Goal: Task Accomplishment & Management: Use online tool/utility

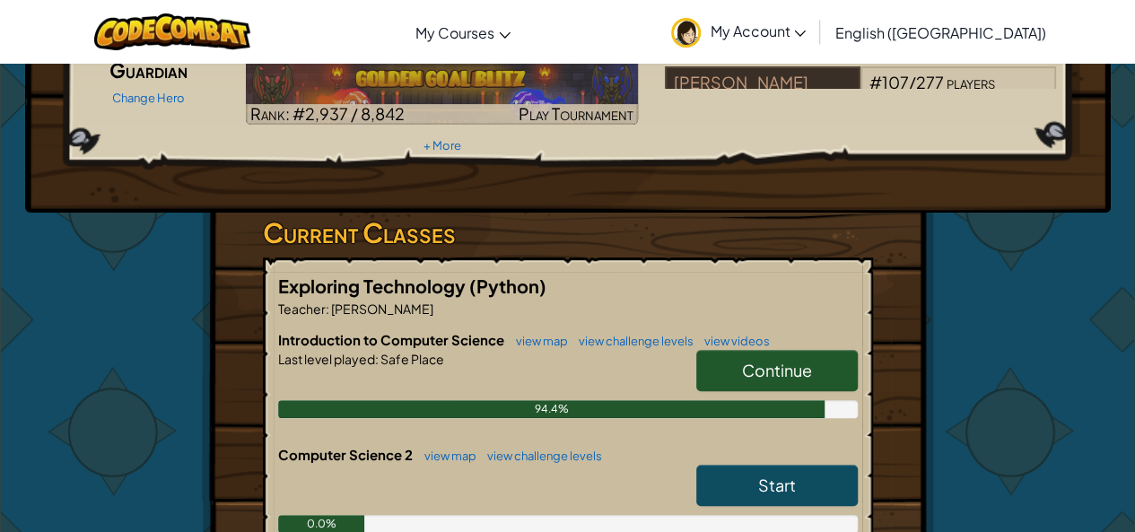
scroll to position [194, 0]
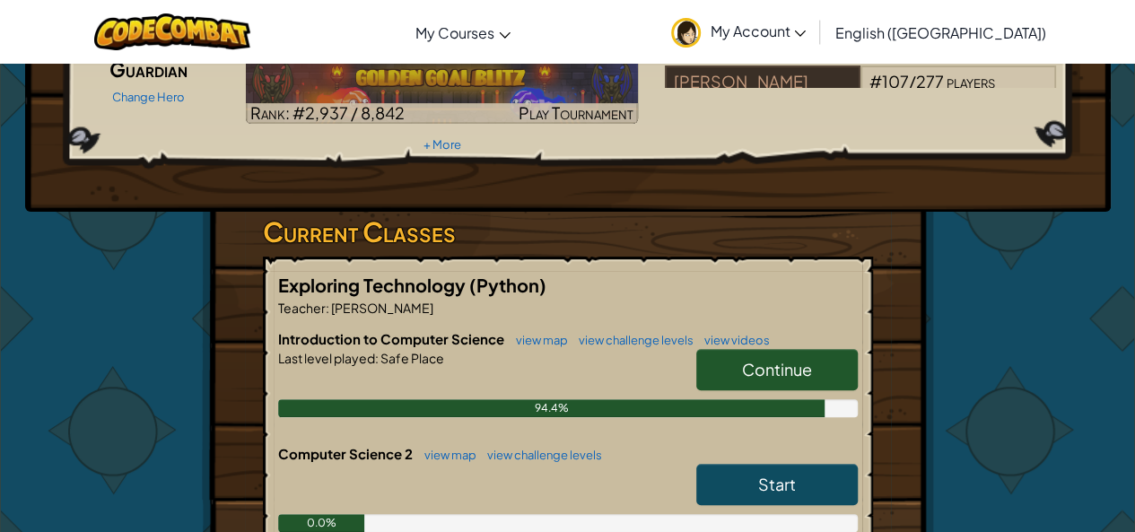
click at [804, 349] on link "Continue" at bounding box center [777, 369] width 162 height 41
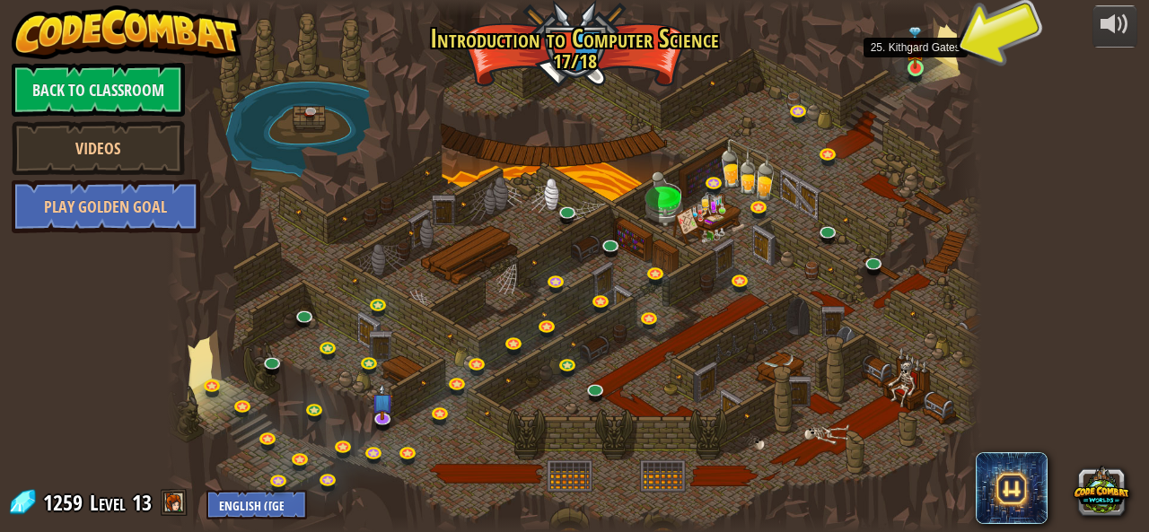
click at [914, 57] on img at bounding box center [915, 48] width 19 height 43
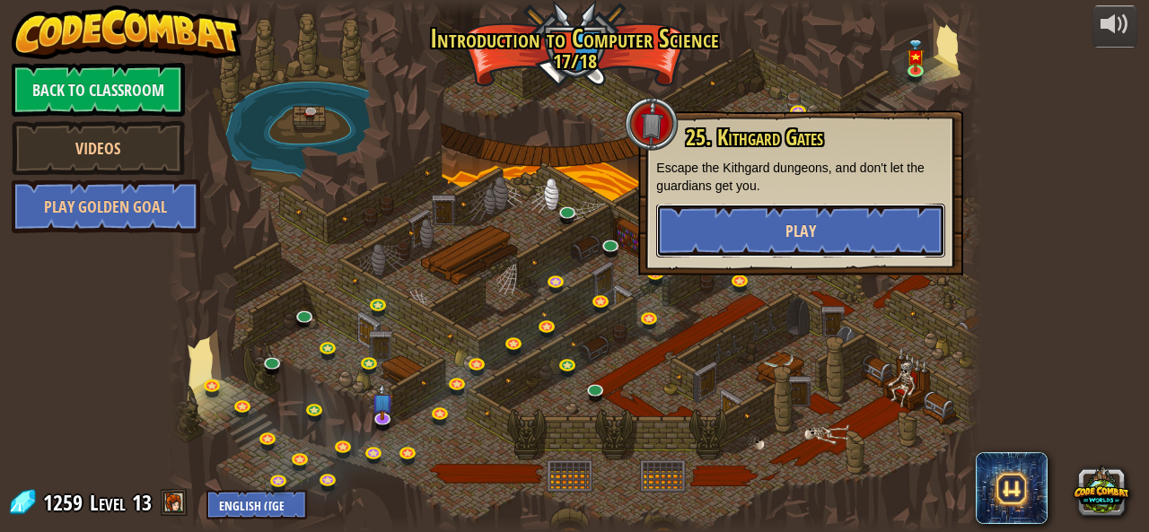
click at [842, 237] on button "Play" at bounding box center [800, 231] width 289 height 54
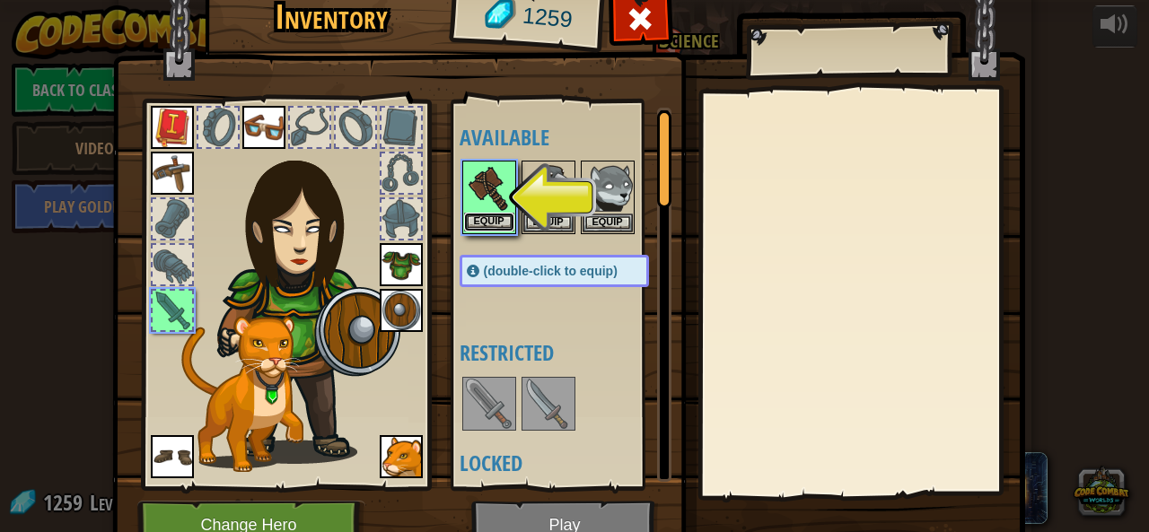
click at [494, 215] on button "Equip" at bounding box center [489, 222] width 50 height 19
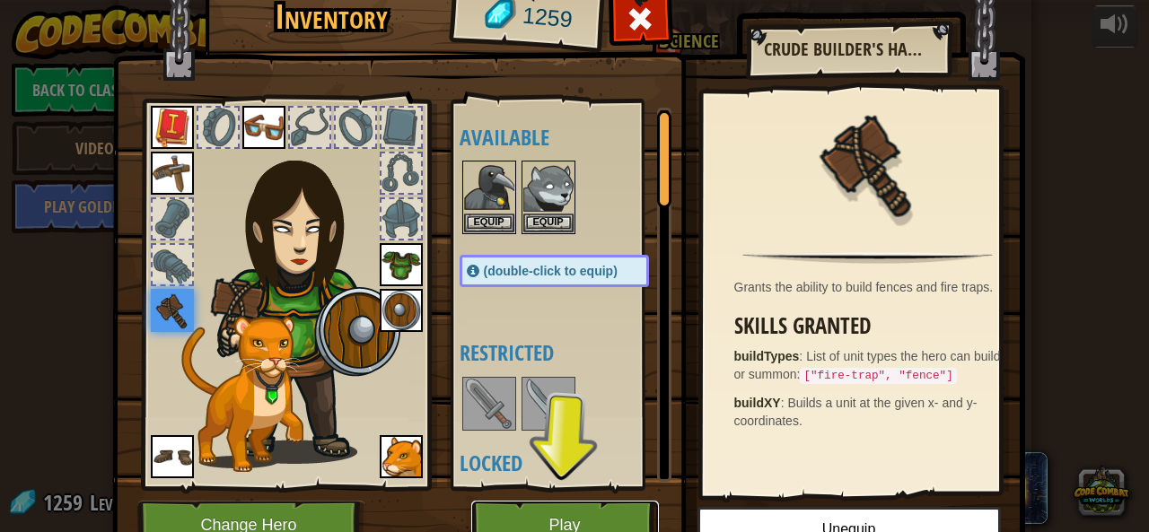
click at [598, 507] on button "Play" at bounding box center [565, 525] width 188 height 49
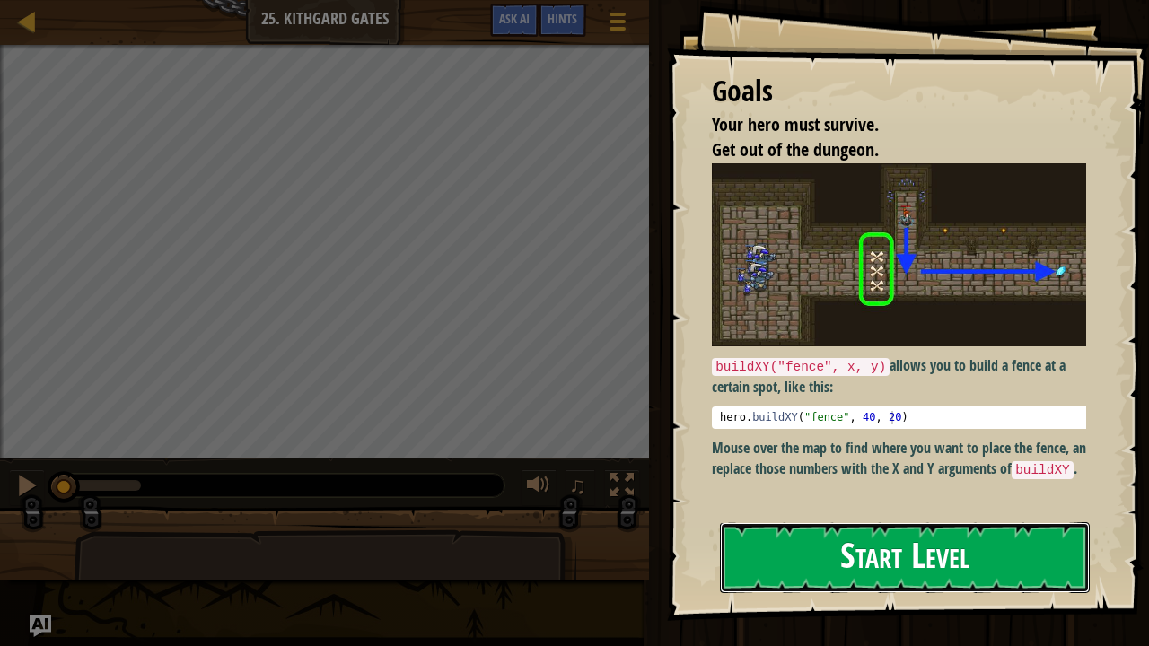
click at [851, 525] on button "Start Level" at bounding box center [905, 557] width 370 height 71
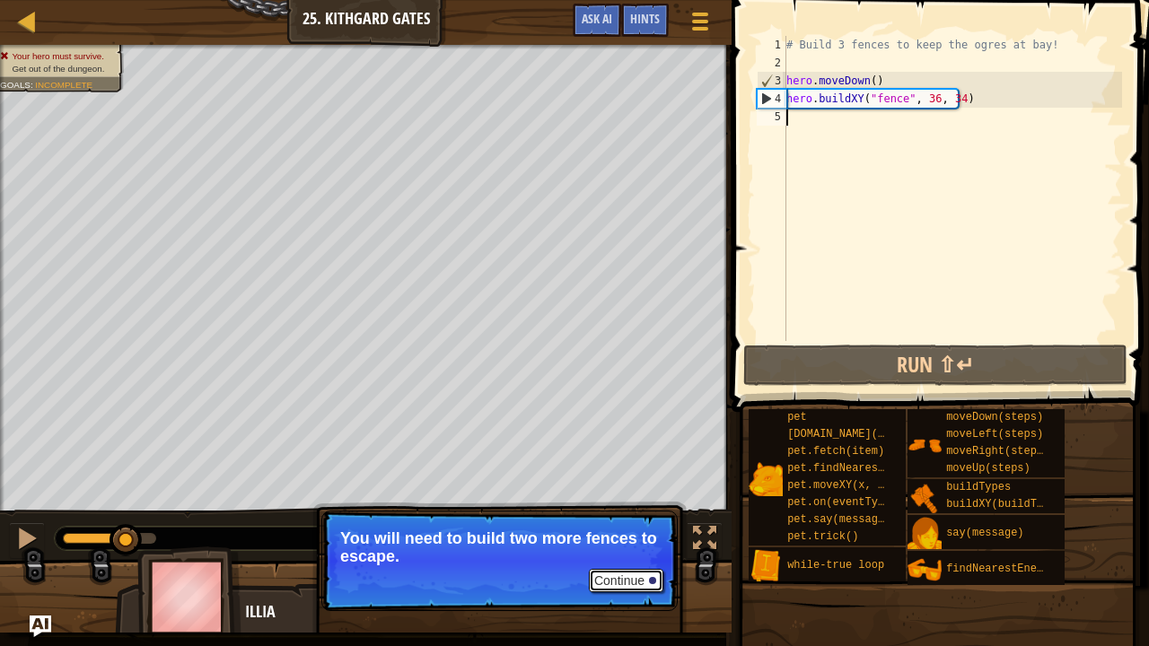
click at [627, 531] on button "Continue" at bounding box center [626, 580] width 74 height 23
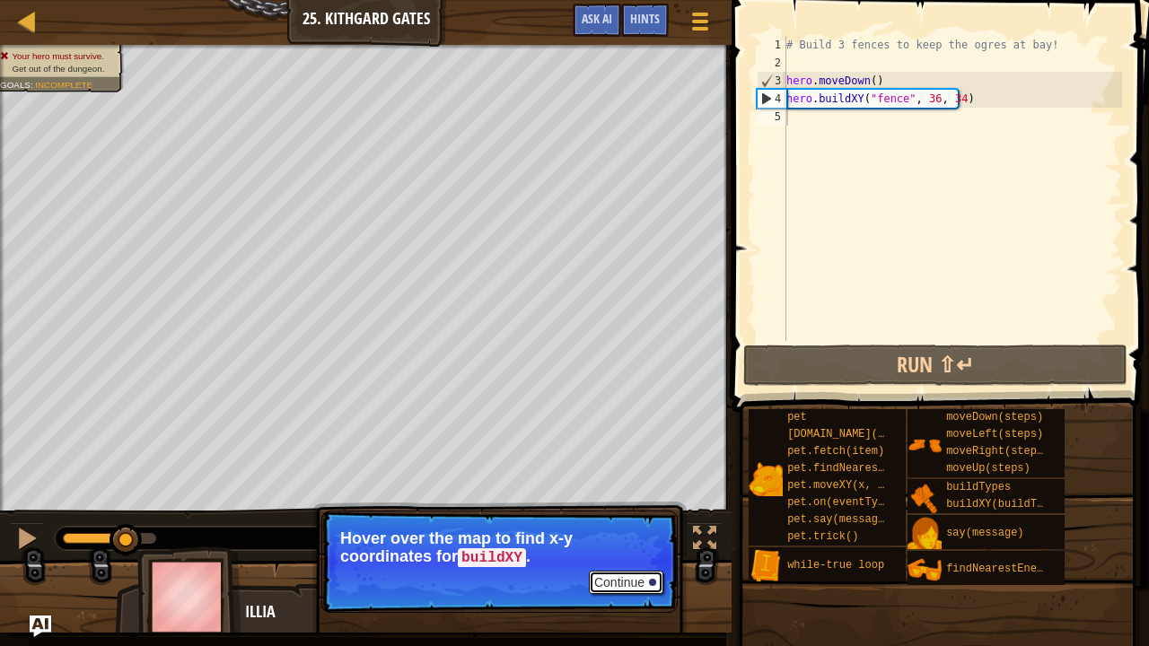
click at [627, 531] on button "Continue" at bounding box center [626, 582] width 74 height 23
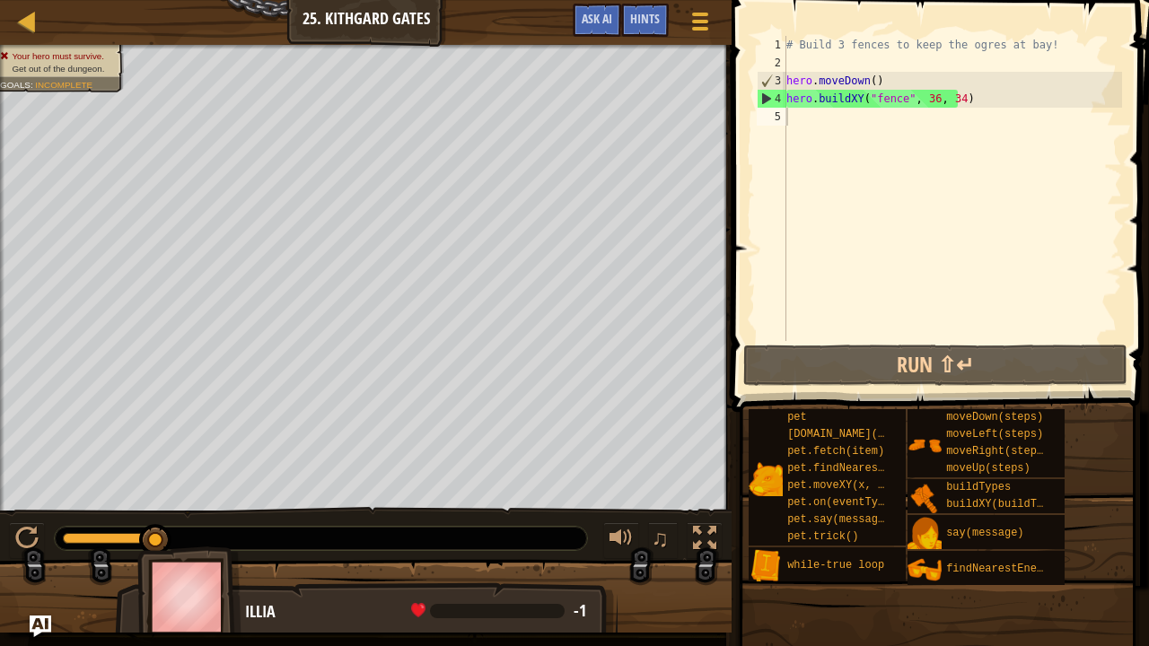
click at [627, 531] on div at bounding box center [365, 604] width 731 height 90
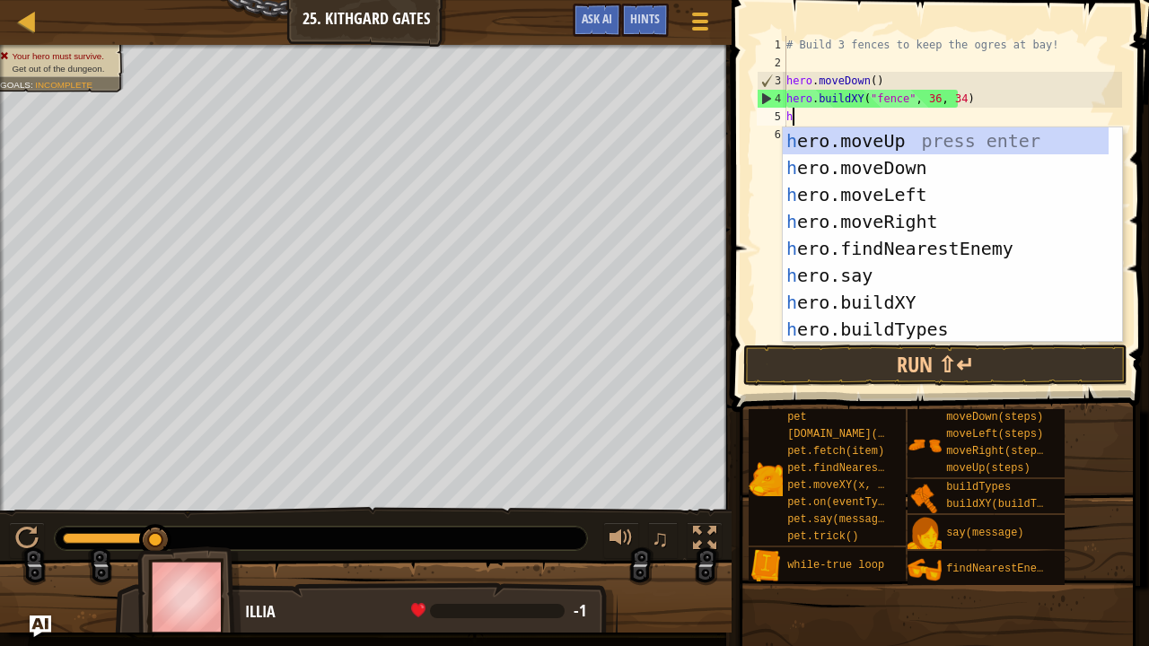
scroll to position [8, 0]
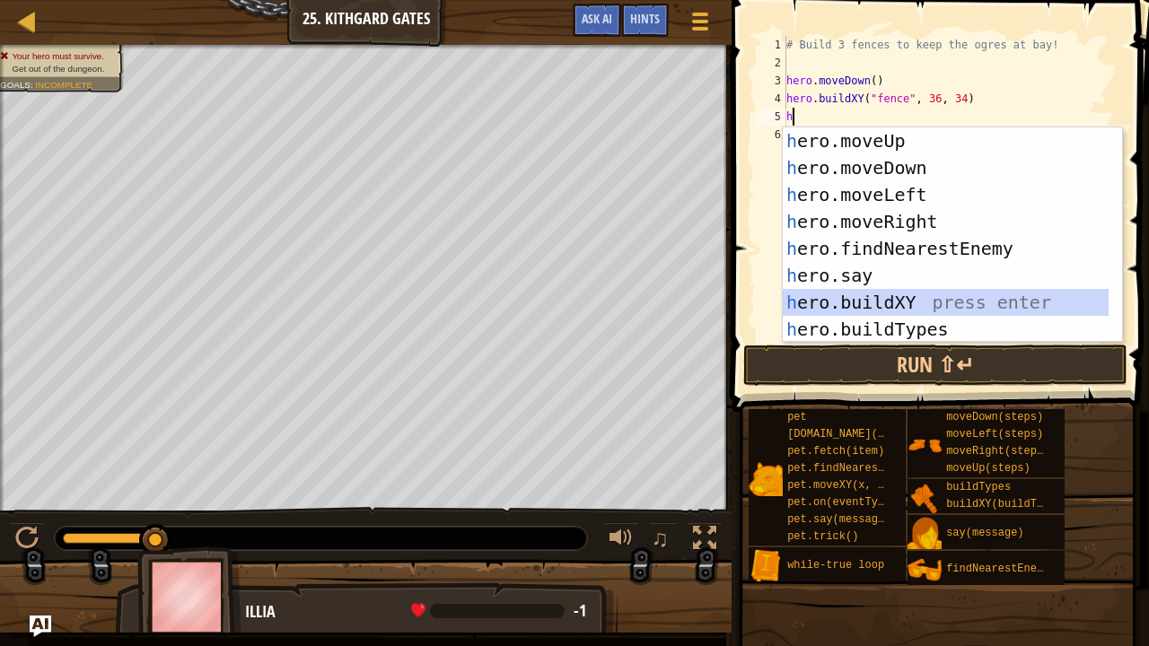
click at [876, 303] on div "h ero.moveUp press enter h ero.moveDown press enter h ero.moveLeft press enter …" at bounding box center [946, 261] width 327 height 269
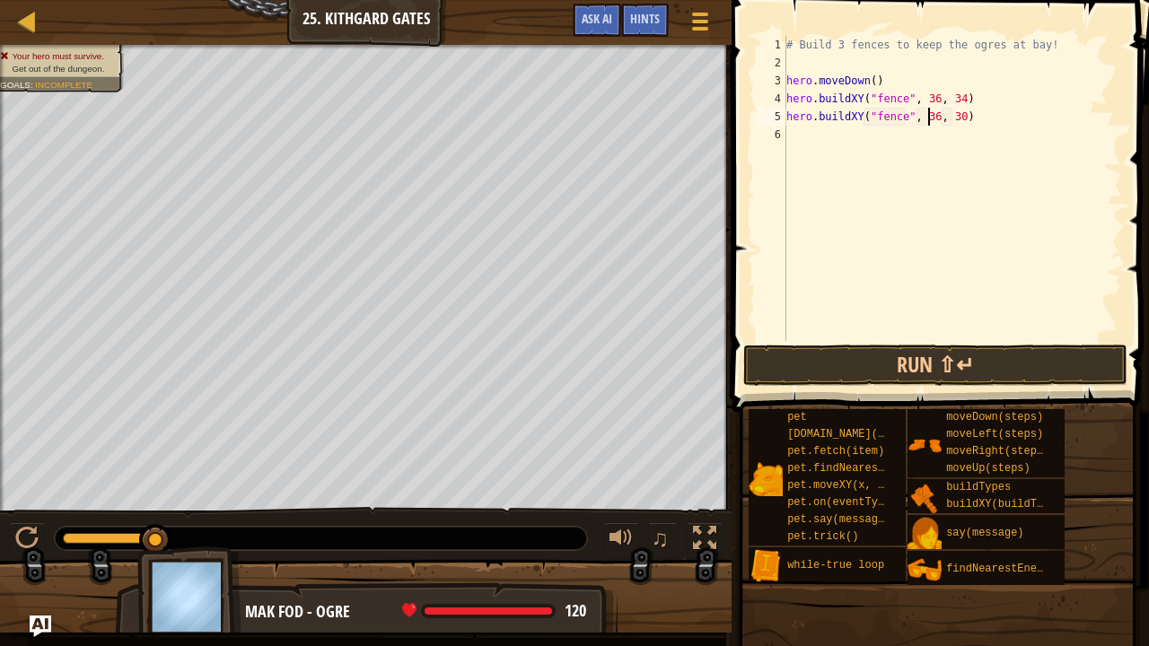
click at [929, 122] on div "# Build 3 fences to keep the ogres at bay! hero . moveDown ( ) hero . buildXY (…" at bounding box center [952, 206] width 339 height 341
click at [950, 112] on div "# Build 3 fences to keep the ogres at bay! hero . moveDown ( ) hero . buildXY (…" at bounding box center [952, 206] width 339 height 341
type textarea "hero.buildXY("fence", 37, 32)"
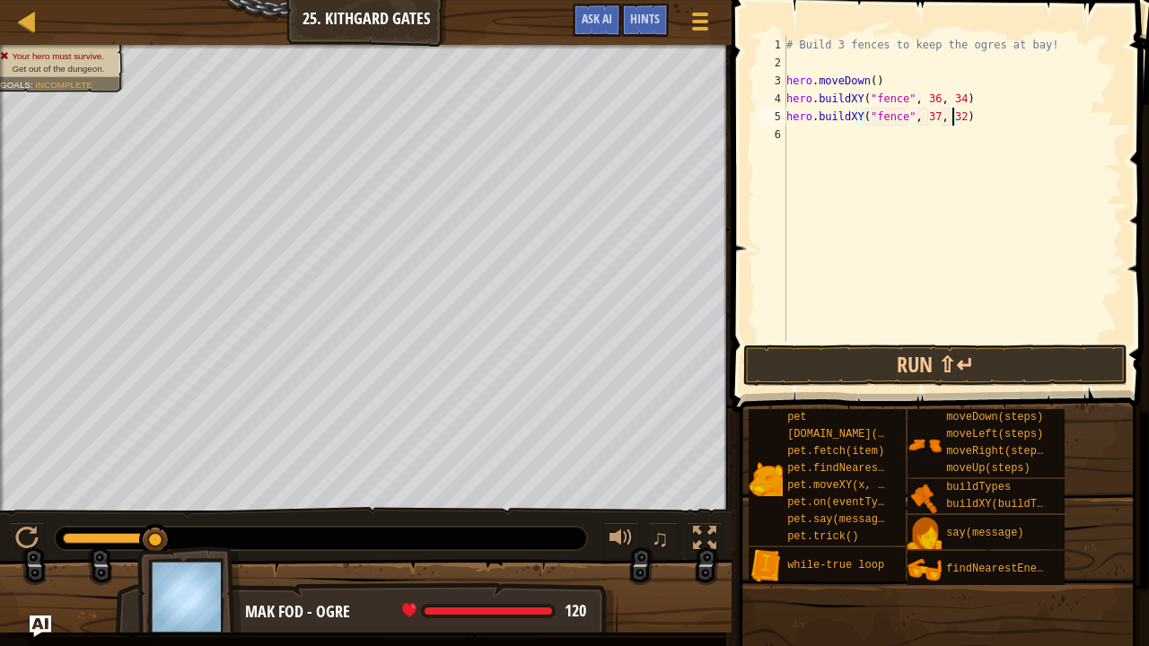
click at [790, 148] on div "# Build 3 fences to keep the ogres at bay! hero . moveDown ( ) hero . buildXY (…" at bounding box center [952, 206] width 339 height 341
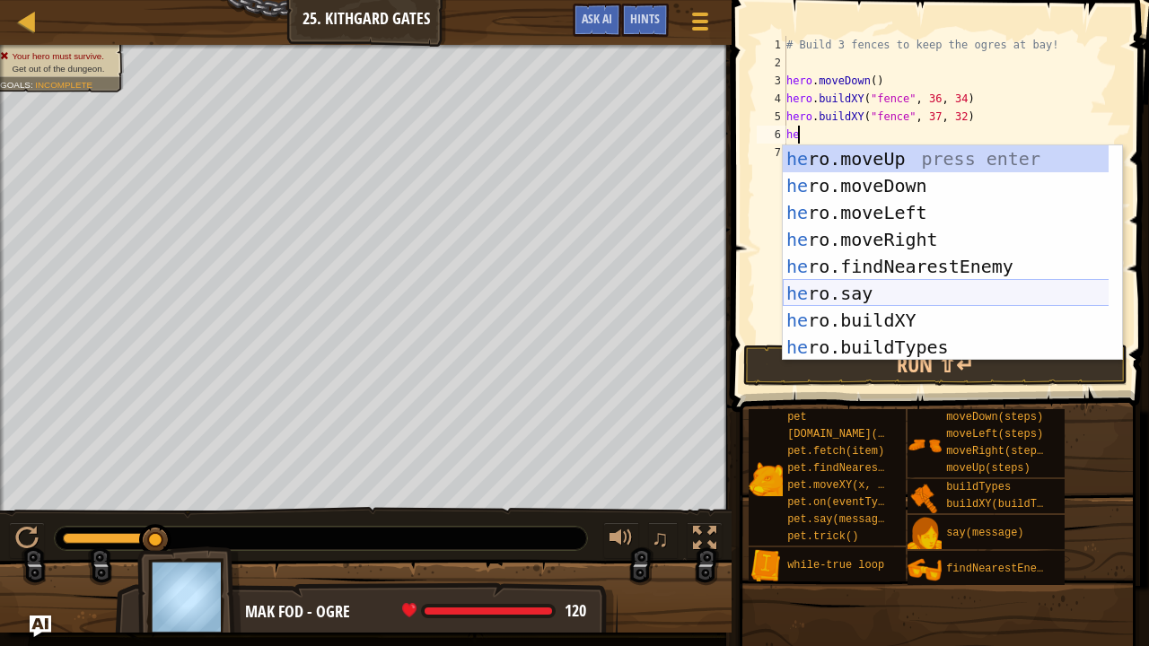
click at [863, 306] on div "he ro.moveUp press enter he ro.moveDown press enter he ro.moveLeft press enter …" at bounding box center [946, 279] width 327 height 269
type textarea "hero.say("message")"
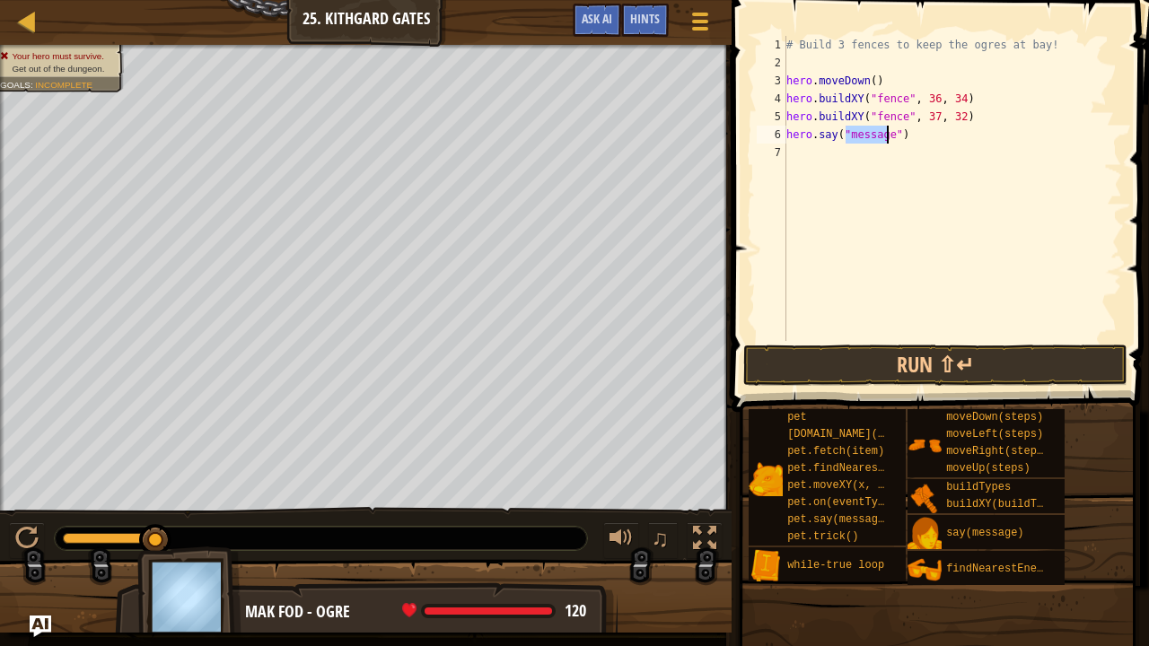
click at [910, 145] on div "# Build 3 fences to keep the ogres at bay! hero . moveDown ( ) hero . buildXY (…" at bounding box center [952, 206] width 339 height 341
click at [916, 135] on div "# Build 3 fences to keep the ogres at bay! hero . moveDown ( ) hero . buildXY (…" at bounding box center [952, 206] width 339 height 341
type textarea "h"
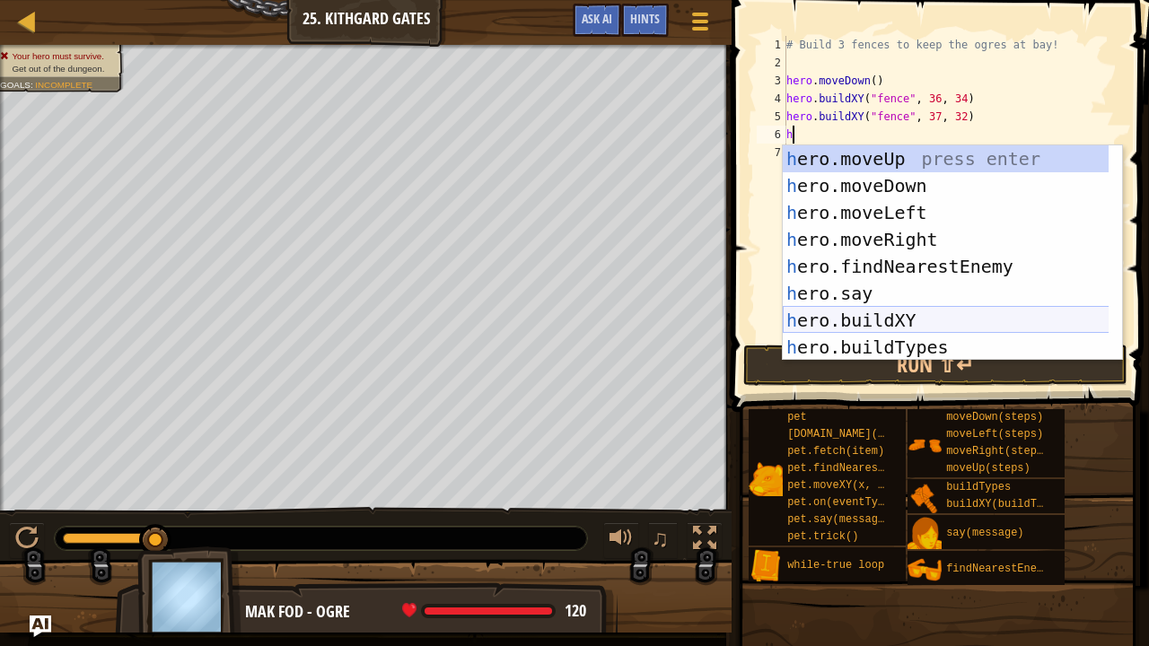
click at [908, 312] on div "h ero.moveUp press enter h ero.moveDown press enter h ero.moveLeft press enter …" at bounding box center [946, 279] width 327 height 269
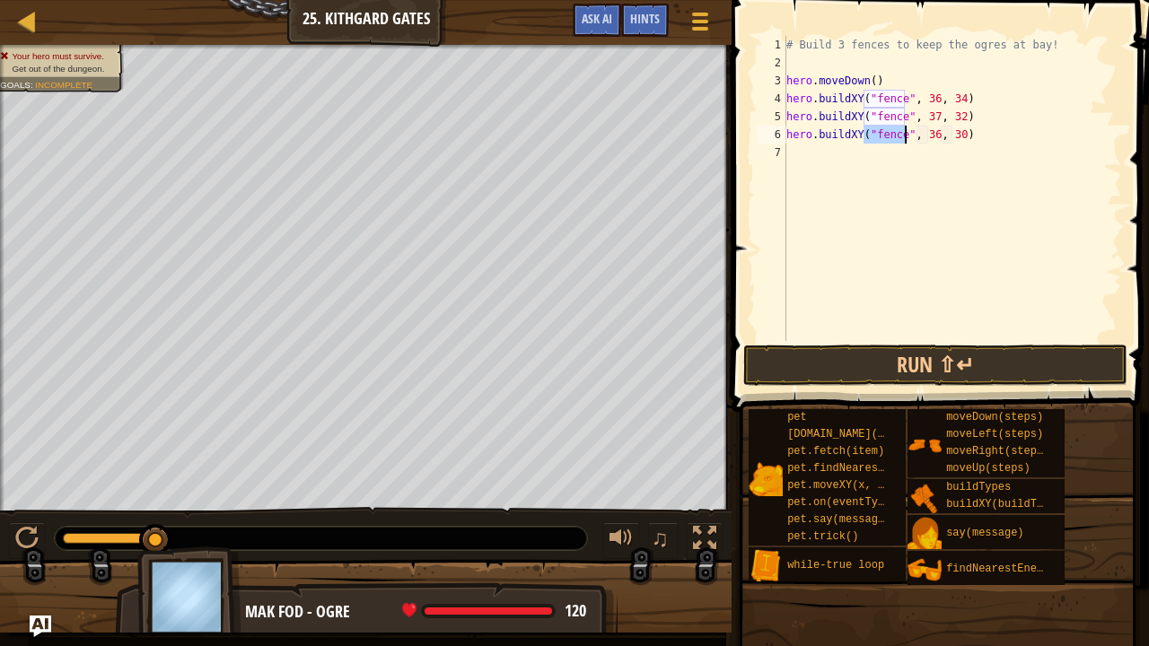
click at [950, 138] on div "# Build 3 fences to keep the ogres at bay! hero . moveDown ( ) hero . buildXY (…" at bounding box center [952, 206] width 339 height 341
type textarea "hero.buildXY("fence", 36, 27)"
click at [931, 359] on button "Run ⇧↵" at bounding box center [935, 365] width 384 height 41
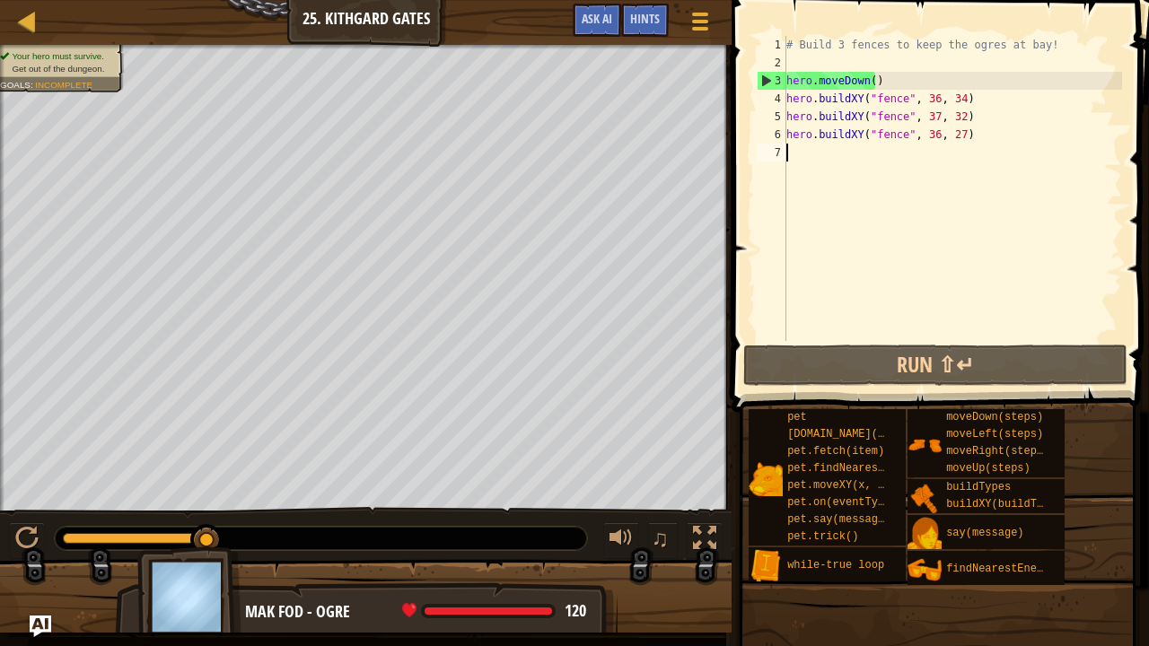
click at [806, 153] on div "# Build 3 fences to keep the ogres at bay! hero . moveDown ( ) hero . buildXY (…" at bounding box center [952, 206] width 339 height 341
type textarea "h"
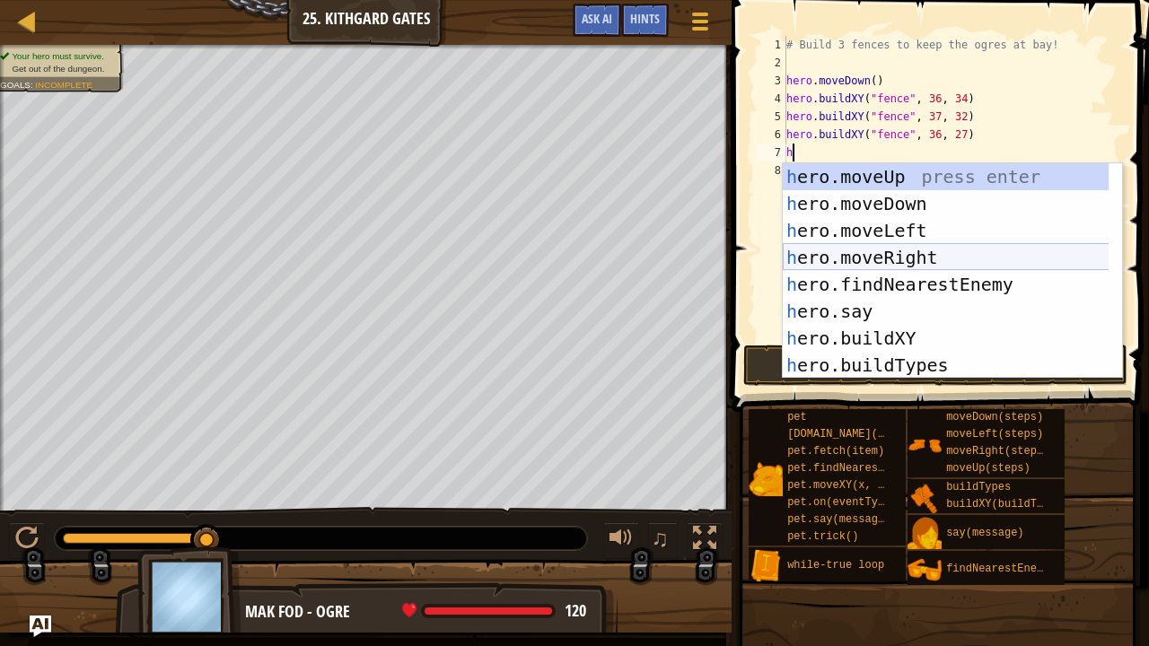
click at [903, 257] on div "h ero.moveUp press enter h ero.moveDown press enter h ero.moveLeft press enter …" at bounding box center [946, 297] width 327 height 269
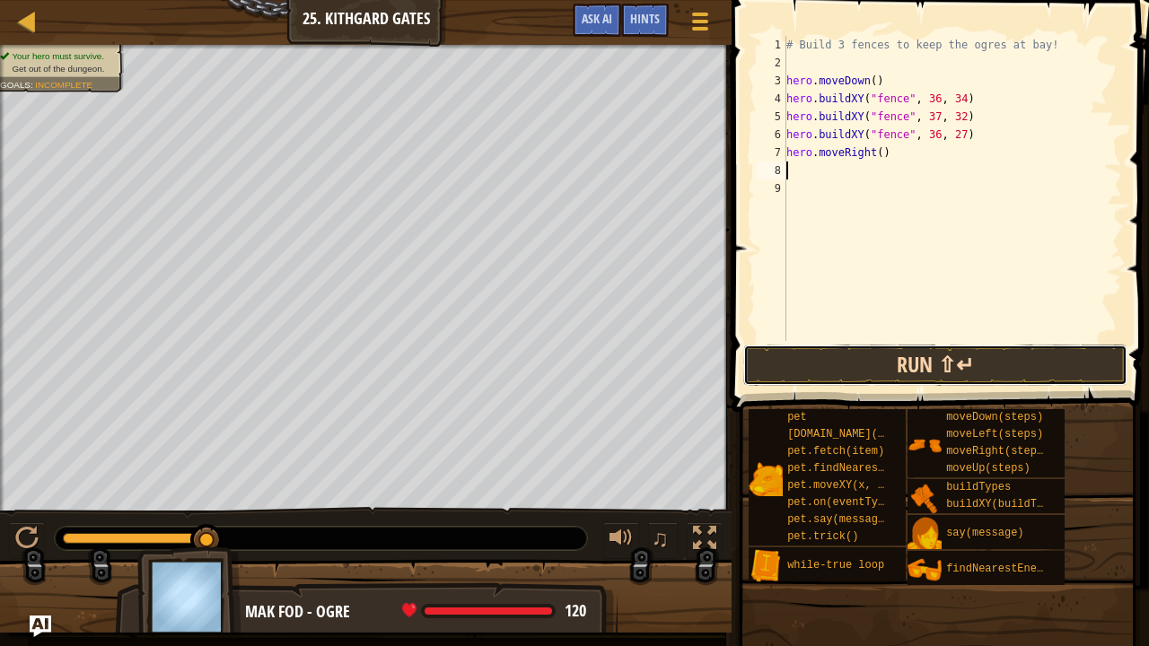
click at [806, 354] on button "Run ⇧↵" at bounding box center [935, 365] width 384 height 41
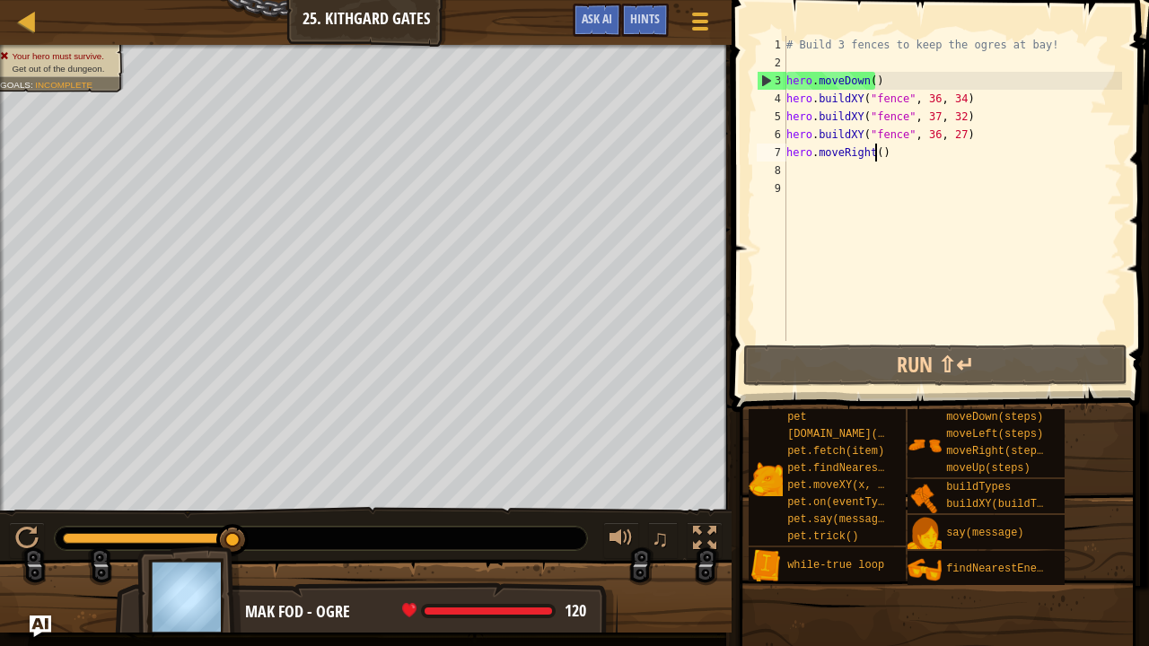
click at [874, 155] on div "# Build 3 fences to keep the ogres at bay! hero . moveDown ( ) hero . buildXY (…" at bounding box center [952, 206] width 339 height 341
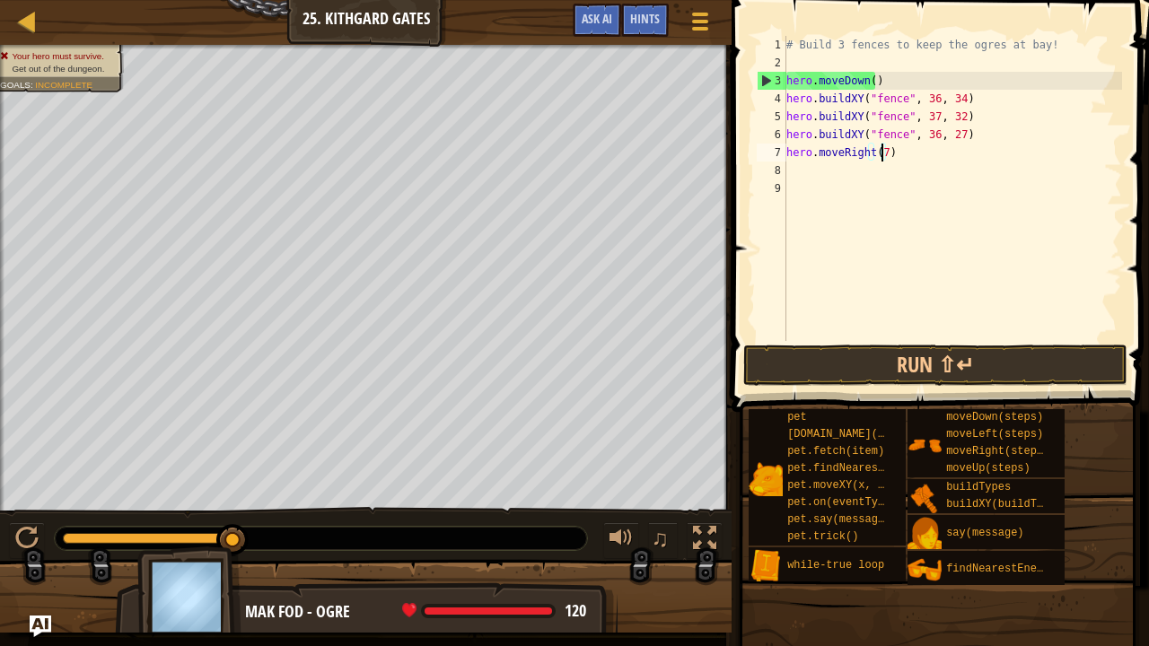
scroll to position [8, 7]
type textarea "hero.moveRight(7)"
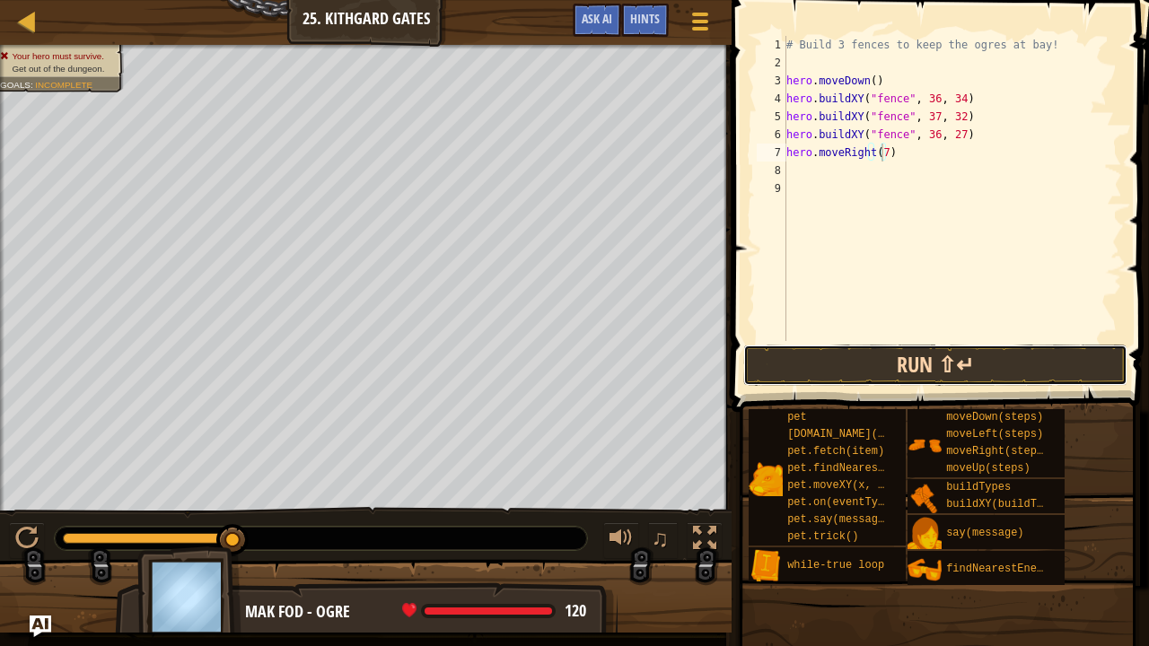
click at [891, 363] on button "Run ⇧↵" at bounding box center [935, 365] width 384 height 41
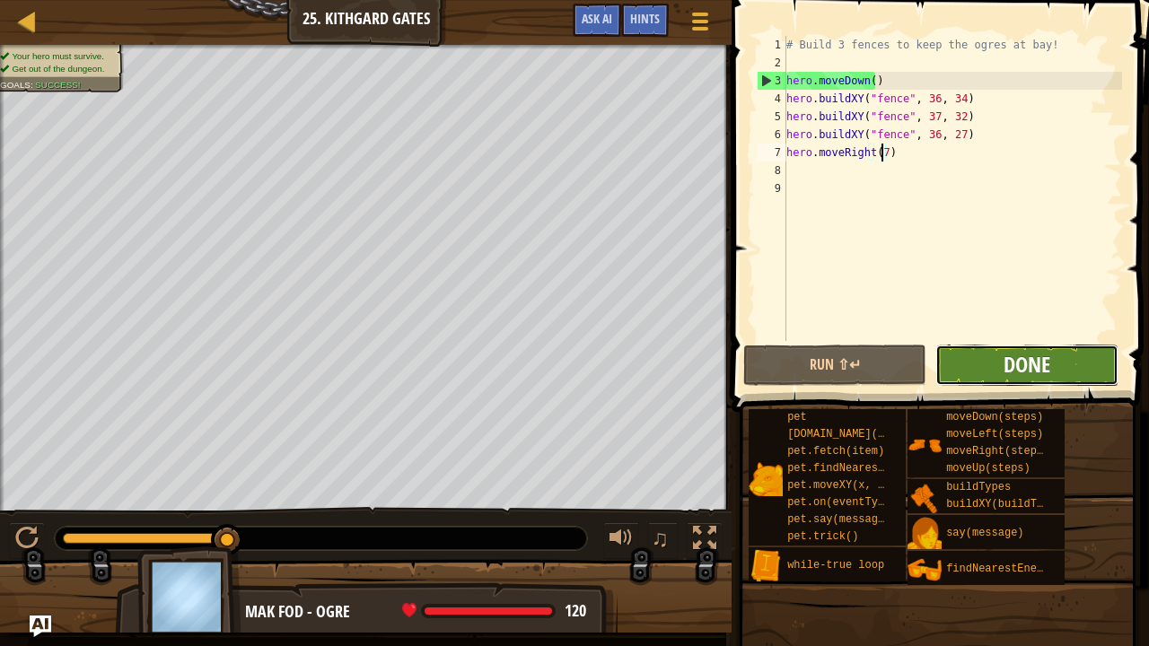
click at [1023, 375] on span "Done" at bounding box center [1026, 364] width 47 height 29
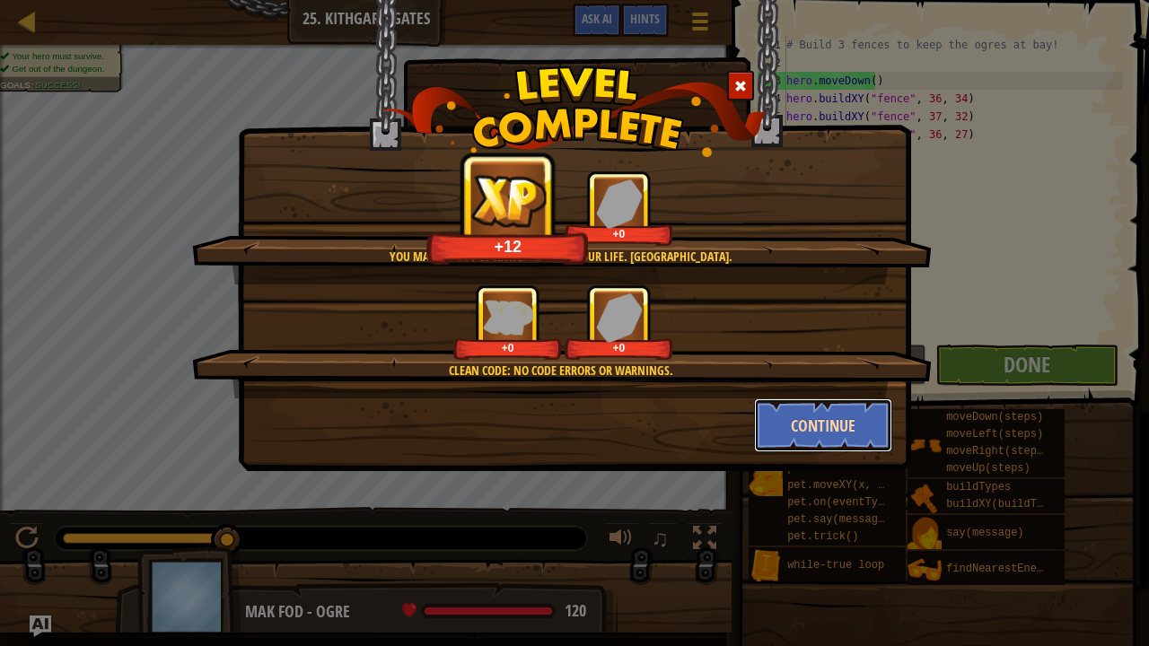
click at [854, 416] on button "Continue" at bounding box center [823, 425] width 139 height 54
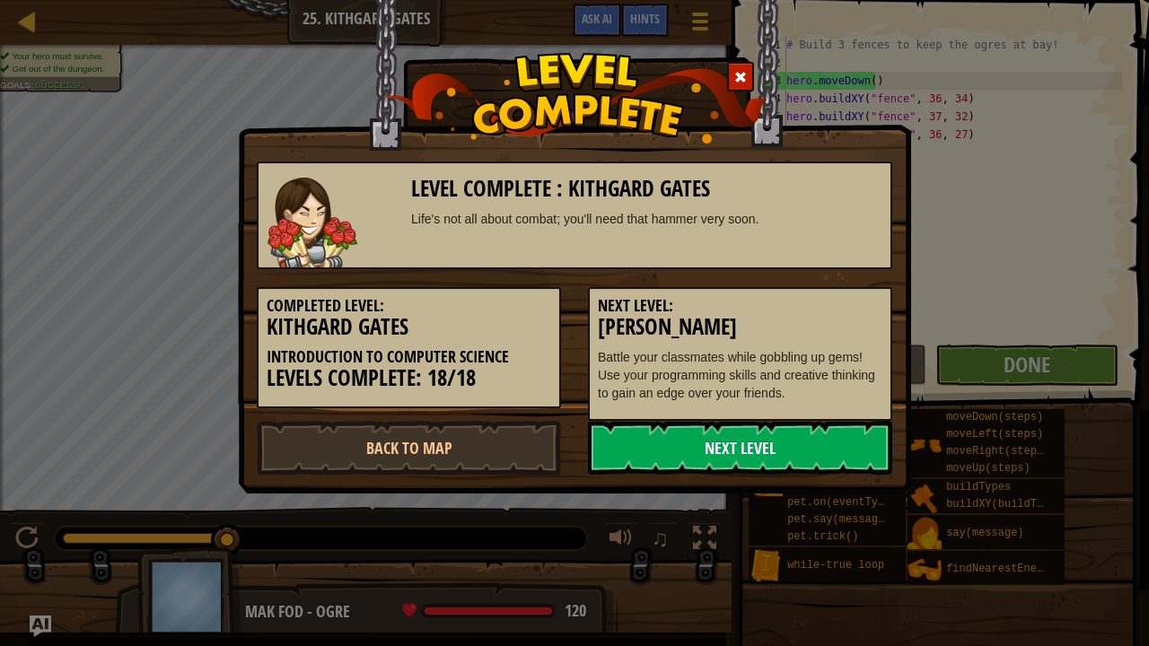
click at [806, 443] on link "Next Level" at bounding box center [740, 448] width 304 height 54
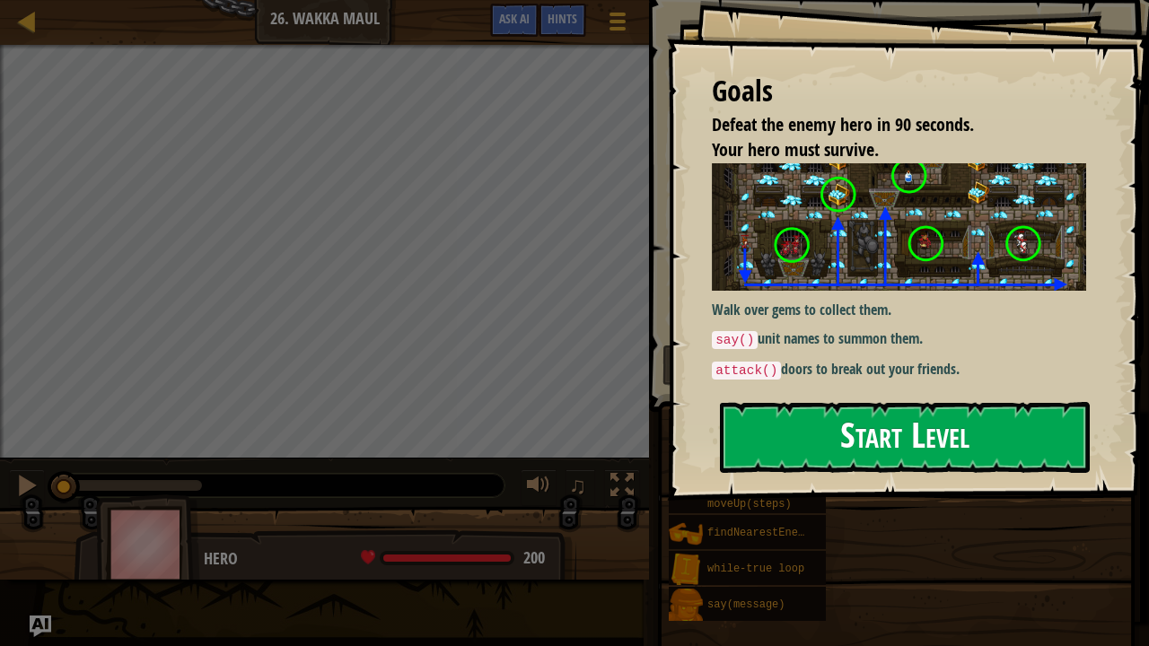
click at [865, 433] on button "Start Level" at bounding box center [905, 437] width 370 height 71
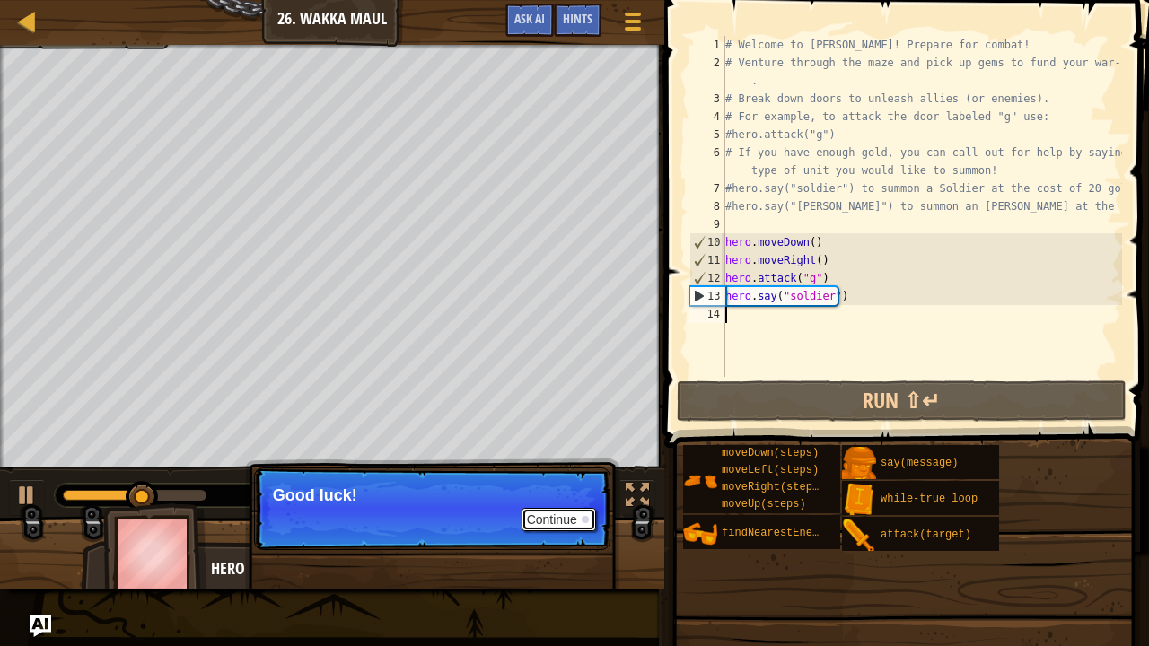
click at [556, 521] on button "Continue" at bounding box center [558, 519] width 74 height 23
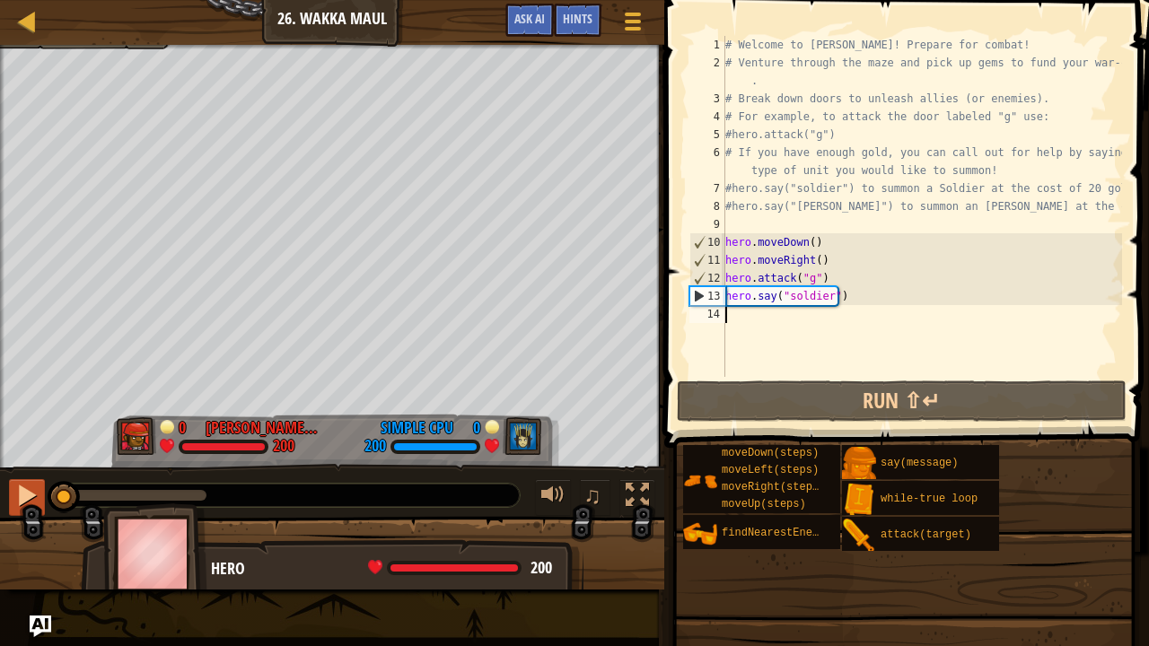
drag, startPoint x: 190, startPoint y: 488, endPoint x: 9, endPoint y: 490, distance: 181.3
click at [9, 490] on div "♫" at bounding box center [332, 491] width 664 height 54
click at [9, 490] on button at bounding box center [27, 497] width 36 height 37
click at [737, 331] on div "# Welcome to [PERSON_NAME]! Prepare for combat! # Venture through the maze and …" at bounding box center [922, 224] width 400 height 377
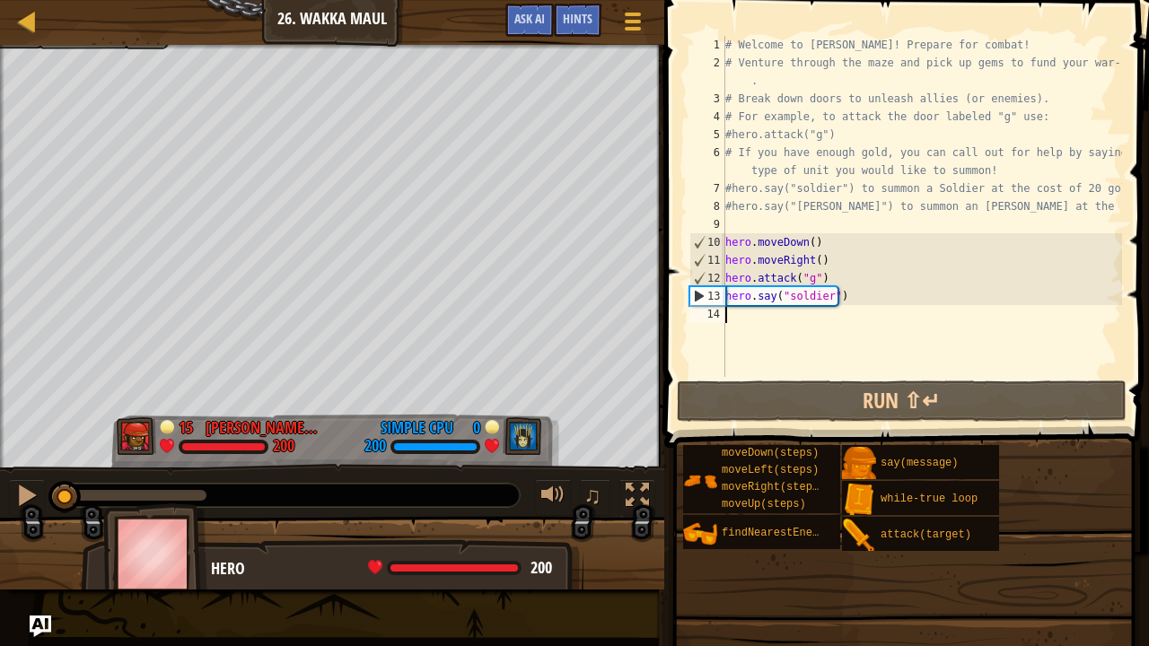
type textarea "h"
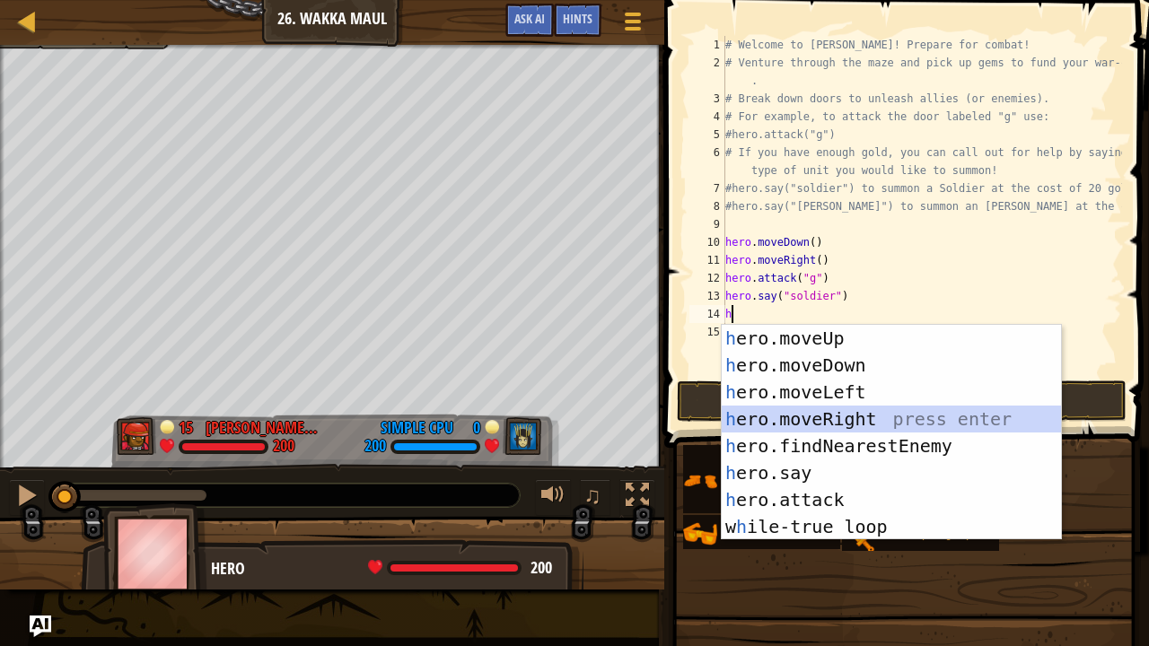
click at [849, 422] on div "h ero.moveUp press enter h ero.moveDown press enter h ero.moveLeft press enter …" at bounding box center [892, 459] width 340 height 269
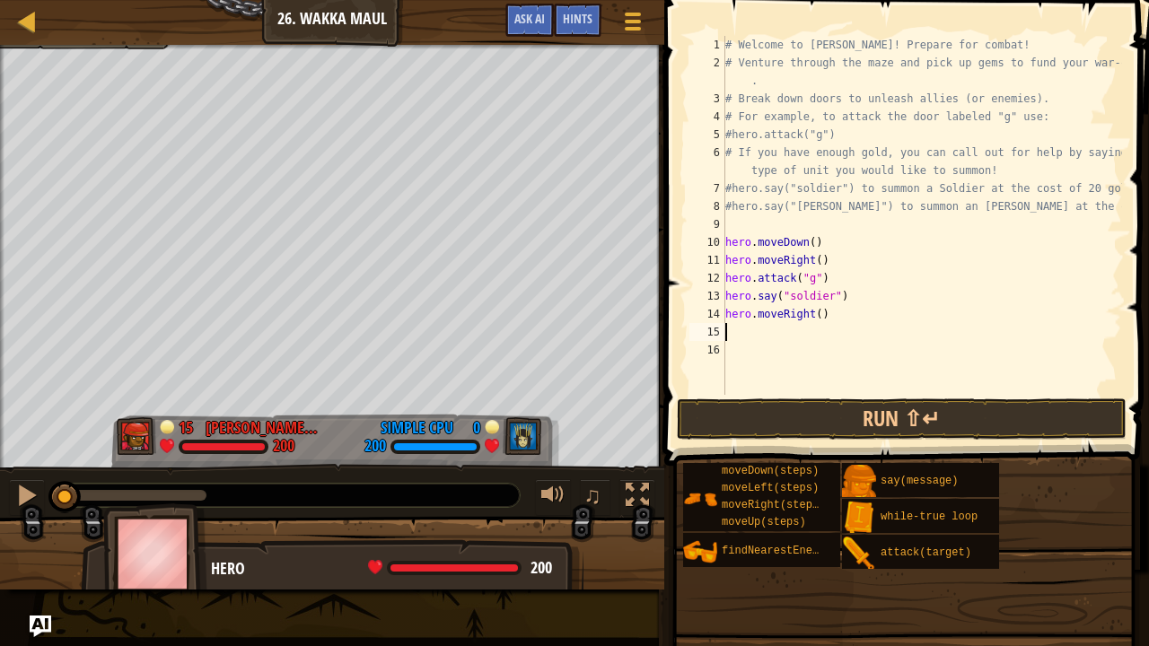
click at [811, 314] on div "# Welcome to [PERSON_NAME]! Prepare for combat! # Venture through the maze and …" at bounding box center [922, 233] width 400 height 395
type textarea "hero.moveRight(4)"
click at [727, 327] on div "# Welcome to [PERSON_NAME]! Prepare for combat! # Venture through the maze and …" at bounding box center [922, 233] width 400 height 395
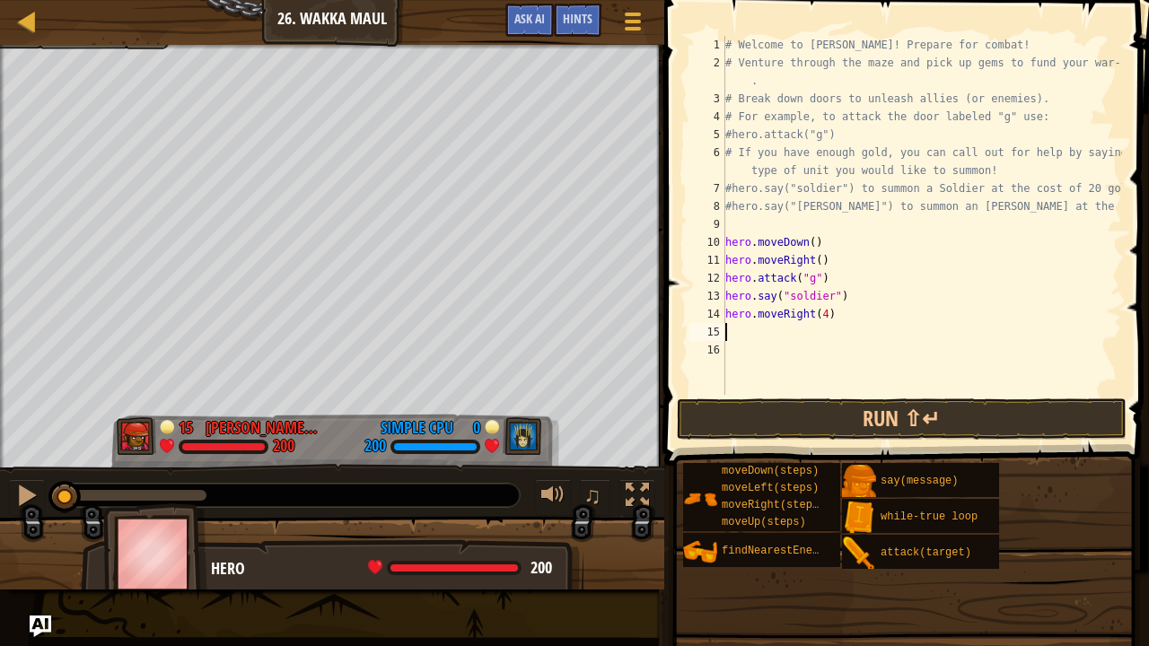
type textarea "h"
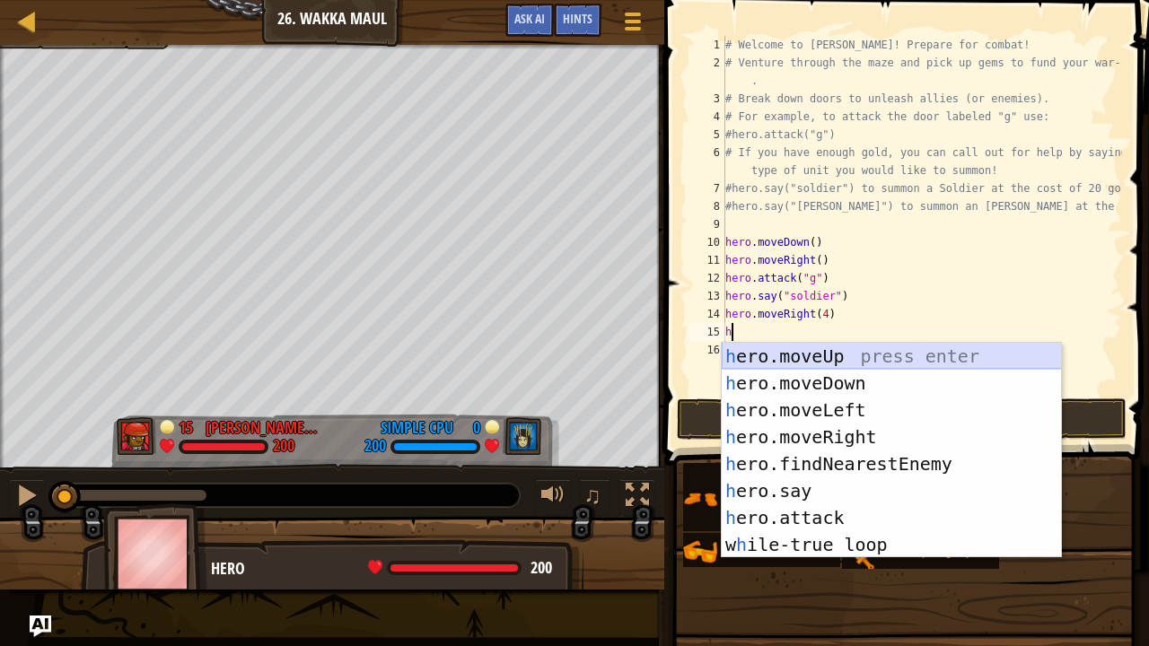
click at [825, 355] on div "h ero.moveUp press enter h ero.moveDown press enter h ero.moveLeft press enter …" at bounding box center [892, 477] width 340 height 269
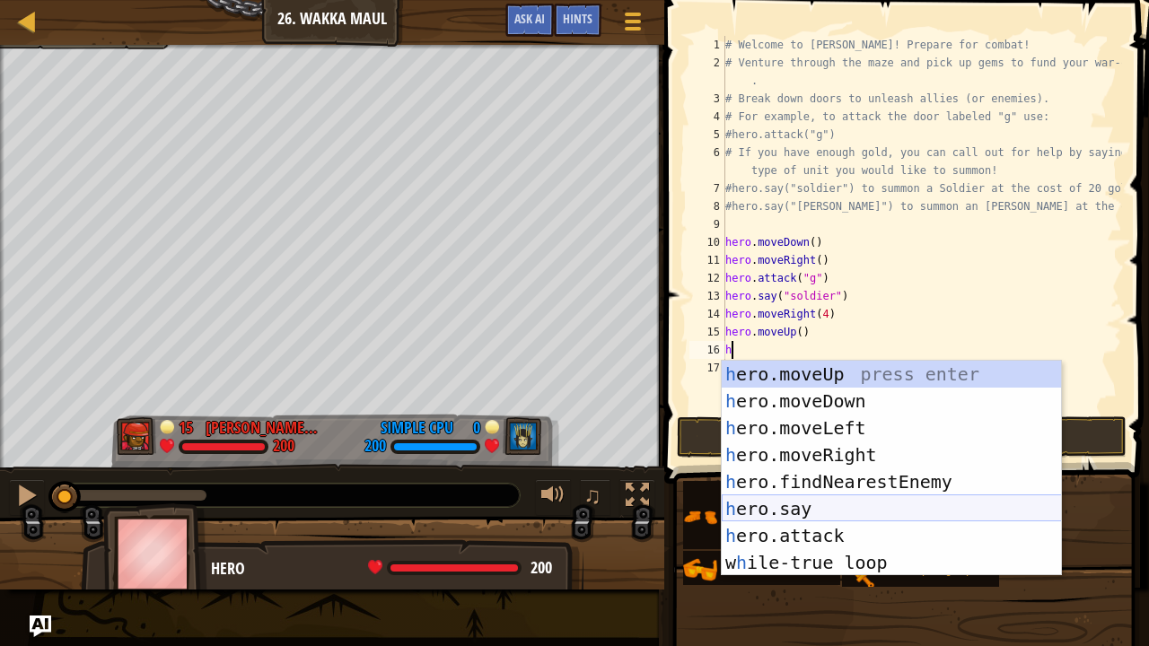
click at [826, 506] on div "h ero.moveUp press enter h ero.moveDown press enter h ero.moveLeft press enter …" at bounding box center [892, 495] width 340 height 269
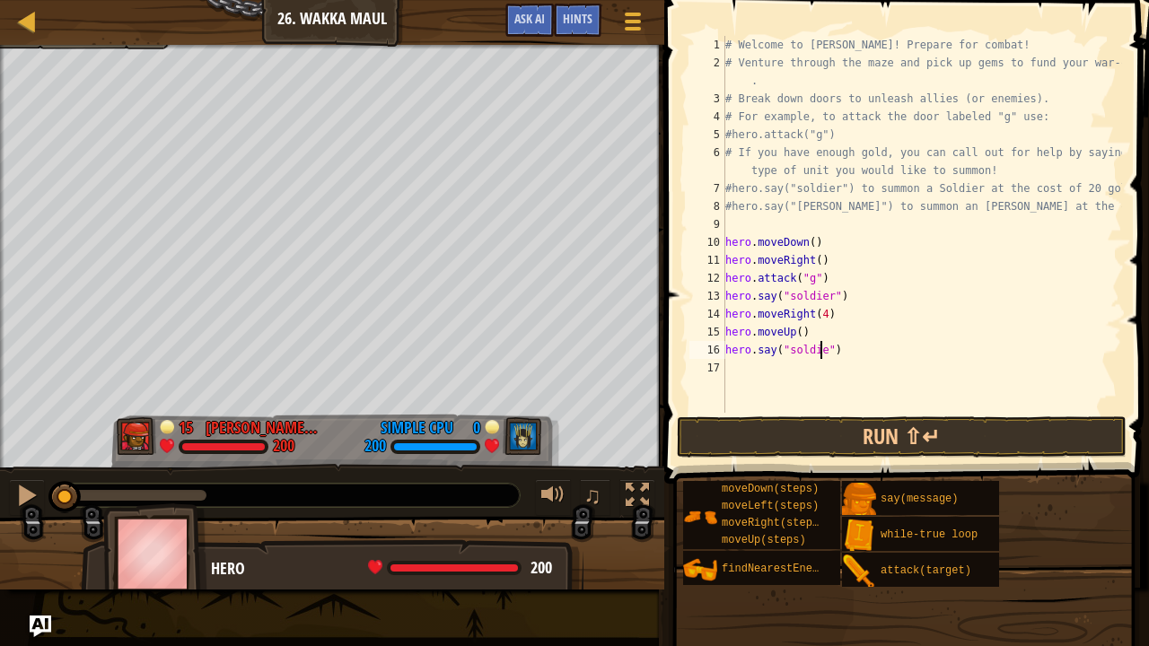
scroll to position [8, 8]
click at [853, 443] on button "Run ⇧↵" at bounding box center [902, 436] width 450 height 41
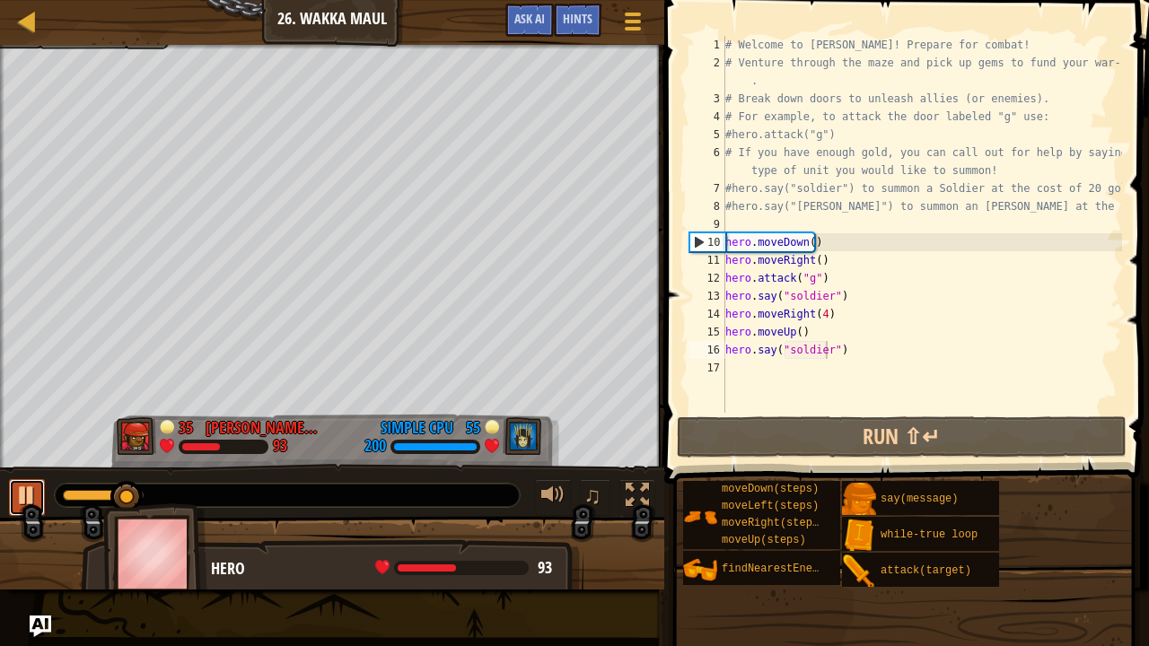
click at [10, 494] on button at bounding box center [27, 497] width 36 height 37
click at [27, 496] on div at bounding box center [26, 495] width 23 height 23
click at [24, 495] on div at bounding box center [26, 495] width 23 height 23
click at [829, 317] on div "# Welcome to [PERSON_NAME]! Prepare for combat! # Venture through the maze and …" at bounding box center [922, 242] width 400 height 413
type textarea "hero.moveRight(4)"
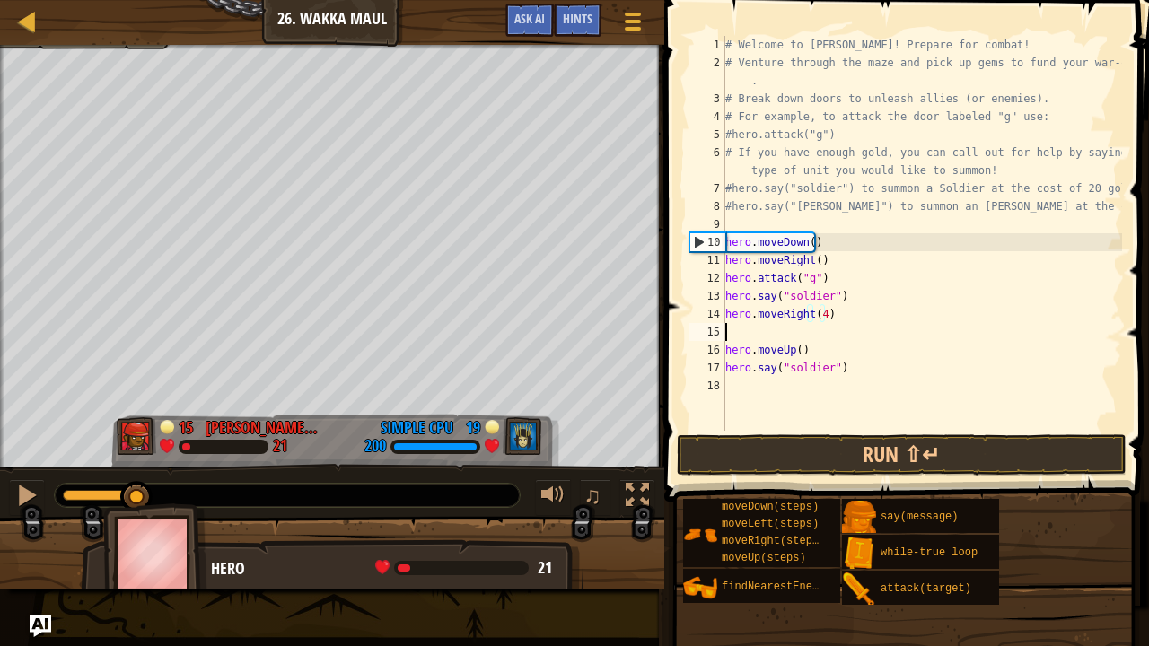
scroll to position [8, 0]
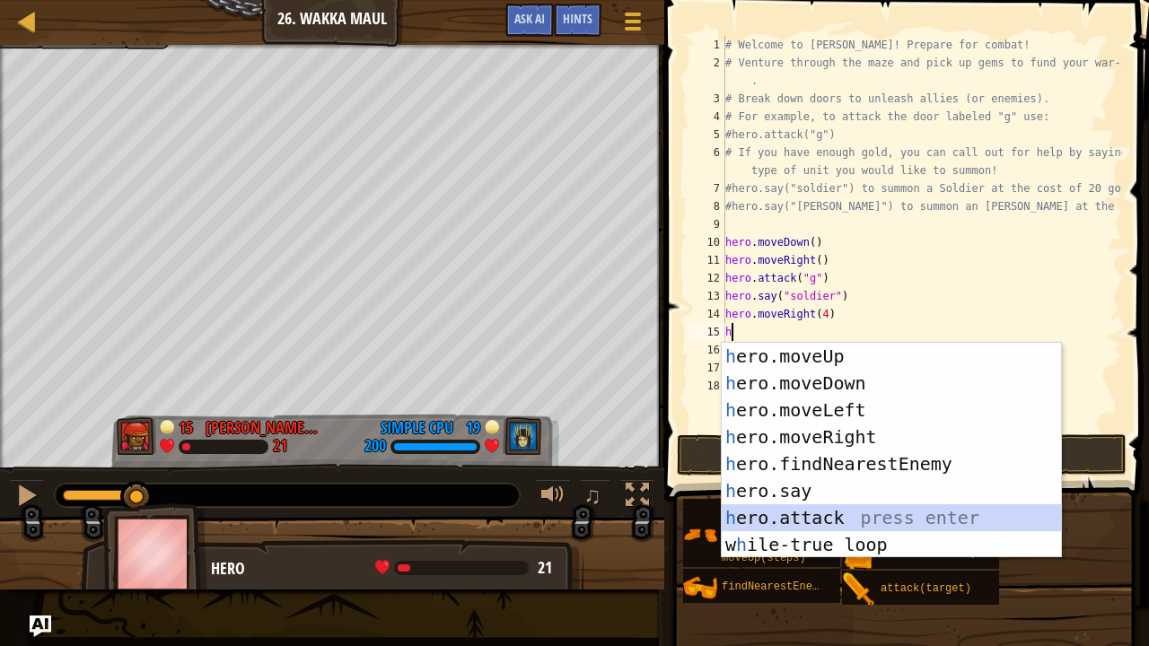
click at [808, 512] on div "h ero.moveUp press enter h ero.moveDown press enter h ero.moveLeft press enter …" at bounding box center [892, 477] width 340 height 269
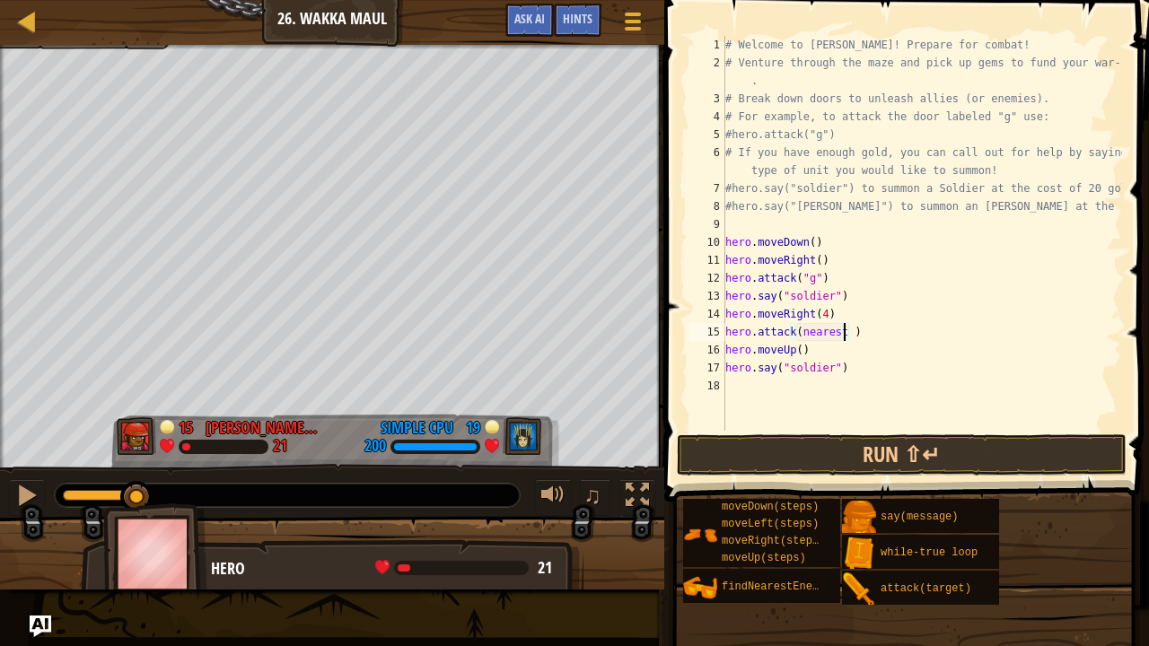
scroll to position [8, 10]
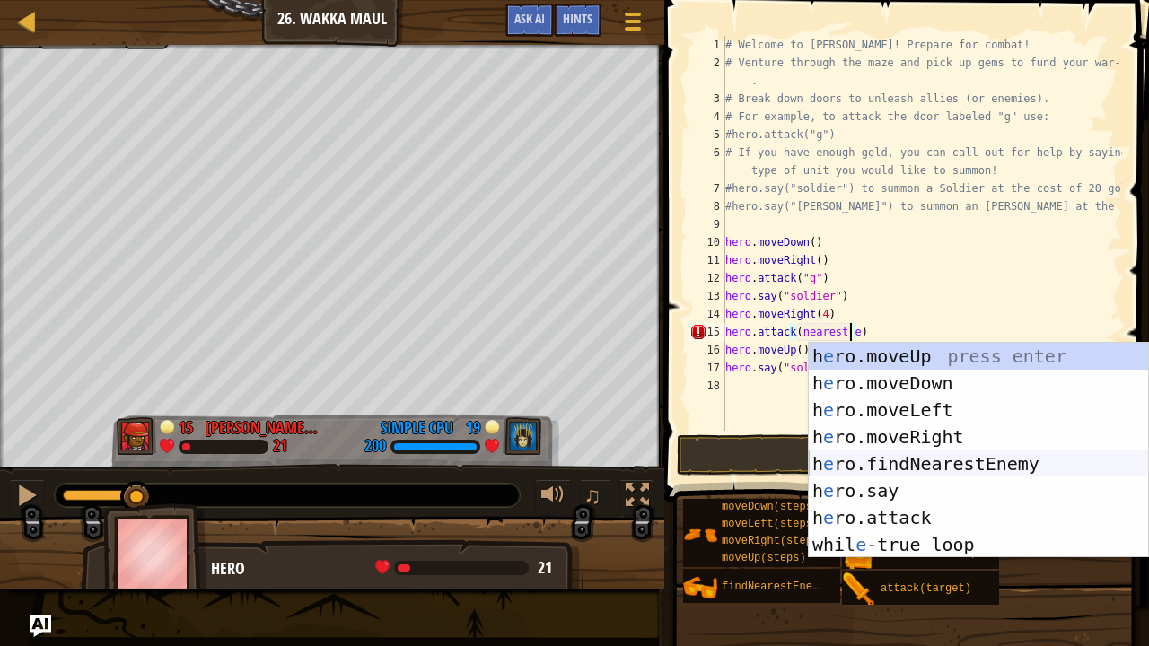
click at [914, 452] on div "h e ro.moveUp press enter h e ro.moveDown press enter h e ro.moveLeft press ent…" at bounding box center [979, 477] width 340 height 269
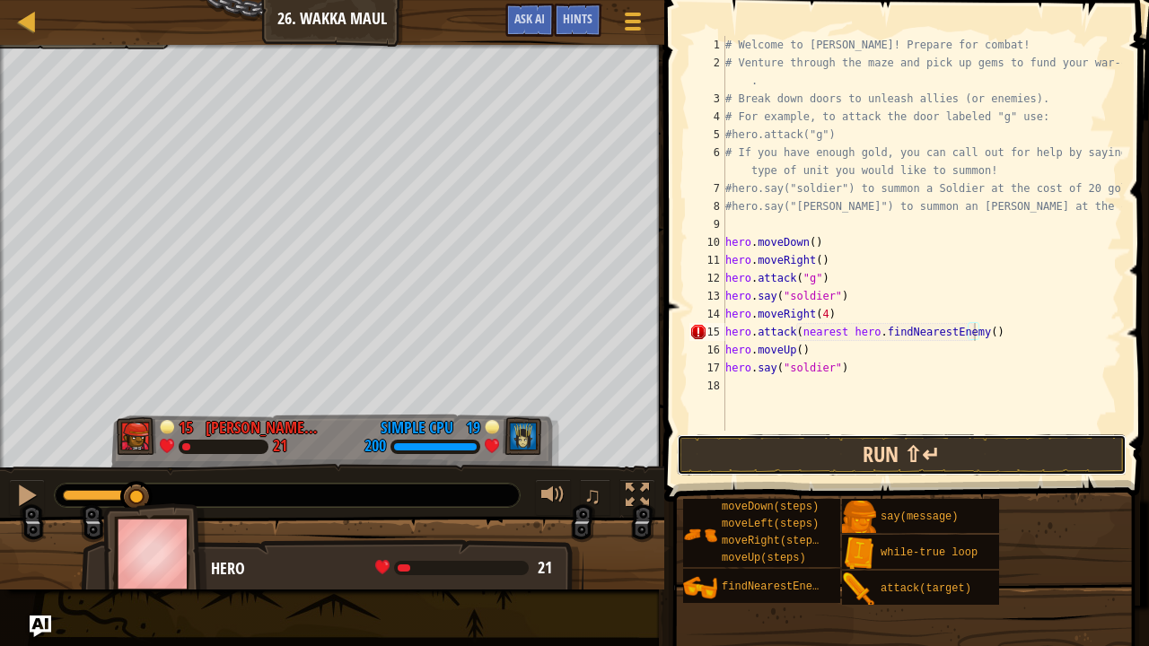
click at [890, 449] on button "Run ⇧↵" at bounding box center [902, 454] width 450 height 41
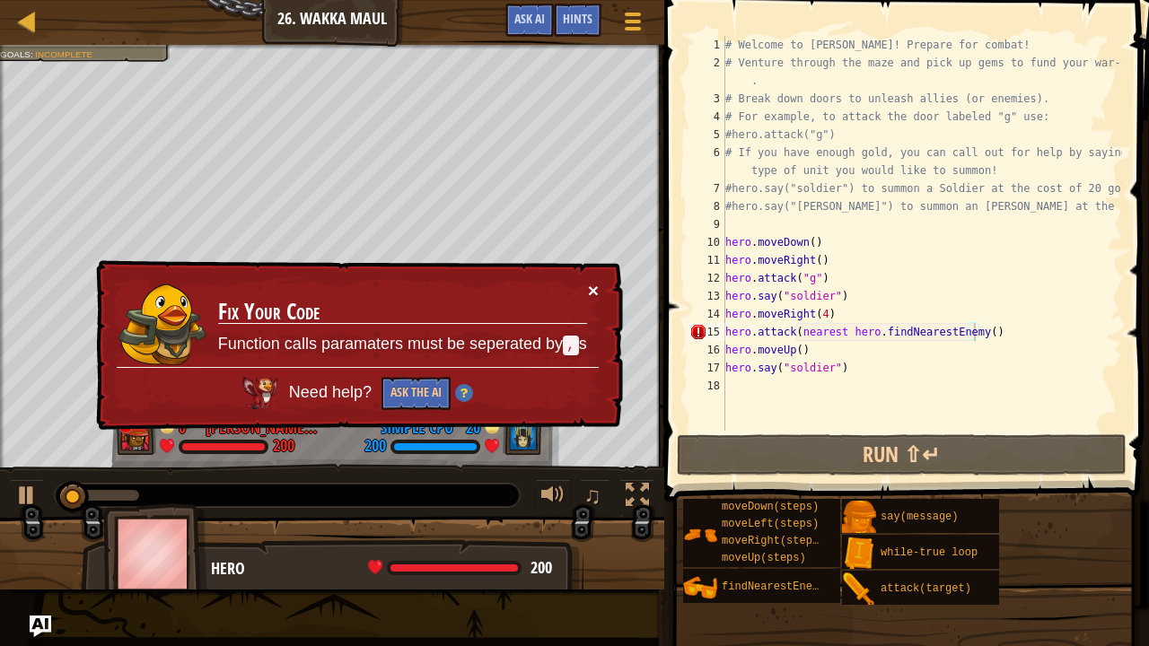
click at [596, 281] on button "×" at bounding box center [593, 290] width 11 height 19
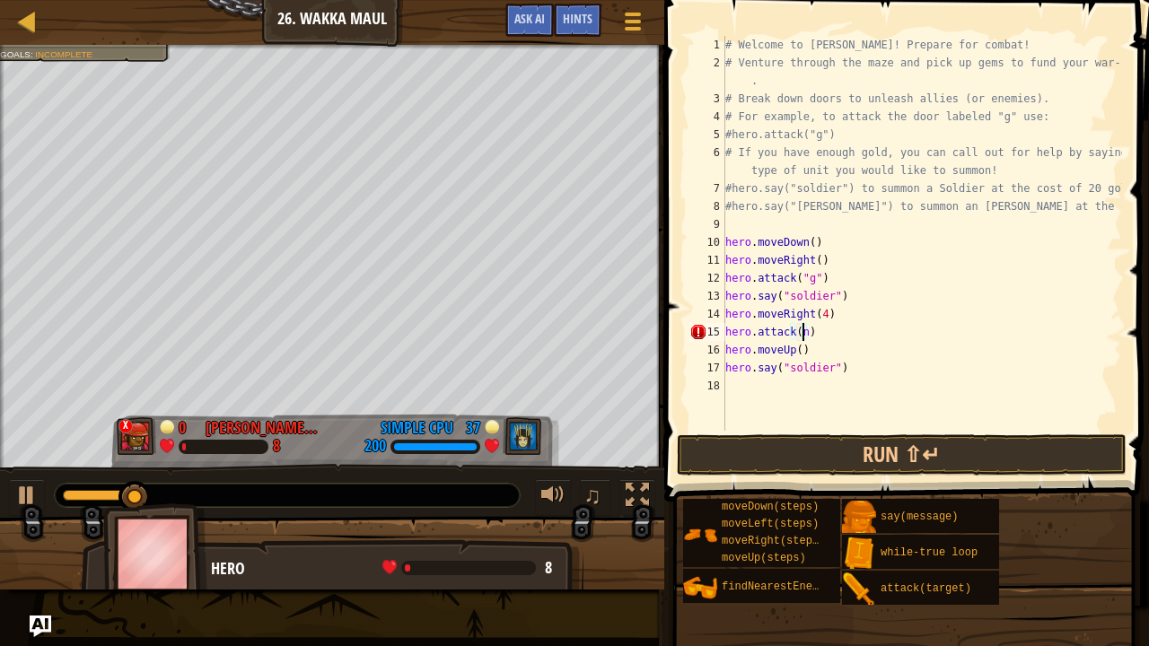
scroll to position [8, 5]
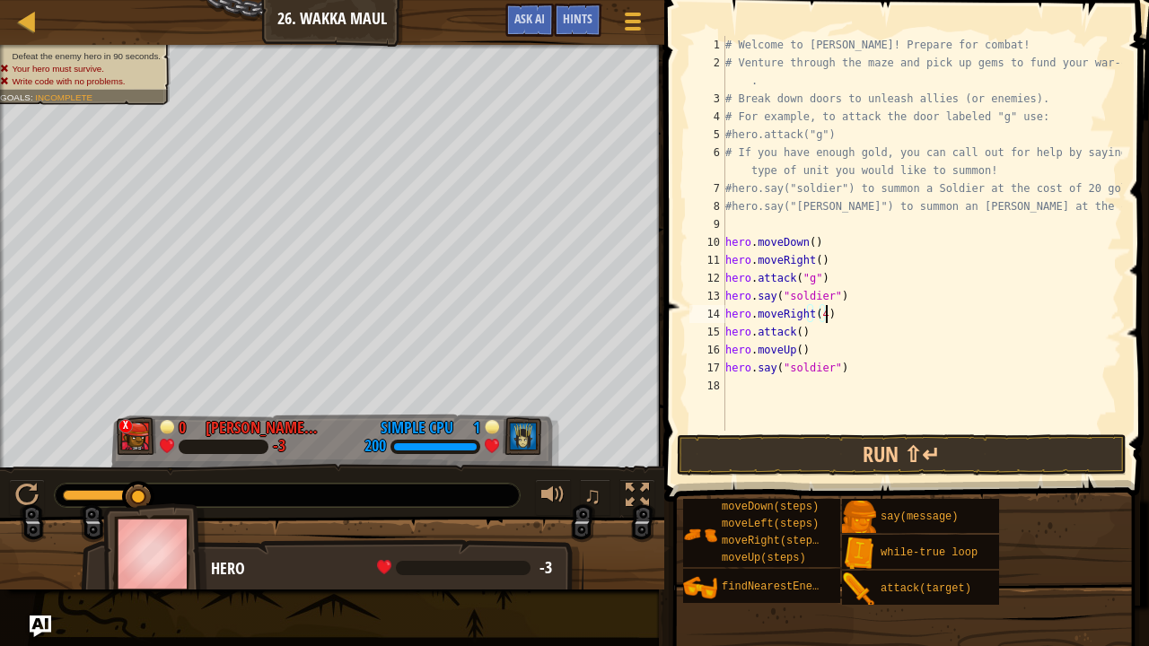
click at [837, 320] on div "# Welcome to [PERSON_NAME]! Prepare for combat! # Venture through the maze and …" at bounding box center [922, 251] width 400 height 431
type textarea "hero.moveRight(4)"
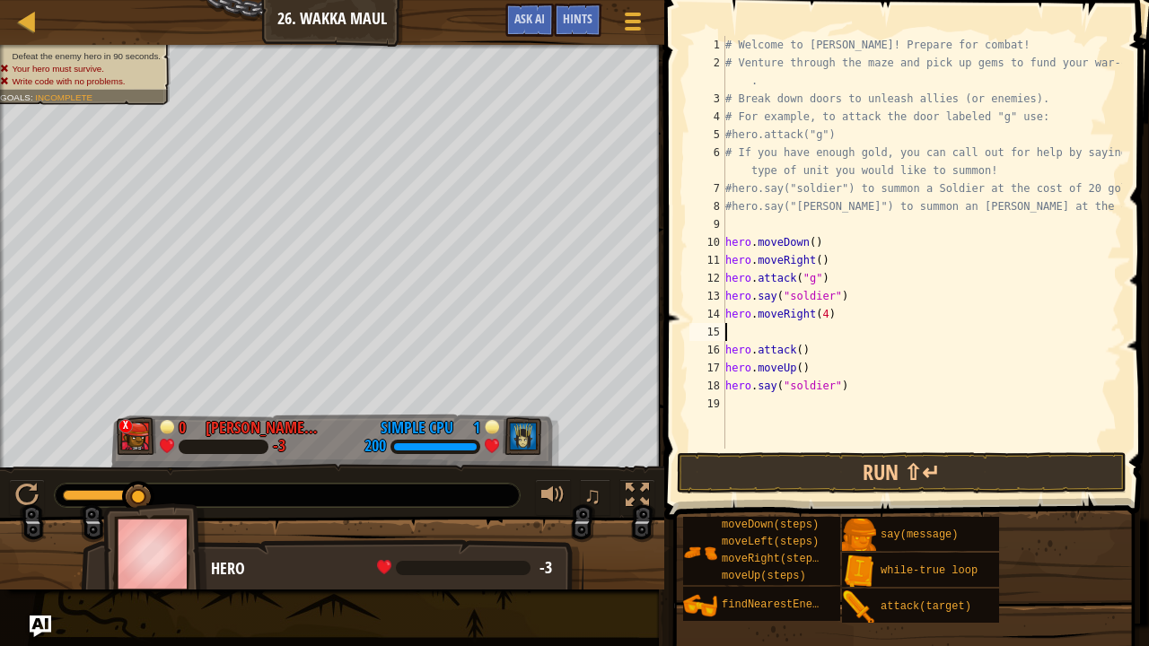
type textarea "h"
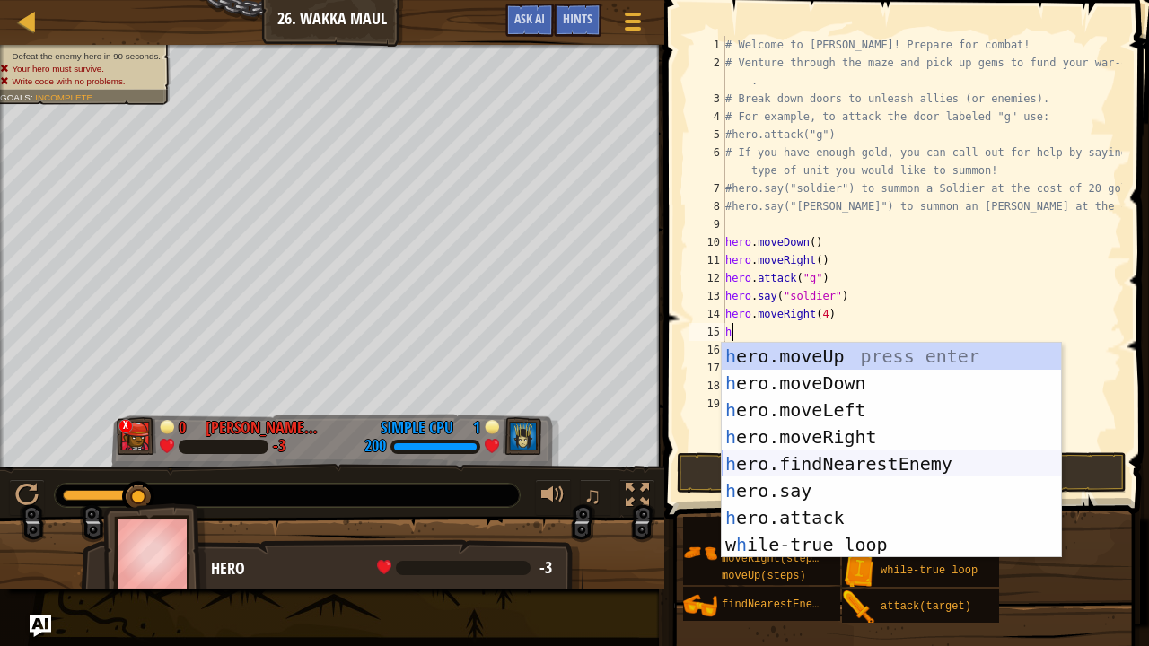
click at [882, 460] on div "h ero.moveUp press enter h ero.moveDown press enter h ero.moveLeft press enter …" at bounding box center [892, 477] width 340 height 269
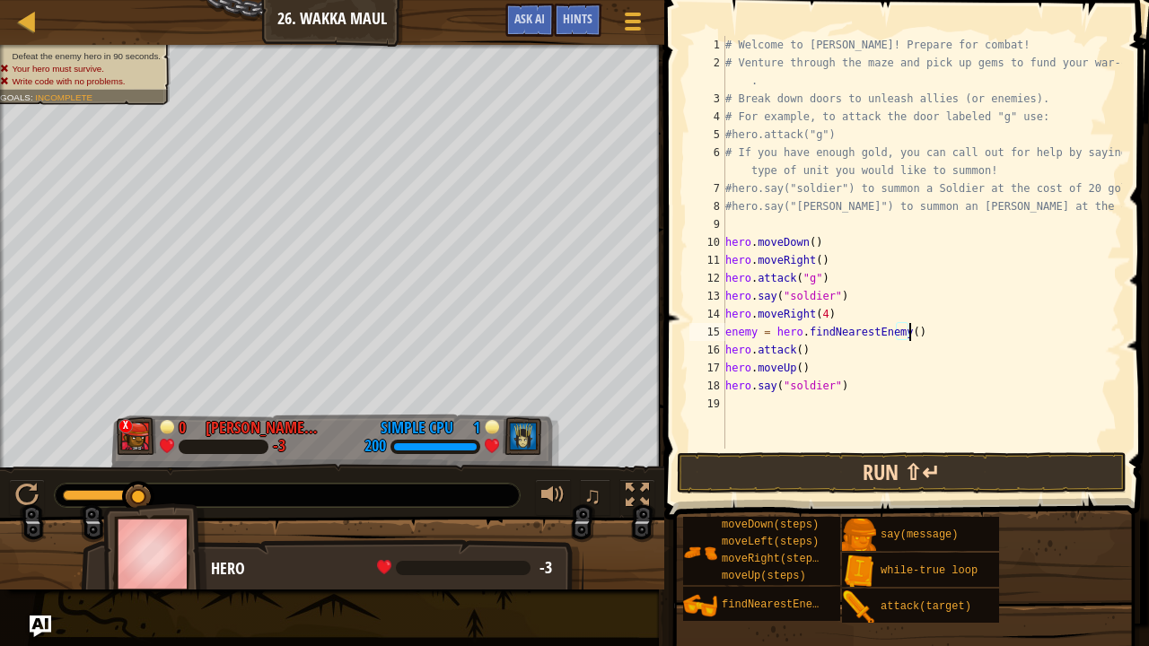
type textarea "enemy = hero.findNearestEnemy()"
click at [737, 461] on button "Run ⇧↵" at bounding box center [902, 472] width 450 height 41
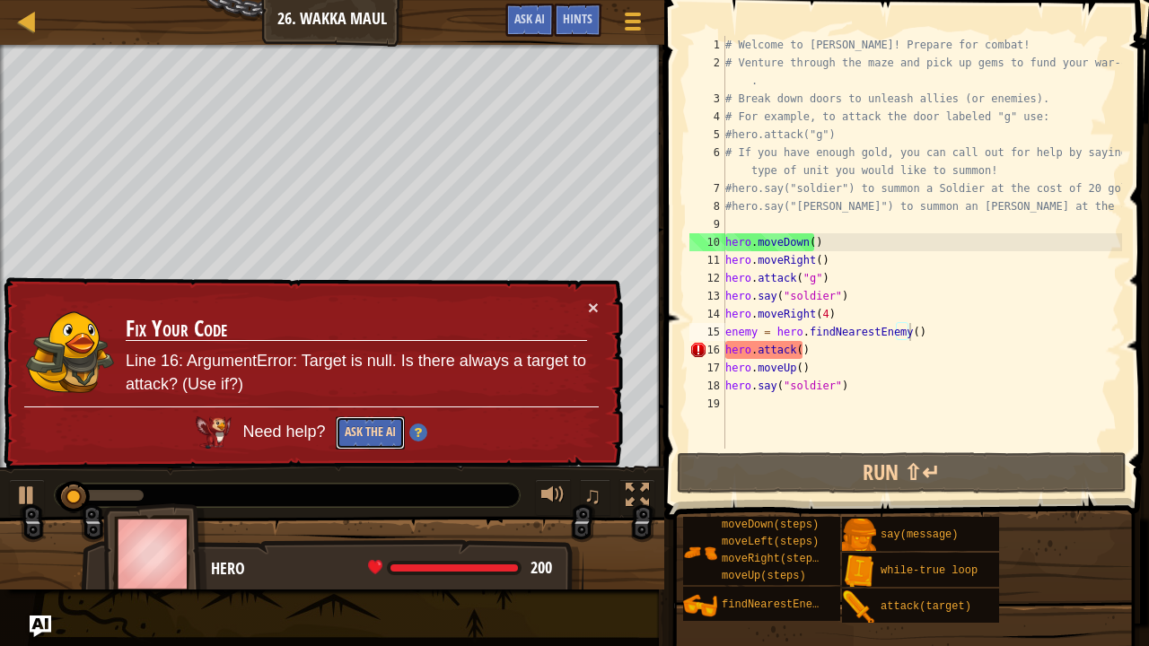
click at [359, 427] on button "Ask the AI" at bounding box center [370, 432] width 69 height 33
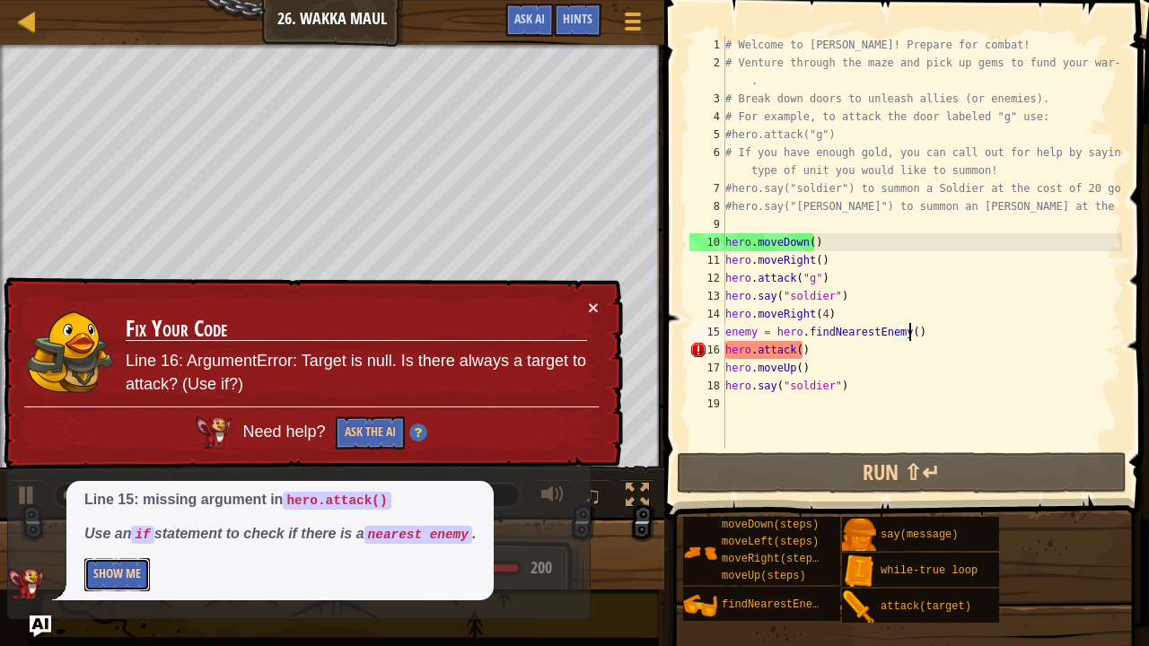
click at [120, 531] on button "Show Me" at bounding box center [117, 574] width 66 height 33
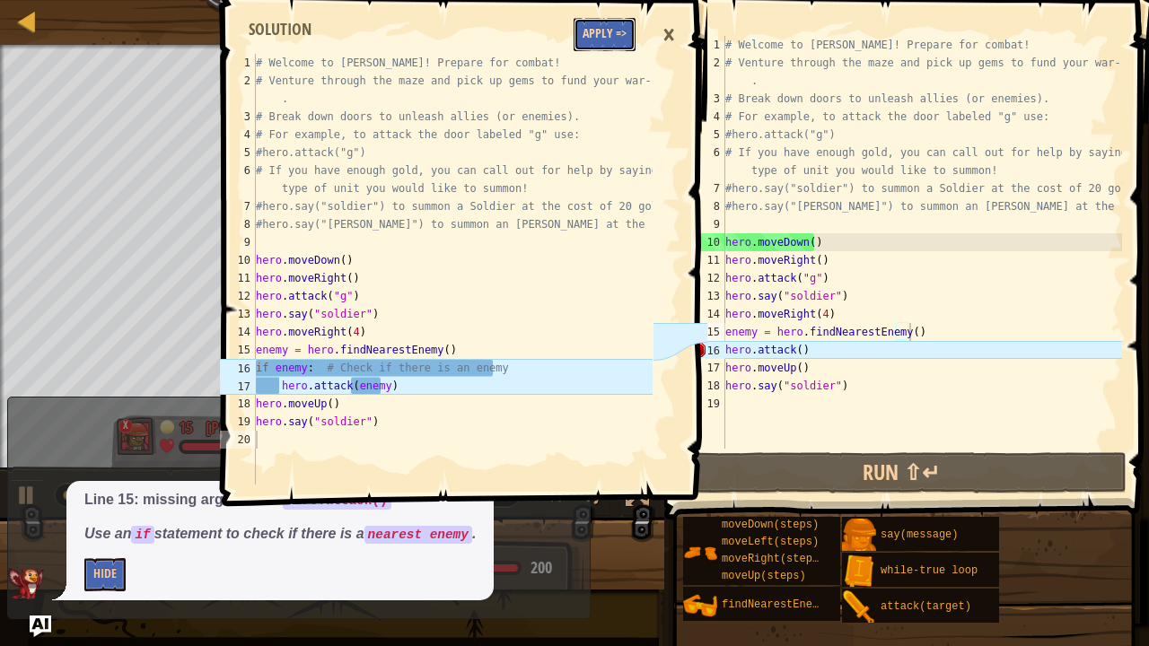
click at [603, 39] on button "Apply =>" at bounding box center [605, 34] width 62 height 33
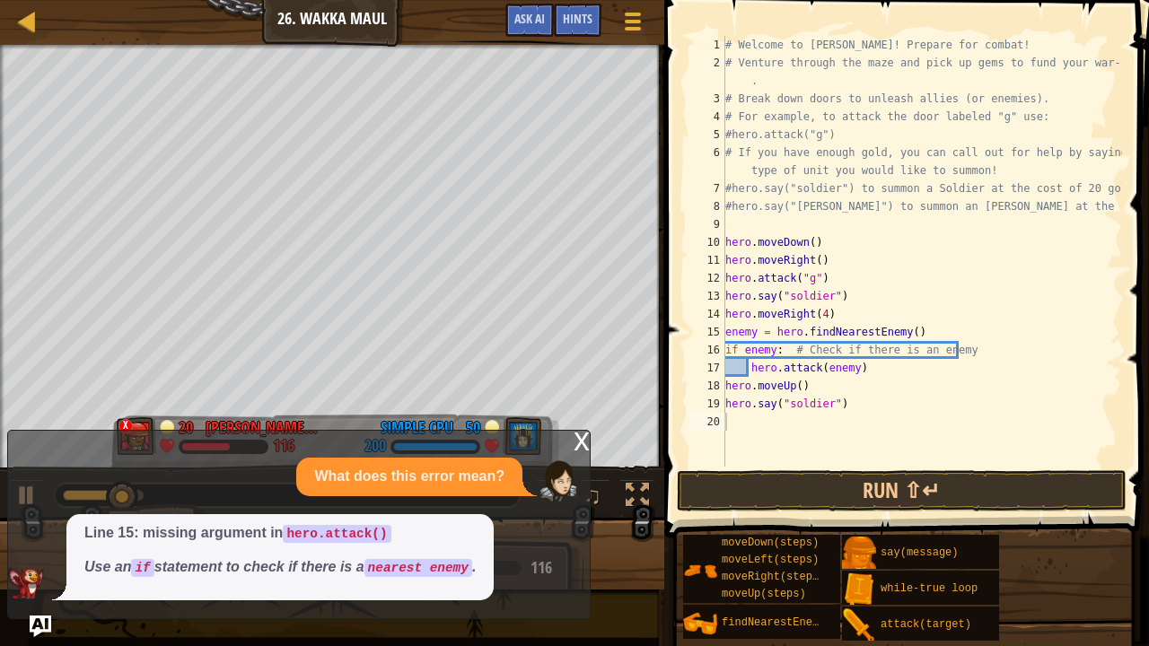
click at [585, 438] on div "x" at bounding box center [582, 440] width 16 height 18
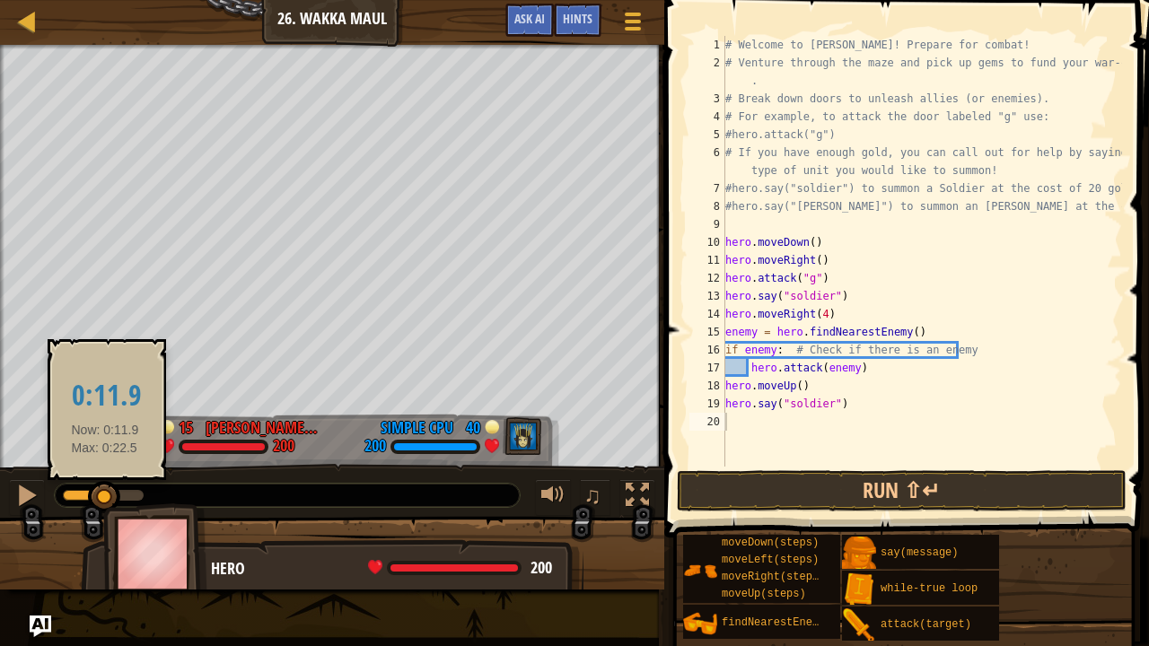
drag, startPoint x: 135, startPoint y: 488, endPoint x: 105, endPoint y: 488, distance: 29.6
click at [105, 488] on div at bounding box center [104, 497] width 32 height 32
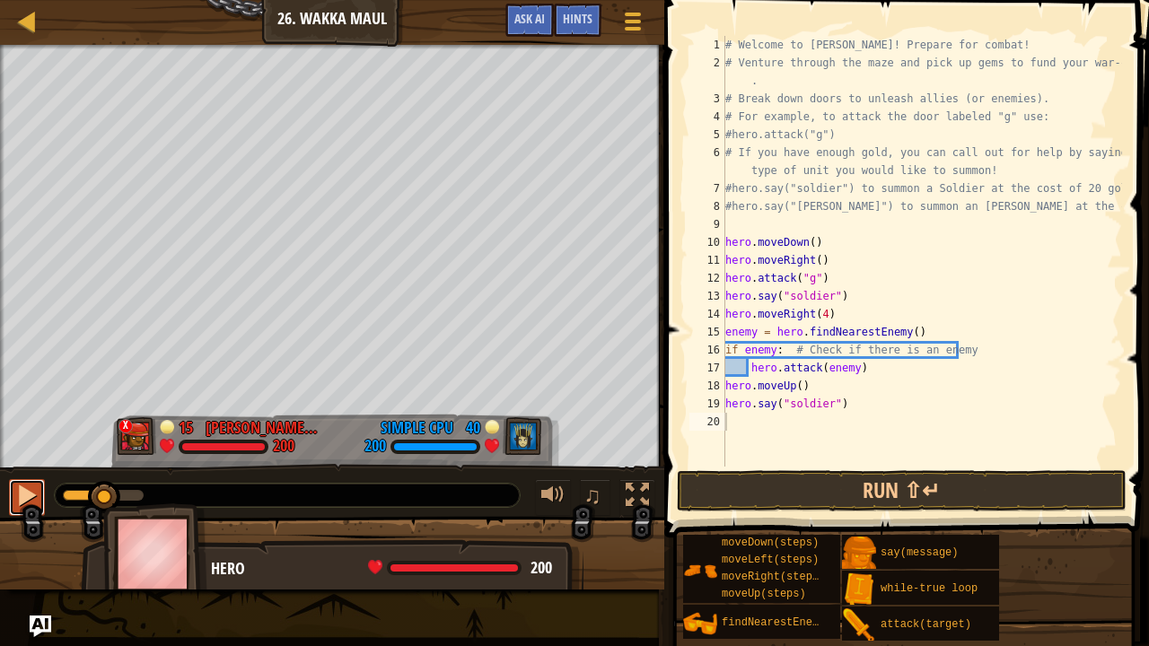
click at [10, 501] on button at bounding box center [27, 497] width 36 height 37
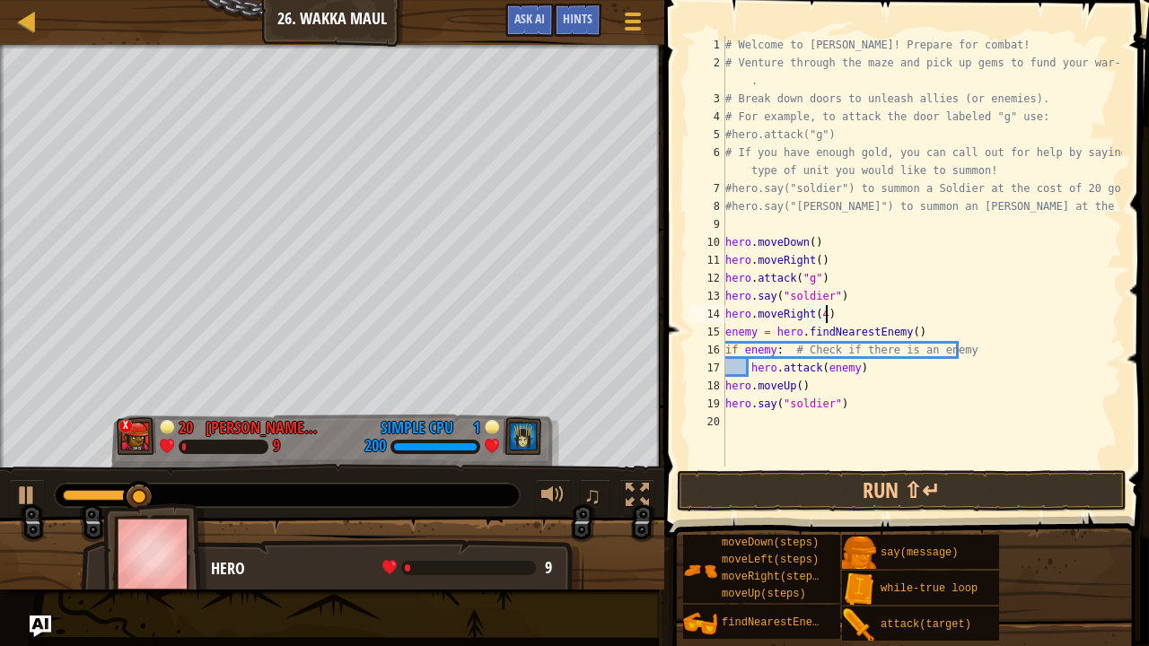
click at [833, 317] on div "# Welcome to [PERSON_NAME]! Prepare for combat! # Venture through the maze and …" at bounding box center [922, 269] width 400 height 467
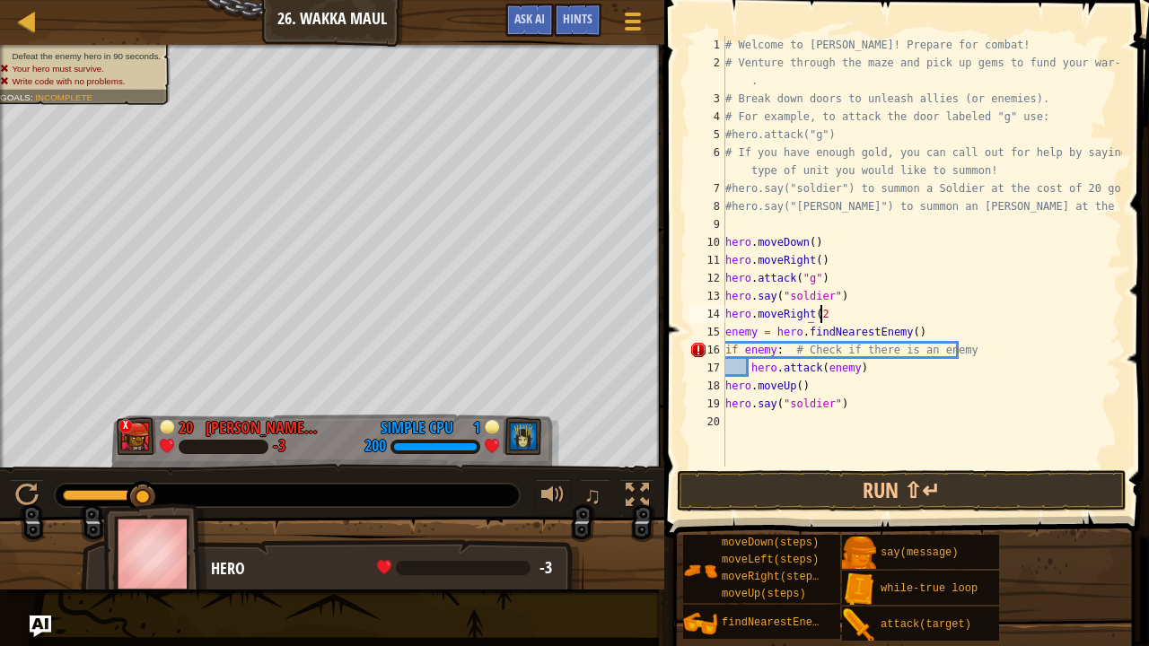
scroll to position [8, 6]
click at [865, 371] on div "# Welcome to [PERSON_NAME]! Prepare for combat! # Venture through the maze and …" at bounding box center [922, 269] width 400 height 467
type textarea "hero.attack(enemy)"
type textarea "m"
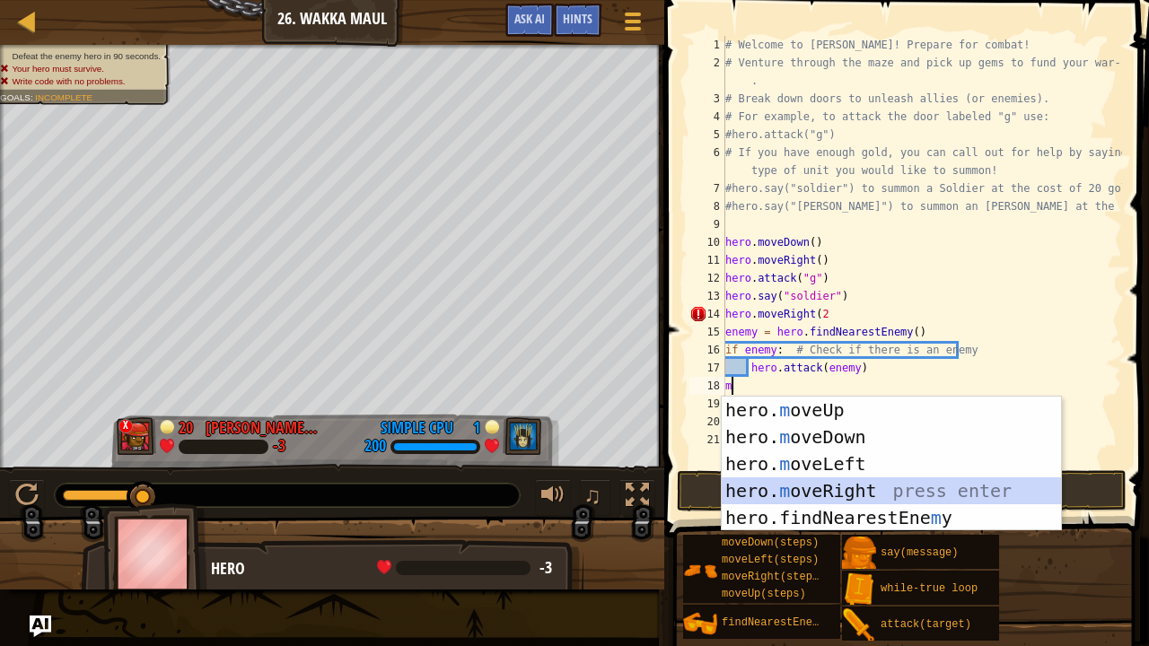
click at [857, 489] on div "hero. m oveUp press enter hero. m oveDown press enter hero. m oveLeft press ent…" at bounding box center [892, 491] width 340 height 188
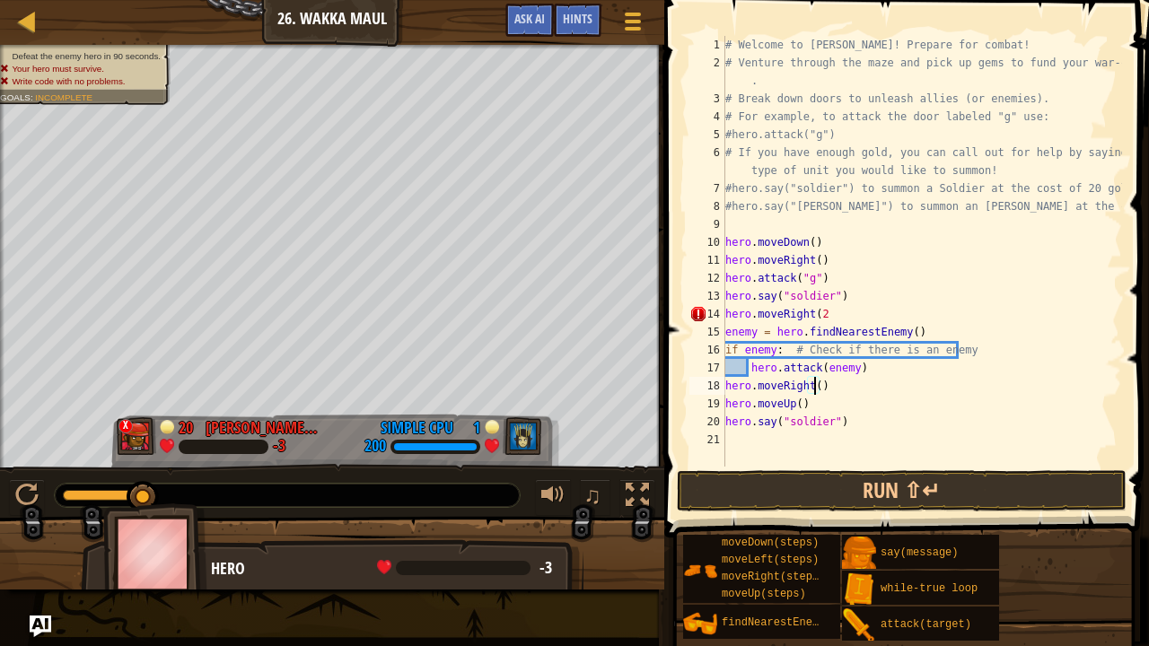
click at [811, 385] on div "# Welcome to [PERSON_NAME]! Prepare for combat! # Venture through the maze and …" at bounding box center [922, 269] width 400 height 467
click at [822, 314] on div "# Welcome to [PERSON_NAME]! Prepare for combat! # Venture through the maze and …" at bounding box center [922, 269] width 400 height 467
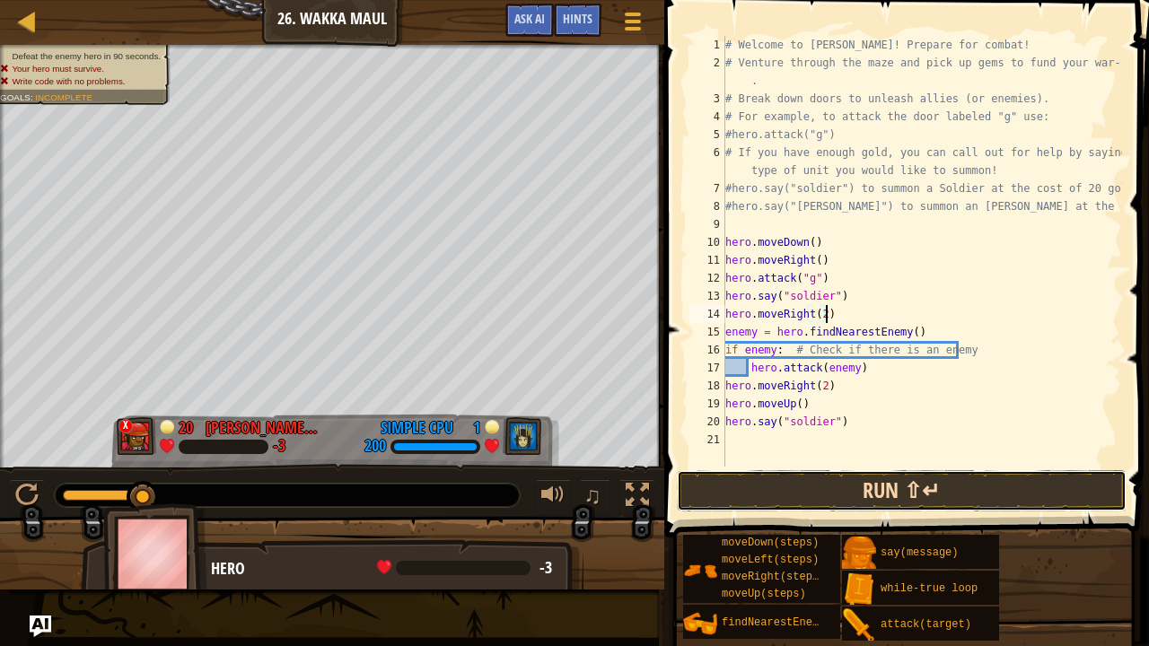
click at [840, 477] on button "Run ⇧↵" at bounding box center [902, 490] width 450 height 41
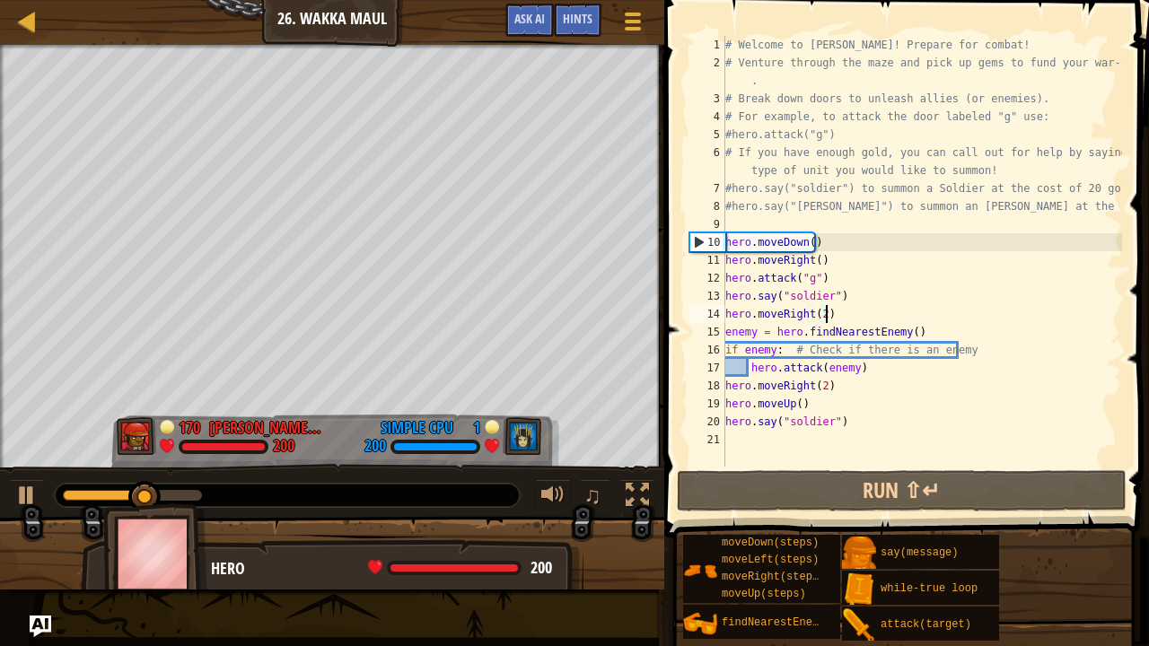
click at [799, 411] on div "# Welcome to [PERSON_NAME]! Prepare for combat! # Venture through the maze and …" at bounding box center [922, 269] width 400 height 467
click at [802, 410] on div "# Welcome to [PERSON_NAME]! Prepare for combat! # Venture through the maze and …" at bounding box center [922, 269] width 400 height 467
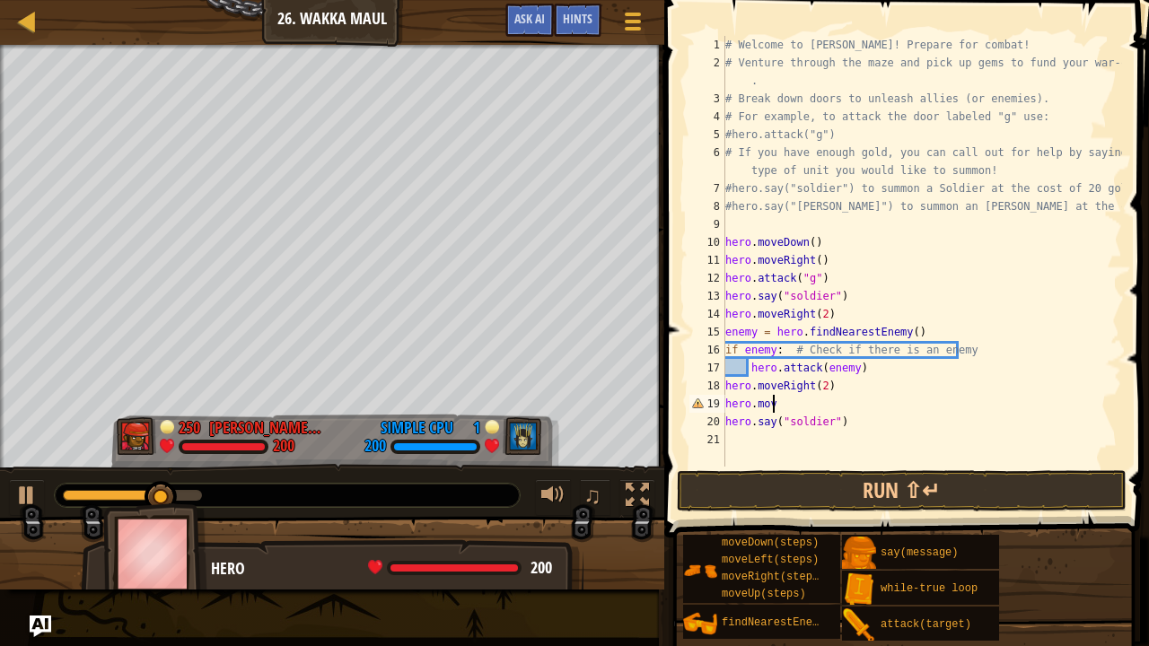
scroll to position [8, 2]
type textarea "h"
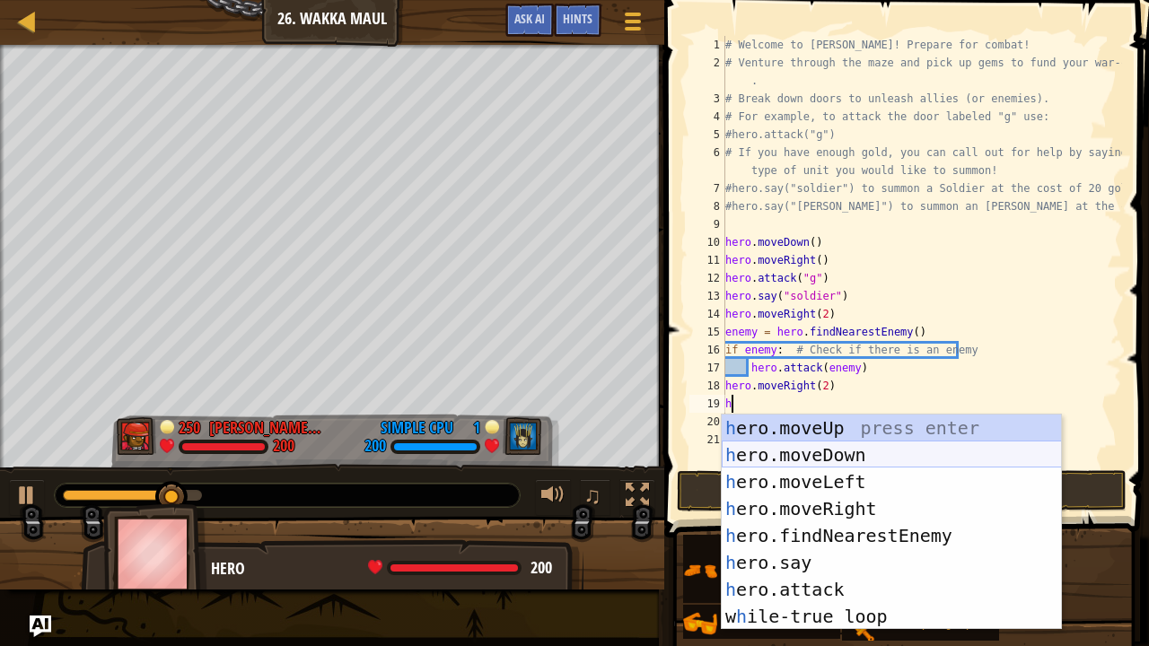
click at [817, 451] on div "h ero.moveUp press enter h ero.moveDown press enter h ero.moveLeft press enter …" at bounding box center [892, 549] width 340 height 269
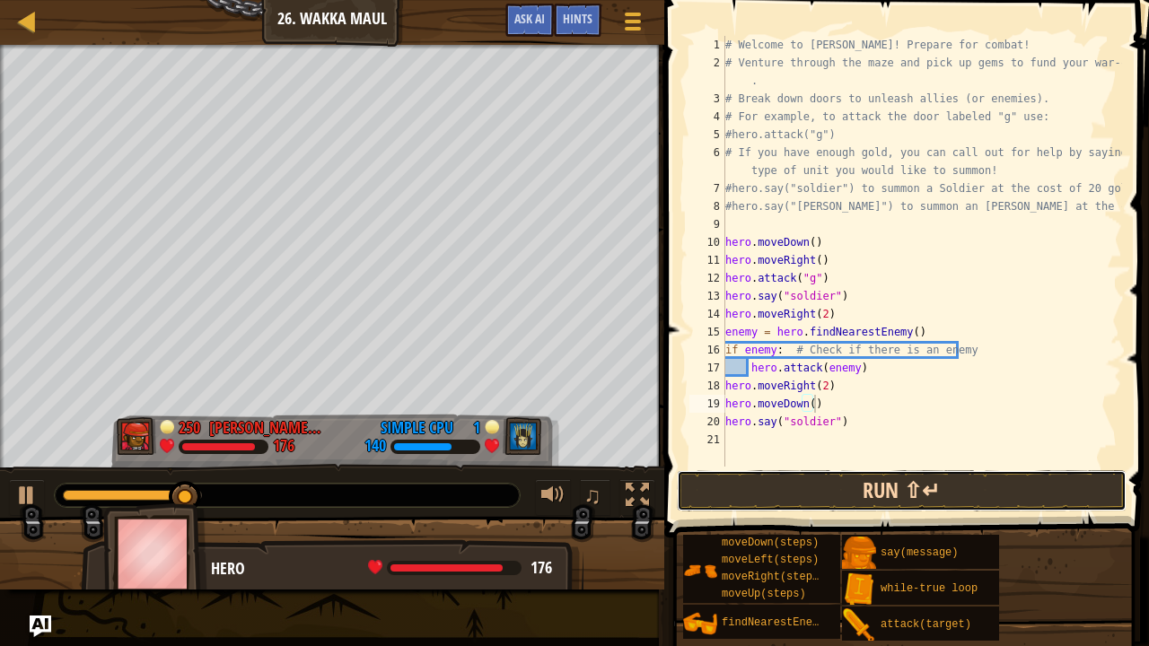
click at [793, 488] on button "Run ⇧↵" at bounding box center [902, 490] width 450 height 41
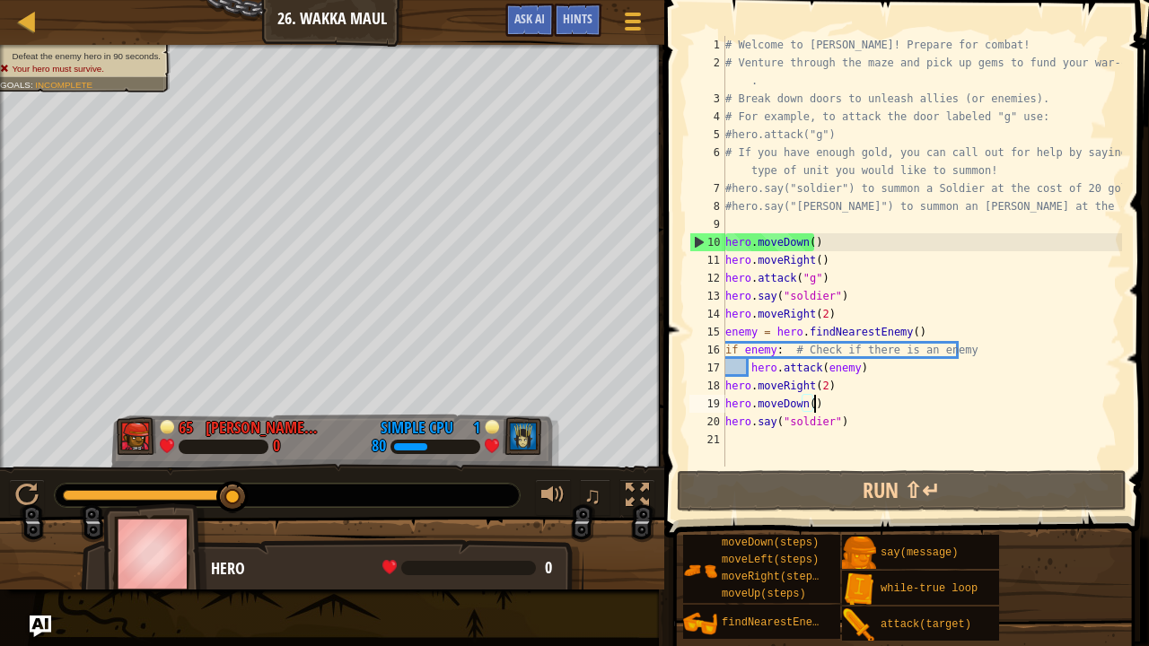
click at [844, 425] on div "# Welcome to [PERSON_NAME]! Prepare for combat! # Venture through the maze and …" at bounding box center [922, 269] width 400 height 467
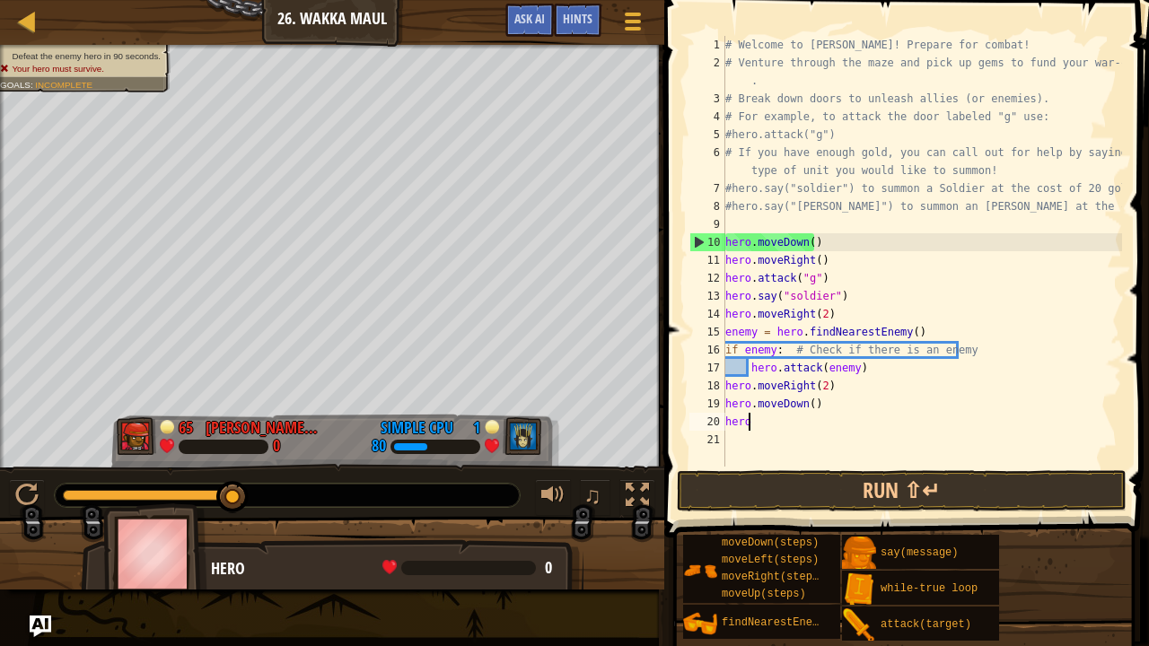
type textarea "h"
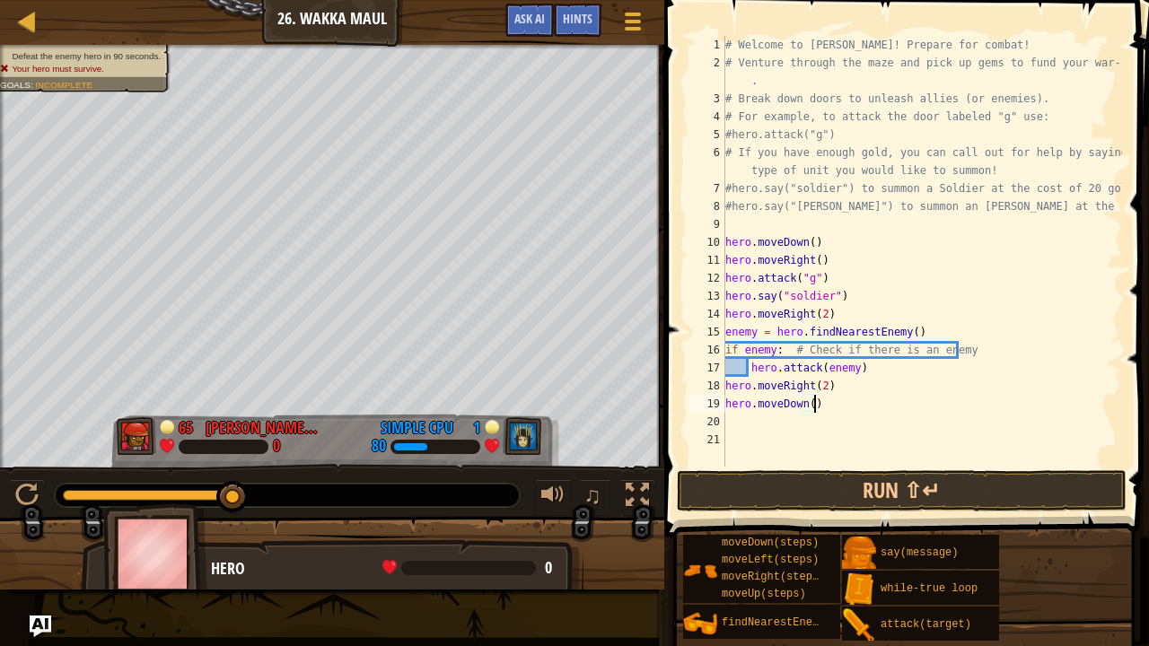
click at [826, 407] on div "# Welcome to [PERSON_NAME]! Prepare for combat! # Venture through the maze and …" at bounding box center [922, 269] width 400 height 467
type textarea "h"
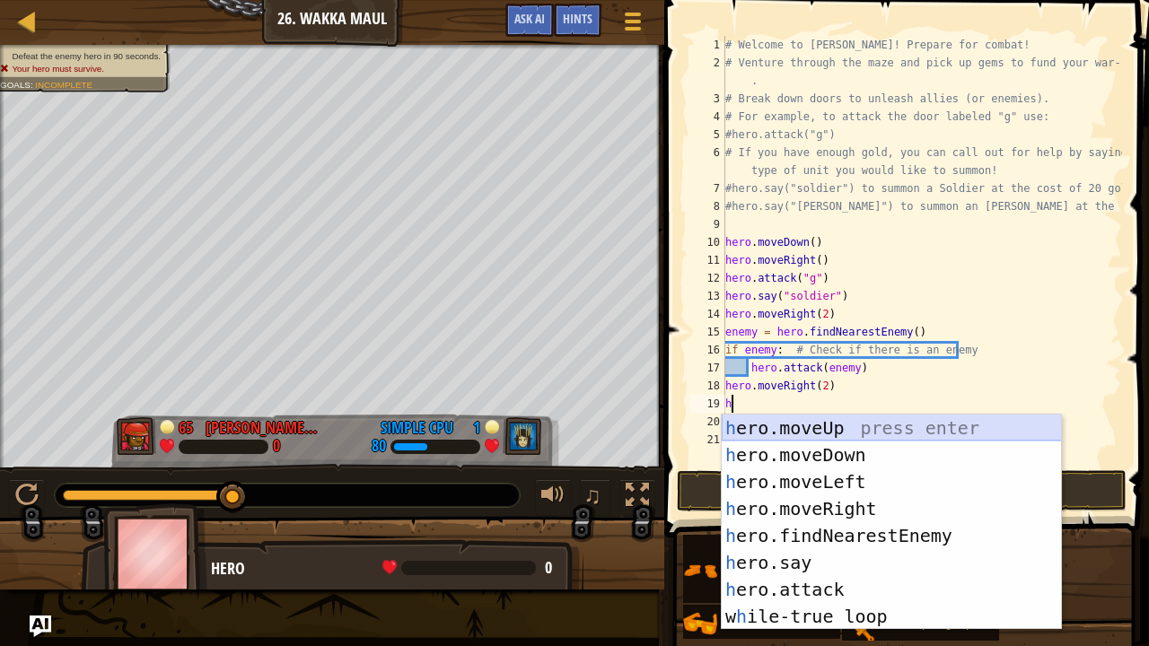
click at [827, 423] on div "h ero.moveUp press enter h ero.moveDown press enter h ero.moveLeft press enter …" at bounding box center [892, 549] width 340 height 269
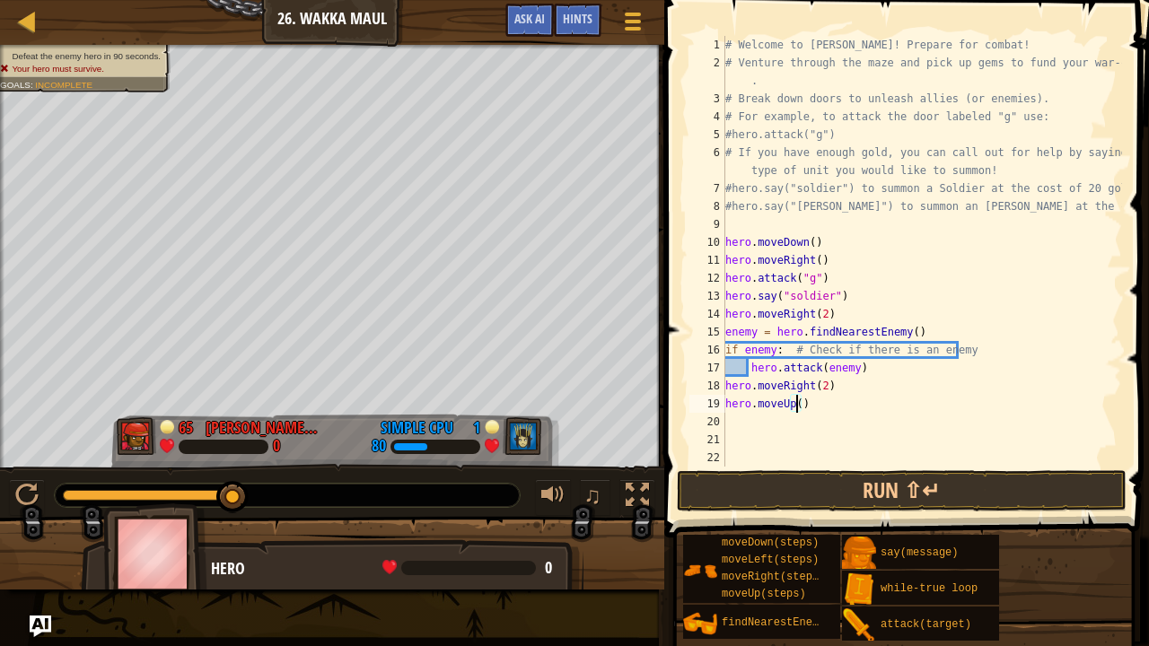
click at [793, 403] on div "# Welcome to [PERSON_NAME]! Prepare for combat! # Venture through the maze and …" at bounding box center [922, 269] width 400 height 467
type textarea "hero.moveUp(2)"
click at [734, 425] on div "# Welcome to [PERSON_NAME]! Prepare for combat! # Venture through the maze and …" at bounding box center [922, 269] width 400 height 467
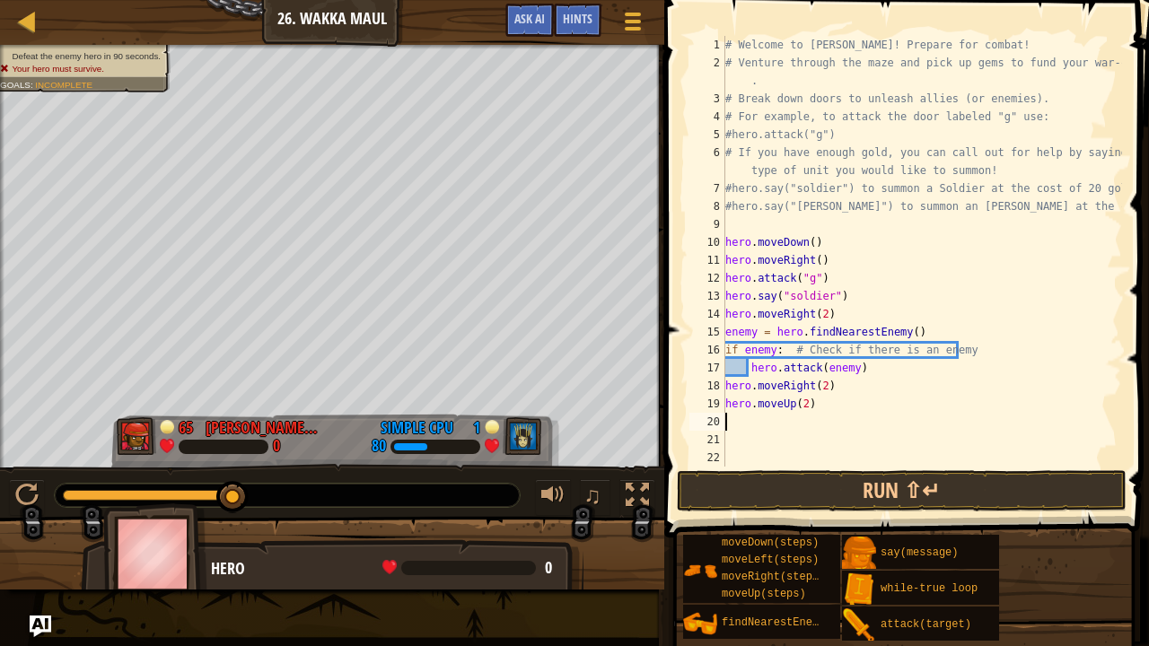
type textarea "h"
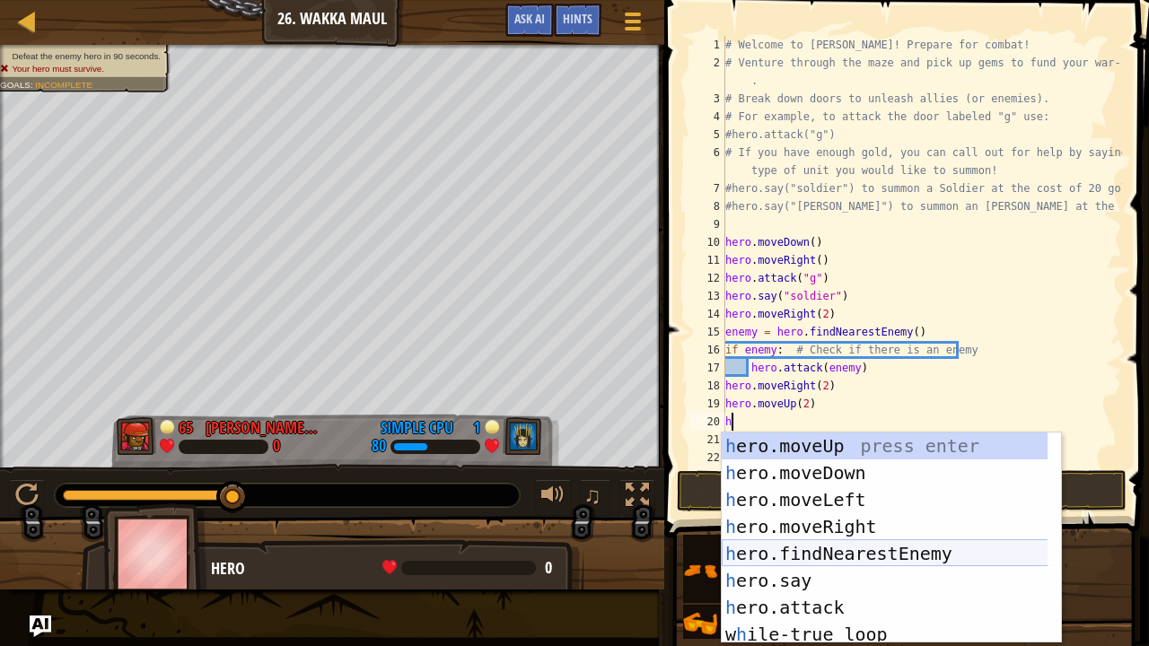
click at [854, 531] on div "h ero.moveUp press enter h ero.moveDown press enter h ero.moveLeft press enter …" at bounding box center [885, 565] width 327 height 265
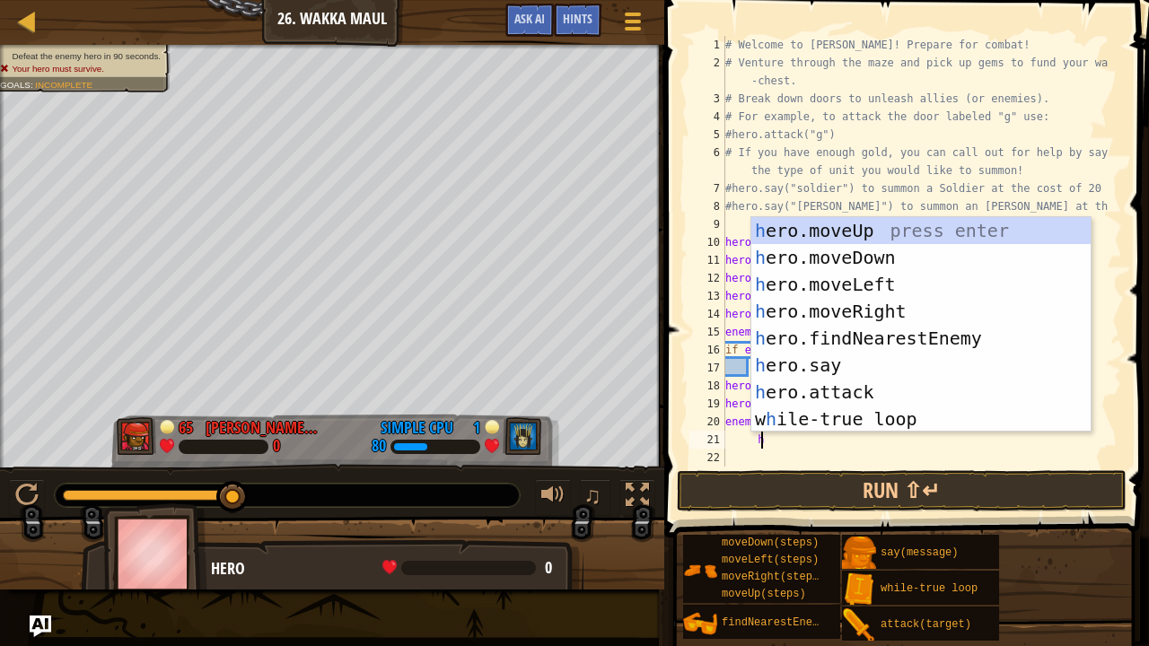
scroll to position [8, 2]
click at [841, 381] on div "h ero.moveUp press enter h ero.moveDown press enter h ero.moveLeft press enter …" at bounding box center [921, 351] width 340 height 269
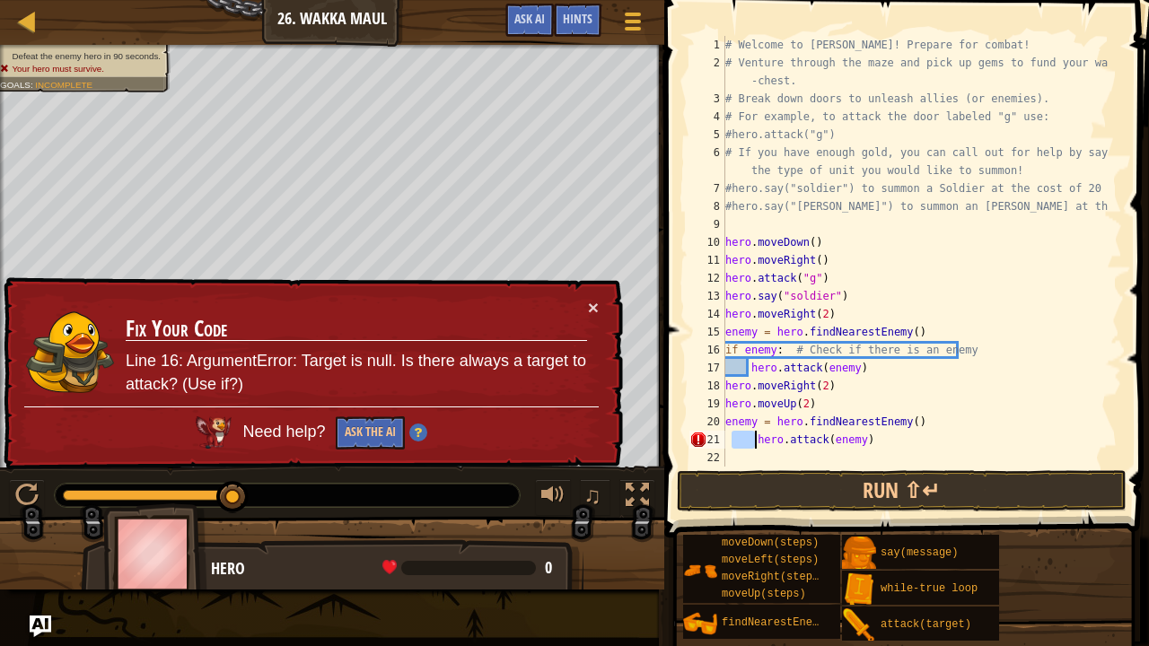
drag, startPoint x: 729, startPoint y: 434, endPoint x: 757, endPoint y: 442, distance: 28.7
click at [757, 442] on div "# Welcome to [PERSON_NAME]! Prepare for combat! # Venture through the maze and …" at bounding box center [915, 269] width 387 height 467
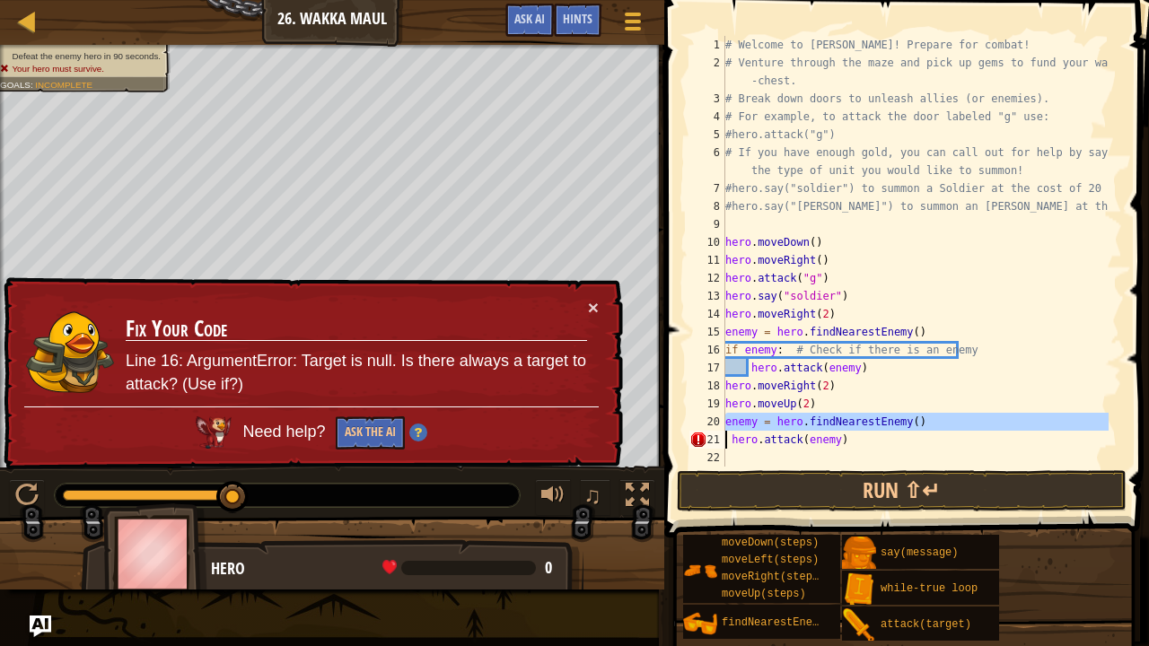
drag, startPoint x: 722, startPoint y: 425, endPoint x: 723, endPoint y: 442, distance: 17.1
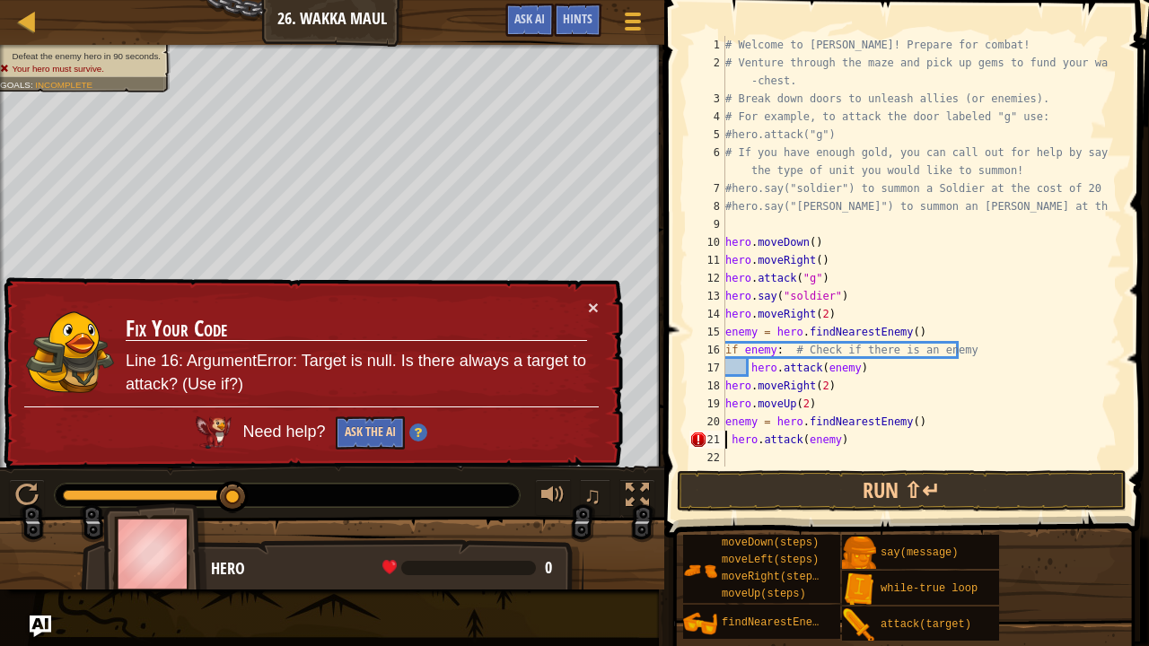
type textarea "hero.attack(enemy)"
click at [360, 425] on button "Ask the AI" at bounding box center [369, 433] width 70 height 34
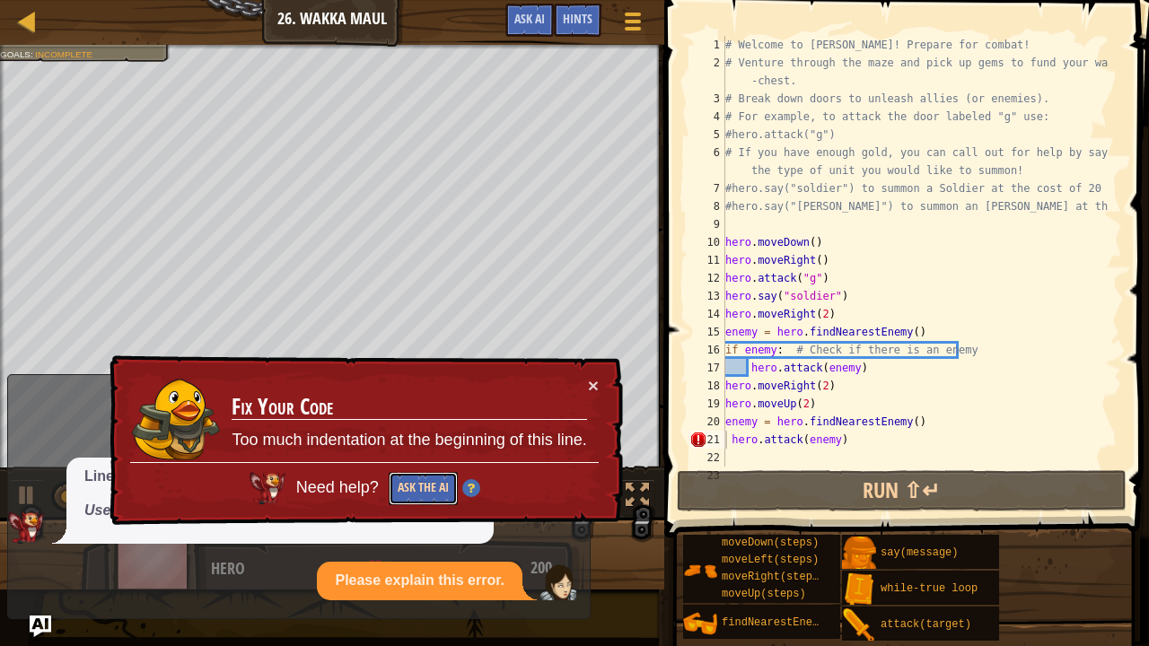
click at [431, 486] on button "Ask the AI" at bounding box center [424, 487] width 70 height 34
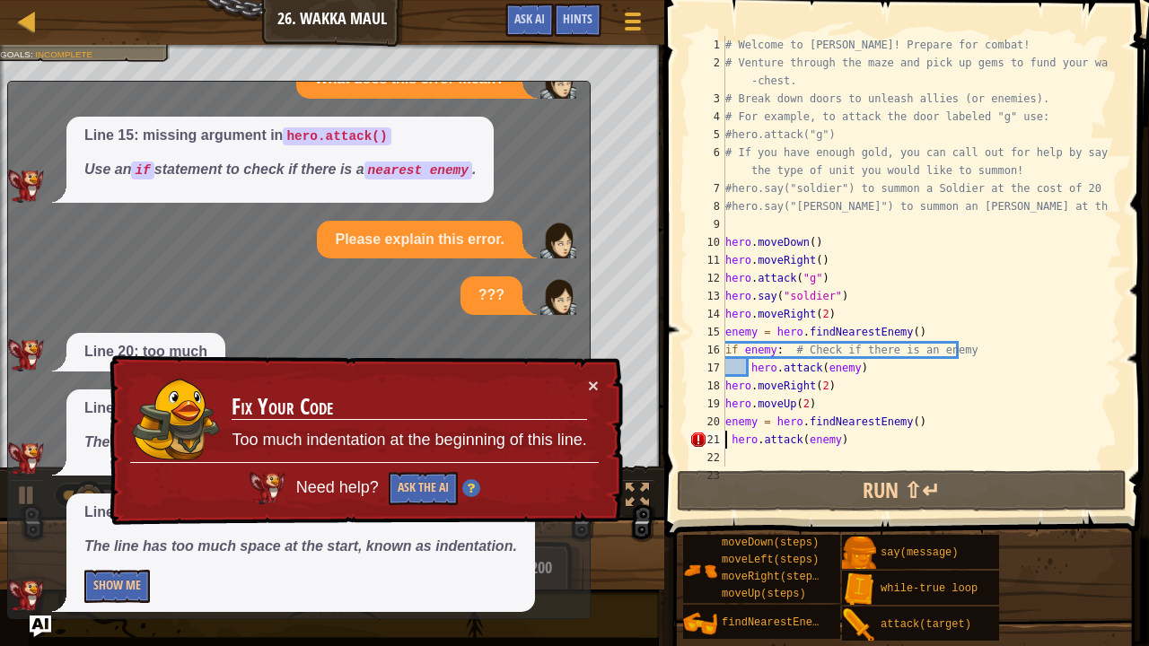
scroll to position [59, 0]
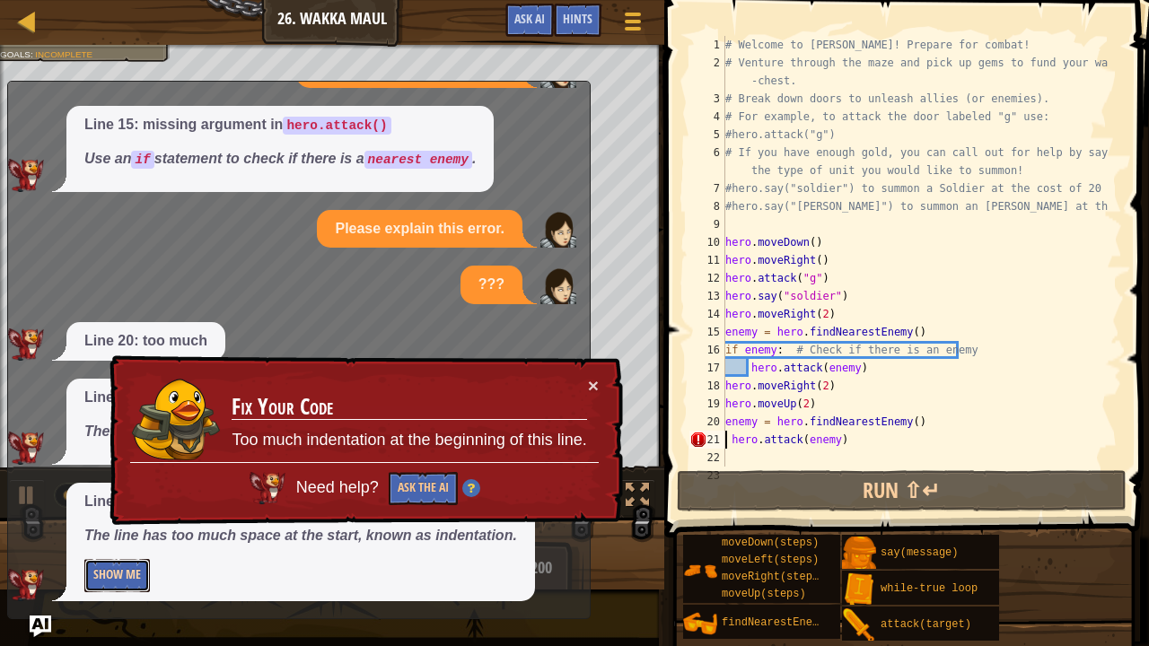
click at [105, 531] on button "Show Me" at bounding box center [117, 575] width 66 height 33
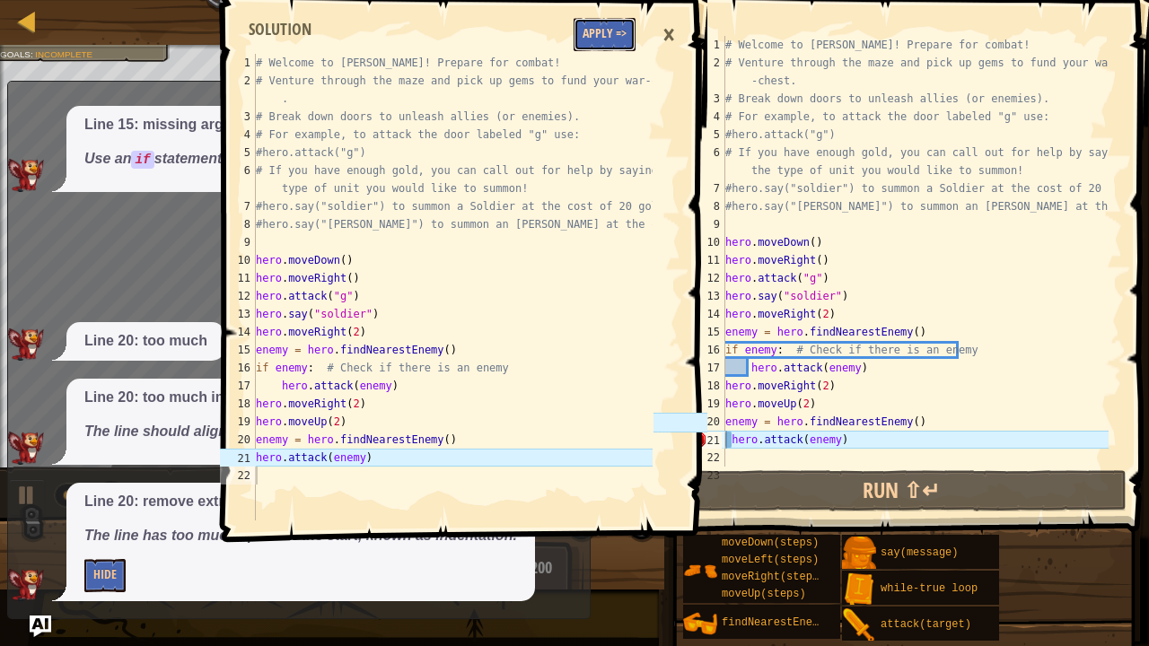
click at [582, 20] on button "Apply =>" at bounding box center [605, 34] width 62 height 33
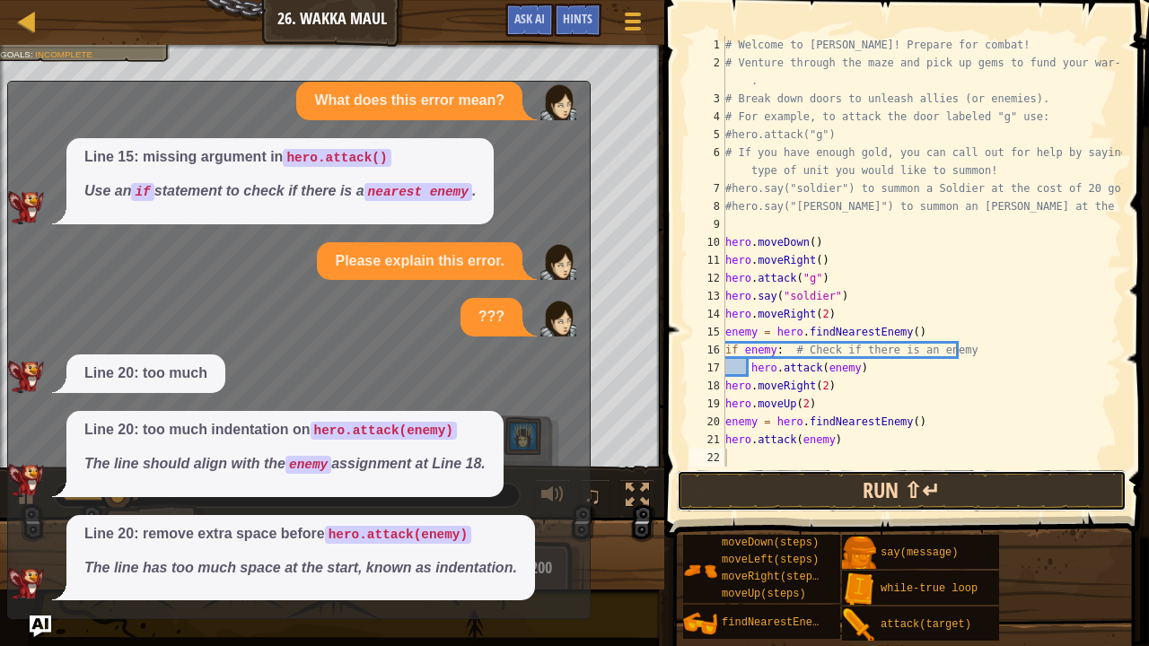
click at [801, 485] on button "Run ⇧↵" at bounding box center [902, 490] width 450 height 41
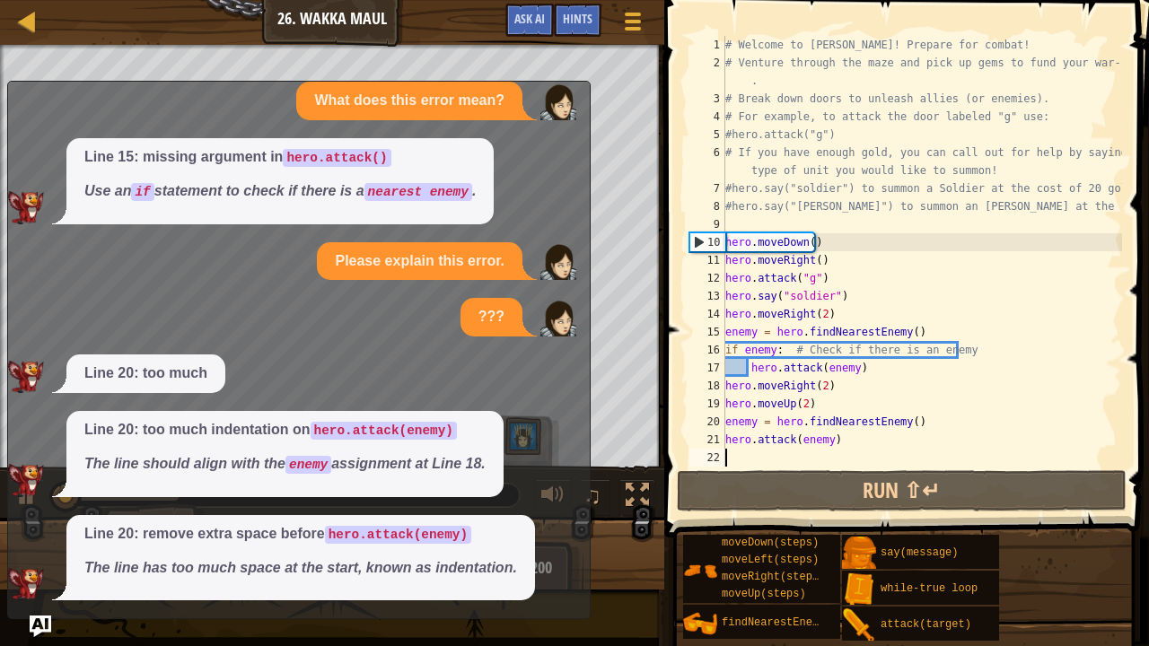
scroll to position [0, 0]
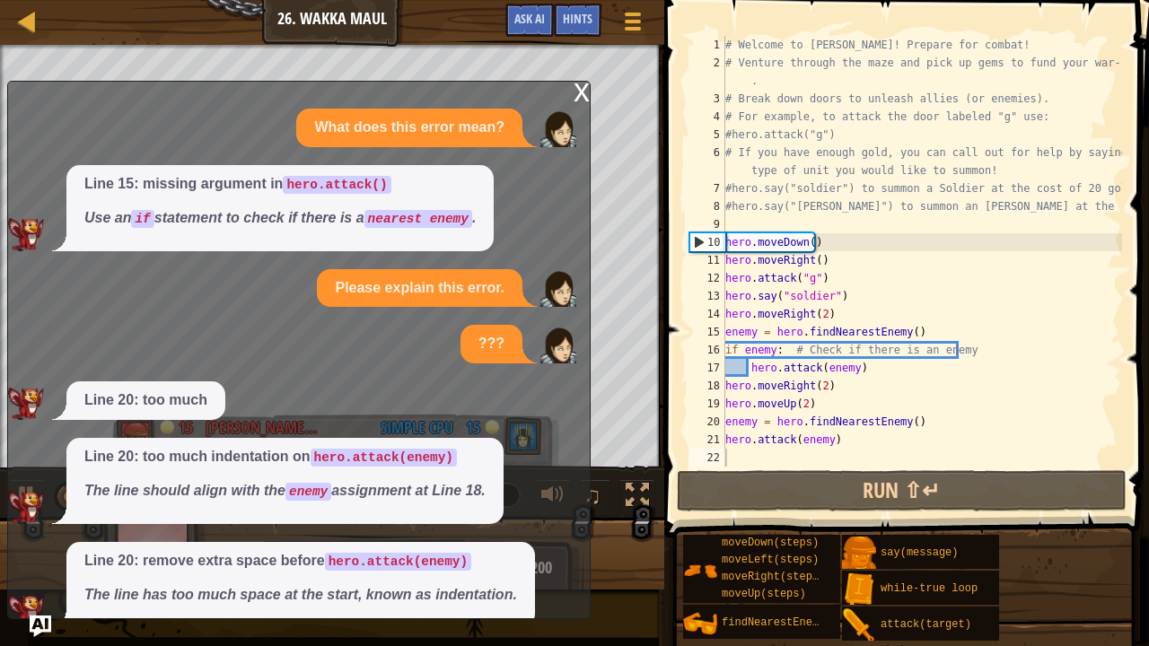
click at [576, 91] on div "x" at bounding box center [582, 91] width 16 height 18
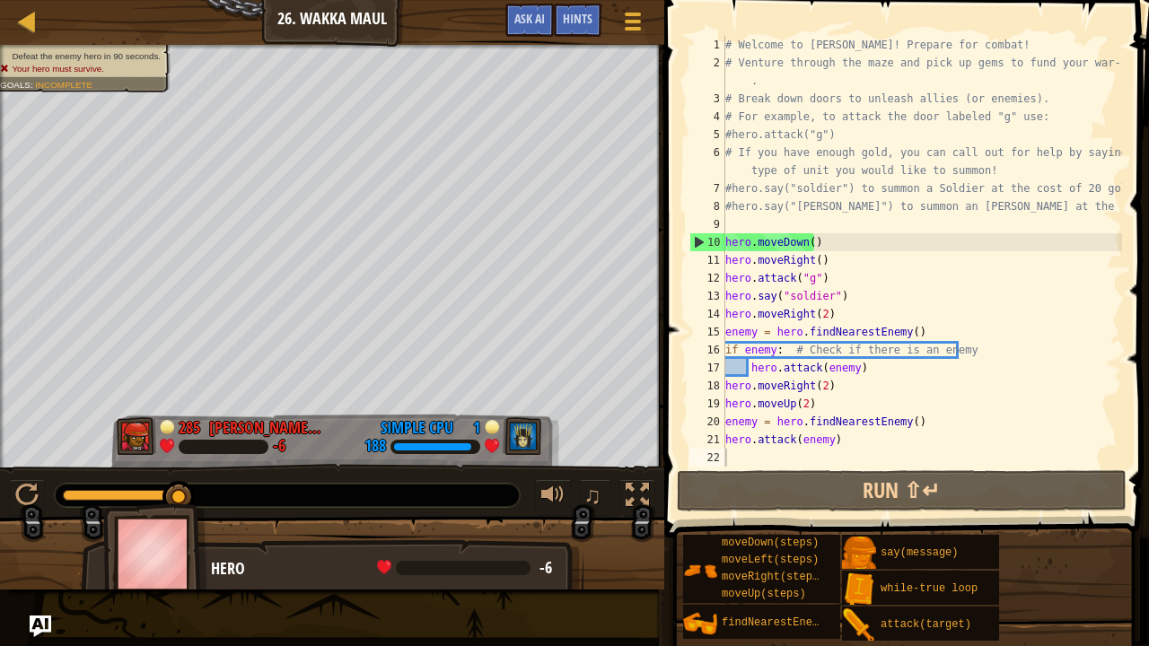
click at [856, 447] on div "# Welcome to [PERSON_NAME]! Prepare for combat! # Venture through the maze and …" at bounding box center [922, 269] width 400 height 467
click at [915, 413] on div "# Welcome to [PERSON_NAME]! Prepare for combat! # Venture through the maze and …" at bounding box center [922, 269] width 400 height 467
type textarea "enemy = hero.findNearestEnemy()"
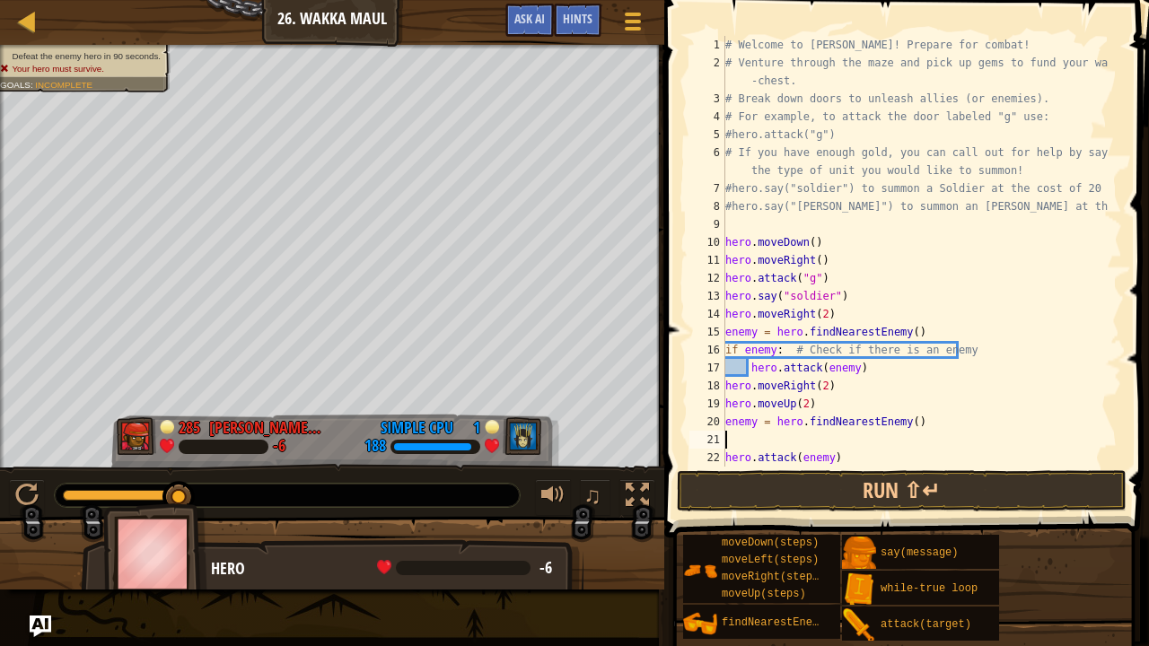
type textarea "l"
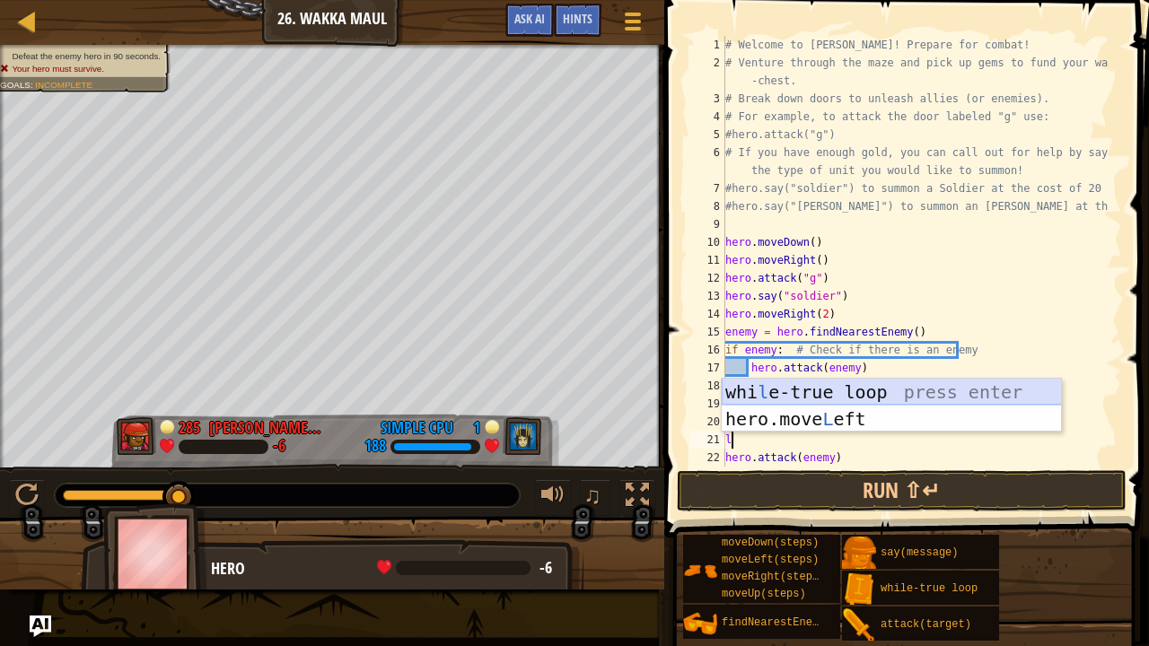
drag, startPoint x: 932, startPoint y: 388, endPoint x: 810, endPoint y: 388, distance: 122.1
click at [810, 388] on div "whi l e-true loop press enter hero.move L eft press enter" at bounding box center [892, 433] width 340 height 108
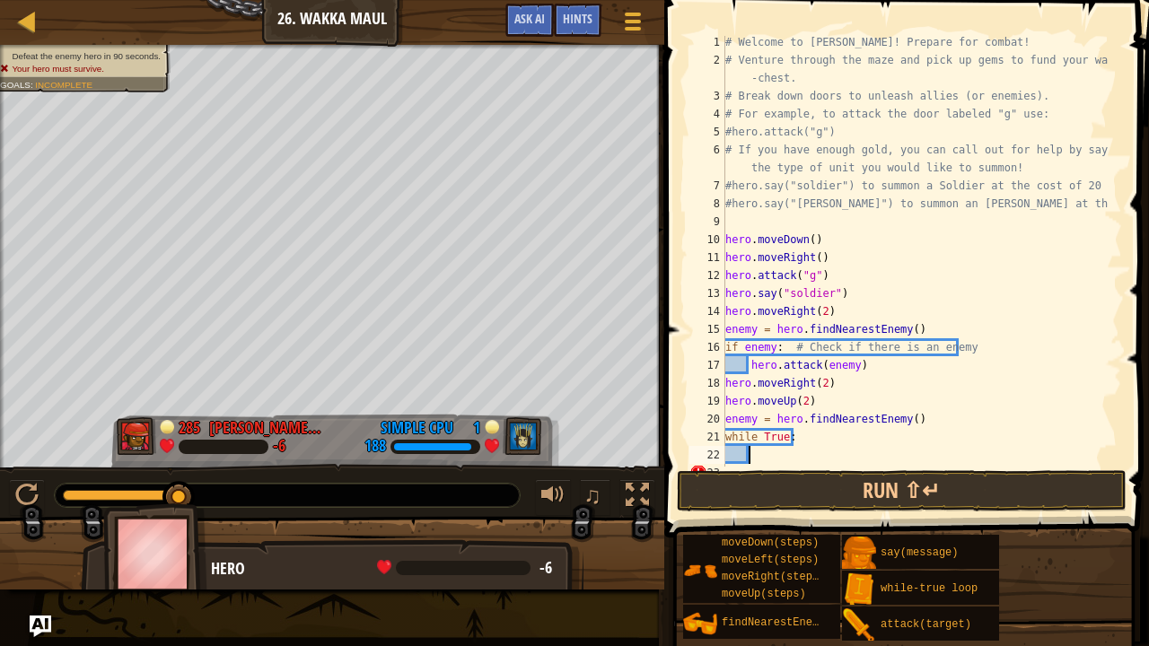
scroll to position [36, 0]
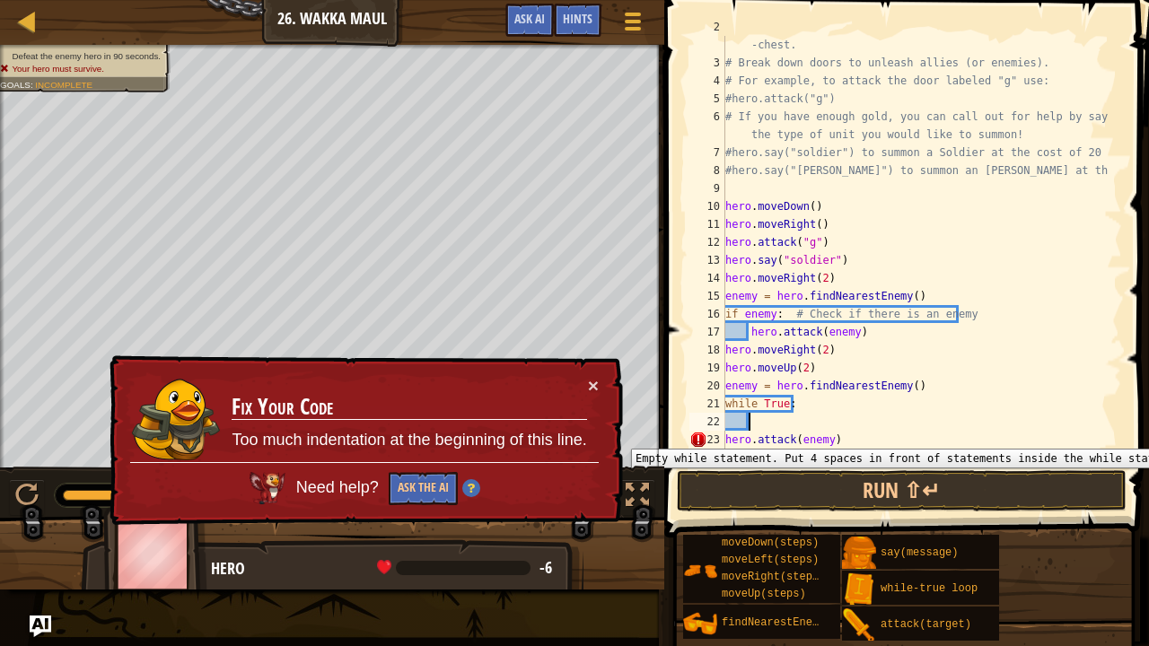
click at [723, 435] on div "23" at bounding box center [707, 440] width 36 height 18
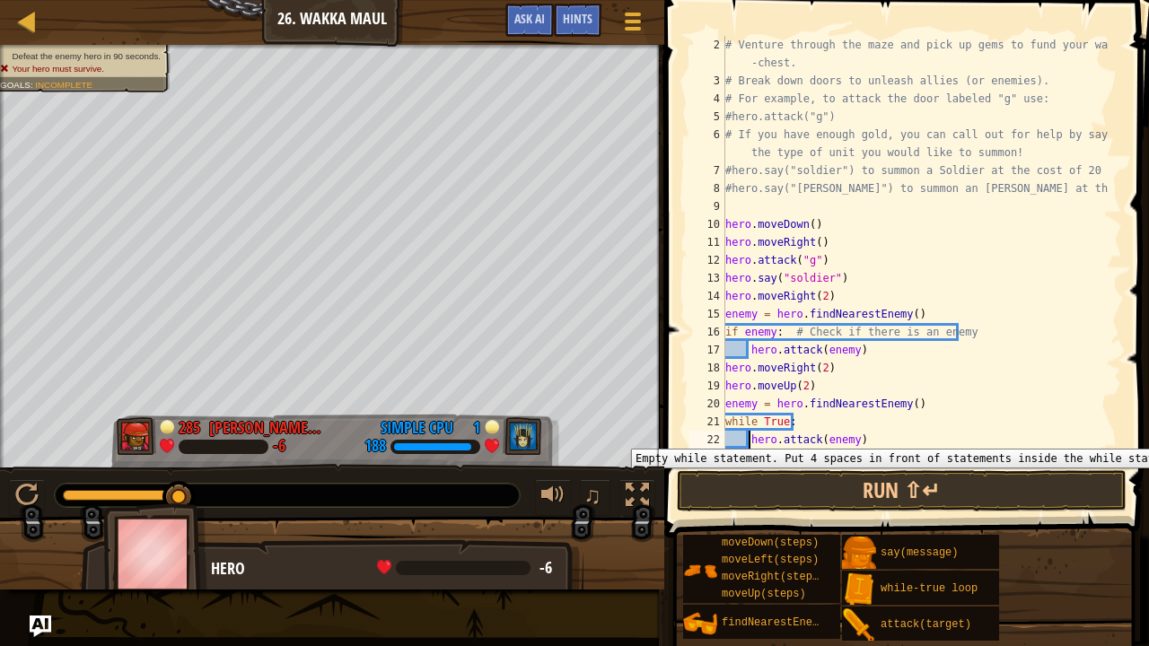
scroll to position [18, 0]
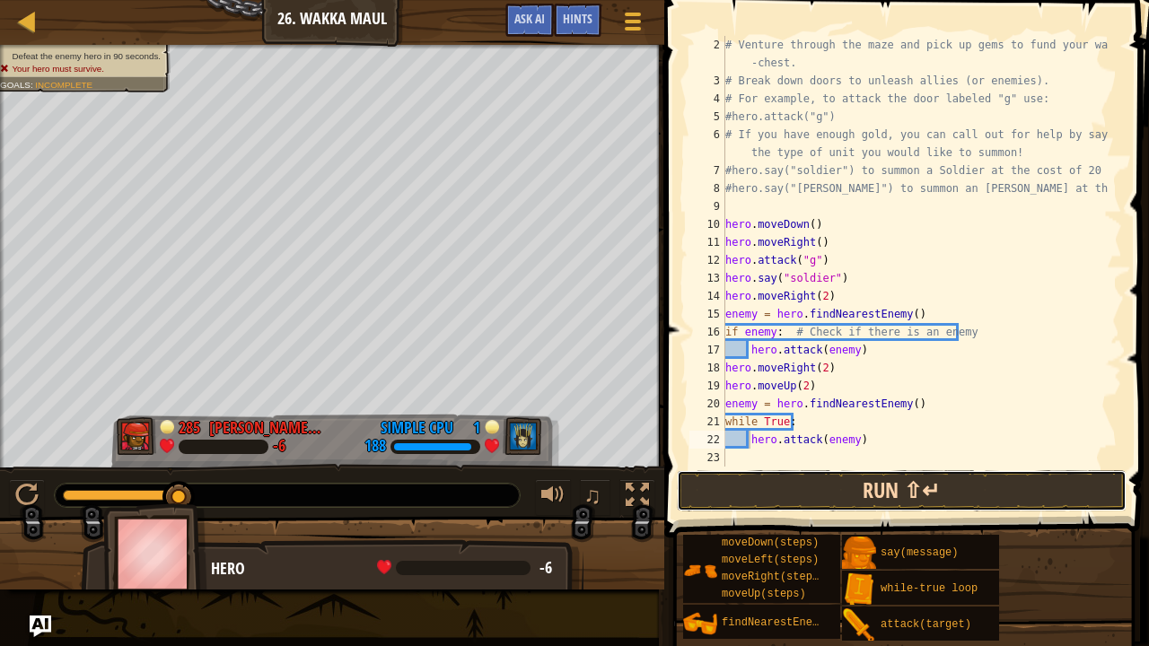
click at [866, 491] on button "Run ⇧↵" at bounding box center [902, 490] width 450 height 41
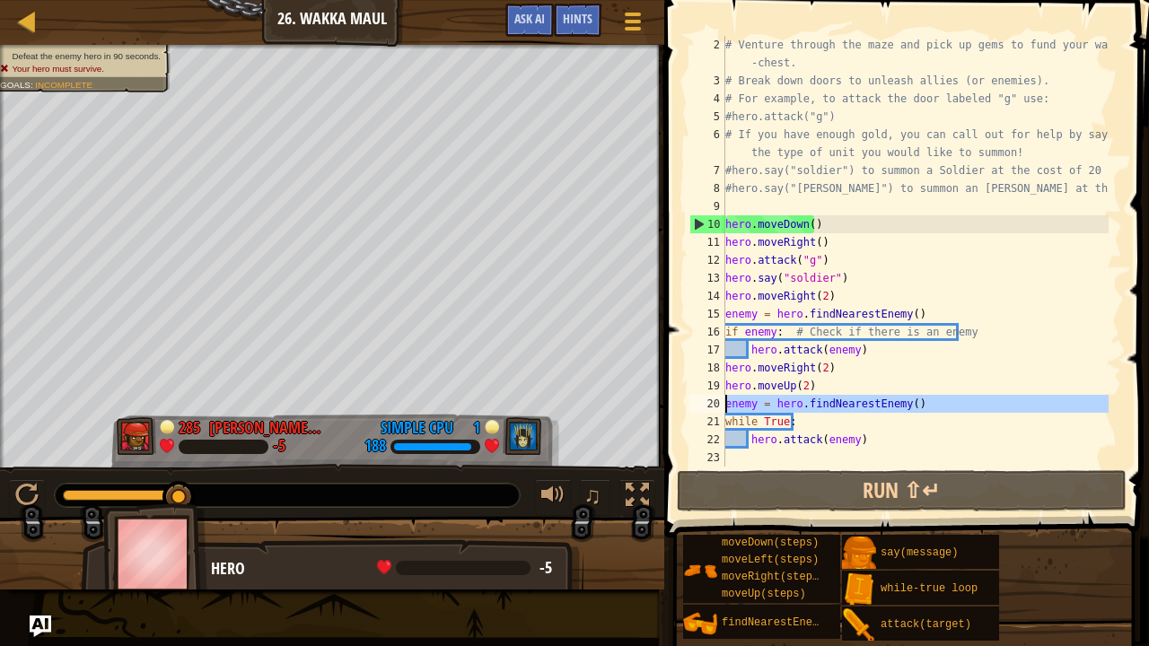
click at [724, 400] on div "20" at bounding box center [707, 404] width 36 height 18
drag, startPoint x: 724, startPoint y: 400, endPoint x: 880, endPoint y: 399, distance: 155.3
click at [880, 399] on div "enemy = hero.findNearestEnemy() 2 3 4 5 6 7 8 9 10 11 12 13 14 15 16 17 18 19 2…" at bounding box center [904, 251] width 436 height 431
type textarea "enemy = hero.findNearestEnemy() while True:"
click at [905, 450] on div "# Venture through the maze and pick up gems to fund your war -chest. # Break do…" at bounding box center [915, 278] width 387 height 485
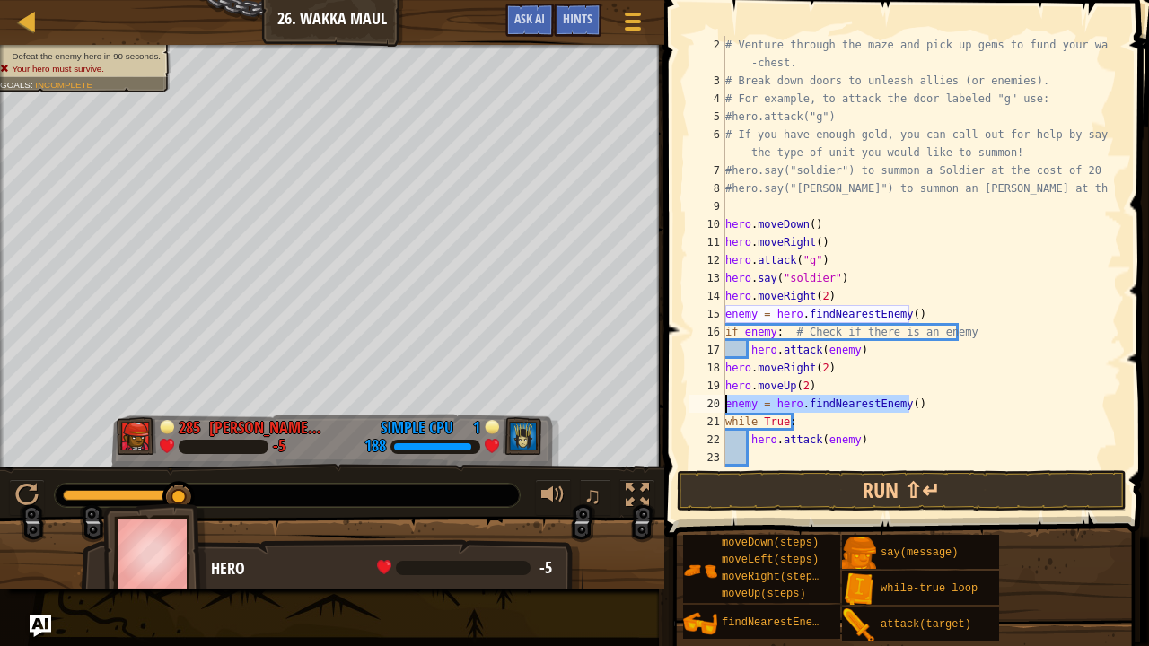
drag, startPoint x: 910, startPoint y: 402, endPoint x: 699, endPoint y: 404, distance: 210.9
click at [699, 404] on div "2 3 4 5 6 7 8 9 10 11 12 13 14 15 16 17 18 19 20 21 22 23 # Venture through the…" at bounding box center [904, 251] width 436 height 431
type textarea "enemy = hero.findNearestEnemy()"
click at [761, 460] on div "# Venture through the maze and pick up gems to fund your war -chest. # Break do…" at bounding box center [915, 278] width 387 height 485
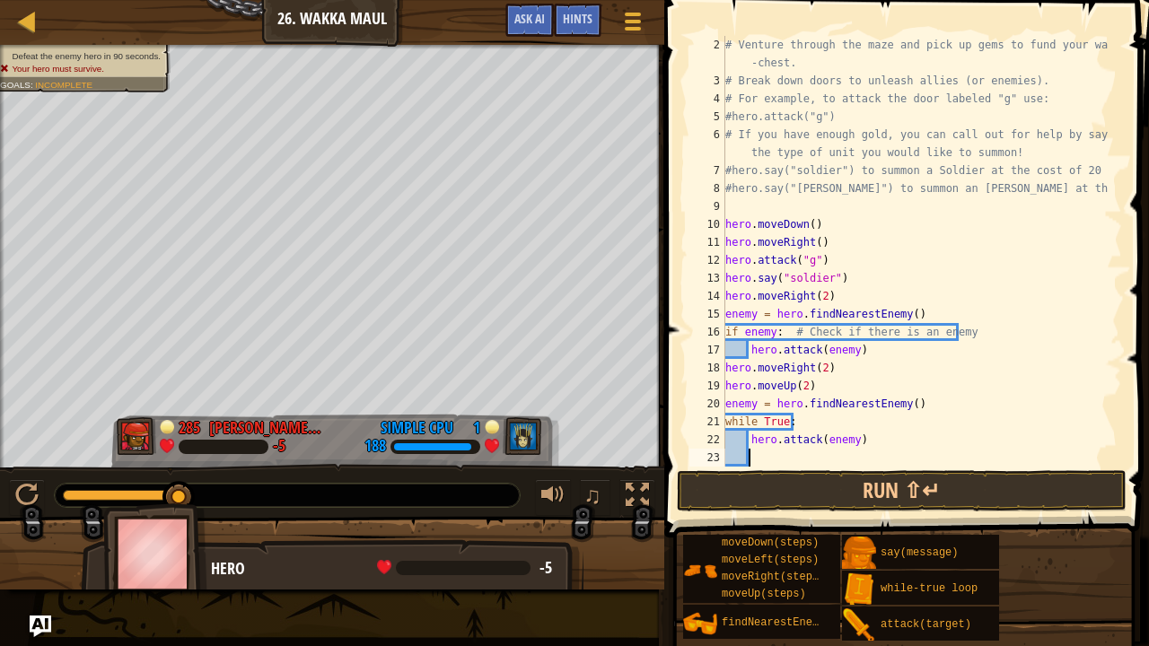
paste textarea "enemy = hero.findNearestEnemy()"
click at [1060, 460] on div "# Venture through the maze and pick up gems to fund your war -chest. # Break do…" at bounding box center [915, 278] width 387 height 485
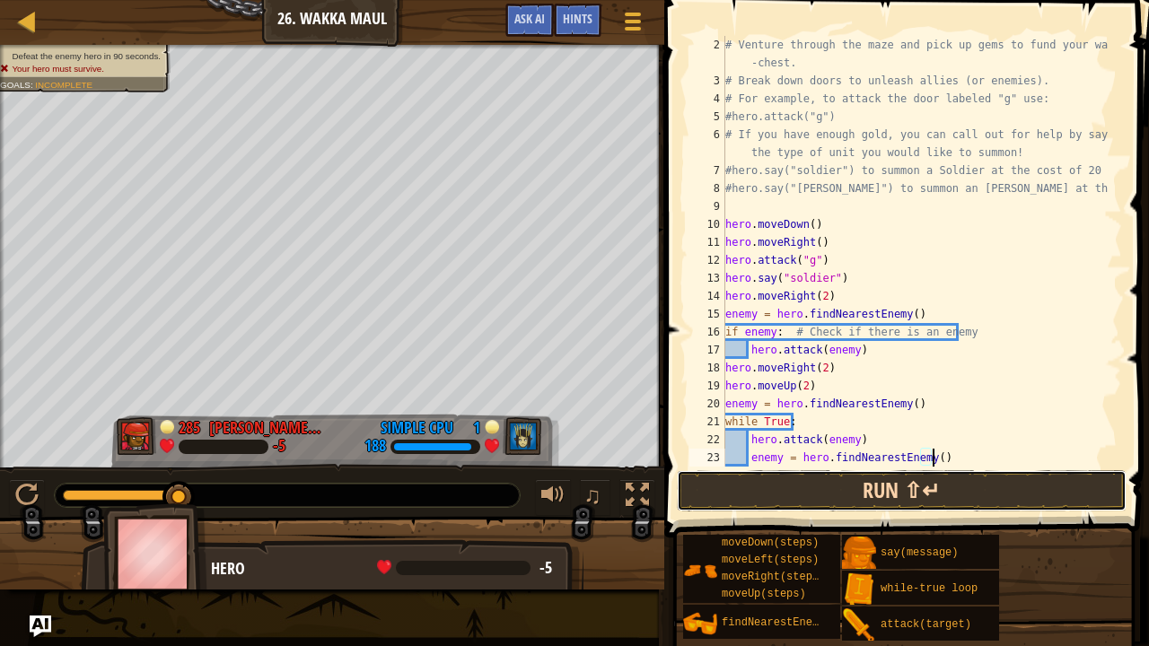
click at [951, 479] on button "Run ⇧↵" at bounding box center [902, 490] width 450 height 41
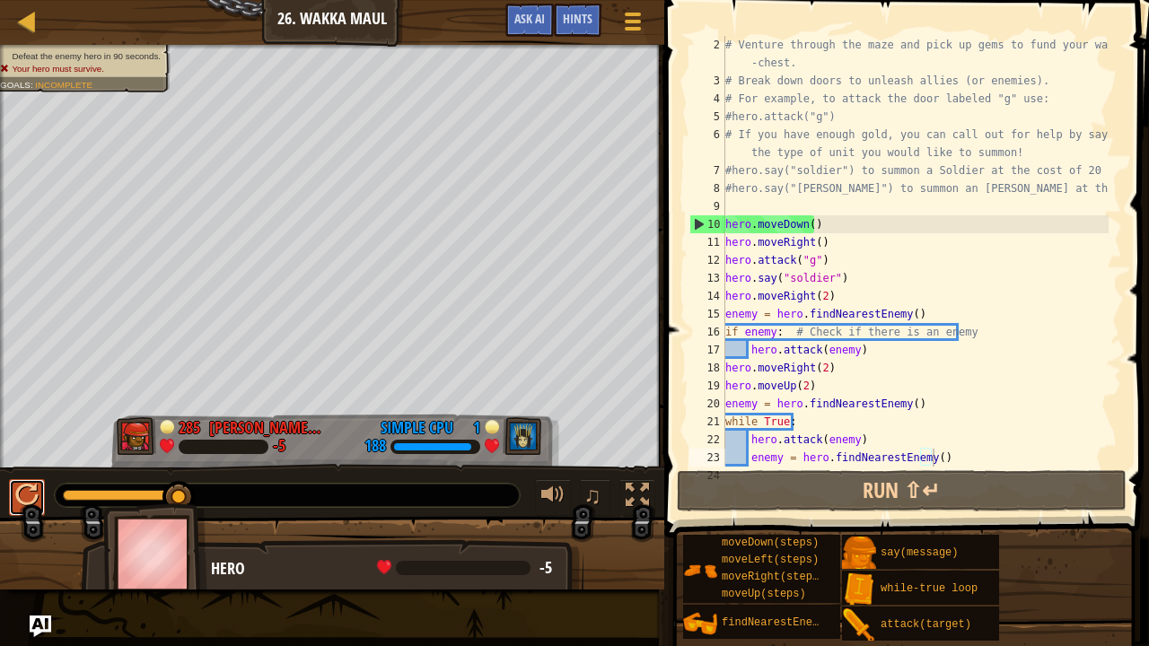
click at [25, 492] on div at bounding box center [26, 495] width 23 height 23
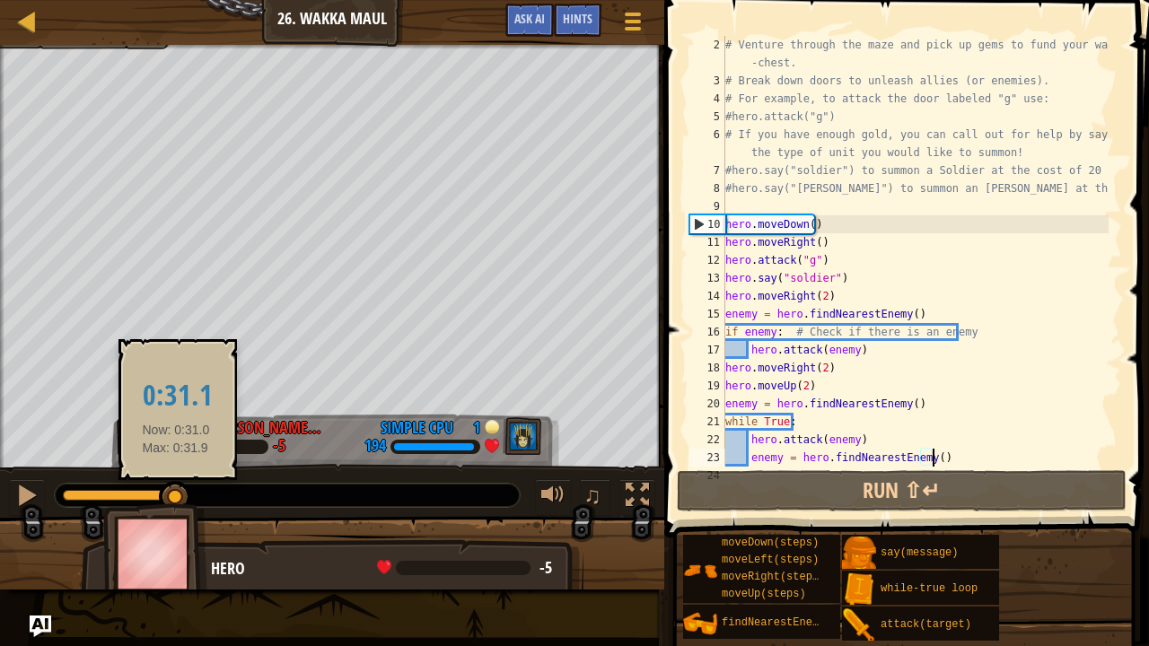
click at [176, 487] on div at bounding box center [175, 497] width 32 height 32
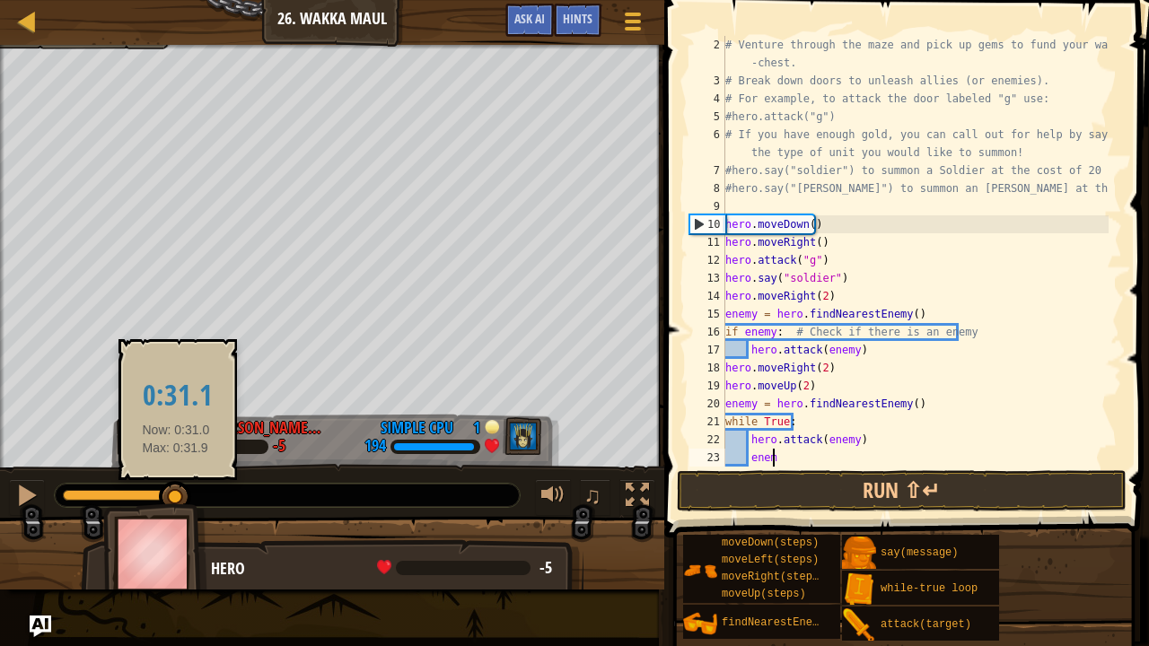
type textarea "e"
type textarea "h"
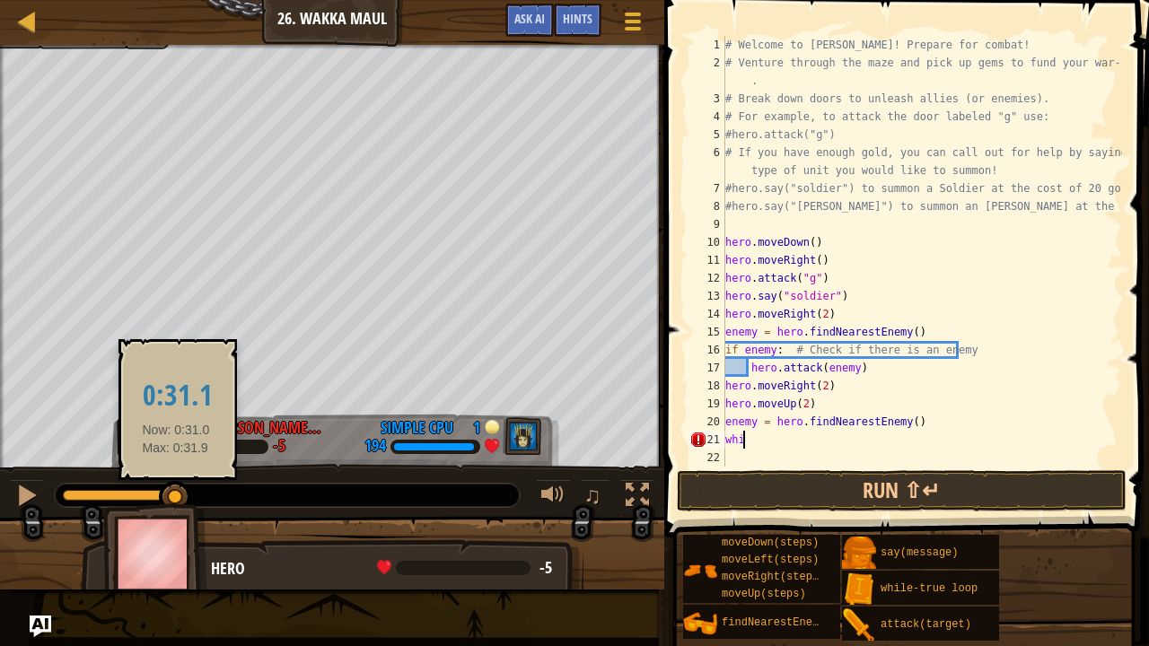
type textarea "w"
type textarea "e"
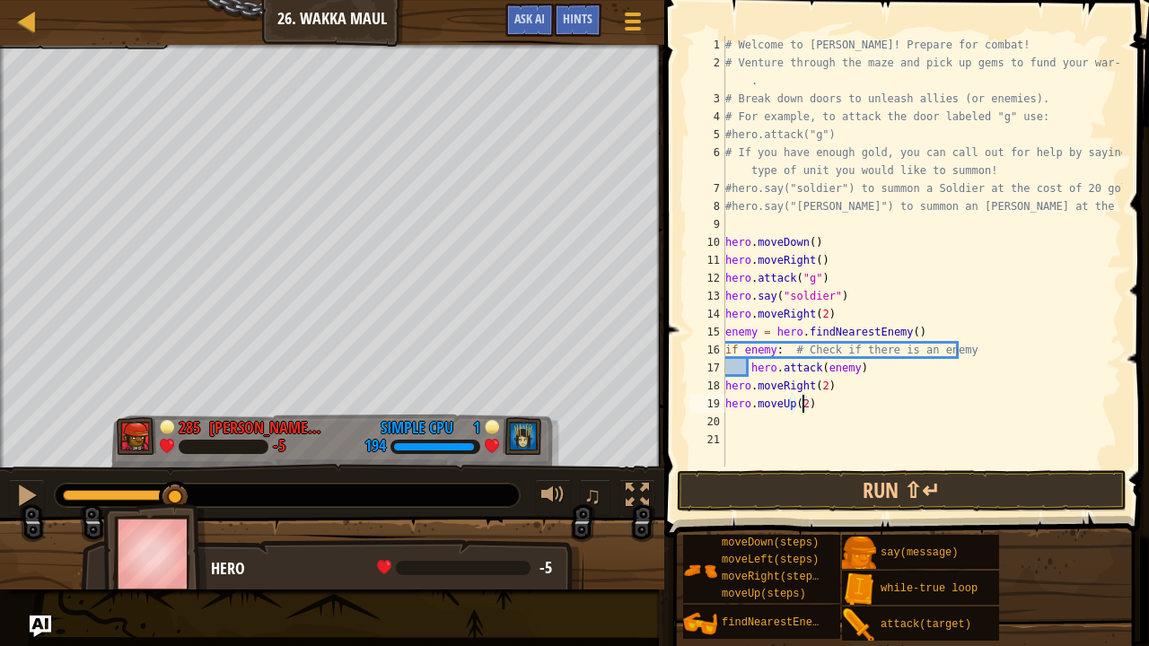
click at [802, 403] on div "# Welcome to [PERSON_NAME]! Prepare for combat! # Venture through the maze and …" at bounding box center [922, 269] width 400 height 467
type textarea "hero.moveUp(4)"
click at [732, 424] on div "# Welcome to [PERSON_NAME]! Prepare for combat! # Venture through the maze and …" at bounding box center [922, 269] width 400 height 467
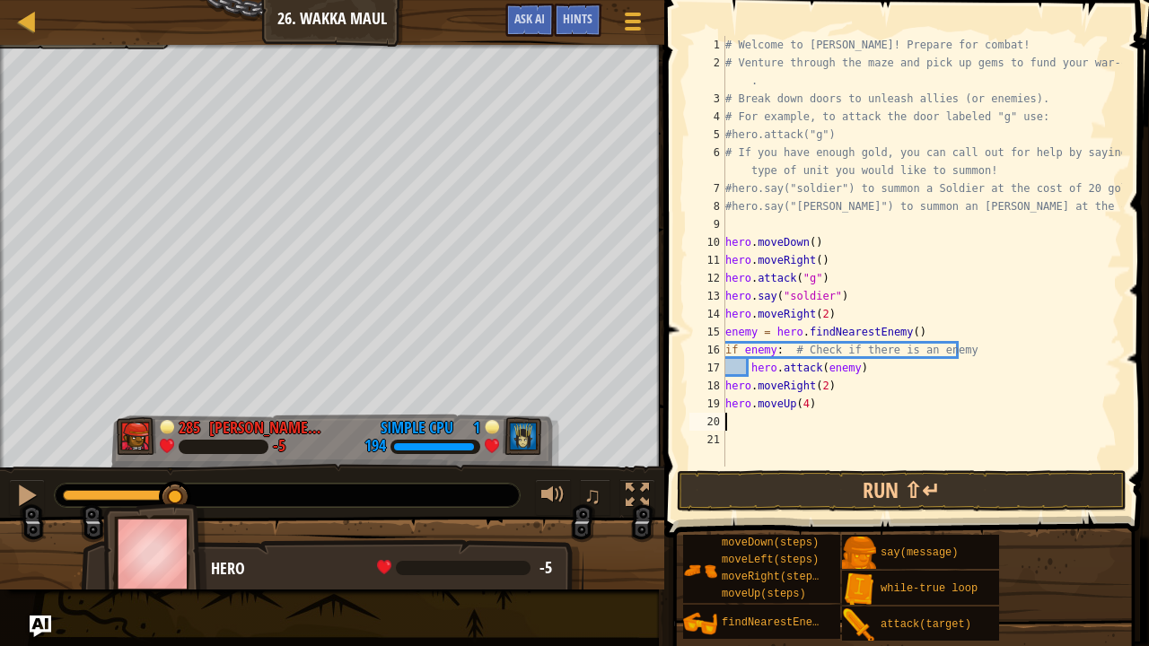
type textarea "h"
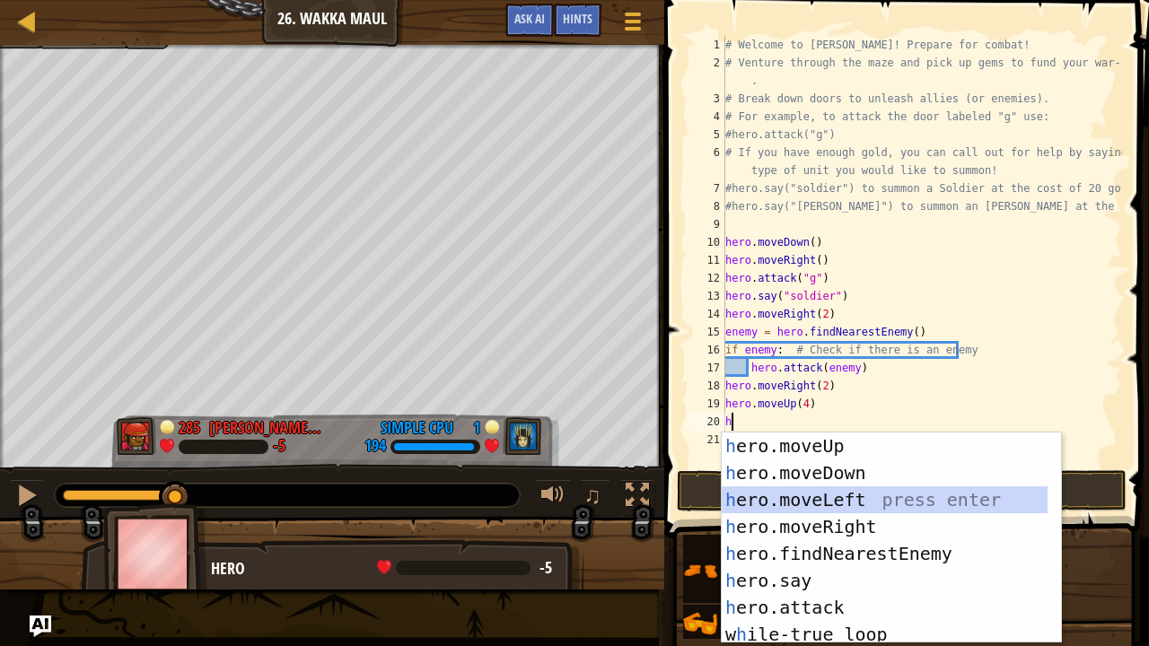
click at [851, 497] on div "h ero.moveUp press enter h ero.moveDown press enter h ero.moveLeft press enter …" at bounding box center [885, 565] width 327 height 265
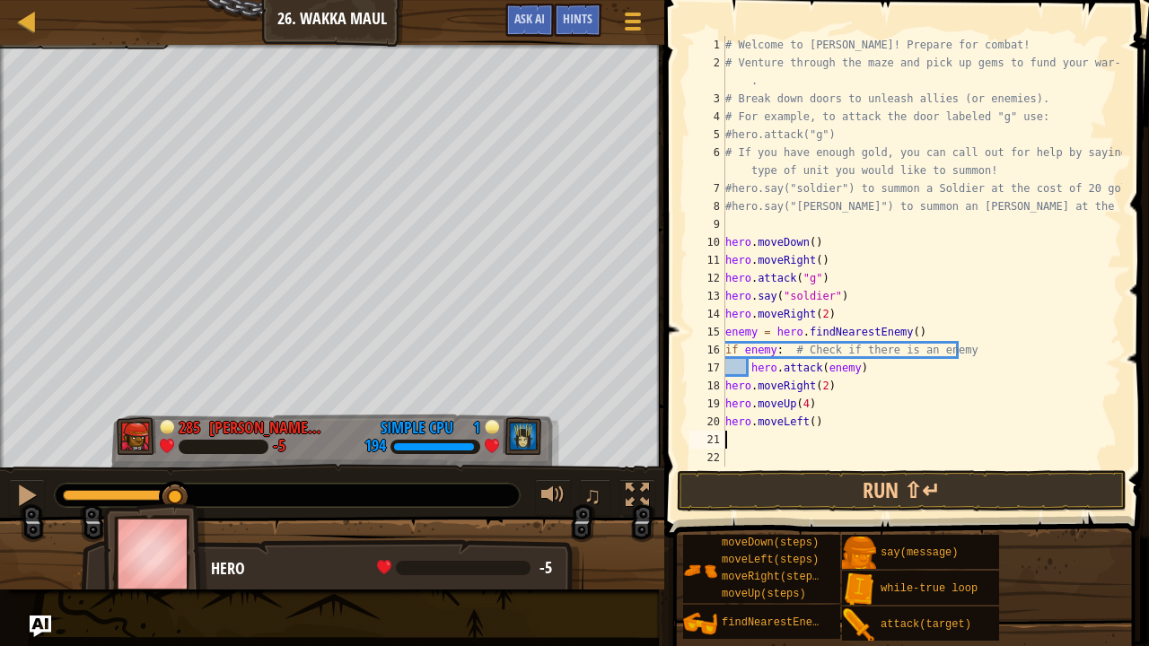
click at [805, 424] on div "# Welcome to [PERSON_NAME]! Prepare for combat! # Venture through the maze and …" at bounding box center [922, 269] width 400 height 467
type textarea "hero.moveLeft(5)"
click at [724, 434] on div "21" at bounding box center [707, 440] width 36 height 18
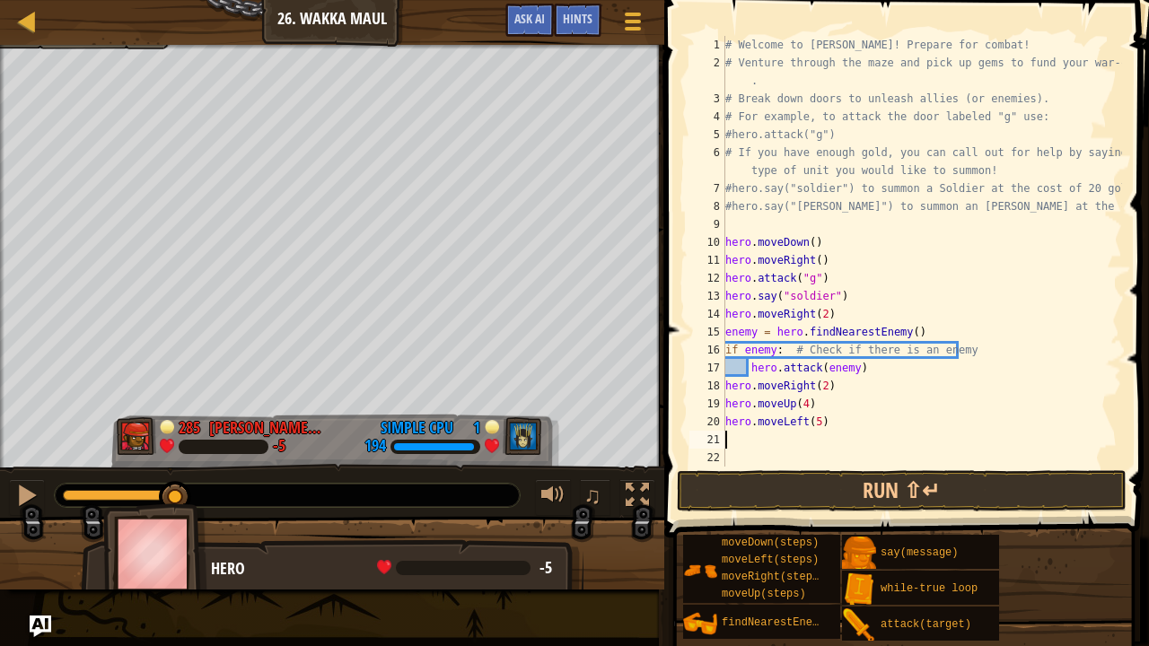
type textarea "h"
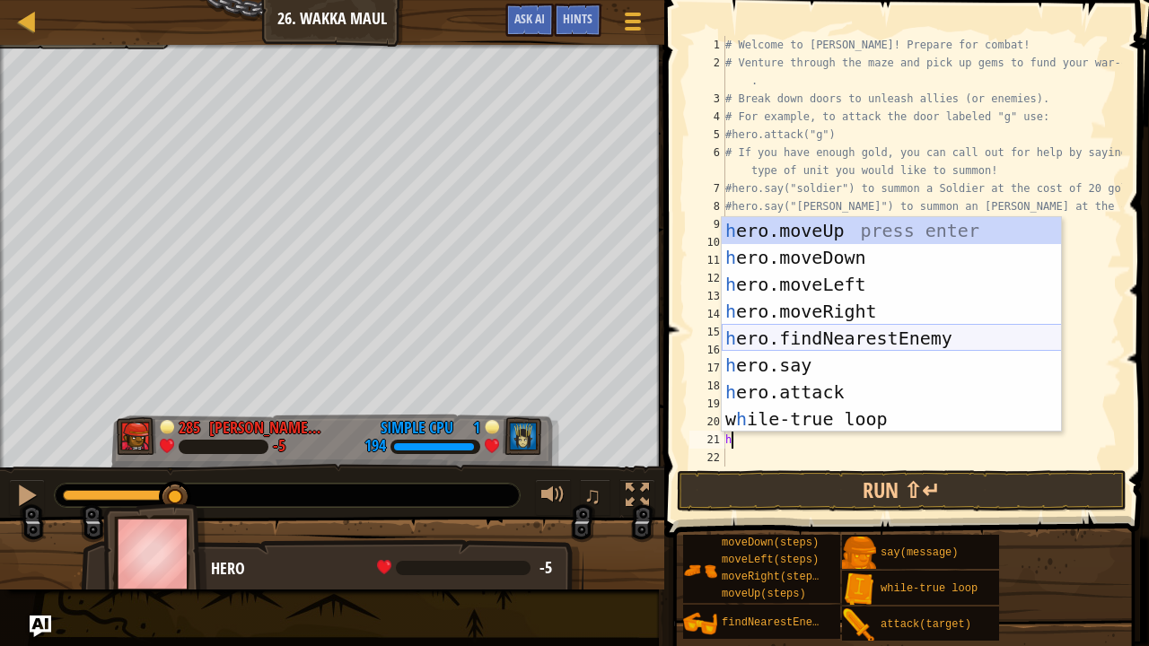
click at [870, 336] on div "h ero.moveUp press enter h ero.moveDown press enter h ero.moveLeft press enter …" at bounding box center [892, 351] width 340 height 269
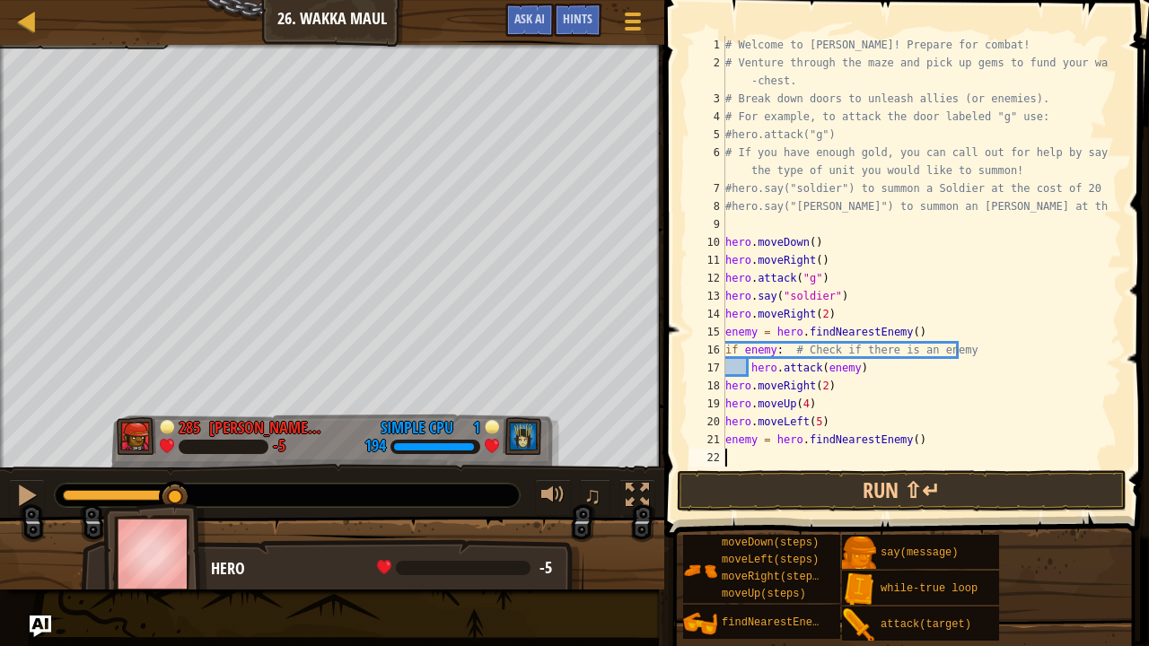
scroll to position [0, 0]
type textarea "h"
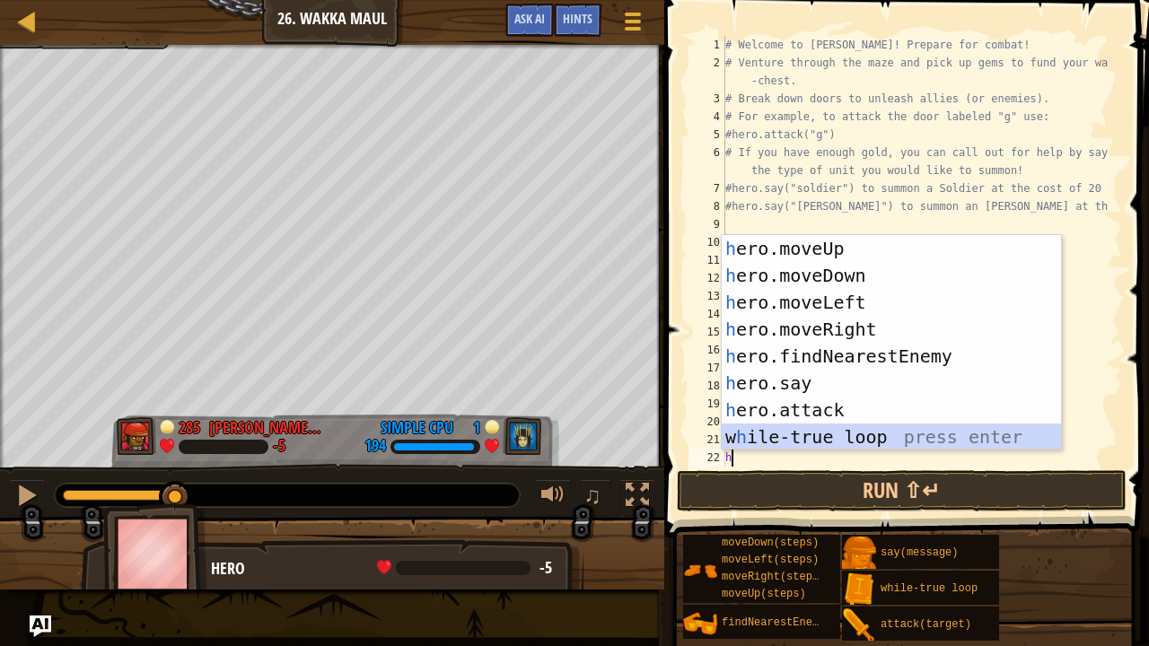
click at [846, 434] on div "h ero.moveUp press enter h ero.moveDown press enter h ero.moveLeft press enter …" at bounding box center [892, 369] width 340 height 269
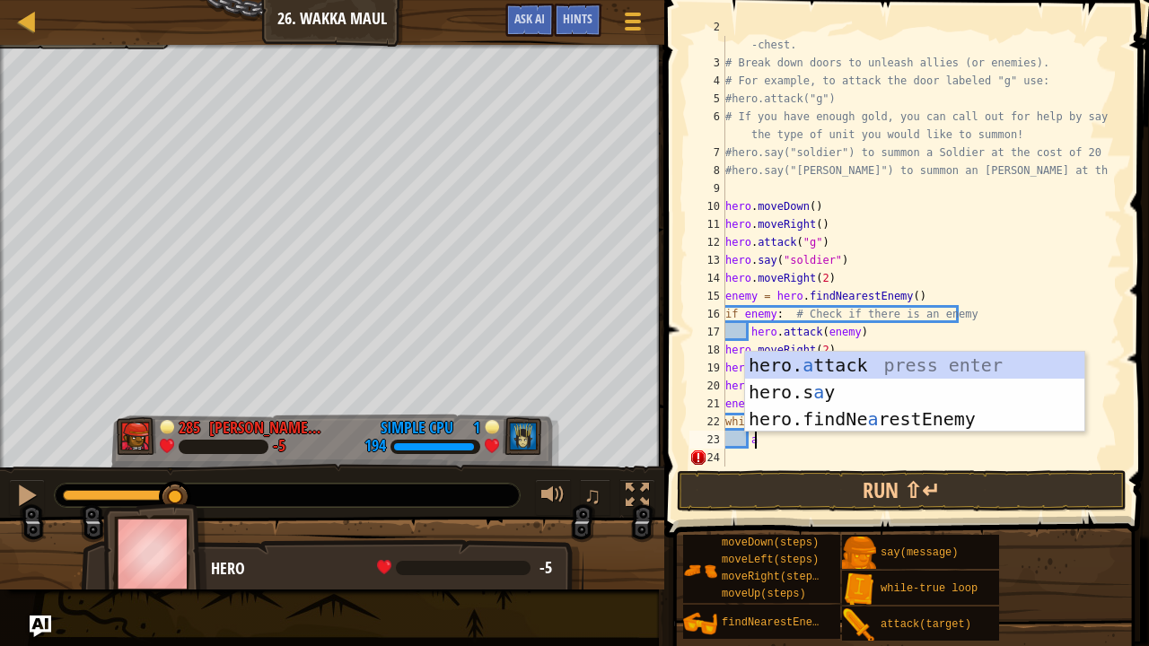
scroll to position [8, 2]
click at [830, 370] on div "hero. a ttack press enter hero.s a y press enter hero.findNe a restEnemy press …" at bounding box center [915, 419] width 340 height 135
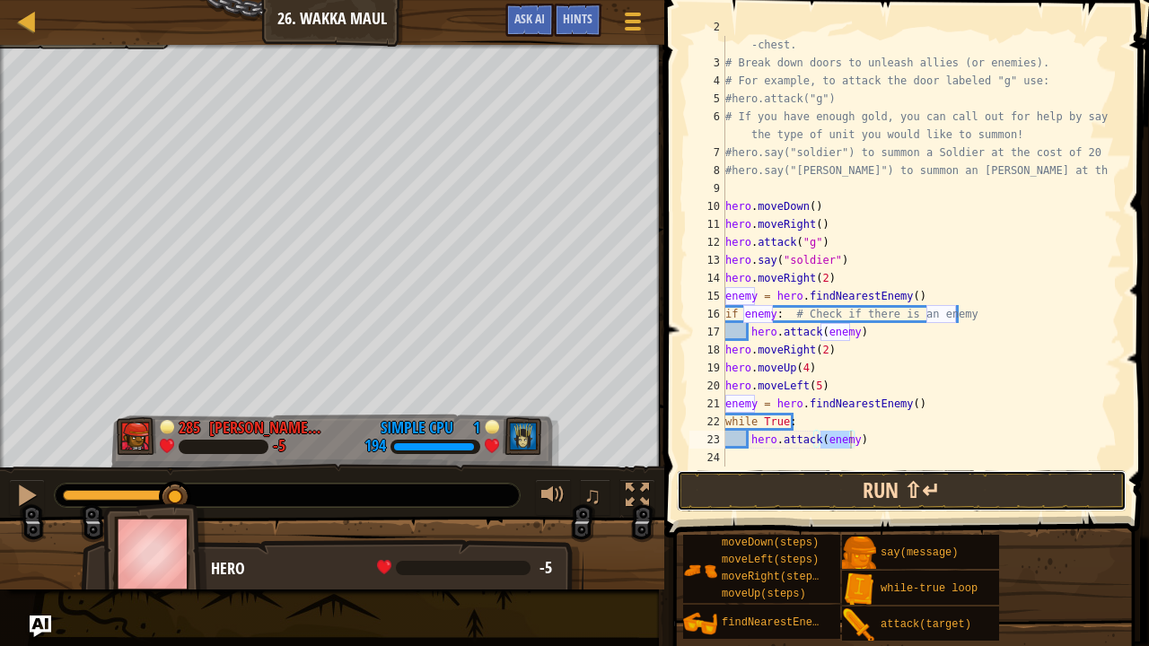
click at [793, 488] on button "Run ⇧↵" at bounding box center [902, 490] width 450 height 41
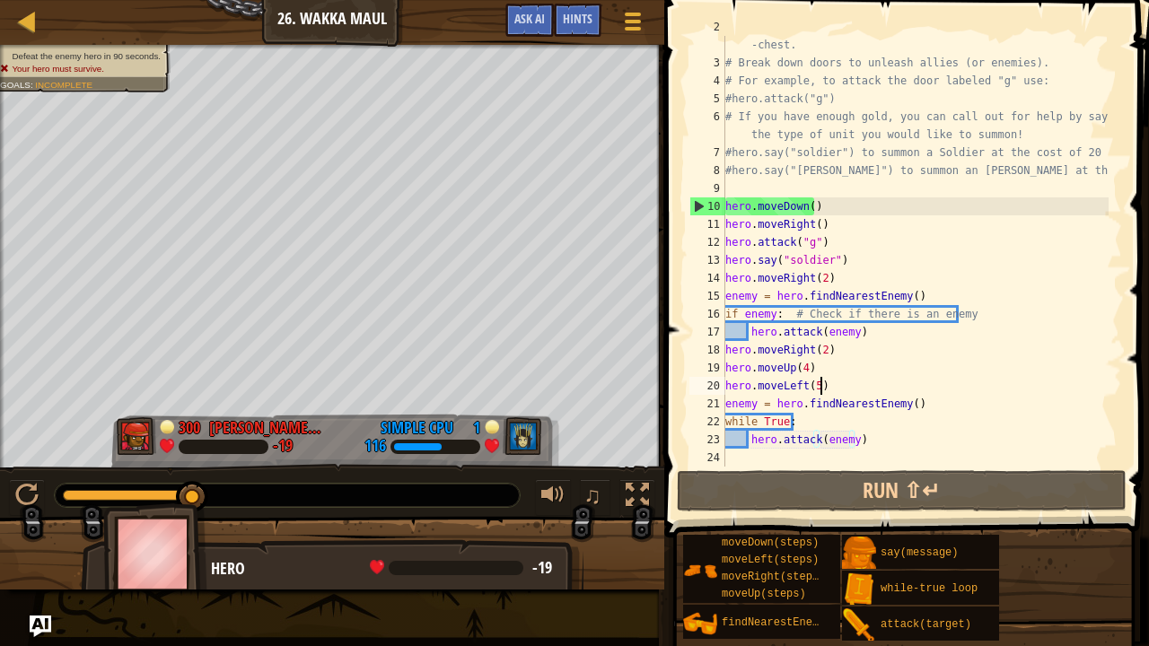
click at [819, 385] on div "# Venture through the maze and pick up gems to fund your war -chest. # Break do…" at bounding box center [915, 260] width 387 height 485
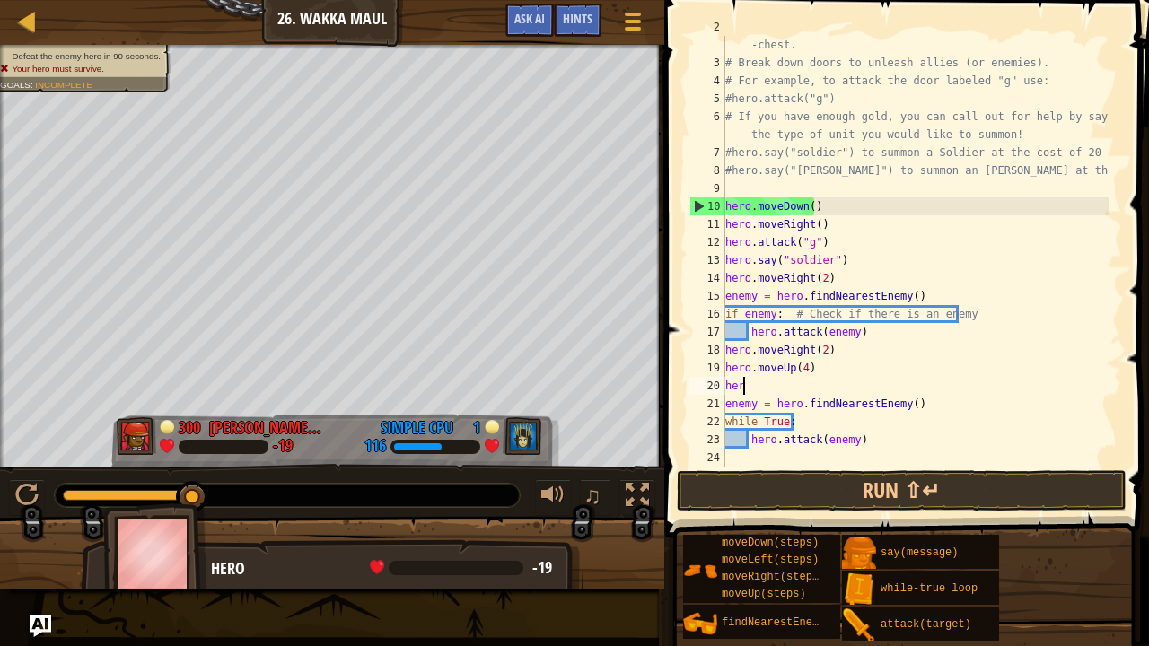
type textarea "h"
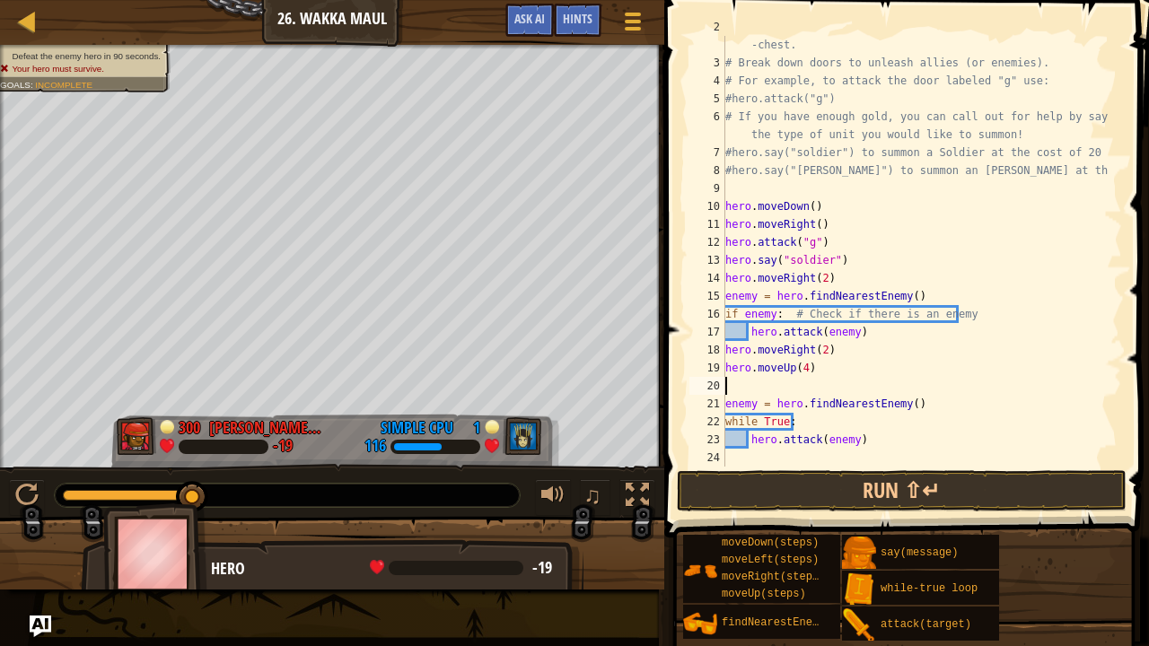
scroll to position [18, 0]
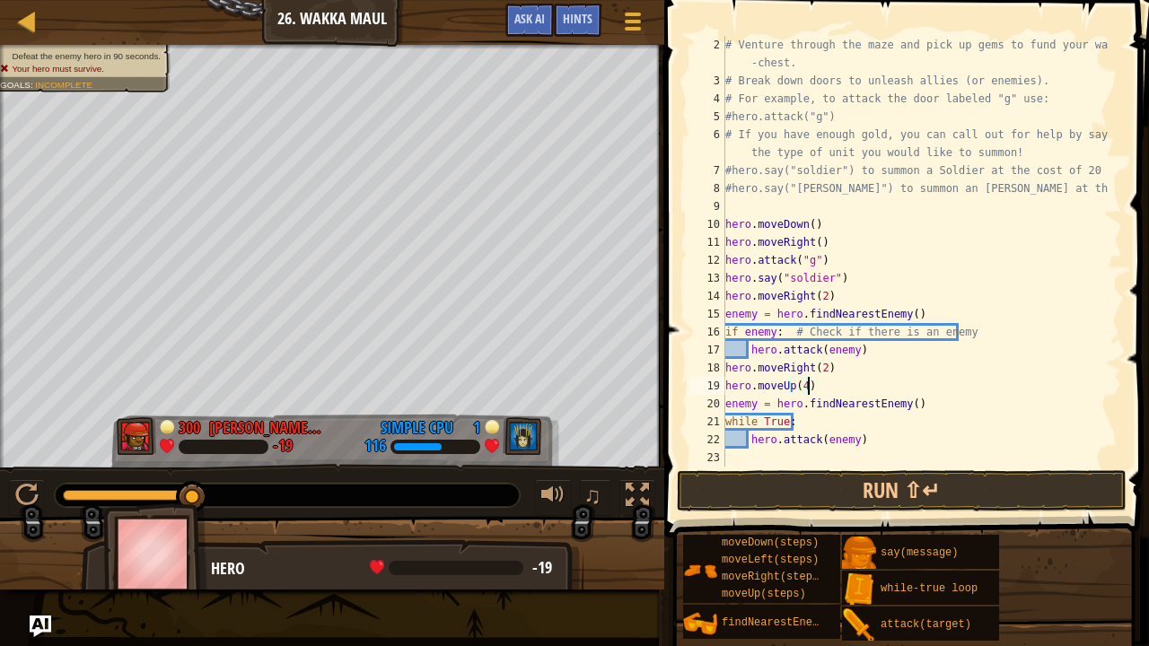
click at [876, 447] on div "# Venture through the maze and pick up gems to fund your war -chest. # Break do…" at bounding box center [915, 278] width 387 height 485
type textarea "hero.attack(enemy)"
type textarea "h"
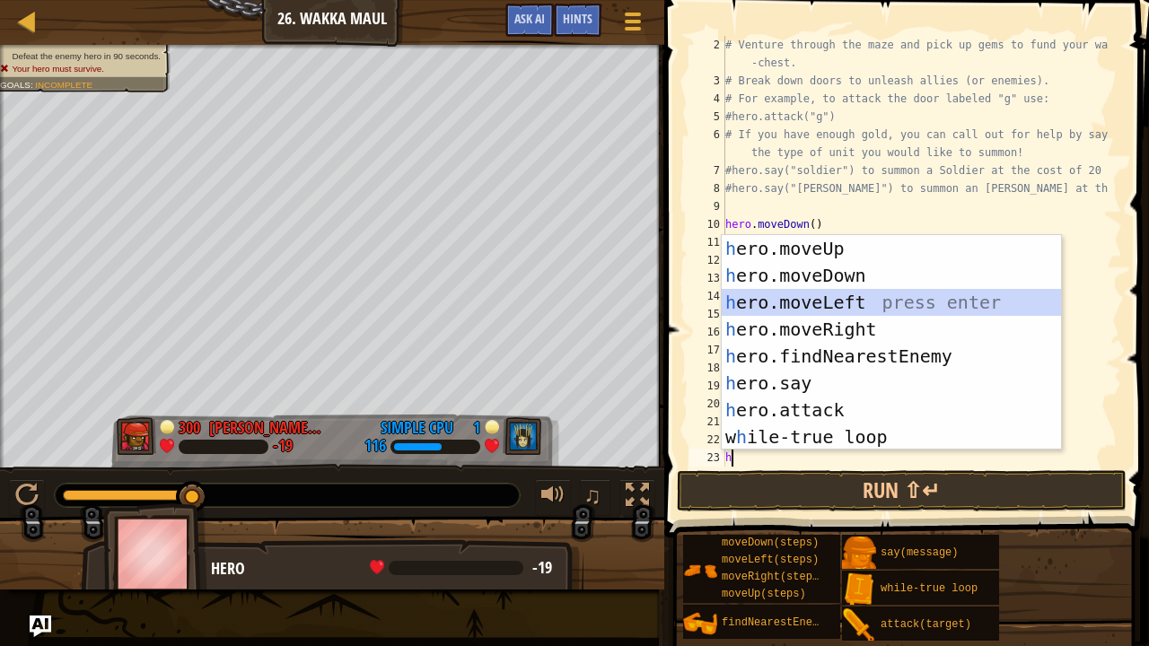
click at [805, 295] on div "h ero.moveUp press enter h ero.moveDown press enter h ero.moveLeft press enter …" at bounding box center [892, 369] width 340 height 269
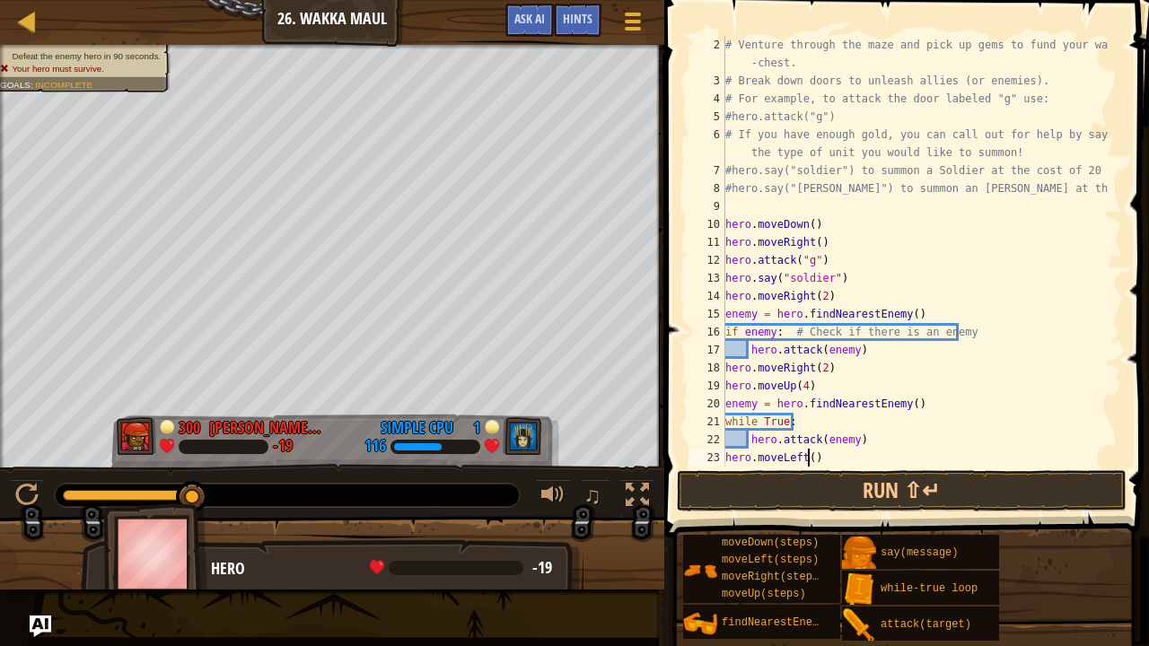
click at [808, 460] on div "# Venture through the maze and pick up gems to fund your war -chest. # Break do…" at bounding box center [915, 278] width 387 height 485
type textarea "hero.moveLeft(5)"
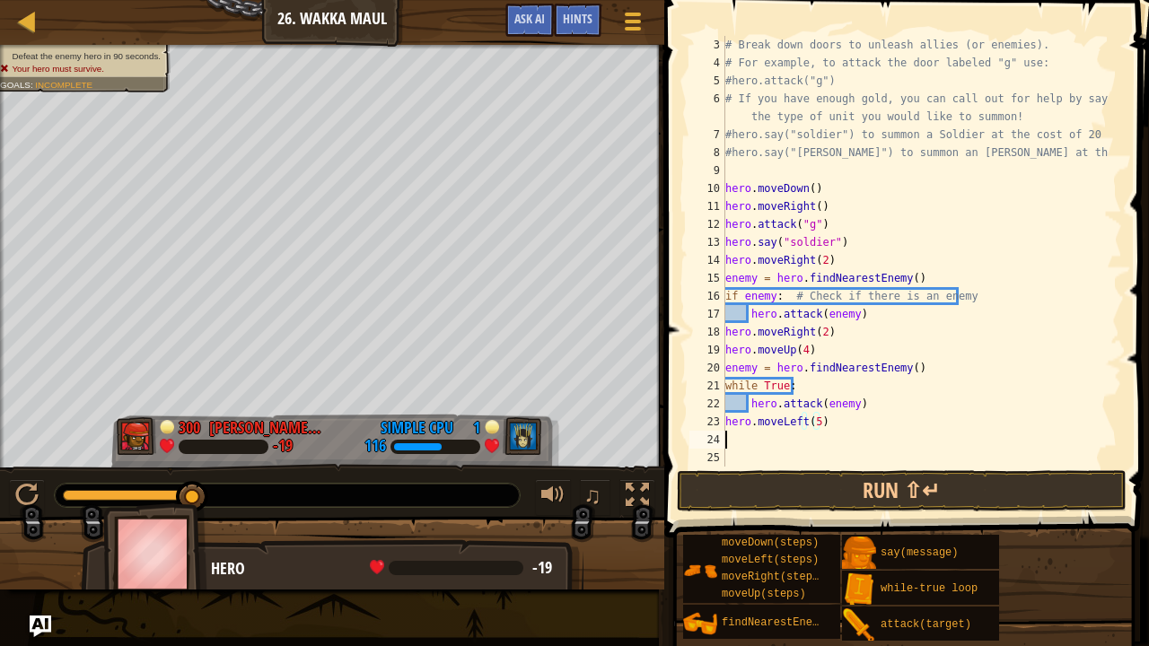
click at [725, 442] on div "# Break down doors to unleash allies (or enemies). # For example, to attack the…" at bounding box center [915, 269] width 387 height 467
type textarea "w"
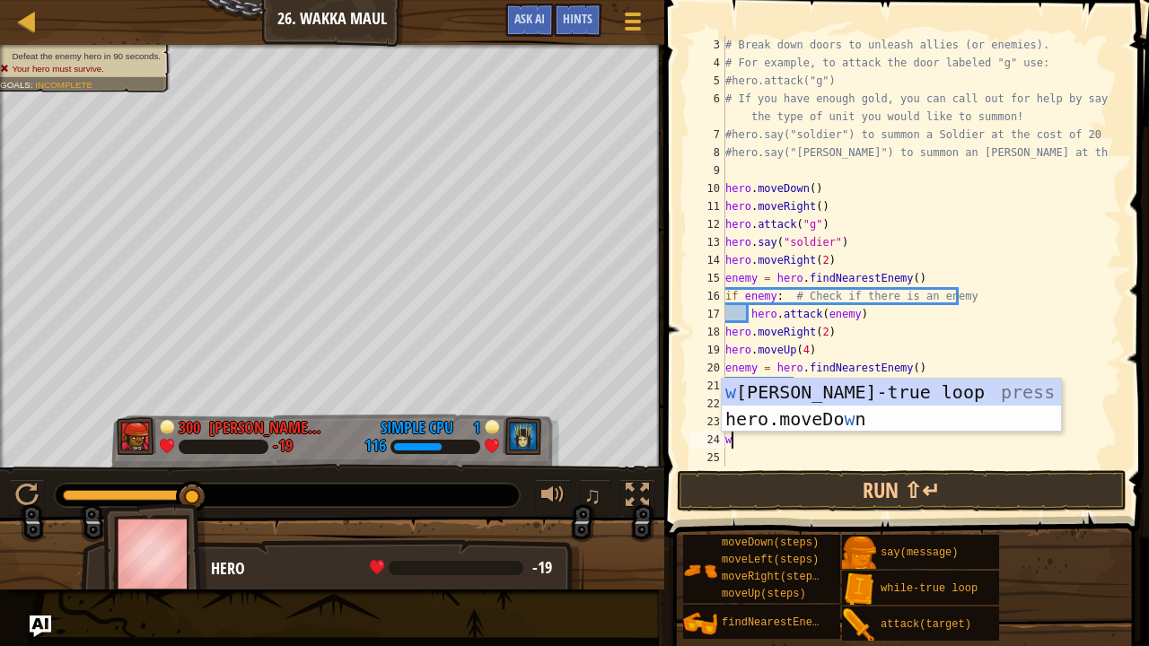
click at [725, 442] on div "# Break down doors to unleash allies (or enemies). # For example, to attack the…" at bounding box center [915, 269] width 387 height 467
click at [868, 386] on div "w [PERSON_NAME]-true loop press enter hero.moveDo w n press enter" at bounding box center [892, 433] width 340 height 108
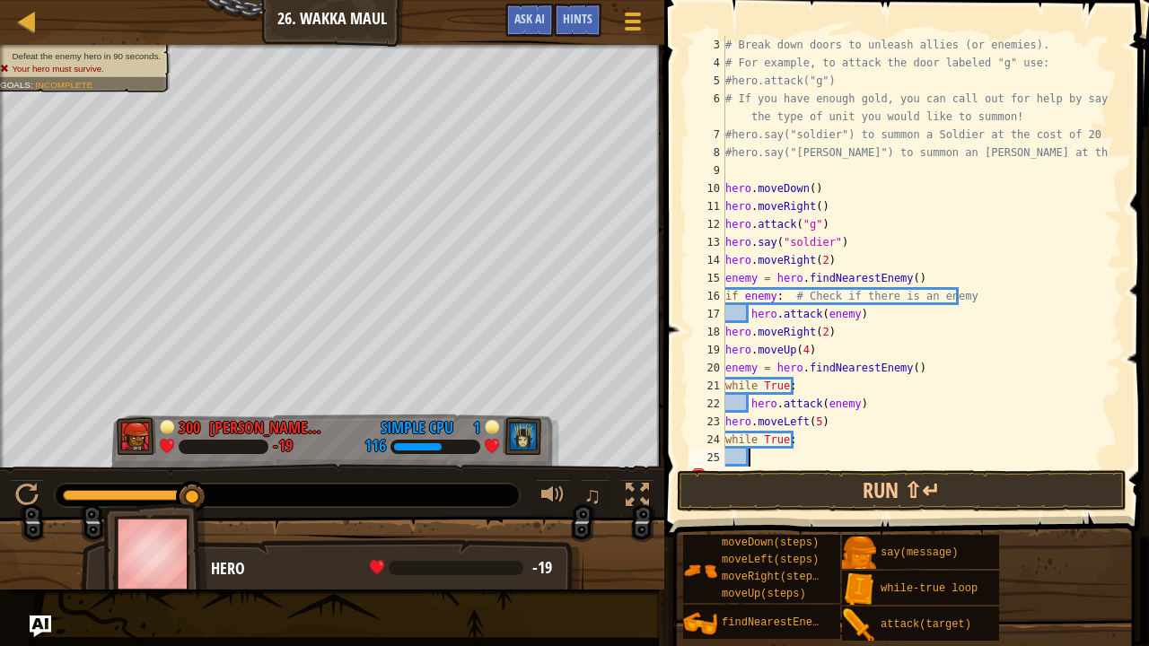
scroll to position [8, 2]
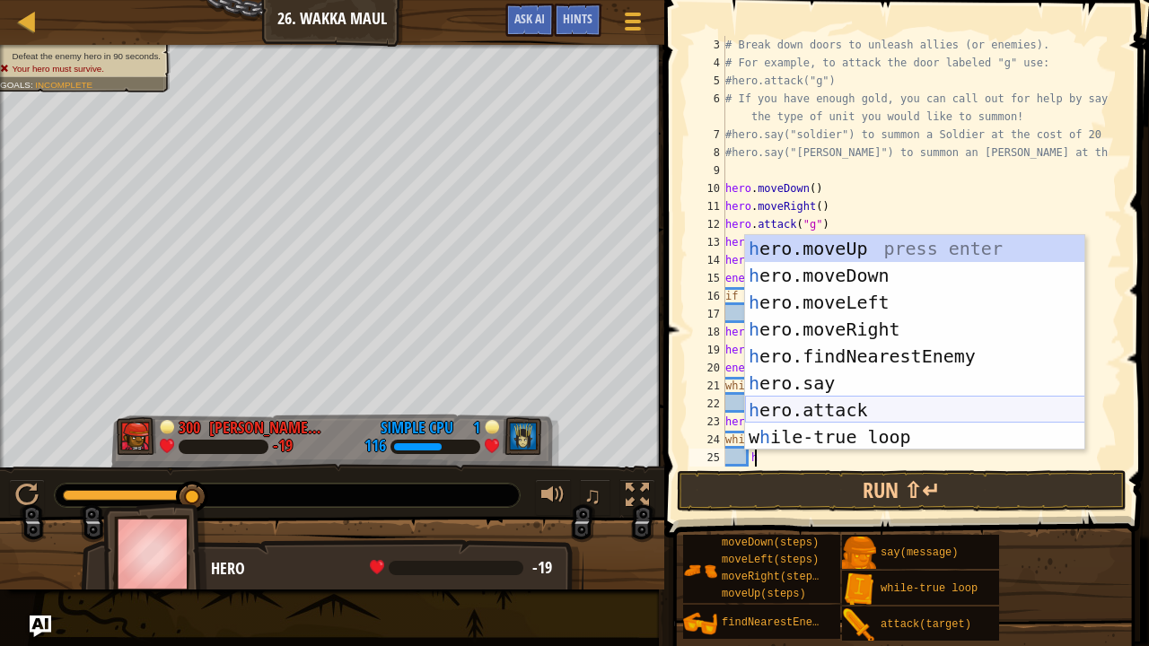
click at [876, 411] on div "h ero.moveUp press enter h ero.moveDown press enter h ero.moveLeft press enter …" at bounding box center [915, 369] width 340 height 269
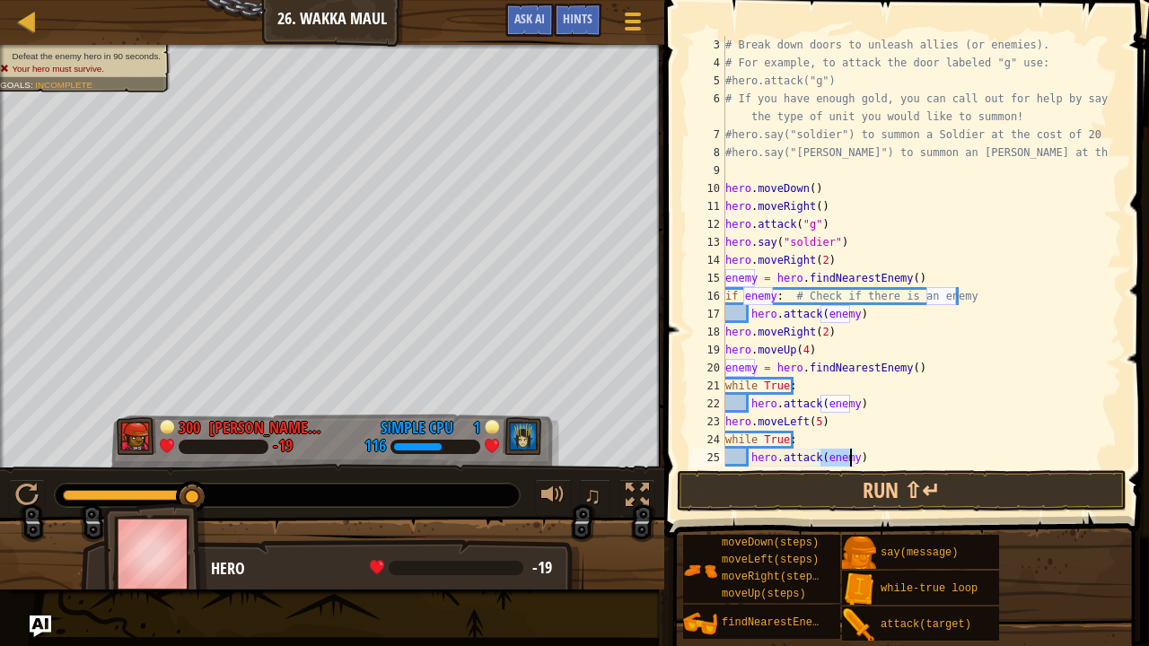
click at [831, 416] on div "# Break down doors to unleash allies (or enemies). # For example, to attack the…" at bounding box center [915, 269] width 387 height 467
type textarea "hero.moveLeft(5)"
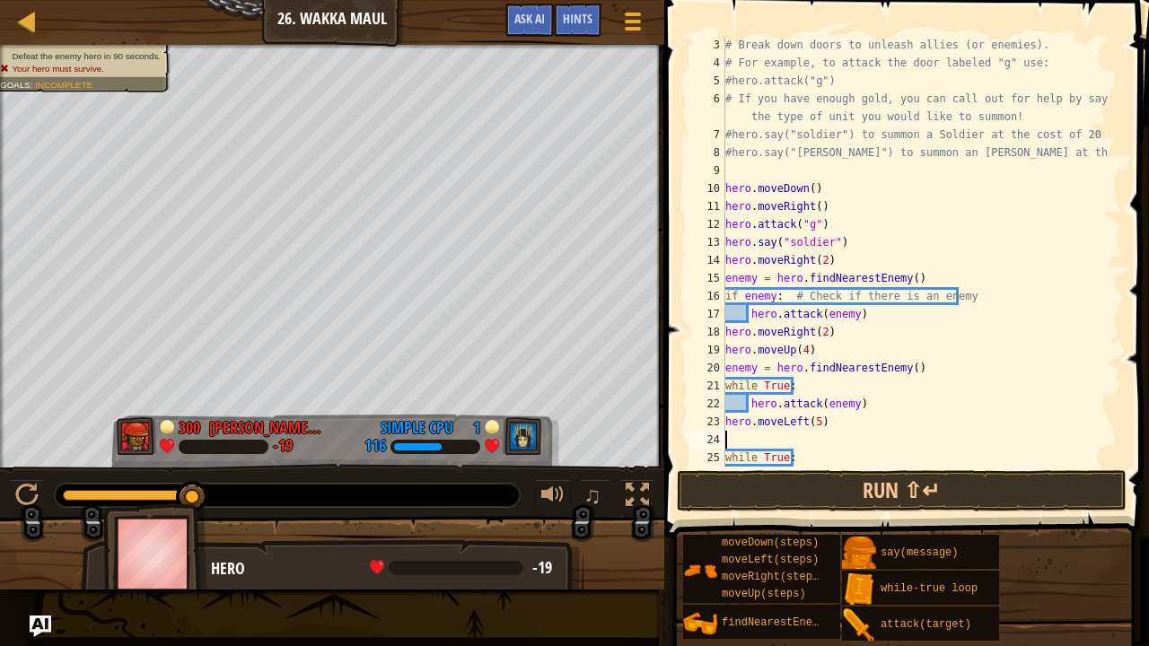
type textarea "f"
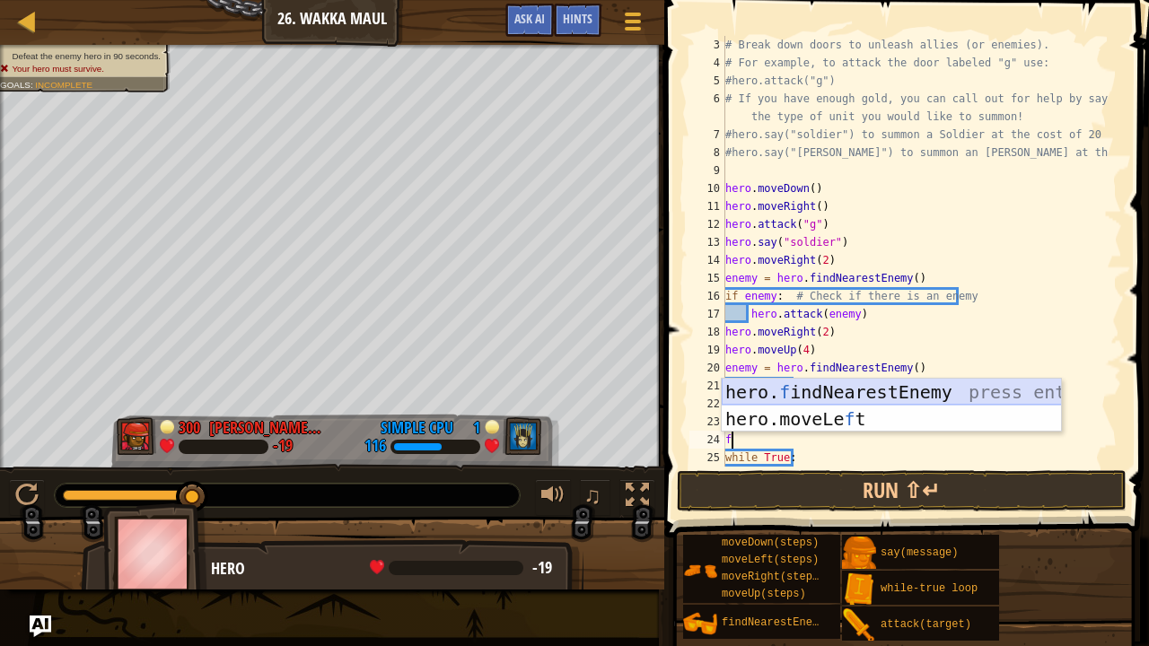
click at [863, 379] on div "hero. f indNearestEnemy press enter hero.moveLe f t press enter" at bounding box center [892, 433] width 340 height 108
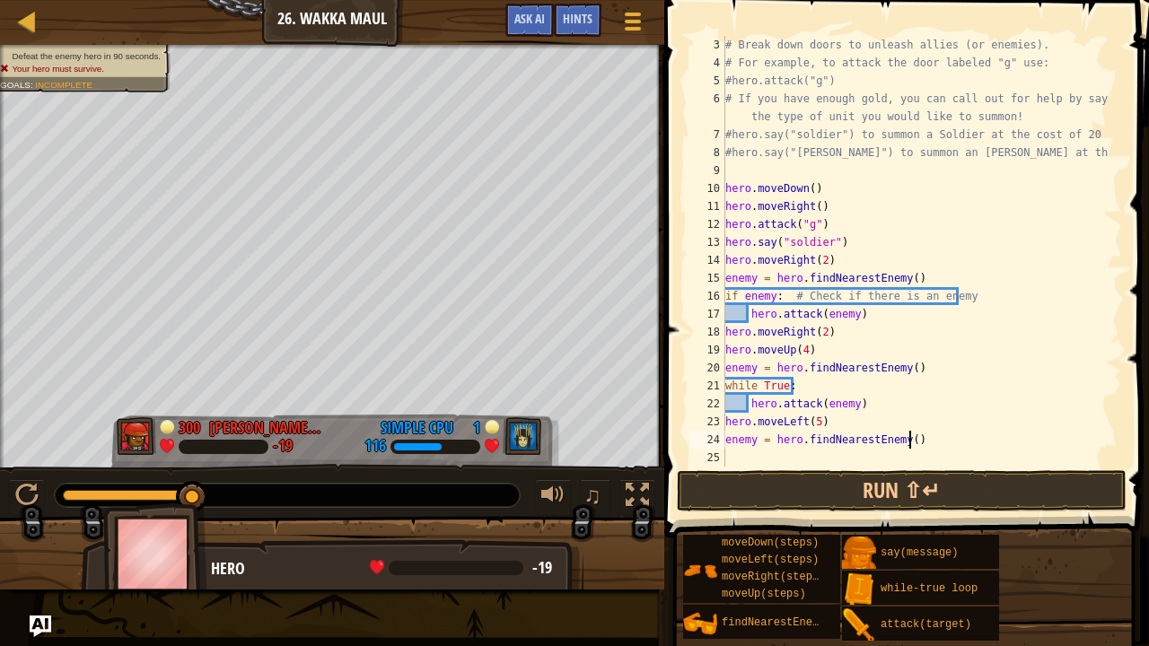
click at [917, 442] on div "# Break down doors to unleash allies (or enemies). # For example, to attack the…" at bounding box center [915, 269] width 387 height 467
type textarea "e"
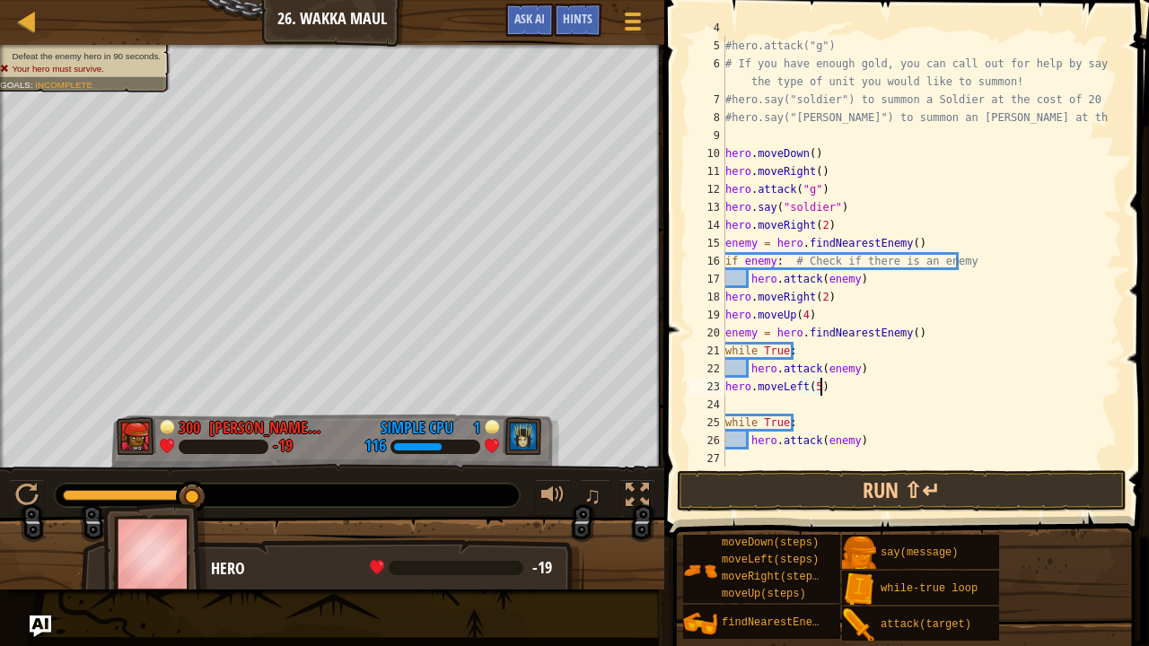
scroll to position [90, 0]
click at [871, 442] on div "#hero.attack("g") # If you have enough gold, you can call out for help by sayin…" at bounding box center [915, 269] width 387 height 467
type textarea "h"
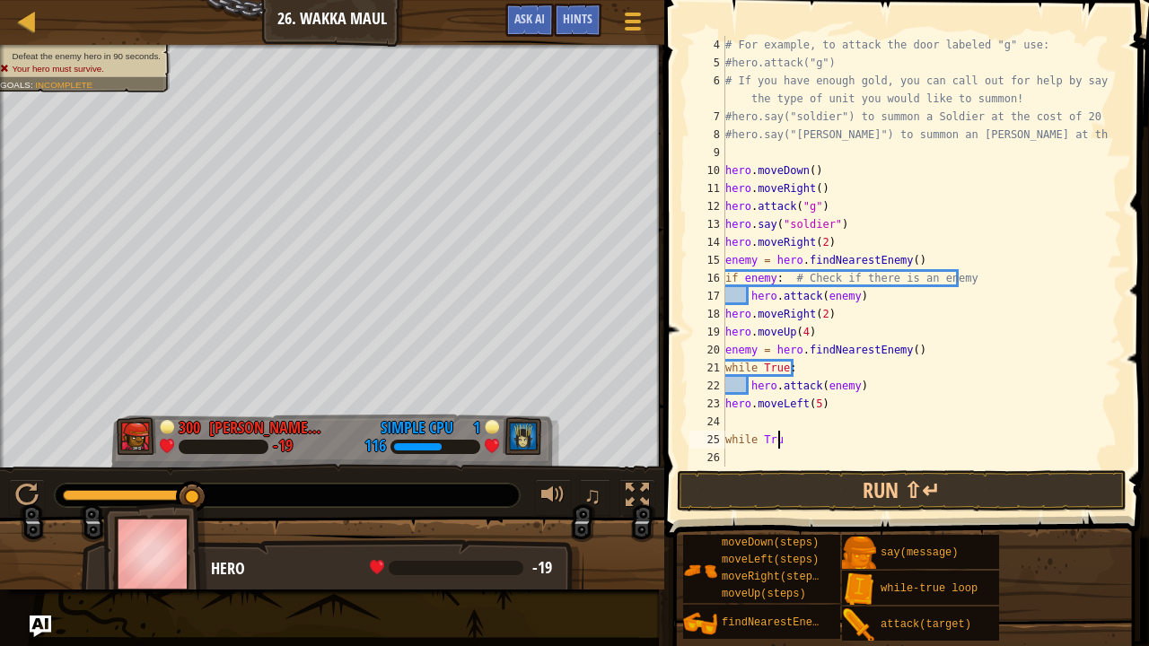
scroll to position [72, 0]
type textarea "w"
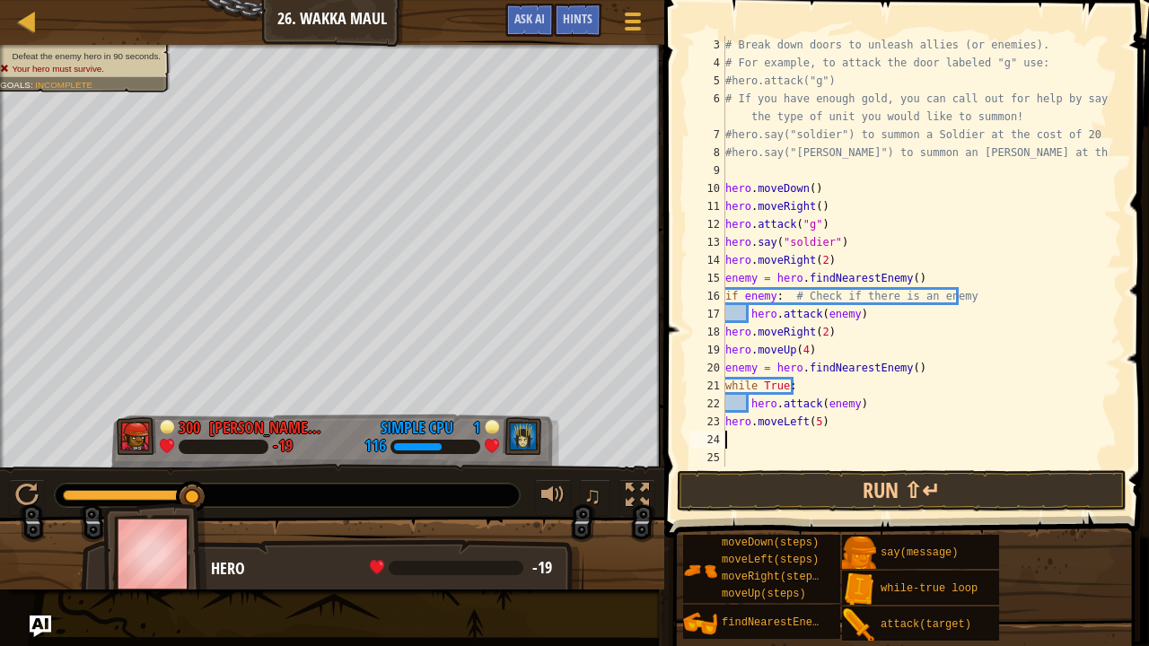
scroll to position [36, 0]
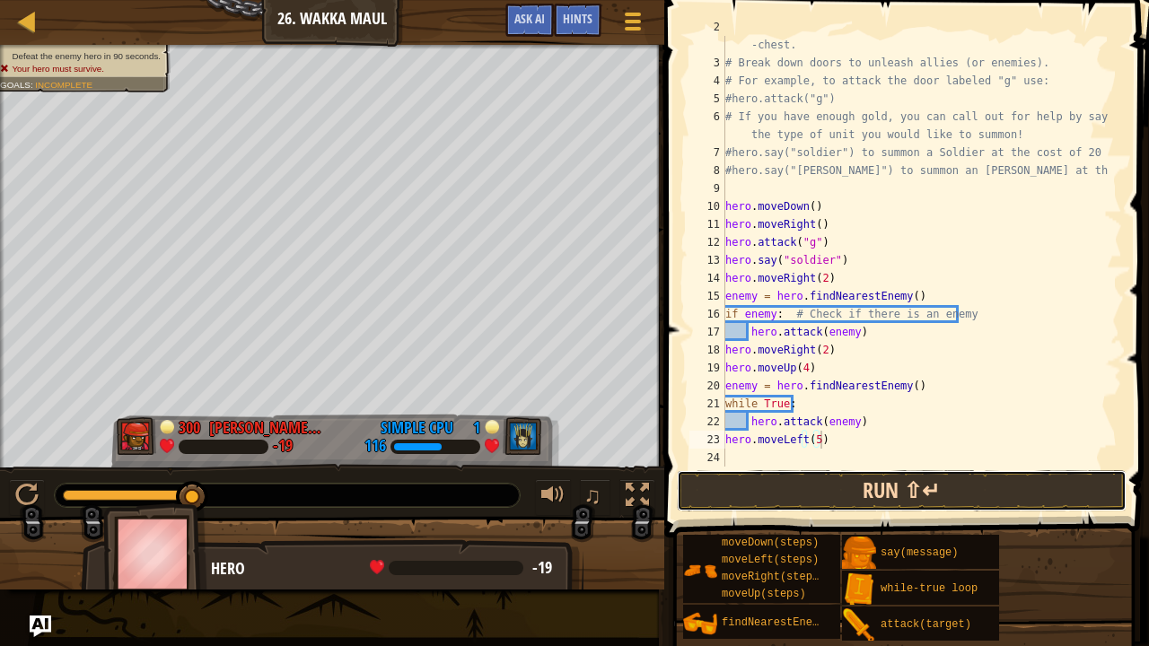
click at [882, 484] on button "Run ⇧↵" at bounding box center [902, 490] width 450 height 41
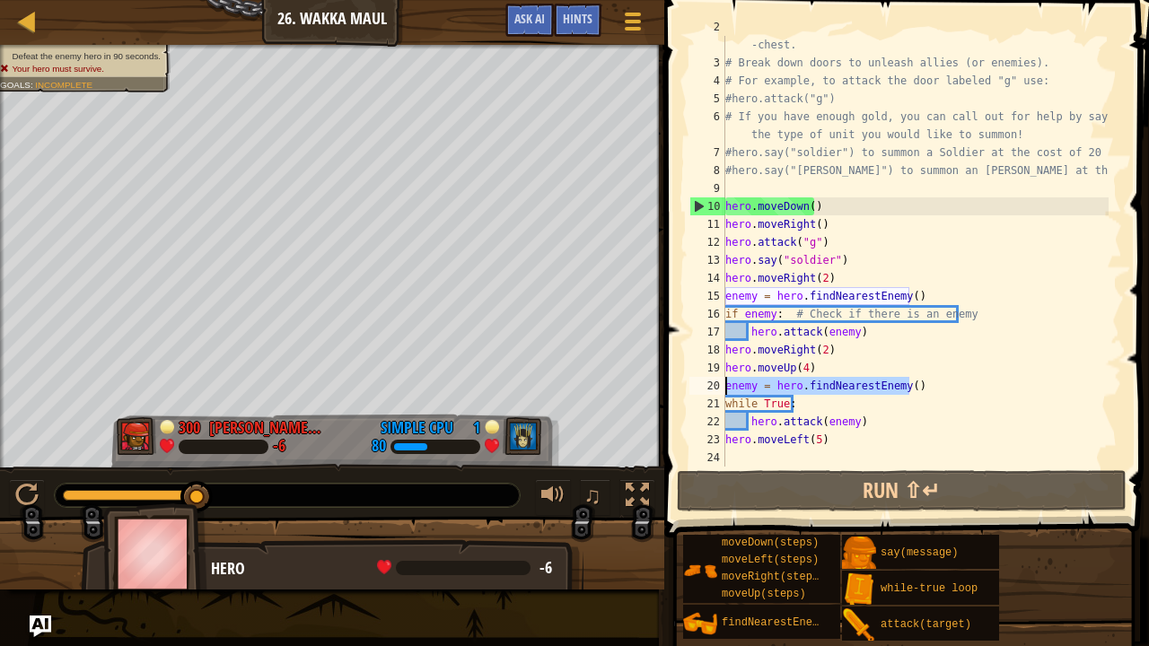
drag, startPoint x: 918, startPoint y: 385, endPoint x: 705, endPoint y: 382, distance: 213.6
click at [705, 382] on div "hero.moveLeft(5) 2 3 4 5 6 7 8 9 10 11 12 13 14 15 16 17 18 19 20 21 22 23 24 #…" at bounding box center [904, 251] width 436 height 431
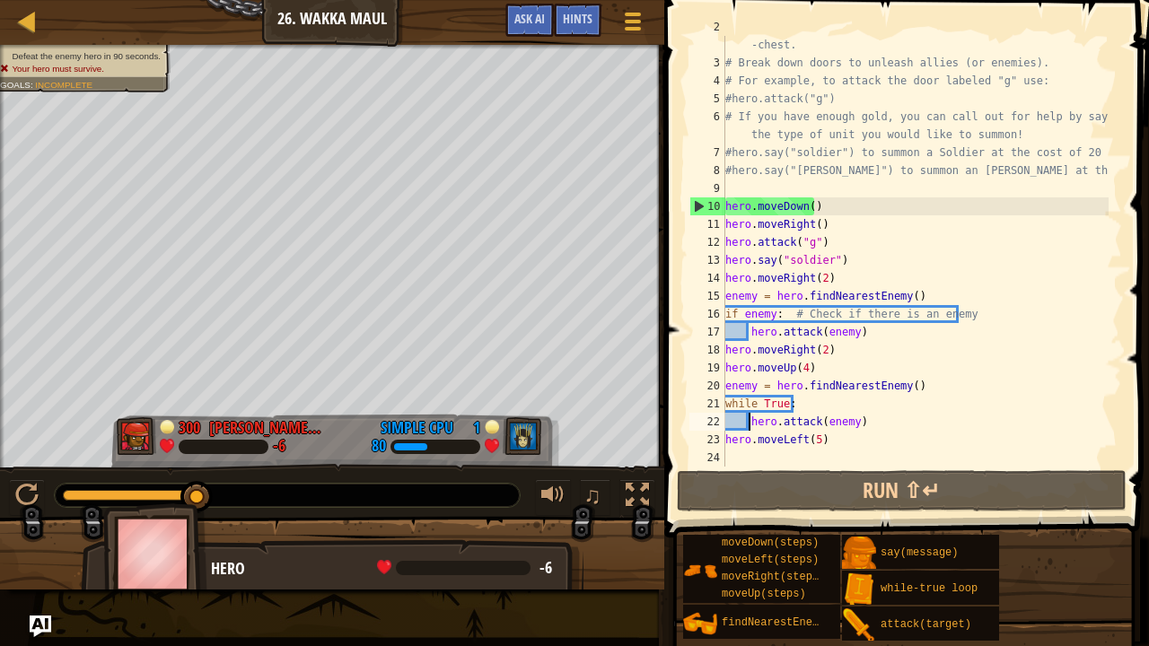
click at [749, 424] on div "# Venture through the maze and pick up gems to fund your war -chest. # Break do…" at bounding box center [915, 260] width 387 height 485
paste textarea "enemy = hero.findNearestEnemy()"
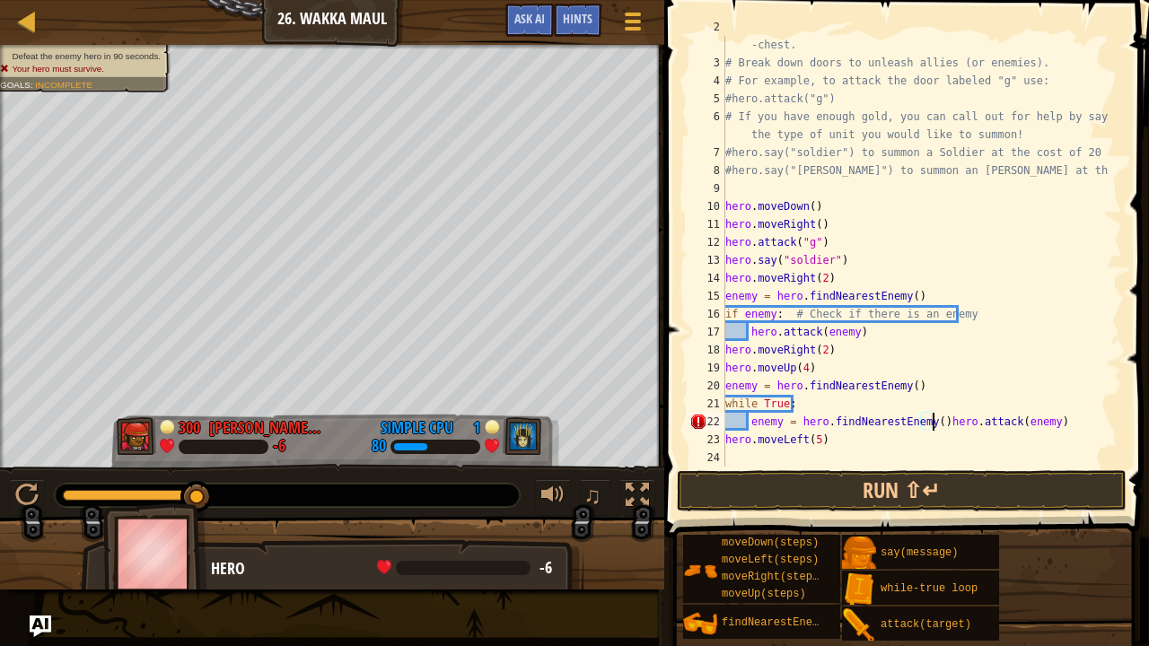
type textarea "hero.attack(enemy)"
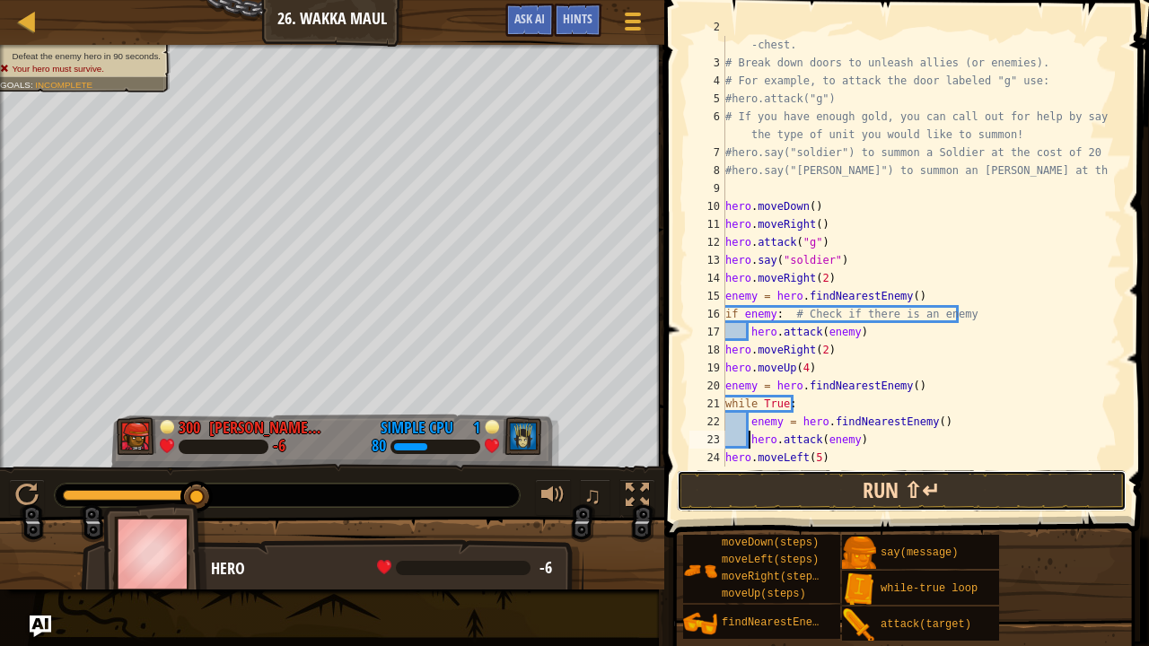
click at [820, 476] on button "Run ⇧↵" at bounding box center [902, 490] width 450 height 41
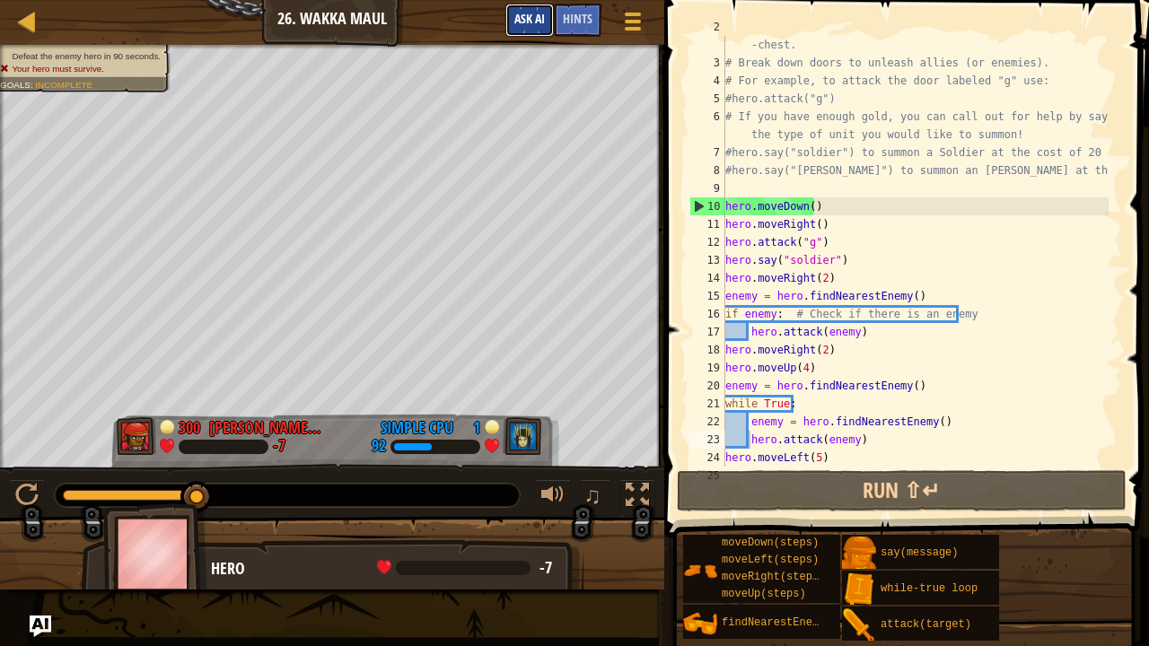
click at [509, 22] on button "Ask AI" at bounding box center [529, 20] width 48 height 33
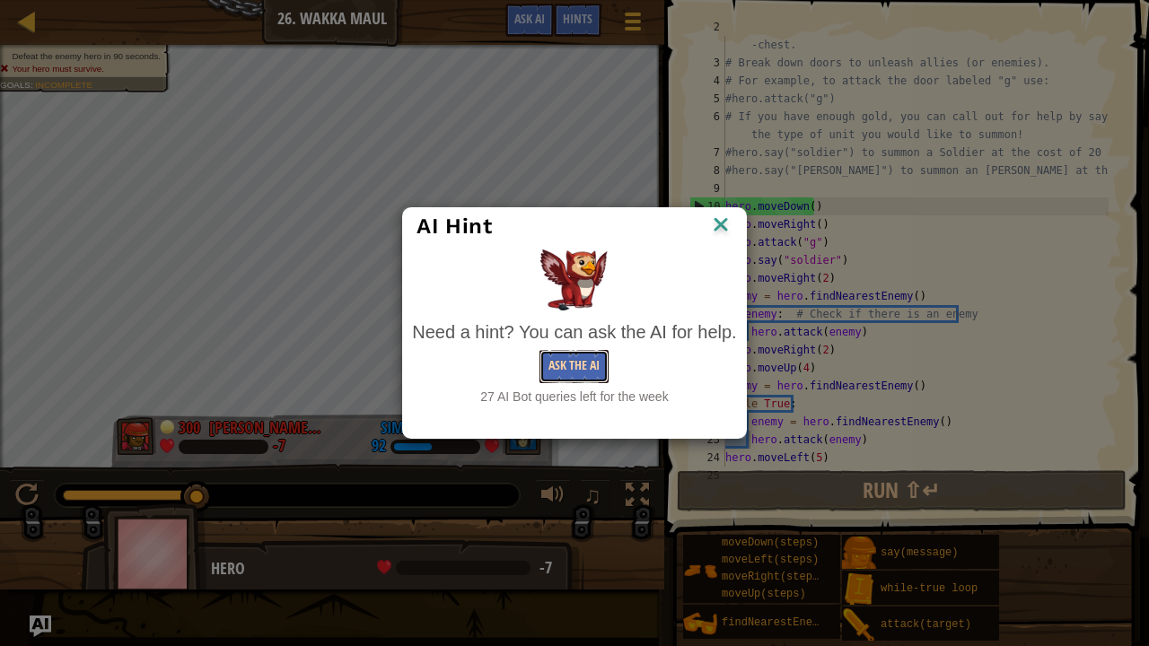
click at [558, 357] on button "Ask the AI" at bounding box center [573, 366] width 69 height 33
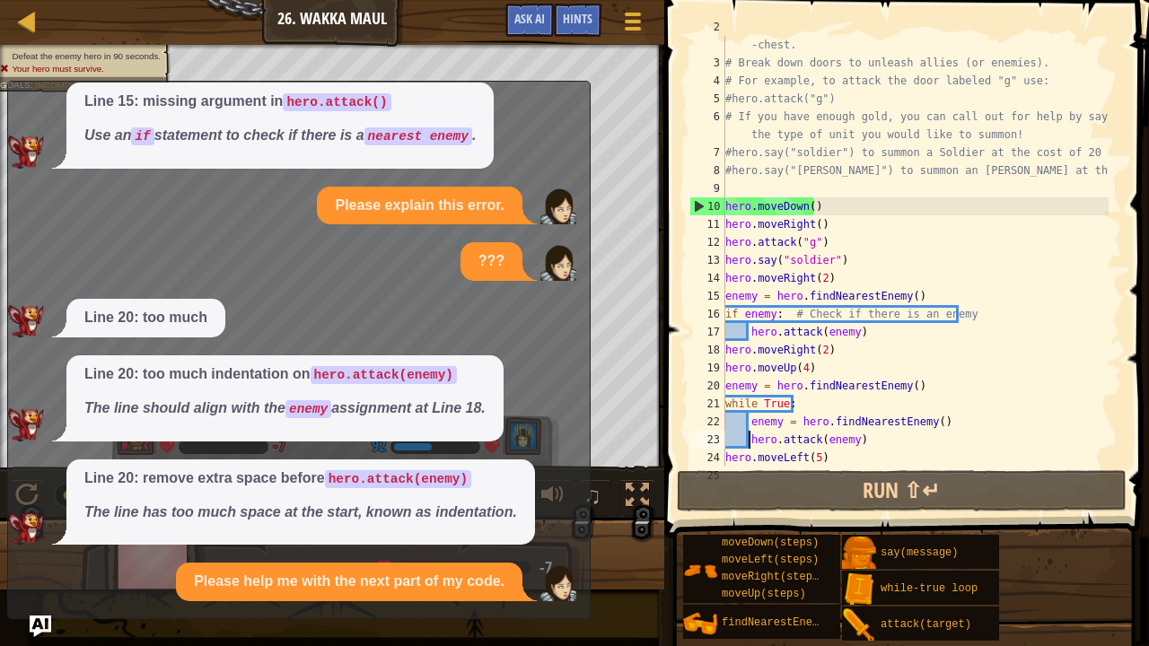
scroll to position [220, 0]
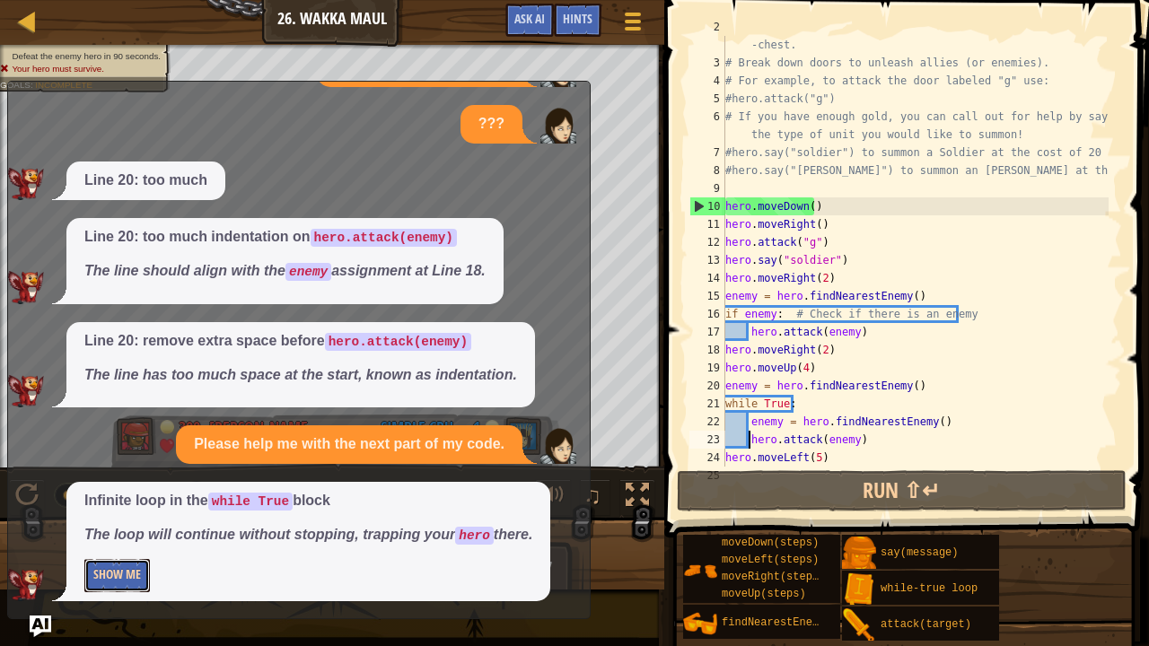
click at [114, 531] on button "Show Me" at bounding box center [117, 575] width 66 height 33
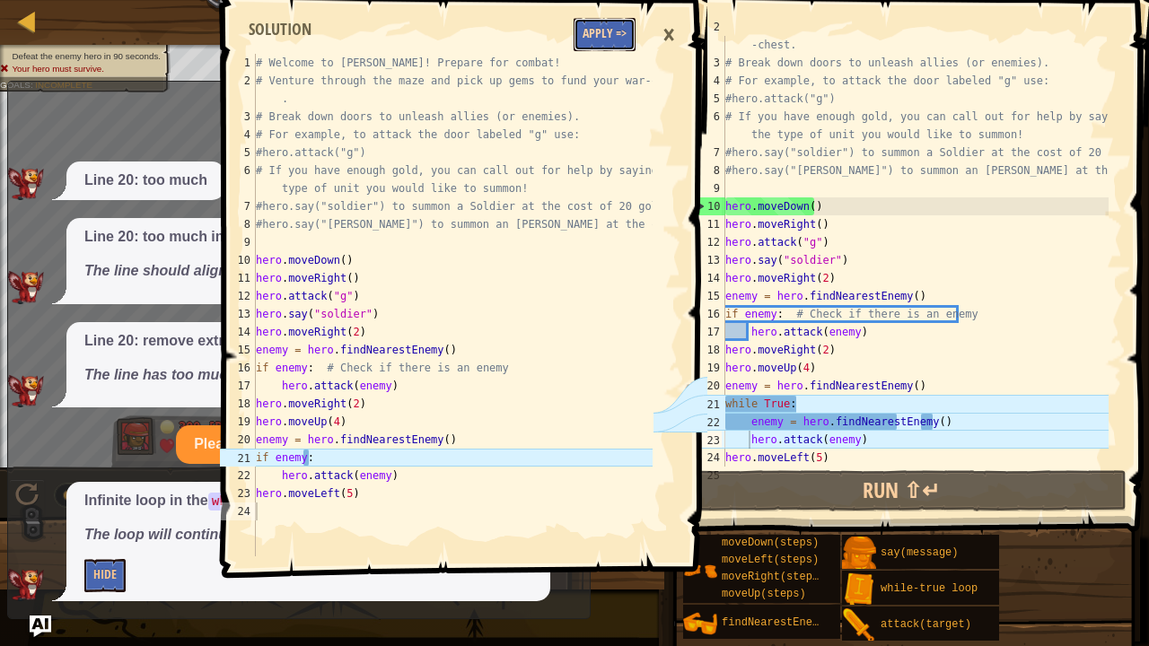
click at [616, 34] on button "Apply =>" at bounding box center [605, 34] width 62 height 33
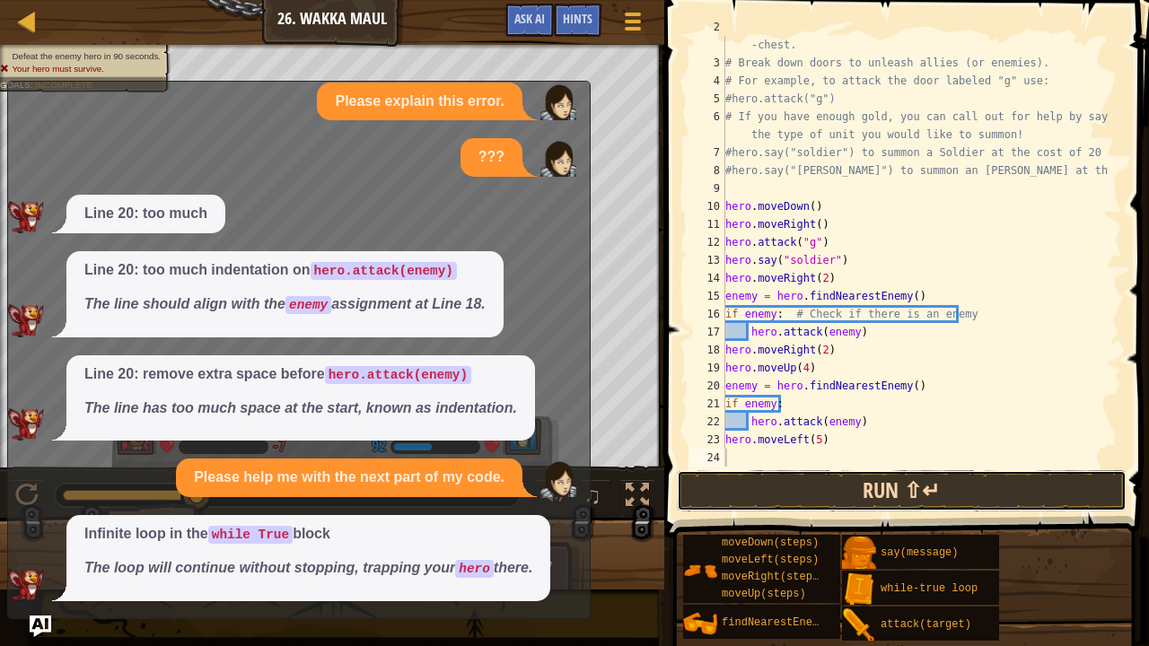
click at [806, 475] on button "Run ⇧↵" at bounding box center [902, 490] width 450 height 41
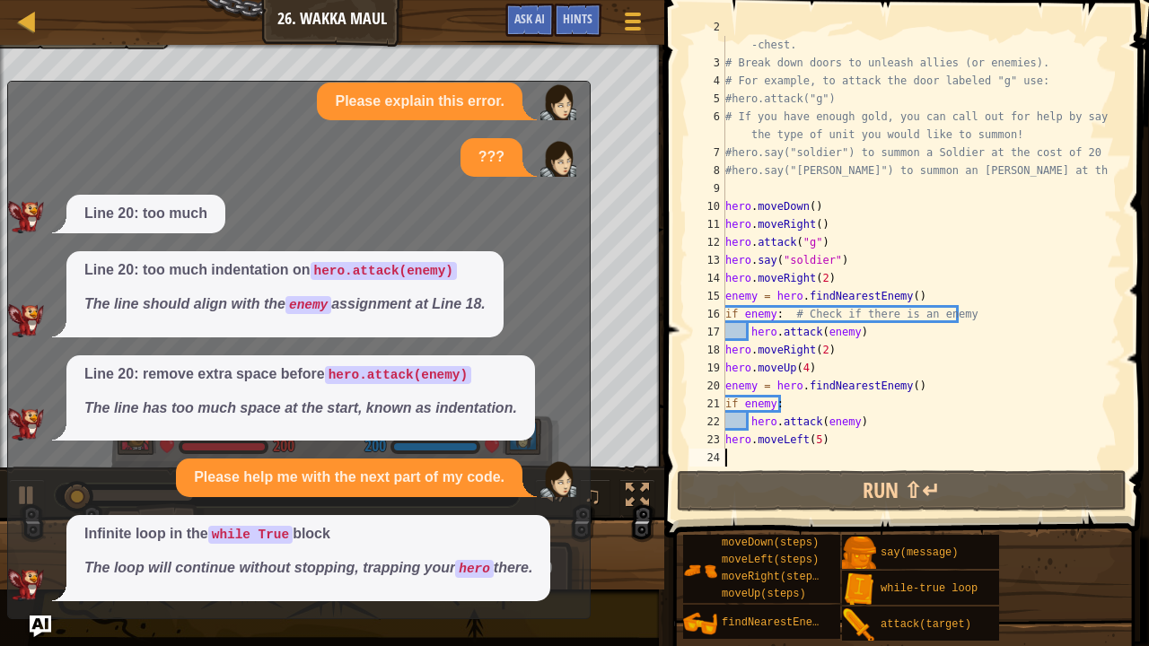
scroll to position [0, 0]
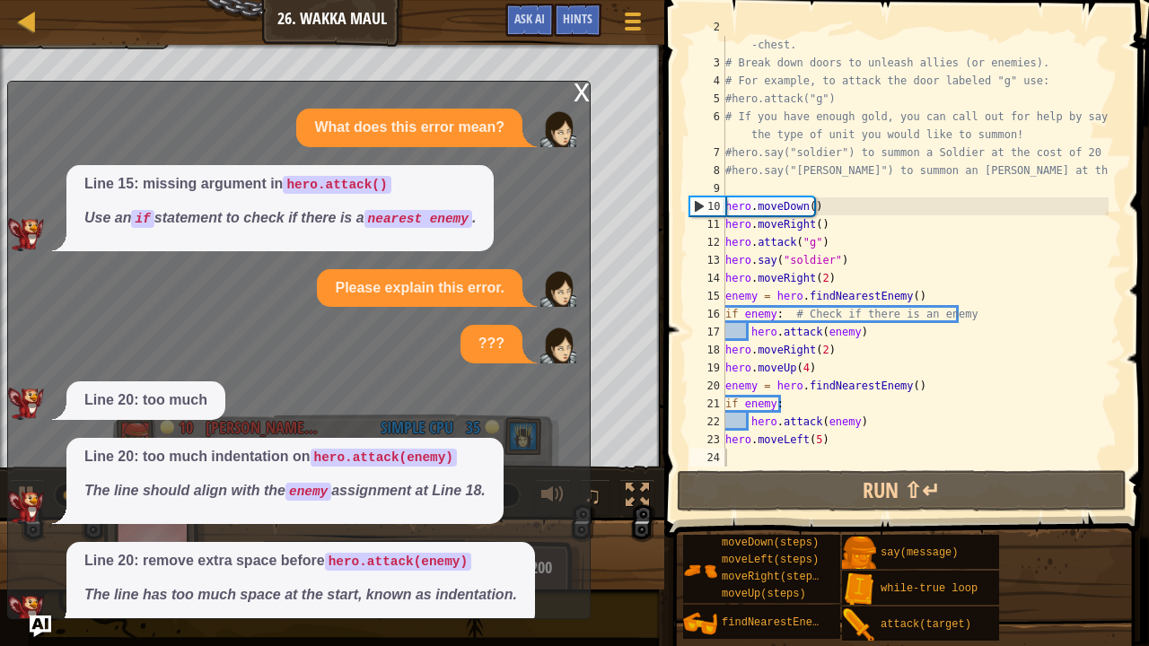
click at [581, 93] on div "x" at bounding box center [582, 91] width 16 height 18
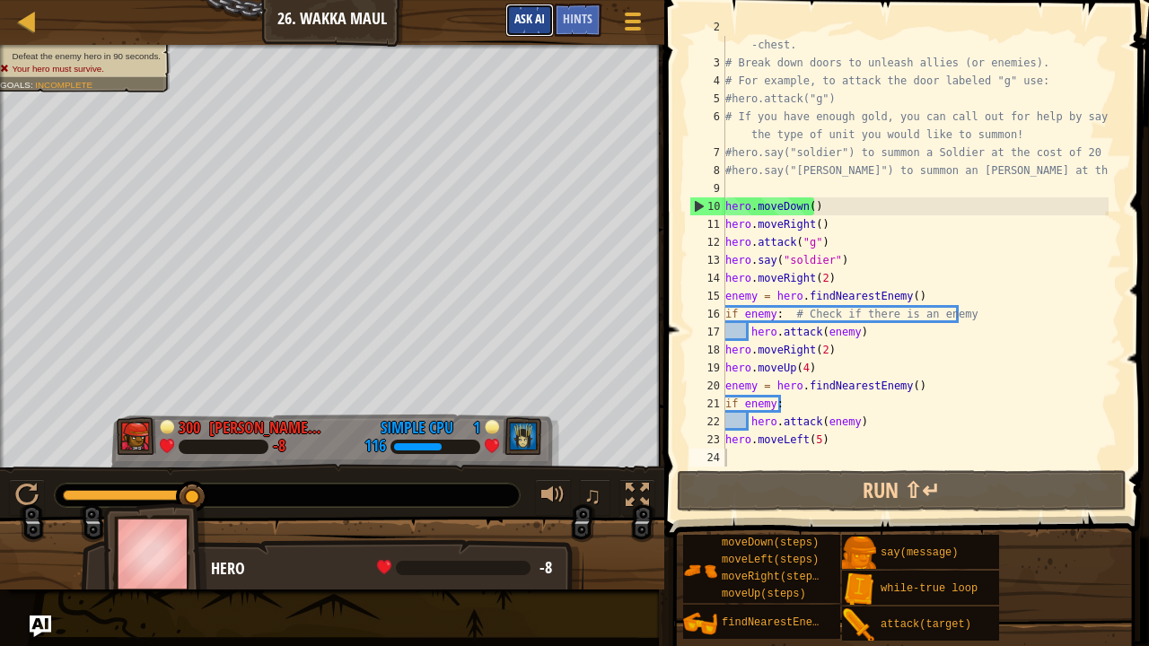
click at [514, 20] on span "Ask AI" at bounding box center [529, 18] width 31 height 17
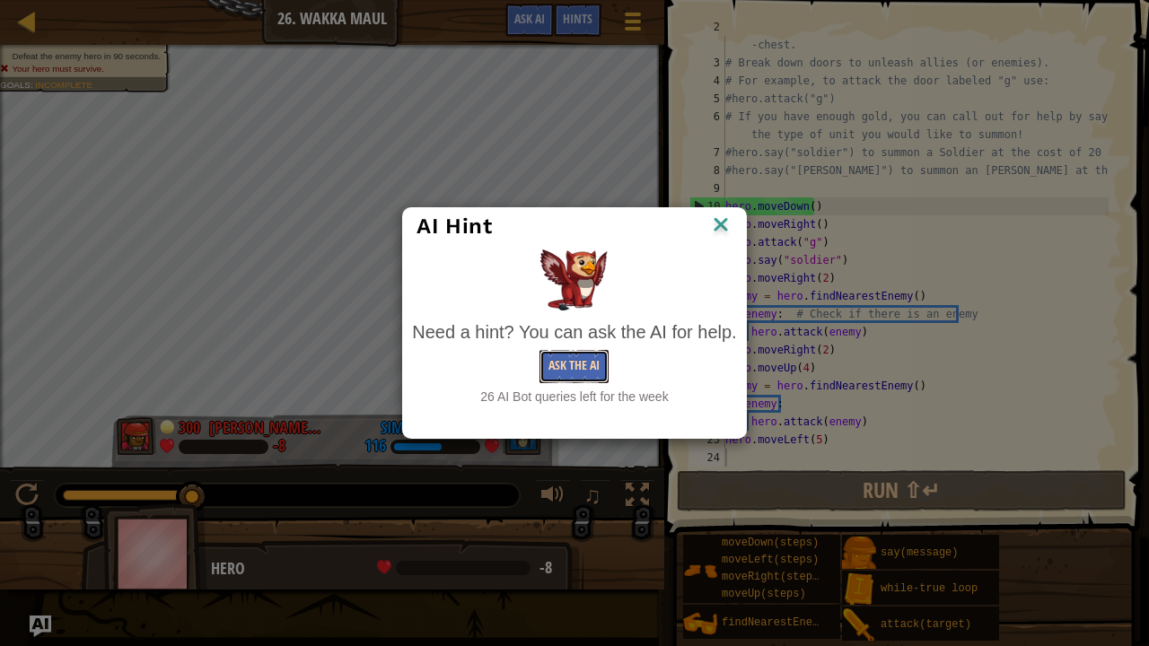
click at [583, 355] on button "Ask the AI" at bounding box center [573, 366] width 69 height 33
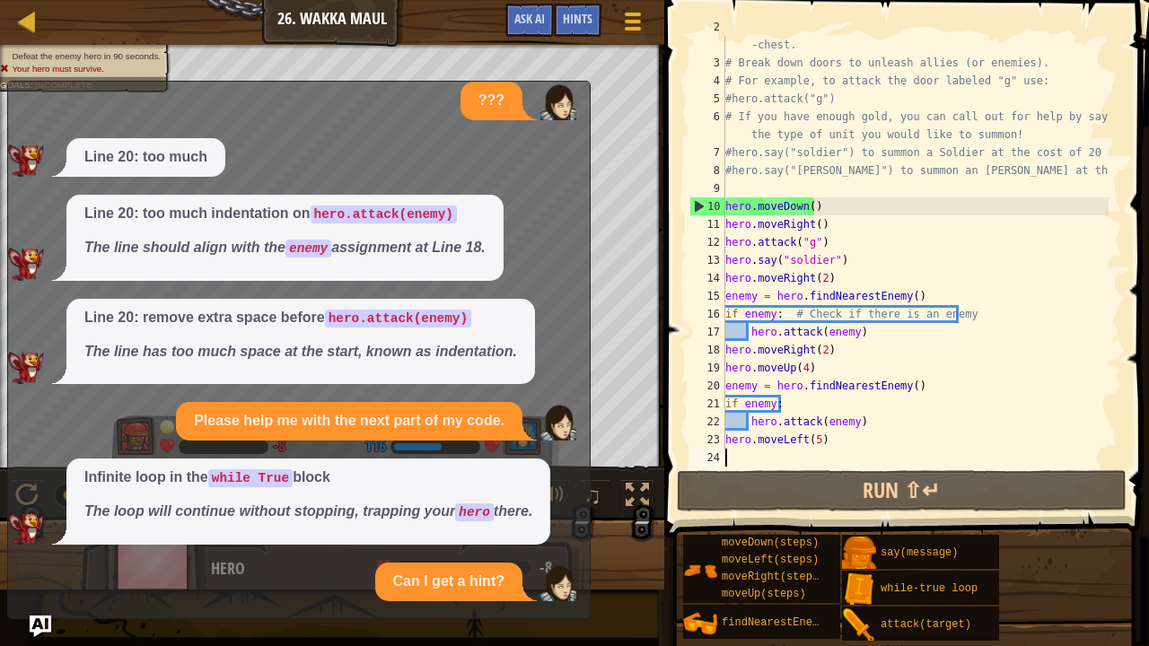
scroll to position [414, 0]
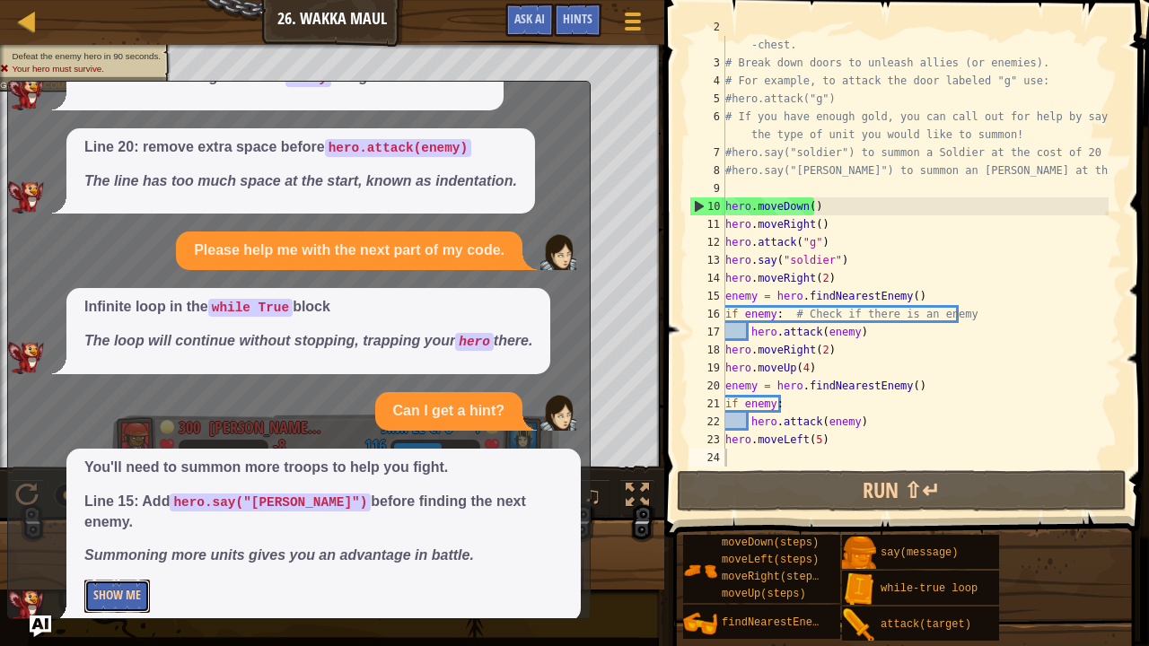
click at [117, 531] on button "Show Me" at bounding box center [117, 596] width 66 height 33
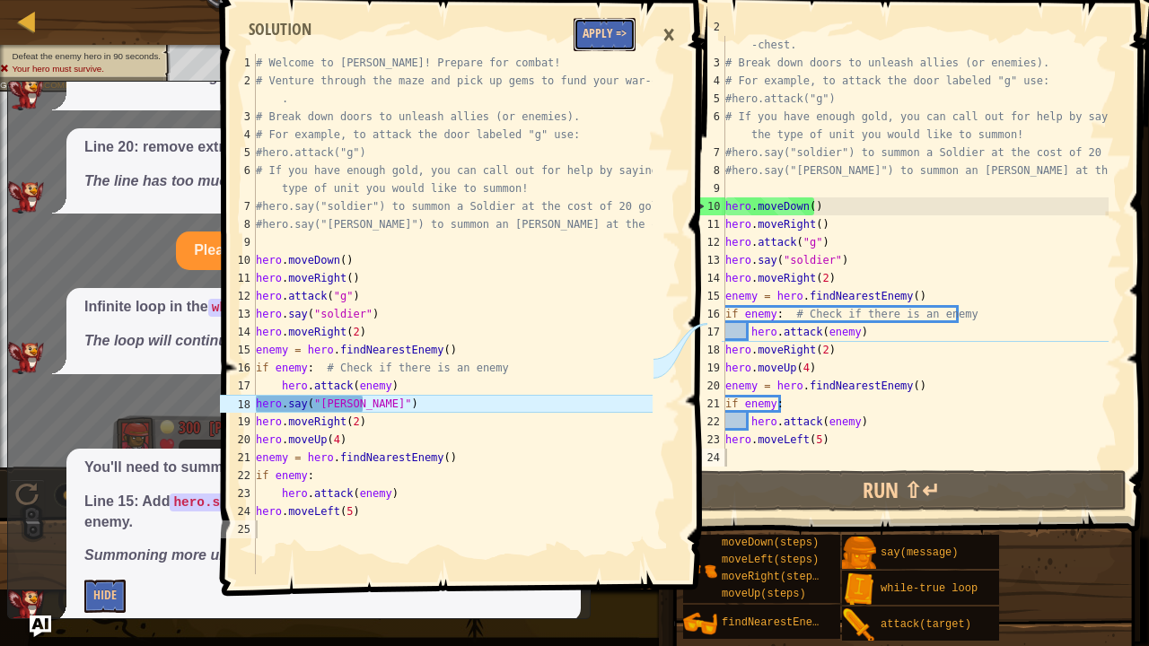
click at [609, 25] on button "Apply =>" at bounding box center [605, 34] width 62 height 33
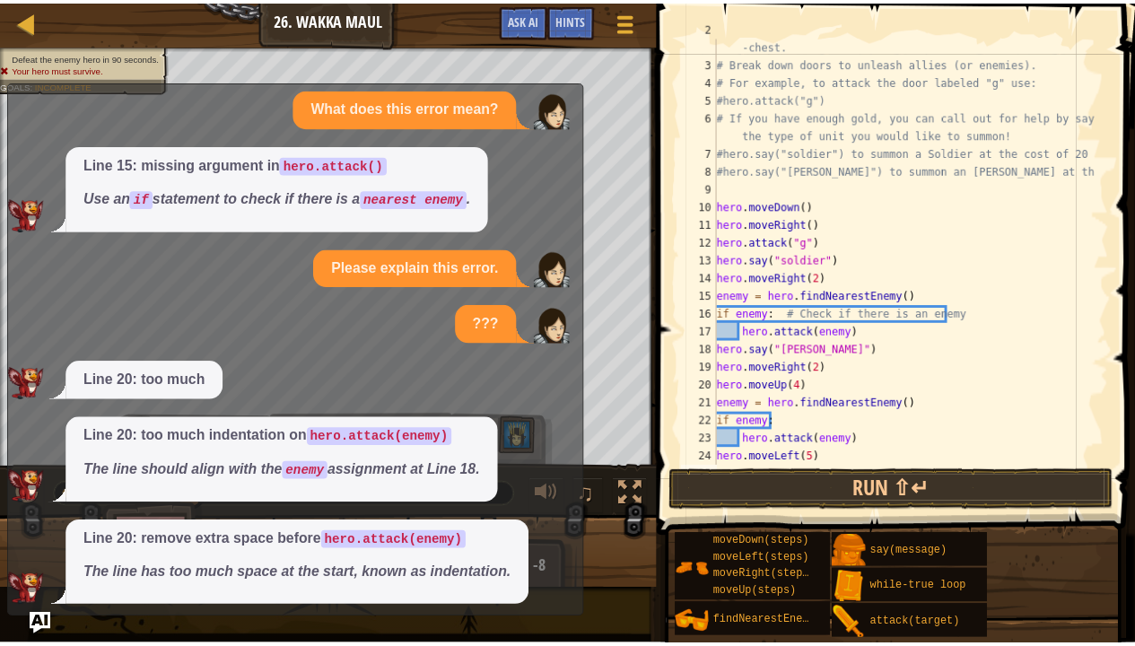
scroll to position [0, 0]
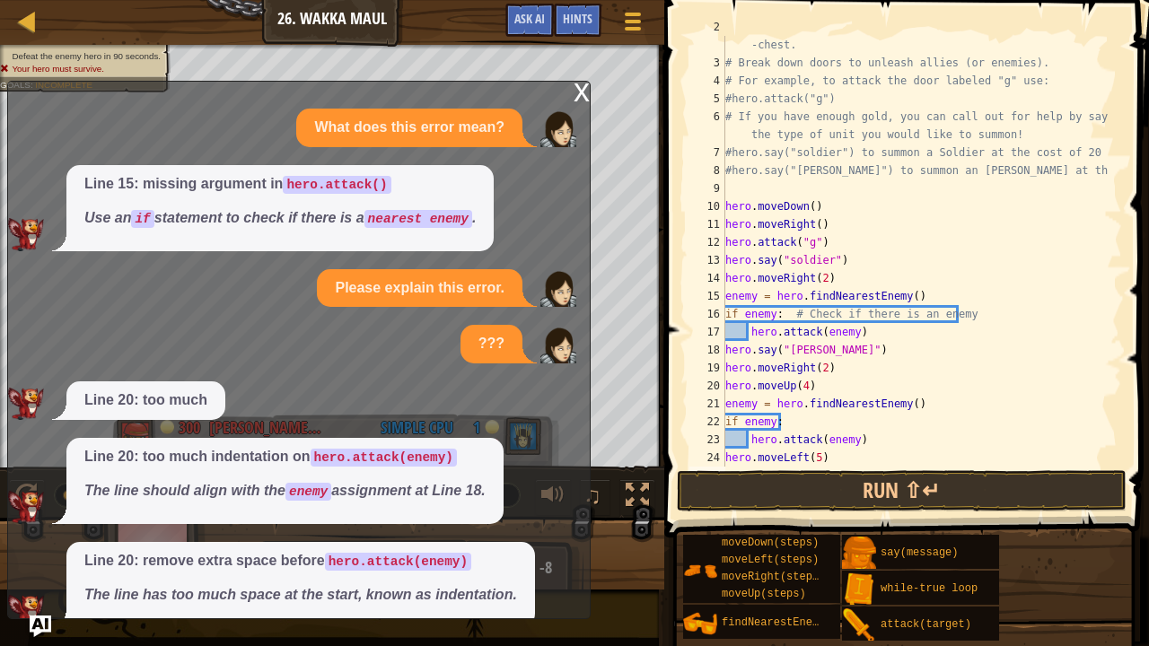
click at [584, 88] on div "x" at bounding box center [582, 91] width 16 height 18
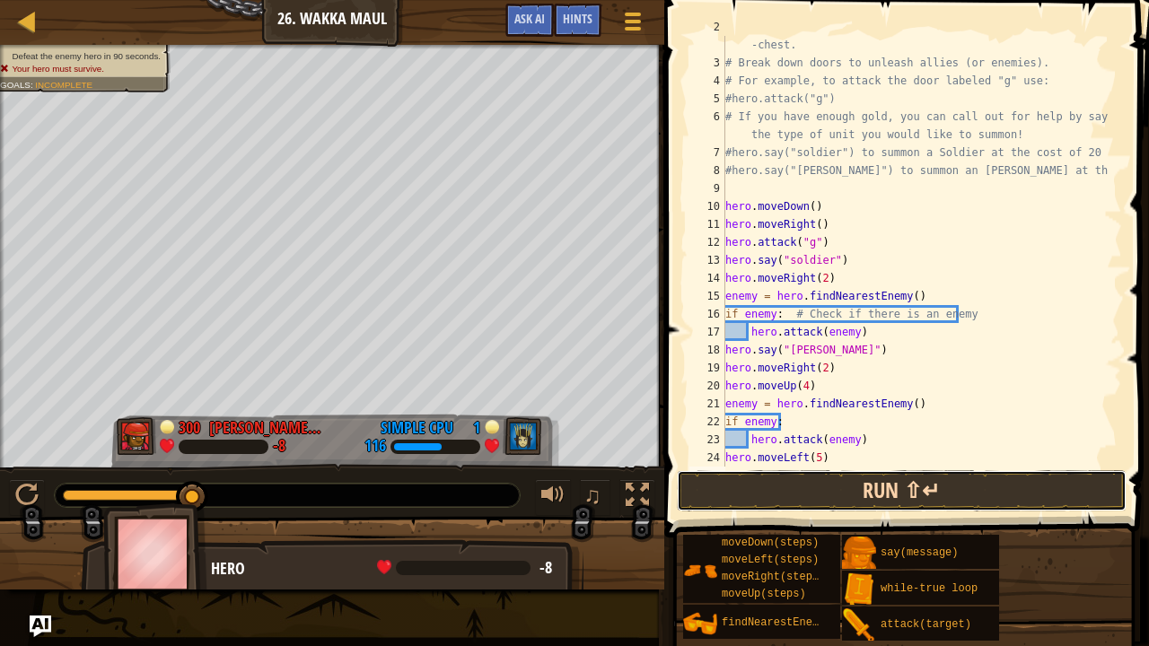
click at [755, 494] on button "Run ⇧↵" at bounding box center [902, 490] width 450 height 41
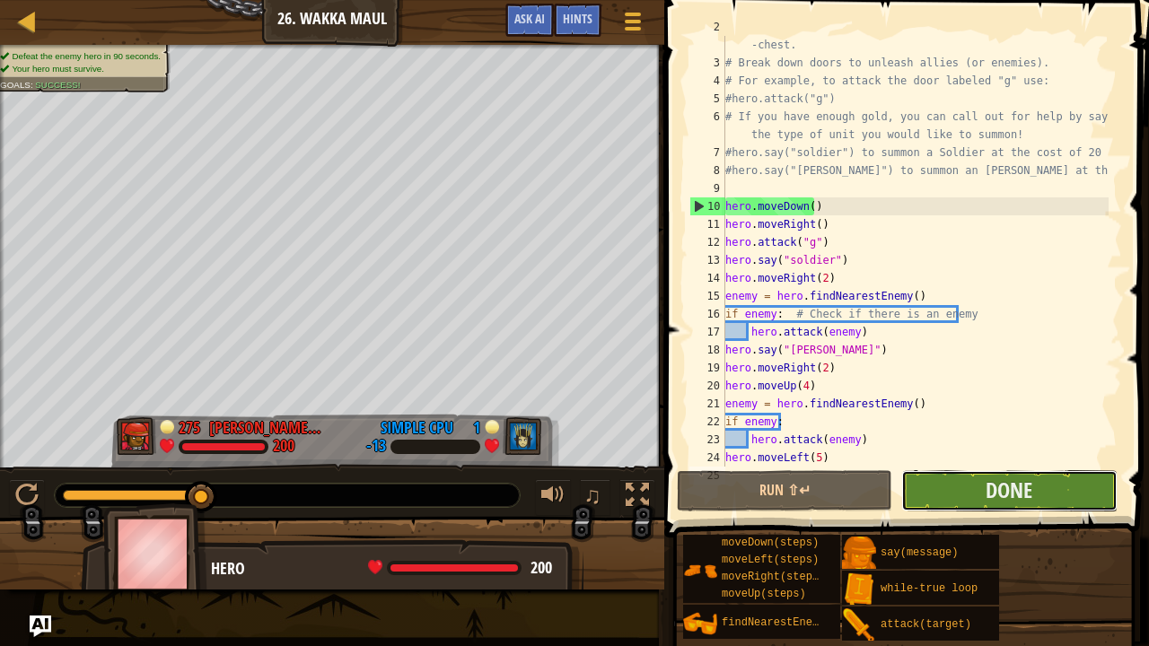
click at [1033, 493] on button "Done" at bounding box center [1008, 490] width 215 height 41
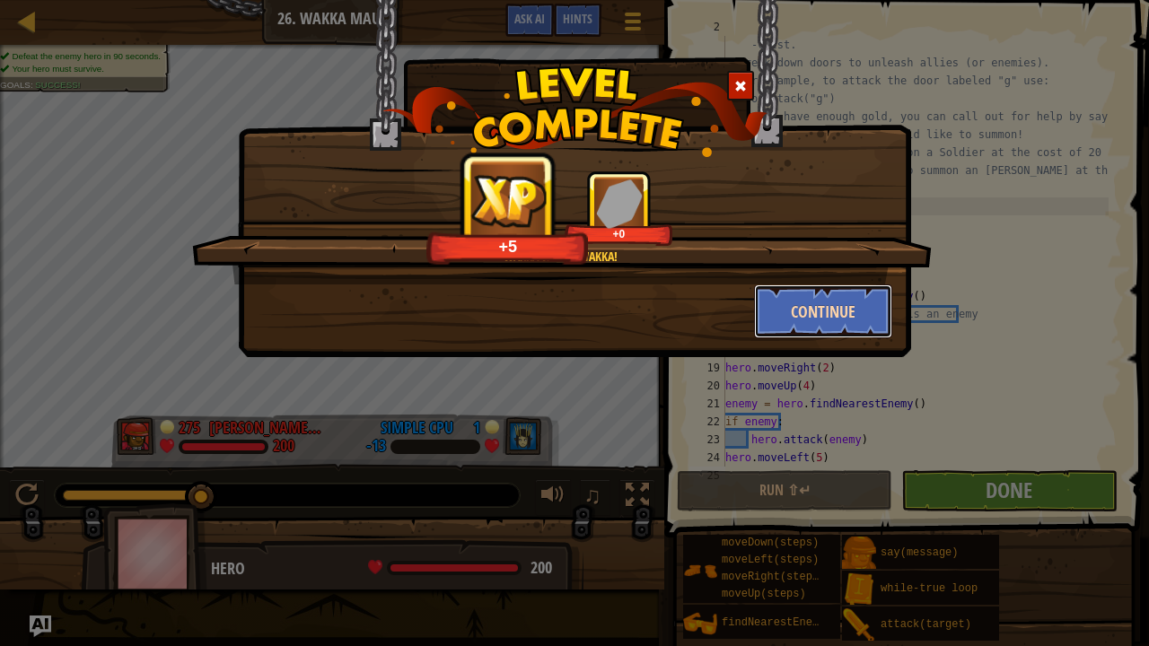
click at [815, 305] on button "Continue" at bounding box center [823, 312] width 139 height 54
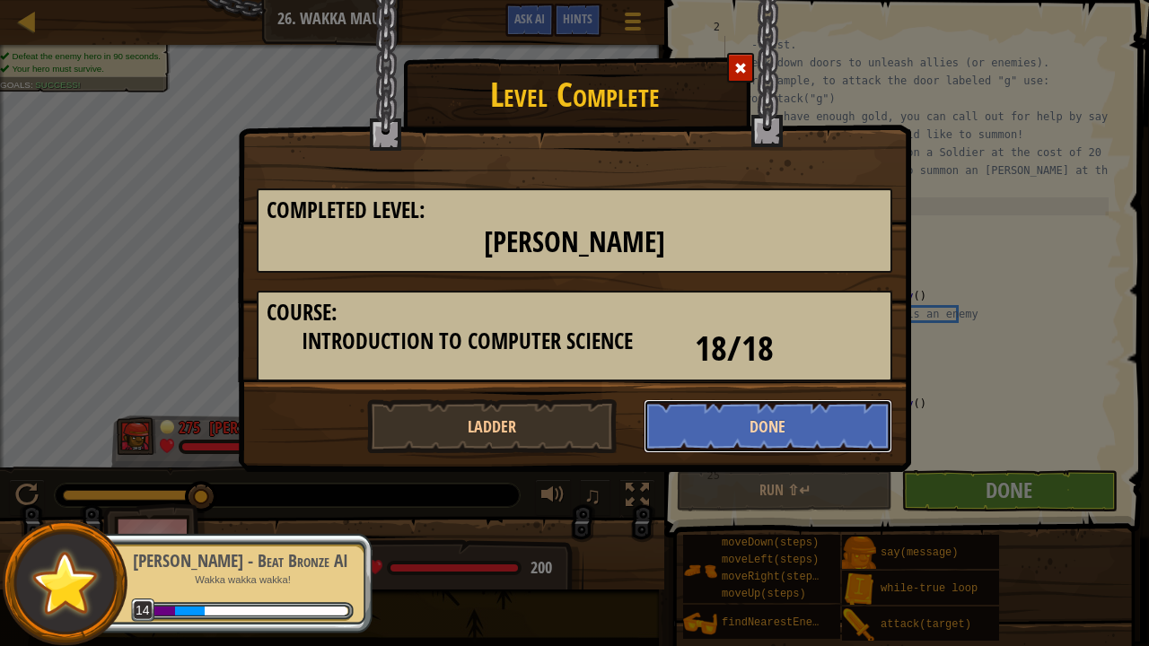
click at [749, 435] on button "Done" at bounding box center [769, 426] width 250 height 54
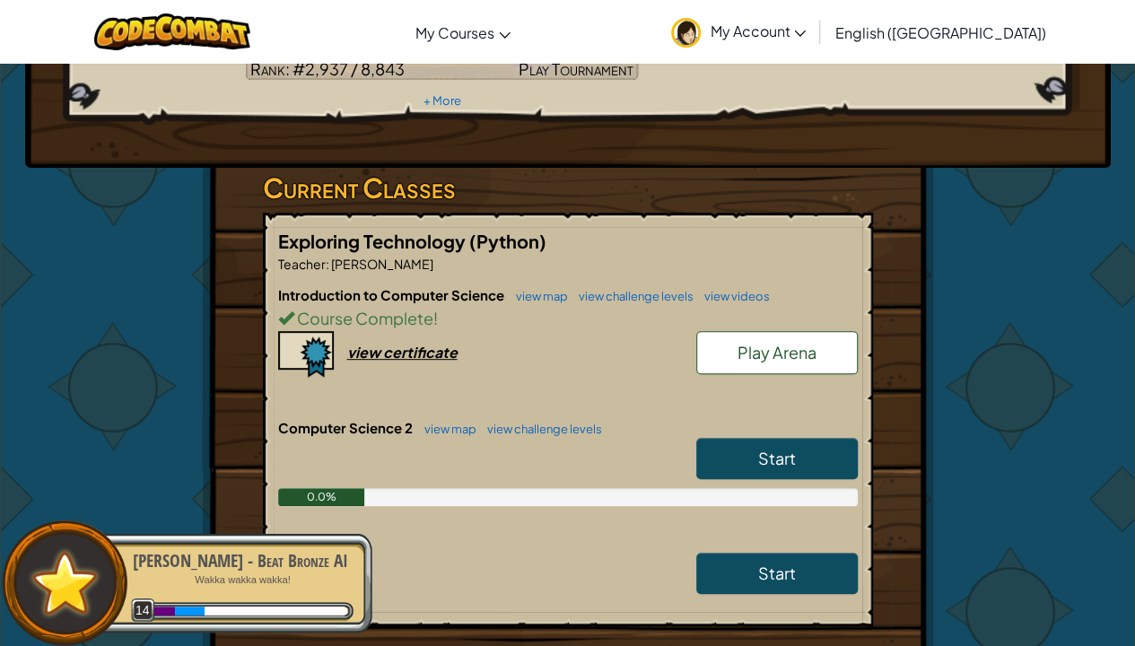
scroll to position [239, 0]
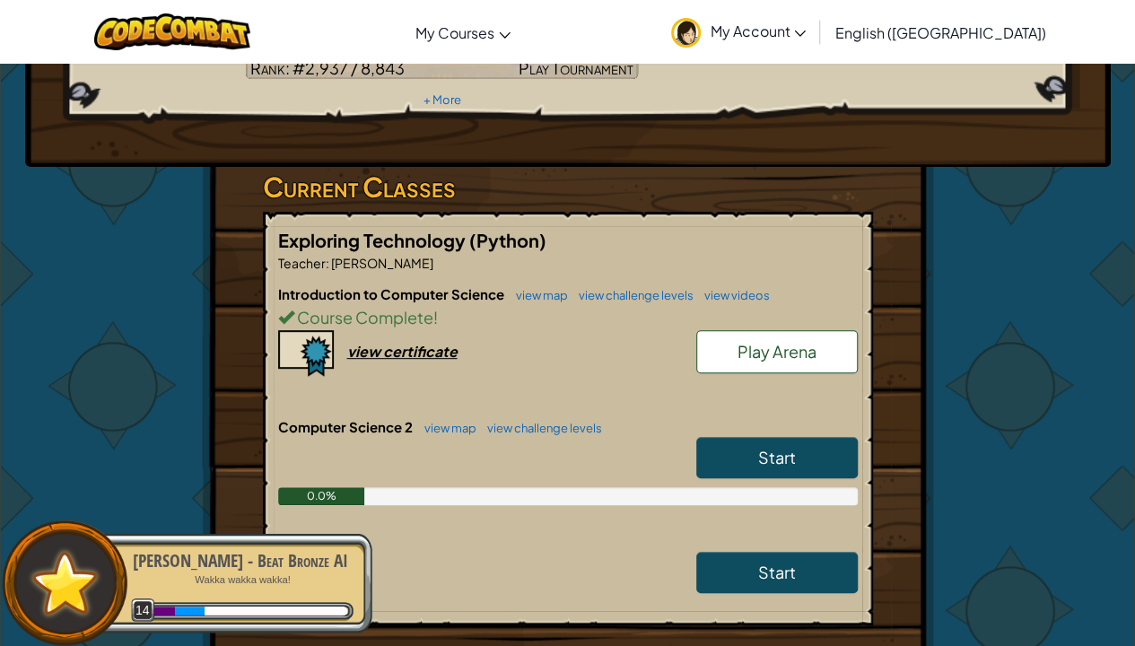
click at [801, 437] on link "Start" at bounding box center [777, 457] width 162 height 41
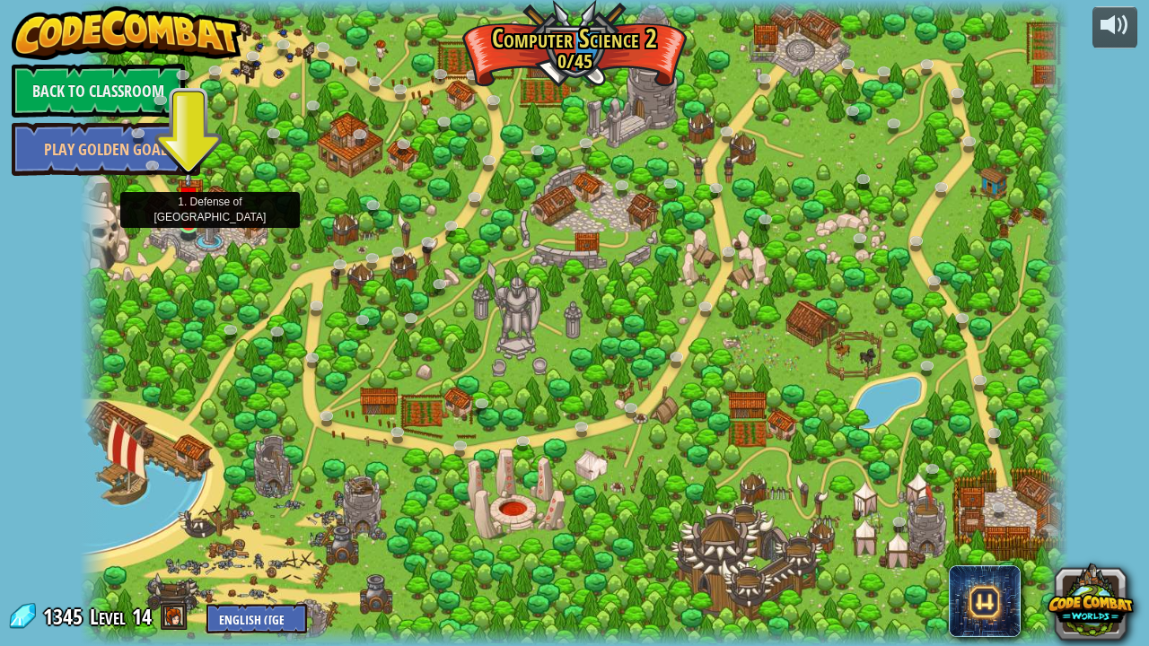
click at [187, 210] on img at bounding box center [188, 198] width 24 height 56
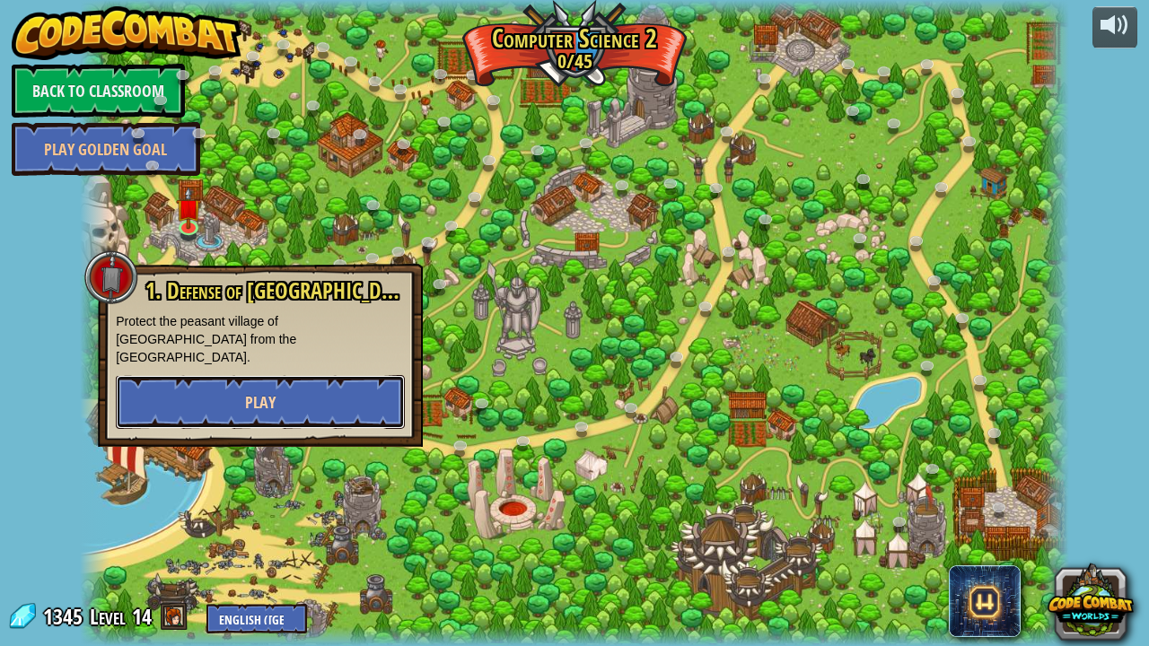
click at [273, 391] on span "Play" at bounding box center [260, 402] width 31 height 22
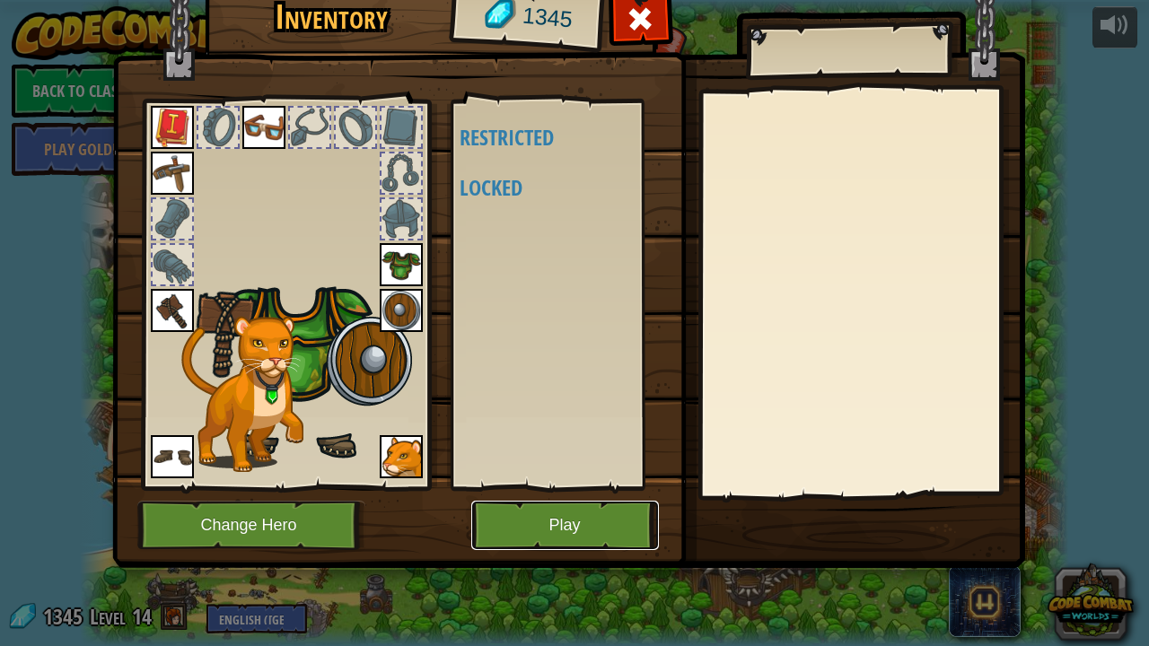
click at [531, 528] on button "Play" at bounding box center [565, 525] width 188 height 49
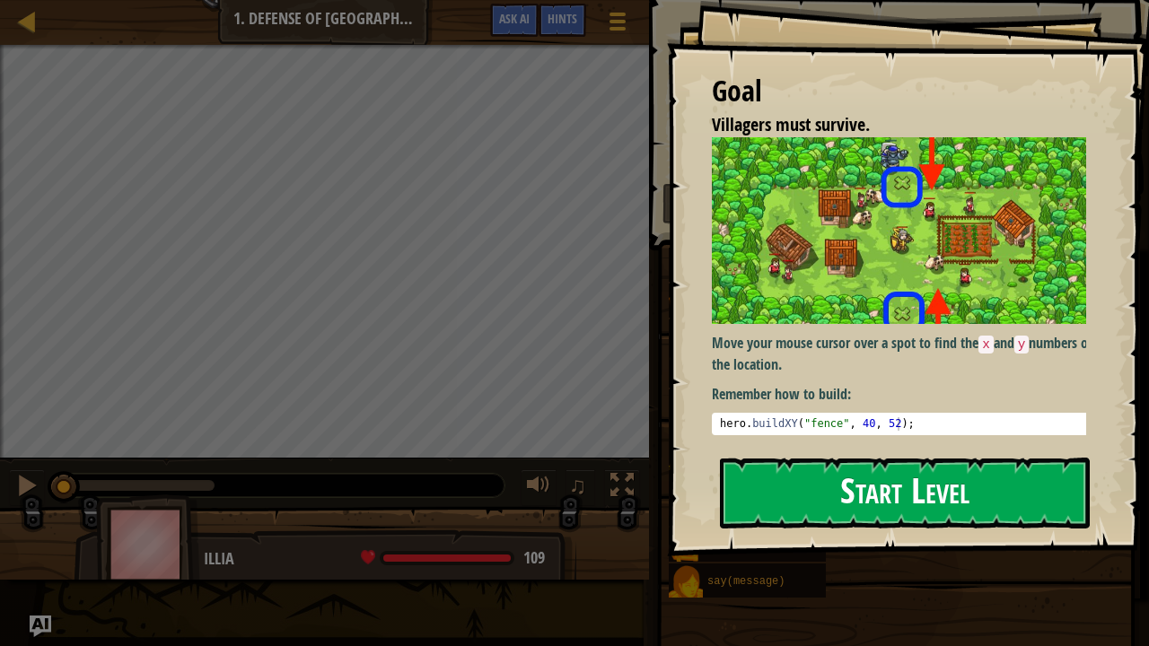
click at [749, 503] on button "Start Level" at bounding box center [905, 493] width 370 height 71
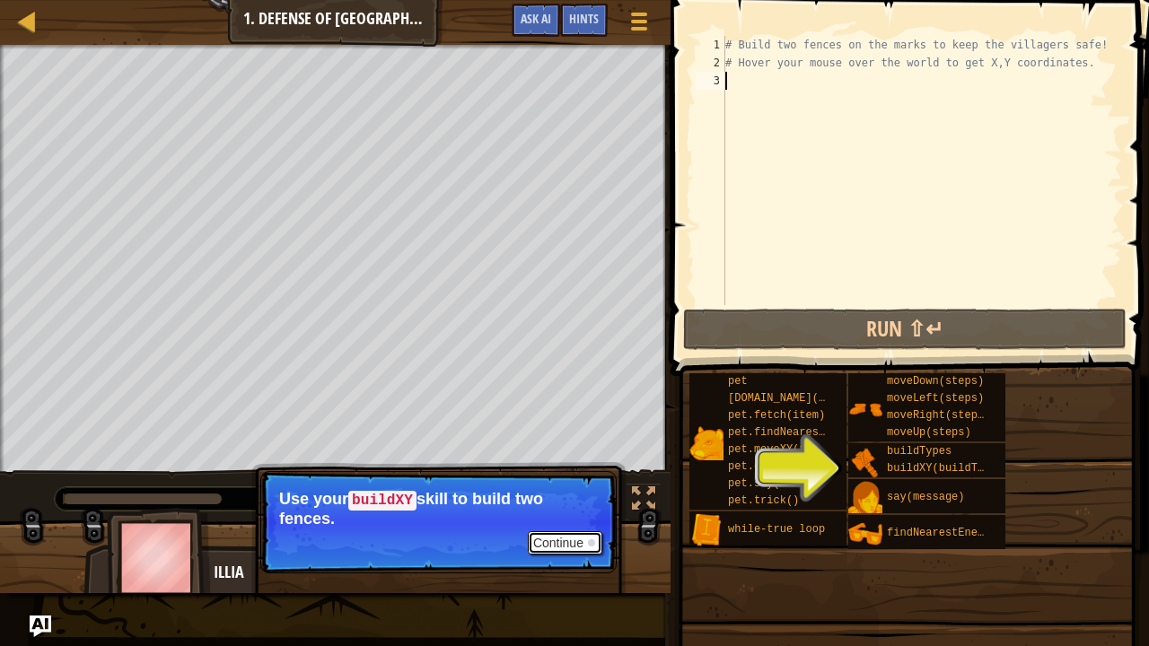
click at [546, 531] on button "Continue" at bounding box center [565, 542] width 74 height 23
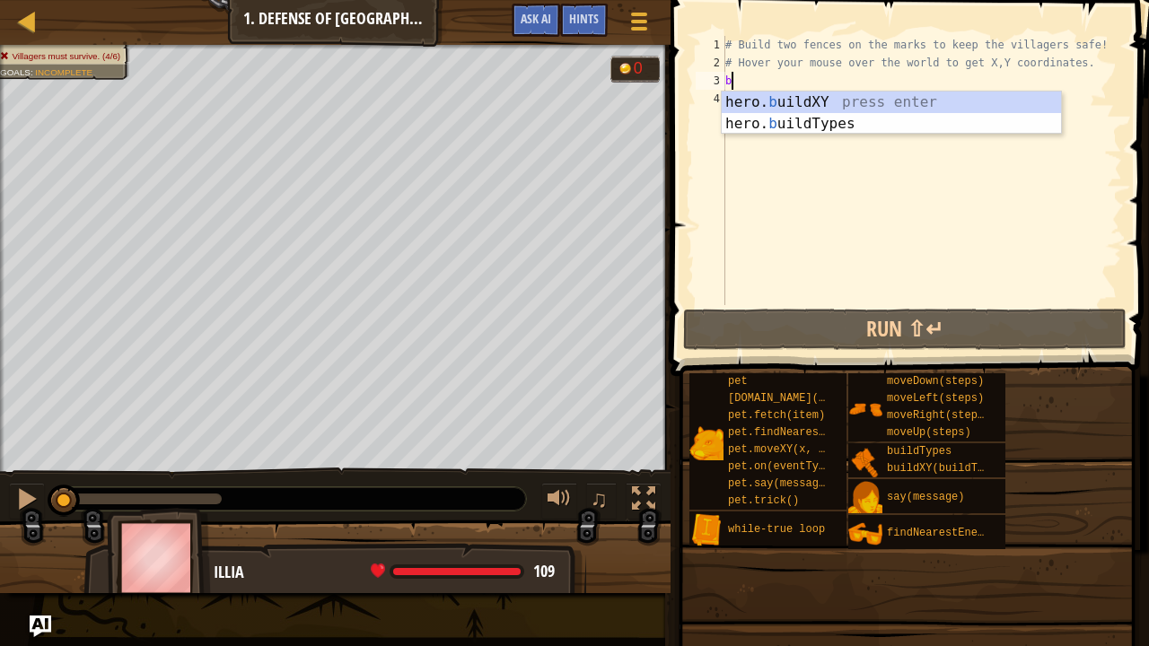
scroll to position [8, 0]
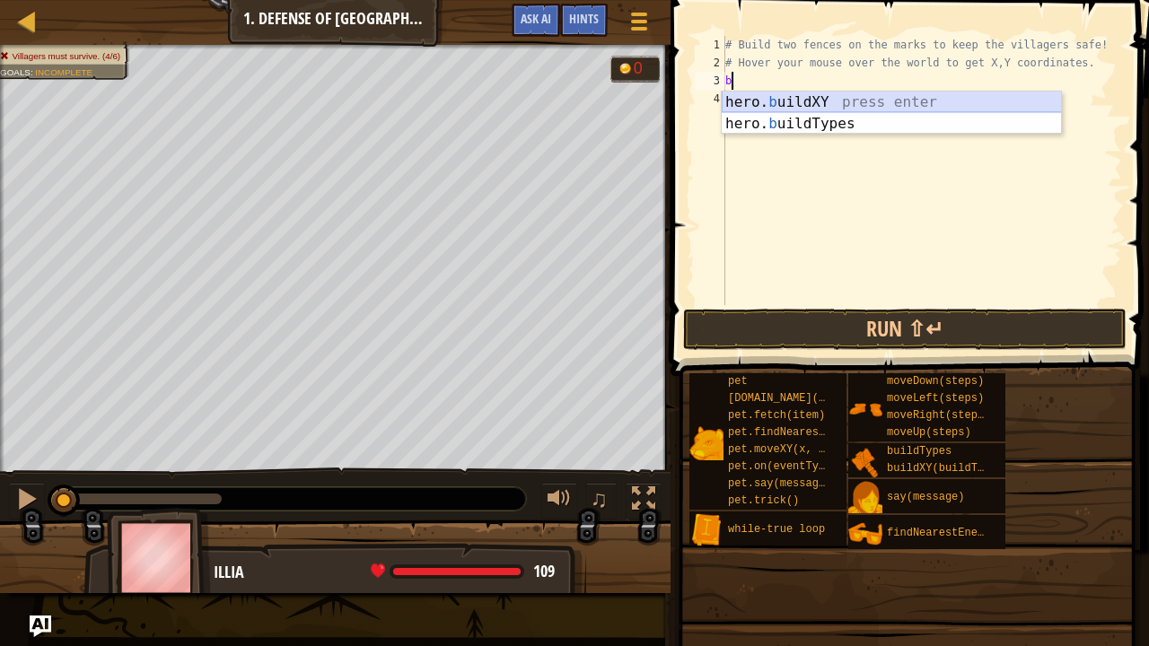
click at [871, 92] on div "hero. b uildXY press enter hero. b uildTypes press enter" at bounding box center [891, 112] width 339 height 41
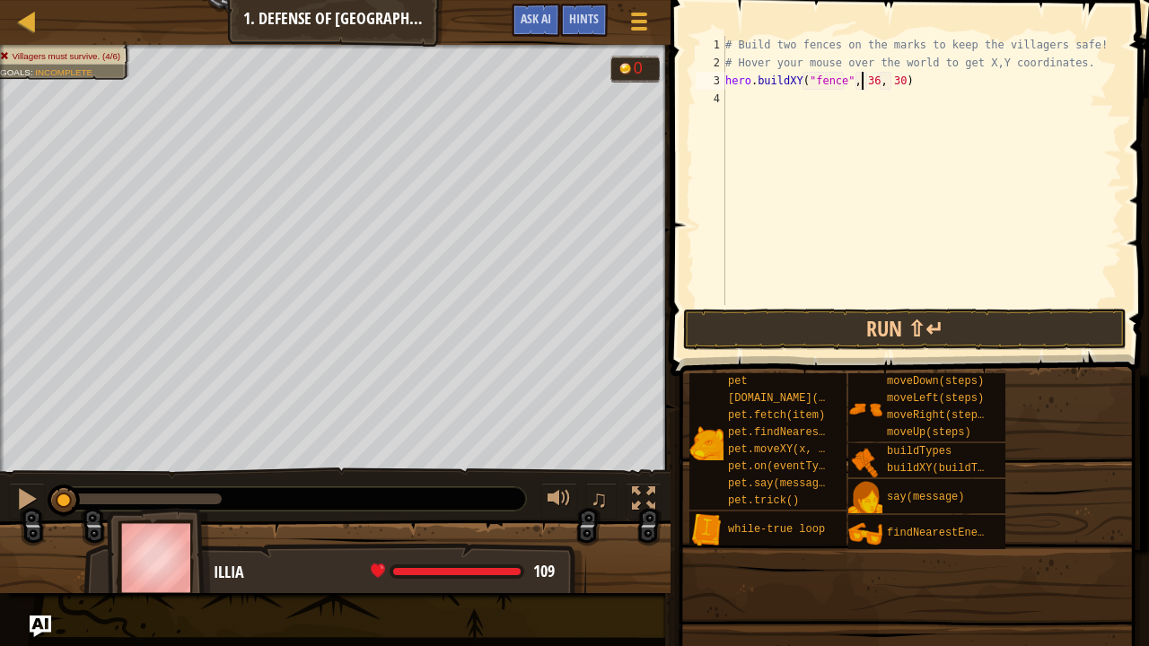
click at [863, 87] on div "# Build two fences on the marks to keep the villagers safe! # Hover your mouse …" at bounding box center [922, 188] width 400 height 305
click at [866, 84] on div "# Build two fences on the marks to keep the villagers safe! # Hover your mouse …" at bounding box center [922, 188] width 400 height 305
click at [889, 81] on div "# Build two fences on the marks to keep the villagers safe! # Hover your mouse …" at bounding box center [922, 188] width 400 height 305
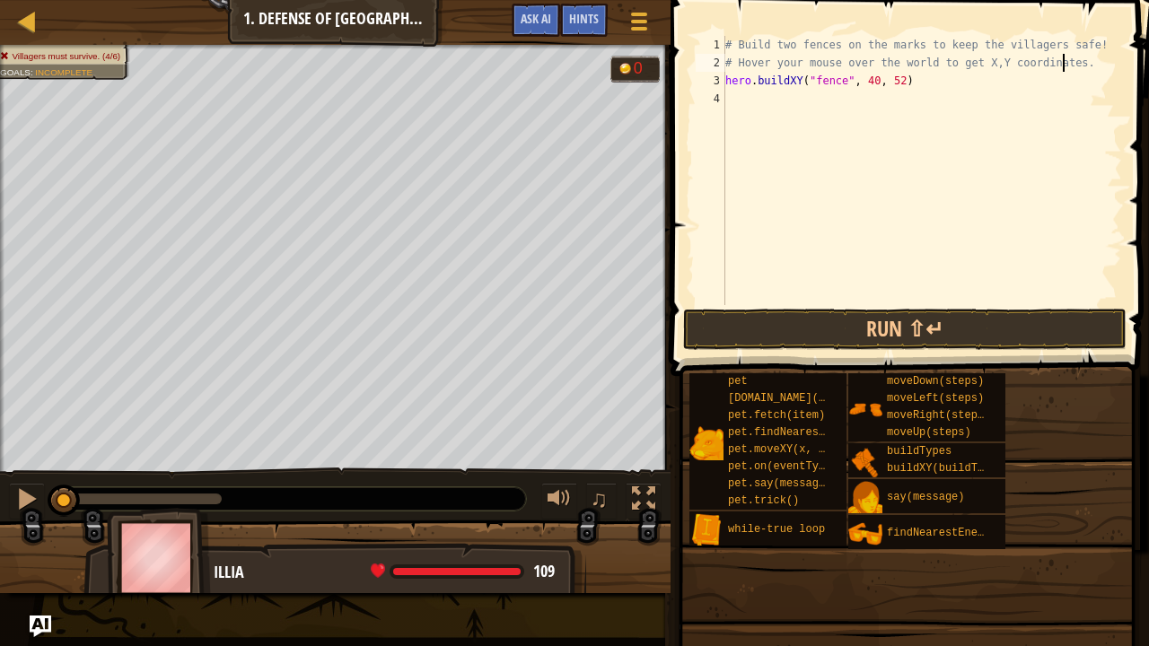
click at [1066, 61] on div "# Build two fences on the marks to keep the villagers safe! # Hover your mouse …" at bounding box center [922, 188] width 400 height 305
type textarea "# Hover your mouse over the world to get X,Y coordinates."
type textarea "h"
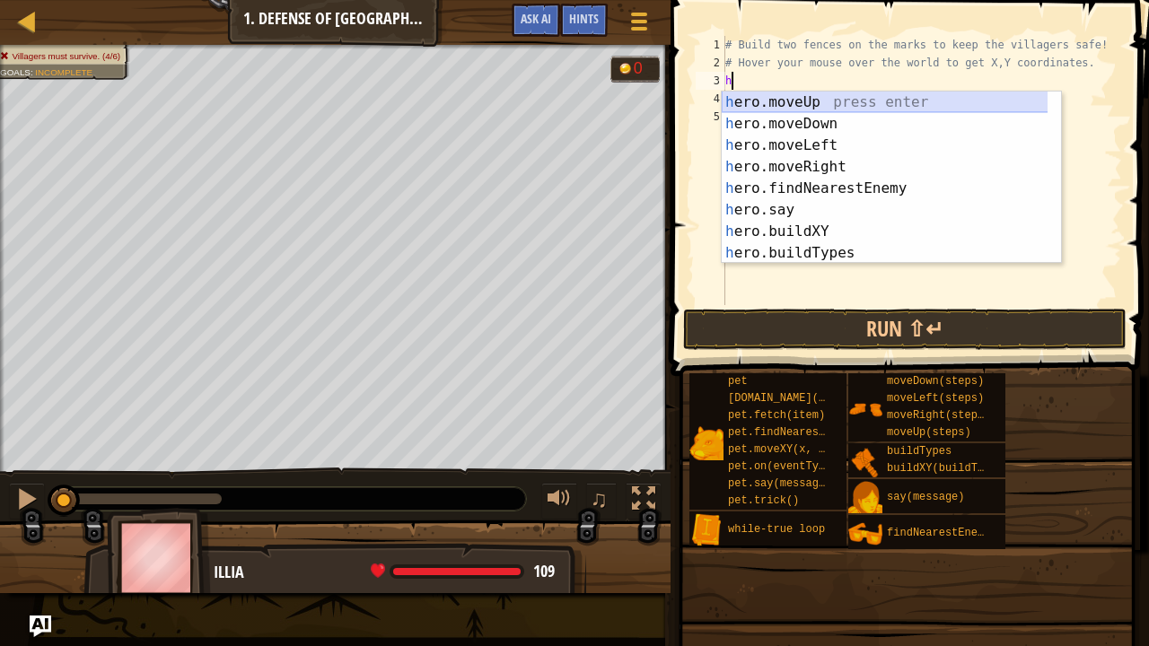
click at [810, 98] on div "h ero.moveUp press enter h ero.moveDown press enter h ero.moveLeft press enter …" at bounding box center [885, 199] width 327 height 215
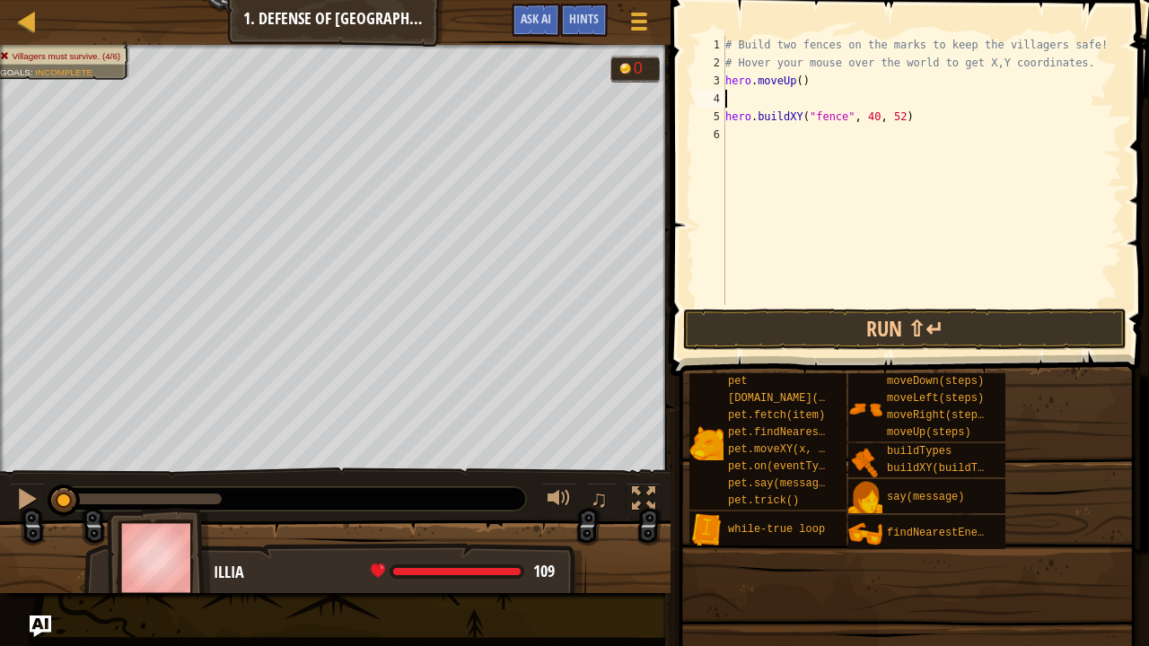
type textarea "hero.moveUp()"
click at [753, 112] on div "# Build two fences on the marks to keep the villagers safe! # Hover your mouse …" at bounding box center [922, 188] width 400 height 305
type textarea "h"
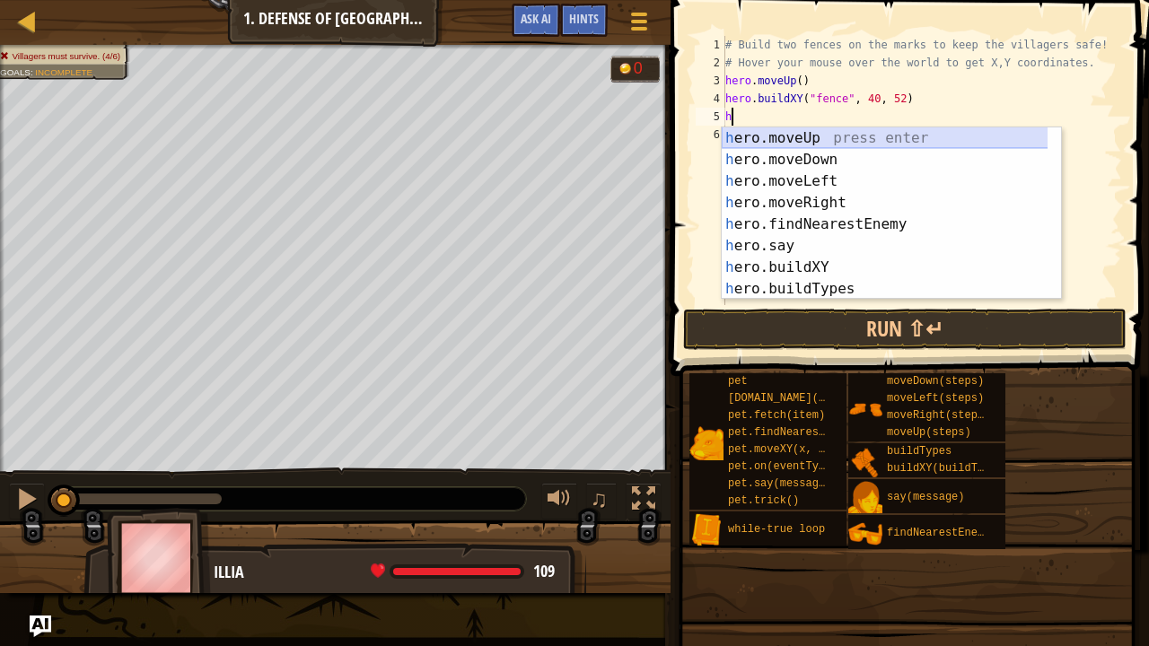
click at [782, 144] on div "h ero.moveUp press enter h ero.moveDown press enter h ero.moveLeft press enter …" at bounding box center [885, 234] width 327 height 215
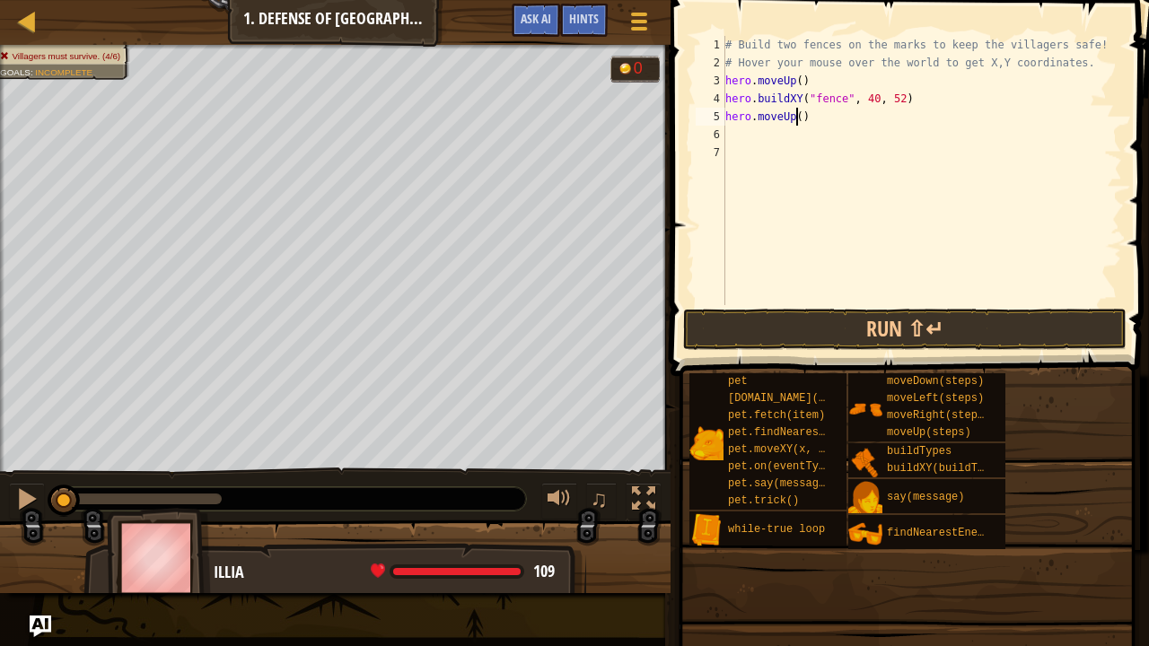
click at [797, 116] on div "# Build two fences on the marks to keep the villagers safe! # Hover your mouse …" at bounding box center [922, 188] width 400 height 305
type textarea "hero.moveUp(2)"
click at [732, 134] on div "# Build two fences on the marks to keep the villagers safe! # Hover your mouse …" at bounding box center [922, 188] width 400 height 305
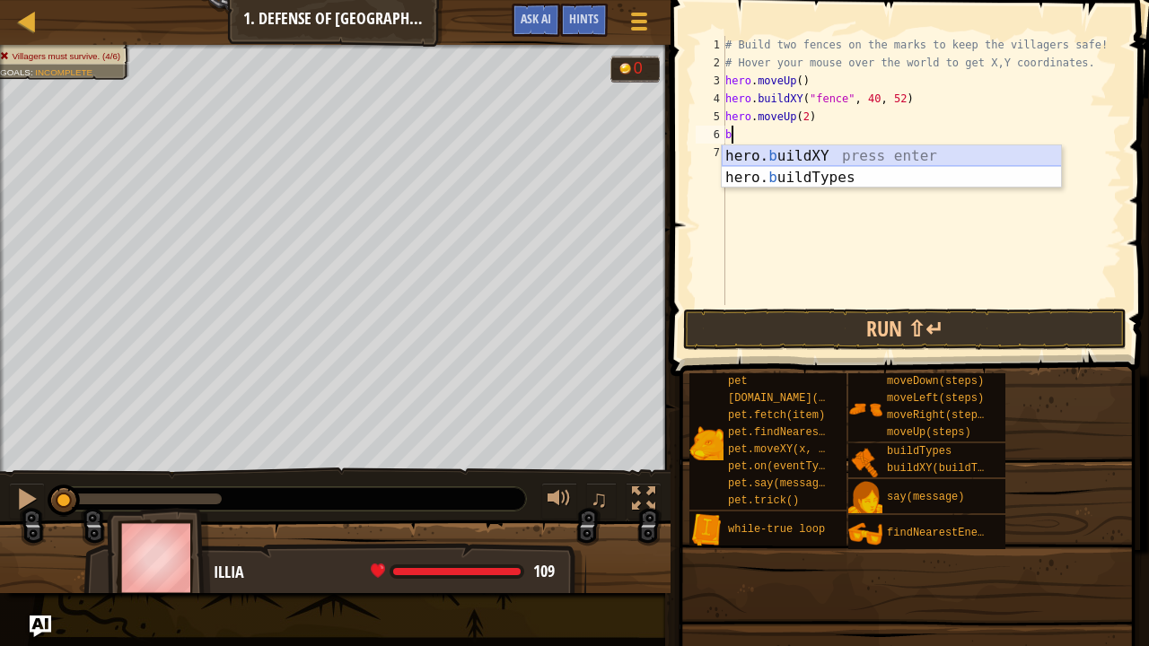
click at [791, 147] on div "hero. b uildXY press enter hero. b uildTypes press enter" at bounding box center [892, 188] width 340 height 86
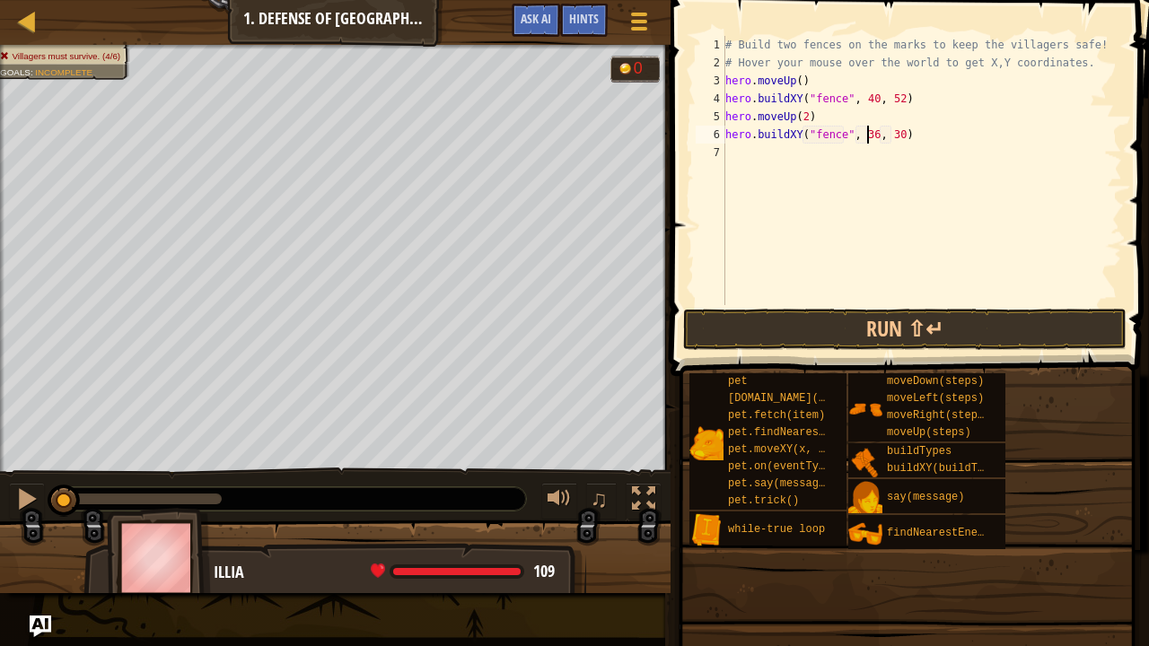
click at [864, 135] on div "# Build two fences on the marks to keep the villagers safe! # Hover your mouse …" at bounding box center [922, 188] width 400 height 305
click at [883, 136] on div "# Build two fences on the marks to keep the villagers safe! # Hover your mouse …" at bounding box center [922, 188] width 400 height 305
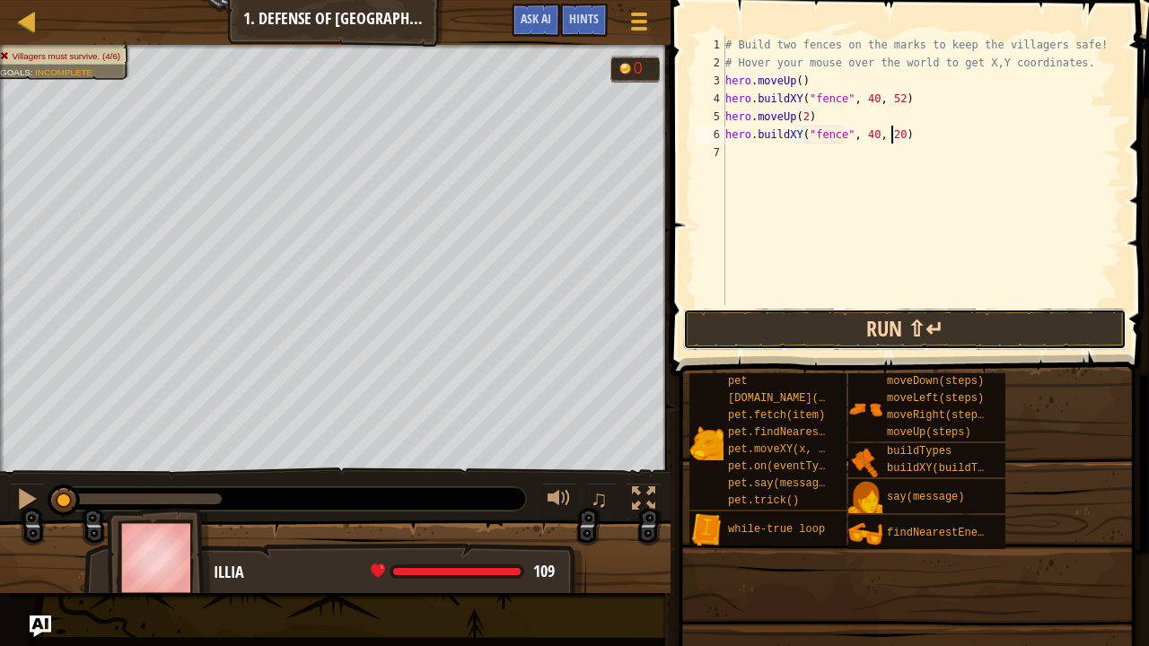
click at [836, 327] on button "Run ⇧↵" at bounding box center [904, 329] width 443 height 41
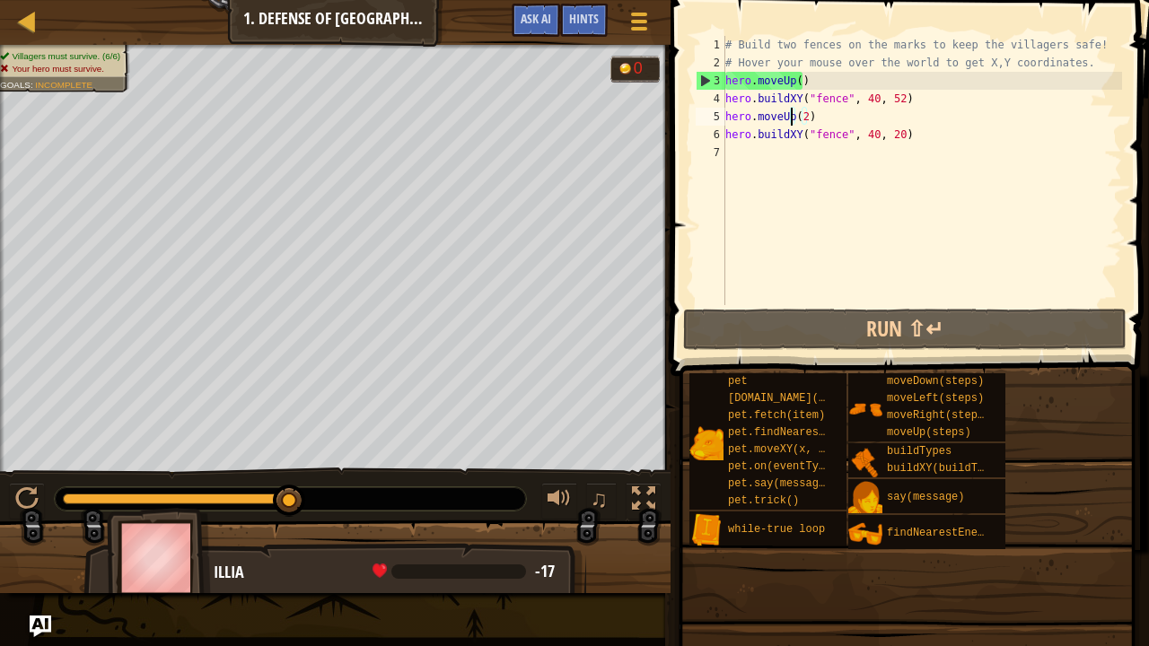
click at [792, 114] on div "# Build two fences on the marks to keep the villagers safe! # Hover your mouse …" at bounding box center [922, 188] width 400 height 305
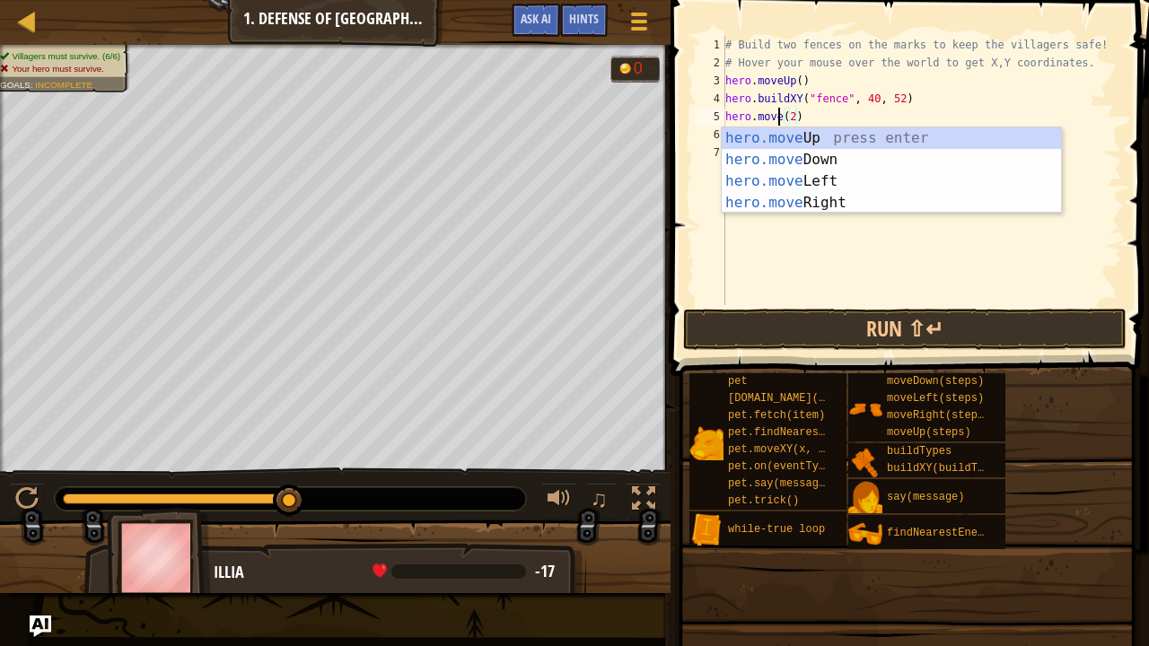
scroll to position [8, 4]
click at [840, 153] on div "hero.move Up press enter hero.move Down press enter hero.move Left press enter …" at bounding box center [892, 191] width 340 height 129
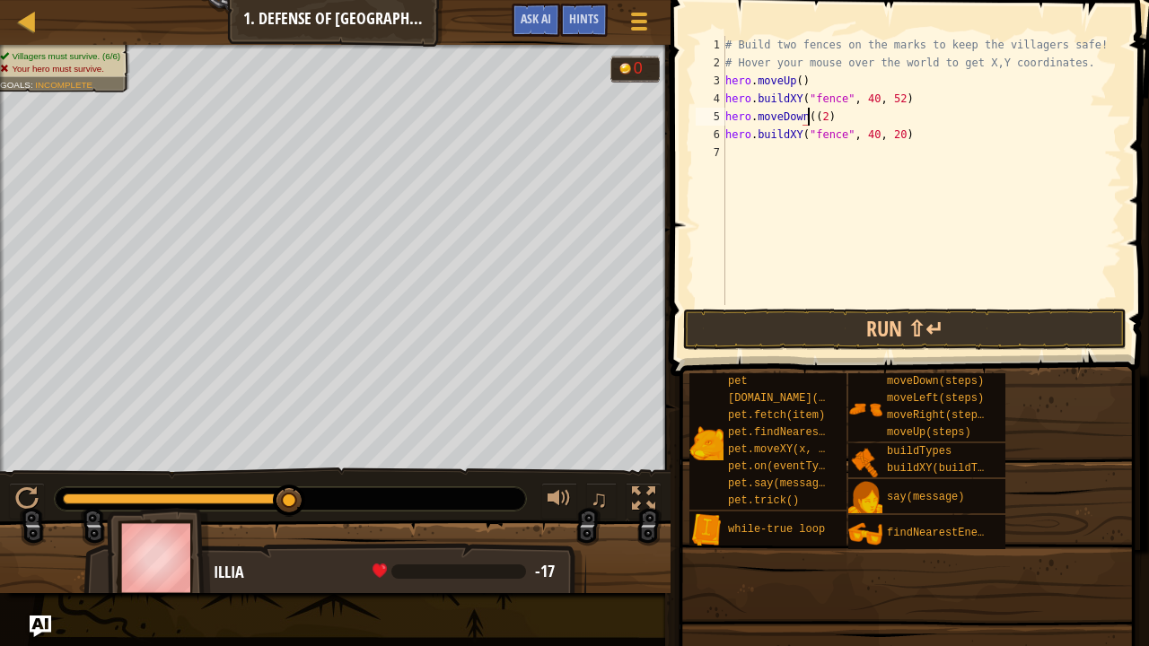
type textarea "hero.moveDown(2)"
click at [878, 311] on button "Run ⇧↵" at bounding box center [904, 329] width 443 height 41
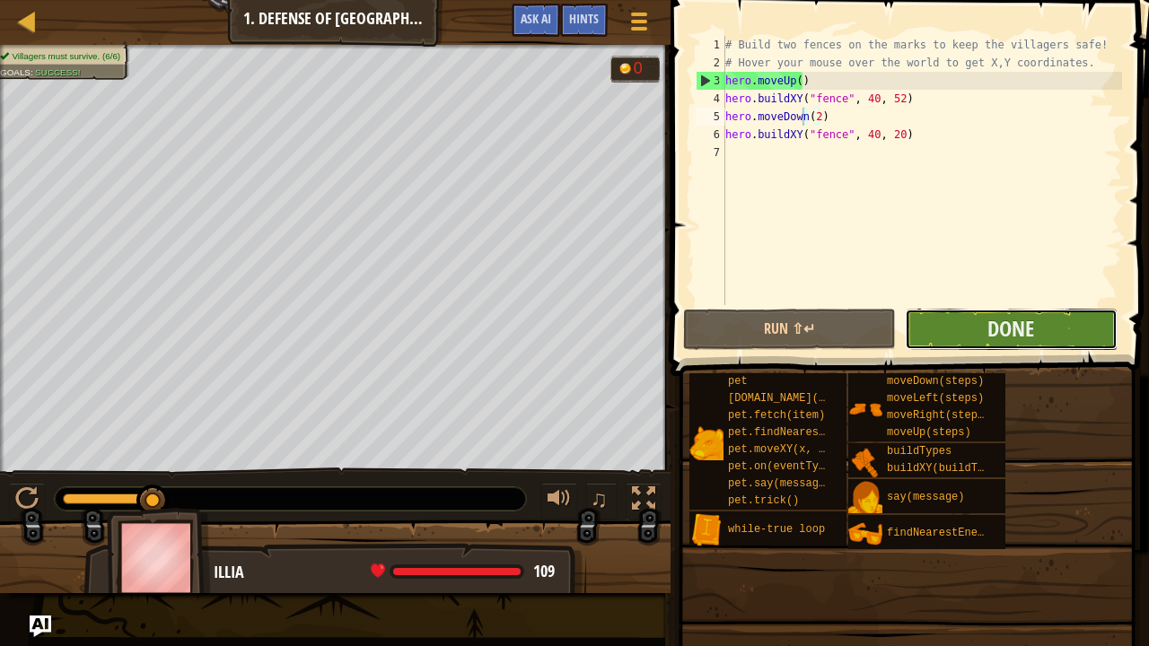
click at [934, 320] on button "Done" at bounding box center [1011, 329] width 213 height 41
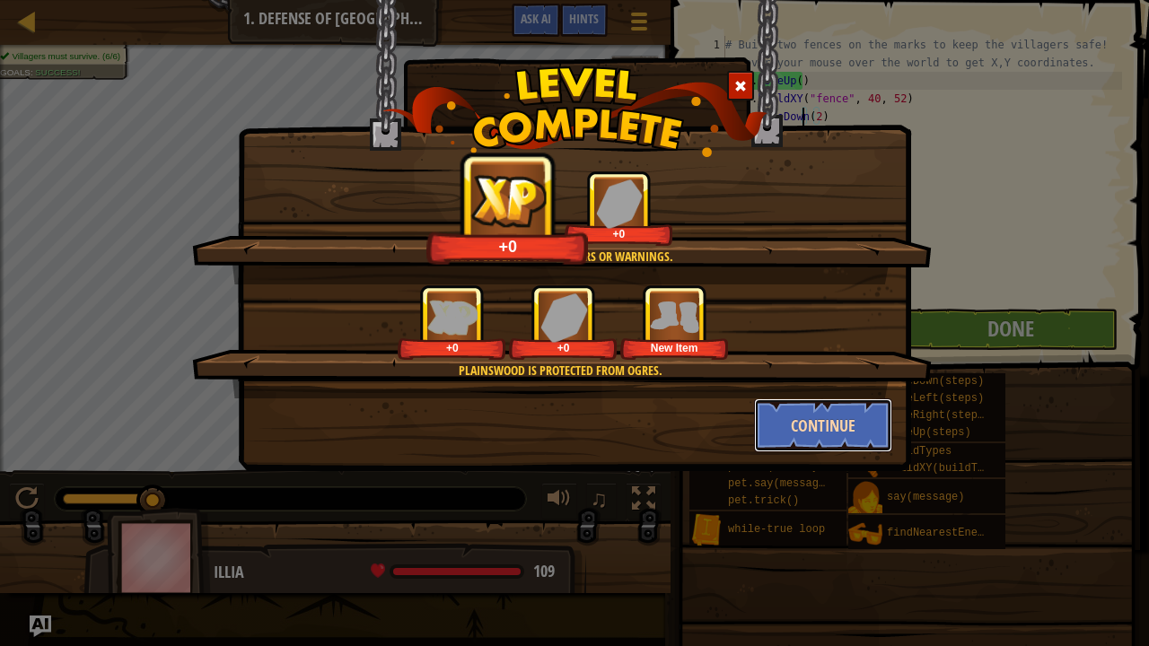
click at [819, 418] on button "Continue" at bounding box center [823, 425] width 139 height 54
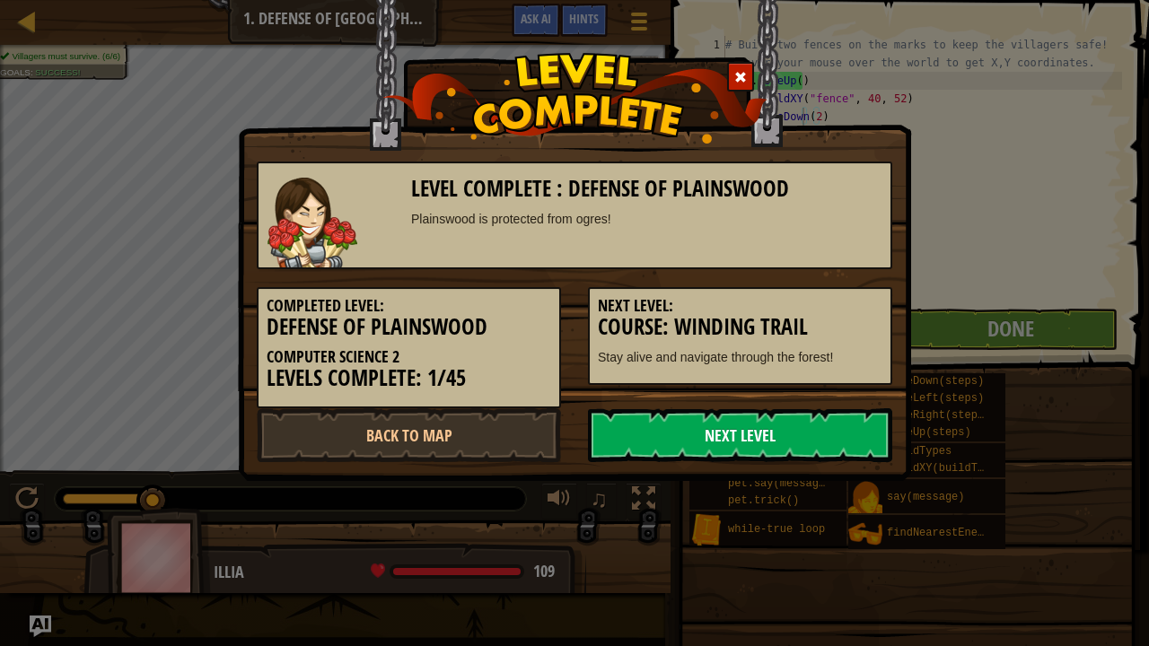
click at [807, 424] on link "Next Level" at bounding box center [740, 435] width 304 height 54
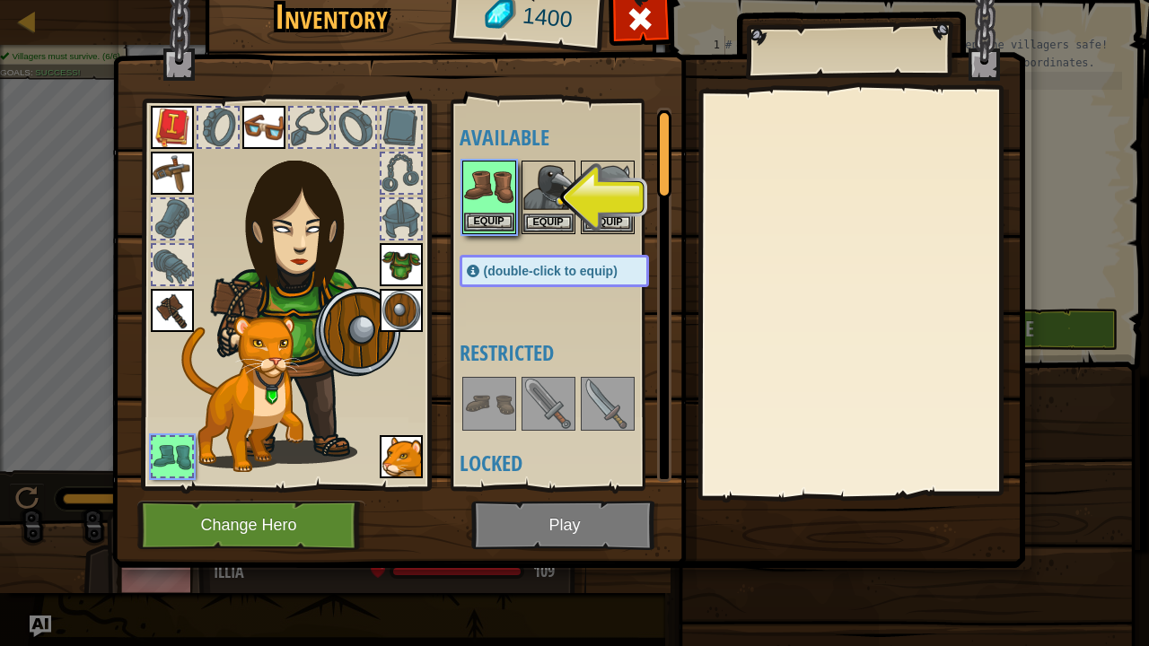
click at [490, 203] on img at bounding box center [489, 187] width 50 height 50
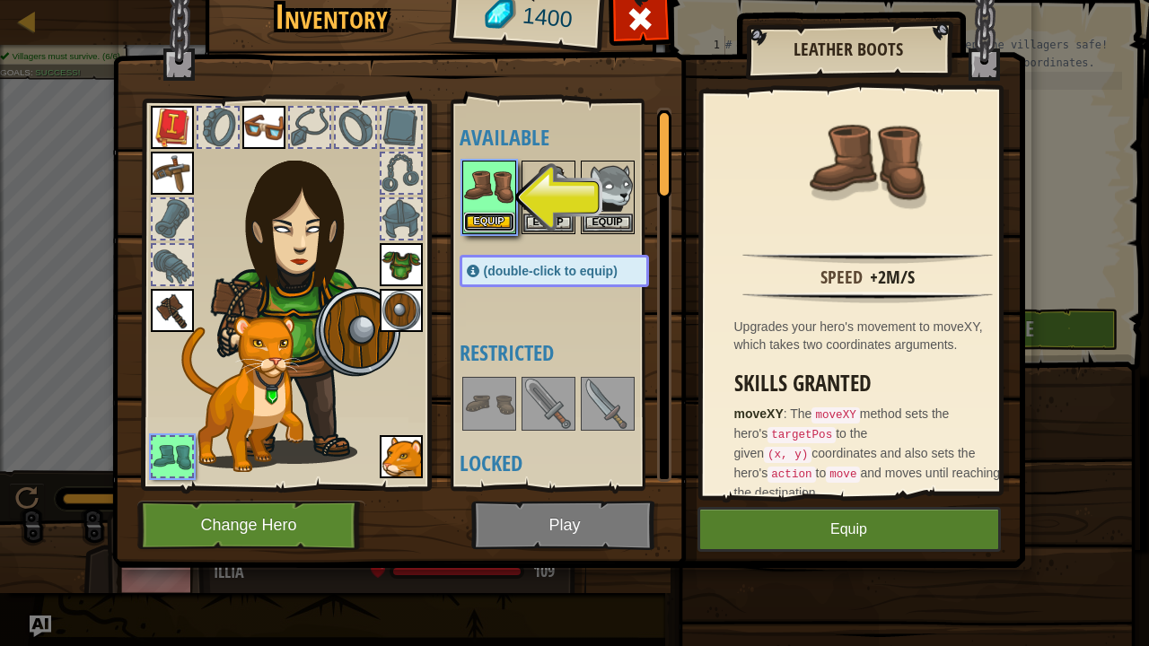
click at [483, 217] on button "Equip" at bounding box center [489, 222] width 50 height 19
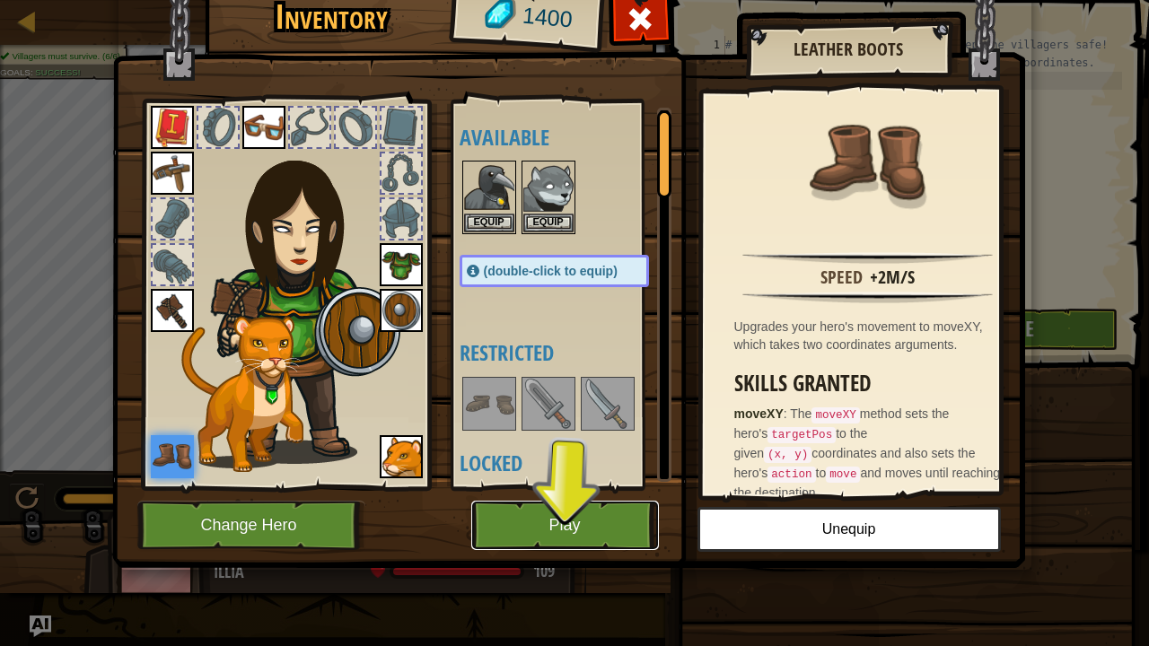
click at [555, 512] on button "Play" at bounding box center [565, 525] width 188 height 49
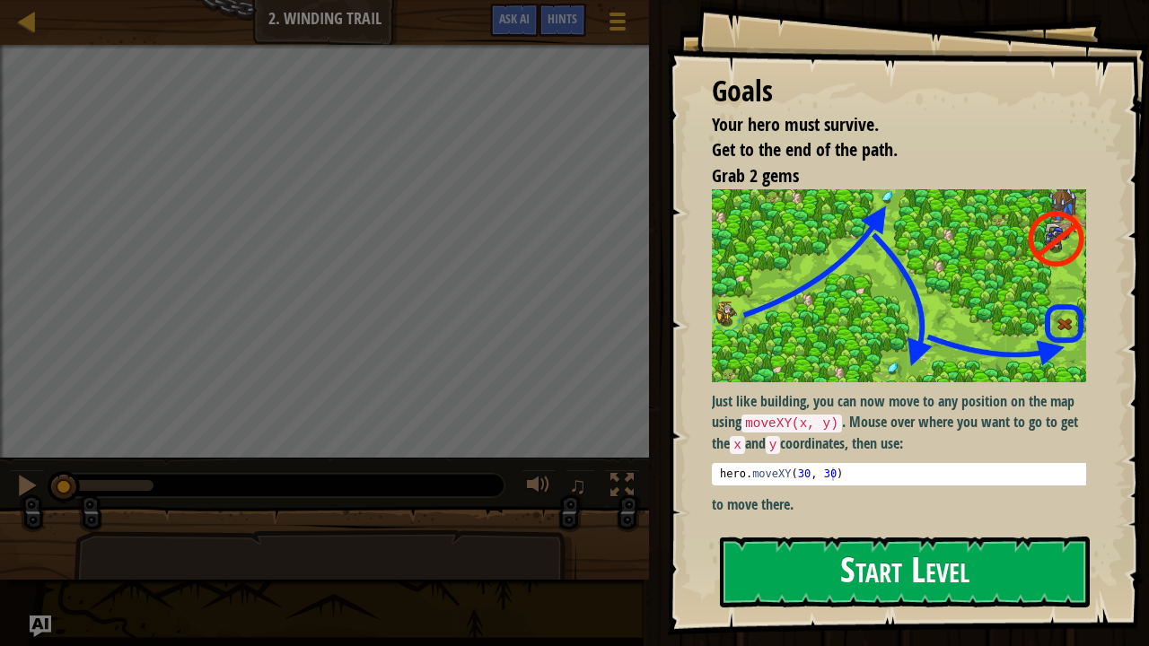
click at [781, 531] on button "Start Level" at bounding box center [905, 572] width 370 height 71
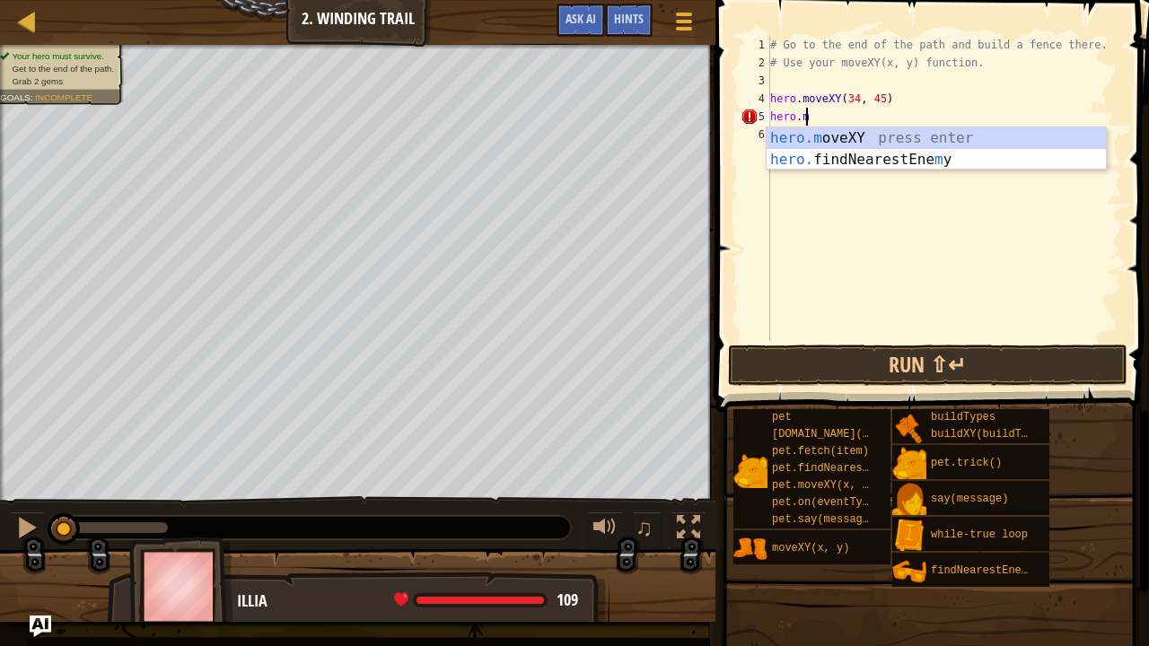
scroll to position [8, 2]
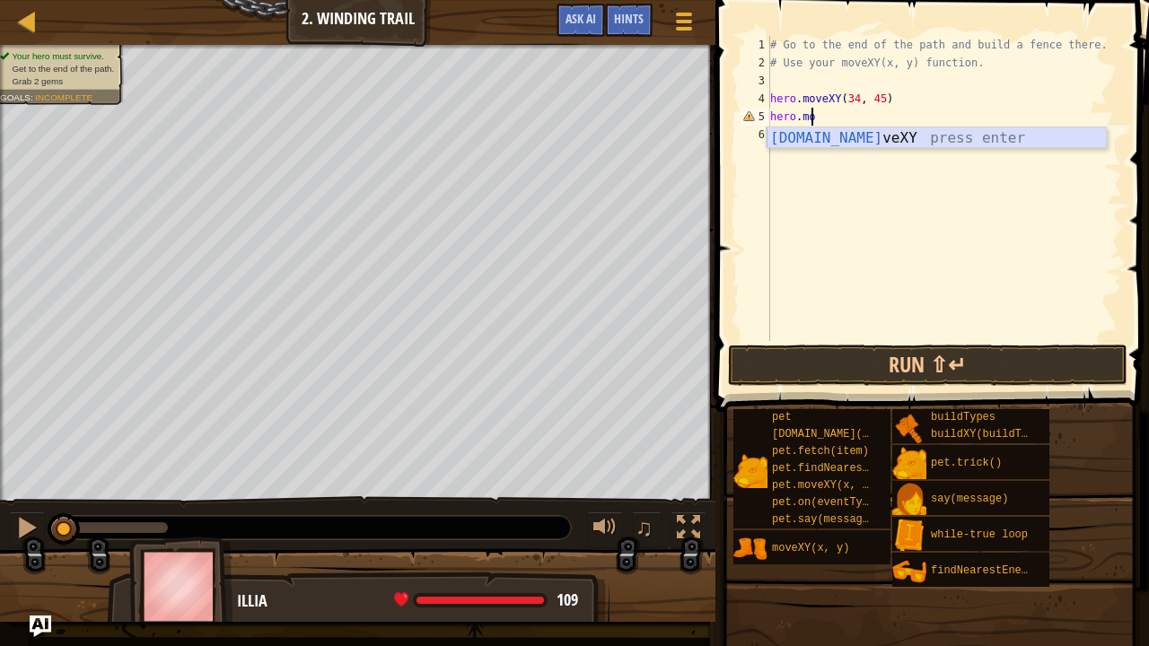
click at [852, 133] on div "[DOMAIN_NAME] veXY press enter" at bounding box center [936, 159] width 340 height 65
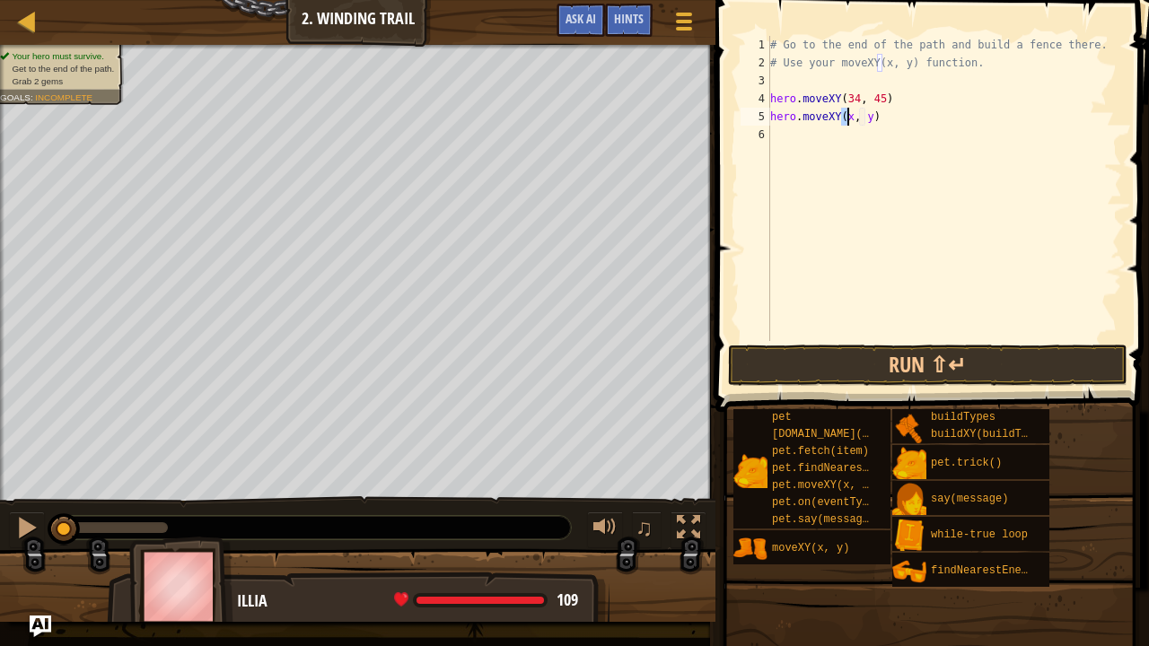
click at [853, 98] on div "# Go to the end of the path and build a fence there. # Use your moveXY(x, y) fu…" at bounding box center [943, 206] width 355 height 341
click at [878, 101] on div "# Go to the end of the path and build a fence there. # Use your moveXY(x, y) fu…" at bounding box center [943, 206] width 355 height 341
click at [849, 115] on div "# Go to the end of the path and build a fence there. # Use your moveXY(x, y) fu…" at bounding box center [943, 206] width 355 height 341
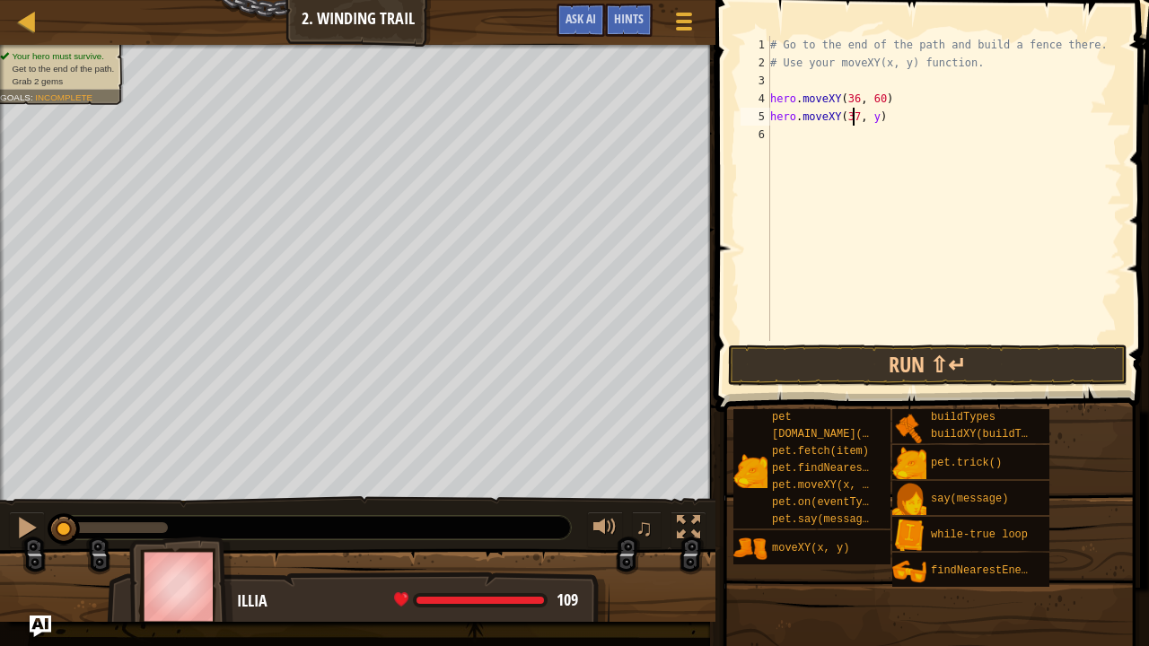
scroll to position [8, 7]
click at [871, 118] on div "# Go to the end of the path and build a fence there. # Use your moveXY(x, y) fu…" at bounding box center [943, 206] width 355 height 341
type textarea "hero.moveXY(37, 13)"
click at [774, 134] on div "# Go to the end of the path and build a fence there. # Use your moveXY(x, y) fu…" at bounding box center [943, 206] width 355 height 341
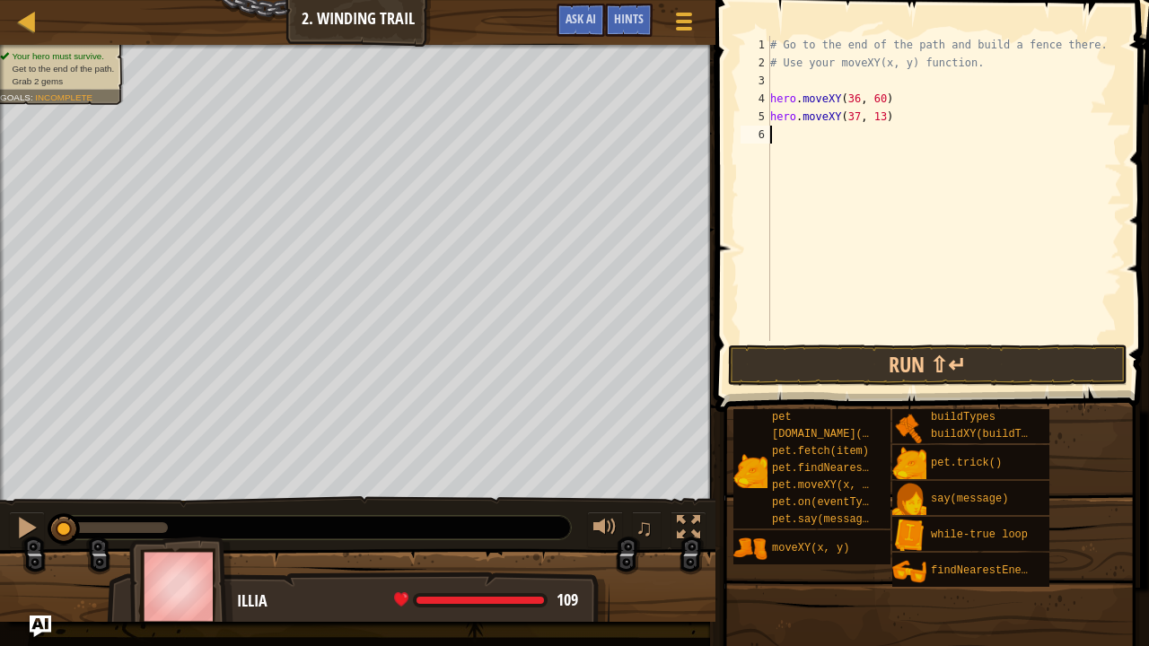
scroll to position [8, 0]
type textarea "h"
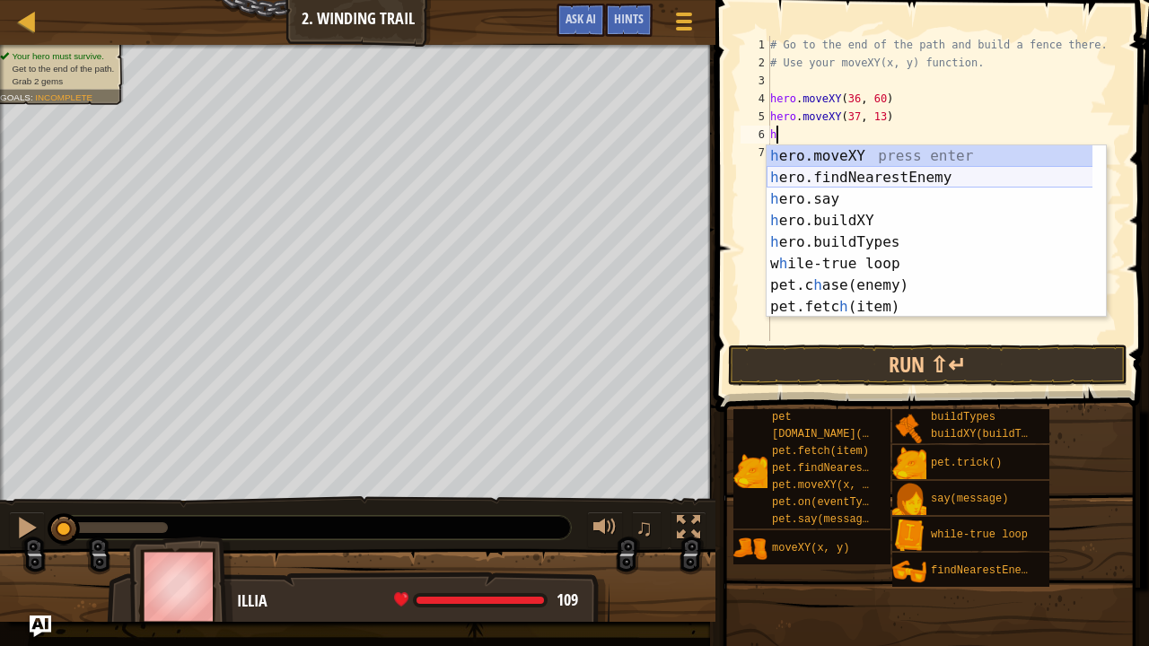
click at [817, 174] on div "h ero.moveXY press enter h ero.findNearestEnemy press enter h ero.say press ent…" at bounding box center [929, 252] width 327 height 215
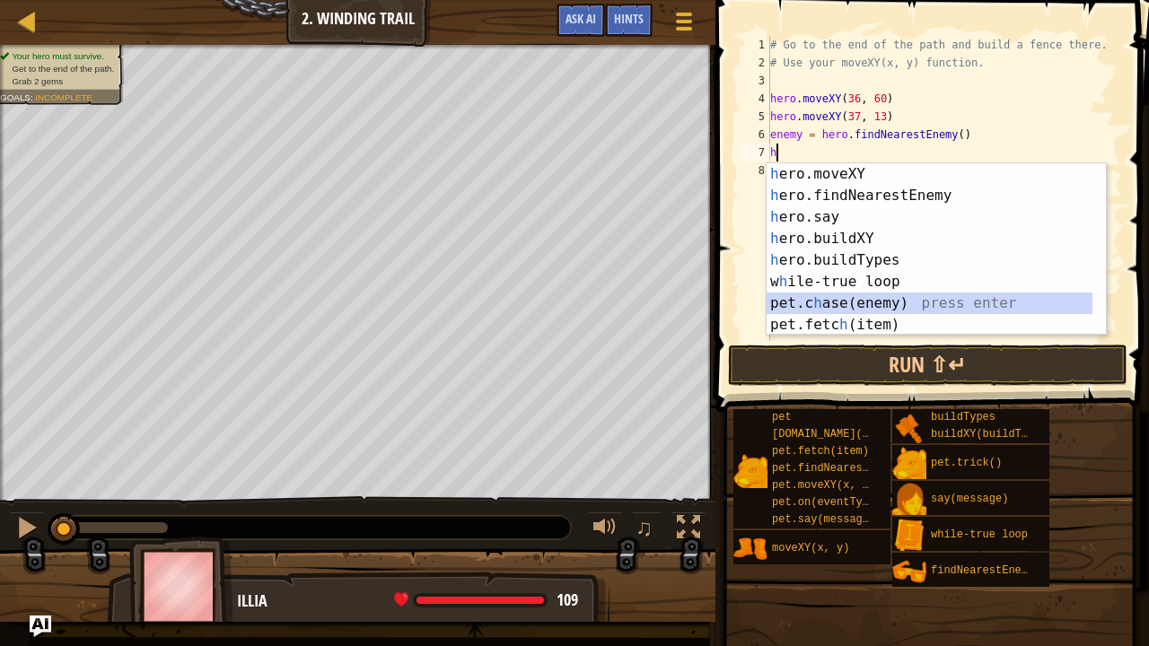
click at [883, 307] on div "h ero.moveXY press enter h ero.findNearestEnemy press enter h ero.say press ent…" at bounding box center [929, 270] width 327 height 215
type textarea "[DOMAIN_NAME](enemy)"
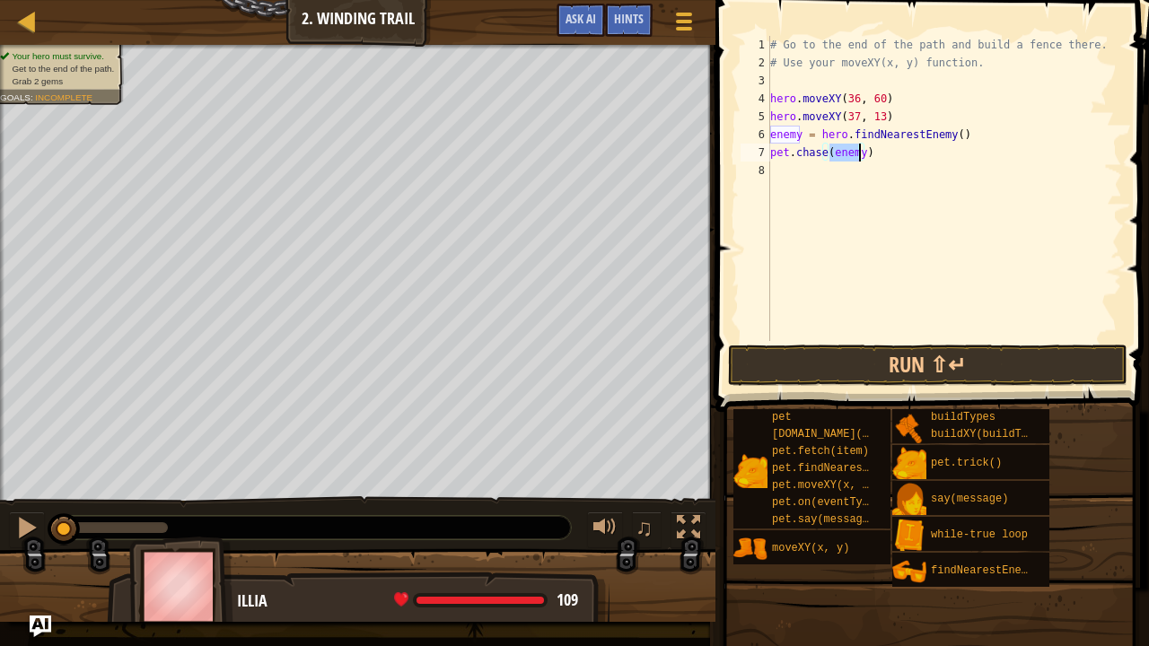
click at [785, 171] on div "# Go to the end of the path and build a fence there. # Use your moveXY(x, y) fu…" at bounding box center [943, 206] width 355 height 341
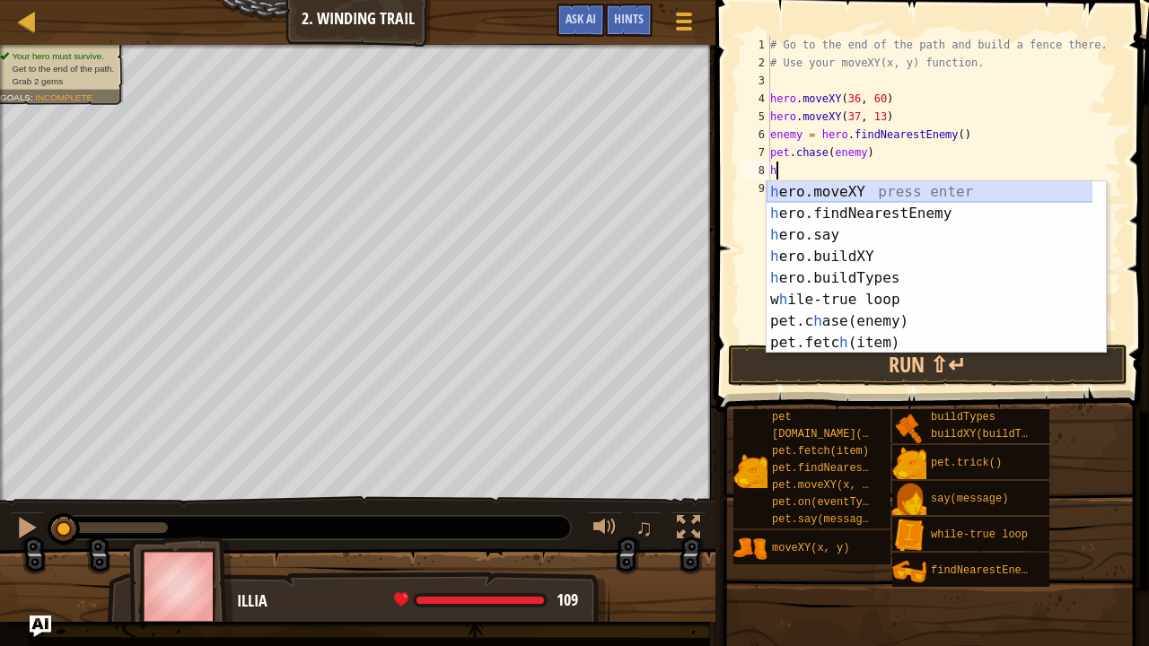
click at [850, 192] on div "h ero.moveXY press enter h ero.findNearestEnemy press enter h ero.say press ent…" at bounding box center [929, 288] width 327 height 215
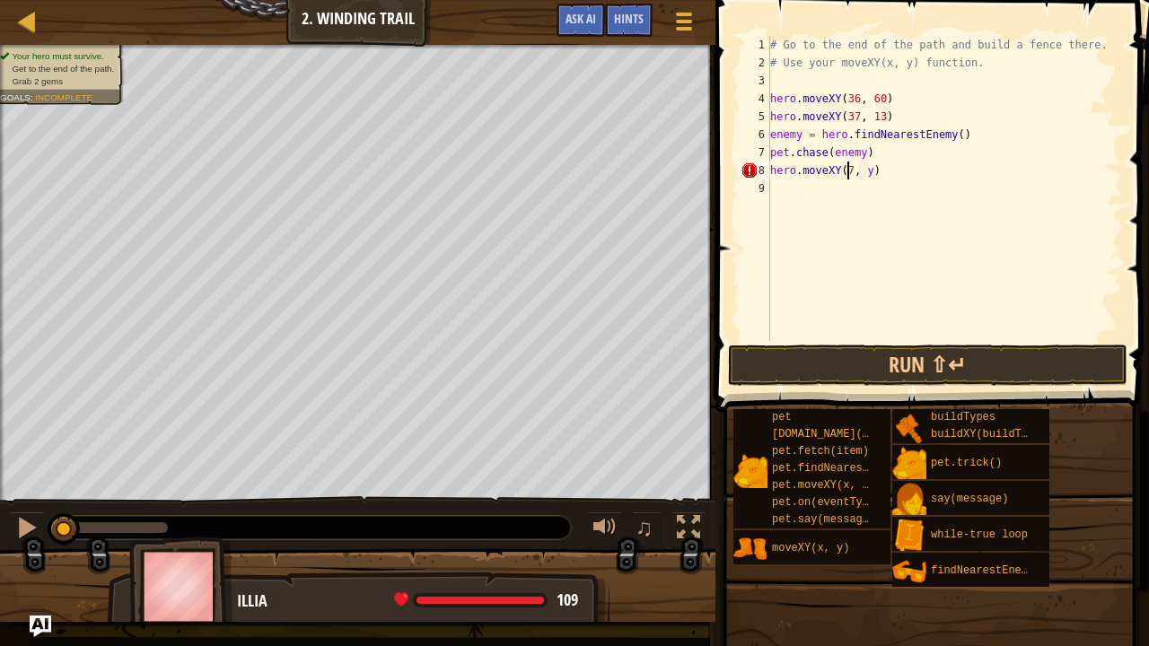
scroll to position [8, 7]
click at [871, 171] on div "# Go to the end of the path and build a fence there. # Use your moveXY(x, y) fu…" at bounding box center [943, 206] width 355 height 341
type textarea "hero.moveXY(72, 25)"
click at [813, 356] on button "Run ⇧↵" at bounding box center [927, 365] width 399 height 41
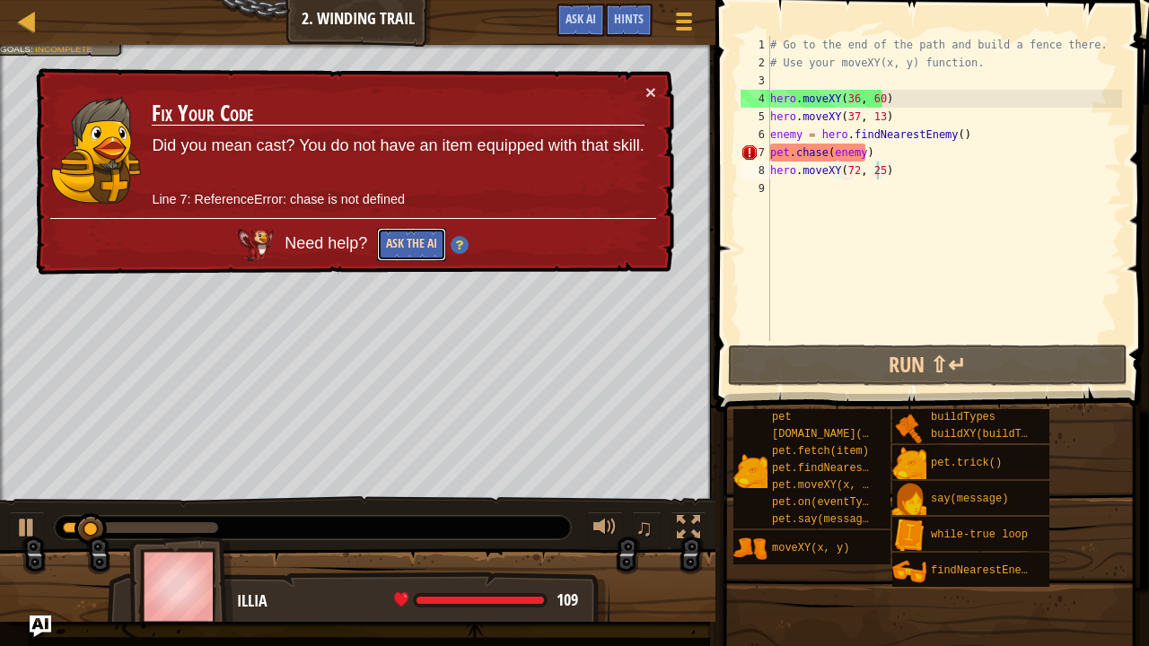
click at [404, 243] on button "Ask the AI" at bounding box center [411, 244] width 69 height 33
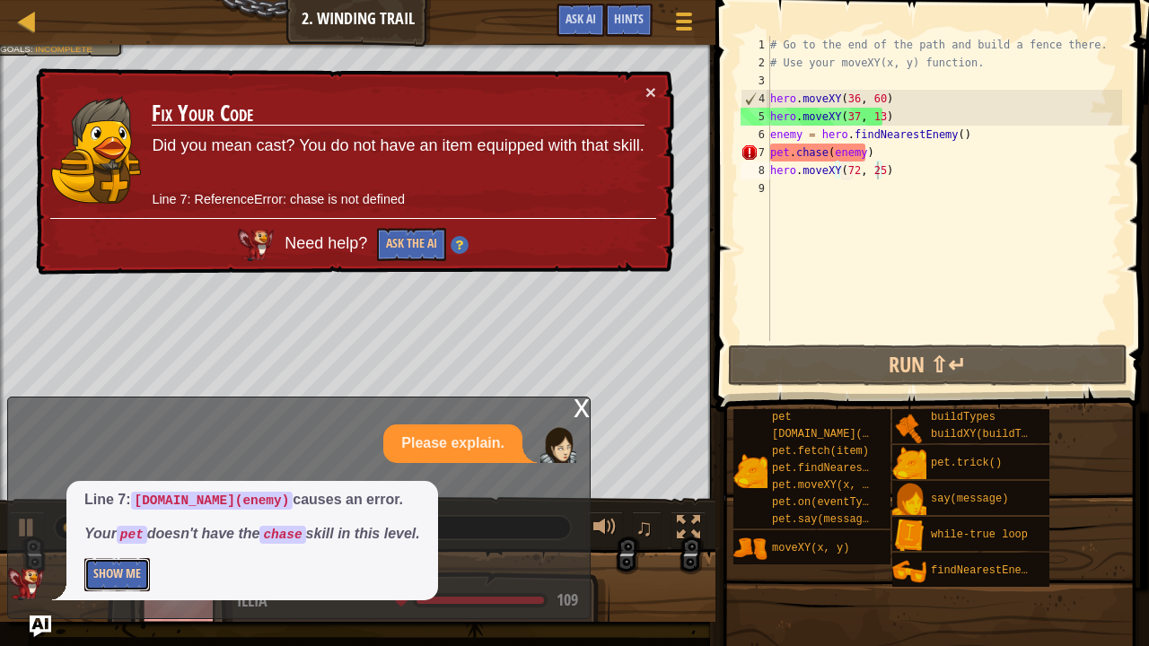
click at [113, 531] on button "Show Me" at bounding box center [117, 574] width 66 height 33
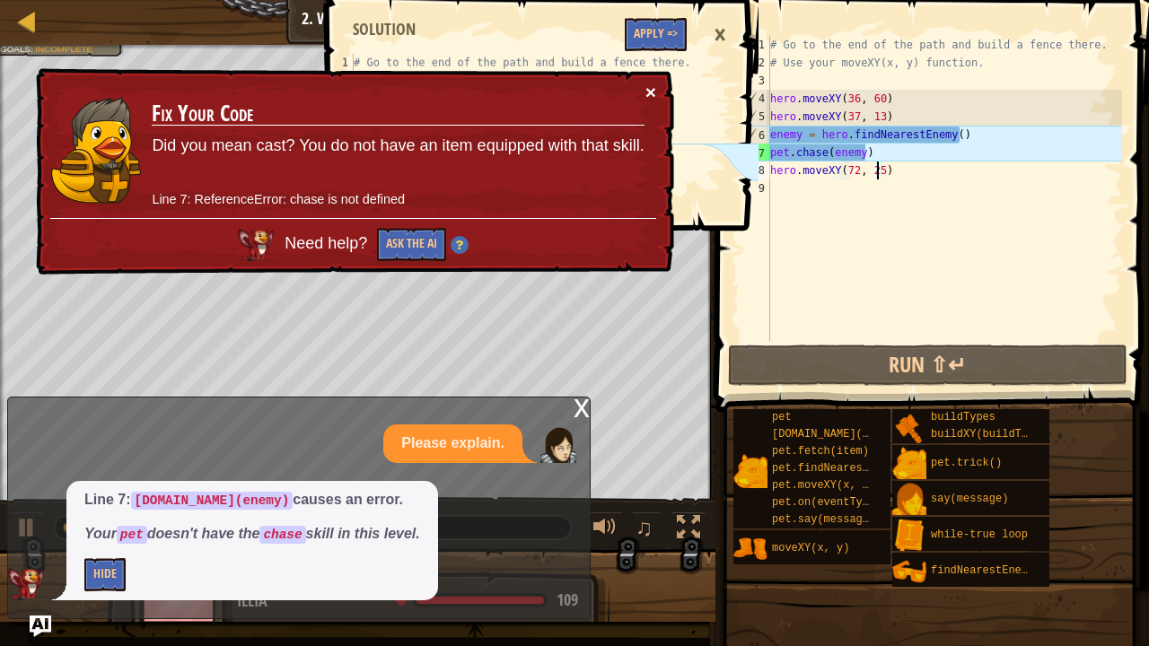
click at [655, 83] on button "×" at bounding box center [650, 92] width 11 height 19
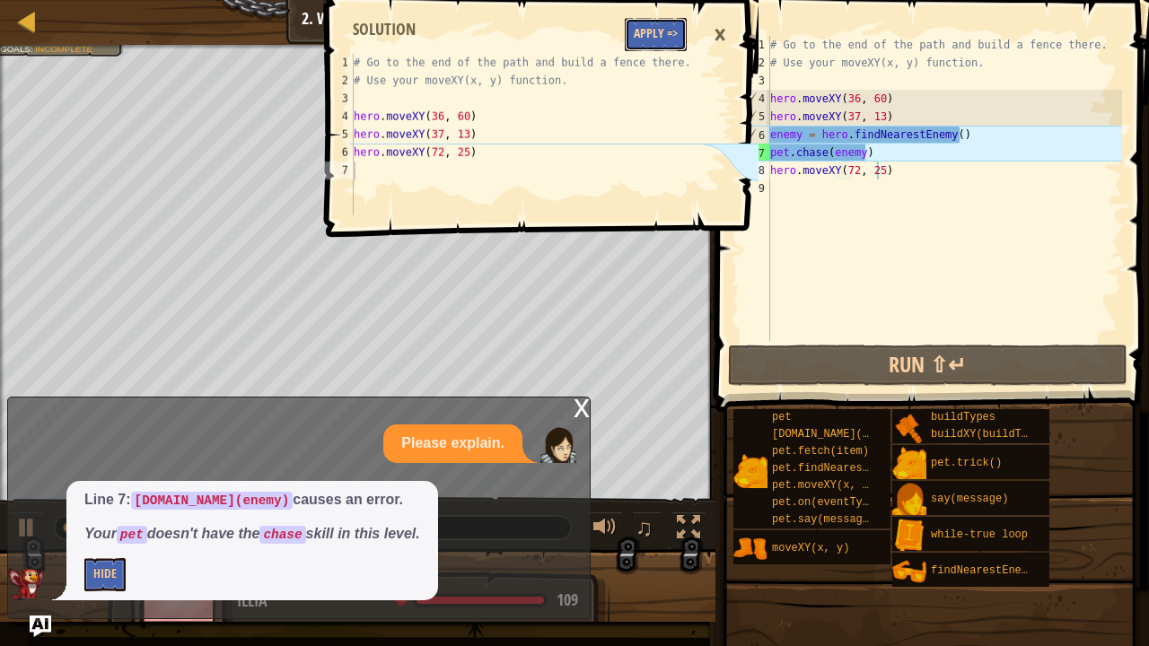
click at [650, 29] on button "Apply =>" at bounding box center [656, 34] width 62 height 33
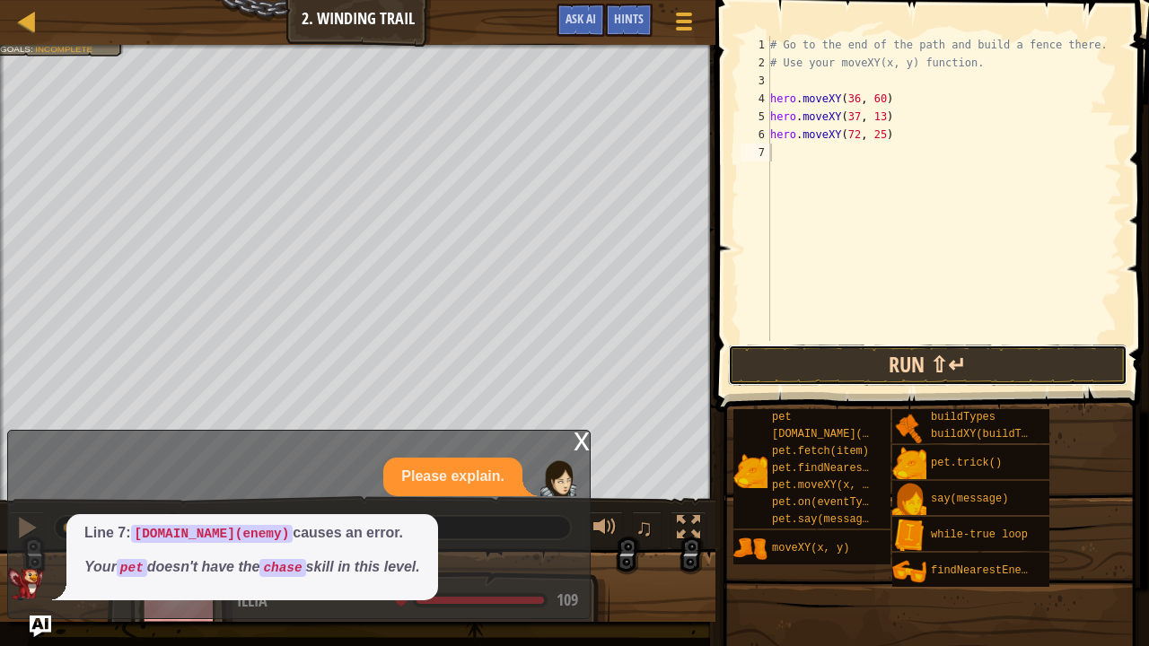
click at [817, 366] on button "Run ⇧↵" at bounding box center [927, 365] width 399 height 41
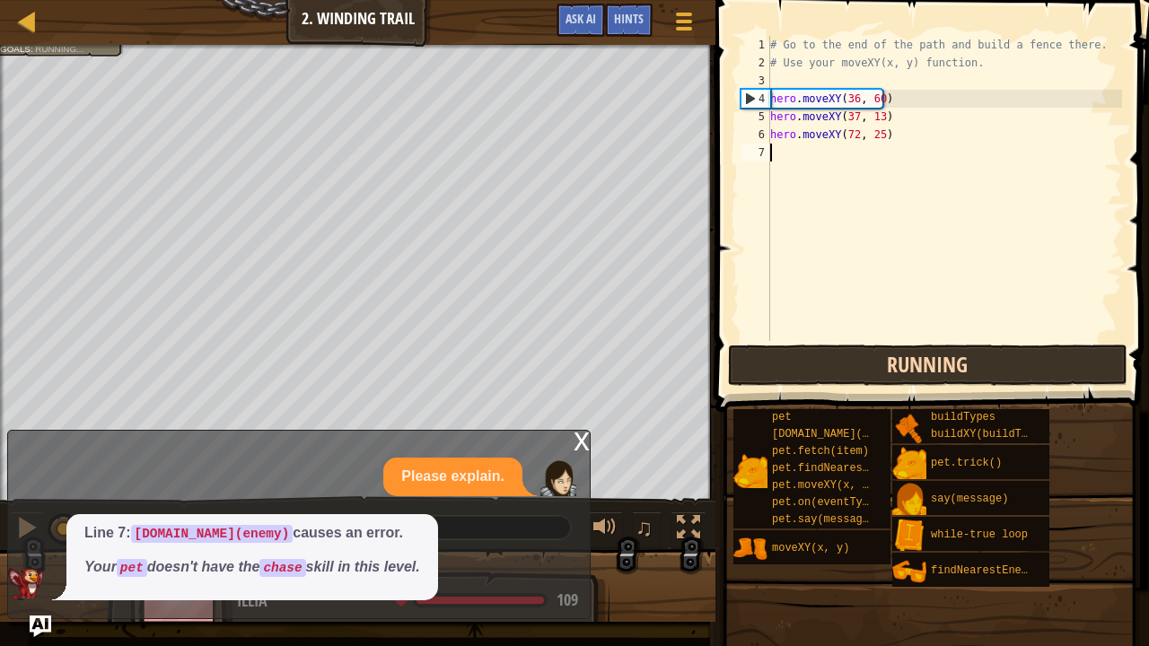
scroll to position [8, 0]
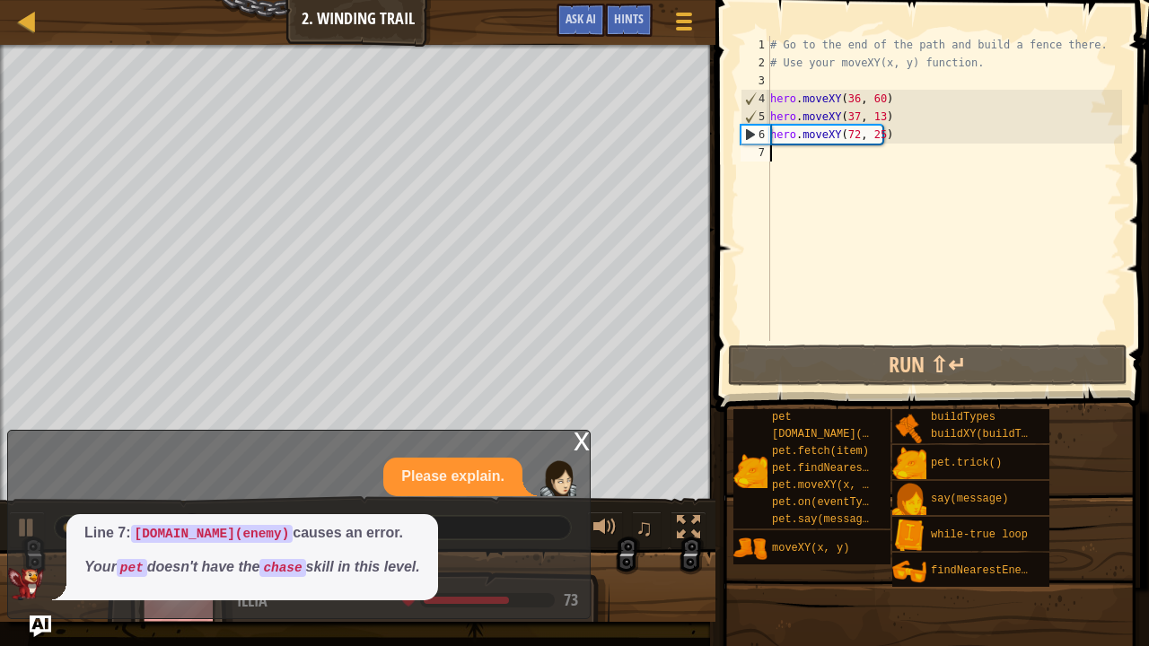
click at [574, 437] on div "x" at bounding box center [582, 440] width 16 height 18
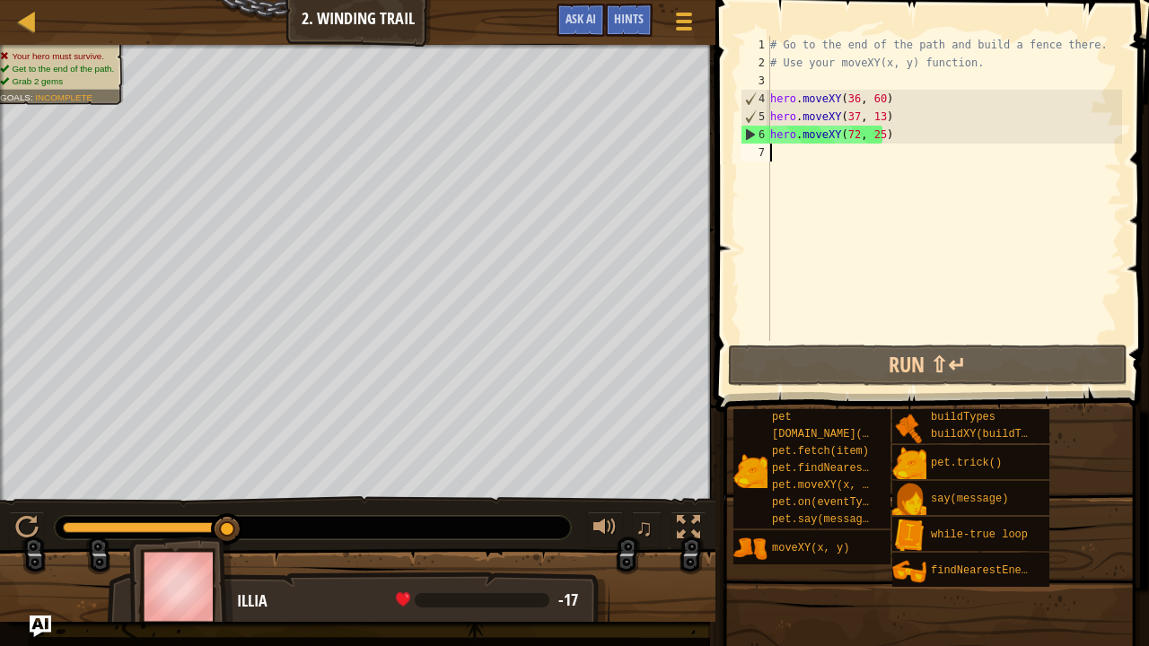
click at [792, 153] on div "# Go to the end of the path and build a fence there. # Use your moveXY(x, y) fu…" at bounding box center [943, 206] width 355 height 341
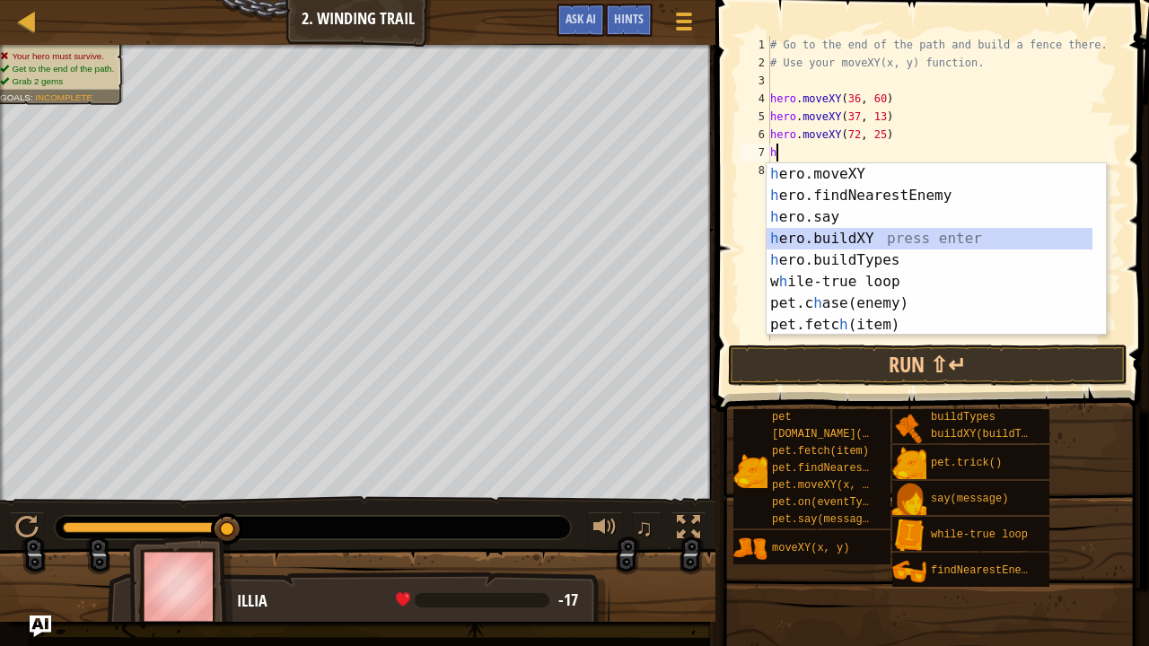
click at [878, 233] on div "h ero.moveXY press enter h ero.findNearestEnemy press enter h ero.say press ent…" at bounding box center [929, 270] width 327 height 215
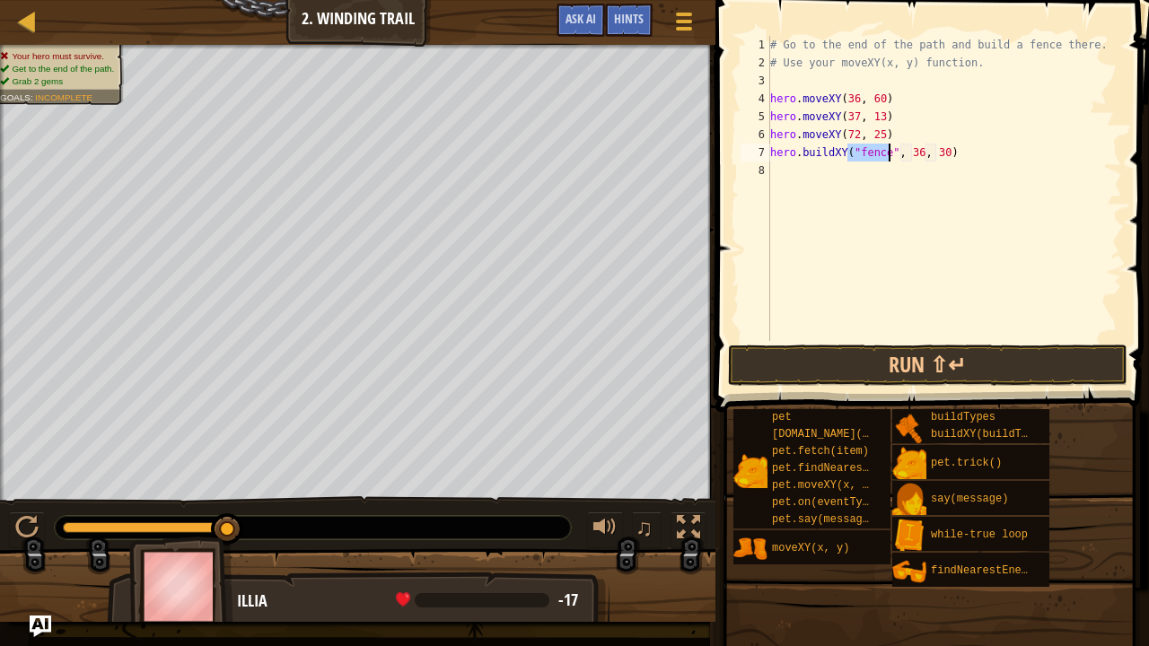
click at [913, 153] on div "# Go to the end of the path and build a fence there. # Use your moveXY(x, y) fu…" at bounding box center [943, 206] width 355 height 341
click at [933, 153] on div "# Go to the end of the path and build a fence there. # Use your moveXY(x, y) fu…" at bounding box center [943, 206] width 355 height 341
type textarea "hero.buildXY("fence", 72, 25)"
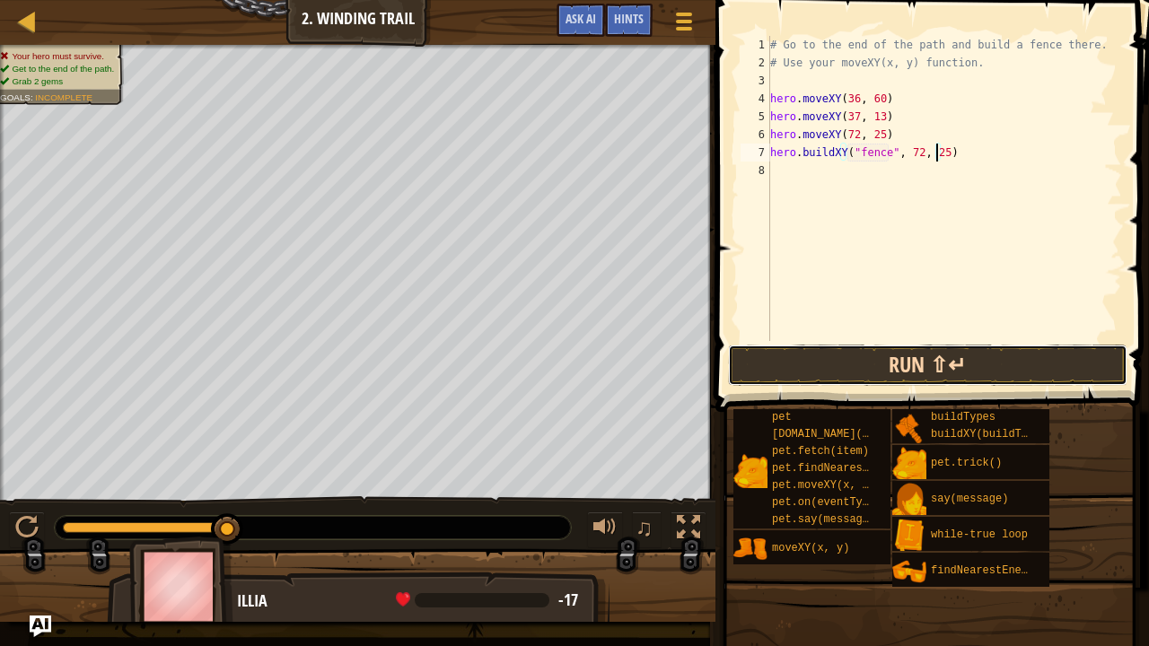
click at [862, 363] on button "Run ⇧↵" at bounding box center [927, 365] width 399 height 41
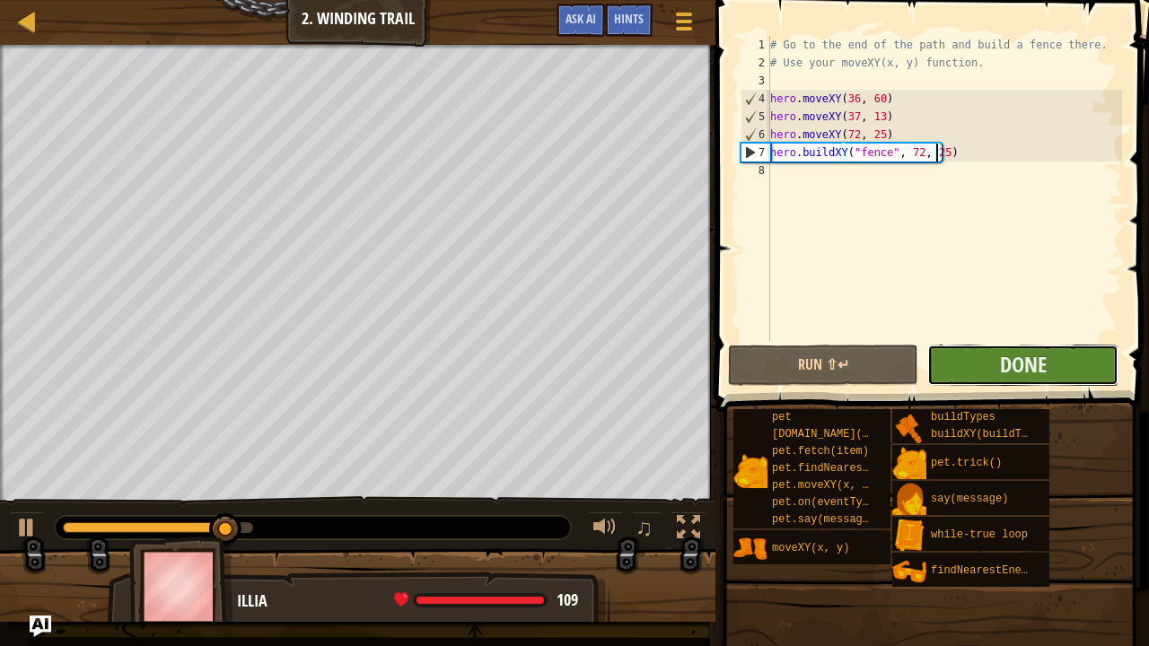
click at [975, 356] on button "Done" at bounding box center [1022, 365] width 190 height 41
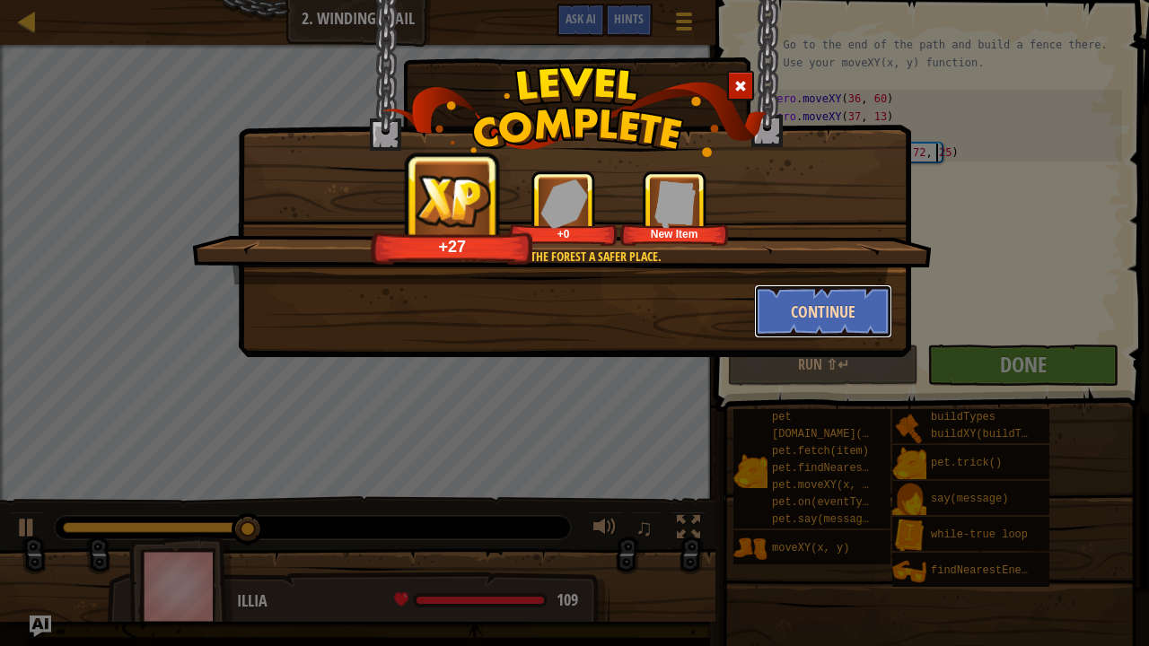
click at [835, 303] on button "Continue" at bounding box center [823, 312] width 139 height 54
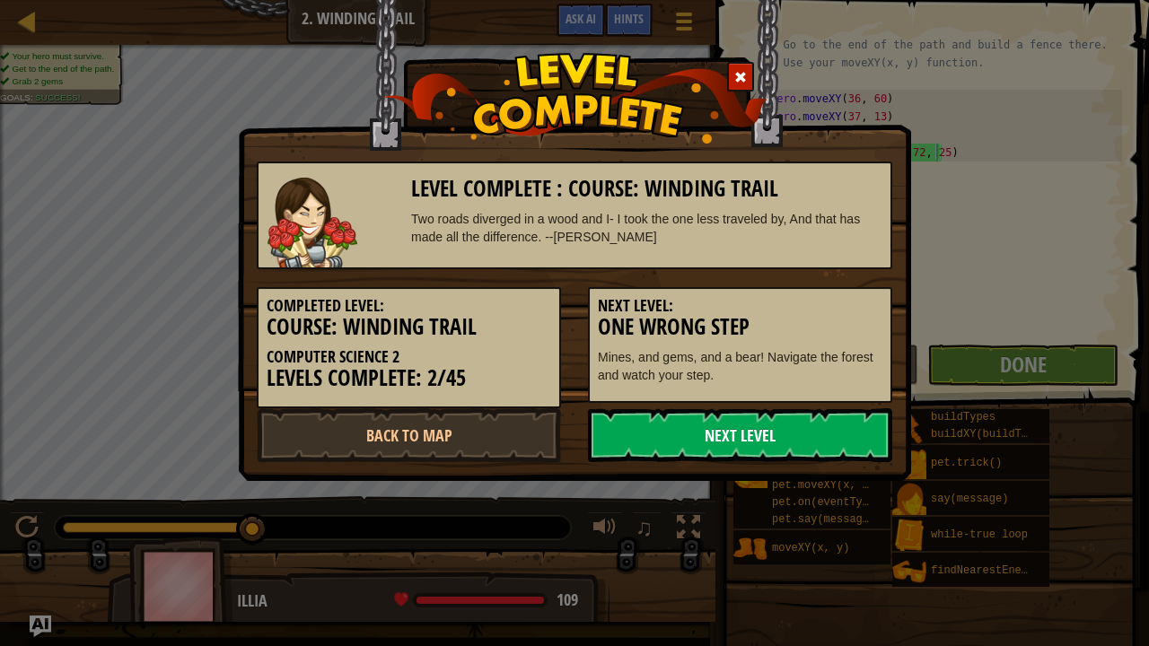
click at [722, 427] on link "Next Level" at bounding box center [740, 435] width 304 height 54
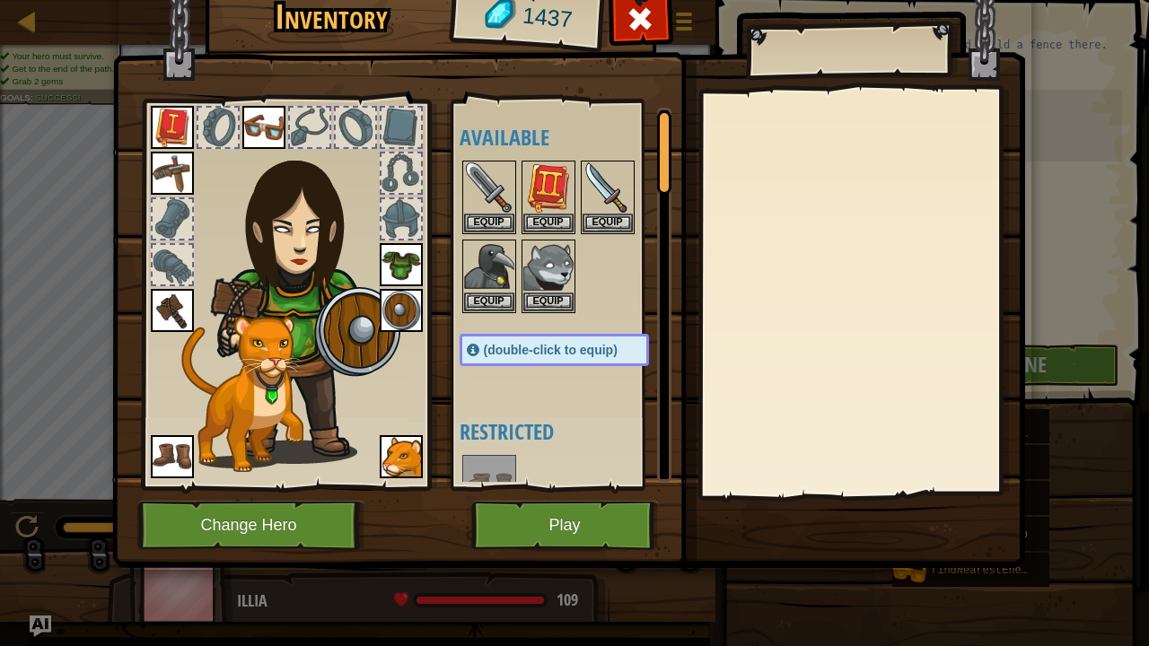
click at [159, 309] on img at bounding box center [172, 310] width 43 height 43
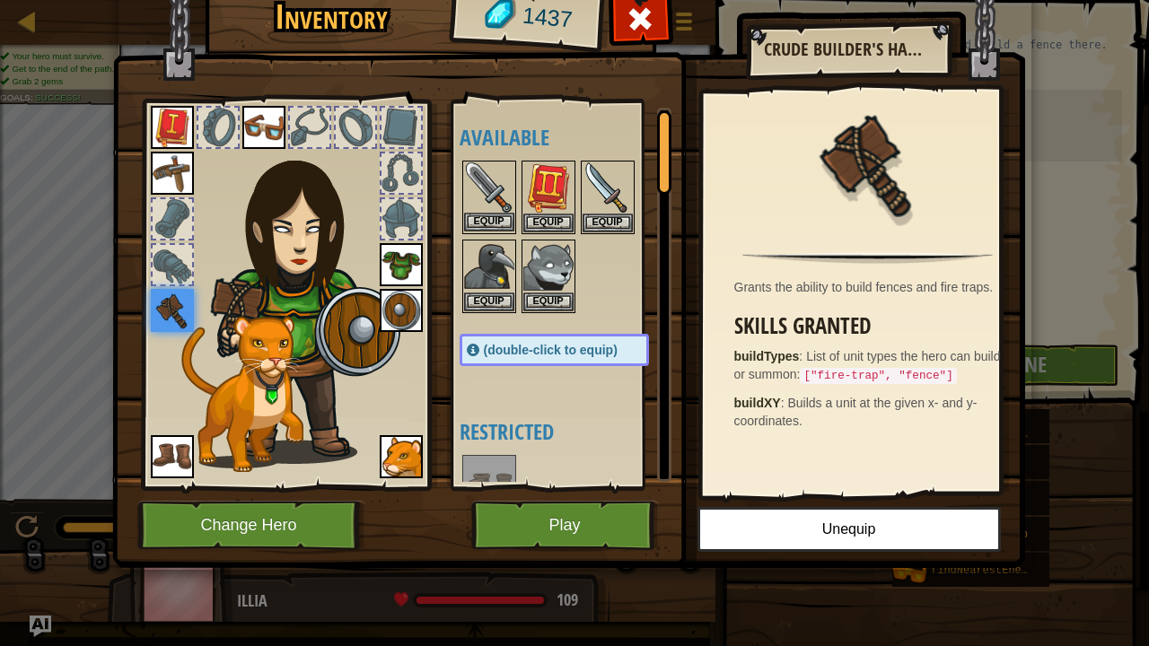
click at [479, 182] on img at bounding box center [489, 187] width 50 height 50
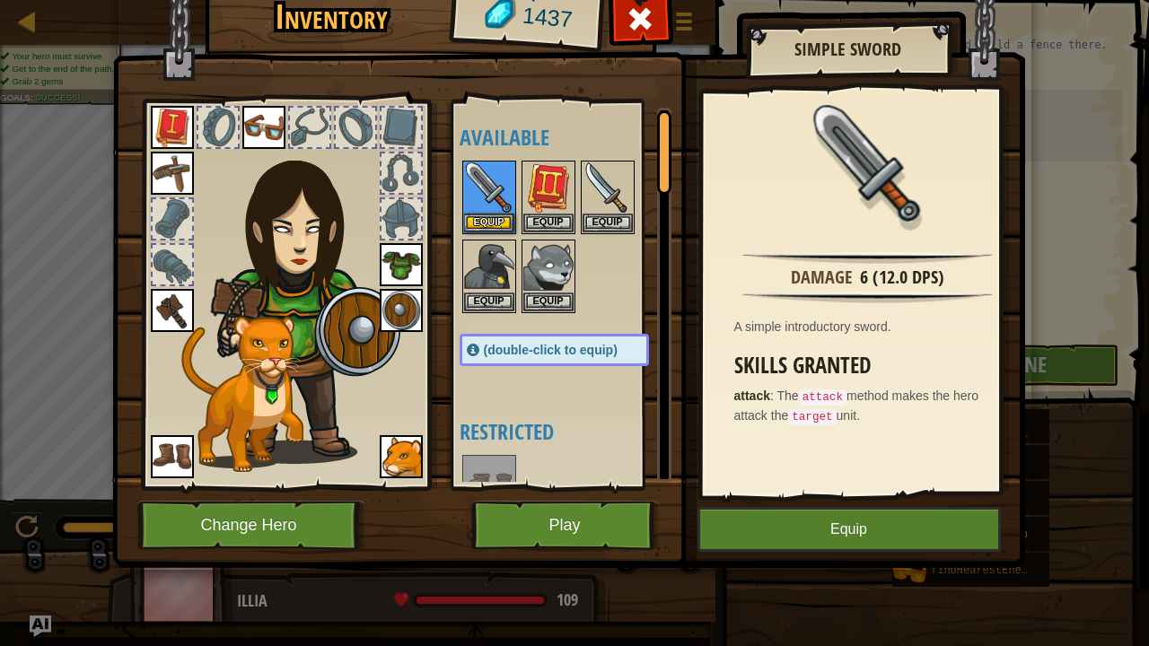
click at [162, 307] on img at bounding box center [172, 310] width 43 height 43
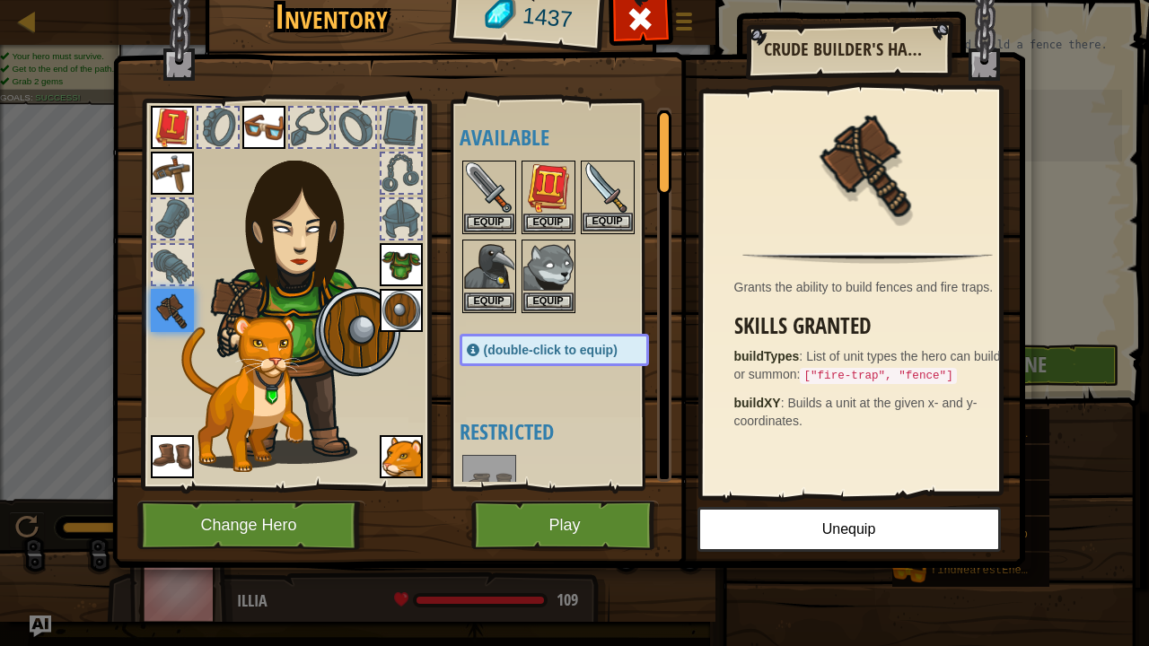
click at [619, 194] on img at bounding box center [607, 187] width 50 height 50
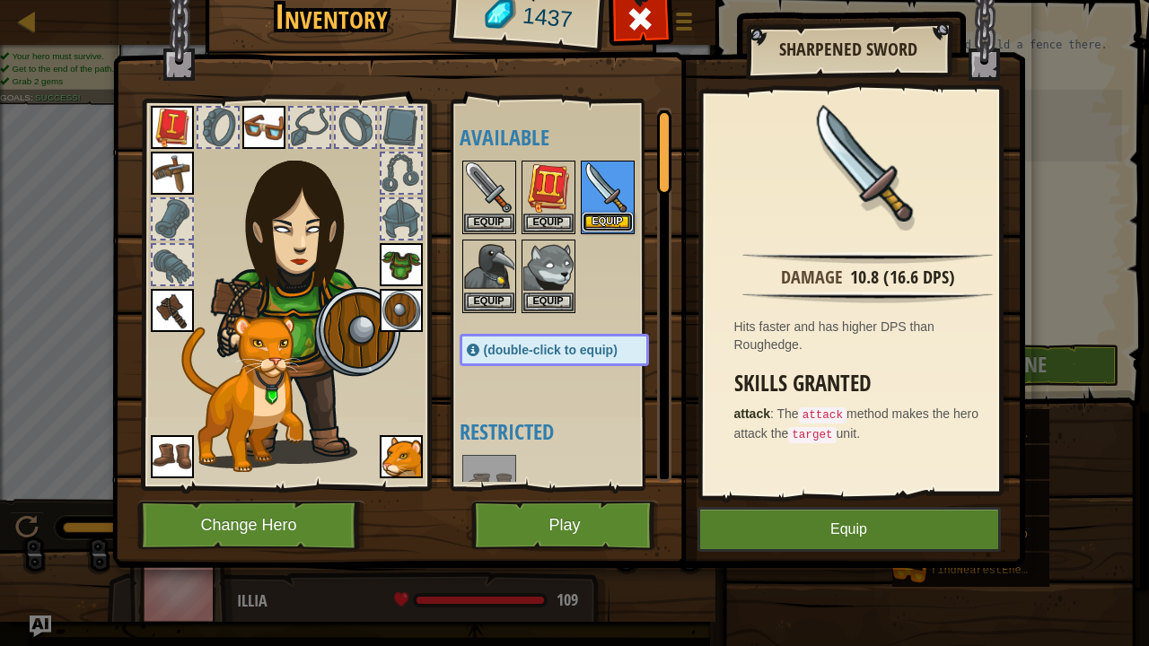
click at [612, 216] on button "Equip" at bounding box center [607, 222] width 50 height 19
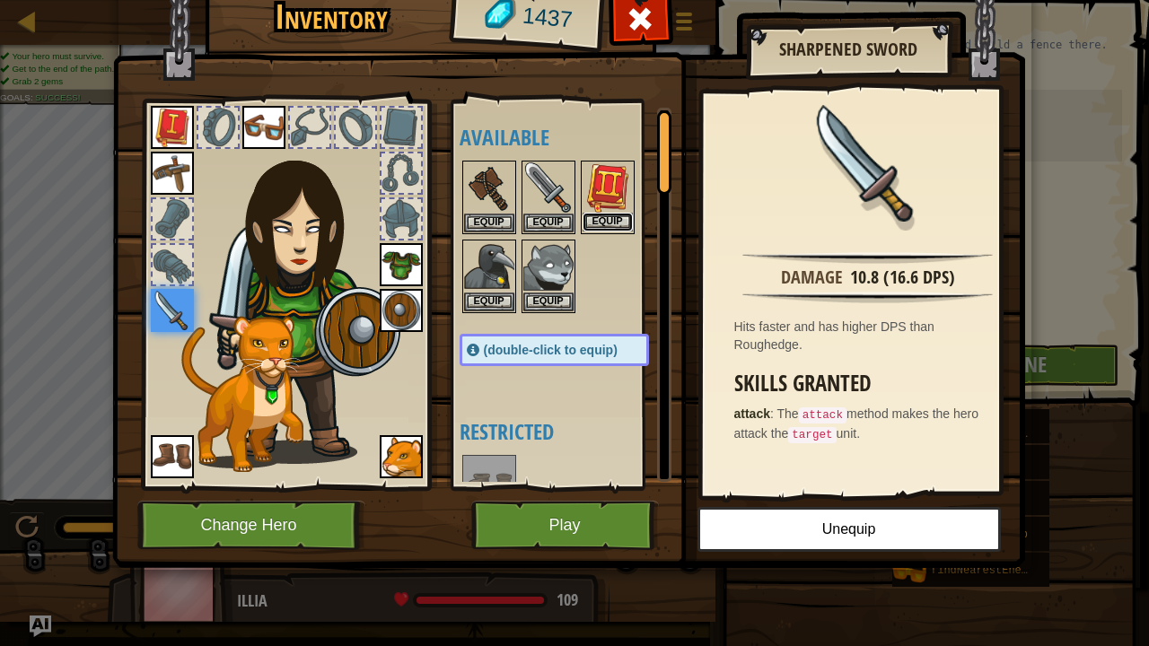
click at [605, 218] on button "Equip" at bounding box center [607, 222] width 50 height 19
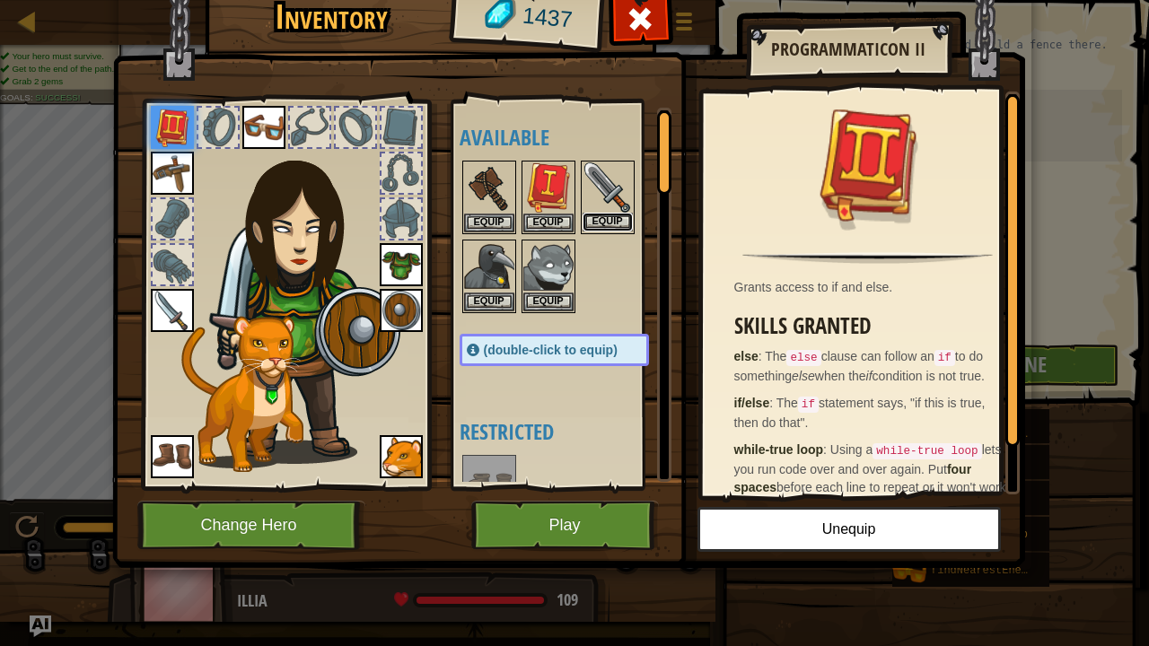
click at [603, 215] on button "Equip" at bounding box center [607, 222] width 50 height 19
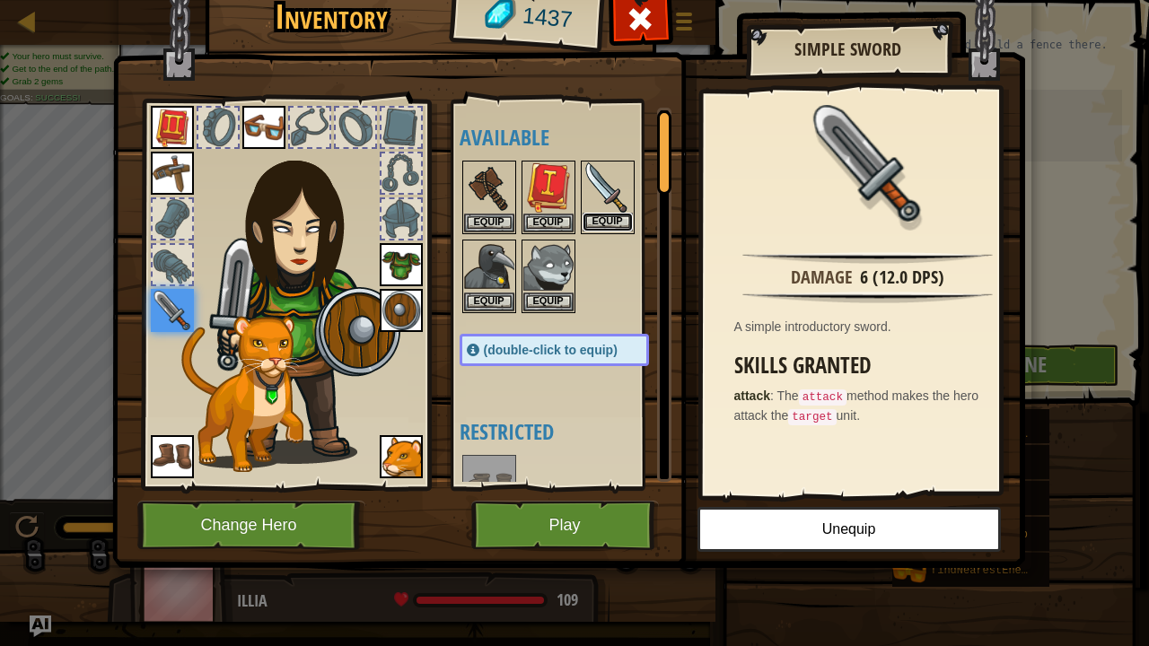
click at [607, 215] on button "Equip" at bounding box center [607, 222] width 50 height 19
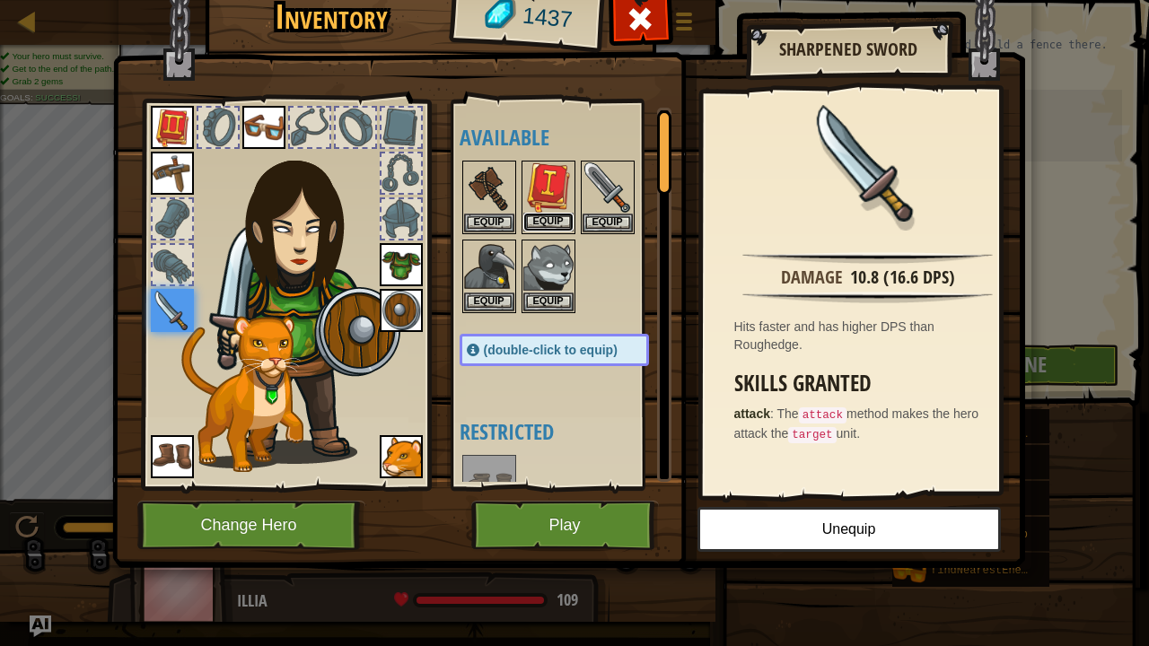
click at [542, 218] on button "Equip" at bounding box center [548, 222] width 50 height 19
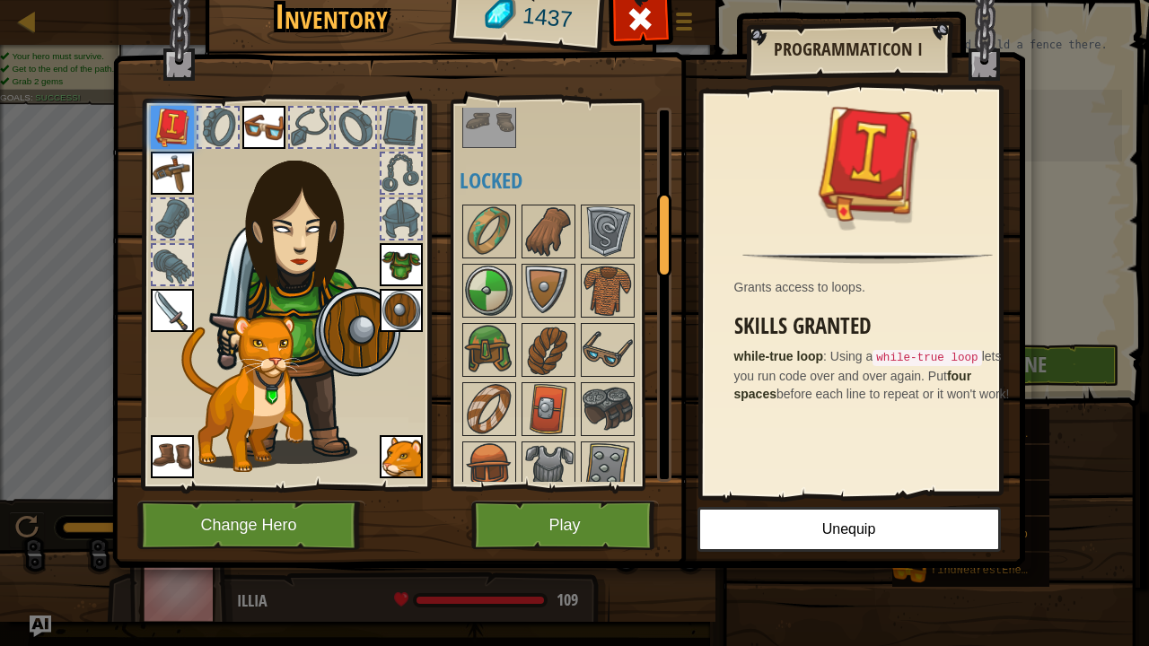
scroll to position [392, 0]
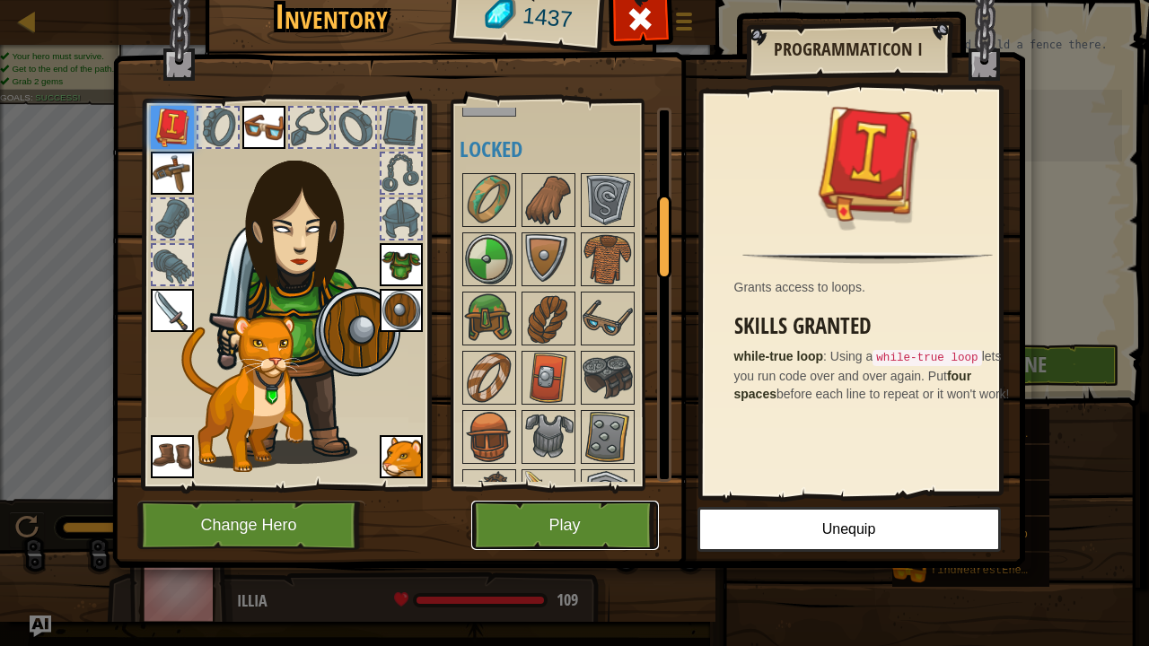
click at [540, 518] on button "Play" at bounding box center [565, 525] width 188 height 49
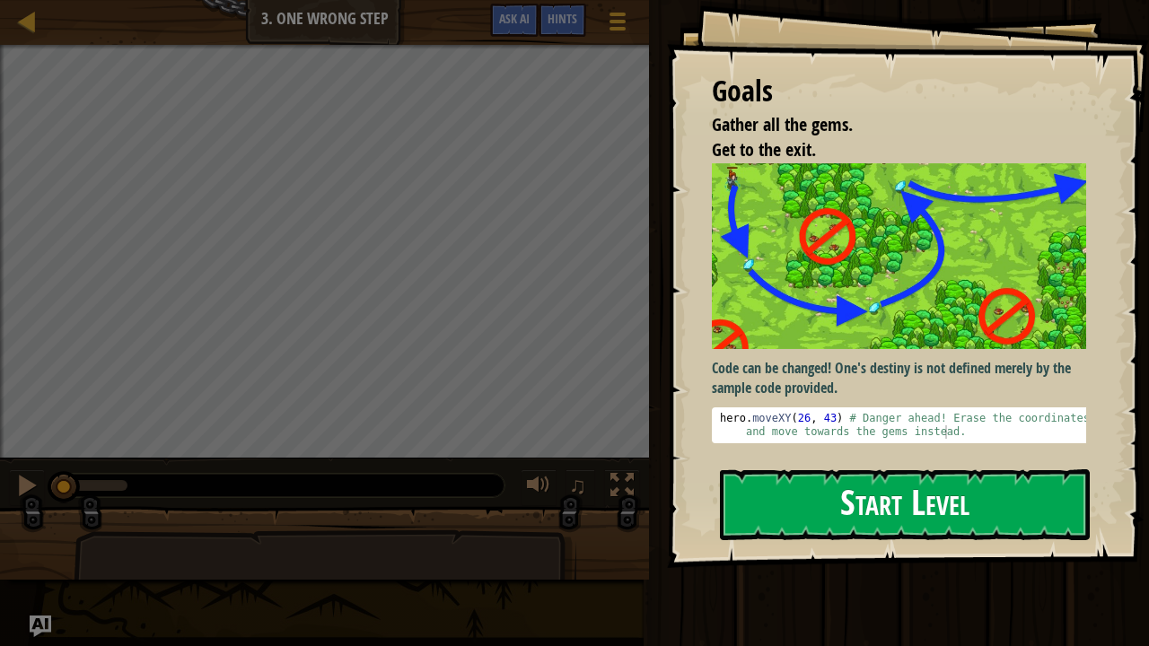
click at [872, 509] on button "Start Level" at bounding box center [905, 504] width 370 height 71
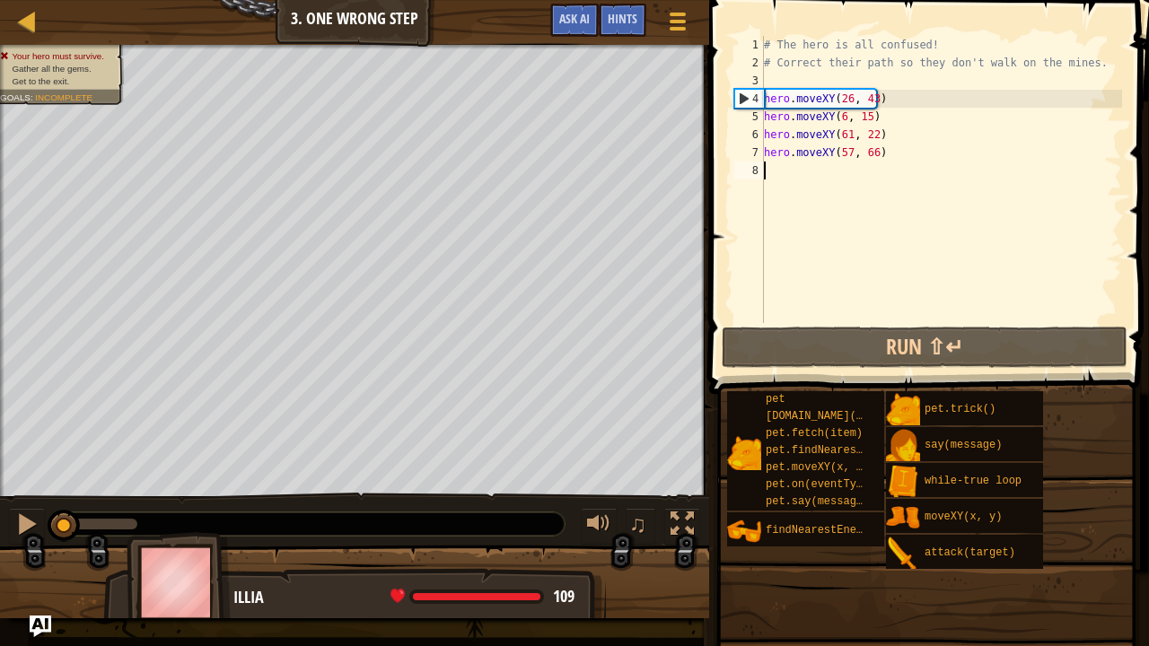
click at [845, 97] on div "# The hero is all confused! # Correct their path so they don't walk on the mine…" at bounding box center [941, 197] width 362 height 323
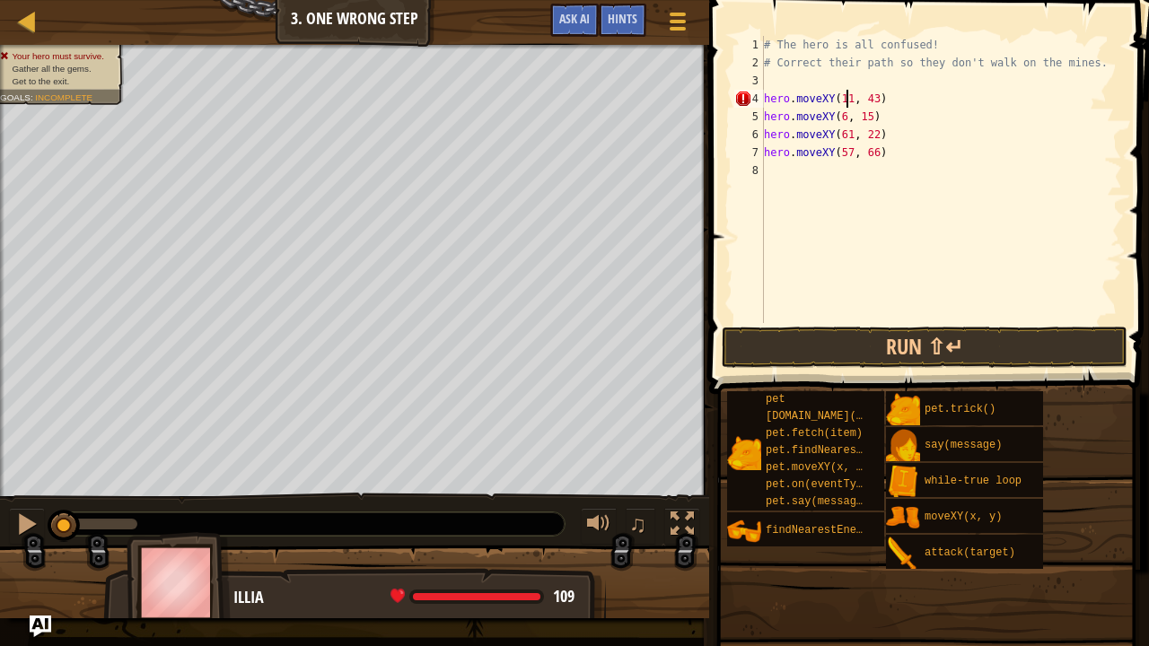
scroll to position [8, 7]
click at [870, 101] on div "# The hero is all confused! # Correct their path so they don't walk on the mine…" at bounding box center [941, 197] width 362 height 323
click at [839, 117] on div "# The hero is all confused! # Correct their path so they don't walk on the mine…" at bounding box center [941, 197] width 362 height 323
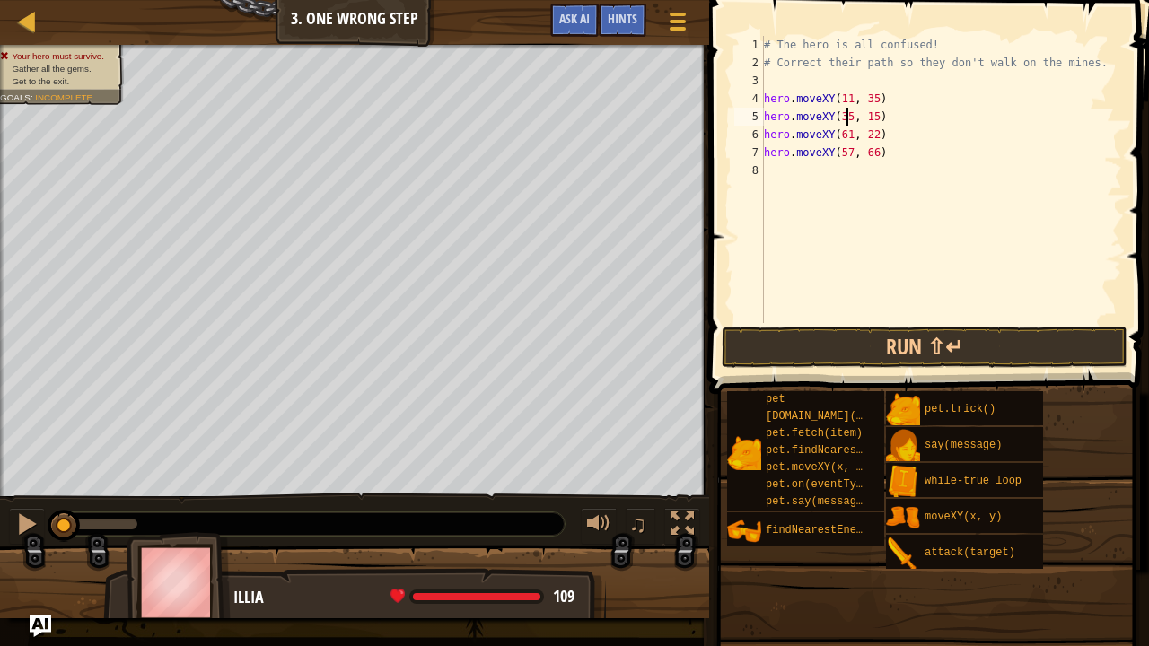
click at [864, 115] on div "# The hero is all confused! # Correct their path so they don't walk on the mine…" at bounding box center [941, 197] width 362 height 323
click at [844, 135] on div "# The hero is all confused! # Correct their path so they don't walk on the mine…" at bounding box center [941, 197] width 362 height 323
click at [847, 136] on div "# The hero is all confused! # Correct their path so they don't walk on the mine…" at bounding box center [941, 197] width 362 height 323
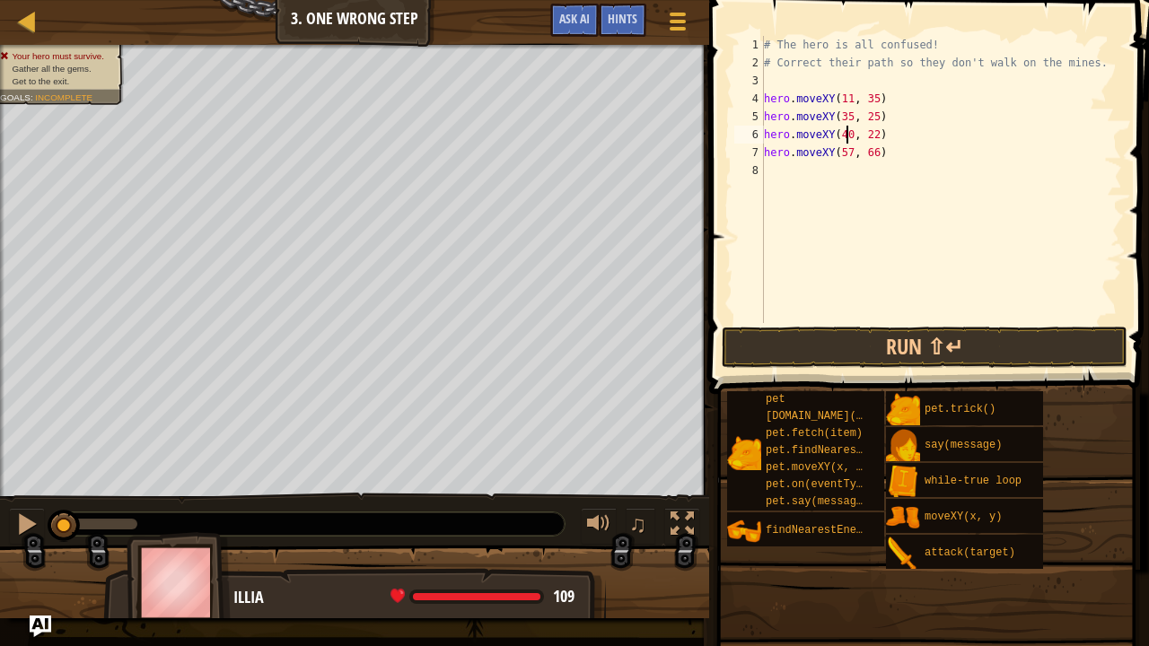
click at [869, 136] on div "# The hero is all confused! # Correct their path so they don't walk on the mine…" at bounding box center [941, 197] width 362 height 323
click at [839, 154] on div "# The hero is all confused! # Correct their path so they don't walk on the mine…" at bounding box center [941, 197] width 362 height 323
click at [869, 152] on div "# The hero is all confused! # Correct their path so they don't walk on the mine…" at bounding box center [941, 197] width 362 height 323
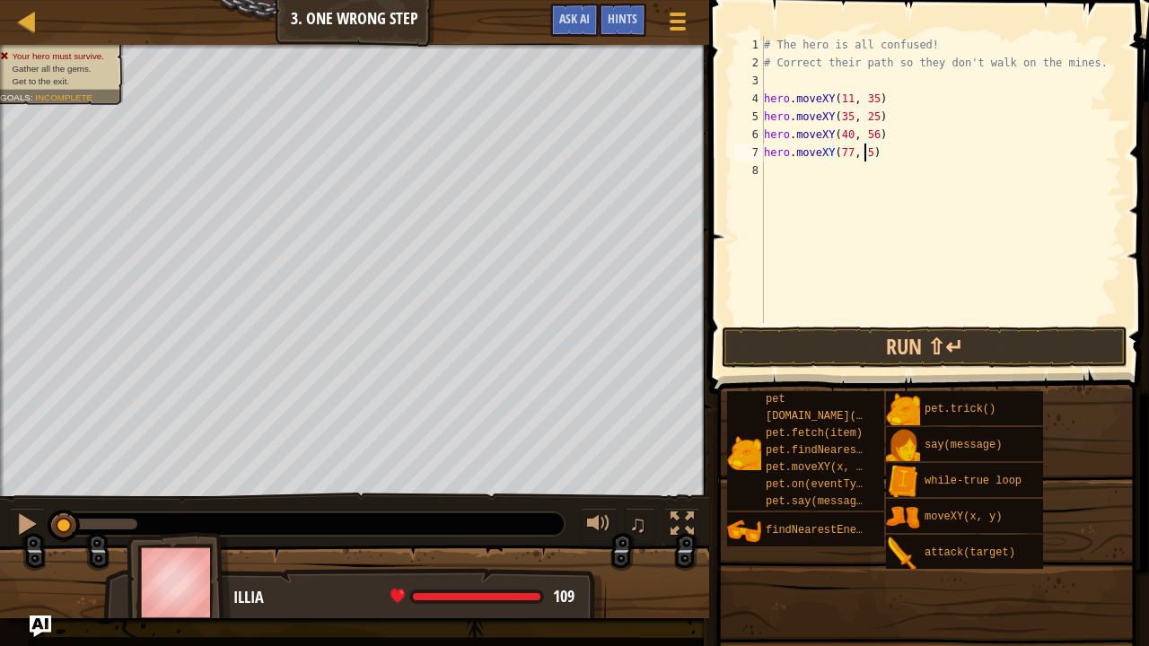
scroll to position [8, 8]
type textarea "hero.moveXY(77, 58)"
click at [1011, 332] on button "Run ⇧↵" at bounding box center [925, 347] width 406 height 41
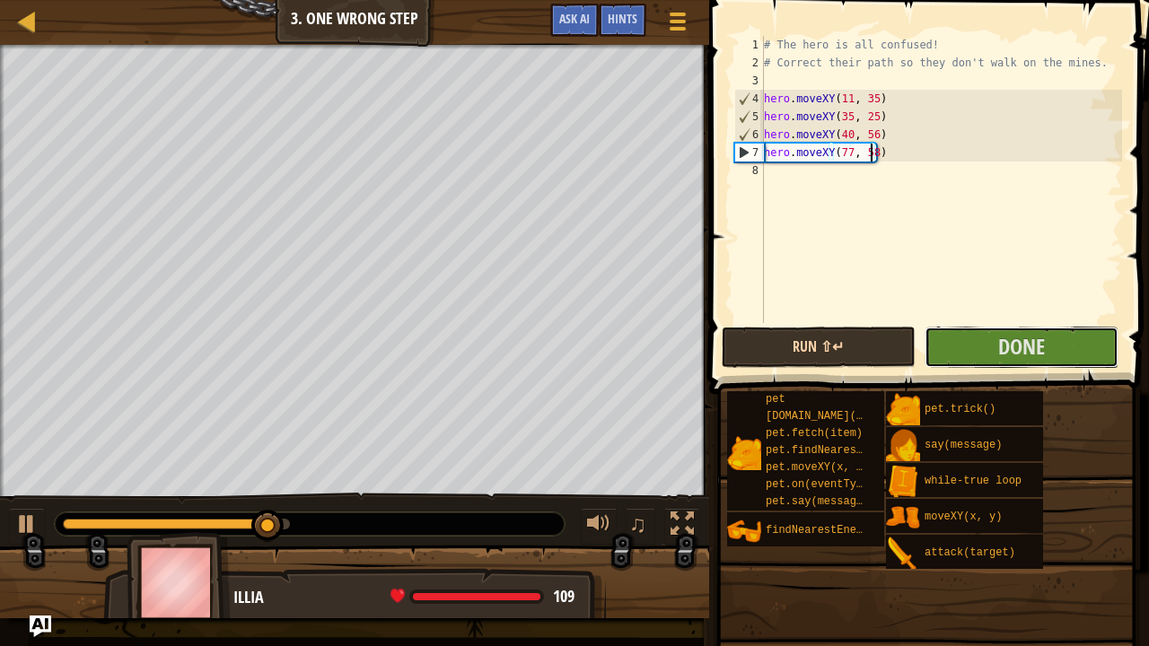
click at [1011, 332] on span "Done" at bounding box center [1021, 346] width 47 height 29
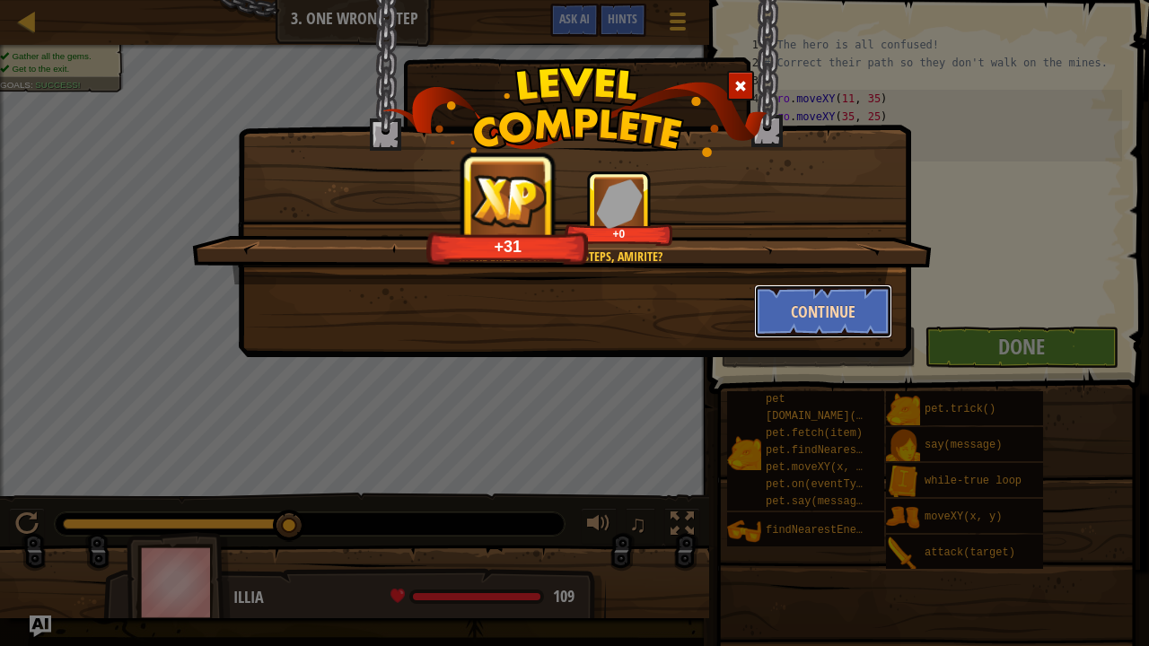
click at [823, 314] on button "Continue" at bounding box center [823, 312] width 139 height 54
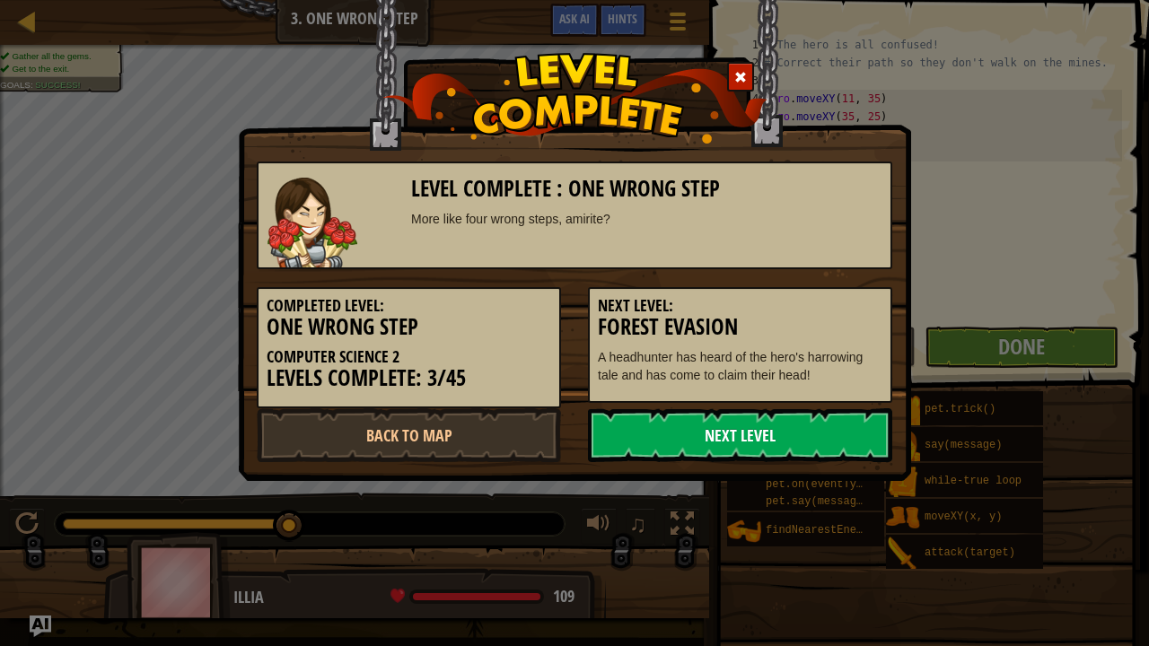
click at [758, 445] on link "Next Level" at bounding box center [740, 435] width 304 height 54
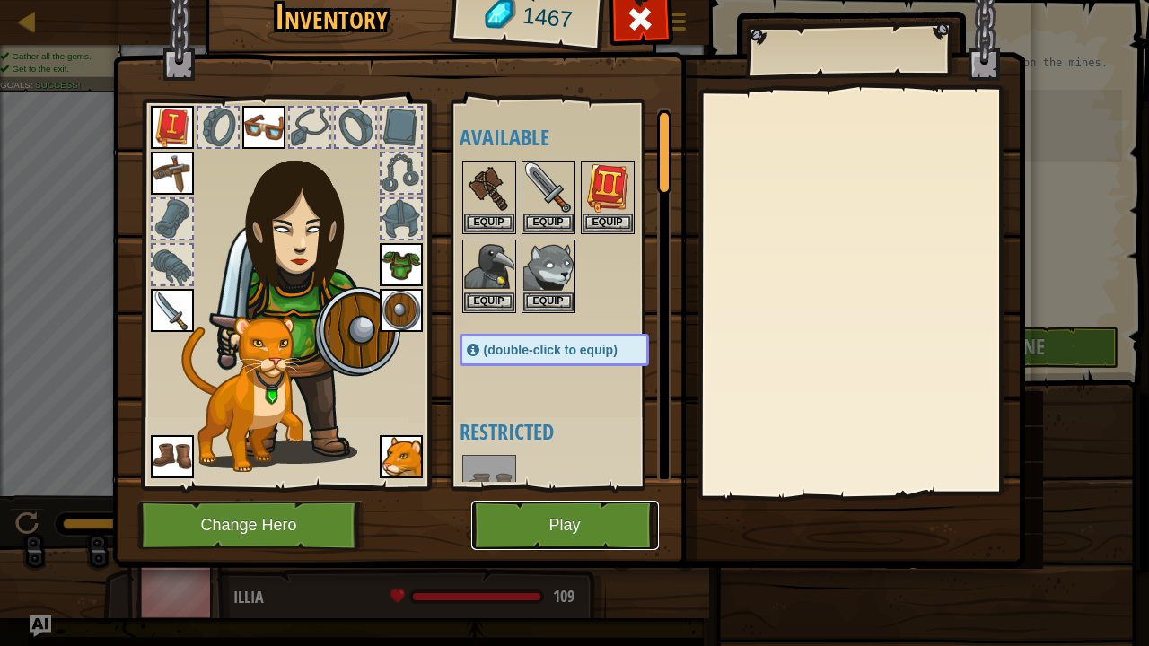
click at [611, 503] on button "Play" at bounding box center [565, 525] width 188 height 49
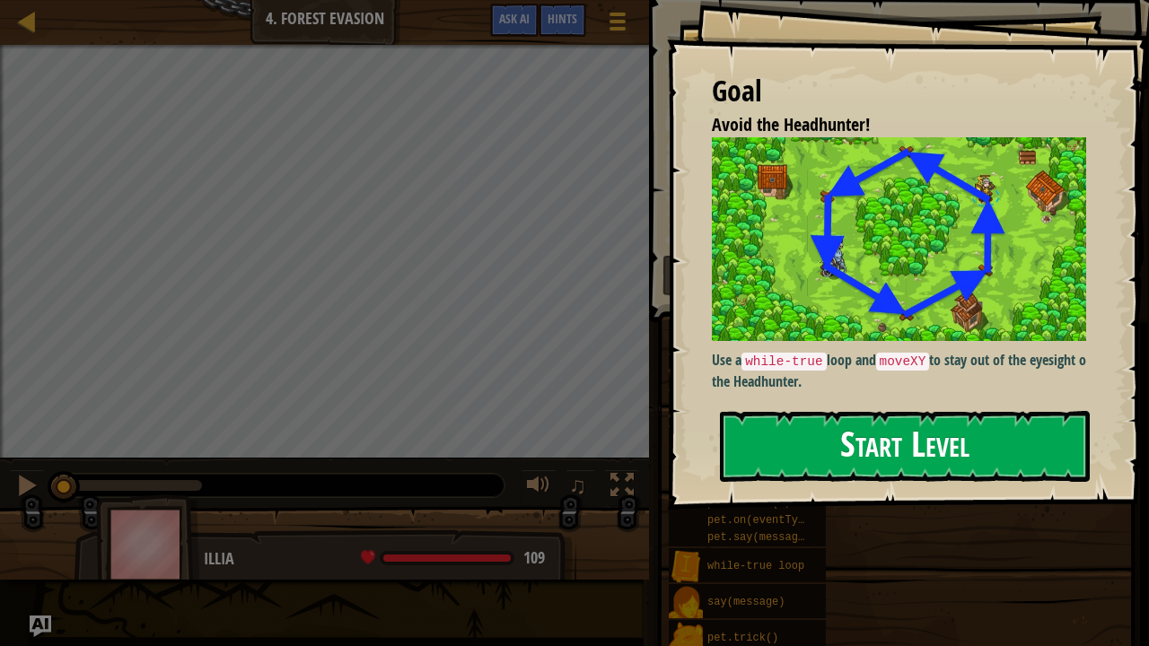
click at [813, 446] on button "Start Level" at bounding box center [905, 446] width 370 height 71
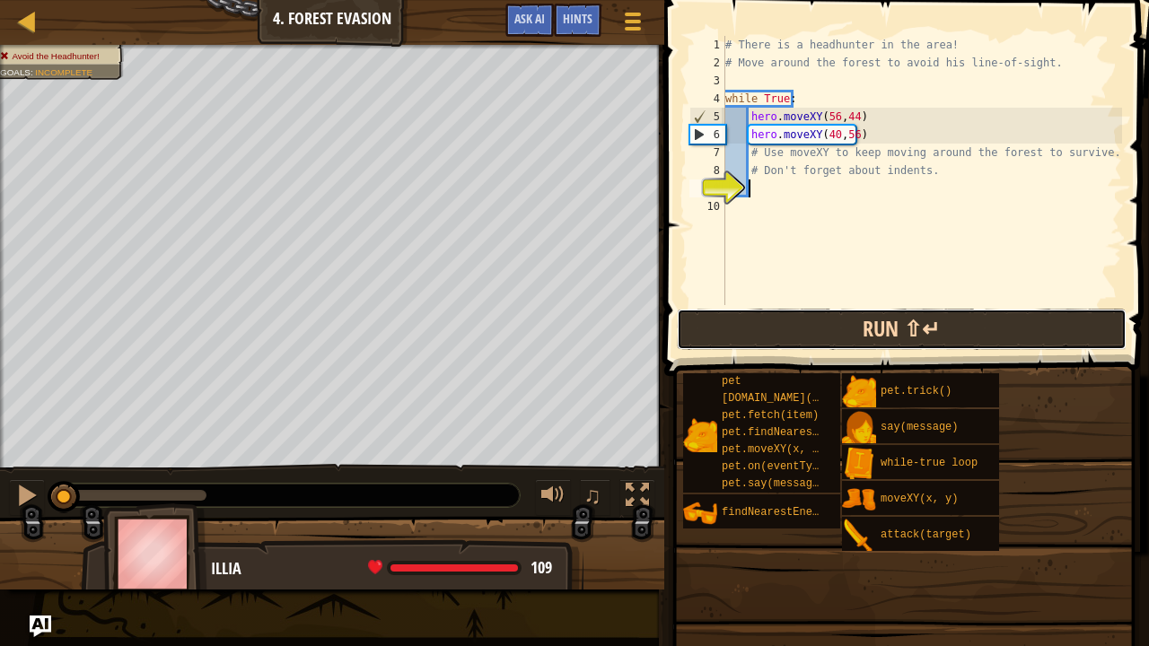
click at [734, 330] on button "Run ⇧↵" at bounding box center [902, 329] width 450 height 41
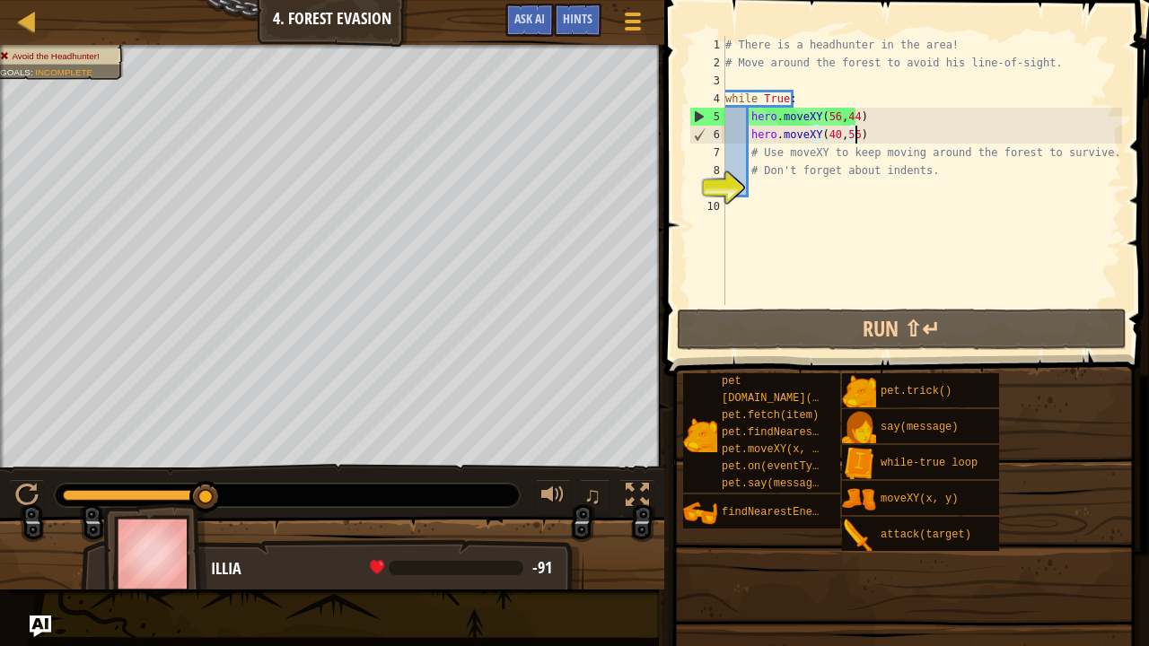
click at [853, 138] on div "# There is a headhunter in the area! # Move around the forest to avoid his line…" at bounding box center [922, 188] width 400 height 305
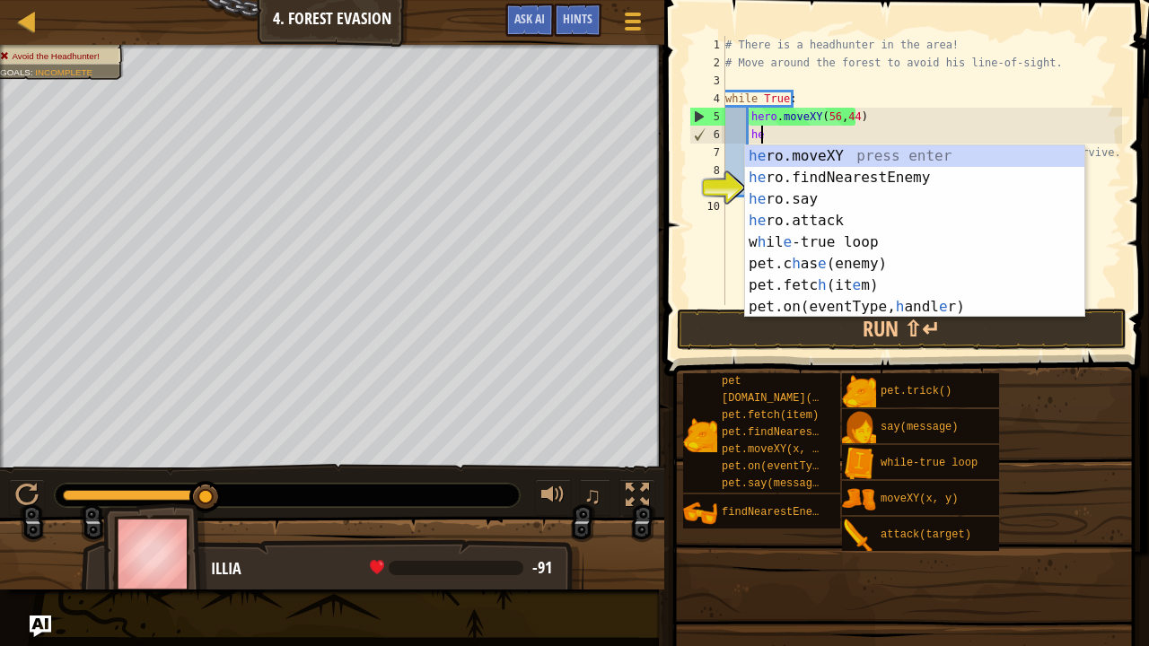
type textarea "h"
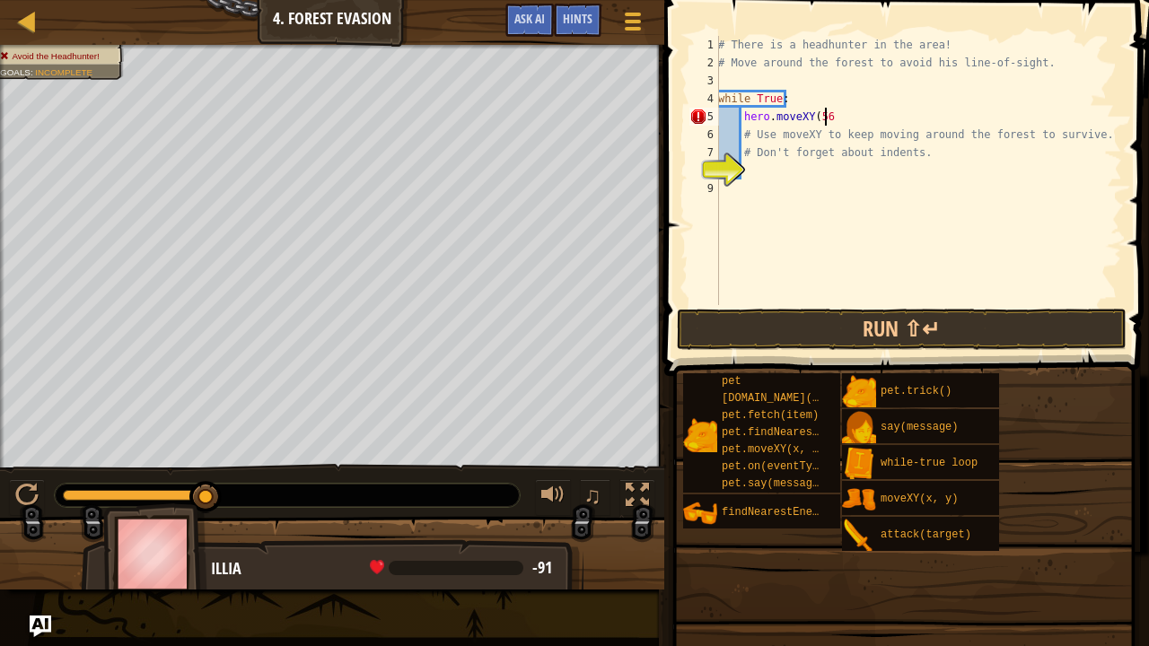
scroll to position [8, 8]
click at [836, 113] on div "# There is a headhunter in the area! # Move around the forest to avoid his line…" at bounding box center [917, 188] width 407 height 305
click at [806, 122] on div "# There is a headhunter in the area! # Move around the forest to avoid his line…" at bounding box center [917, 188] width 407 height 305
click at [813, 123] on div "# There is a headhunter in the area! # Move around the forest to avoid his line…" at bounding box center [917, 188] width 407 height 305
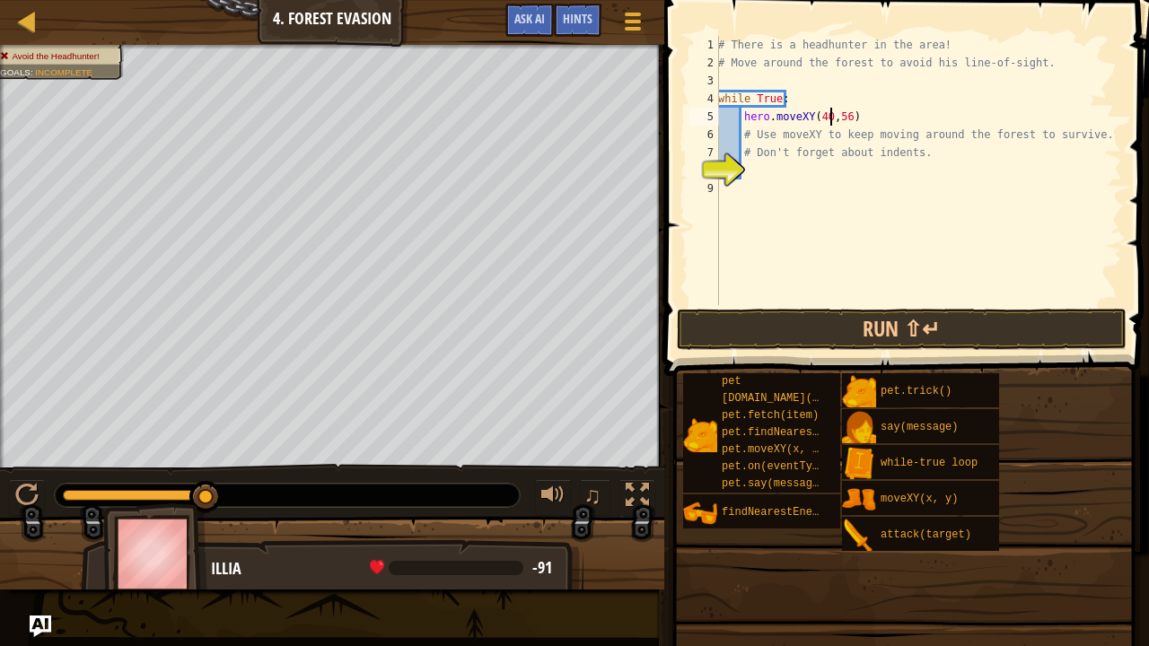
type textarea "hero.moveXY(40, 56)"
click at [753, 167] on div "# There is a headhunter in the area! # Move around the forest to avoid his line…" at bounding box center [917, 188] width 407 height 305
click at [746, 320] on button "Run ⇧↵" at bounding box center [902, 329] width 450 height 41
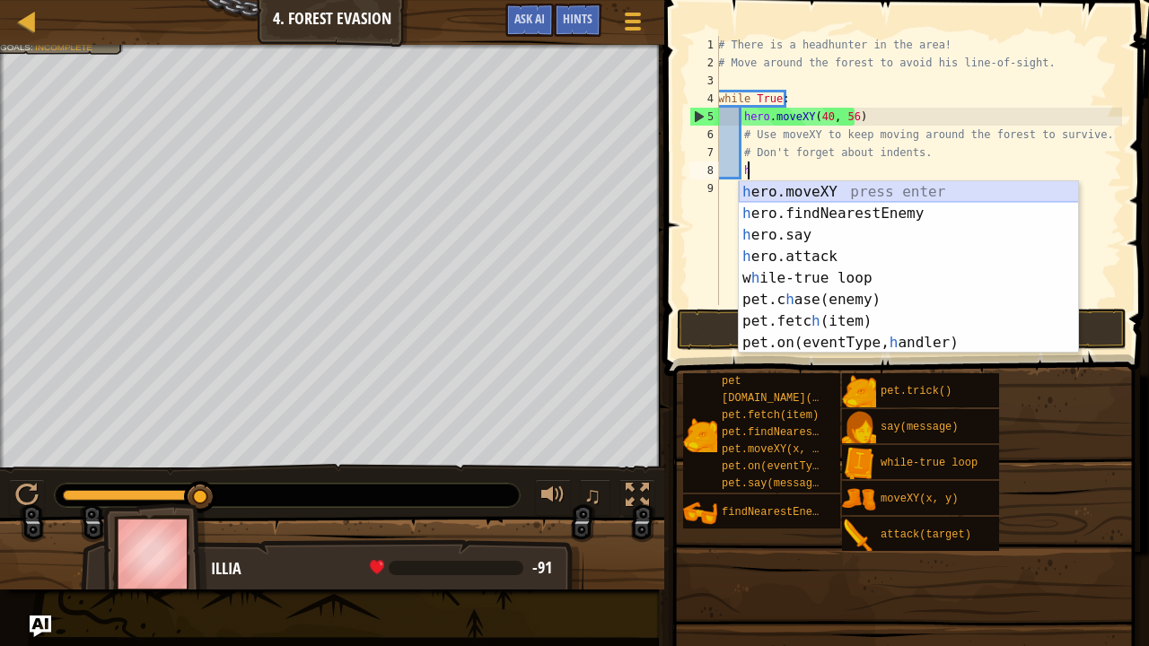
click at [826, 188] on div "h ero.moveXY press enter h ero.findNearestEnemy press enter h ero.say press ent…" at bounding box center [909, 288] width 340 height 215
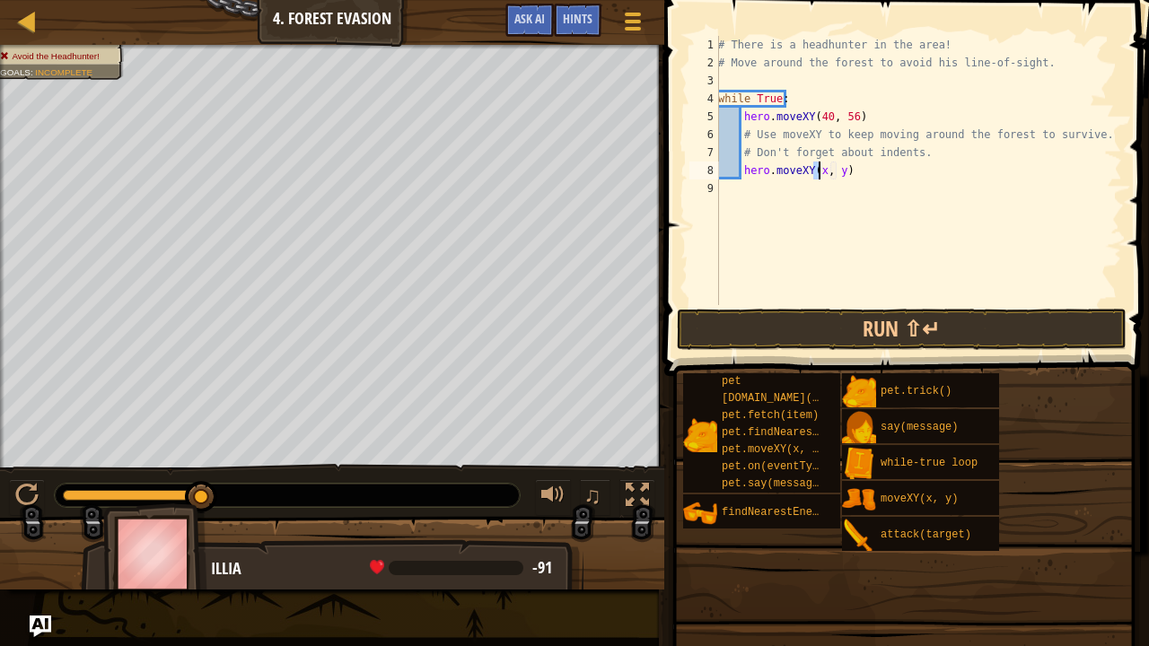
click at [867, 174] on div "# There is a headhunter in the area! # Move around the forest to avoid his line…" at bounding box center [917, 188] width 407 height 305
type textarea "hero.moveXY(x, y)"
click at [856, 317] on button "Run ⇧↵" at bounding box center [902, 329] width 450 height 41
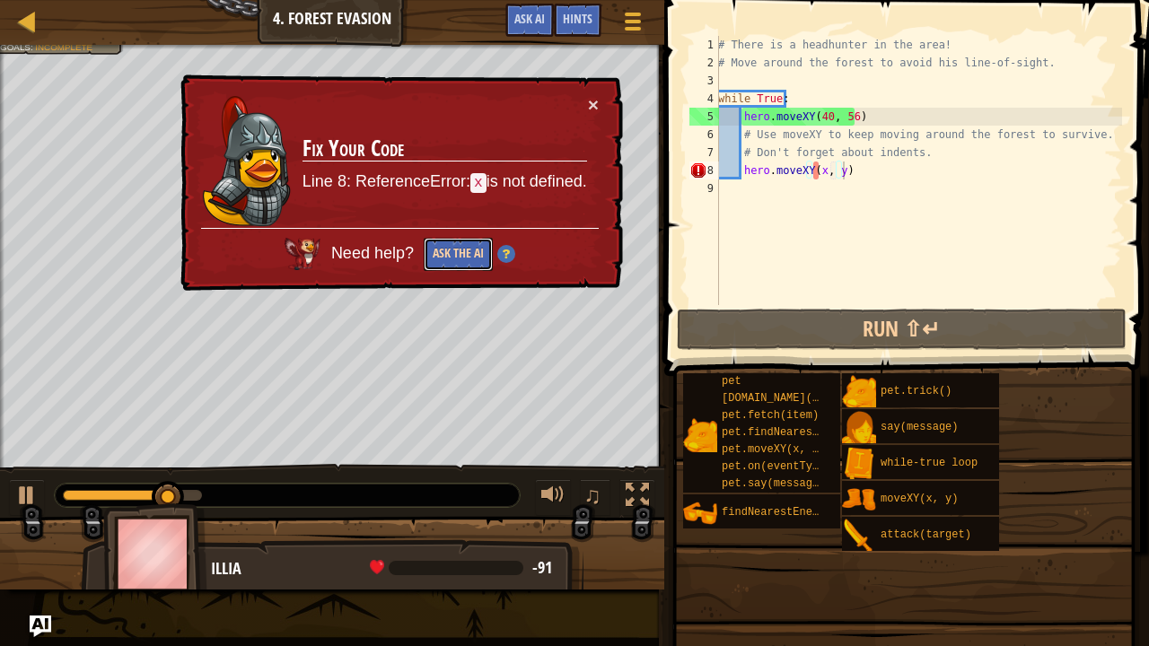
click at [461, 251] on button "Ask the AI" at bounding box center [458, 254] width 69 height 33
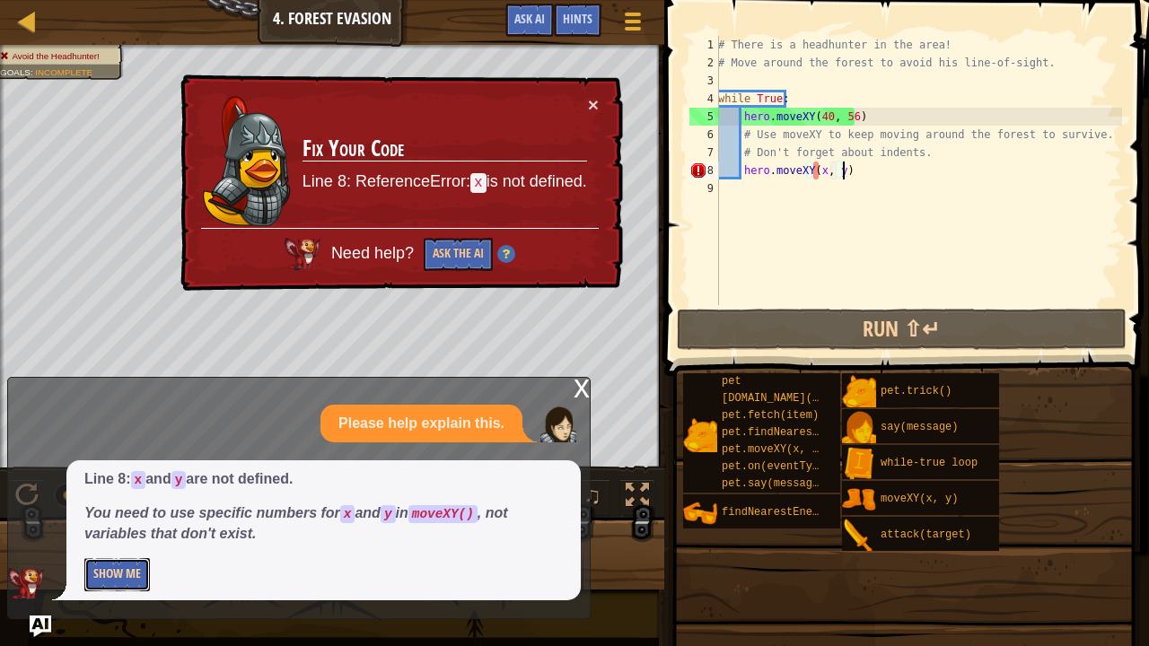
click at [122, 531] on button "Show Me" at bounding box center [117, 574] width 66 height 33
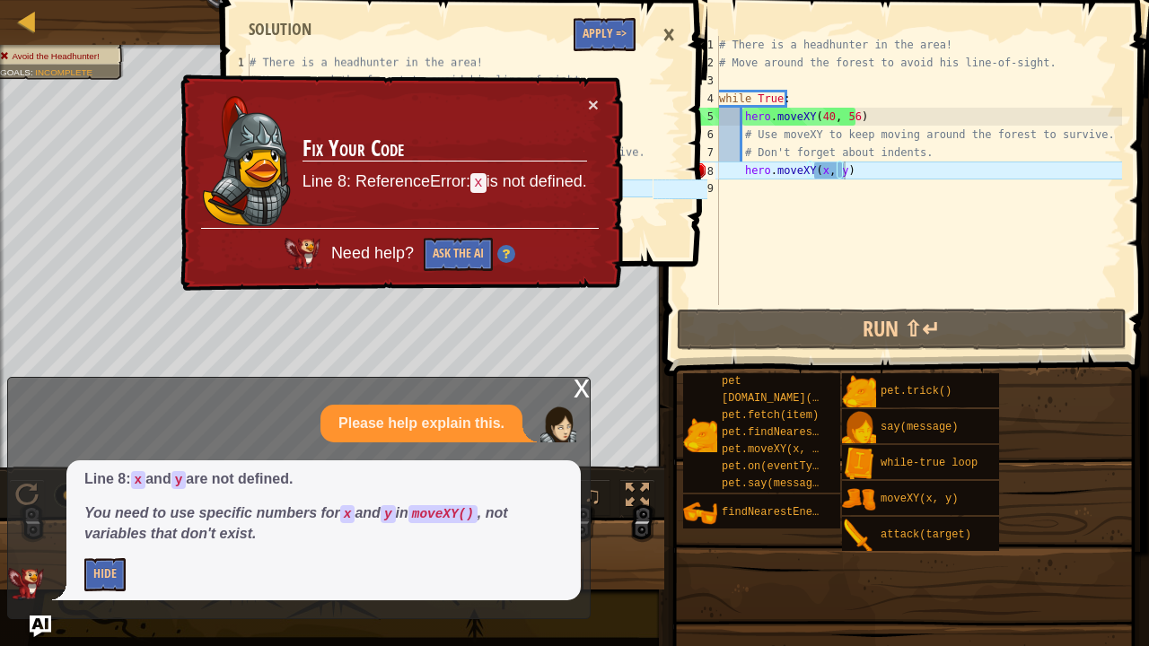
click at [585, 102] on td "Fix Your Code Line 8: ReferenceError: x is not defined." at bounding box center [445, 161] width 286 height 133
click at [592, 97] on button "×" at bounding box center [593, 104] width 11 height 19
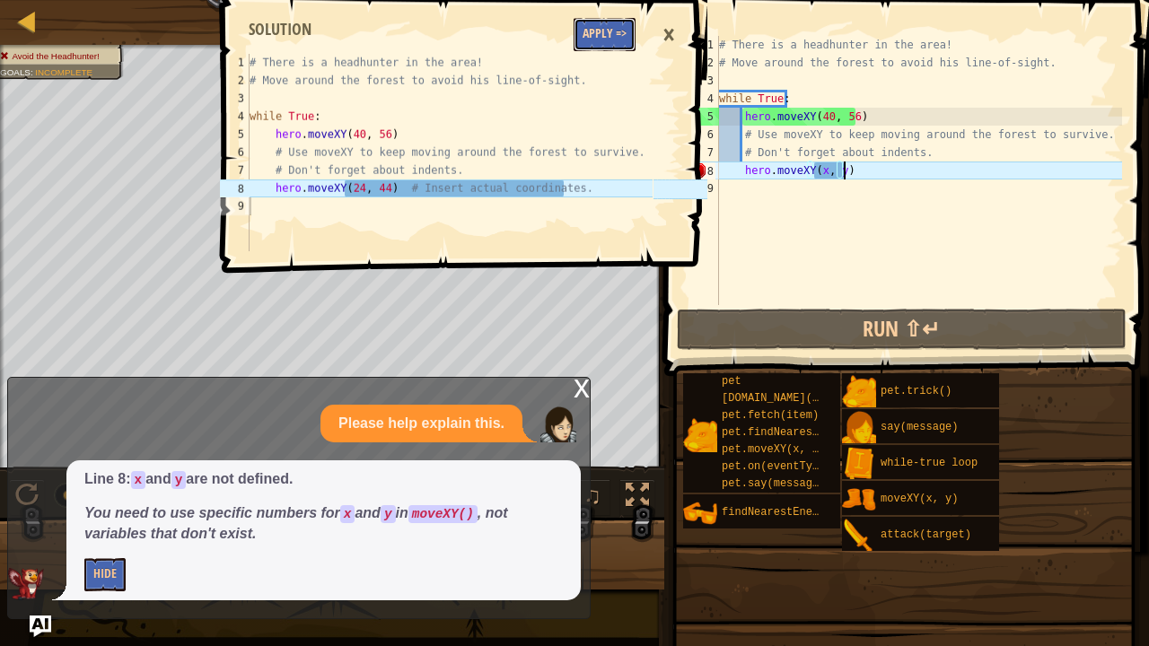
click at [596, 33] on button "Apply =>" at bounding box center [605, 34] width 62 height 33
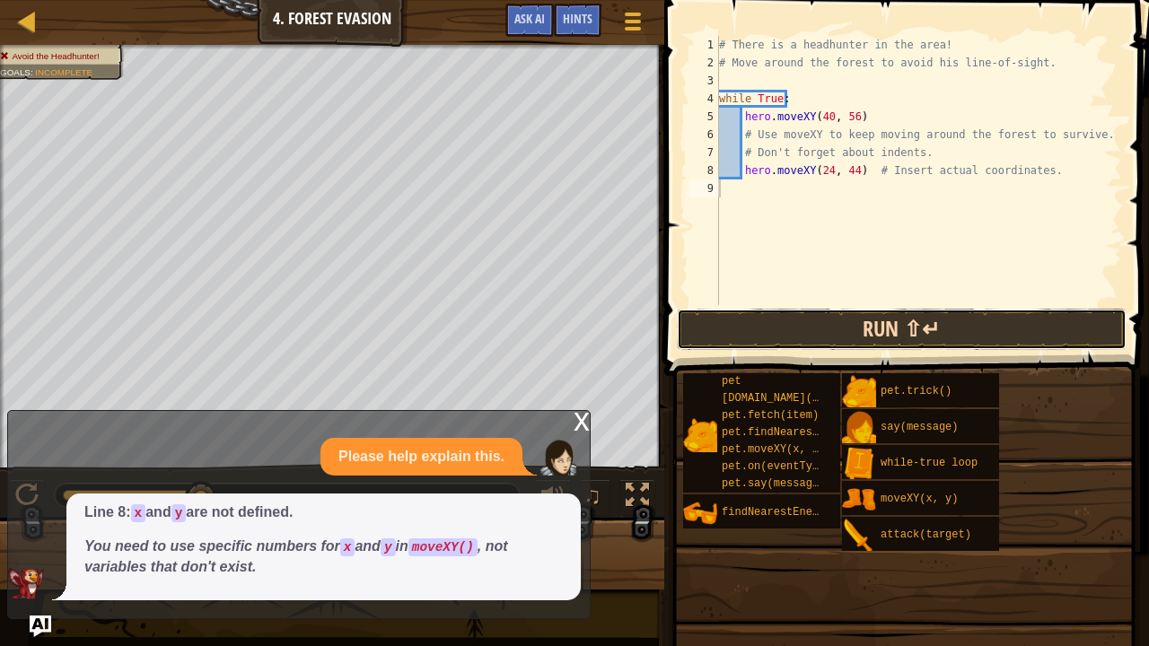
click at [711, 335] on button "Run ⇧↵" at bounding box center [902, 329] width 450 height 41
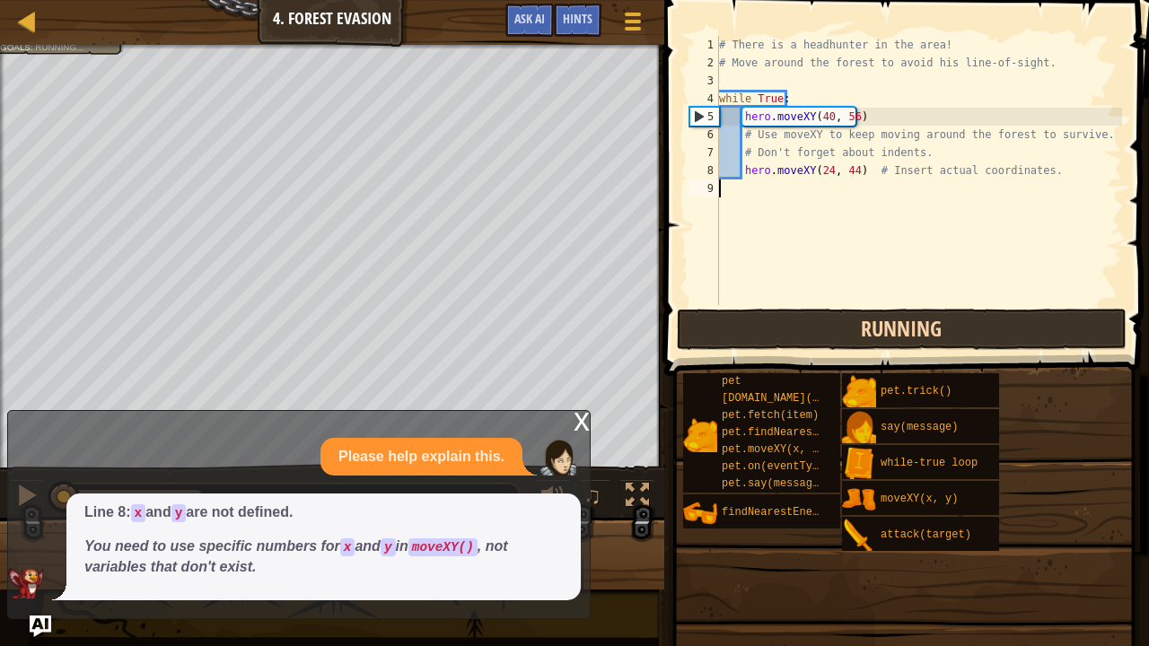
scroll to position [8, 0]
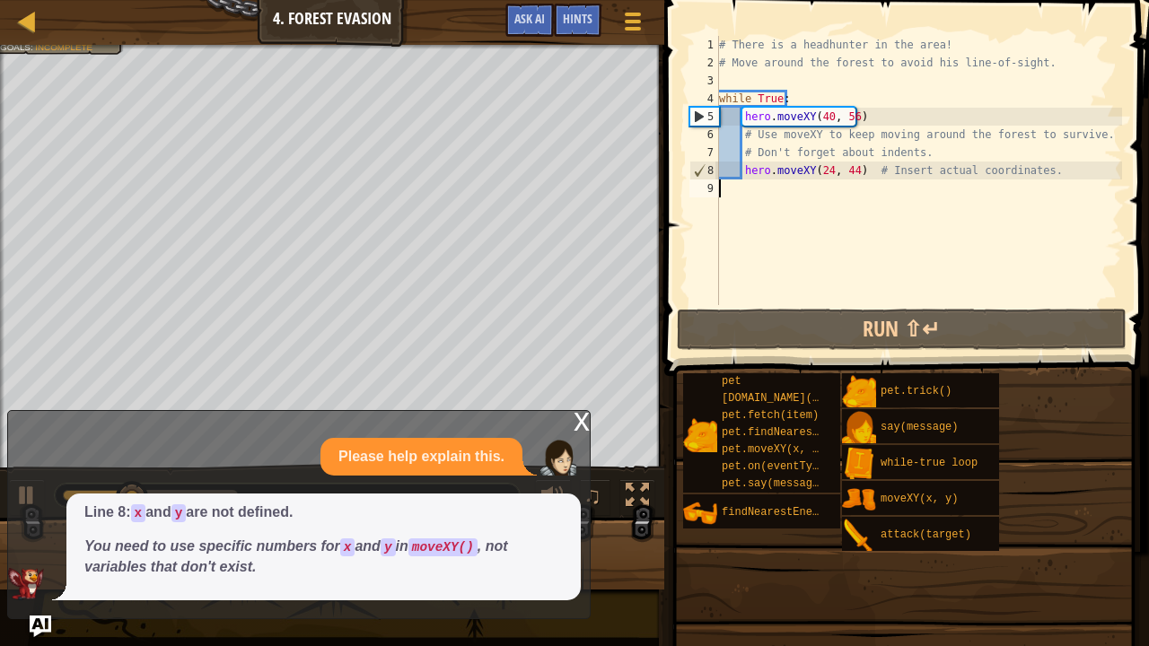
click at [1040, 164] on div "# There is a headhunter in the area! # Move around the forest to avoid his line…" at bounding box center [918, 188] width 407 height 305
type textarea "hero.moveXY(24, 44) # Insert actual coordinates."
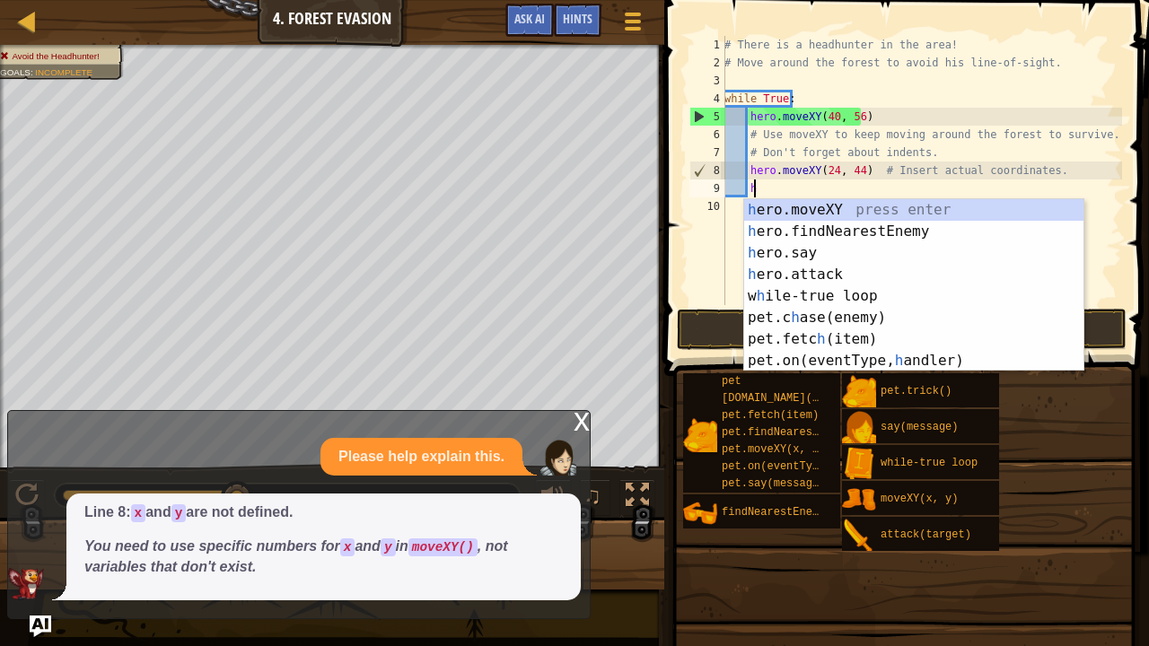
scroll to position [8, 2]
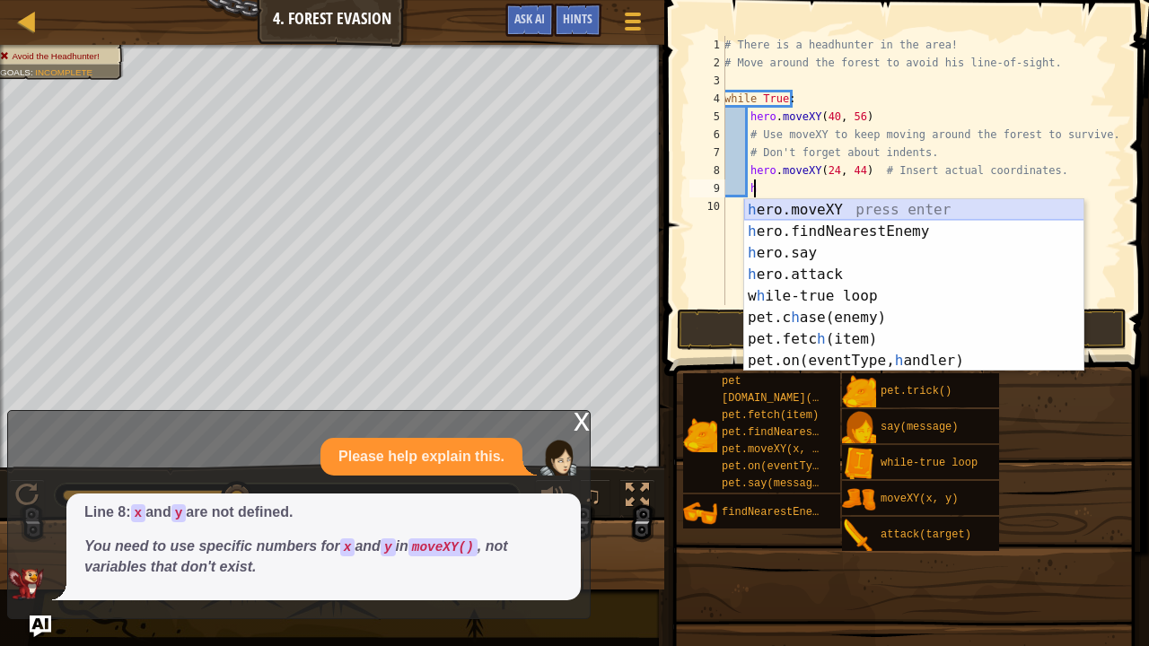
click at [975, 199] on div "h ero.moveXY press enter h ero.findNearestEnemy press enter h ero.say press ent…" at bounding box center [914, 306] width 340 height 215
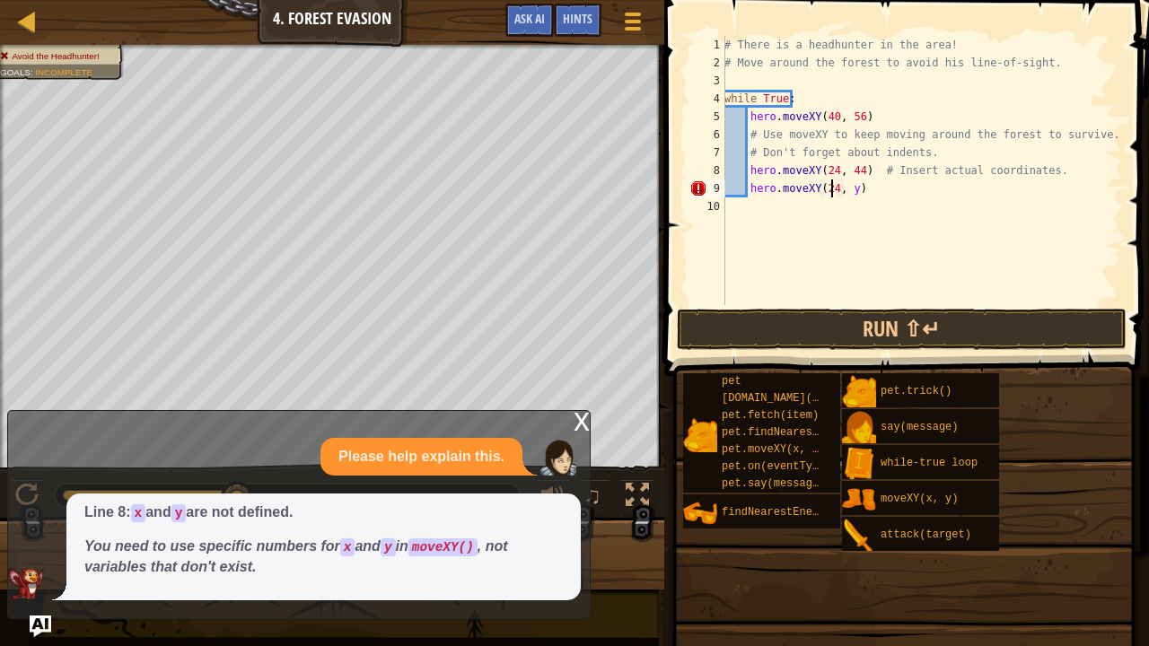
scroll to position [8, 8]
click at [847, 190] on div "# There is a headhunter in the area! # Move around the forest to avoid his line…" at bounding box center [921, 188] width 401 height 305
type textarea "hero.moveXY(24, 24)"
click at [883, 192] on div "# There is a headhunter in the area! # Move around the forest to avoid his line…" at bounding box center [921, 188] width 401 height 305
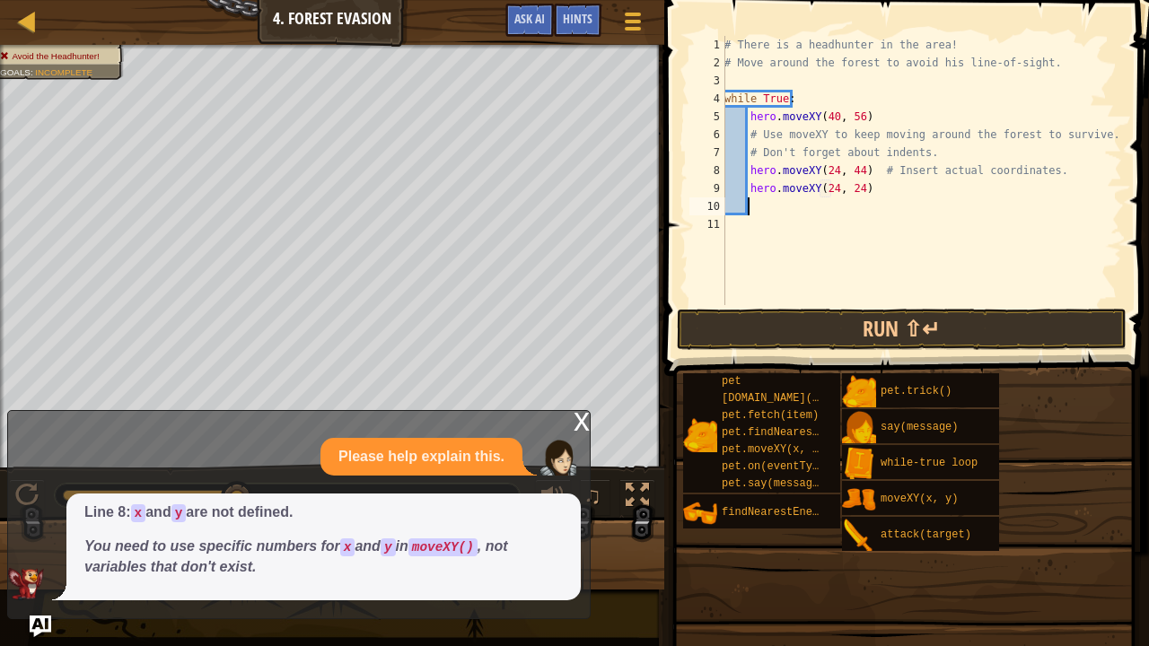
scroll to position [8, 2]
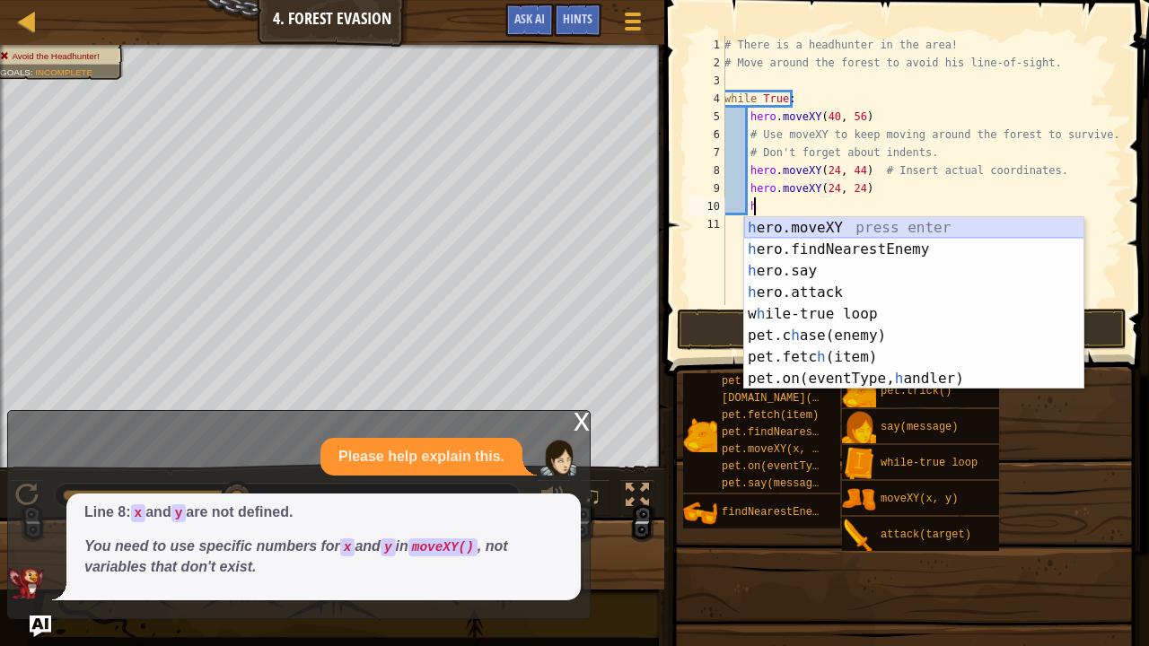
click at [899, 230] on div "h ero.moveXY press enter h ero.findNearestEnemy press enter h ero.say press ent…" at bounding box center [914, 324] width 340 height 215
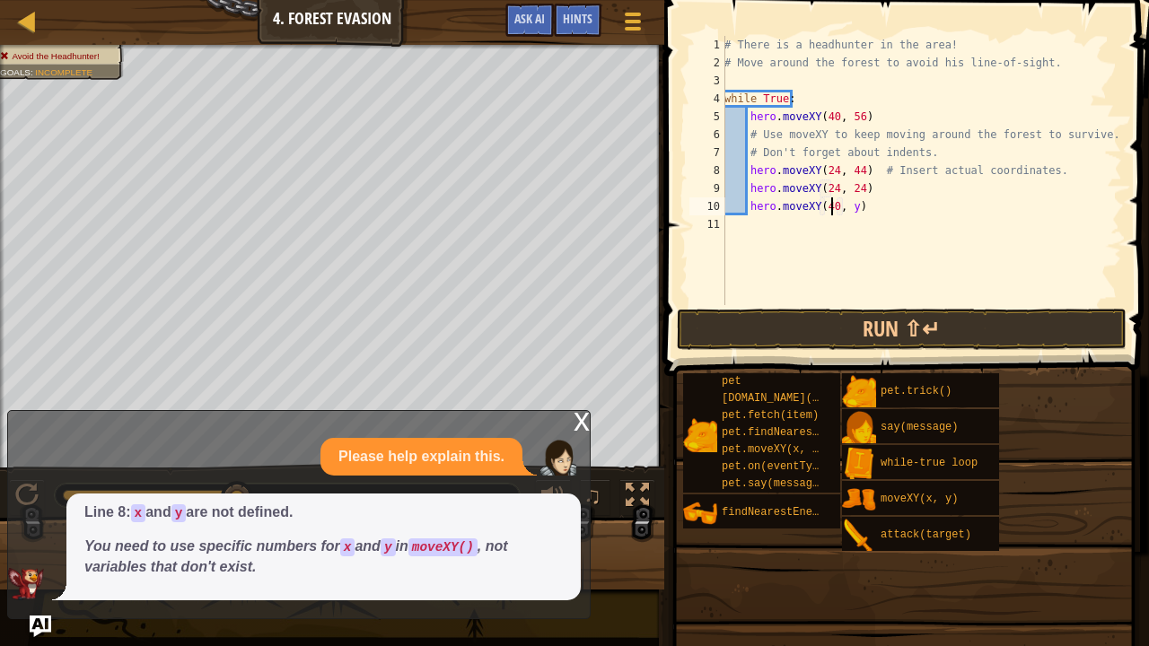
scroll to position [8, 8]
click at [849, 209] on div "# There is a headhunter in the area! # Move around the forest to avoid his line…" at bounding box center [921, 188] width 401 height 305
type textarea "hero.moveXY(40, 12)"
click at [863, 203] on div "# There is a headhunter in the area! # Move around the forest to avoid his line…" at bounding box center [921, 188] width 401 height 305
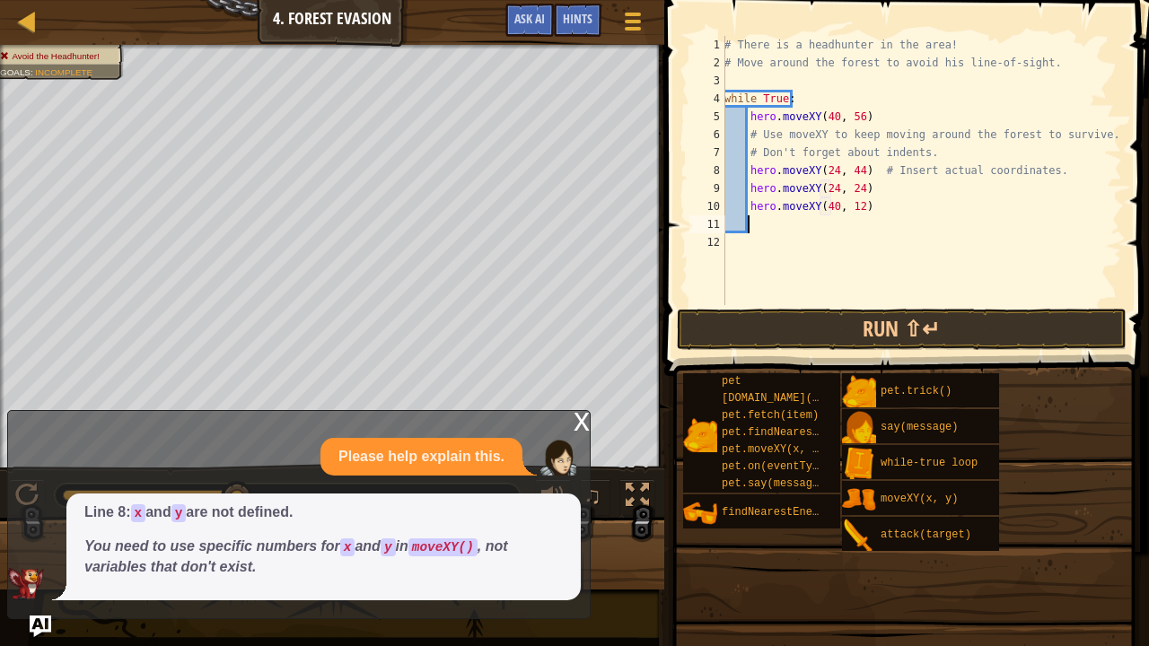
scroll to position [8, 2]
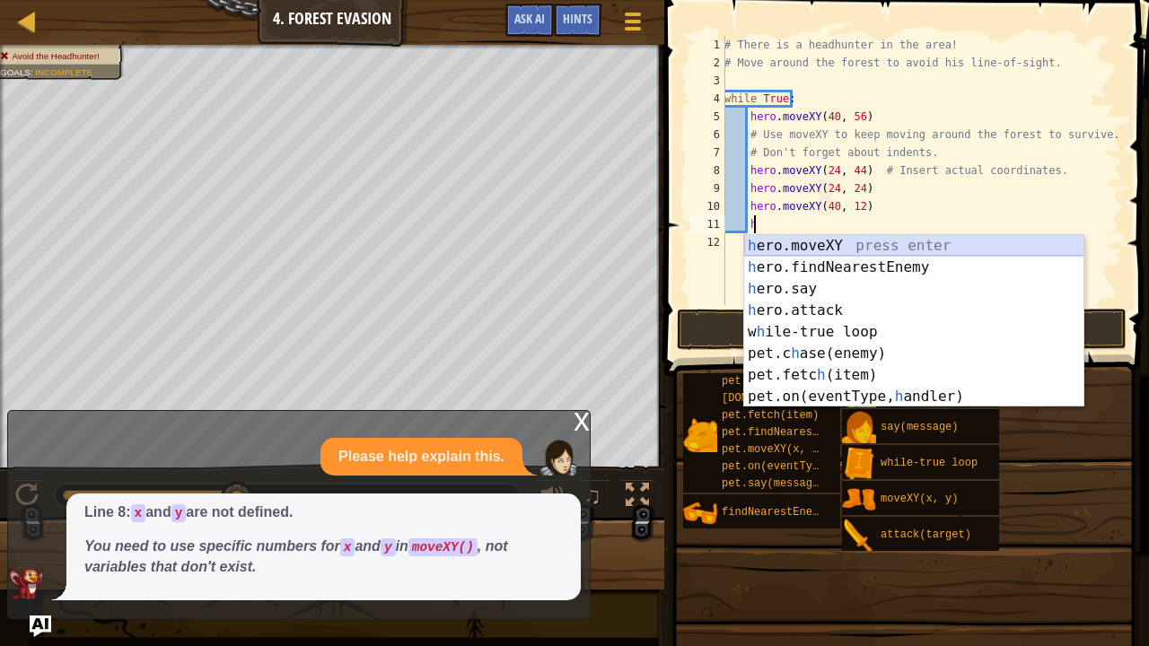
click at [806, 237] on div "h ero.moveXY press enter h ero.findNearestEnemy press enter h ero.say press ent…" at bounding box center [914, 342] width 340 height 215
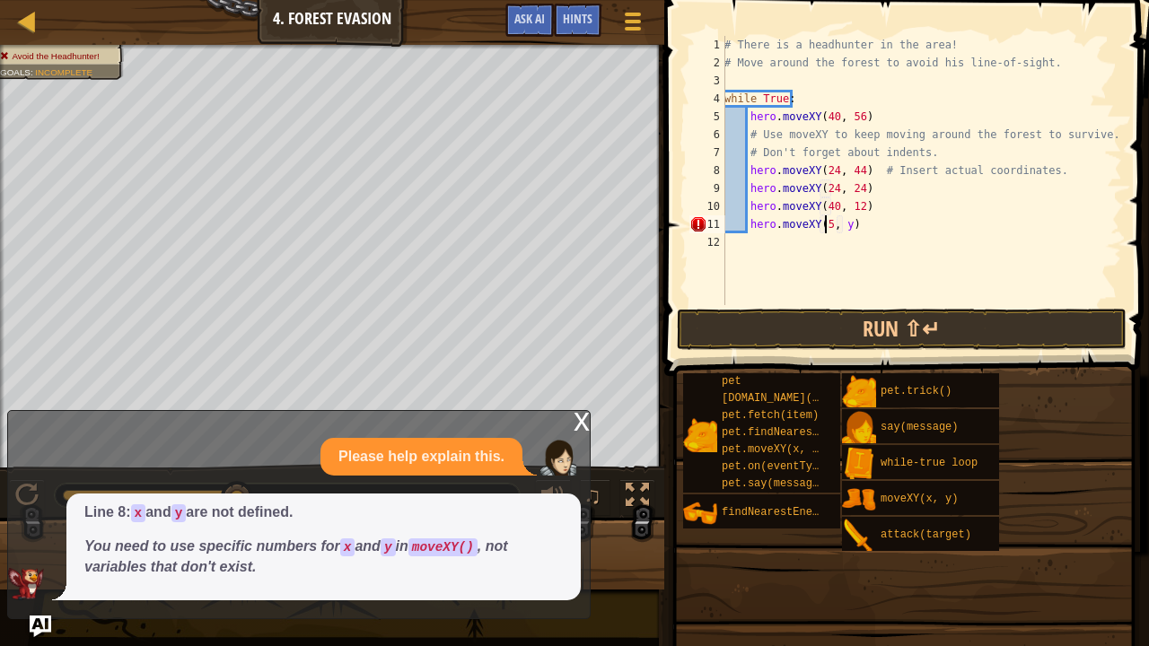
scroll to position [8, 8]
click at [851, 226] on div "# There is a headhunter in the area! # Move around the forest to avoid his line…" at bounding box center [921, 188] width 401 height 305
type textarea "hero.moveXY(56, 24)"
click at [871, 221] on div "# There is a headhunter in the area! # Move around the forest to avoid his line…" at bounding box center [921, 188] width 401 height 305
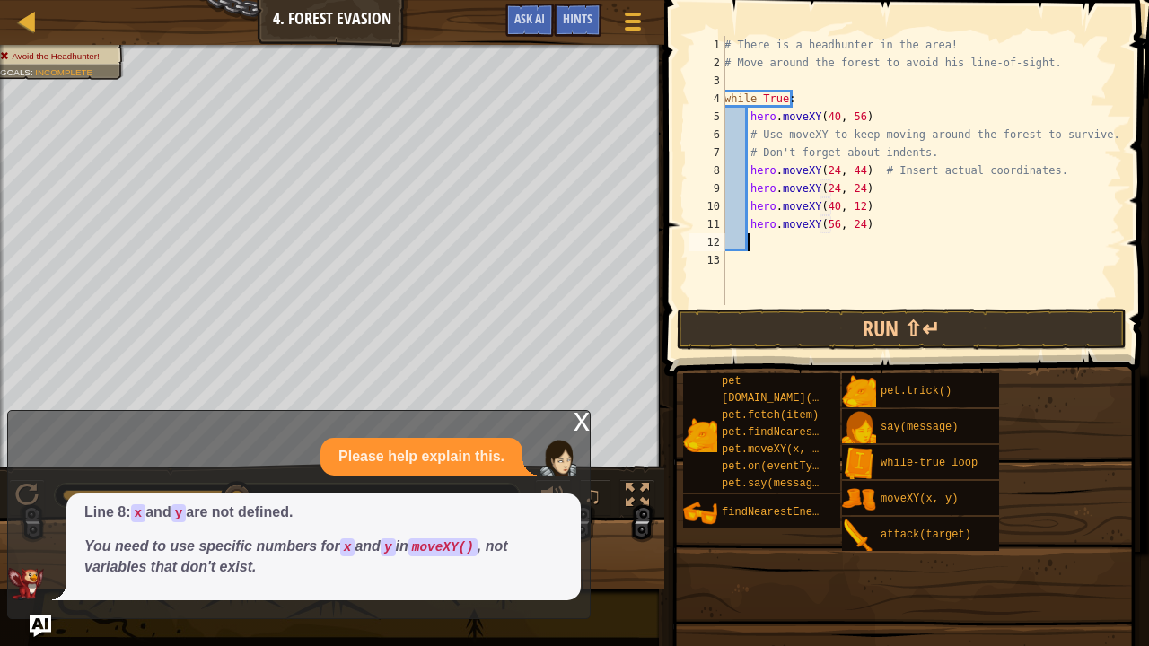
scroll to position [8, 2]
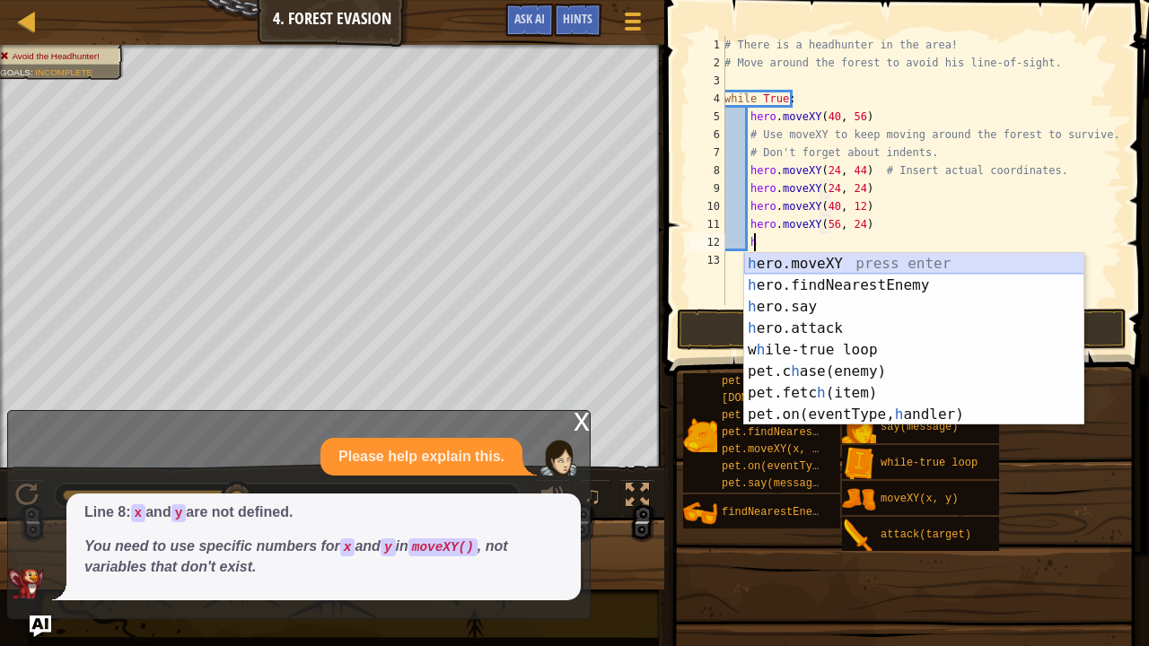
click at [874, 263] on div "h ero.moveXY press enter h ero.findNearestEnemy press enter h ero.say press ent…" at bounding box center [914, 360] width 340 height 215
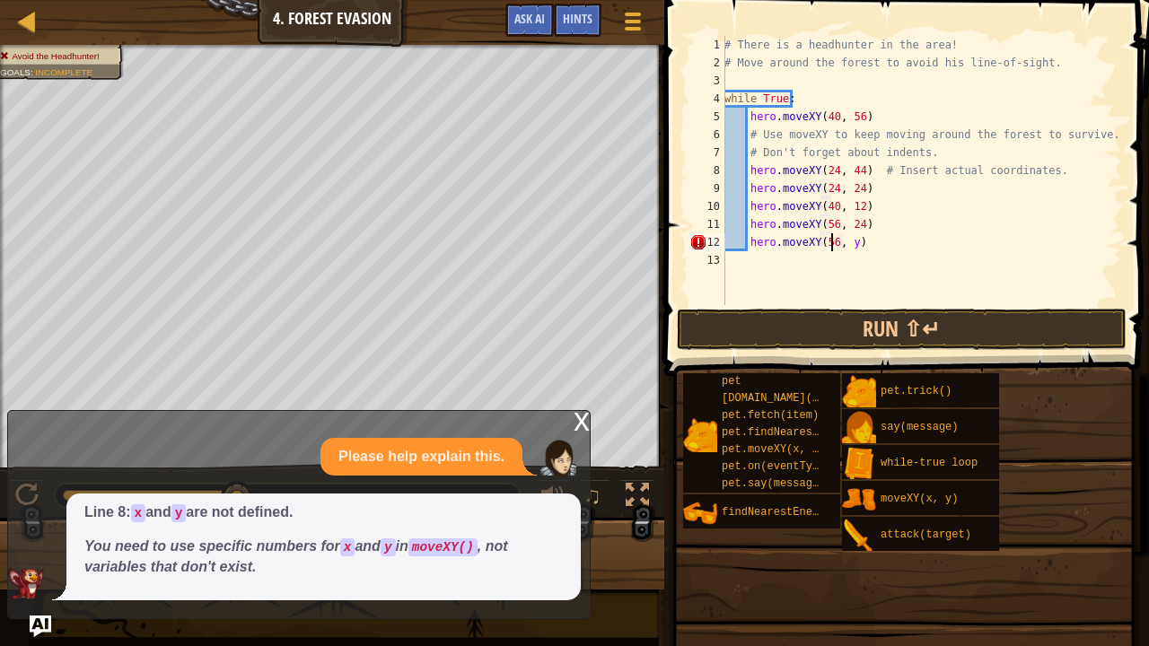
scroll to position [8, 8]
click at [848, 241] on div "# There is a headhunter in the area! # Move around the forest to avoid his line…" at bounding box center [921, 188] width 401 height 305
type textarea "hero.moveXY(56, 44)"
click at [849, 314] on button "Run ⇧↵" at bounding box center [902, 329] width 450 height 41
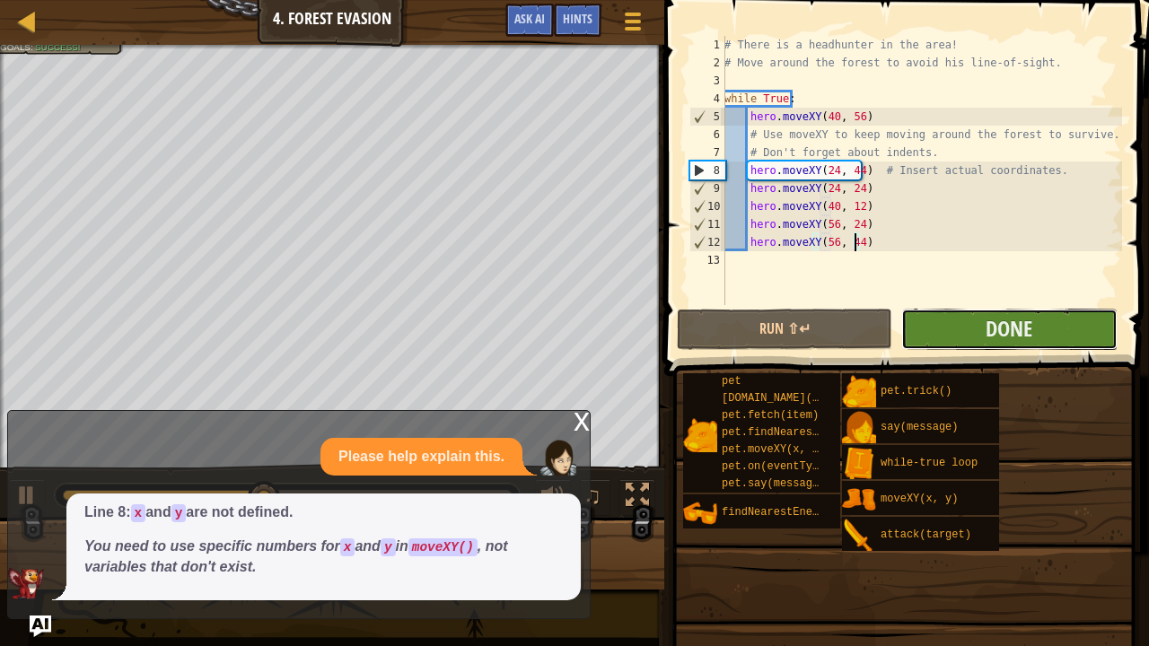
click at [1084, 327] on button "Done" at bounding box center [1008, 329] width 215 height 41
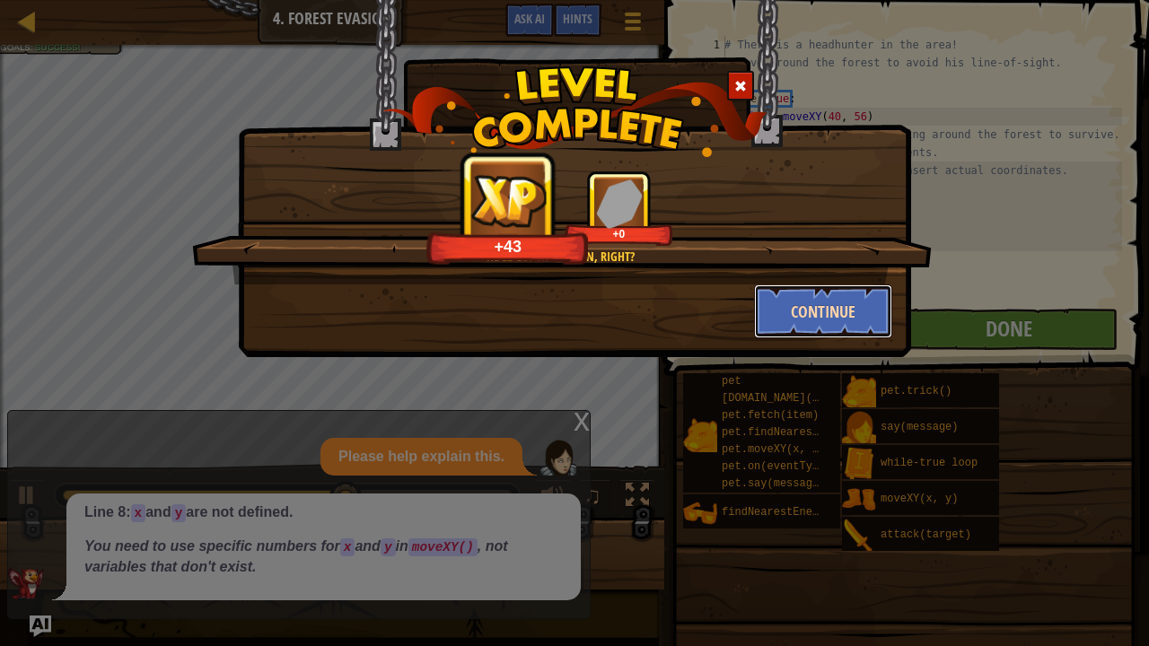
click at [808, 301] on button "Continue" at bounding box center [823, 312] width 139 height 54
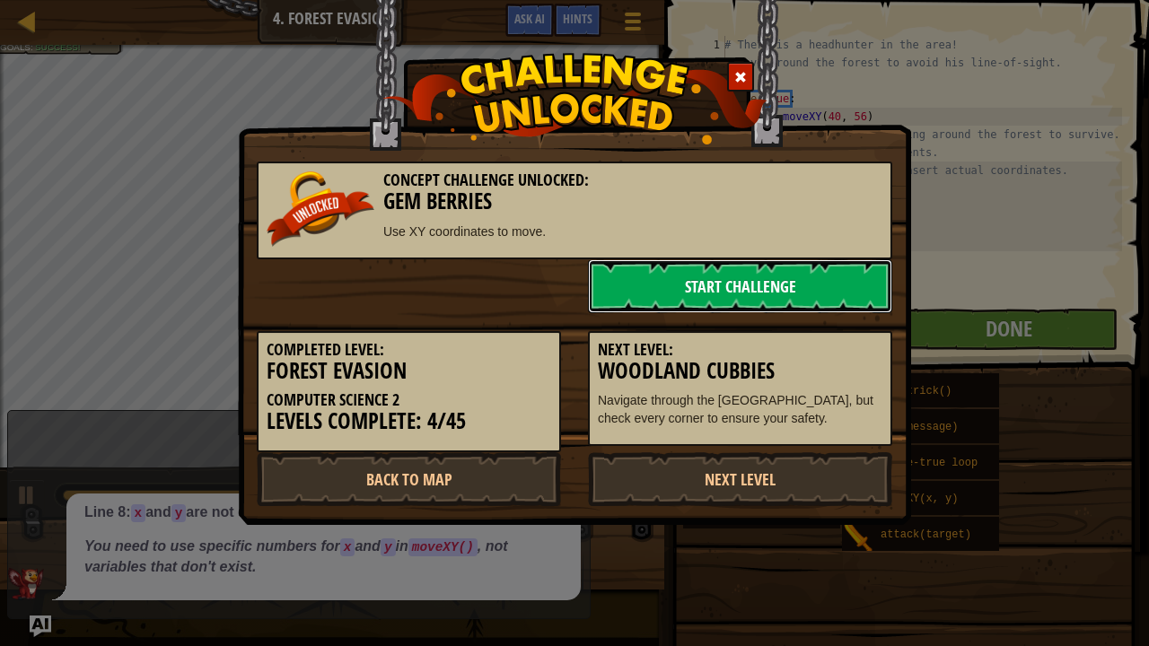
click at [776, 302] on link "Start Challenge" at bounding box center [740, 286] width 304 height 54
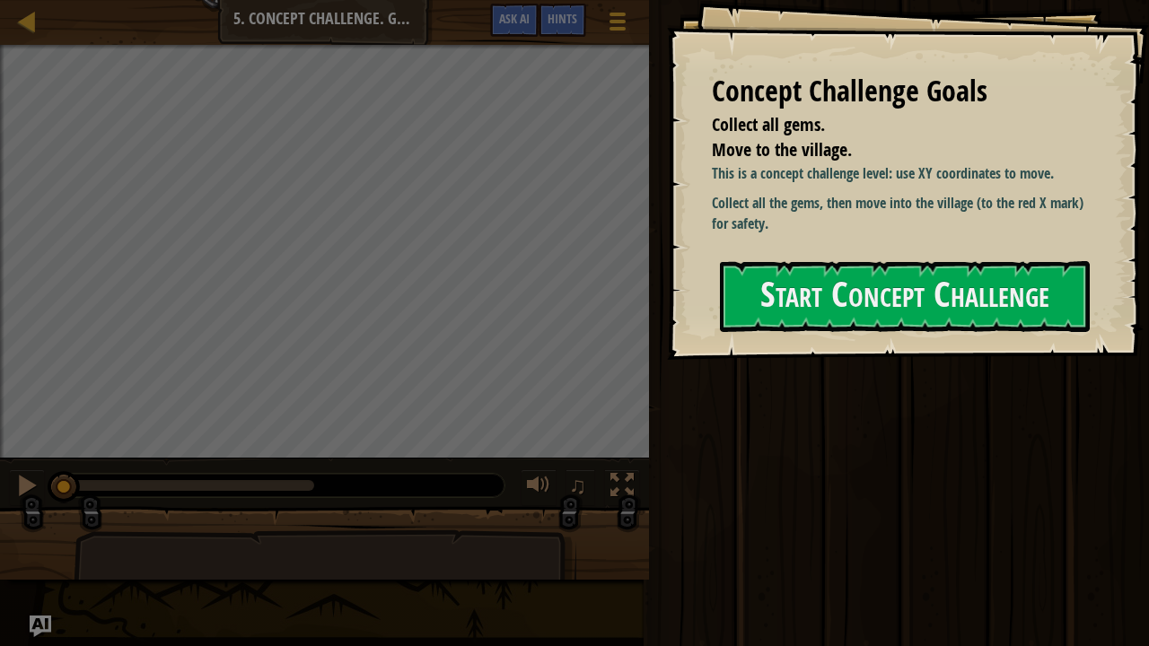
click at [776, 302] on button "Start Concept Challenge" at bounding box center [905, 296] width 370 height 71
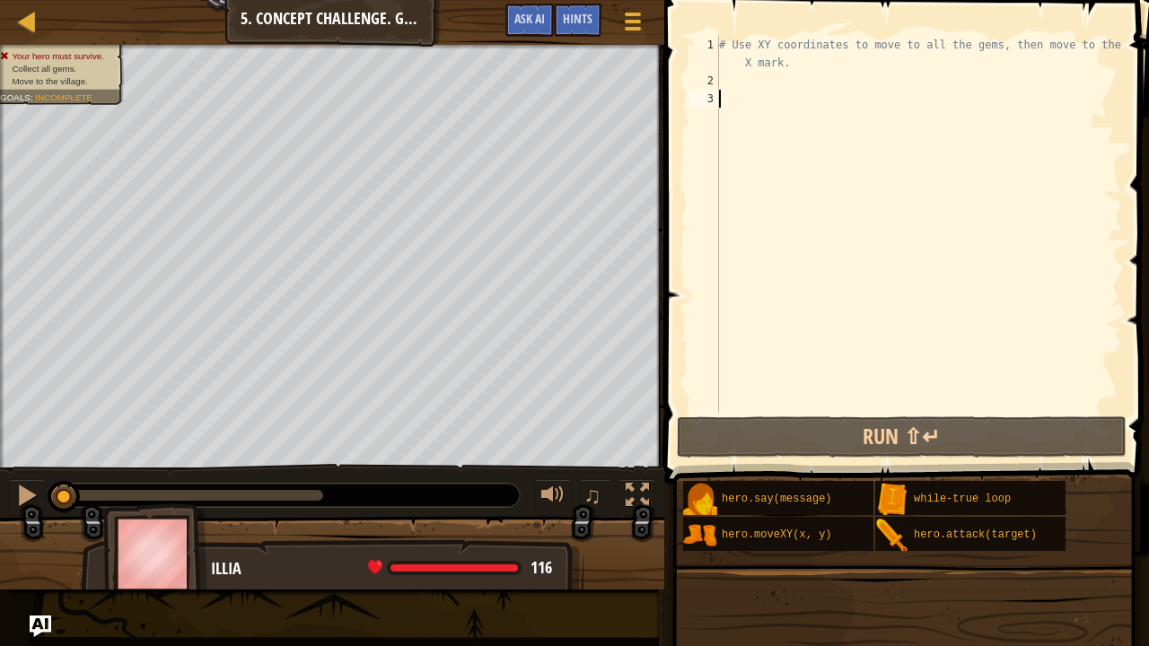
click at [732, 87] on div "# Use XY coordinates to move to all the gems, then move to the red X mark." at bounding box center [918, 251] width 407 height 431
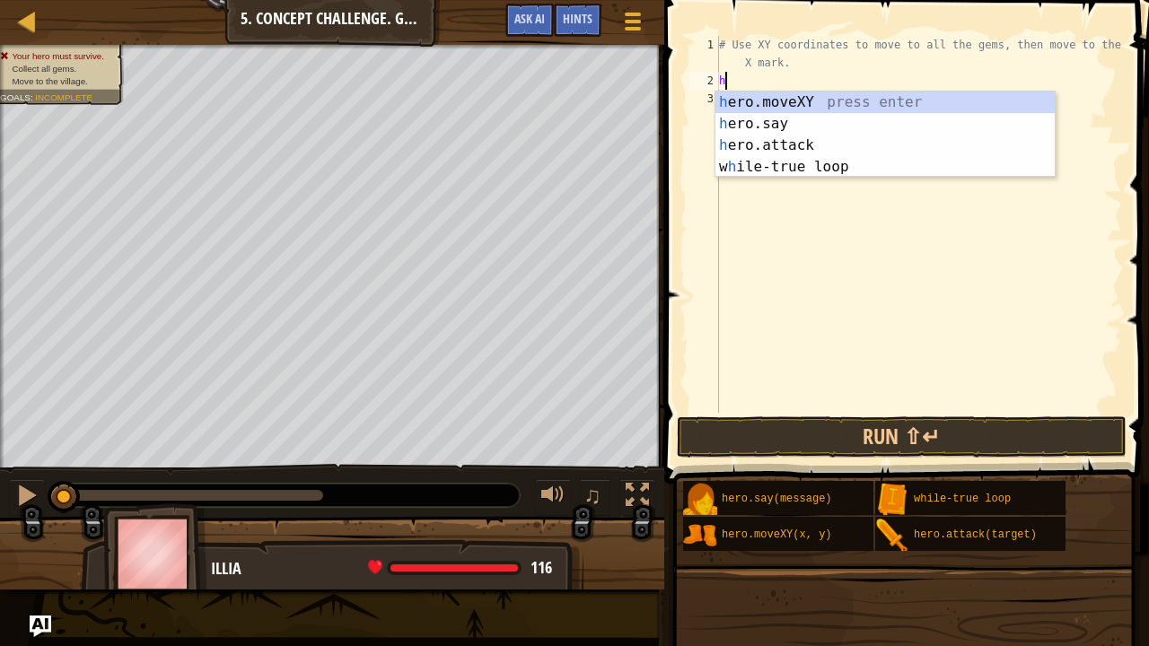
scroll to position [8, 0]
click at [904, 104] on div "h ero.moveXY press enter h ero.say press enter h ero.attack press enter w h ile…" at bounding box center [885, 156] width 340 height 129
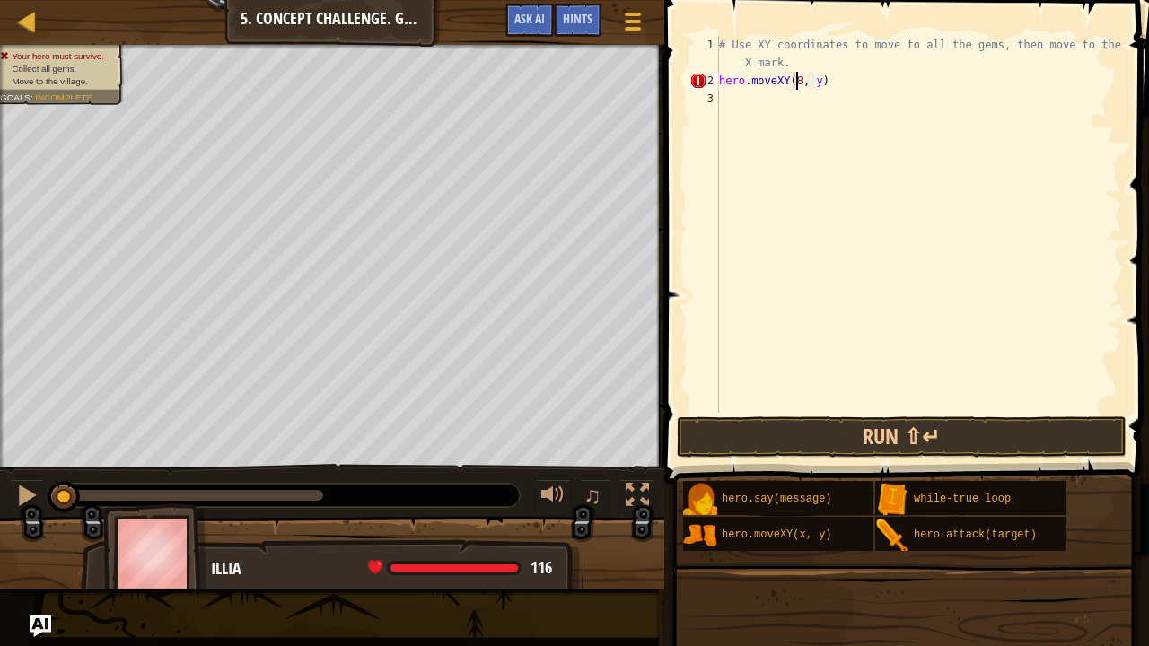
scroll to position [8, 6]
click at [815, 80] on div "# Use XY coordinates to move to all the gems, then move to the red X mark. hero…" at bounding box center [918, 251] width 407 height 431
type textarea "hero.moveXY(8, 48)"
click at [726, 101] on div "# Use XY coordinates to move to all the gems, then move to the red X mark. hero…" at bounding box center [918, 251] width 407 height 431
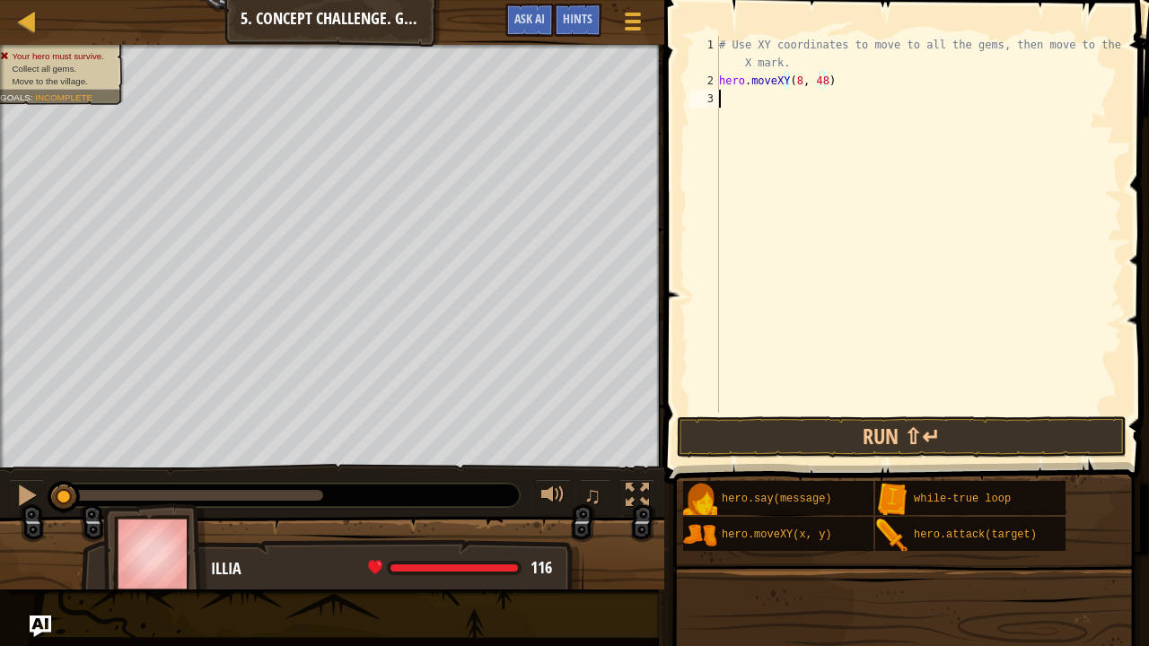
scroll to position [8, 0]
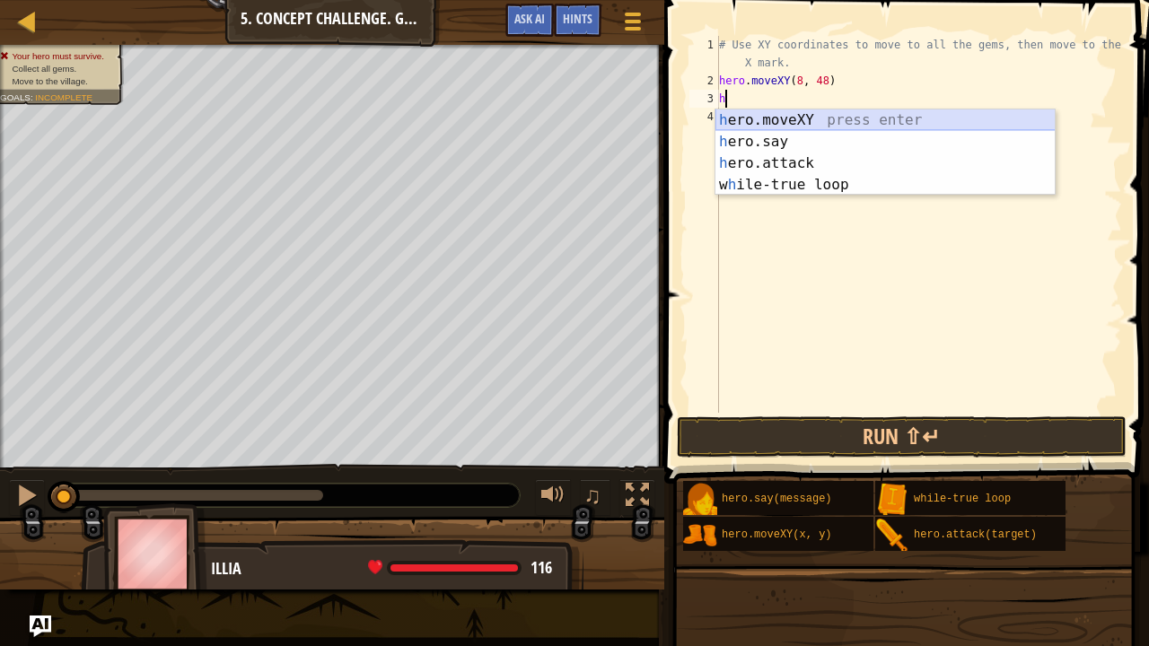
click at [823, 120] on div "h ero.moveXY press enter h ero.say press enter h ero.attack press enter w h ile…" at bounding box center [885, 173] width 340 height 129
type textarea "hero.moveXY(x, y)"
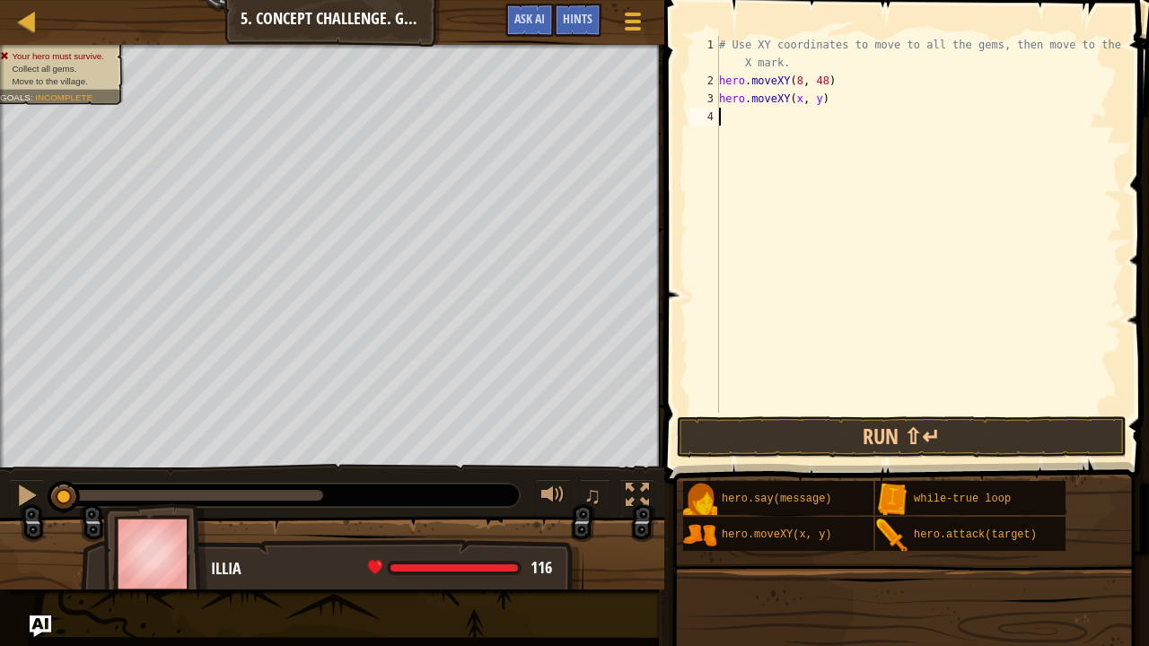
click at [832, 135] on div "# Use XY coordinates to move to all the gems, then move to the red X mark. hero…" at bounding box center [918, 251] width 407 height 431
click at [794, 102] on div "# Use XY coordinates to move to all the gems, then move to the red X mark. hero…" at bounding box center [918, 251] width 407 height 431
click at [813, 104] on div "# Use XY coordinates to move to all the gems, then move to the red X mark. hero…" at bounding box center [918, 251] width 407 height 431
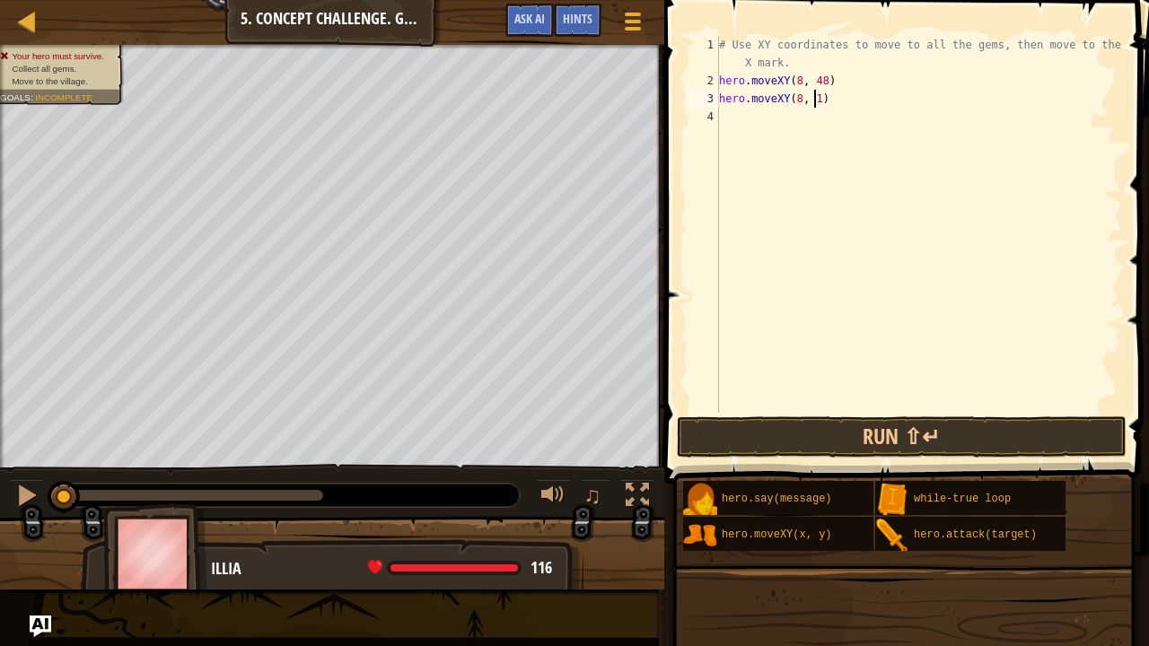
type textarea "hero.moveXY(8, 14)"
click at [749, 106] on div "# Use XY coordinates to move to all the gems, then move to the red X mark. hero…" at bounding box center [918, 251] width 407 height 431
click at [733, 136] on div "# Use XY coordinates to move to all the gems, then move to the red X mark. hero…" at bounding box center [918, 251] width 407 height 431
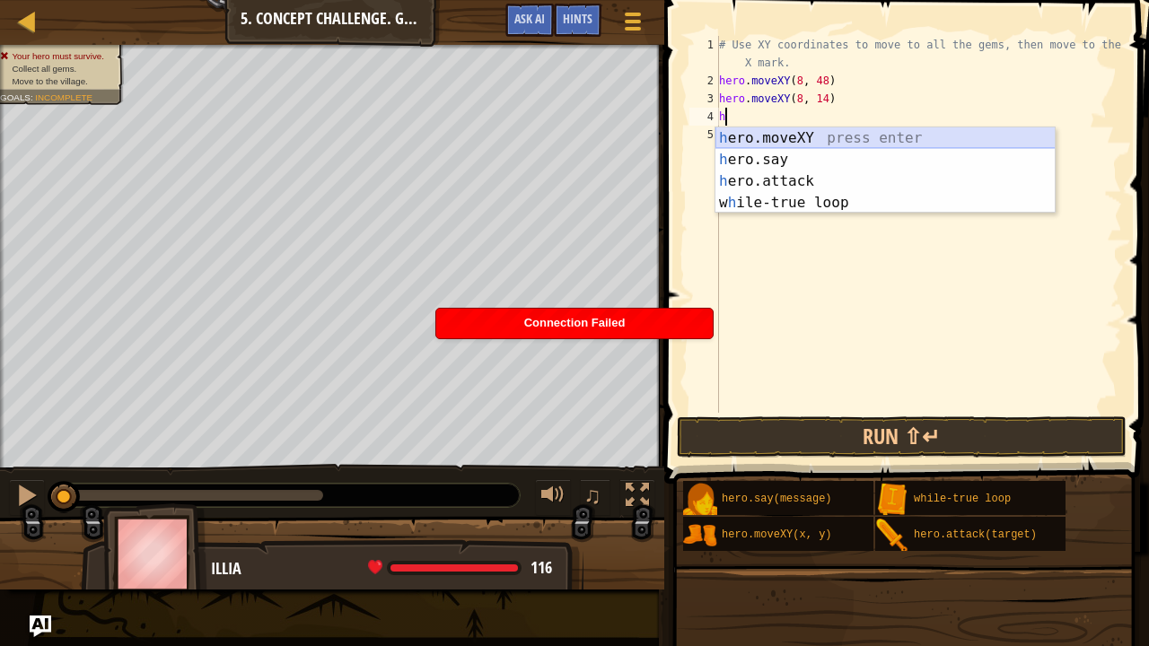
click at [817, 138] on div "h ero.moveXY press enter h ero.say press enter h ero.attack press enter w h ile…" at bounding box center [885, 191] width 340 height 129
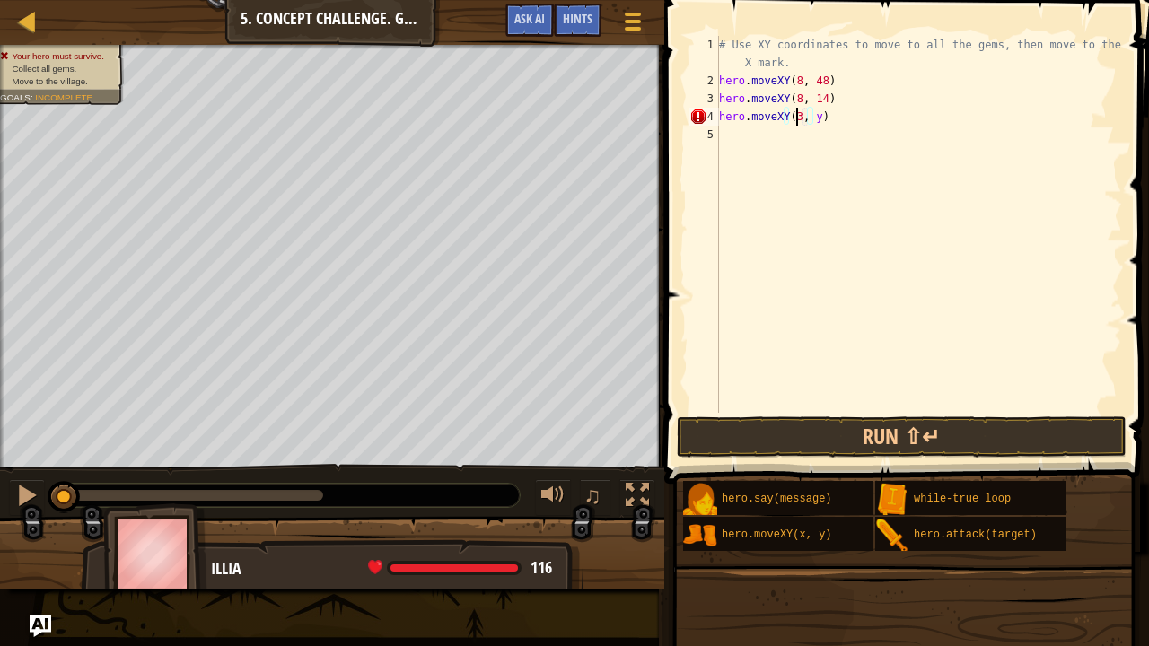
scroll to position [8, 6]
click at [815, 116] on div "# Use XY coordinates to move to all the gems, then move to the red X mark. hero…" at bounding box center [918, 251] width 407 height 431
click at [822, 117] on div "# Use XY coordinates to move to all the gems, then move to the red X mark. hero…" at bounding box center [918, 251] width 407 height 431
type textarea "hero.moveXY(34, 15)"
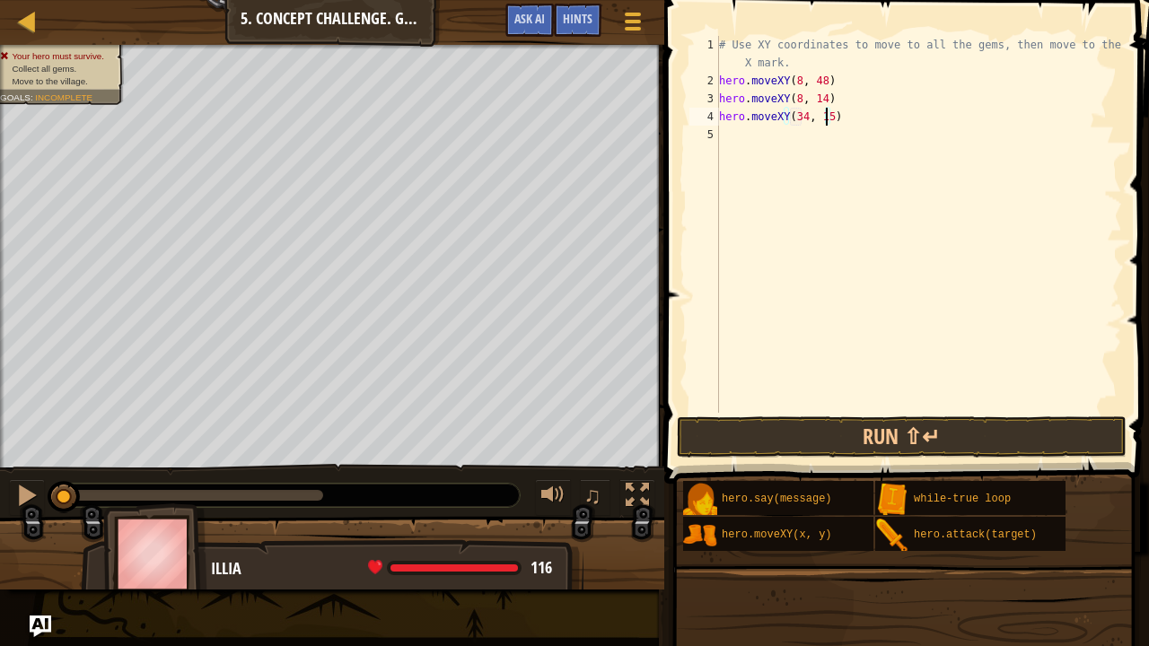
click at [732, 148] on div "# Use XY coordinates to move to all the gems, then move to the red X mark. hero…" at bounding box center [918, 251] width 407 height 431
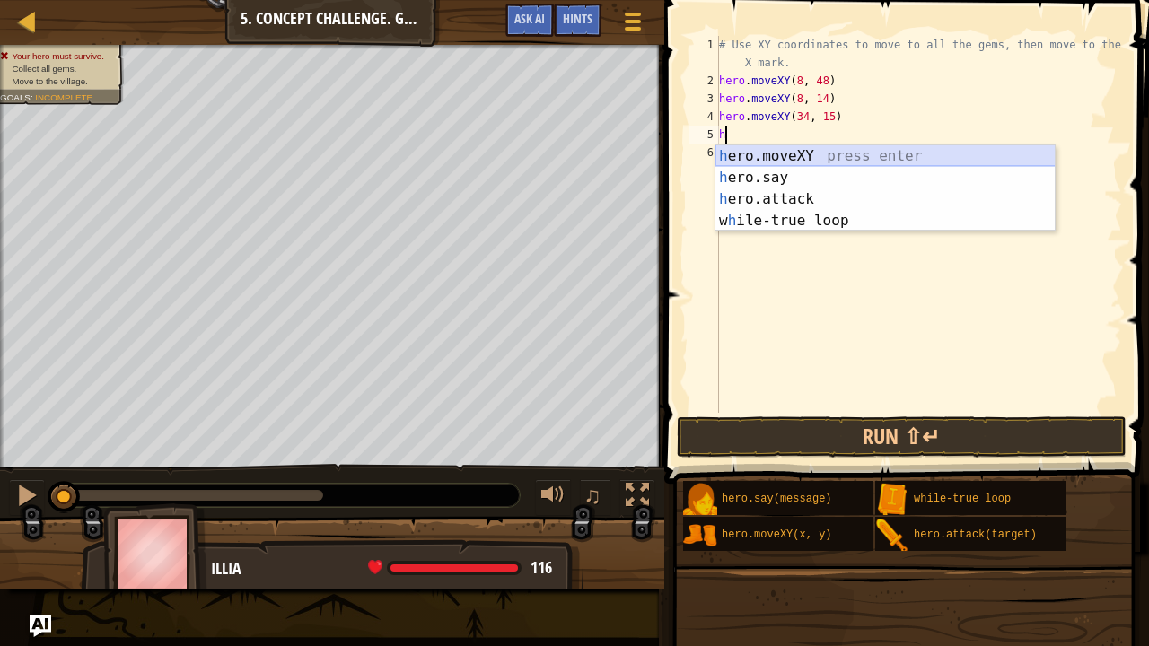
click at [781, 150] on div "h ero.moveXY press enter h ero.say press enter h ero.attack press enter w h ile…" at bounding box center [885, 209] width 340 height 129
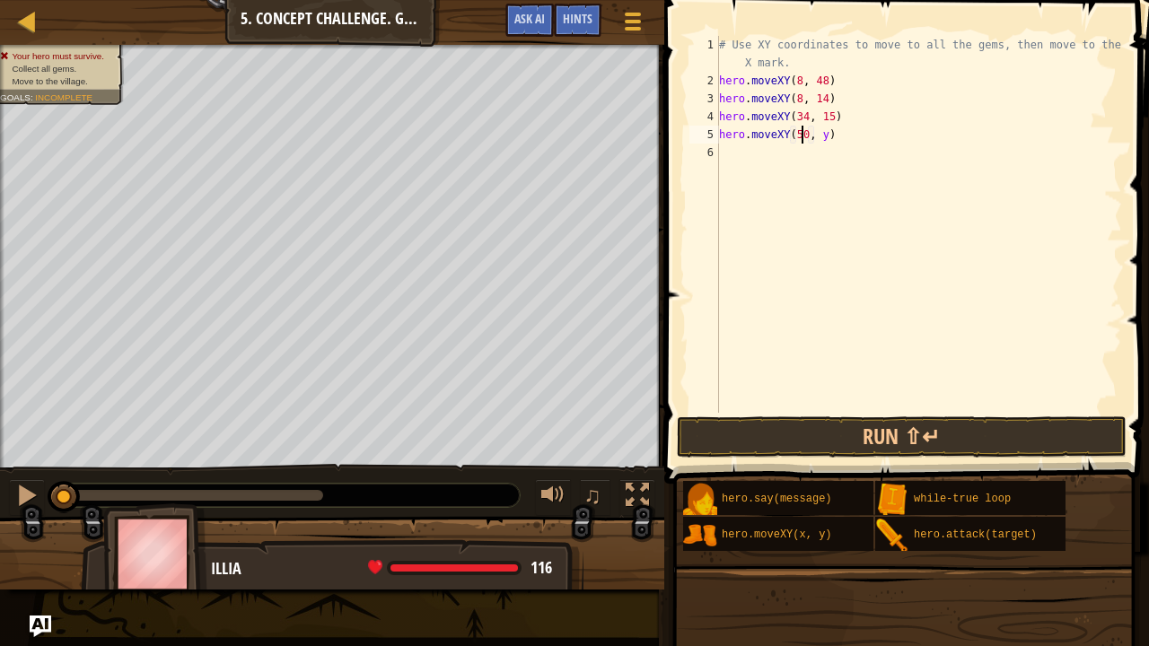
scroll to position [8, 6]
click at [819, 136] on div "# Use XY coordinates to move to all the gems, then move to the red X mark. hero…" at bounding box center [918, 251] width 407 height 431
type textarea "hero.moveXY(50, 34)"
click at [722, 147] on div "# Use XY coordinates to move to all the gems, then move to the red X mark. hero…" at bounding box center [918, 251] width 407 height 431
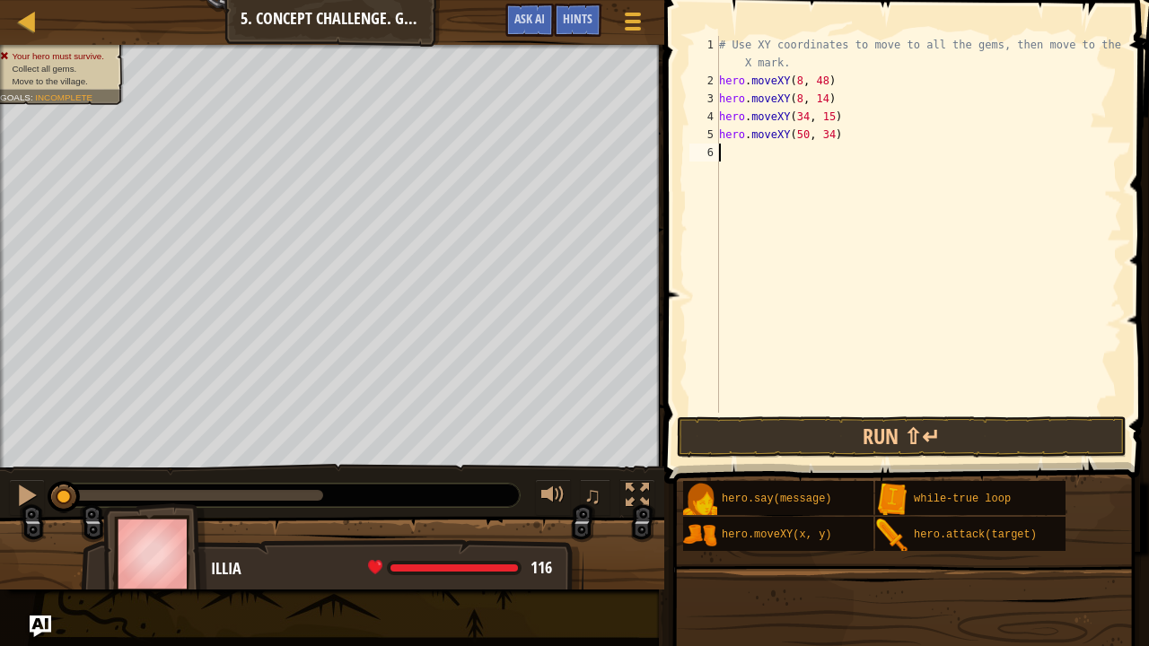
scroll to position [8, 0]
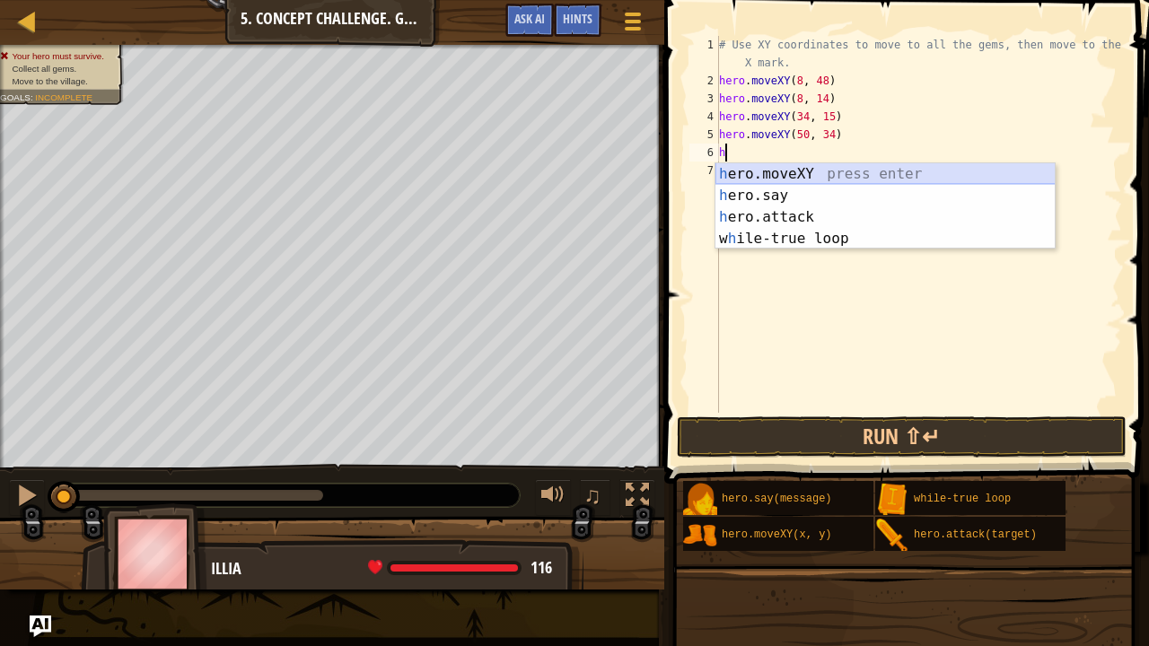
click at [760, 165] on div "h ero.moveXY press enter h ero.say press enter h ero.attack press enter w h ile…" at bounding box center [885, 227] width 340 height 129
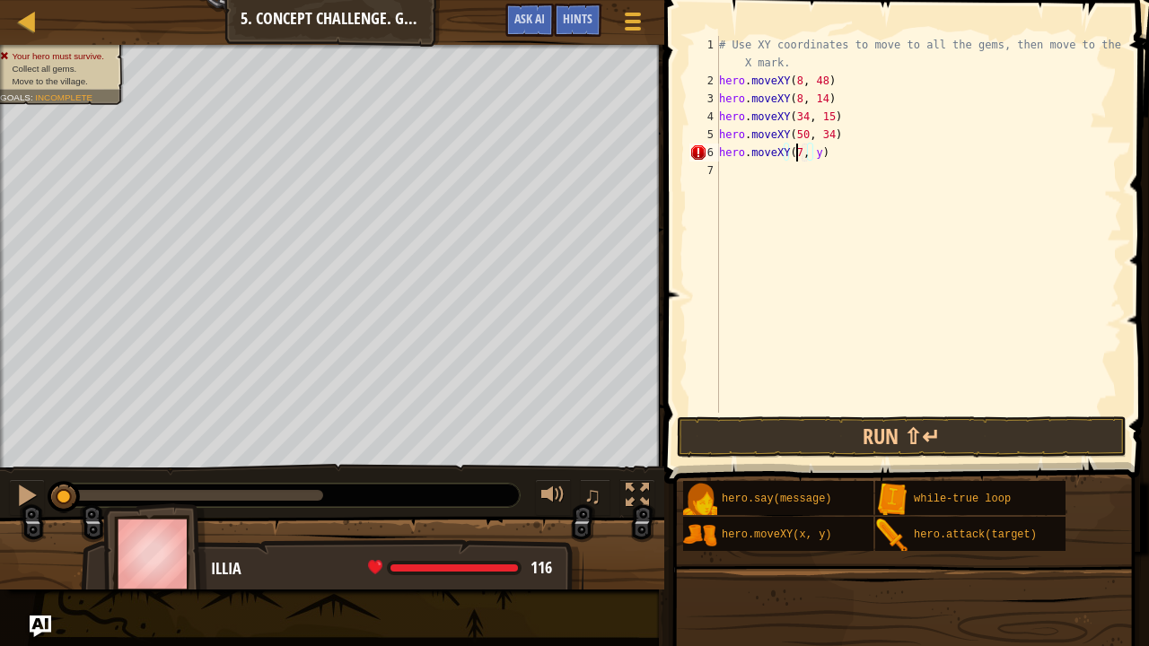
scroll to position [8, 6]
click at [819, 153] on div "# Use XY coordinates to move to all the gems, then move to the red X mark. hero…" at bounding box center [918, 251] width 407 height 431
click at [872, 433] on button "Run ⇧↵" at bounding box center [902, 436] width 450 height 41
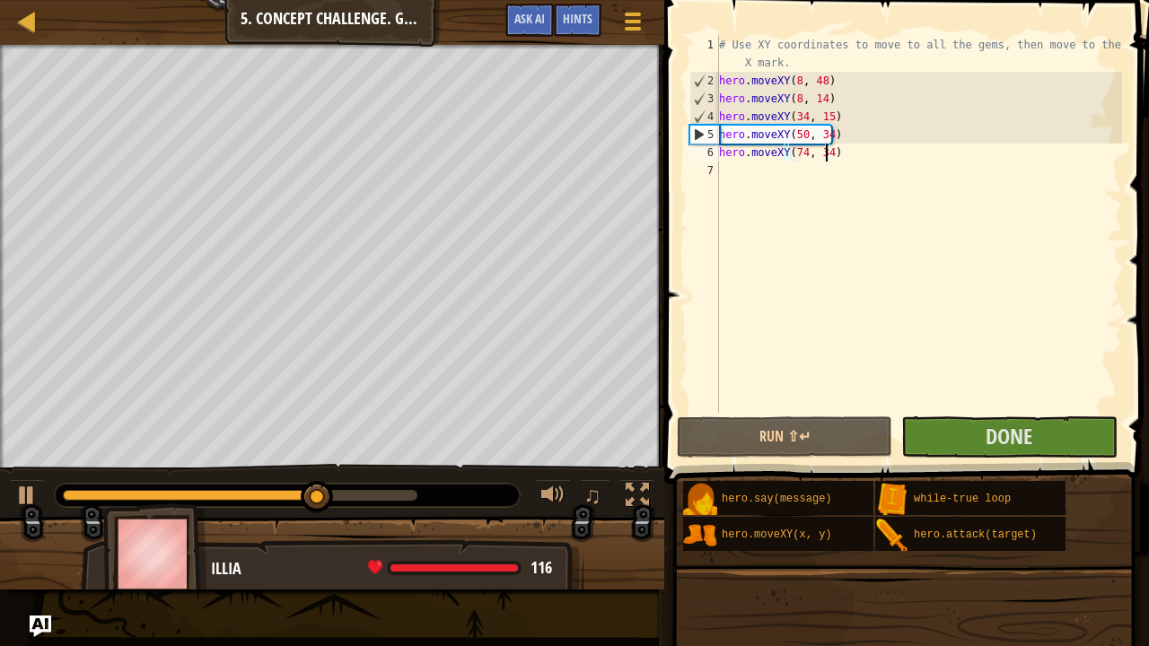
click at [842, 138] on div "# Use XY coordinates to move to all the gems, then move to the red X mark. hero…" at bounding box center [918, 251] width 407 height 431
type textarea "hero.moveXY(50, 34)"
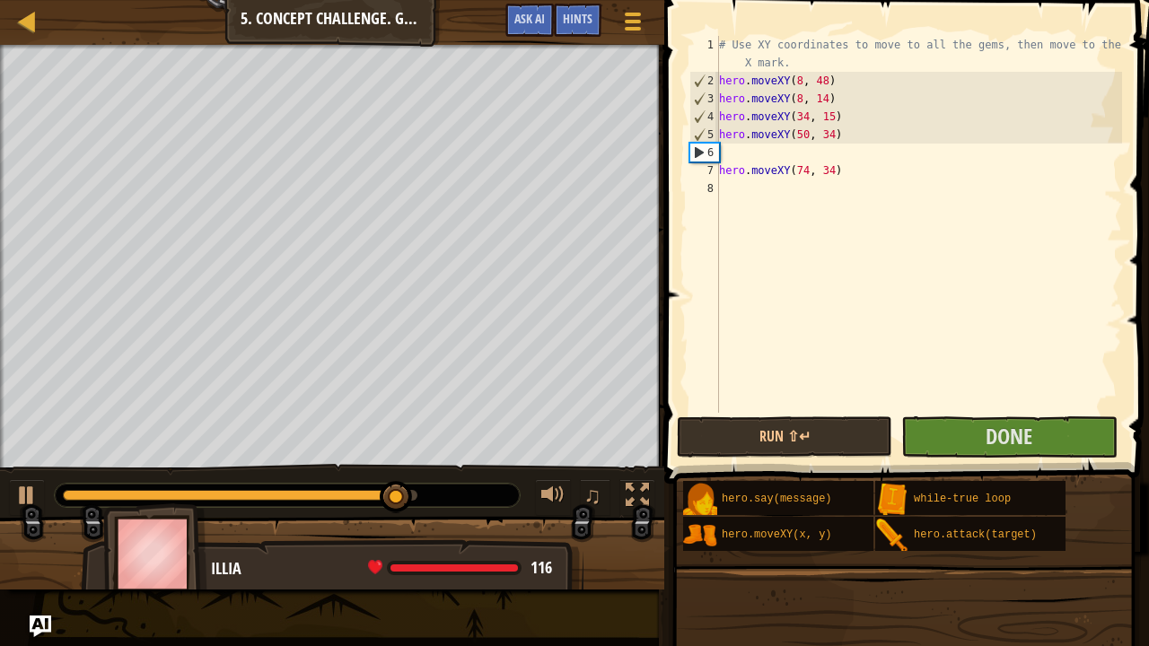
scroll to position [8, 0]
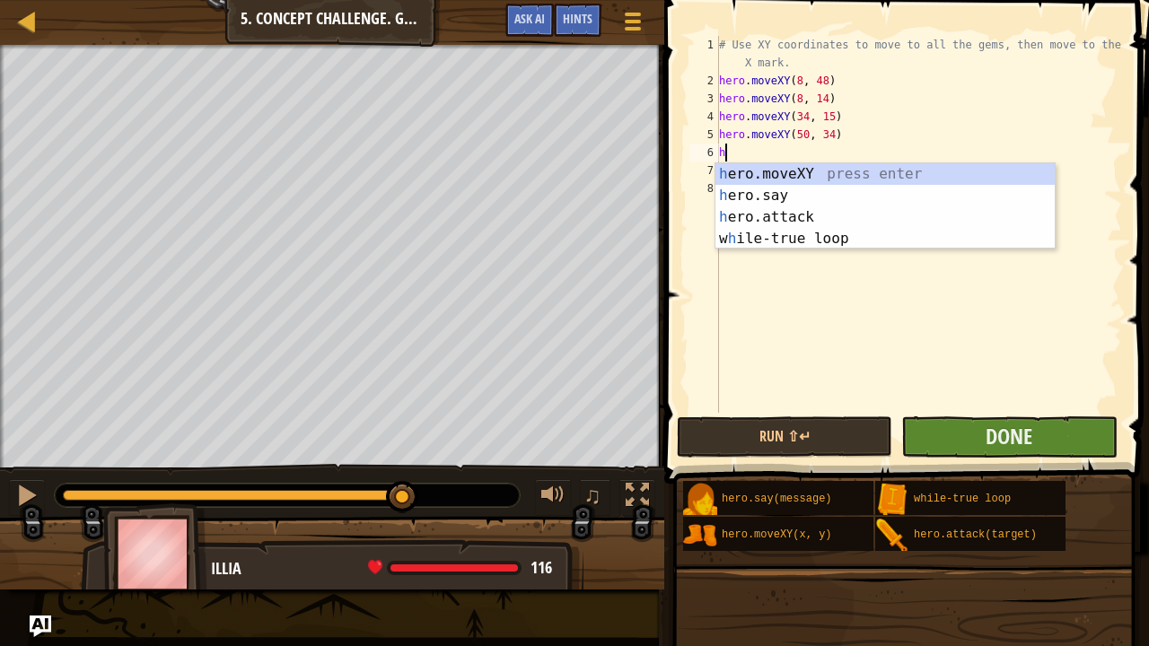
type textarea "h"
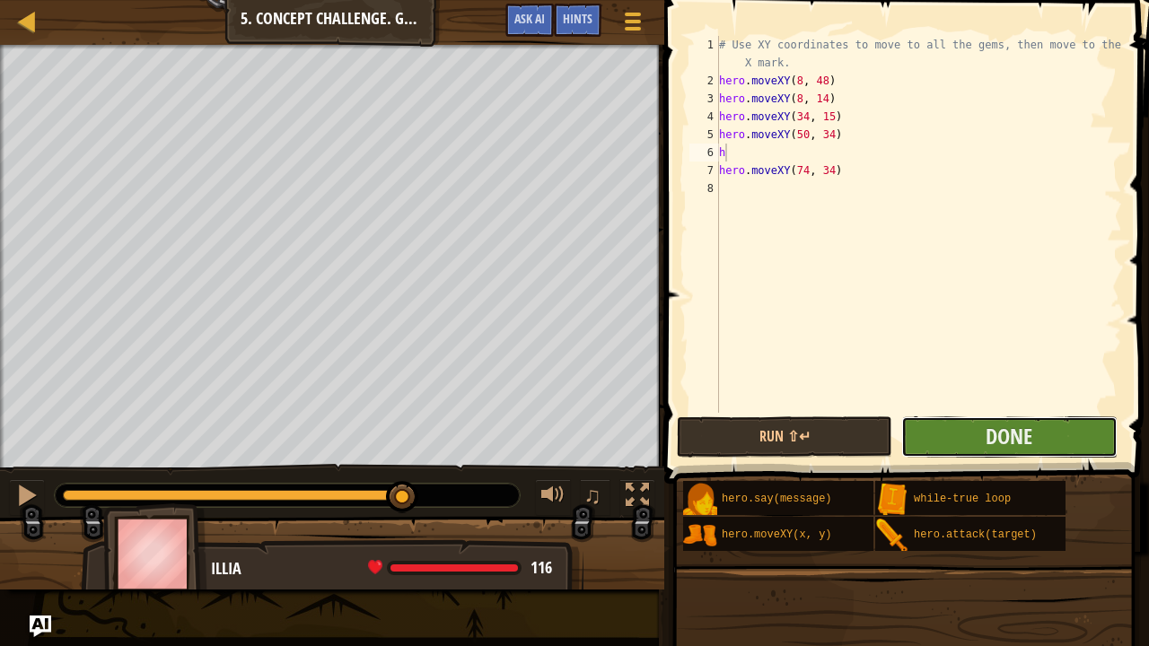
click at [934, 438] on button "Done" at bounding box center [1008, 436] width 215 height 41
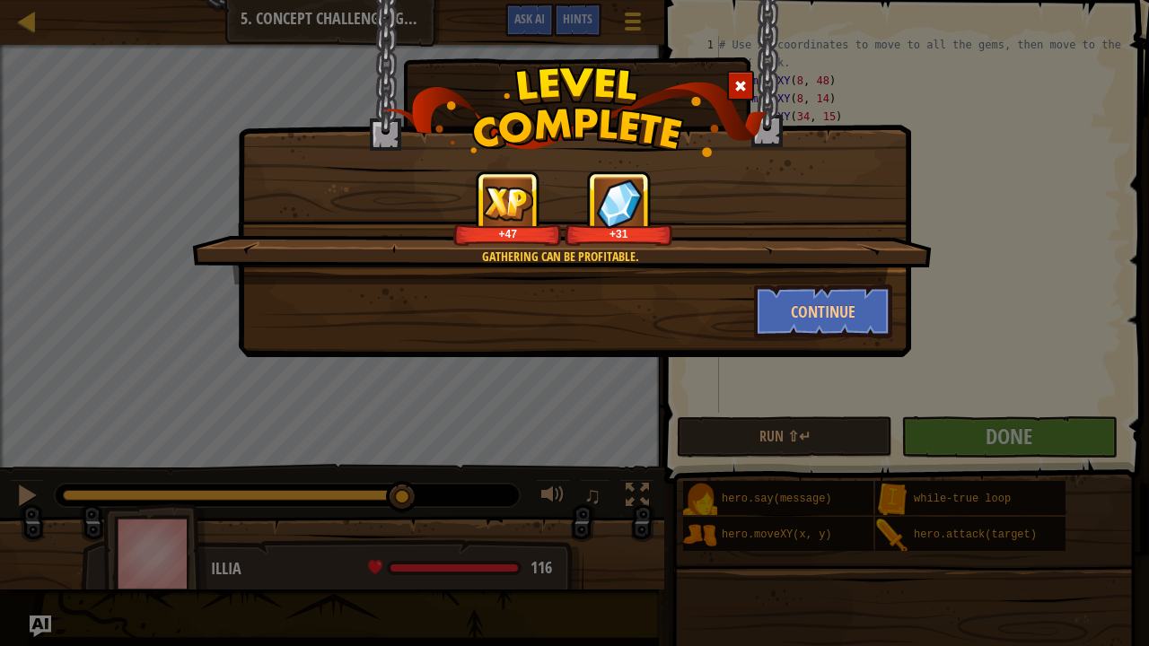
click at [736, 77] on div at bounding box center [740, 86] width 27 height 30
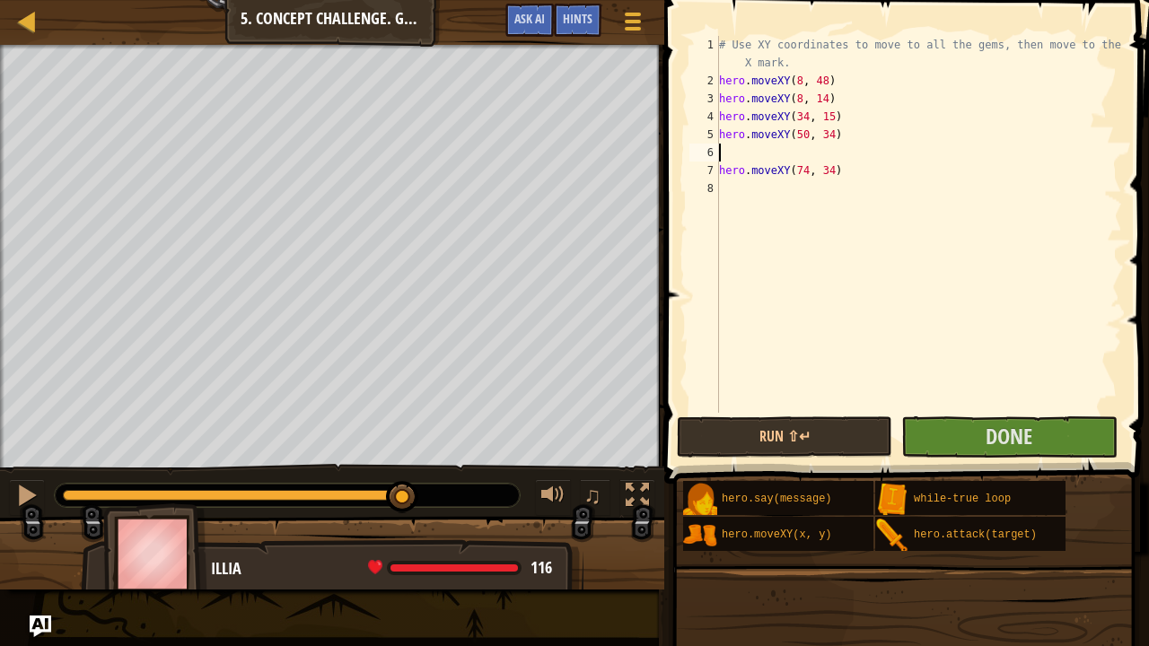
type textarea "hero.moveXY(50, 34)"
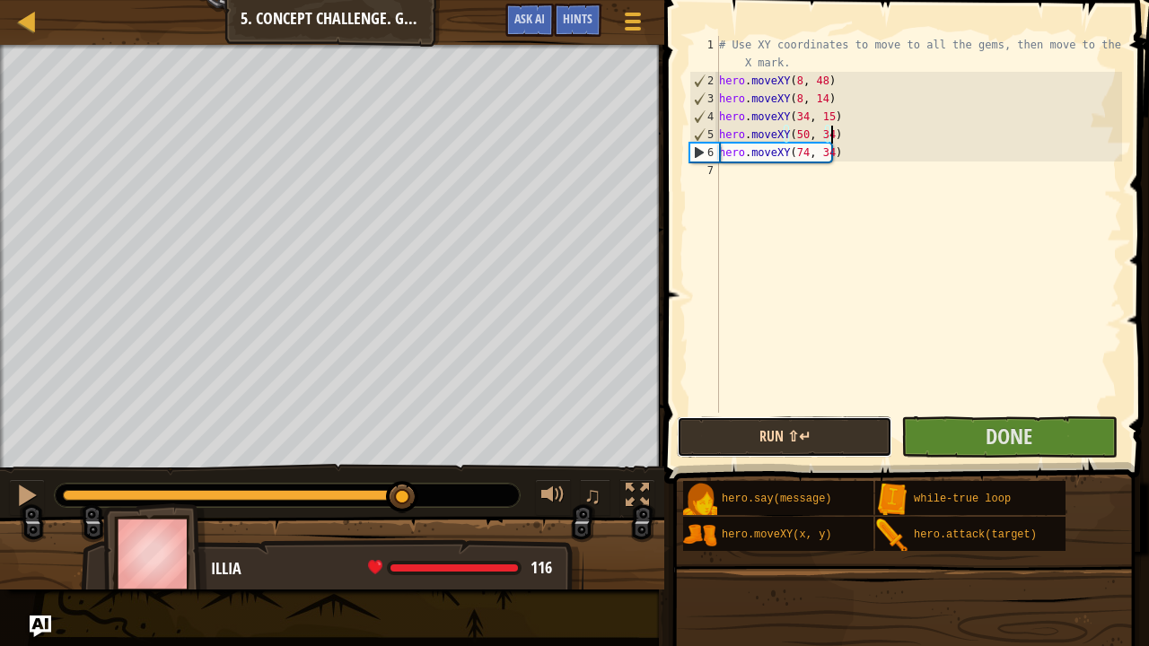
click at [798, 425] on button "Run ⇧↵" at bounding box center [784, 436] width 215 height 41
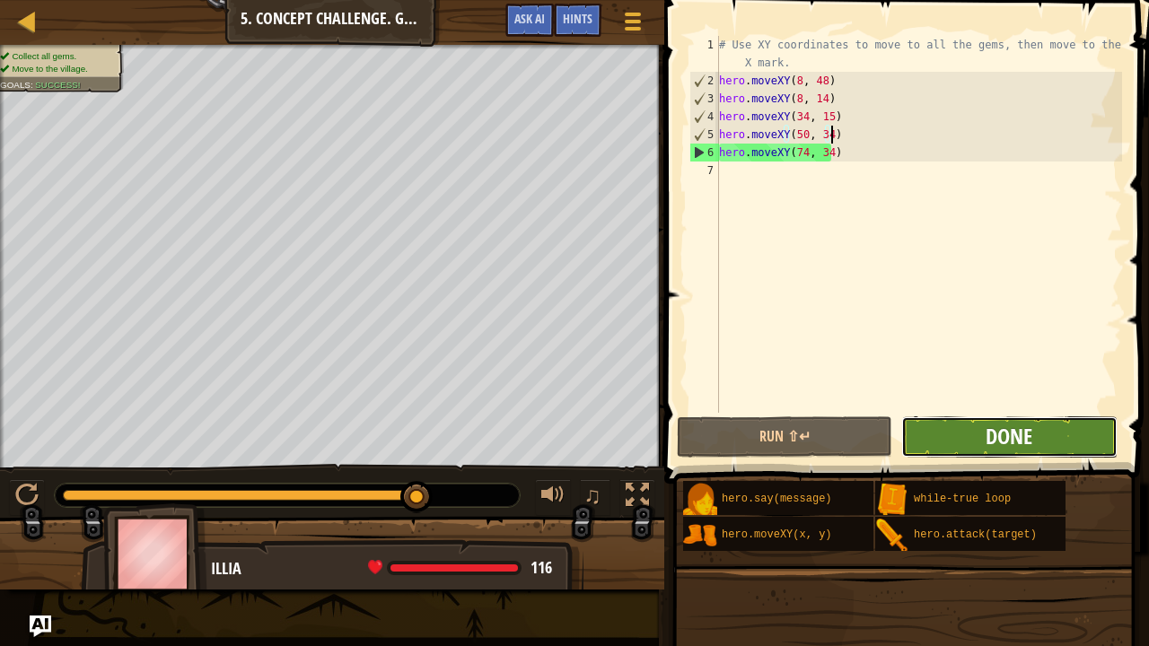
click at [999, 444] on span "Done" at bounding box center [1008, 436] width 47 height 29
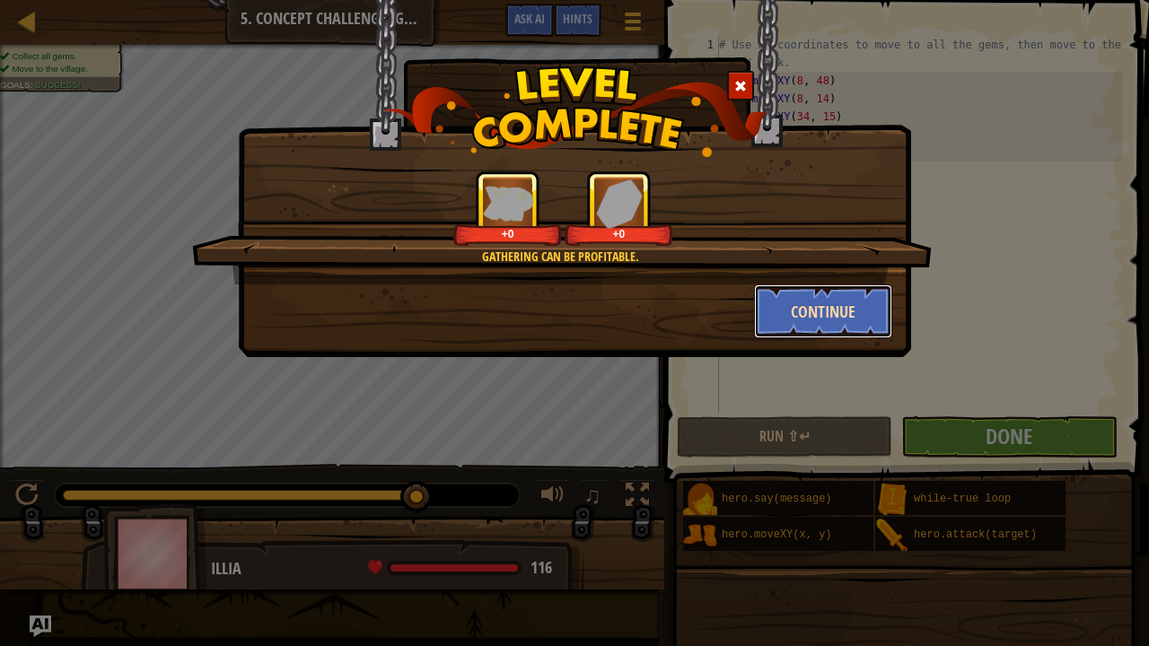
click at [765, 296] on button "Continue" at bounding box center [823, 312] width 139 height 54
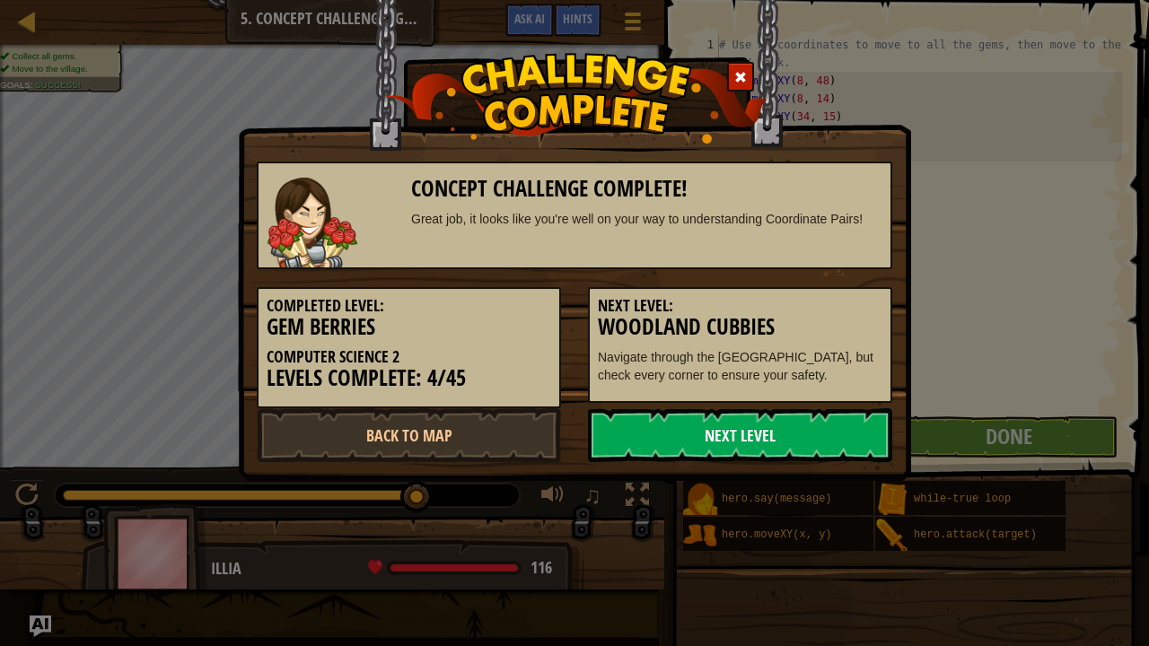
click at [708, 441] on link "Next Level" at bounding box center [740, 435] width 304 height 54
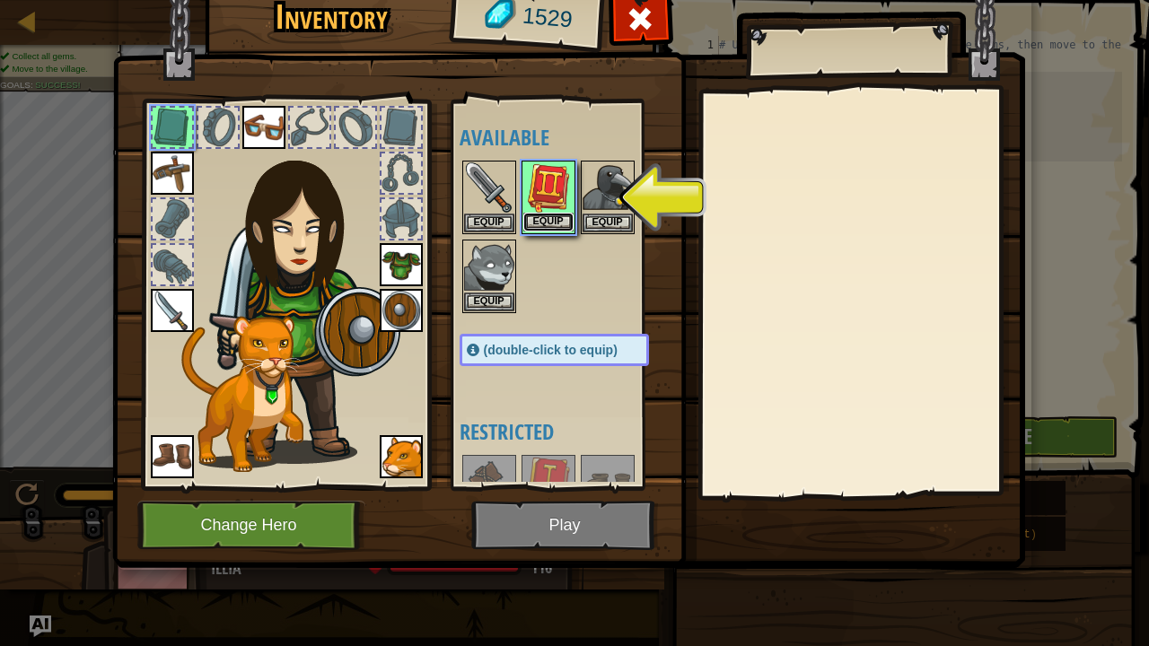
click at [546, 214] on button "Equip" at bounding box center [548, 222] width 50 height 19
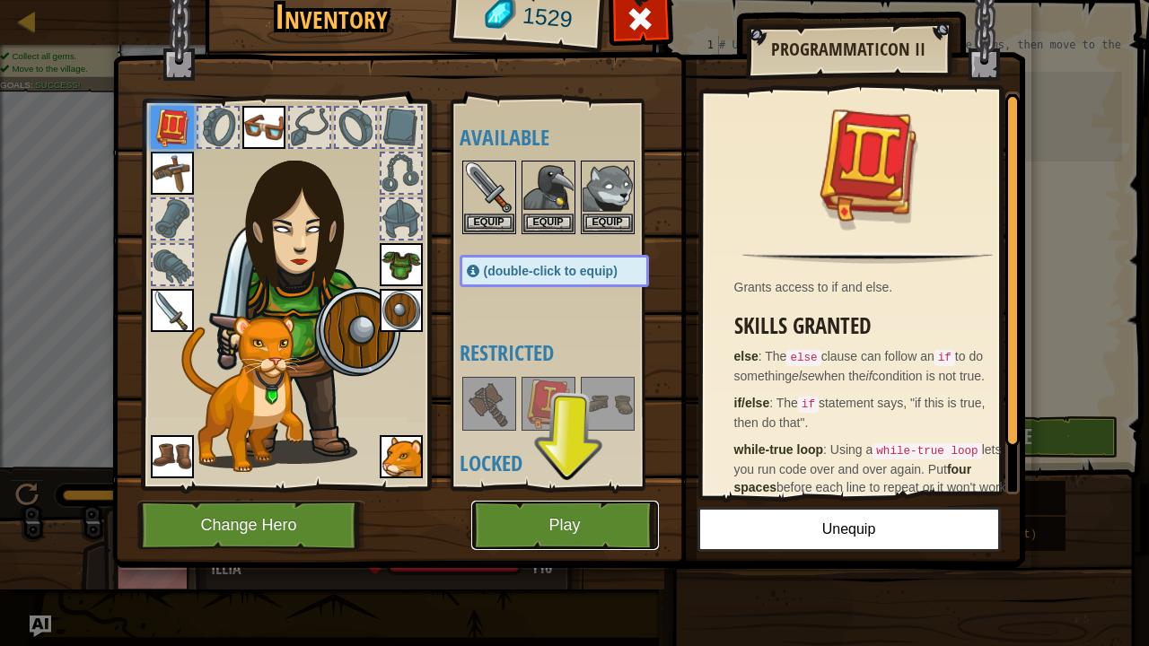
click at [551, 524] on button "Play" at bounding box center [565, 525] width 188 height 49
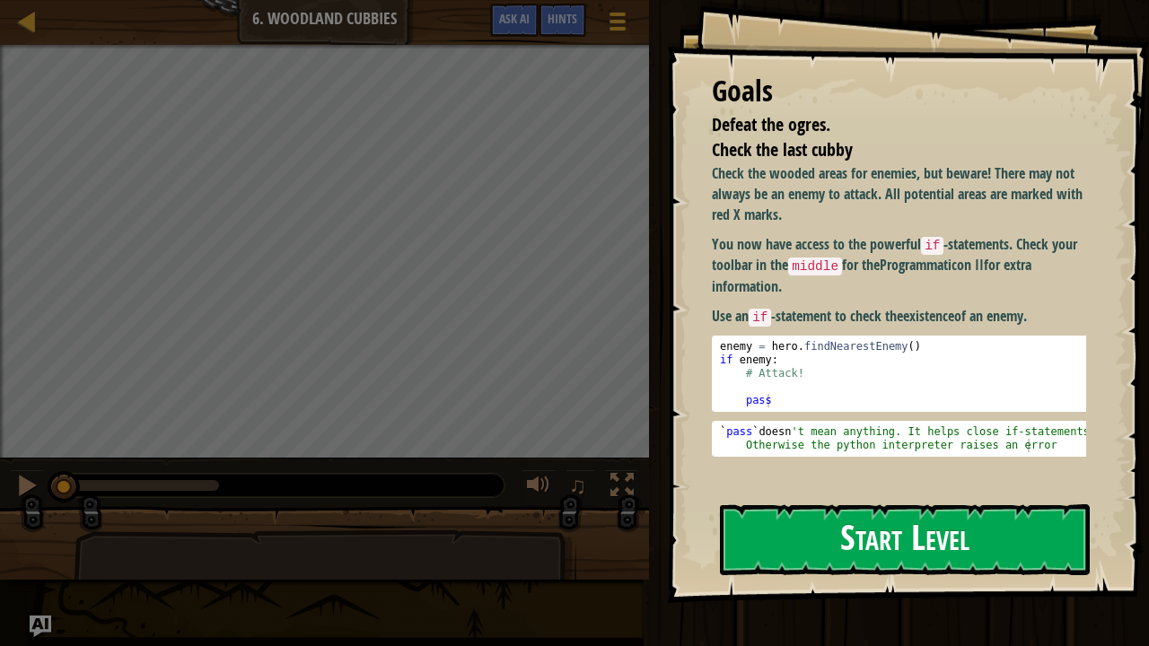
click at [865, 531] on button "Start Level" at bounding box center [905, 539] width 370 height 71
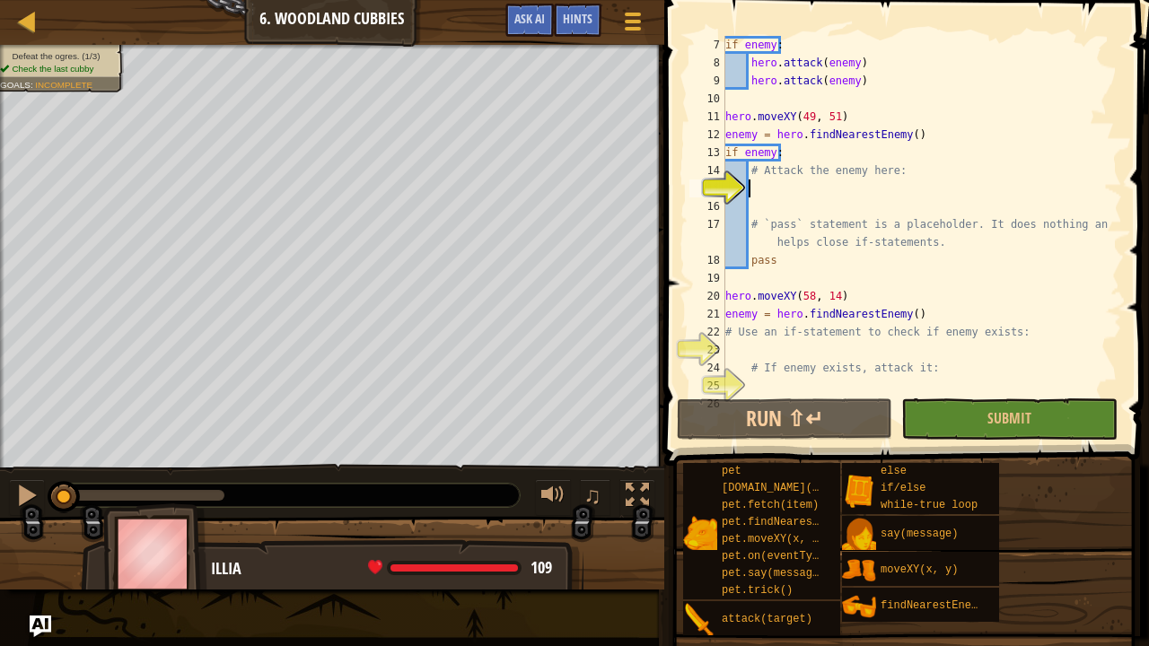
scroll to position [8, 2]
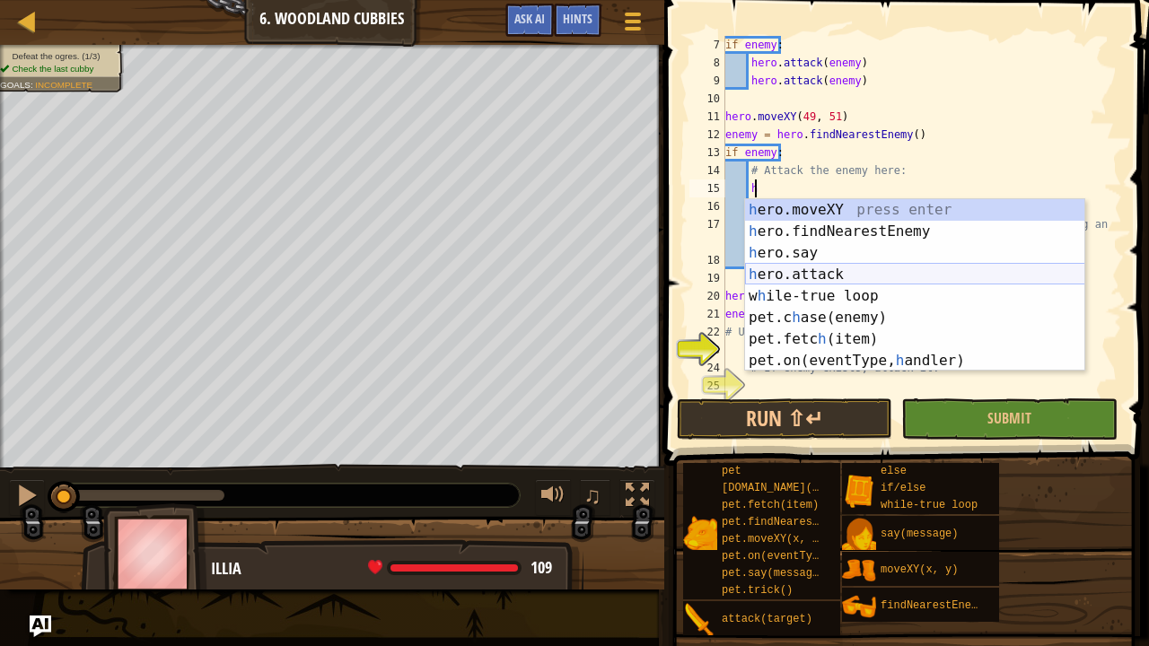
click at [826, 270] on div "h ero.moveXY press enter h ero.findNearestEnemy press enter h ero.say press ent…" at bounding box center [915, 306] width 340 height 215
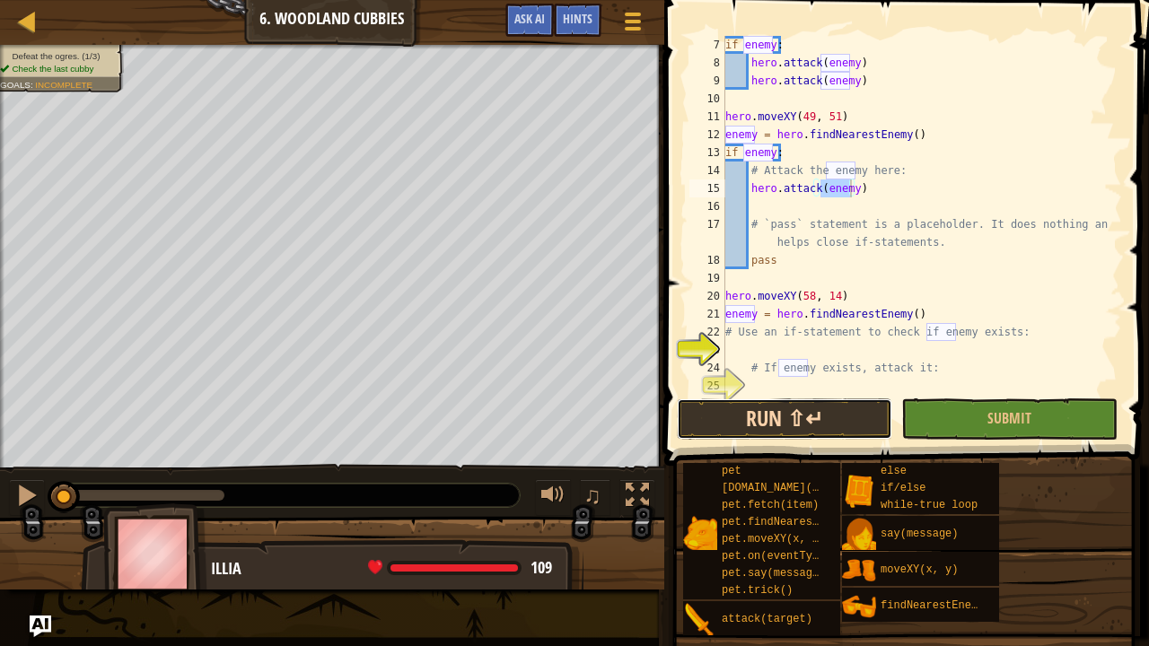
click at [836, 418] on button "Run ⇧↵" at bounding box center [784, 418] width 215 height 41
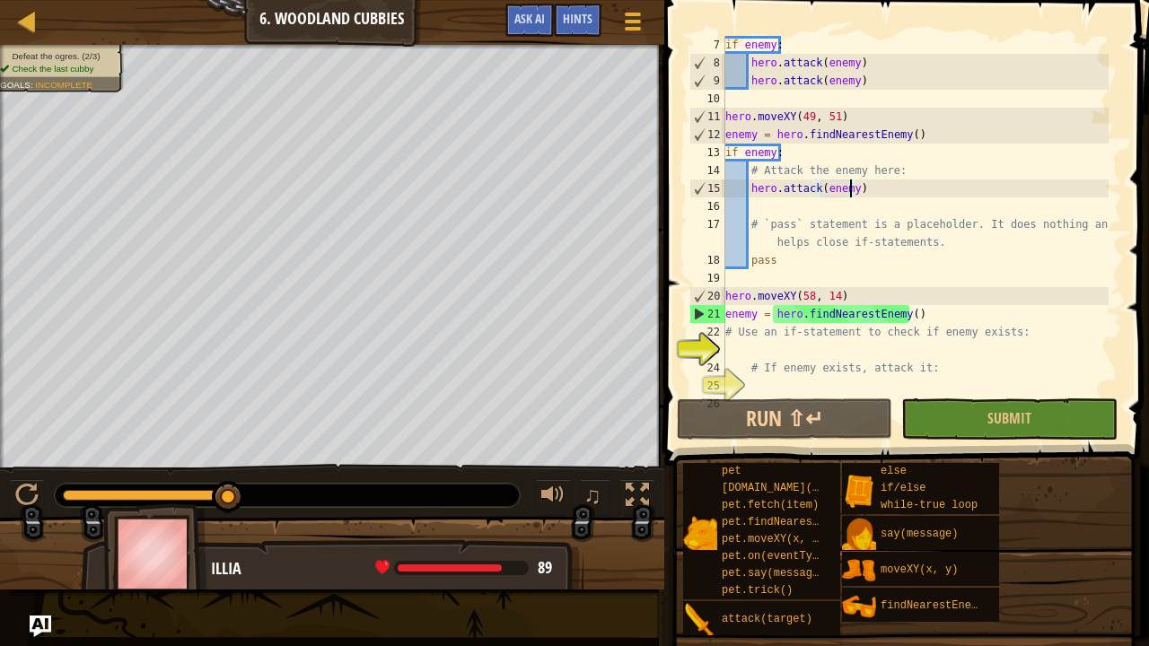
click at [731, 337] on div "if enemy : hero . attack ( enemy ) hero . attack ( enemy ) hero . moveXY ( 49 ,…" at bounding box center [915, 233] width 387 height 395
type textarea "# Use an if-statement to check if enemy exists:"
click at [730, 341] on div "if enemy : hero . attack ( enemy ) hero . attack ( enemy ) hero . moveXY ( 49 ,…" at bounding box center [915, 233] width 387 height 395
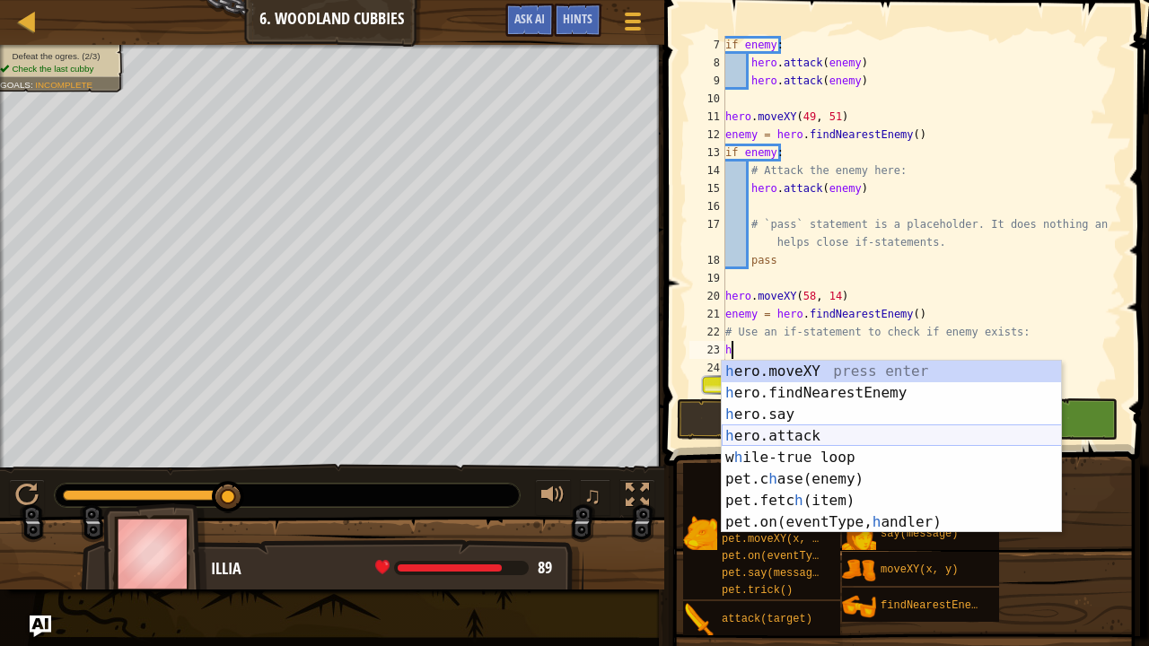
click at [819, 440] on div "h ero.moveXY press enter h ero.findNearestEnemy press enter h ero.say press ent…" at bounding box center [892, 468] width 340 height 215
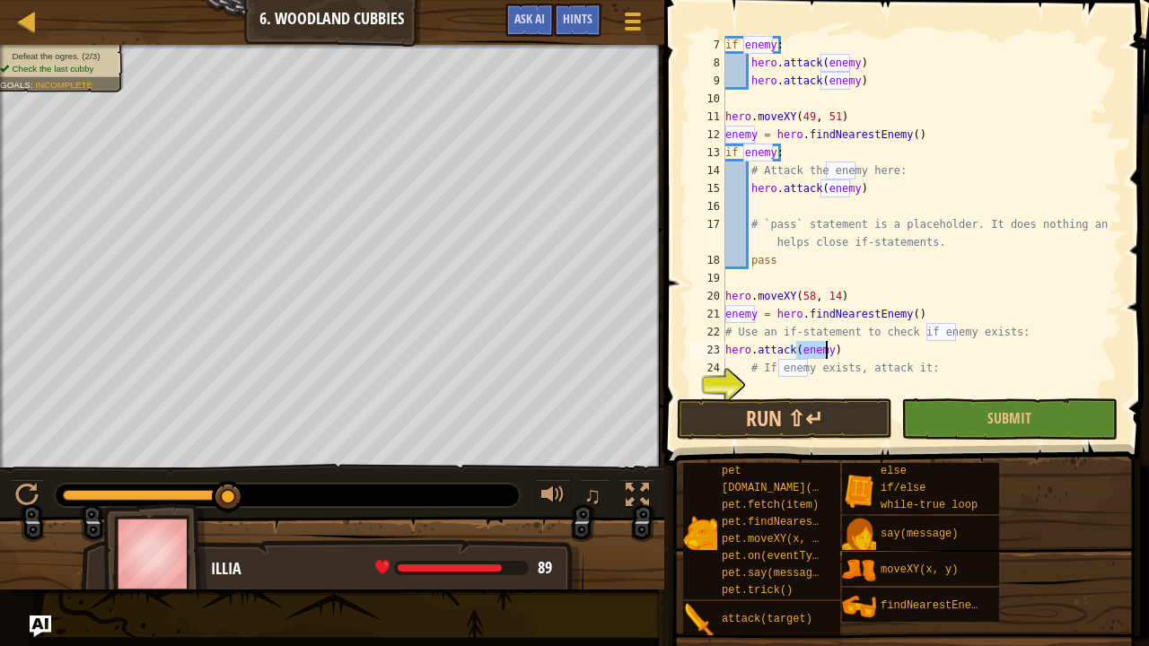
type textarea "hero.attack(enemy)"
click at [995, 406] on button "Submit" at bounding box center [1008, 418] width 215 height 41
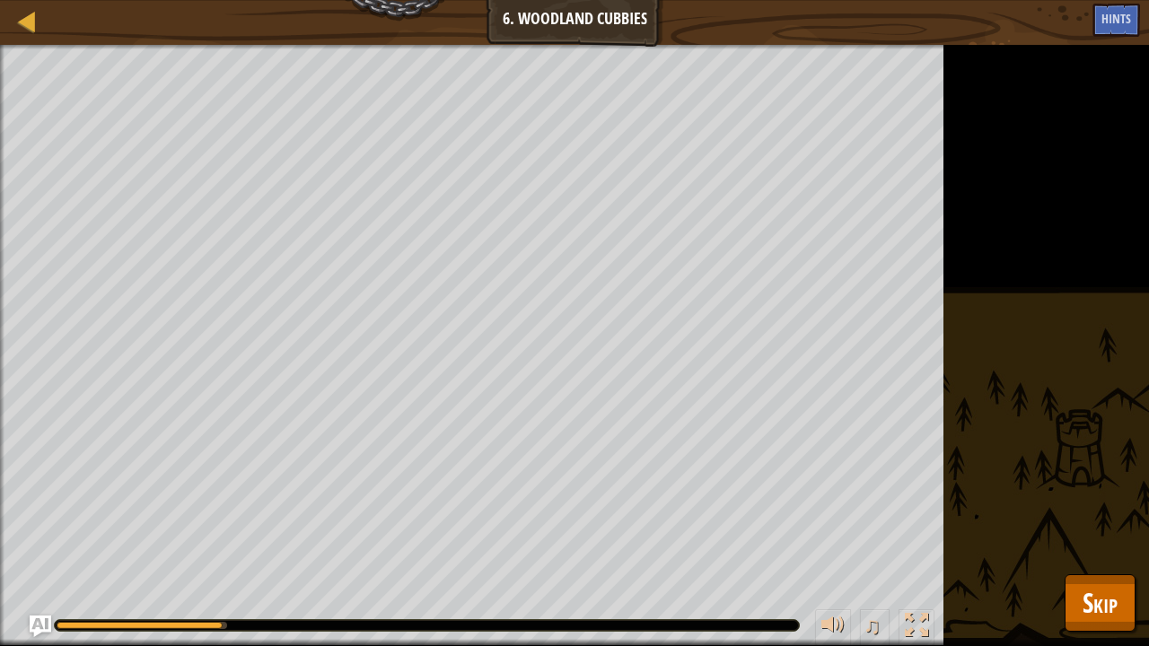
click at [1064, 491] on div "Defeat the ogres. (2/3) Check the last cubby Goals : Running... ♫ Illia 109 x: …" at bounding box center [574, 345] width 1149 height 601
click at [25, 25] on div at bounding box center [27, 21] width 22 height 22
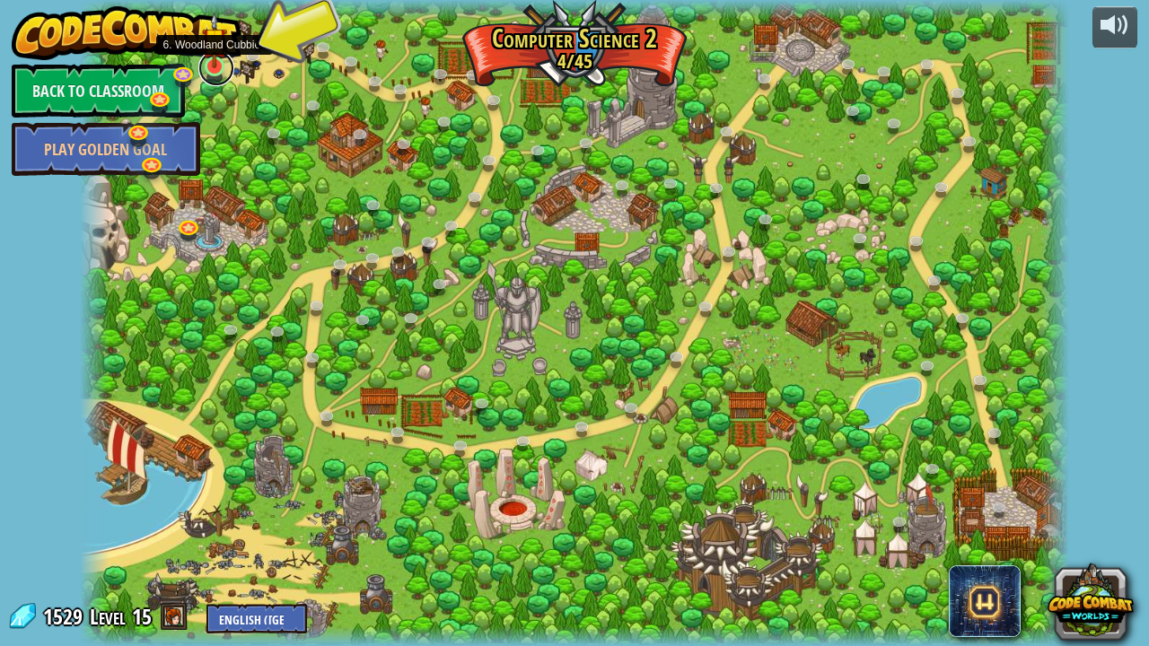
click at [207, 70] on link at bounding box center [216, 68] width 36 height 36
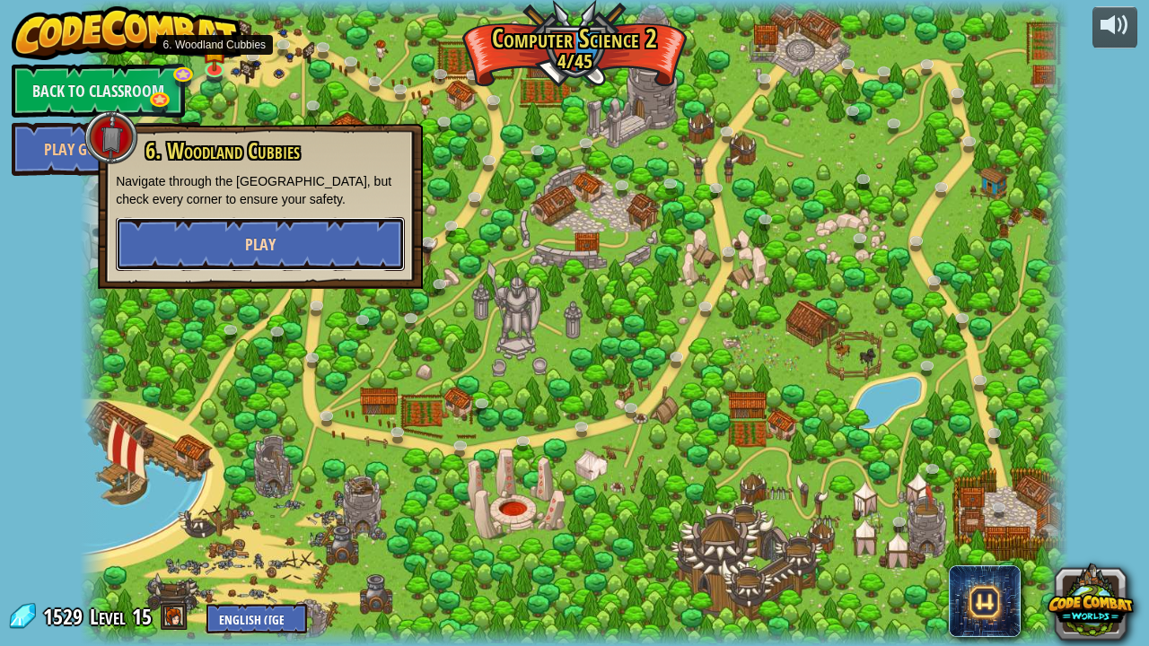
click at [289, 248] on button "Play" at bounding box center [260, 244] width 289 height 54
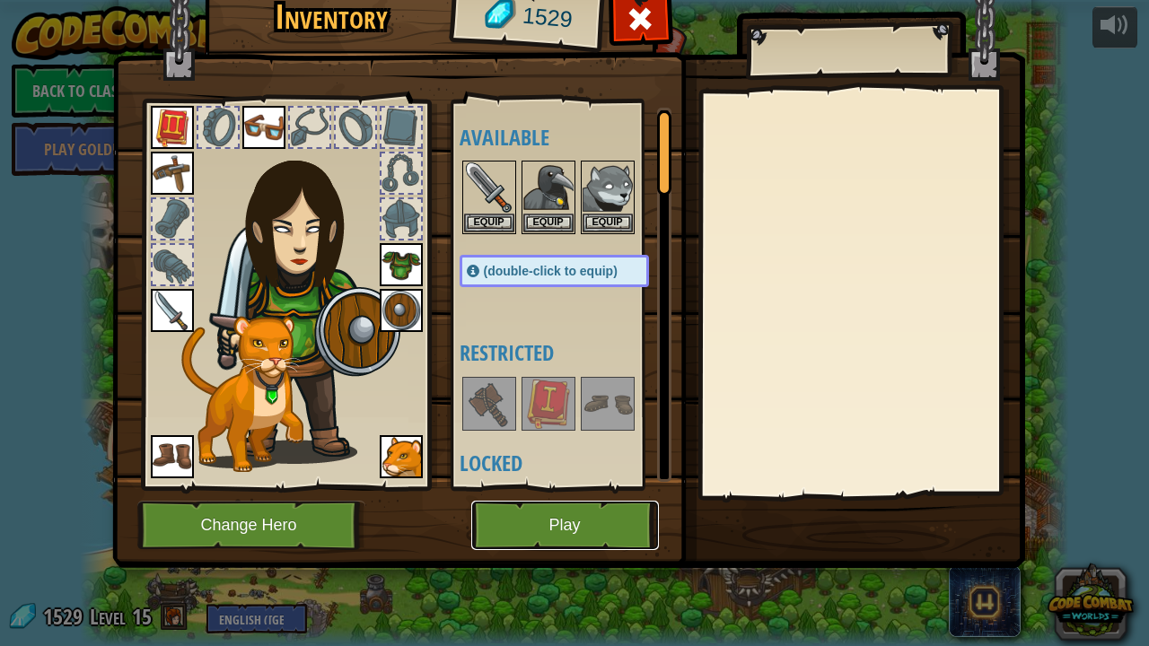
click at [596, 531] on button "Play" at bounding box center [565, 525] width 188 height 49
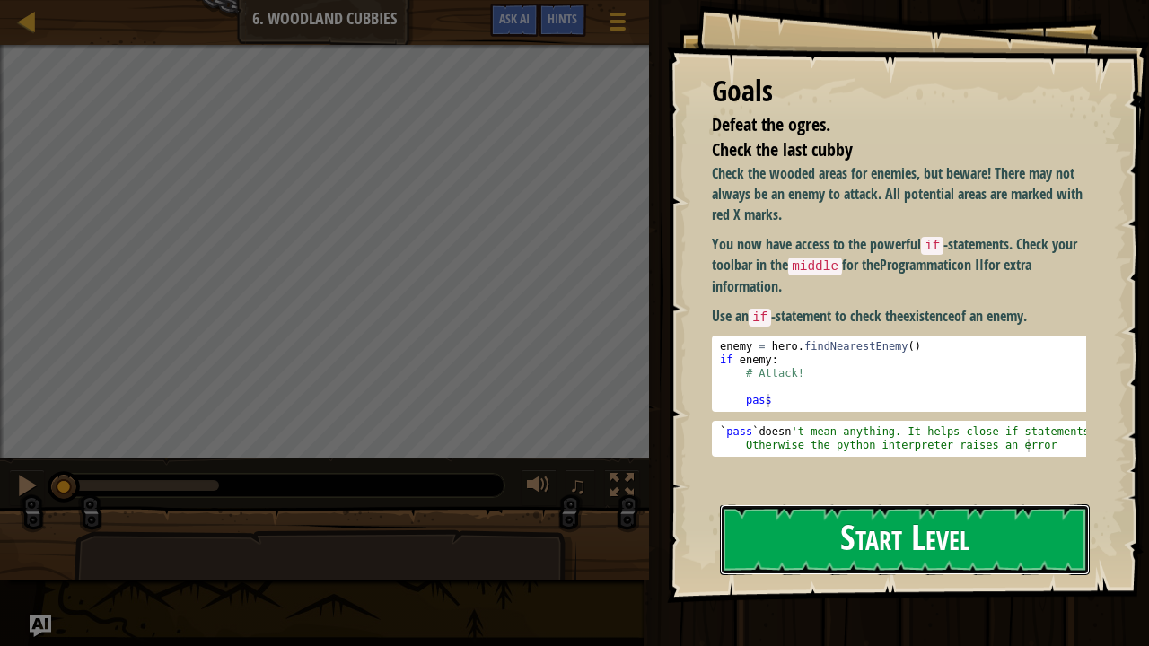
click at [767, 531] on button "Start Level" at bounding box center [905, 539] width 370 height 71
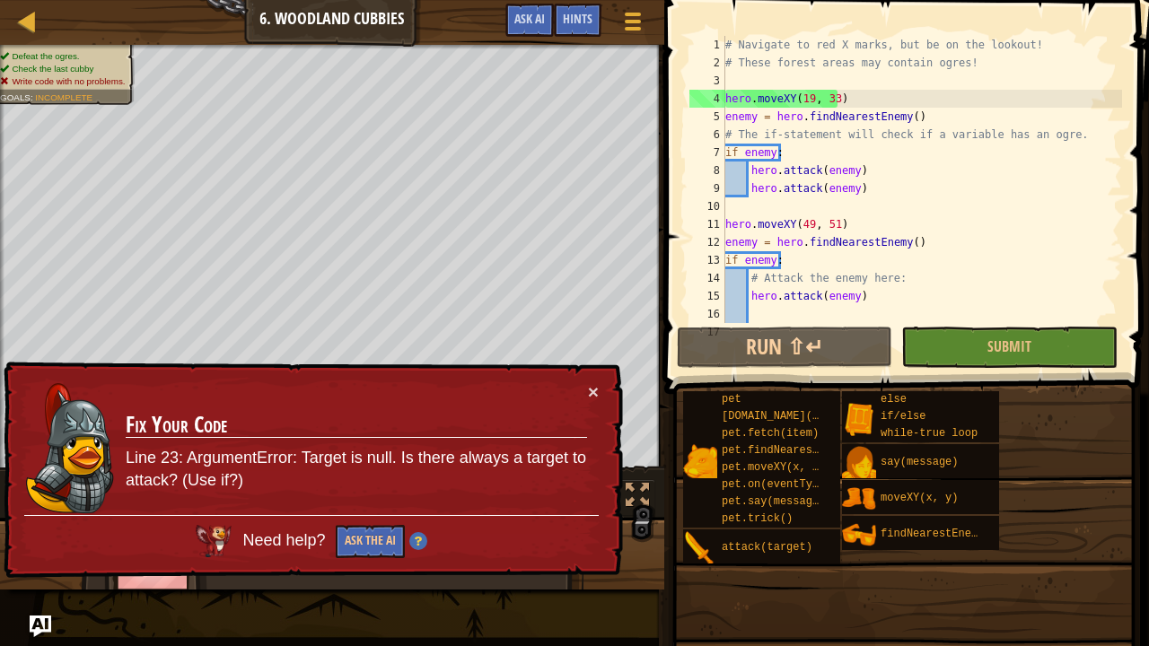
scroll to position [126, 0]
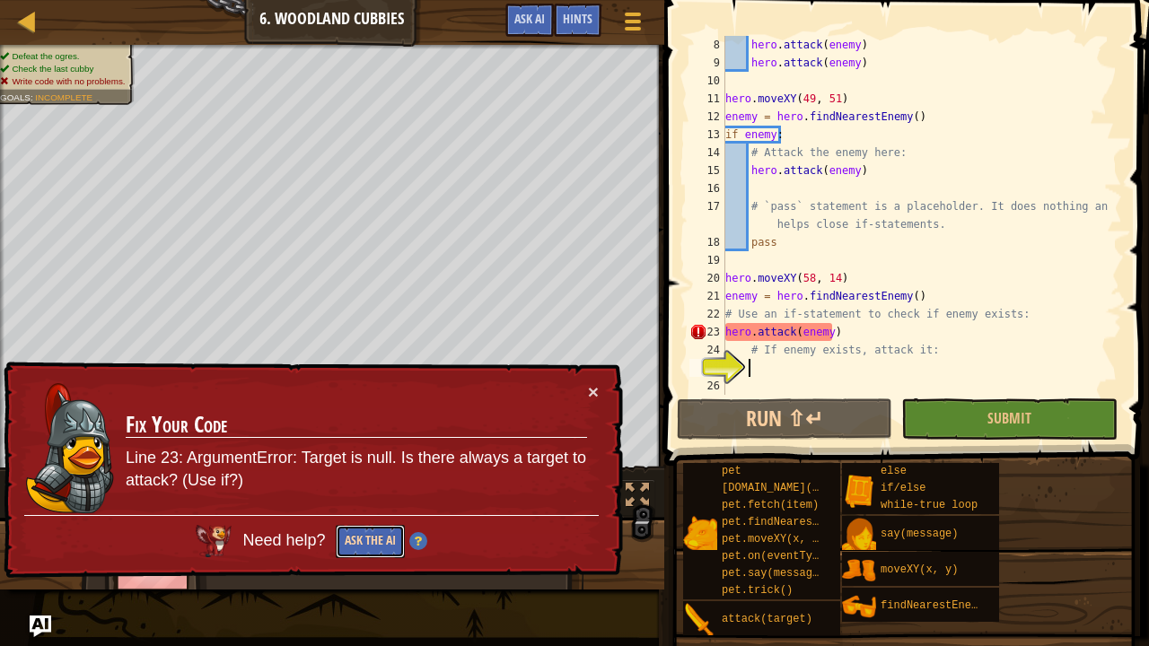
click at [390, 531] on button "Ask the AI" at bounding box center [370, 541] width 69 height 33
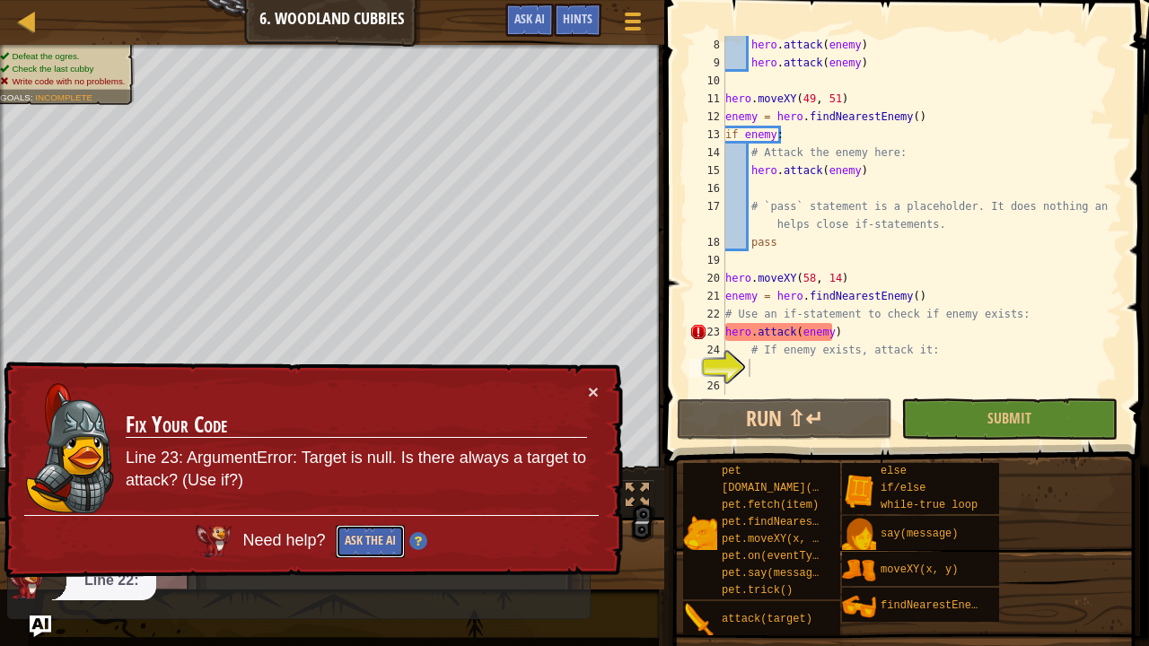
click at [380, 531] on button "Ask the AI" at bounding box center [370, 541] width 69 height 33
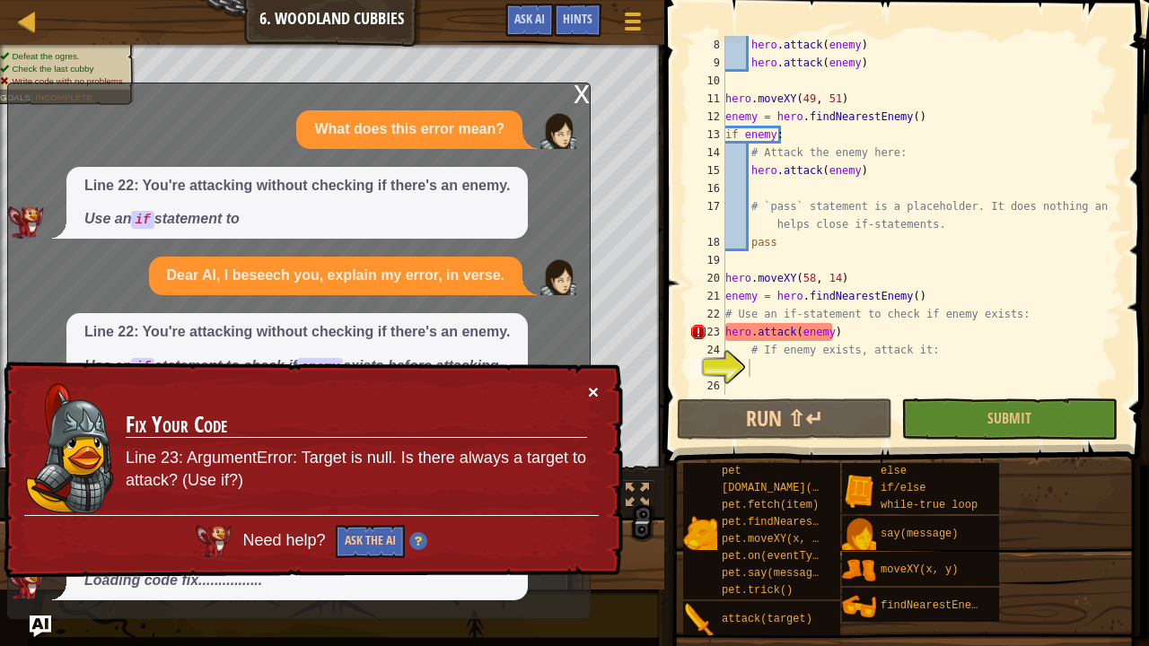
click at [591, 389] on button "×" at bounding box center [593, 391] width 11 height 19
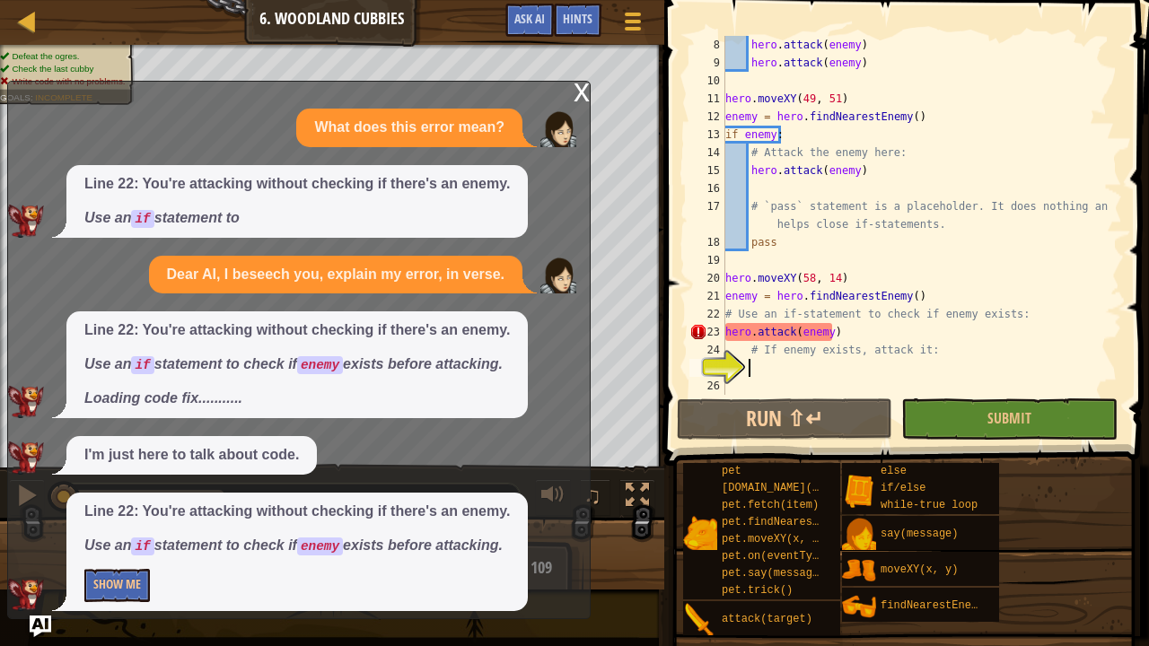
scroll to position [10, 0]
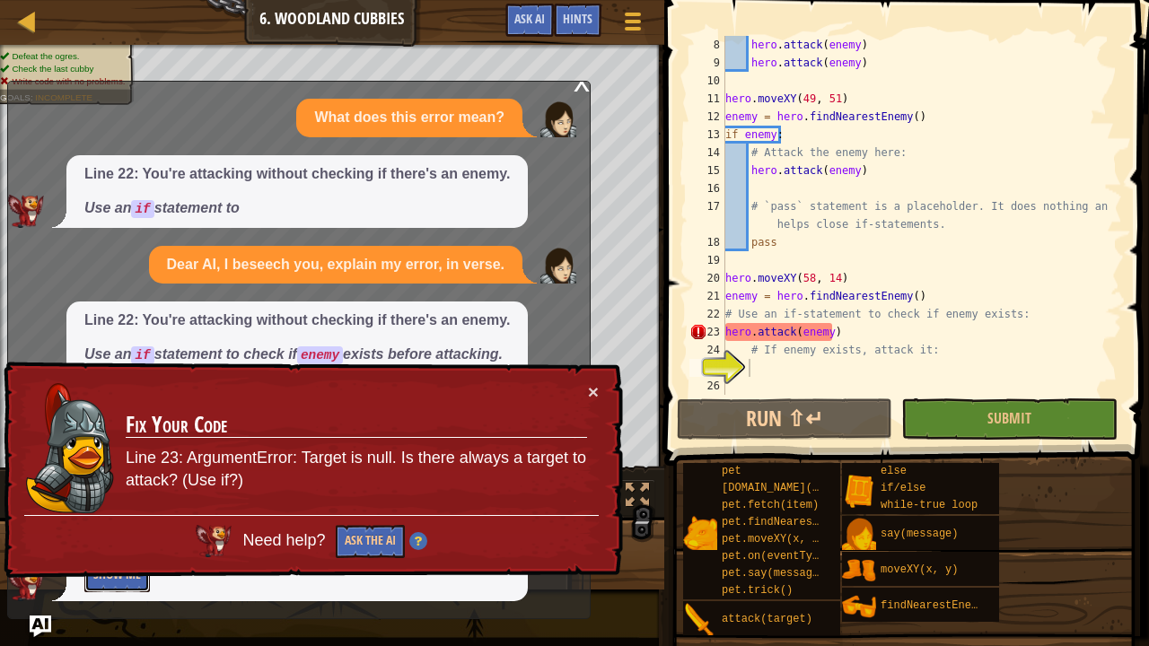
click at [109, 531] on button "Show Me" at bounding box center [117, 575] width 66 height 33
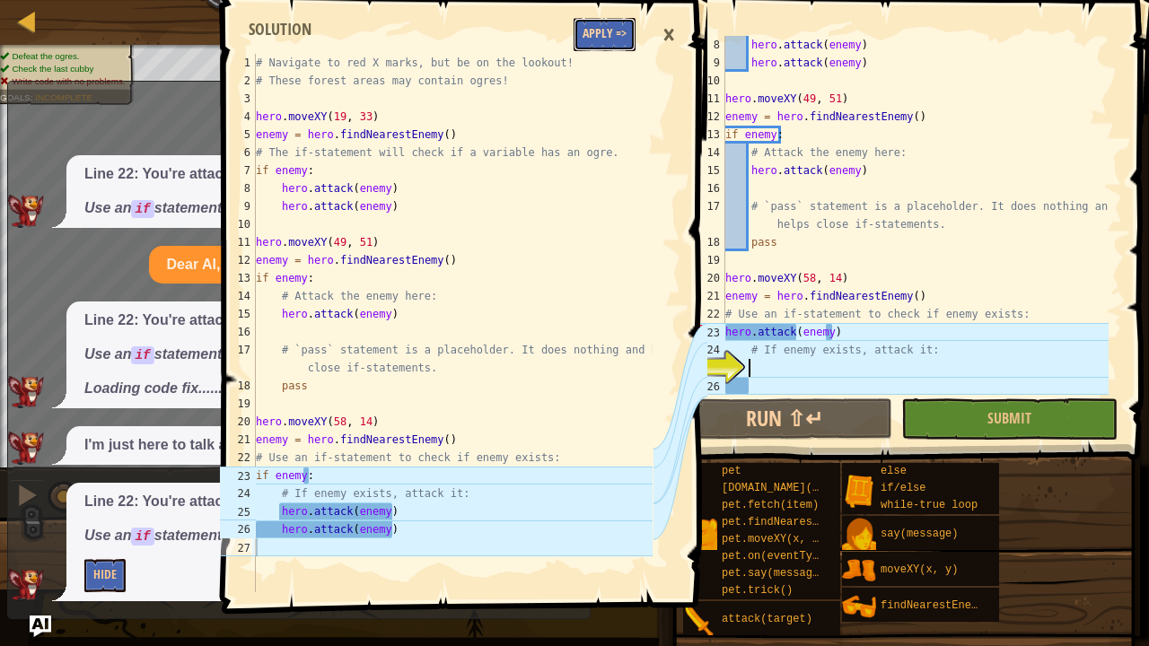
click at [616, 25] on button "Apply =>" at bounding box center [605, 34] width 62 height 33
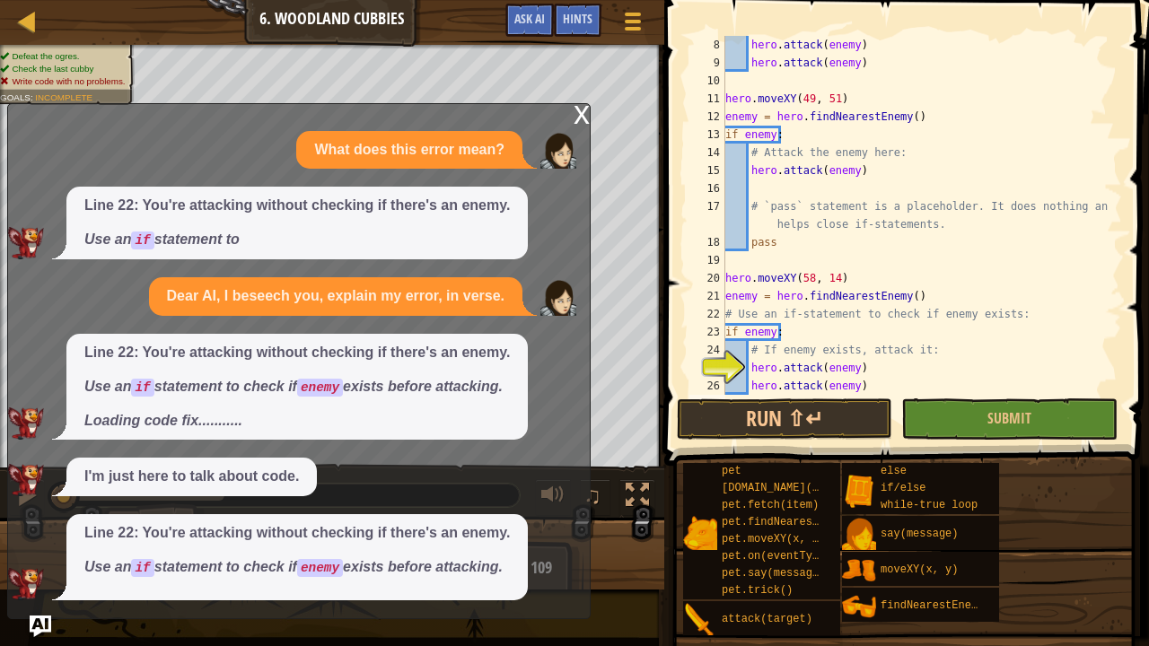
scroll to position [0, 0]
click at [576, 115] on div "x" at bounding box center [582, 113] width 16 height 18
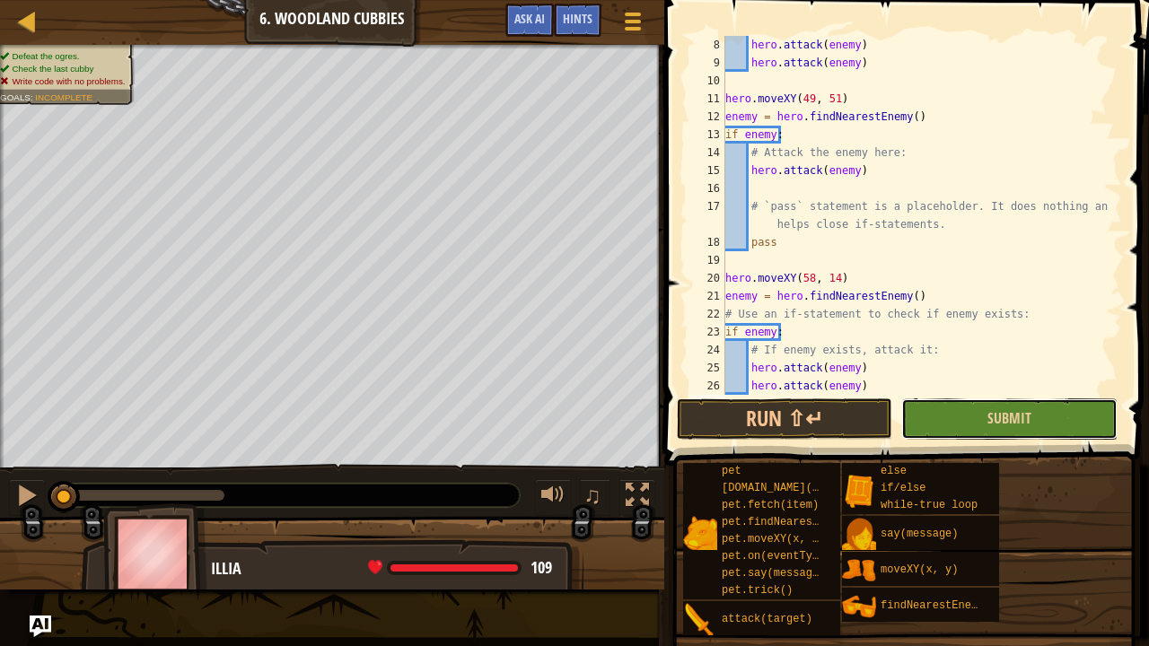
click at [975, 419] on button "Submit" at bounding box center [1008, 418] width 215 height 41
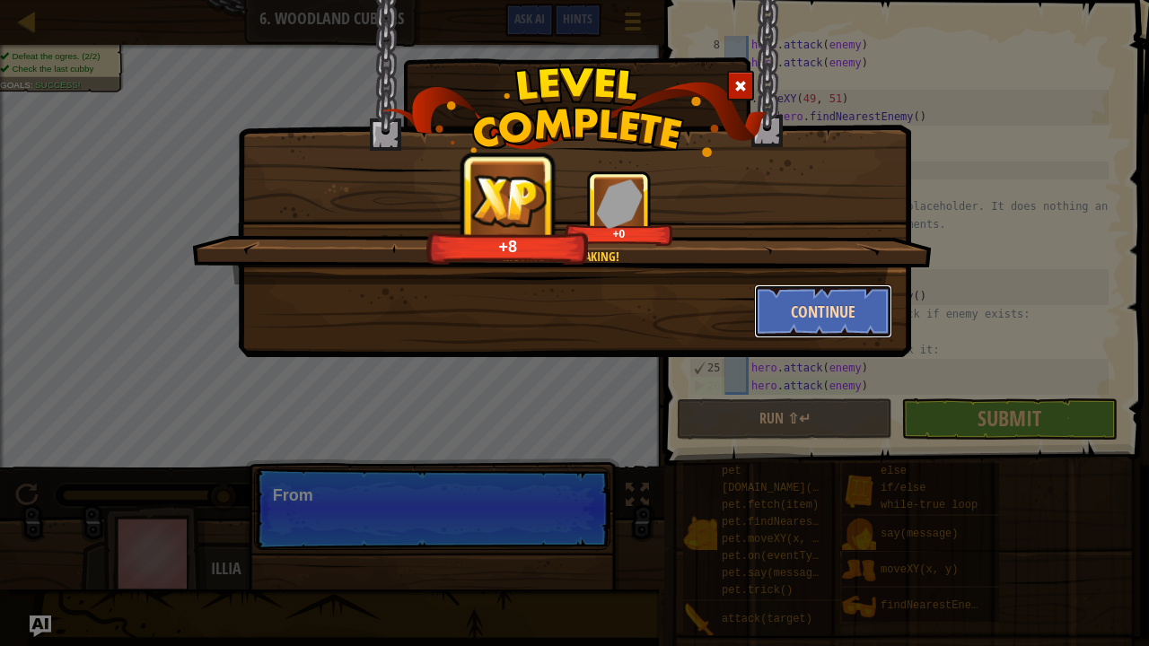
click at [842, 317] on button "Continue" at bounding box center [823, 312] width 139 height 54
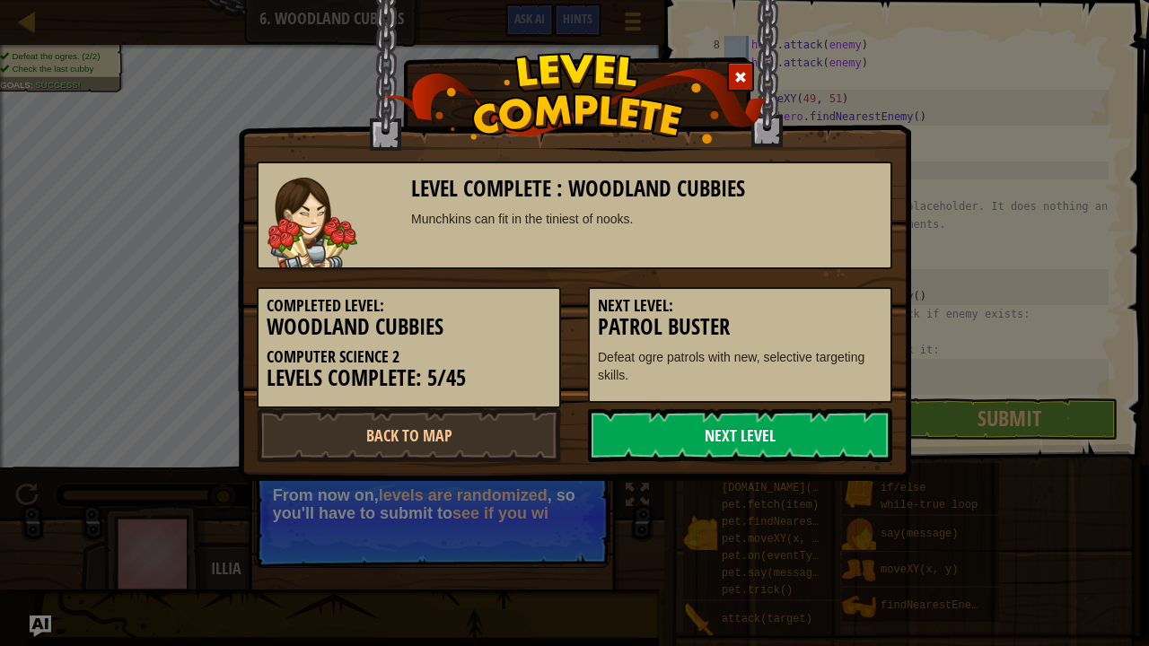
click at [747, 420] on link "Next Level" at bounding box center [740, 435] width 304 height 54
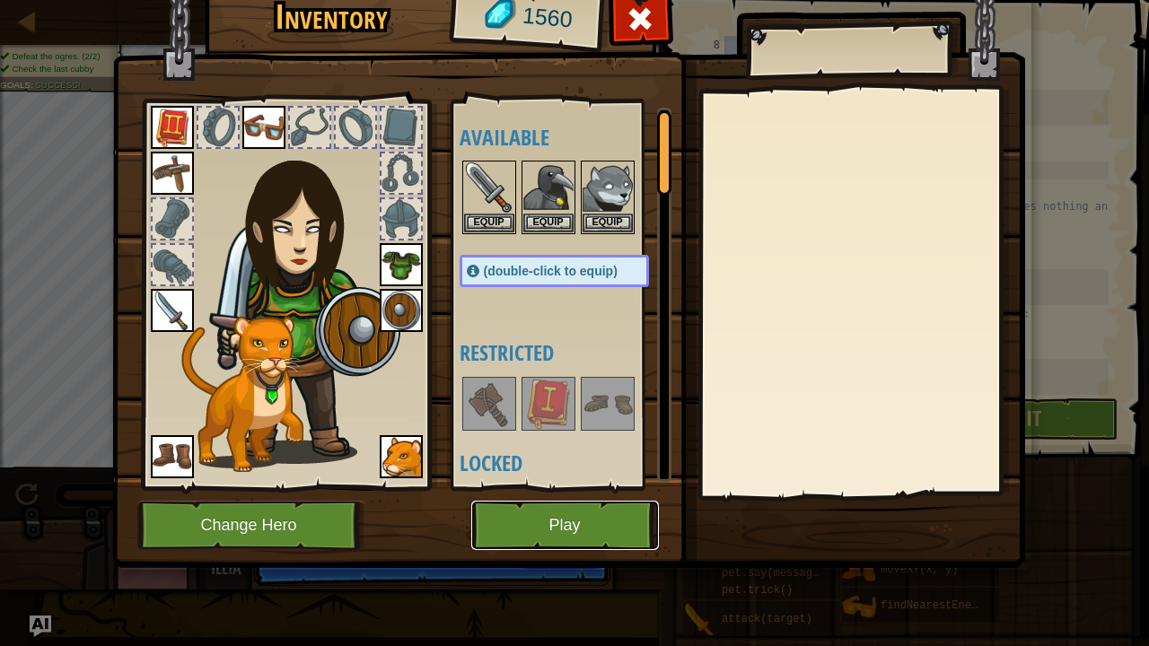
click at [567, 530] on button "Play" at bounding box center [565, 525] width 188 height 49
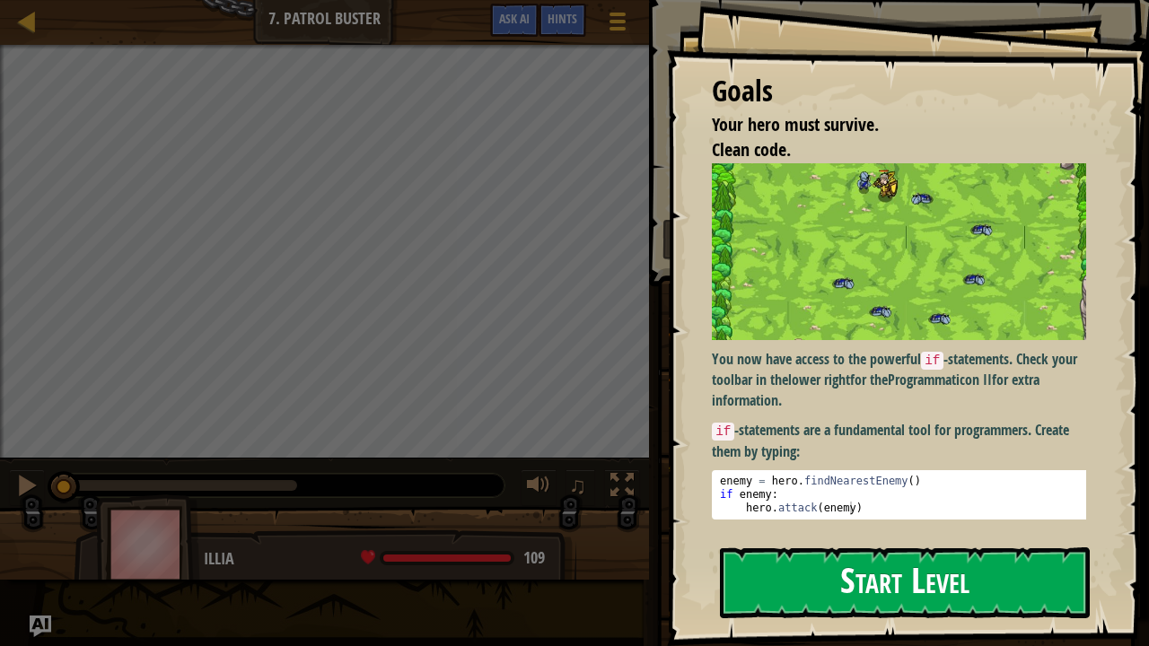
click at [797, 531] on button "Start Level" at bounding box center [905, 582] width 370 height 71
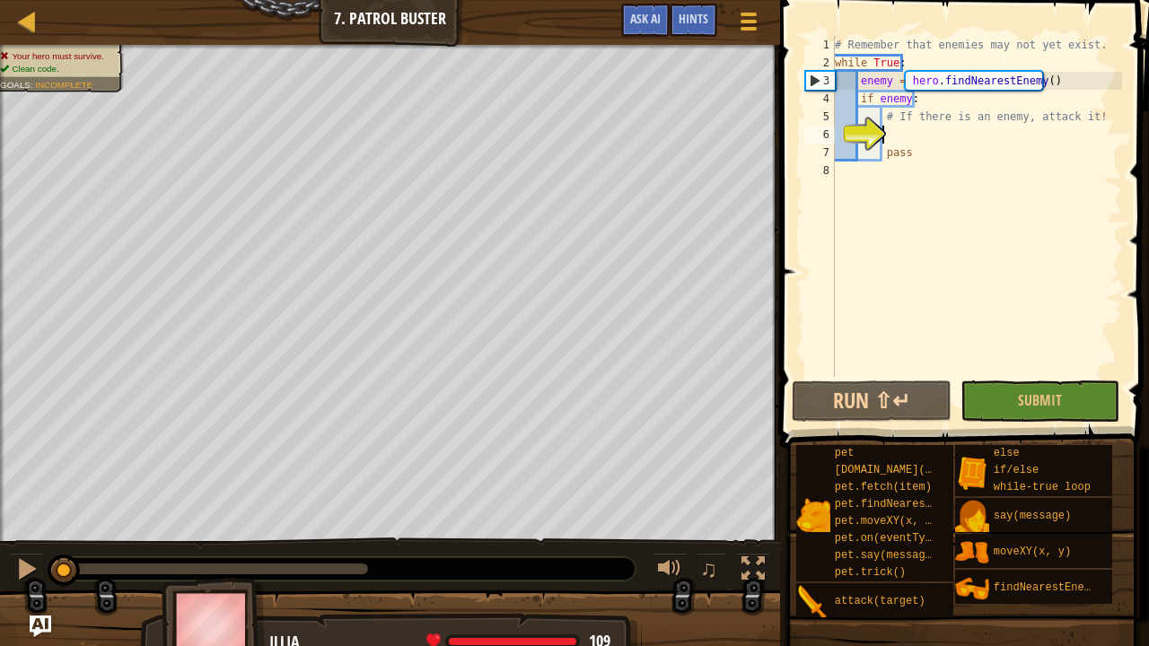
scroll to position [8, 3]
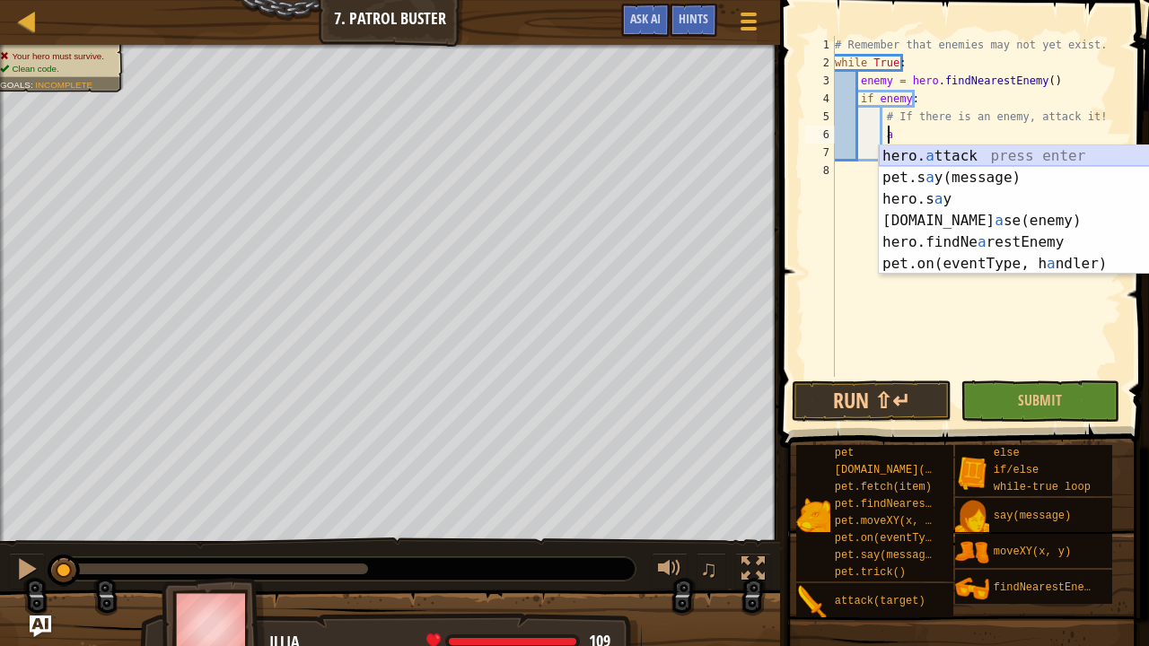
click at [978, 151] on div "hero. a ttack press enter pet.s a y(message) press enter hero.s a y press enter…" at bounding box center [1049, 231] width 340 height 172
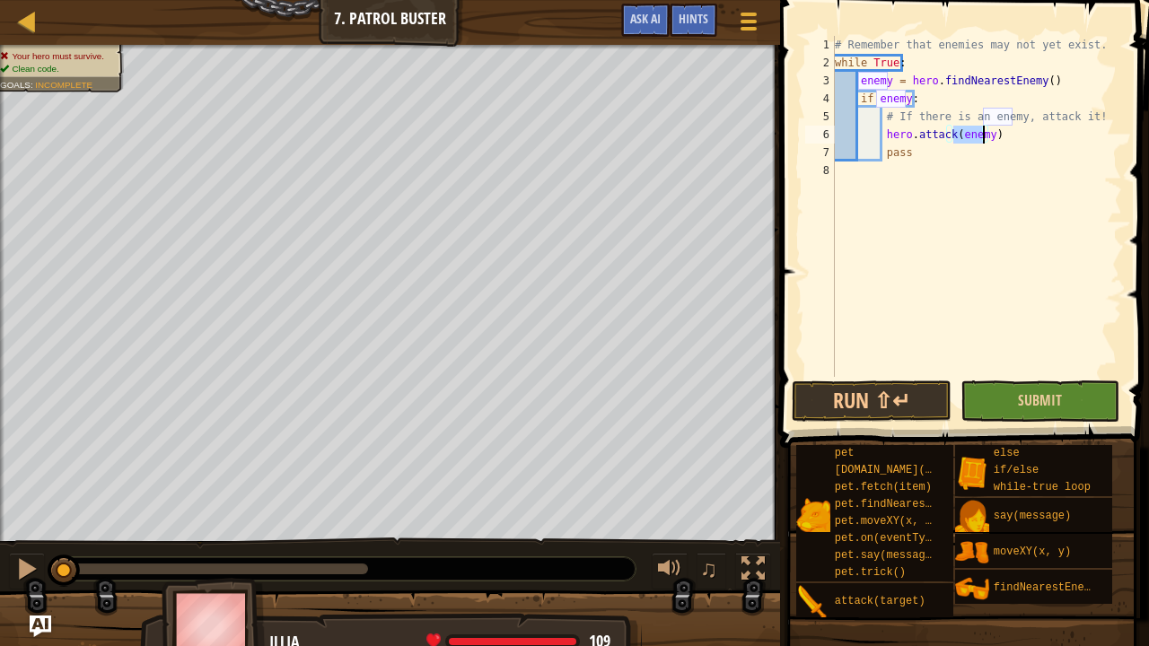
type textarea "hero.attack(enemy)"
click at [1064, 398] on button "Submit" at bounding box center [1040, 401] width 160 height 41
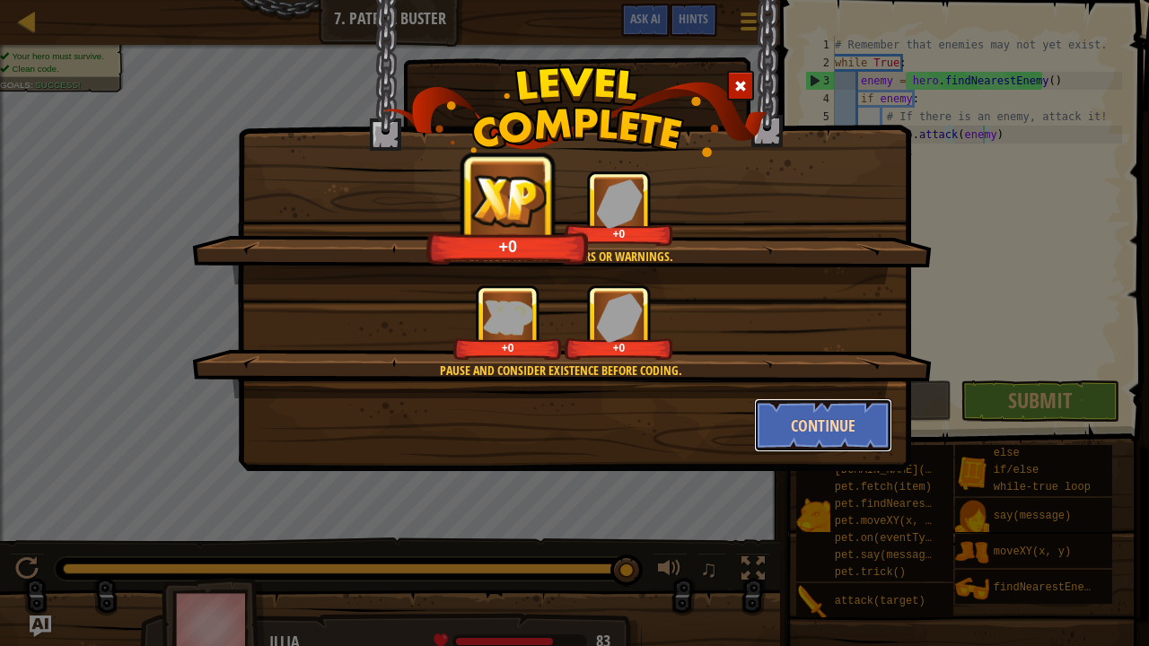
click at [862, 422] on button "Continue" at bounding box center [823, 425] width 139 height 54
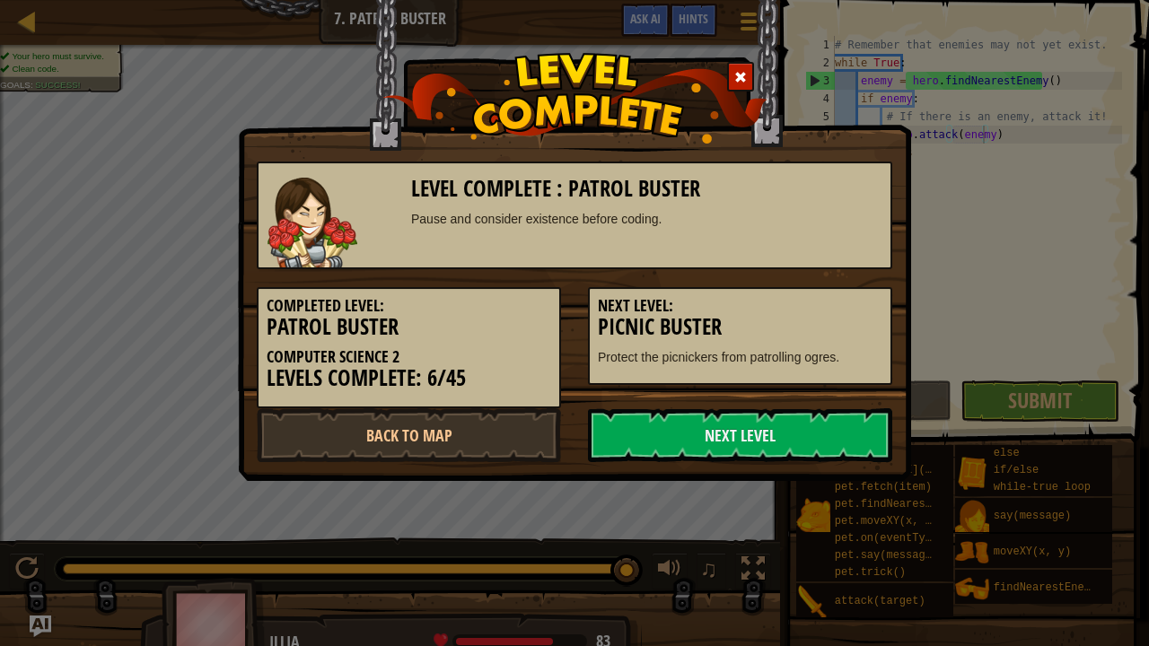
click at [862, 422] on link "Next Level" at bounding box center [740, 435] width 304 height 54
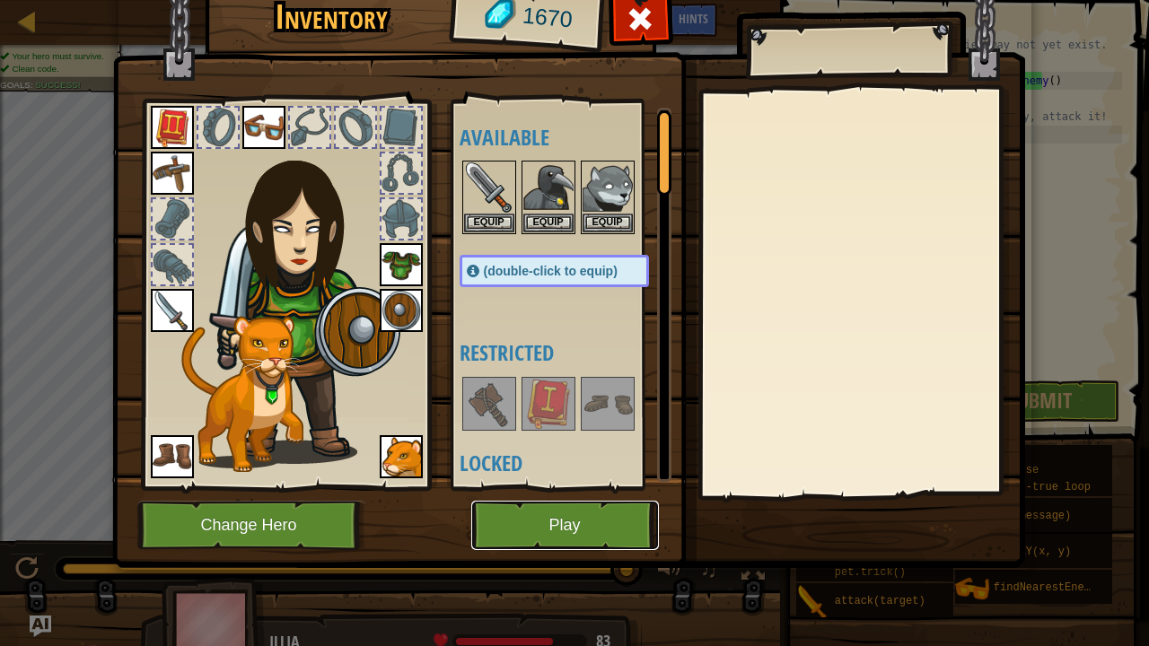
click at [605, 530] on button "Play" at bounding box center [565, 525] width 188 height 49
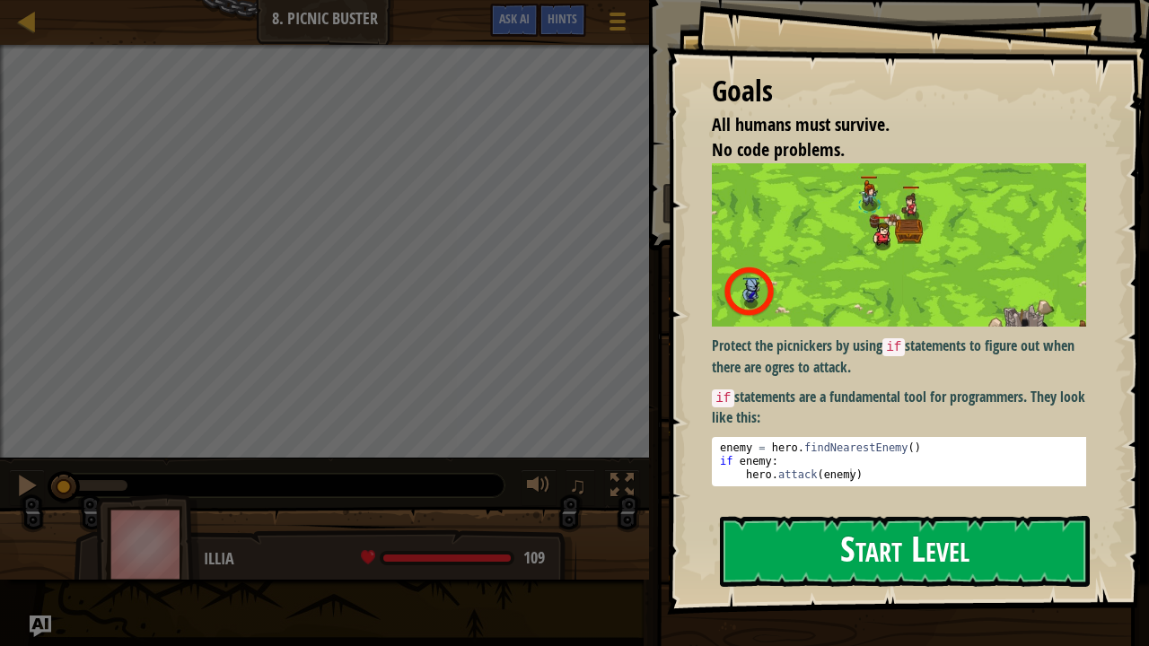
click at [807, 531] on button "Start Level" at bounding box center [905, 551] width 370 height 71
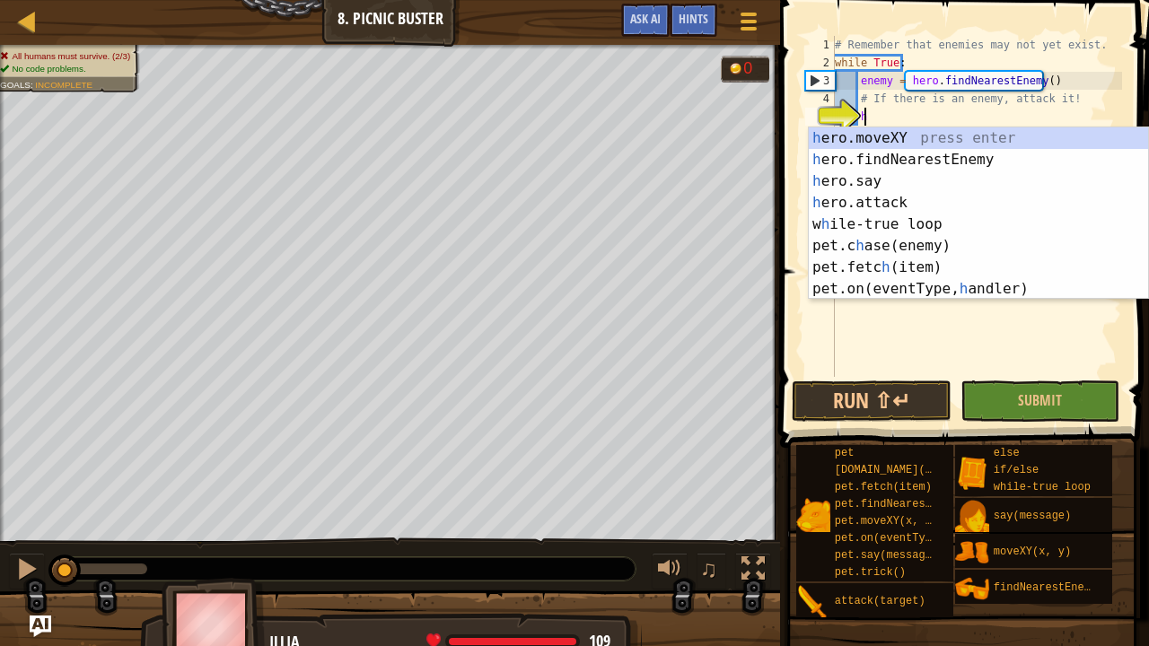
scroll to position [8, 2]
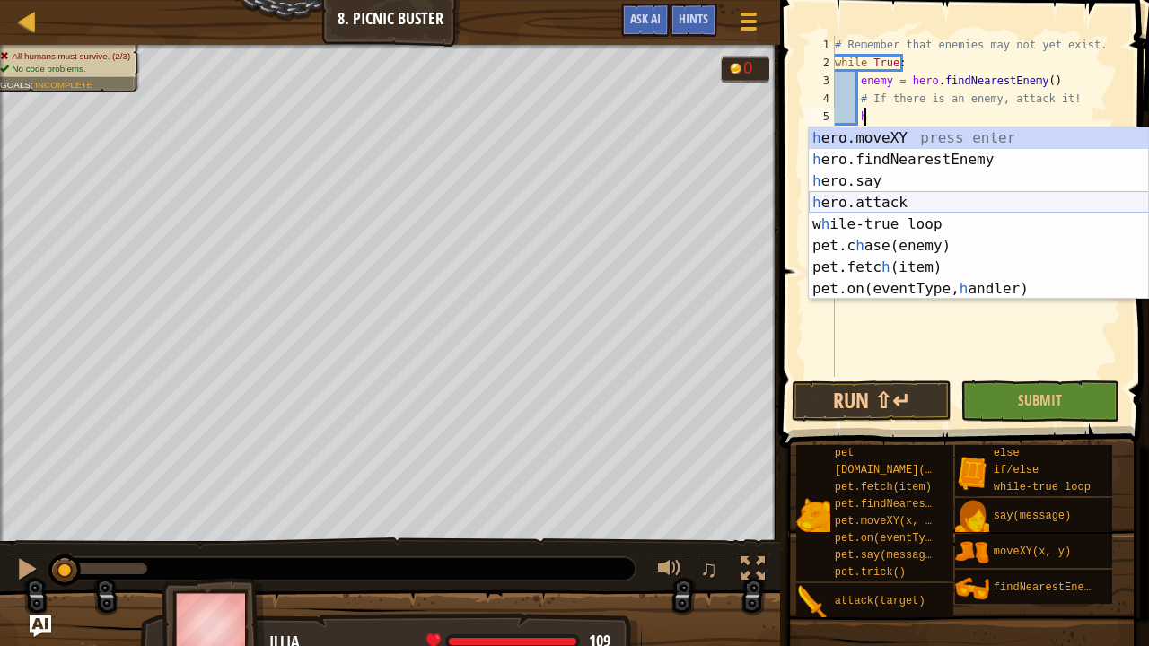
click at [894, 194] on div "h ero.moveXY press enter h ero.findNearestEnemy press enter h ero.say press ent…" at bounding box center [979, 234] width 340 height 215
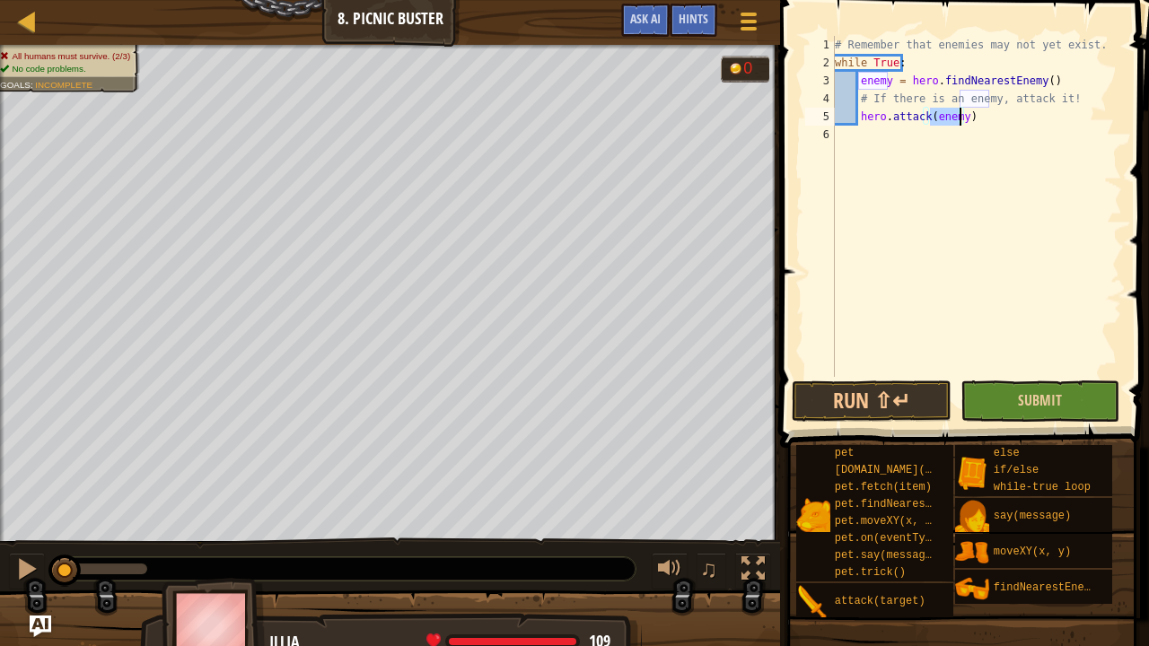
type textarea "hero.attack(enemy)"
click at [1061, 397] on button "Submit" at bounding box center [1040, 401] width 160 height 41
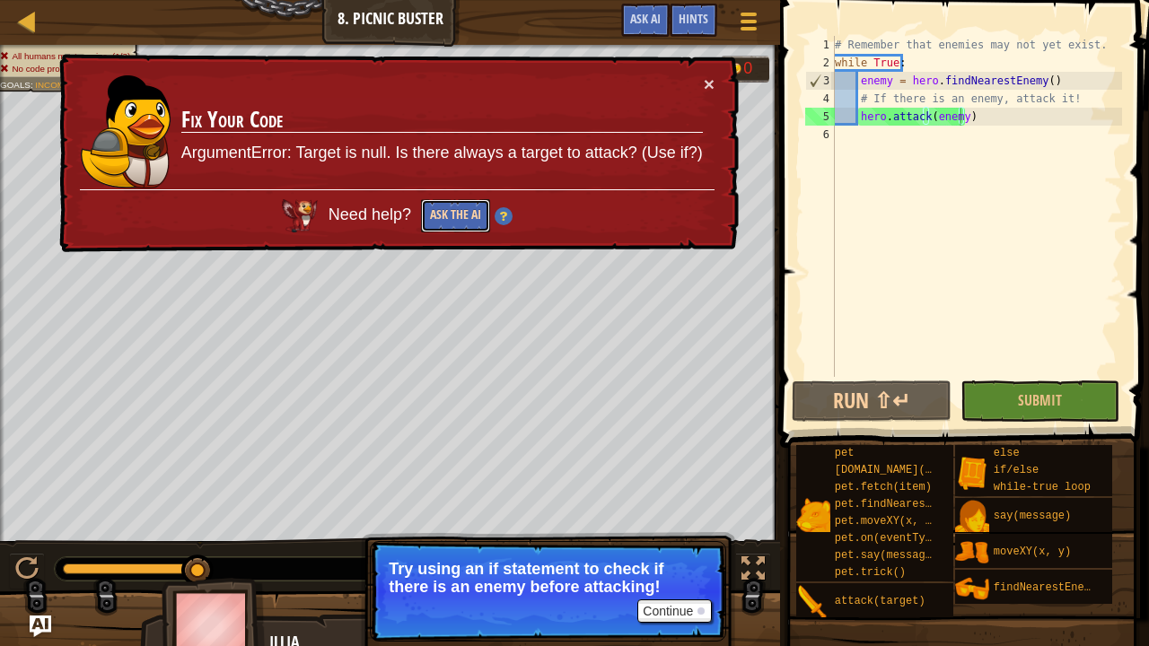
click at [460, 210] on button "Ask the AI" at bounding box center [455, 215] width 69 height 33
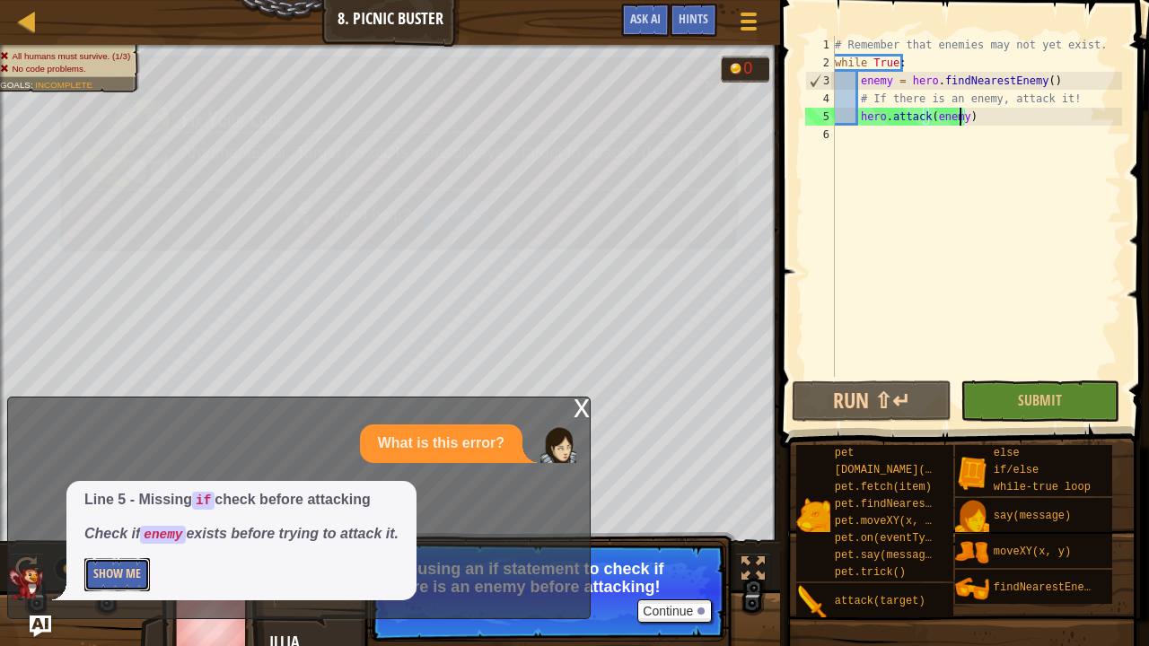
click at [122, 531] on button "Show Me" at bounding box center [117, 574] width 66 height 33
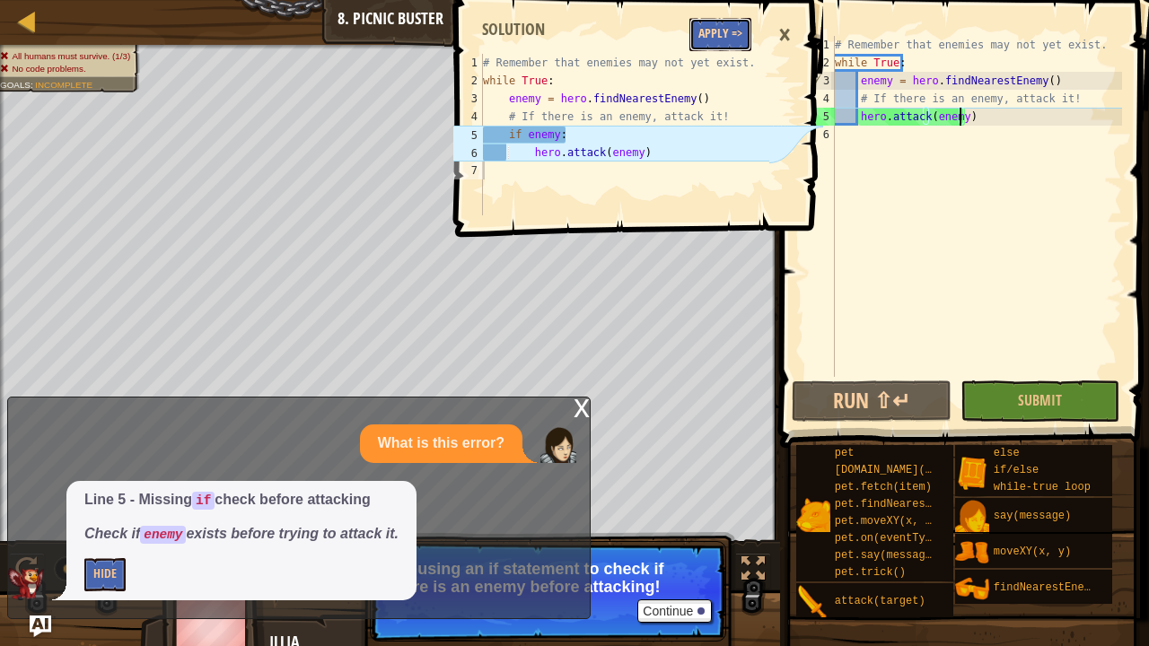
click at [703, 34] on button "Apply =>" at bounding box center [720, 34] width 62 height 33
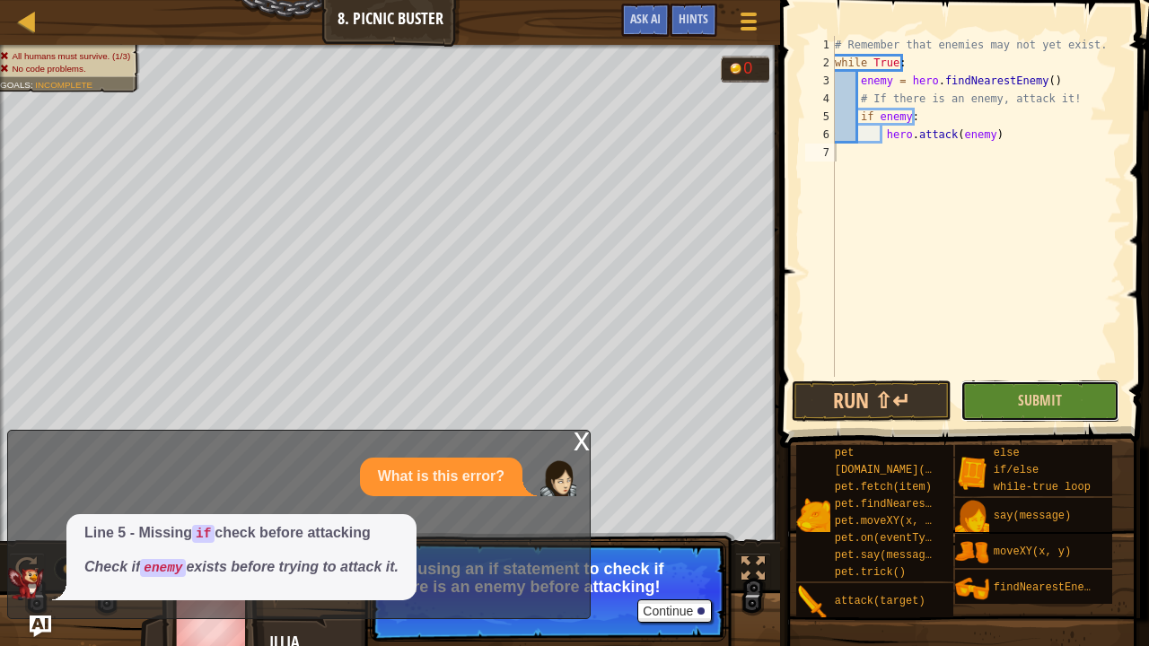
click at [1009, 386] on button "Submit" at bounding box center [1040, 401] width 160 height 41
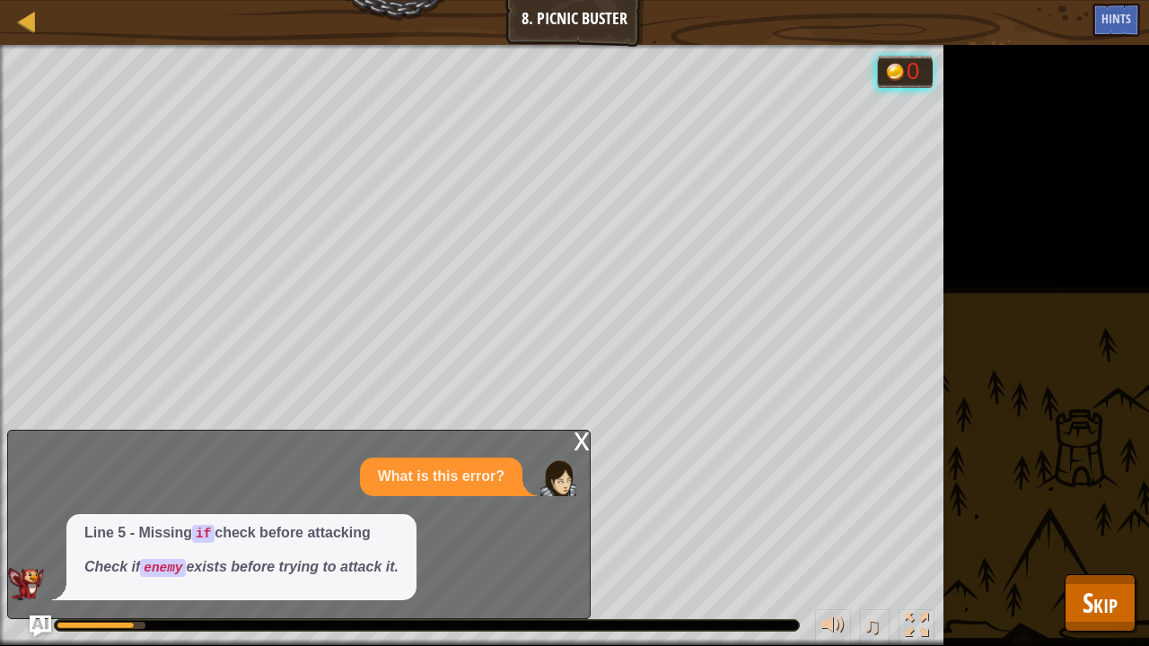
click at [588, 436] on div "x" at bounding box center [582, 440] width 16 height 18
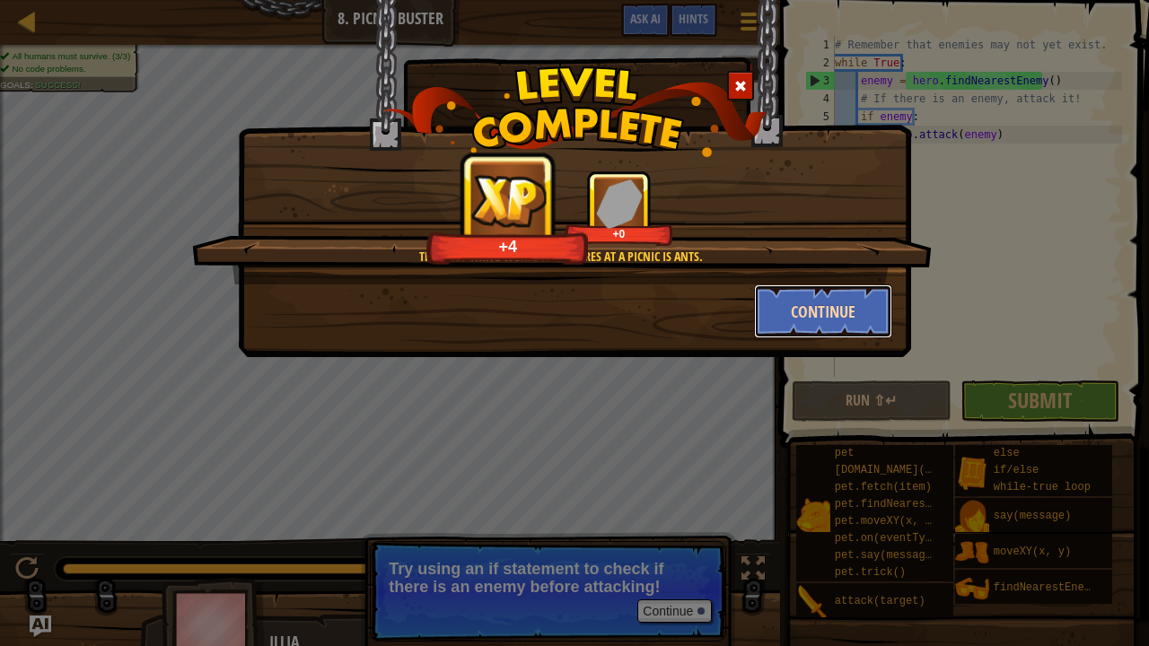
click at [846, 306] on button "Continue" at bounding box center [823, 312] width 139 height 54
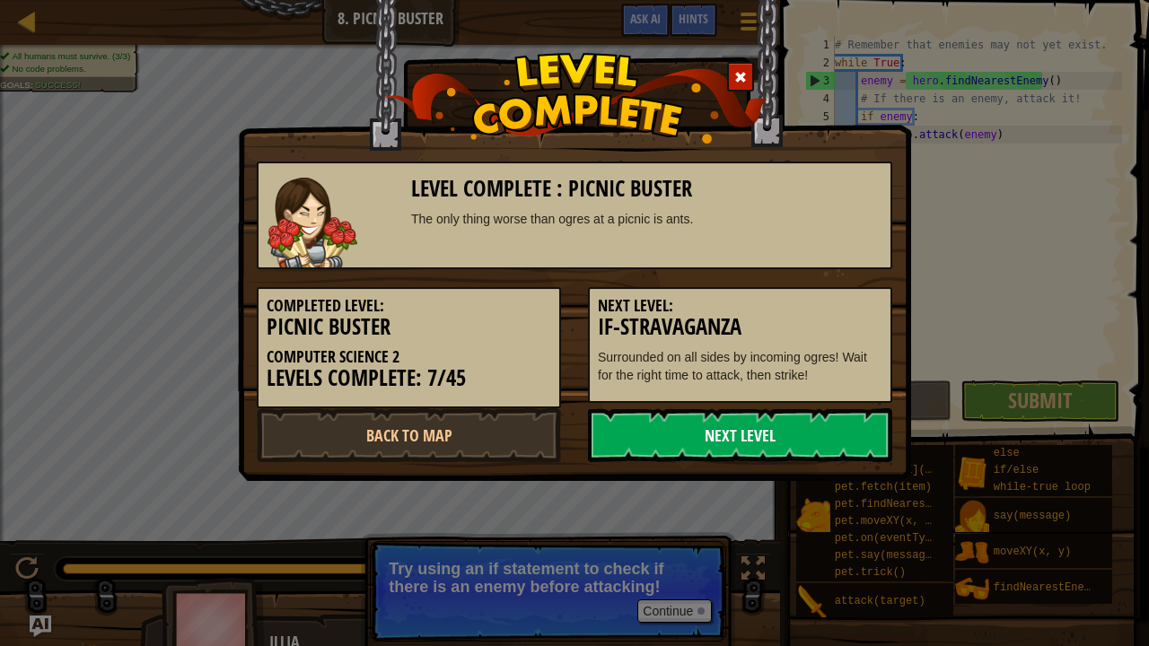
click at [780, 424] on link "Next Level" at bounding box center [740, 435] width 304 height 54
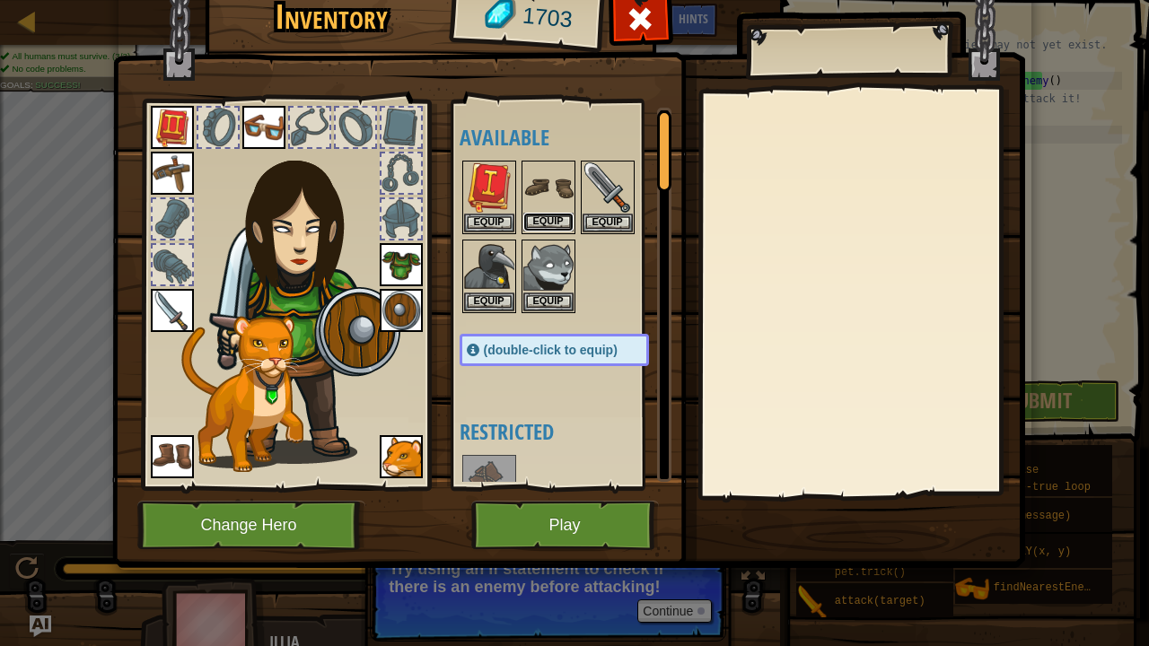
click at [540, 214] on button "Equip" at bounding box center [548, 222] width 50 height 19
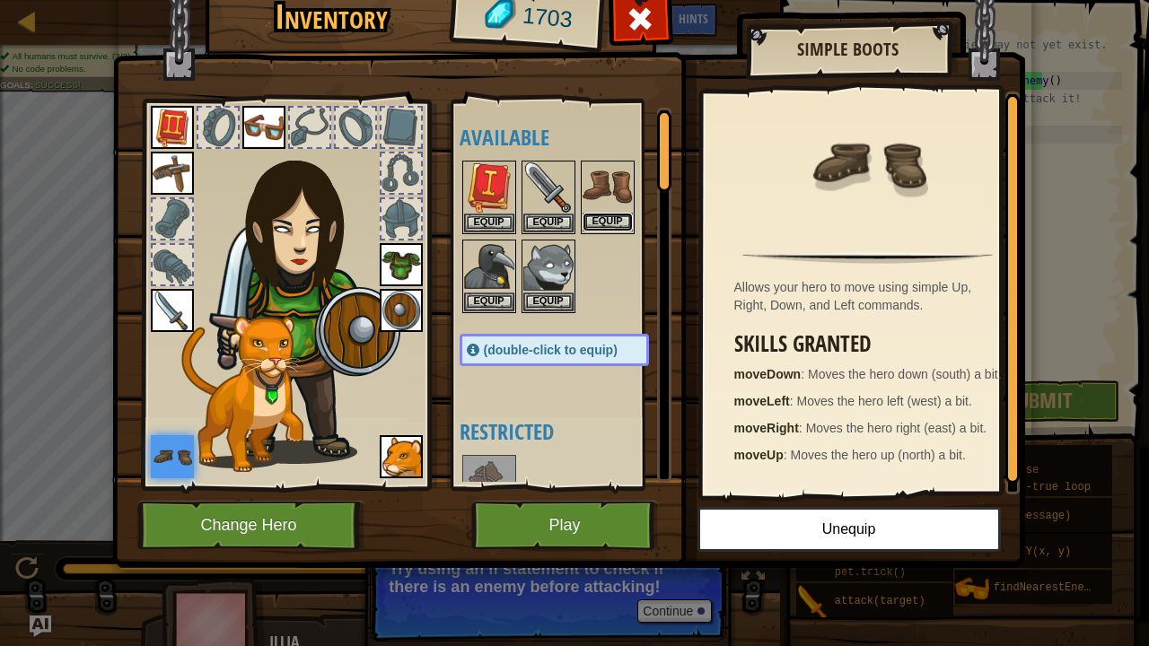
click at [610, 215] on button "Equip" at bounding box center [607, 222] width 50 height 19
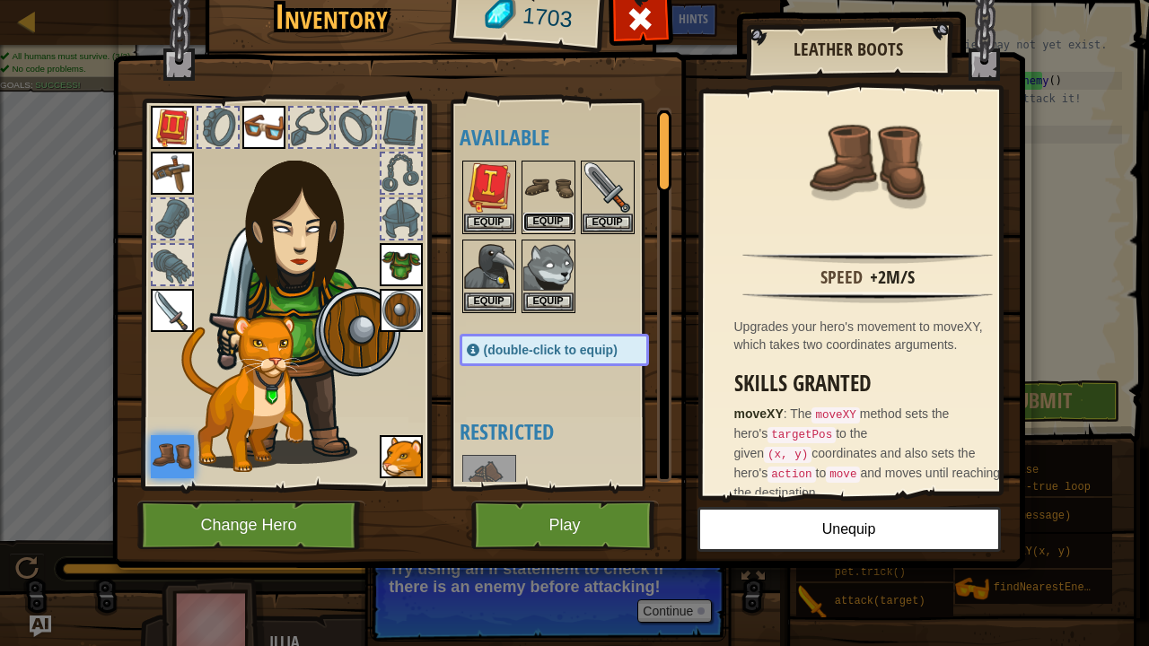
click at [542, 215] on button "Equip" at bounding box center [548, 222] width 50 height 19
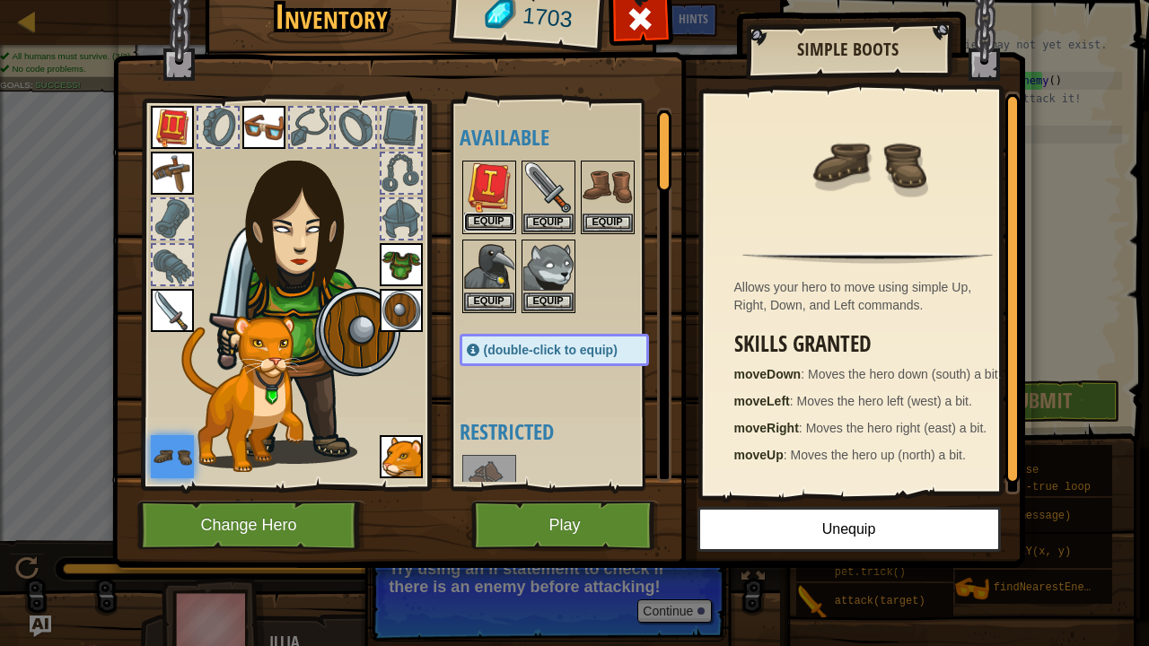
click at [478, 218] on button "Equip" at bounding box center [489, 222] width 50 height 19
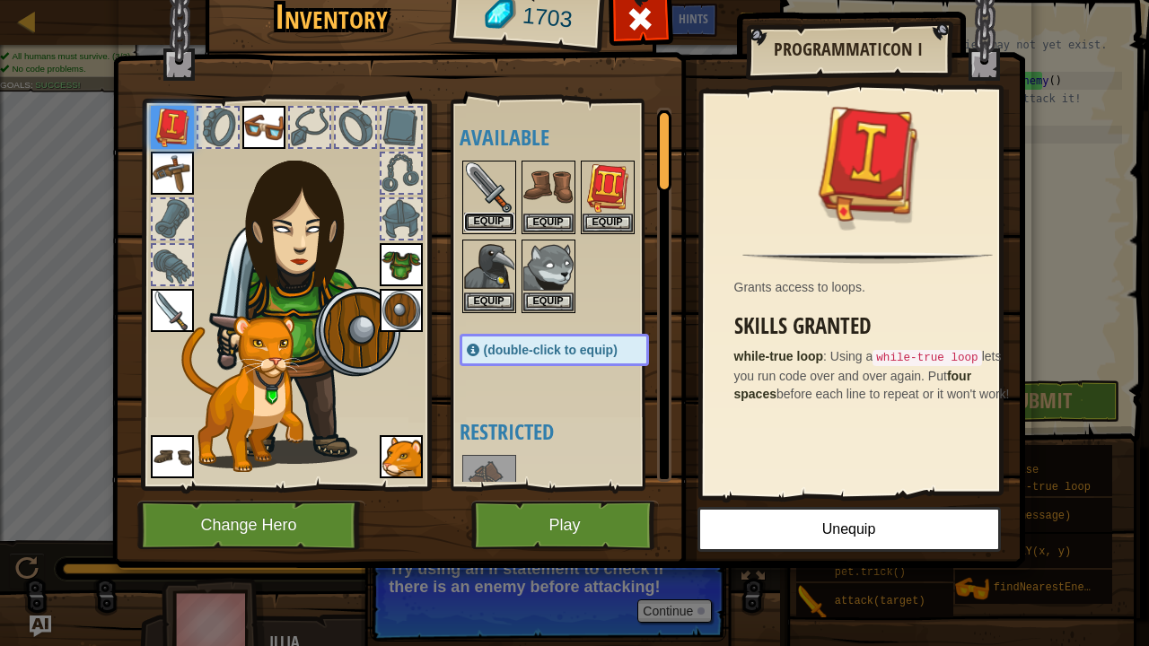
click at [493, 230] on button "Equip" at bounding box center [489, 222] width 50 height 19
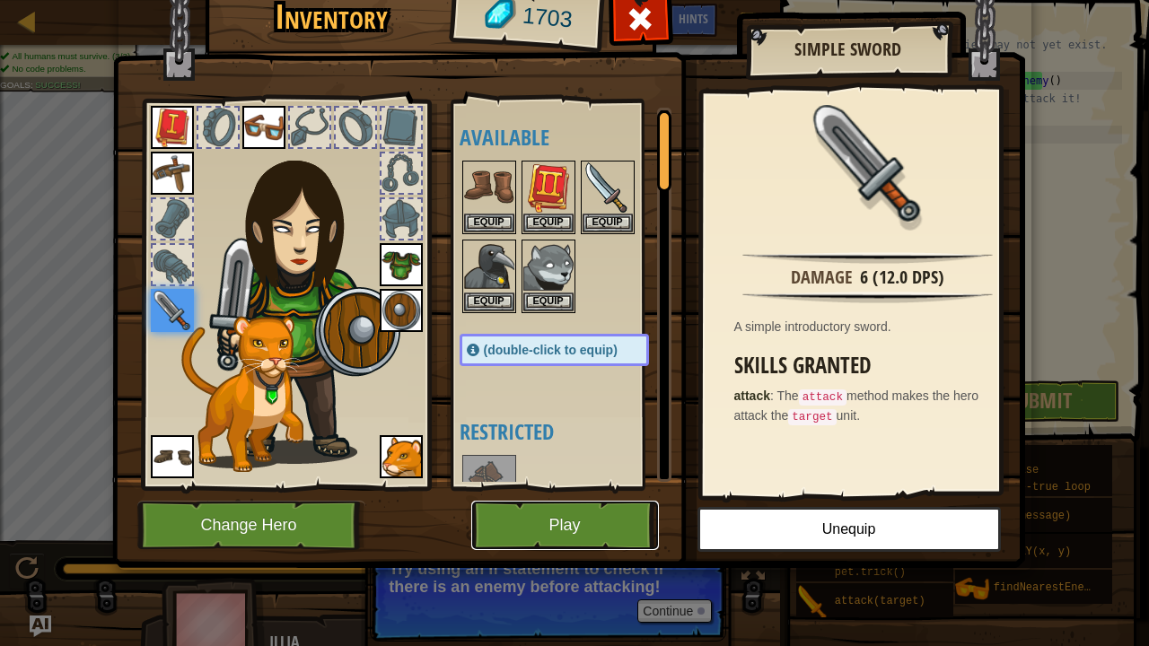
click at [576, 527] on button "Play" at bounding box center [565, 525] width 188 height 49
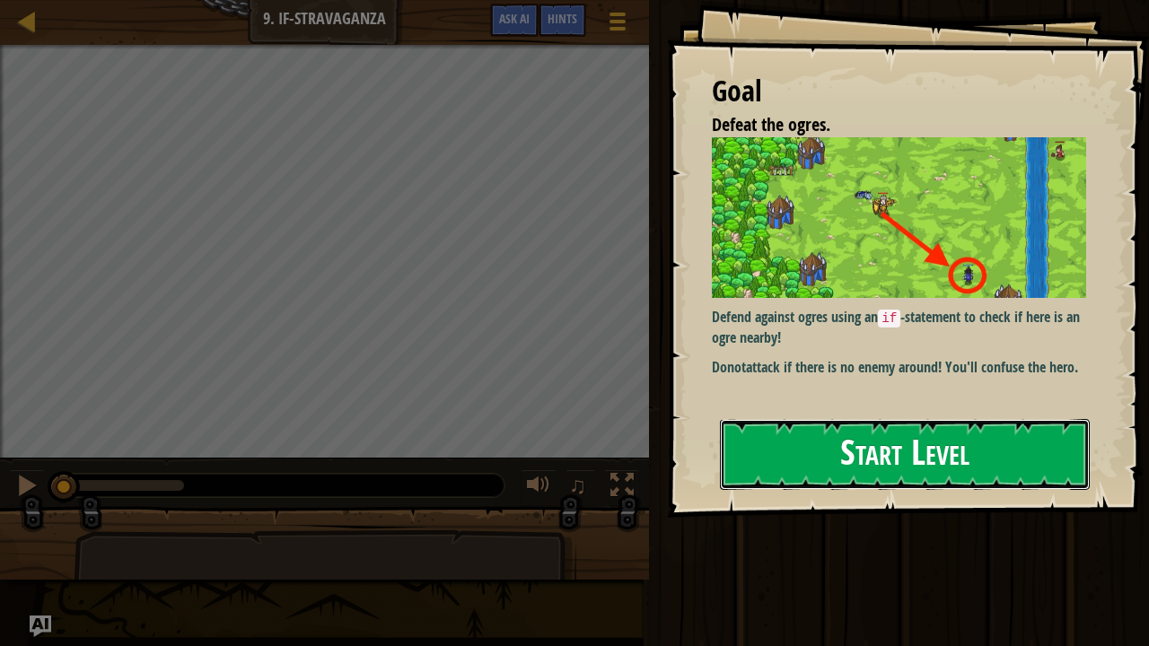
click at [914, 486] on button "Start Level" at bounding box center [905, 454] width 370 height 71
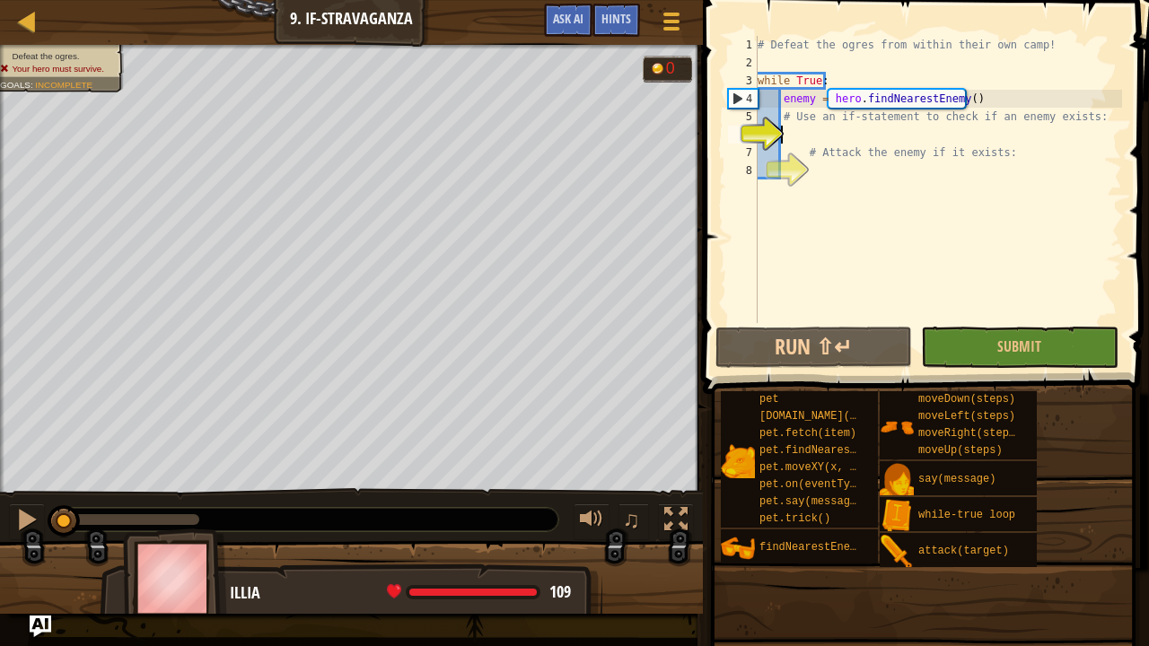
type textarea "i"
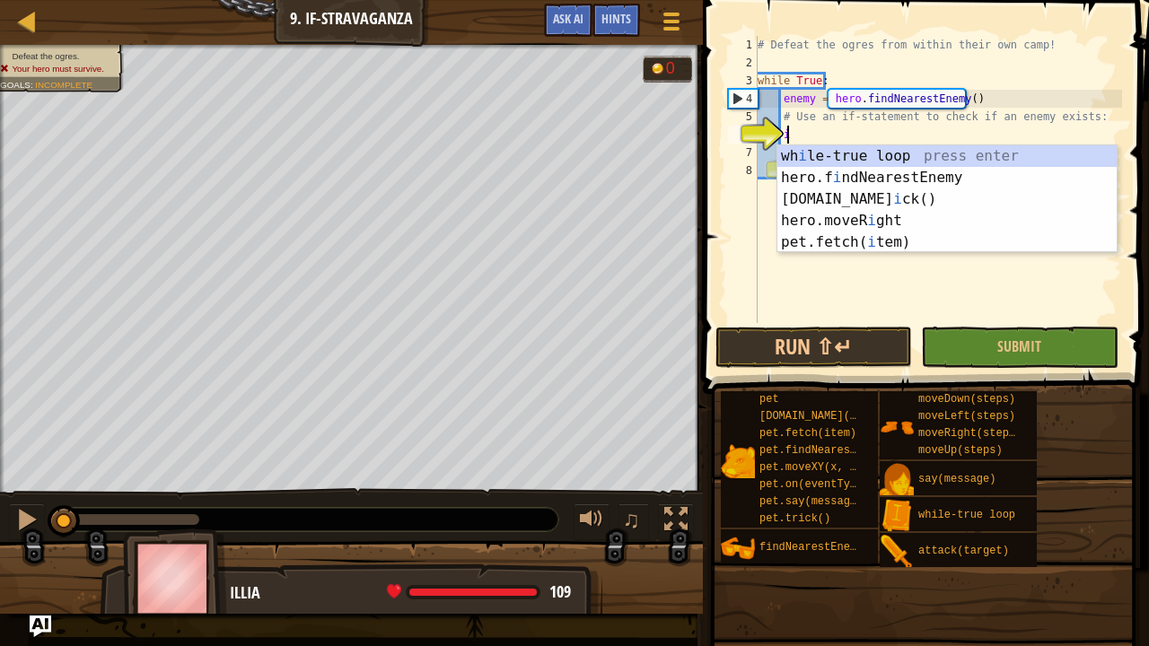
scroll to position [8, 2]
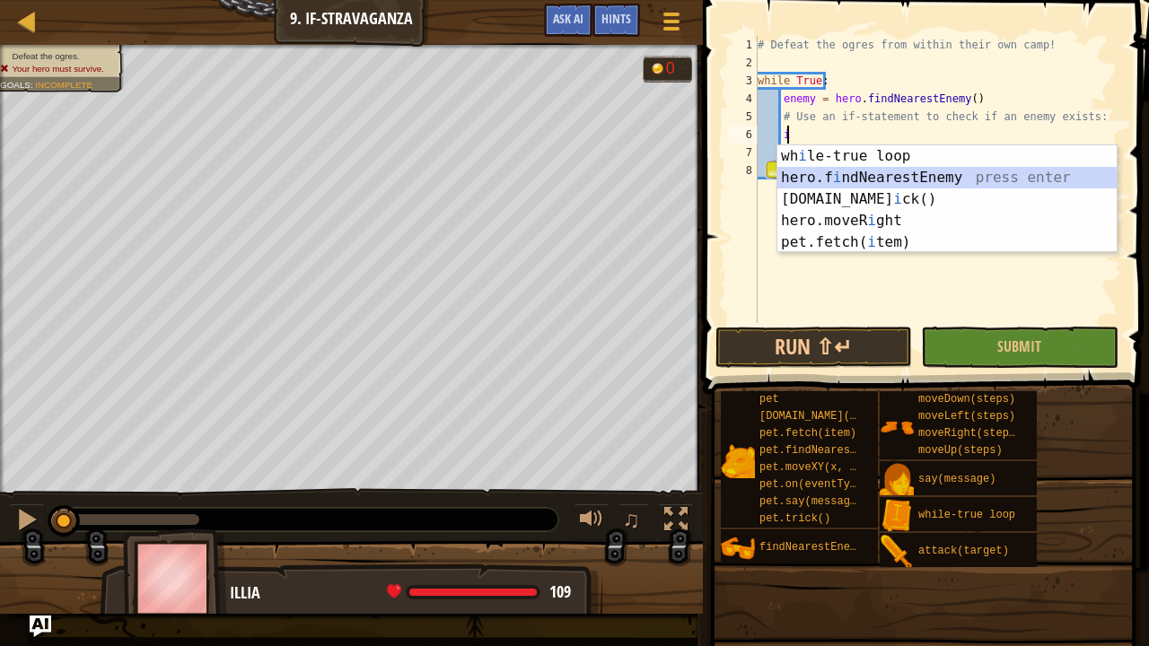
click at [893, 181] on div "wh i le-true loop press enter hero.f i ndNearestEnemy press enter [DOMAIN_NAME]…" at bounding box center [947, 220] width 340 height 151
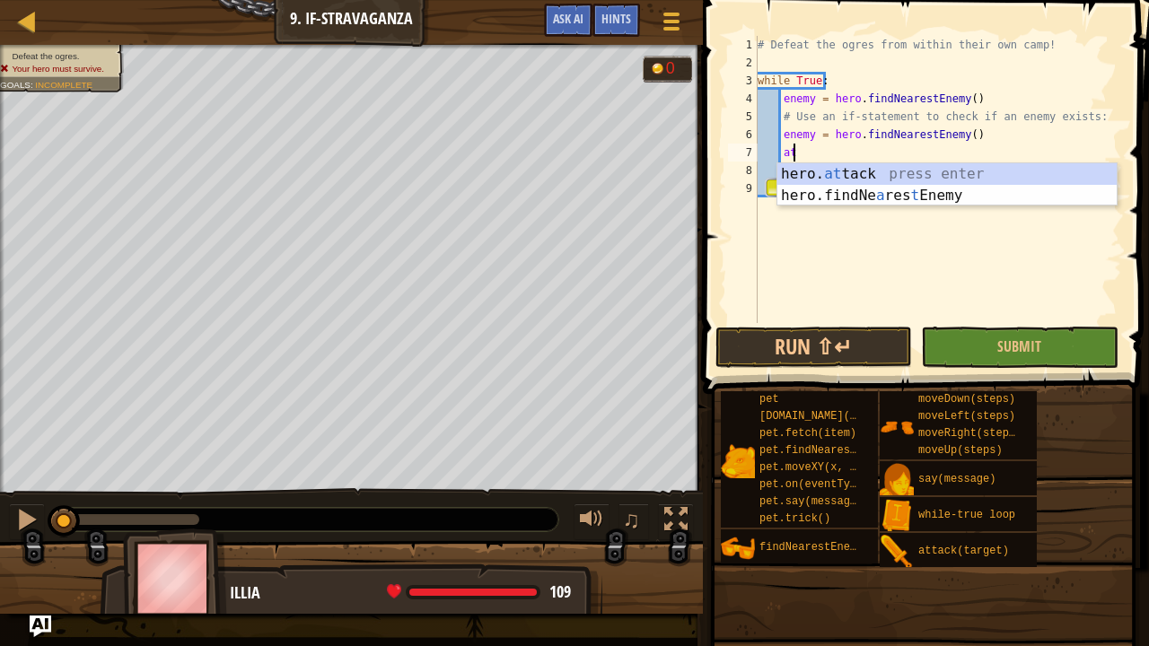
click at [894, 172] on div "hero. at tack press enter hero.findNe a res t Enemy press enter" at bounding box center [947, 206] width 340 height 86
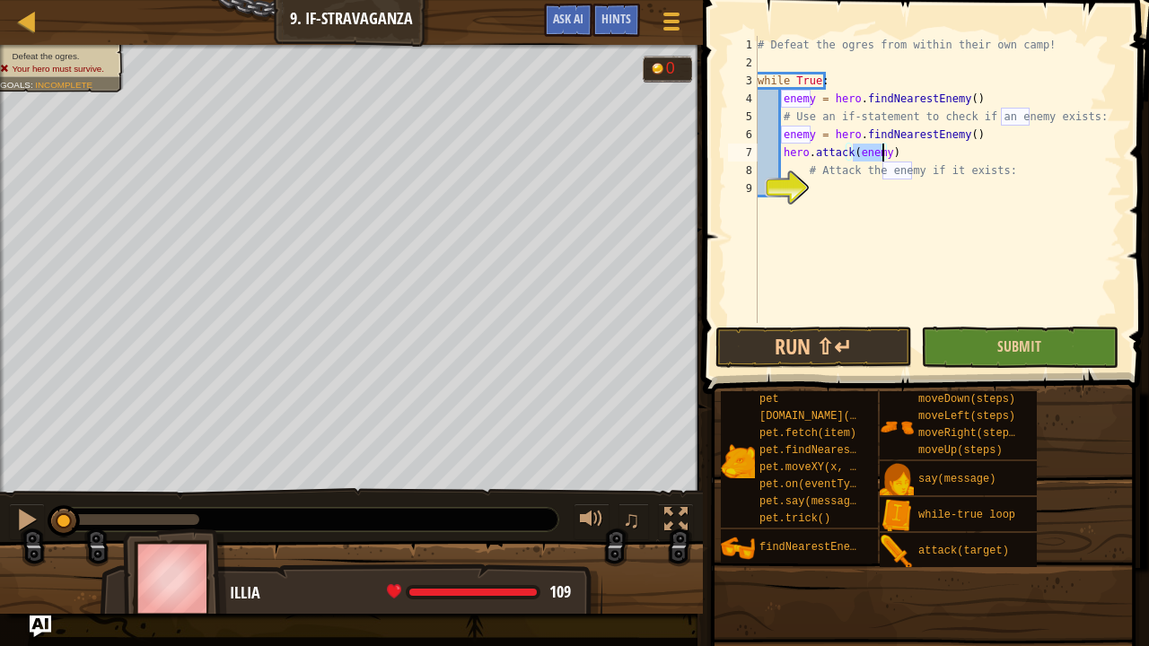
type textarea "hero.attack(enemy)"
click at [1014, 330] on button "Submit" at bounding box center [1019, 347] width 197 height 41
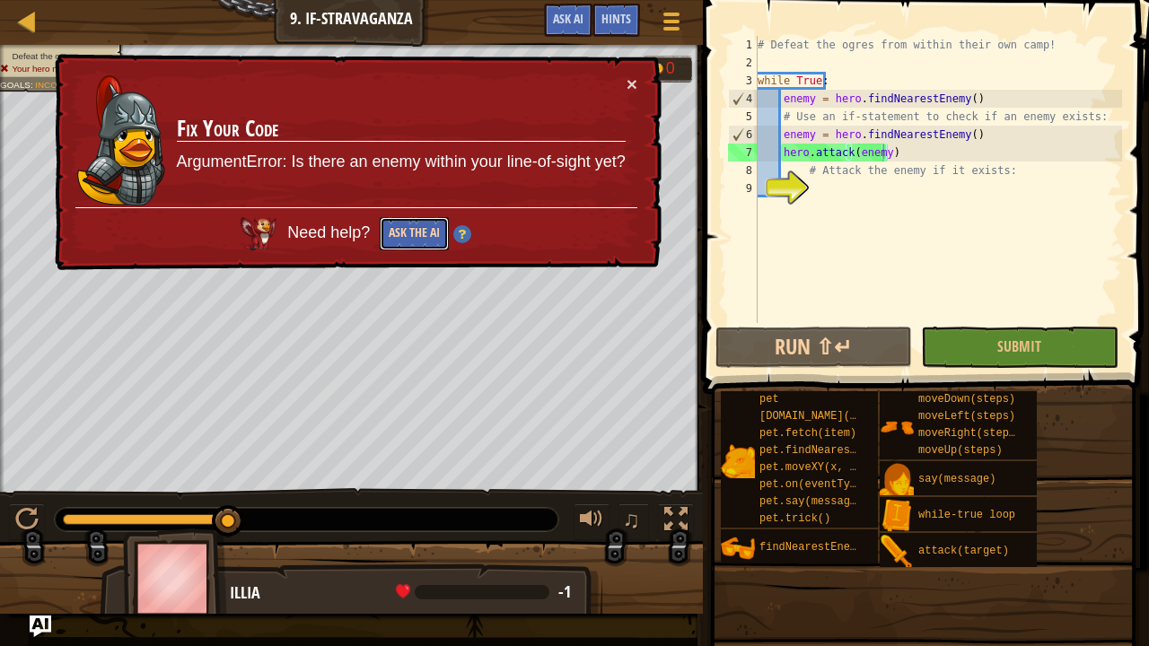
click at [425, 232] on button "Ask the AI" at bounding box center [414, 233] width 69 height 33
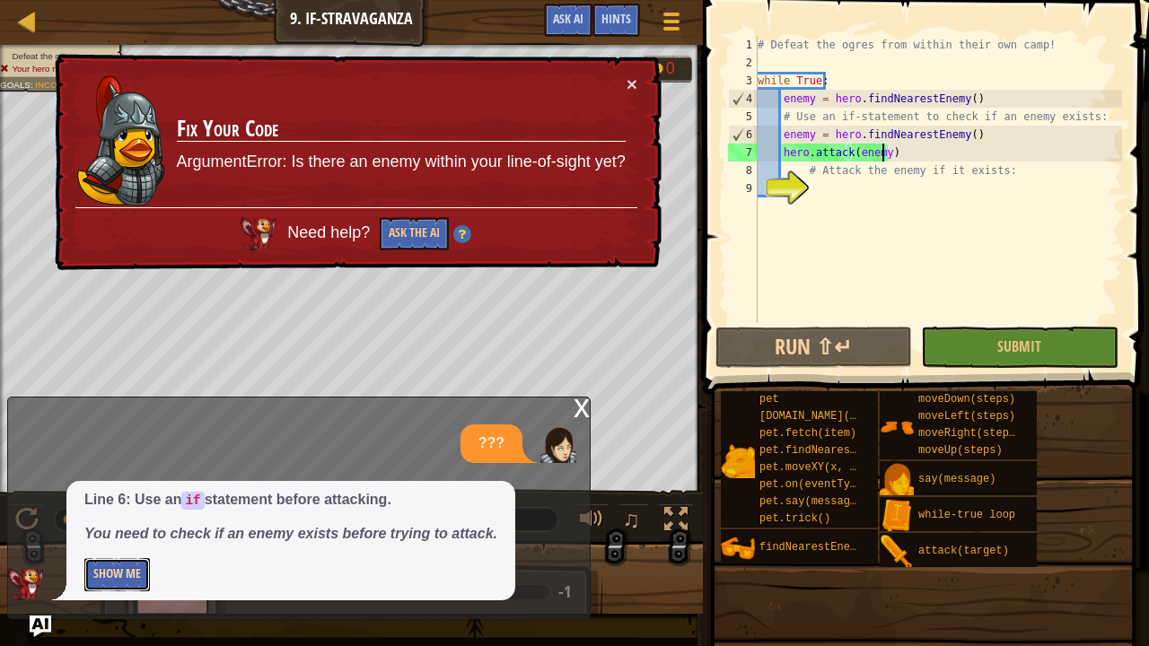
click at [122, 531] on button "Show Me" at bounding box center [117, 574] width 66 height 33
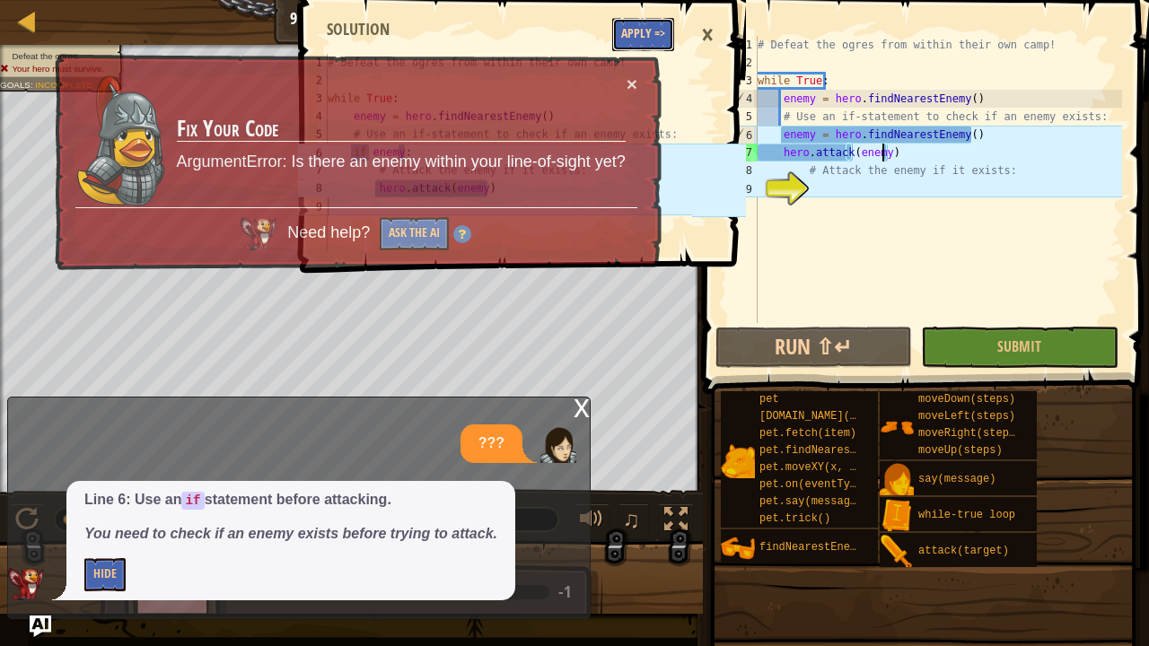
click at [638, 39] on button "Apply =>" at bounding box center [643, 34] width 62 height 33
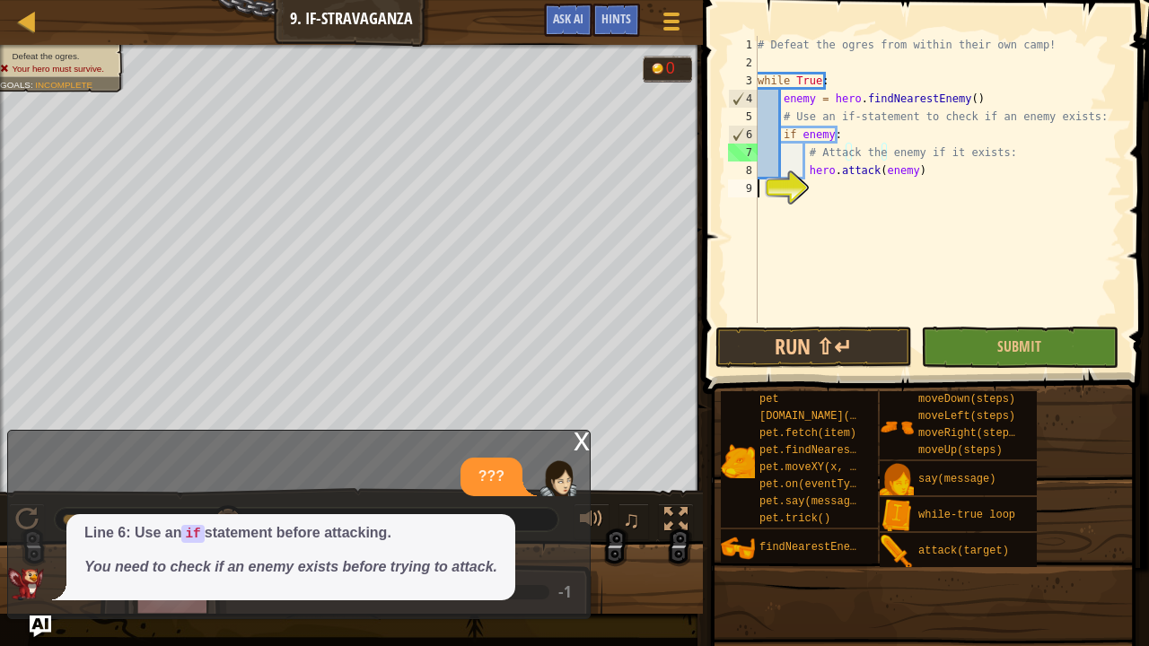
scroll to position [8, 0]
click at [849, 349] on button "Run ⇧↵" at bounding box center [813, 347] width 197 height 41
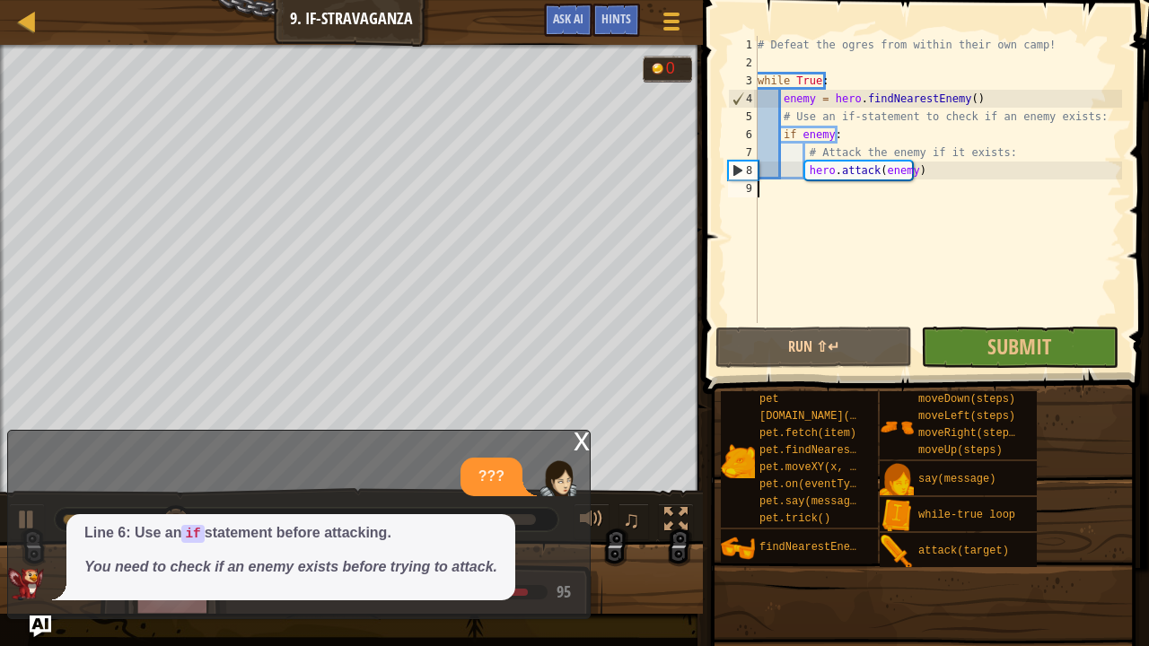
scroll to position [8, 0]
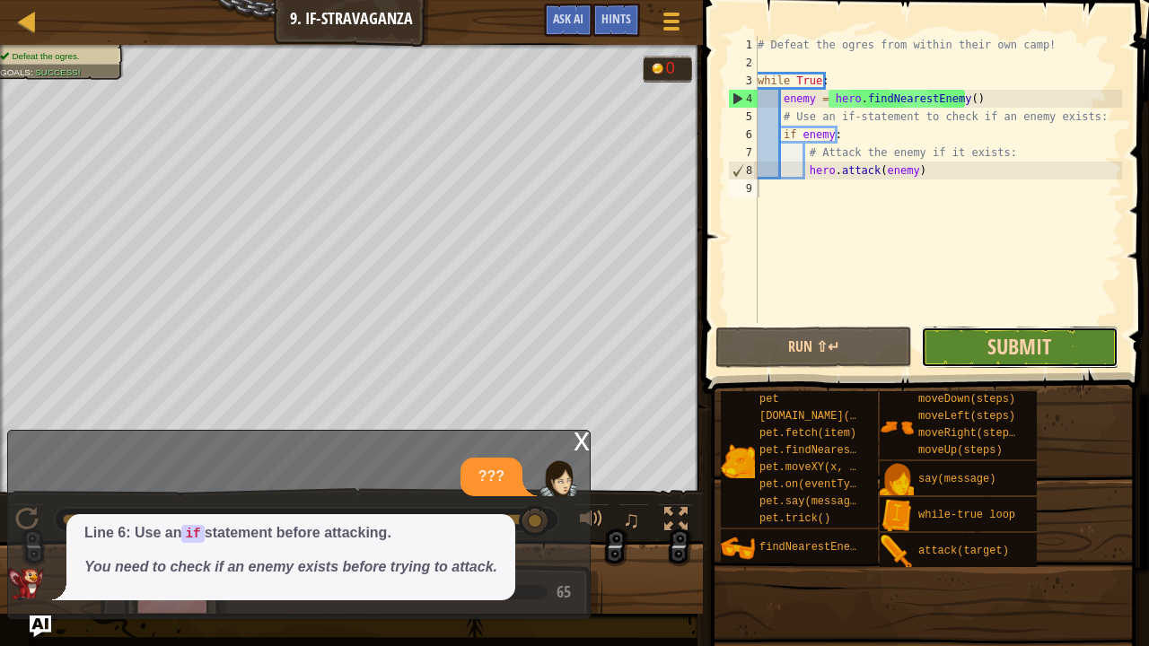
click at [1029, 339] on span "Submit" at bounding box center [1019, 346] width 64 height 29
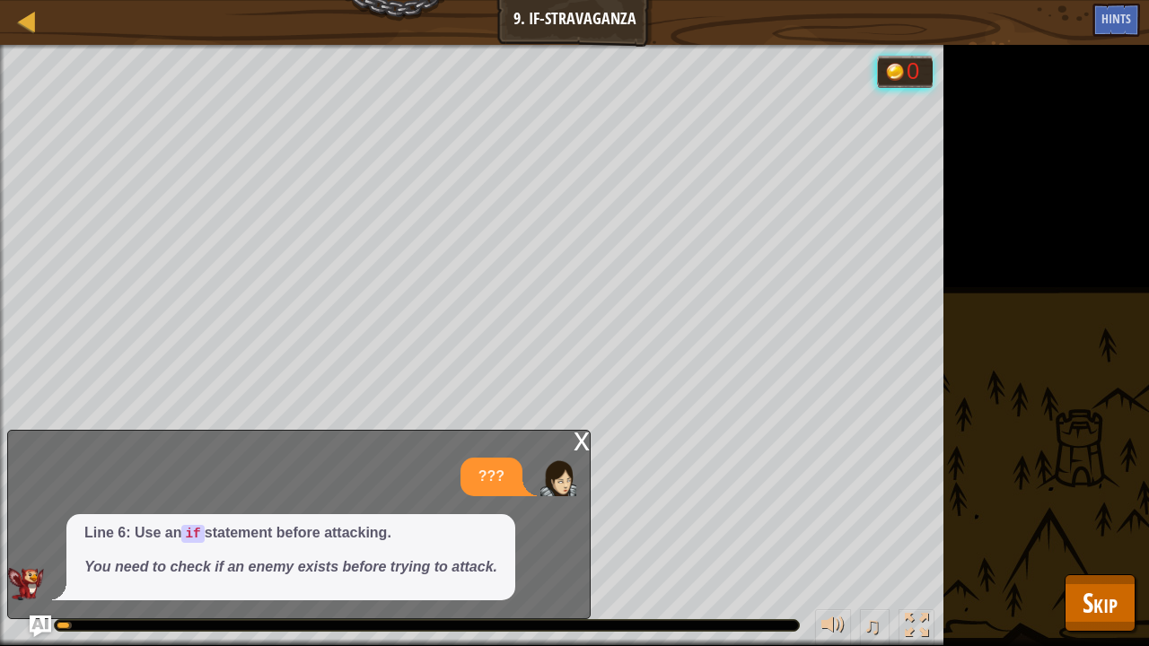
click at [994, 146] on div "Defeat the ogres. Goals : Running... 0 ♫ Illia 109 x: 37 y: 34 Thabt action: mo…" at bounding box center [574, 345] width 1149 height 601
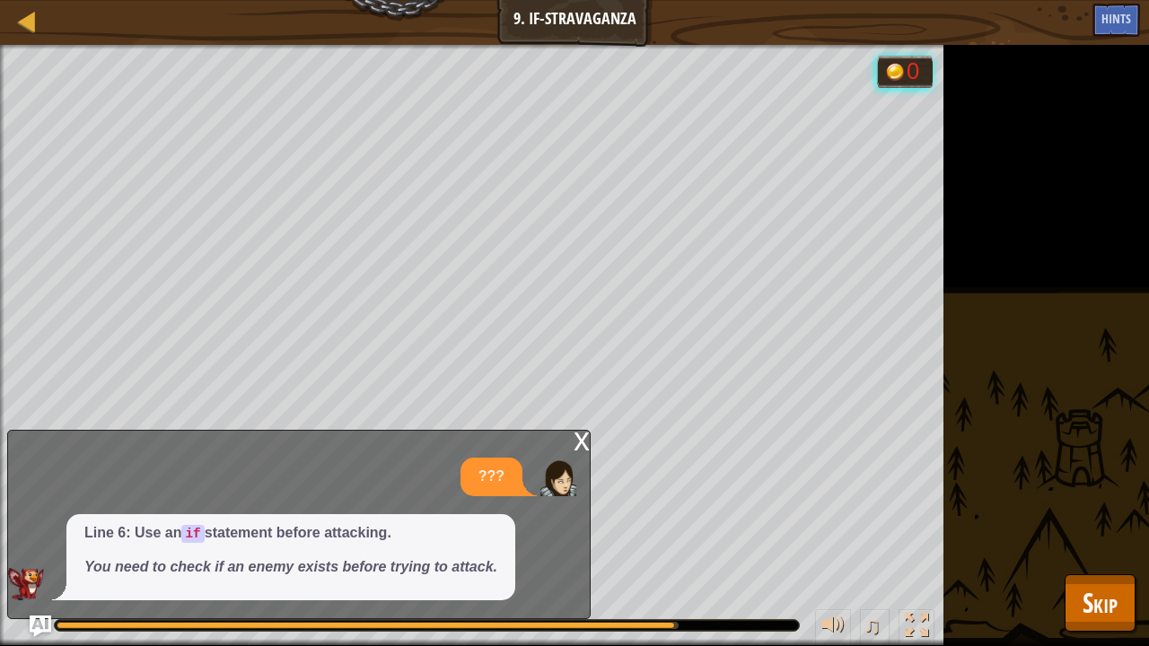
click at [580, 433] on div "x" at bounding box center [582, 440] width 16 height 18
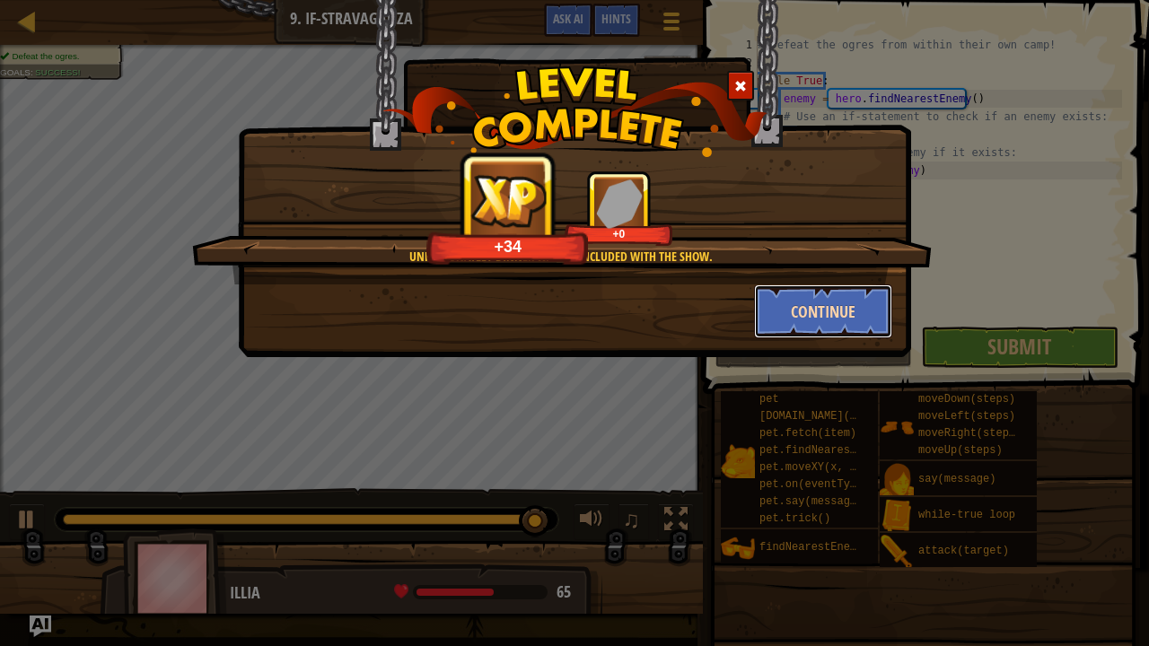
click at [824, 311] on button "Continue" at bounding box center [823, 312] width 139 height 54
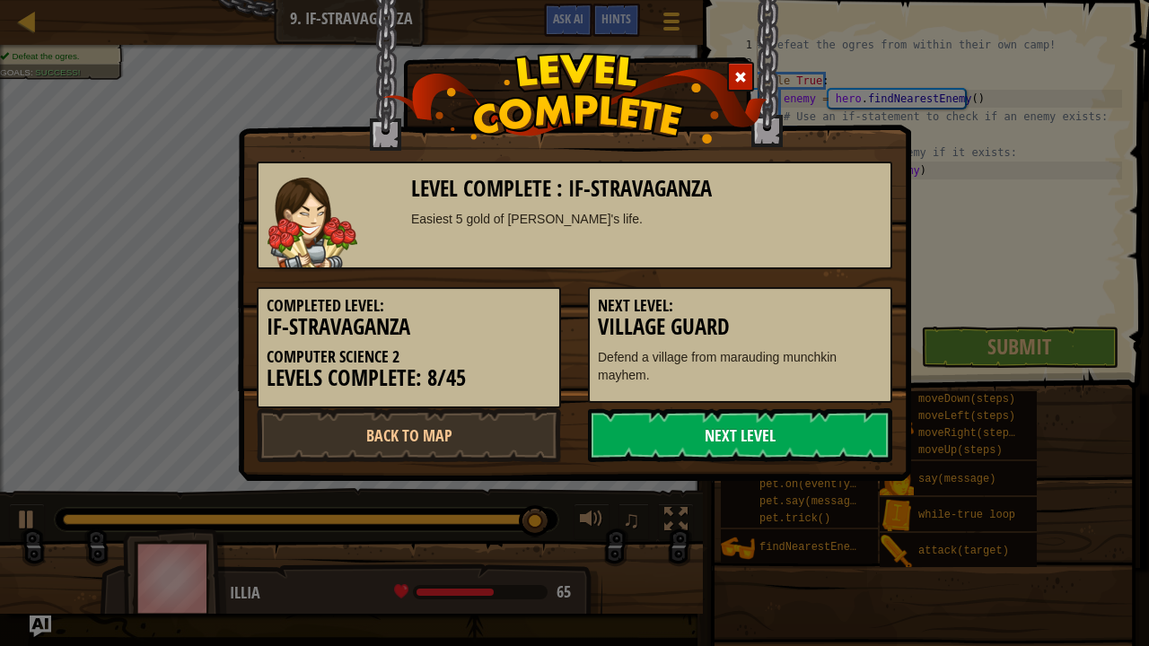
click at [659, 431] on link "Next Level" at bounding box center [740, 435] width 304 height 54
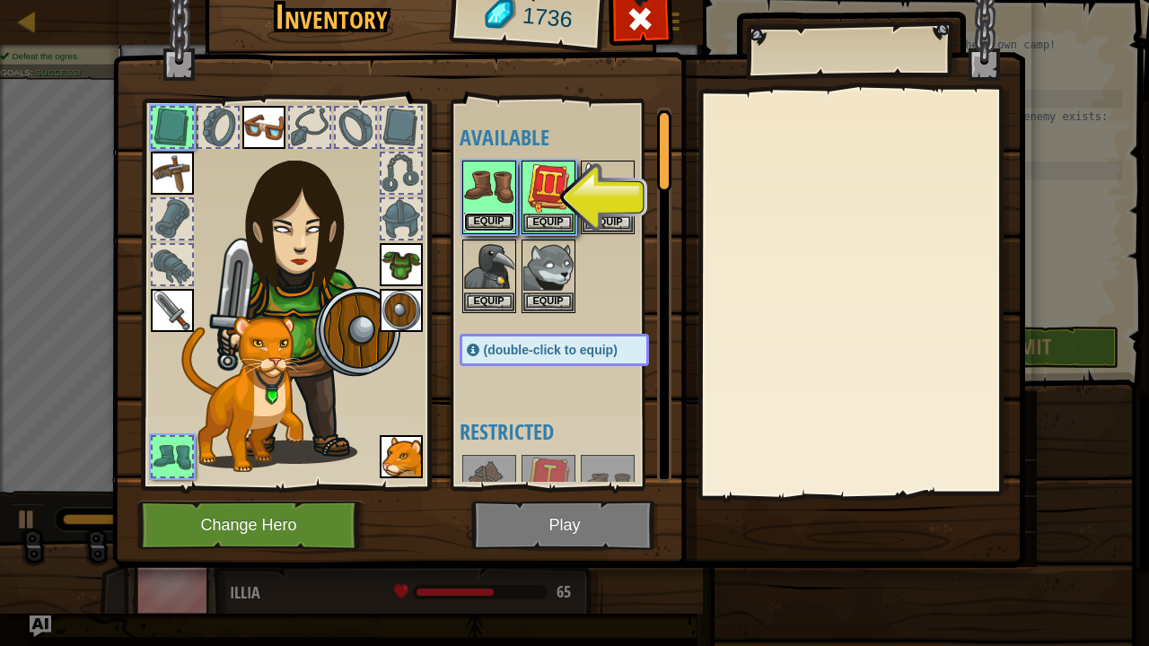
click at [486, 223] on button "Equip" at bounding box center [489, 222] width 50 height 19
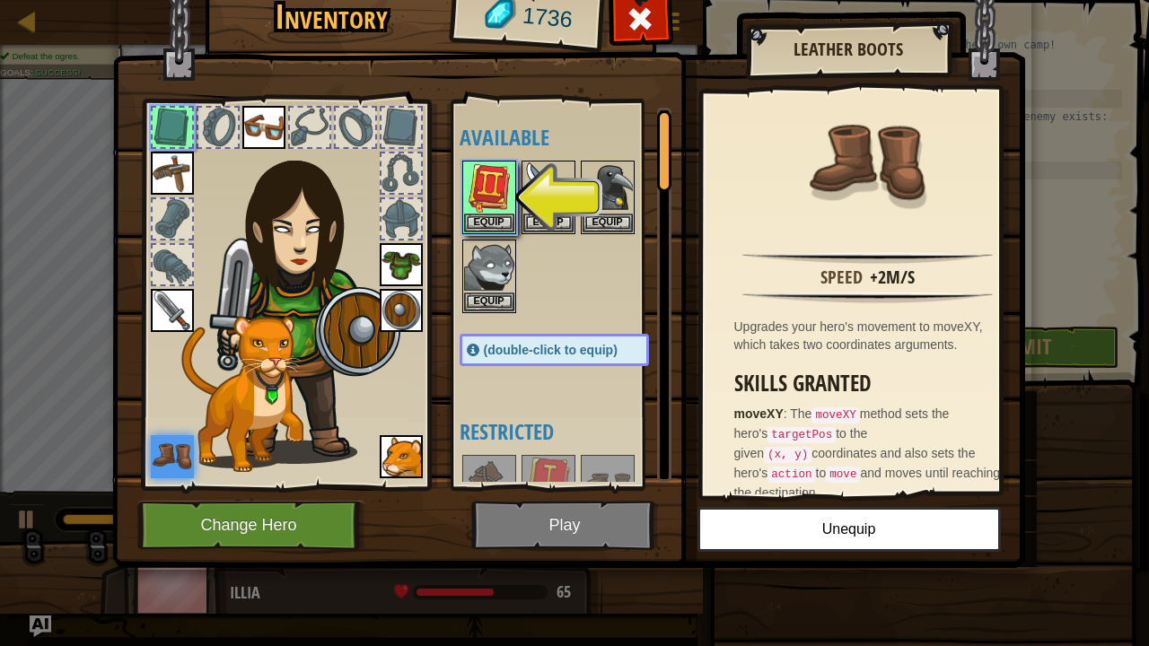
click at [577, 521] on img at bounding box center [568, 243] width 913 height 652
click at [483, 215] on button "Equip" at bounding box center [489, 222] width 50 height 19
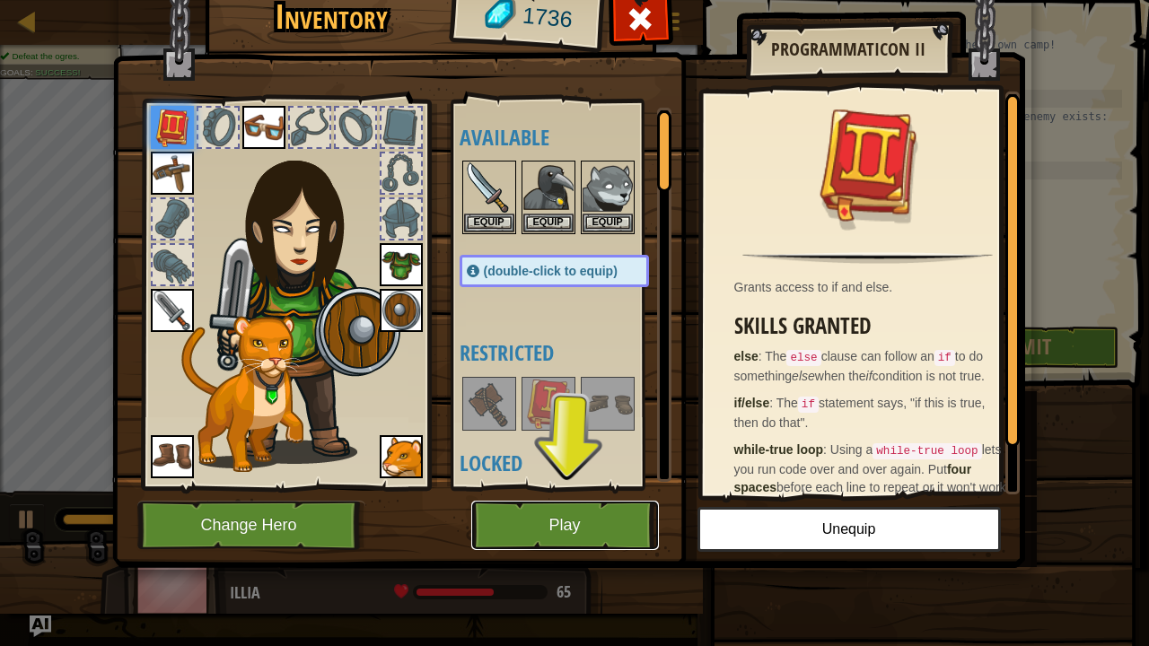
click at [589, 523] on button "Play" at bounding box center [565, 525] width 188 height 49
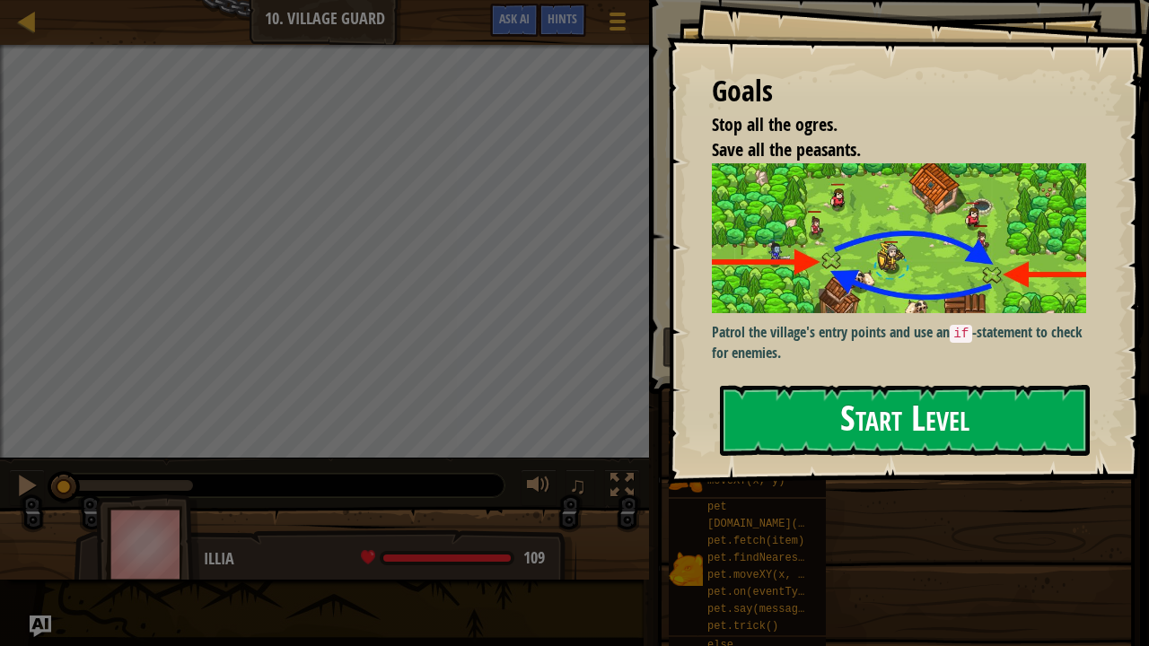
click at [814, 447] on button "Start Level" at bounding box center [905, 420] width 370 height 71
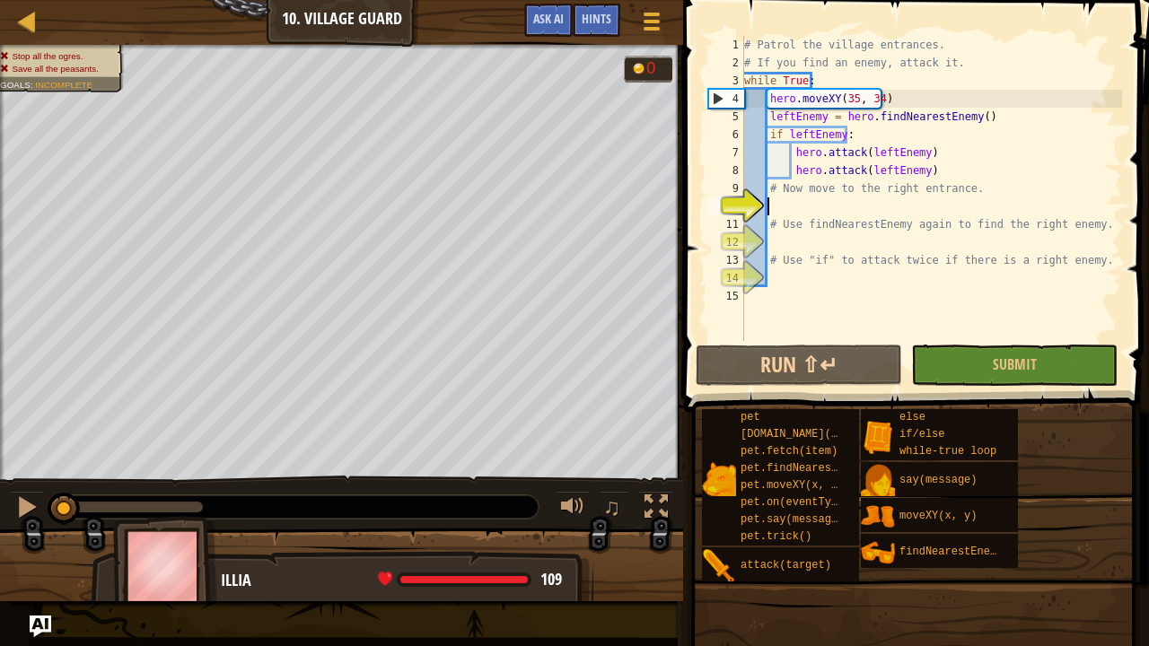
click at [771, 249] on div "# Patrol the village entrances. # If you find an enemy, attack it. while True :…" at bounding box center [930, 206] width 381 height 341
type textarea "f"
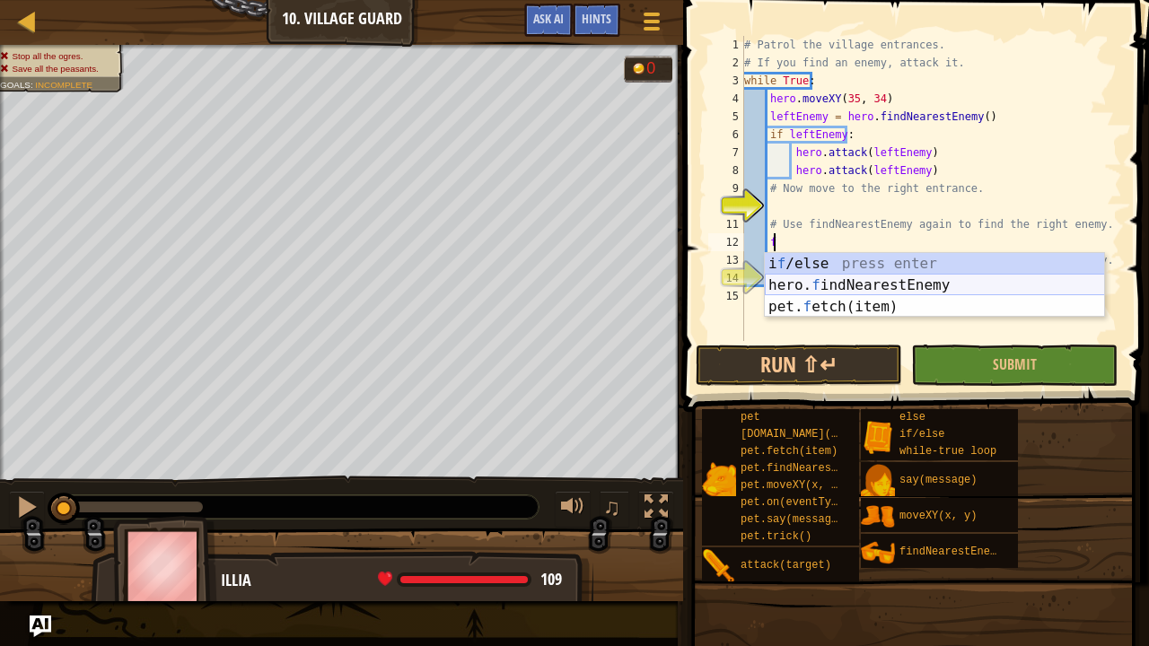
click at [842, 287] on div "i f /else press enter hero. f indNearestEnemy press enter pet. f etch(item) pre…" at bounding box center [935, 307] width 340 height 108
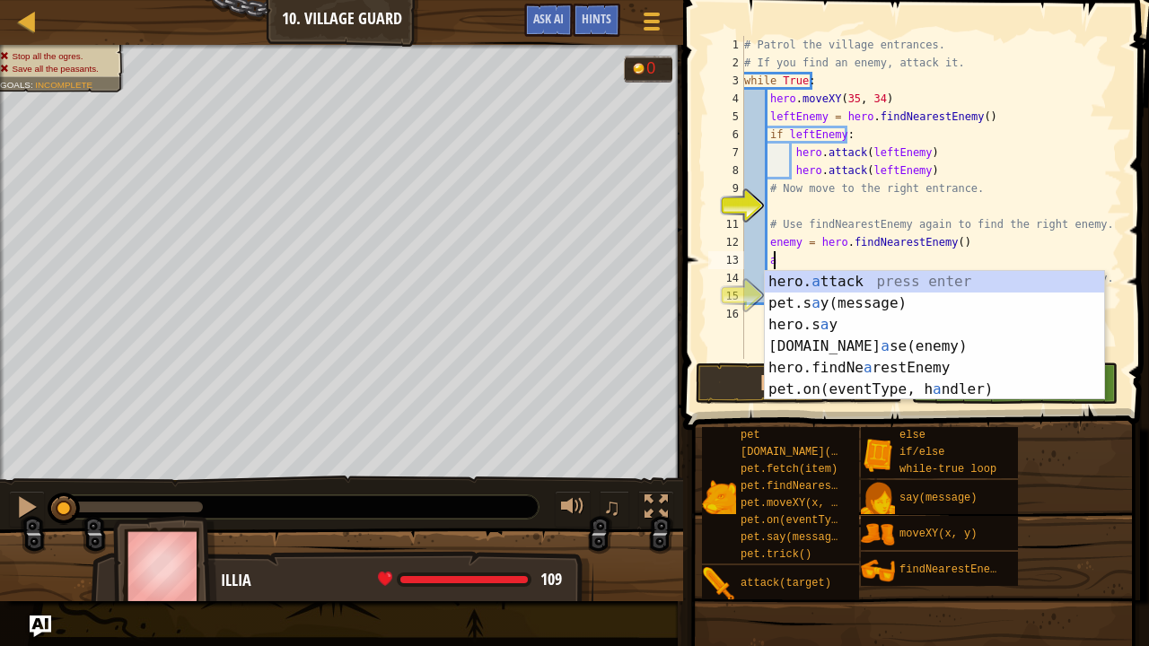
click at [842, 287] on div "hero. a ttack press enter pet.s a y(message) press enter hero.s a y press enter…" at bounding box center [935, 357] width 340 height 172
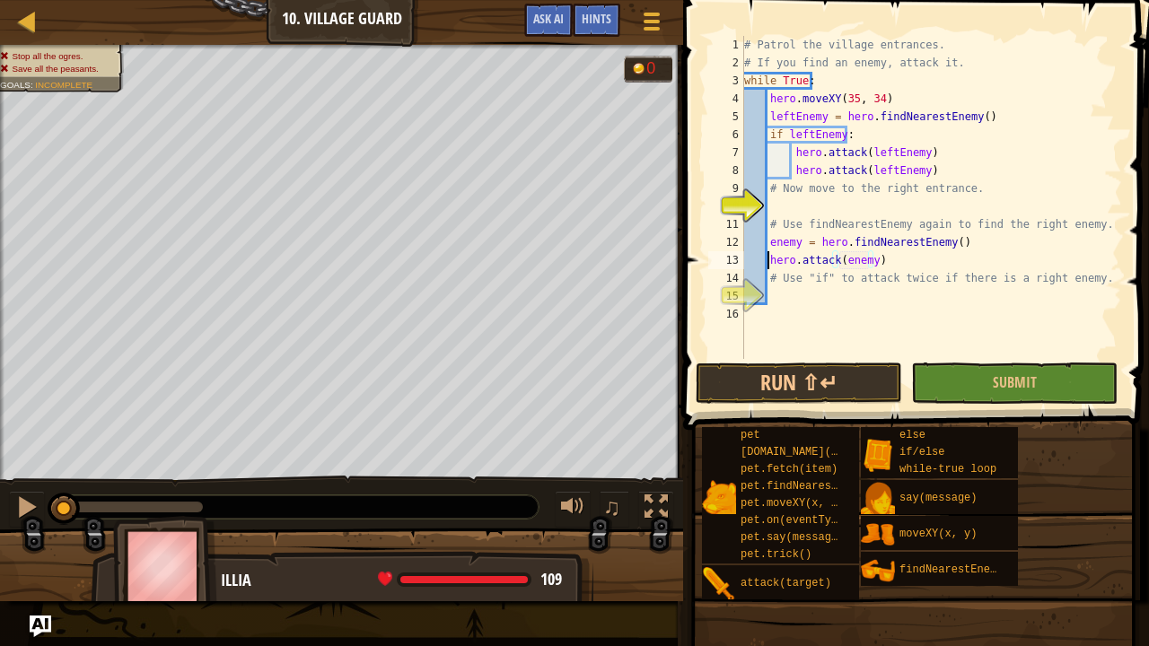
click at [769, 262] on div "# Patrol the village entrances. # If you find an enemy, attack it. while True :…" at bounding box center [930, 215] width 381 height 359
type textarea "hero.attack(enemy)"
click at [818, 377] on button "Run ⇧↵" at bounding box center [799, 383] width 206 height 41
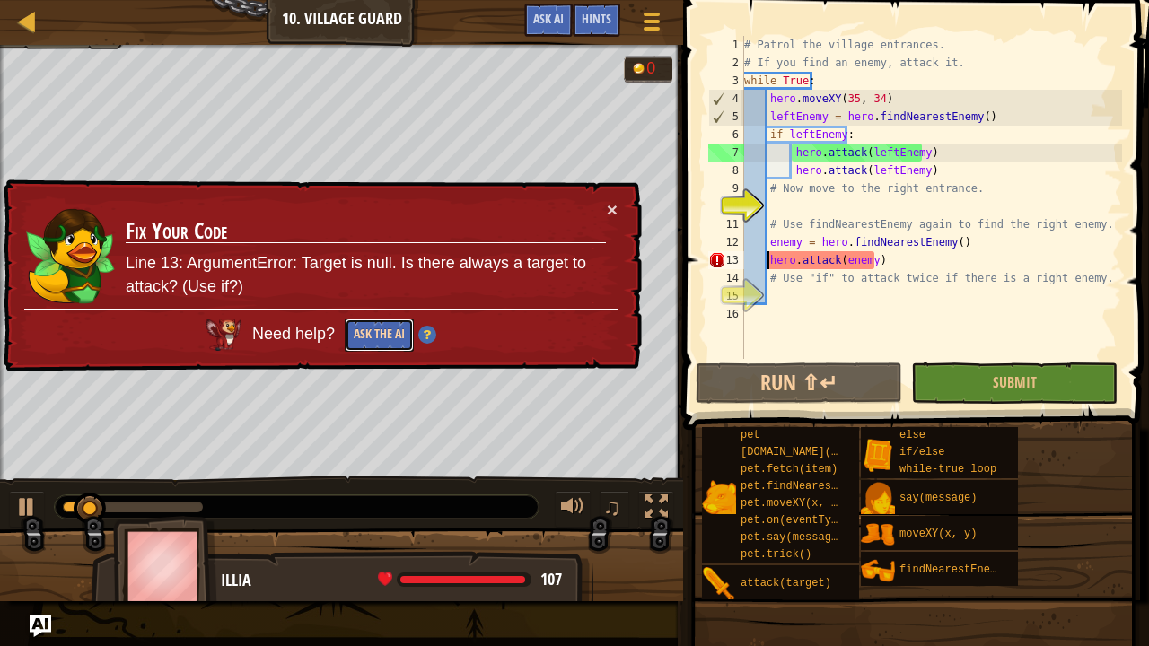
click at [380, 328] on button "Ask the AI" at bounding box center [379, 335] width 69 height 33
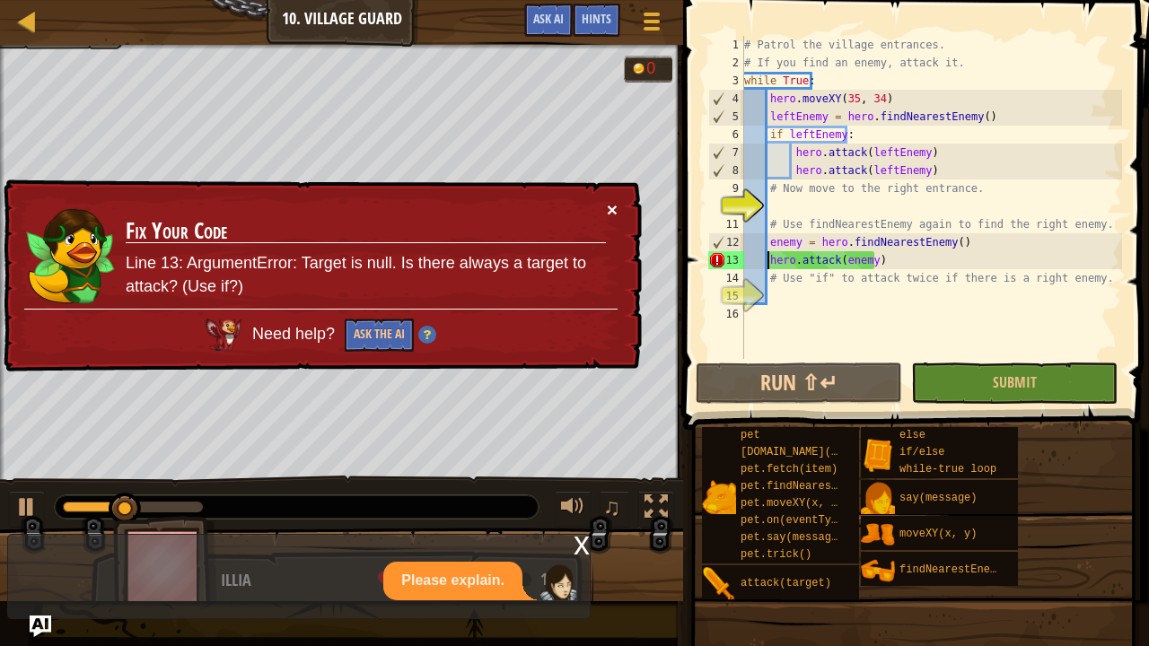
click at [611, 206] on button "×" at bounding box center [612, 209] width 11 height 19
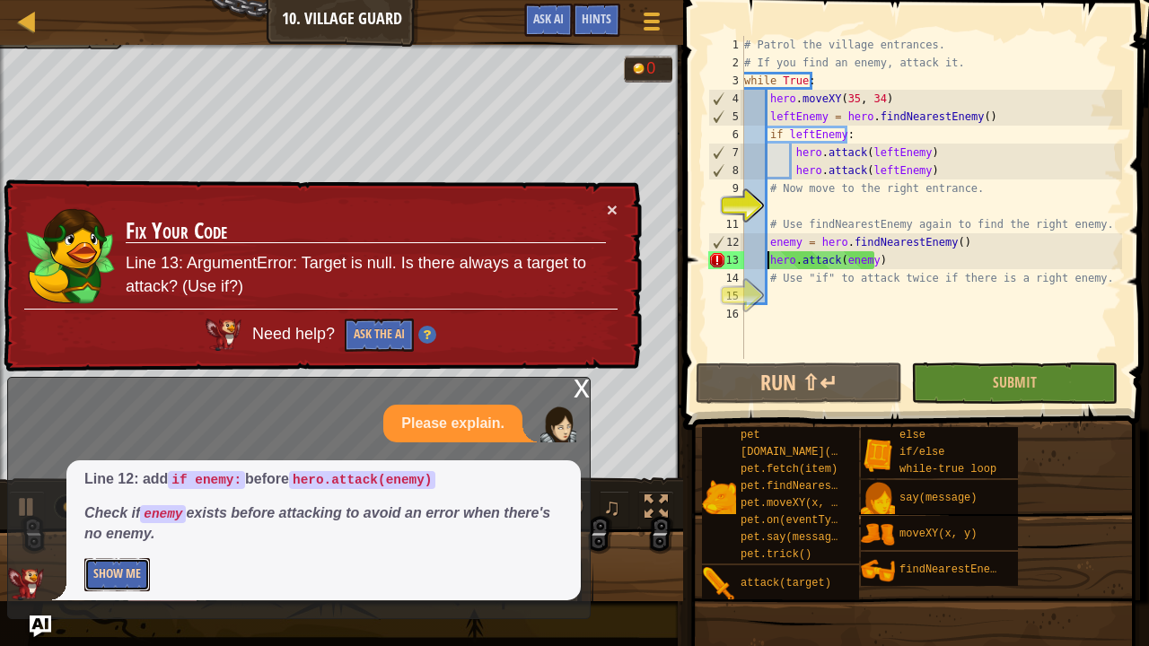
click at [108, 574] on button "Show Me" at bounding box center [117, 574] width 66 height 33
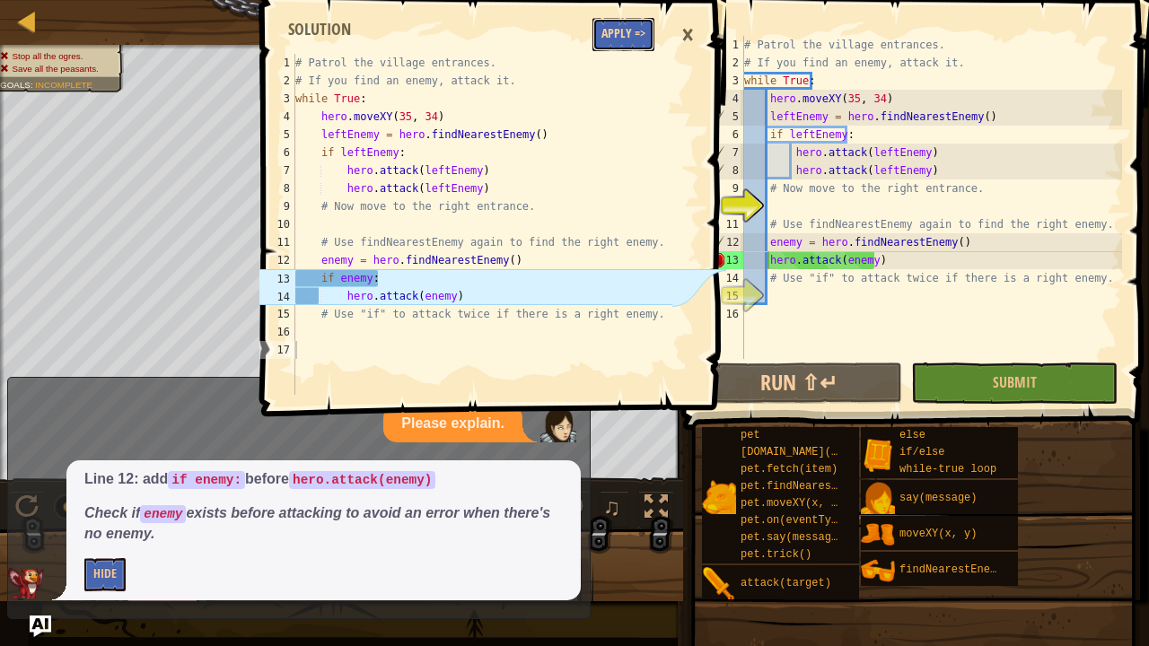
click at [625, 36] on button "Apply =>" at bounding box center [623, 34] width 62 height 33
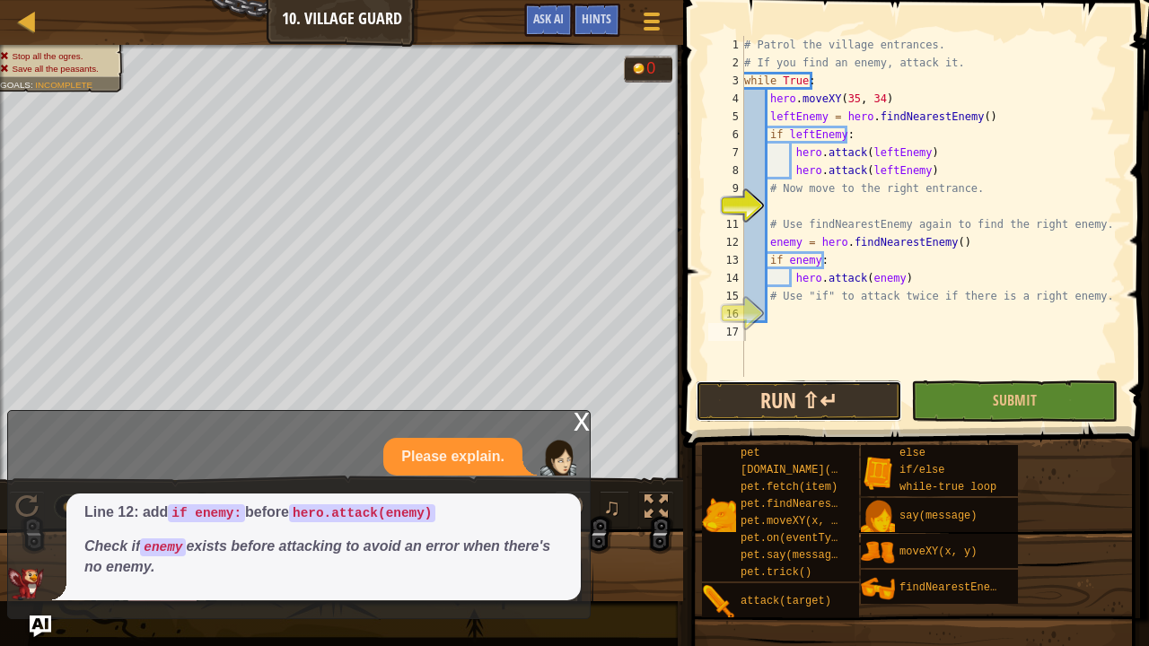
click at [818, 398] on button "Run ⇧↵" at bounding box center [799, 401] width 206 height 41
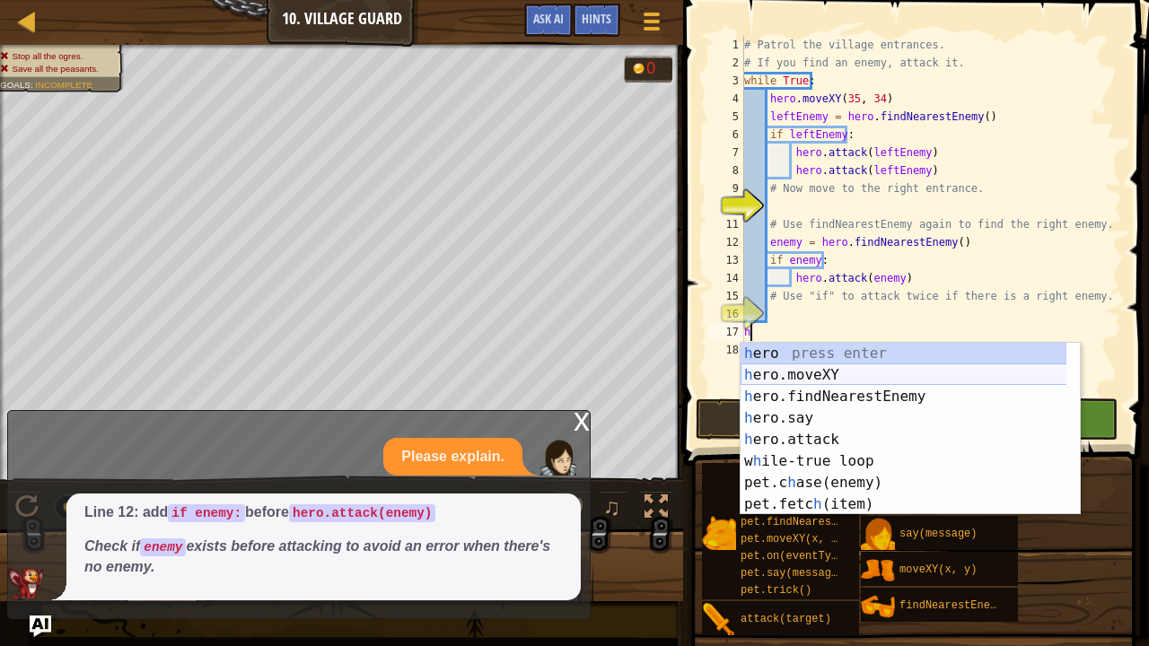
click at [826, 366] on div "h ero press enter h ero.moveXY press enter h ero.findNearestEnemy press enter h…" at bounding box center [903, 450] width 327 height 215
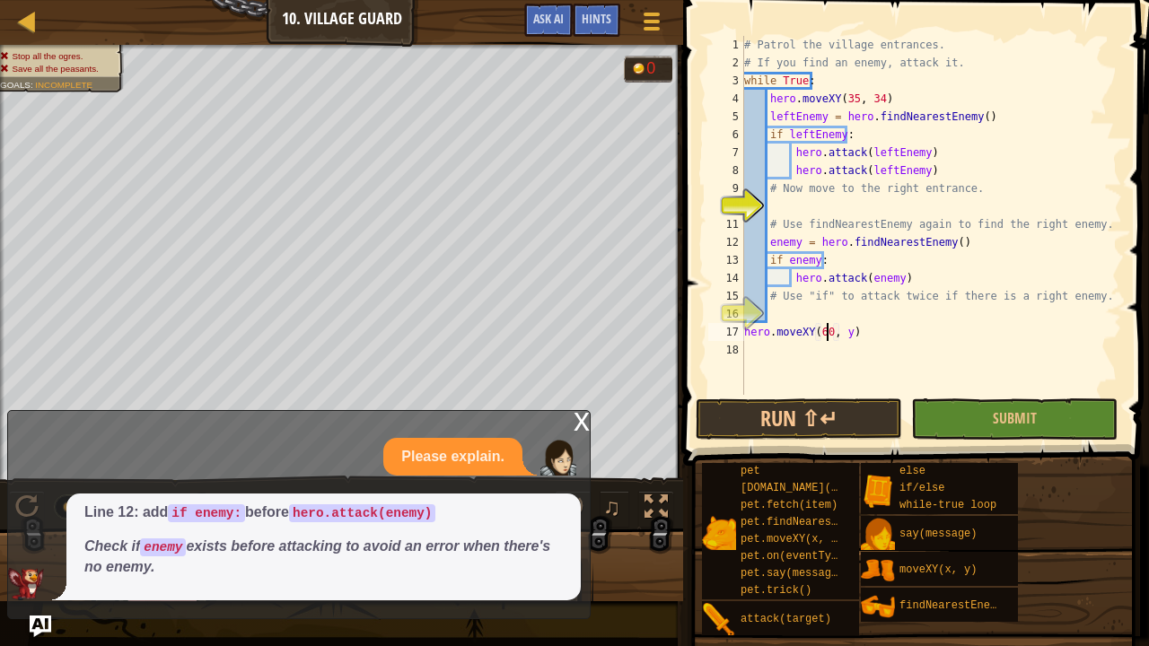
scroll to position [8, 7]
click at [844, 328] on div "# Patrol the village entrances. # If you find an enemy, attack it. while True :…" at bounding box center [930, 233] width 381 height 395
type textarea "hero.moveXY(60, 31)"
click at [844, 416] on button "Run ⇧↵" at bounding box center [799, 418] width 206 height 41
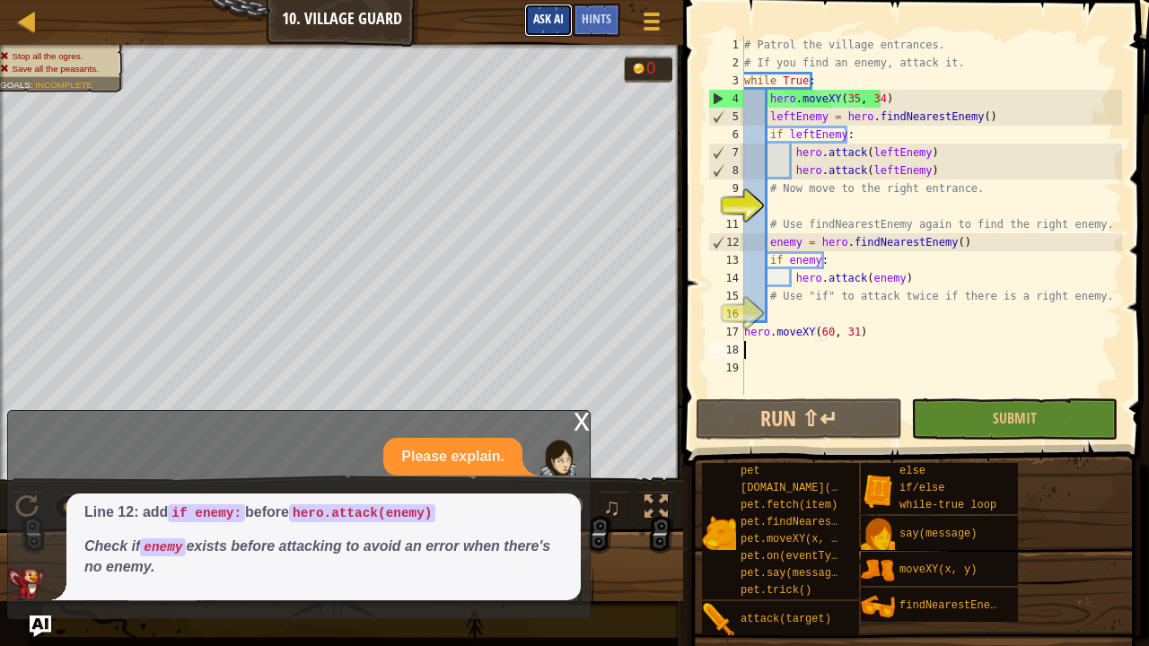
click at [551, 9] on button "Ask AI" at bounding box center [548, 20] width 48 height 33
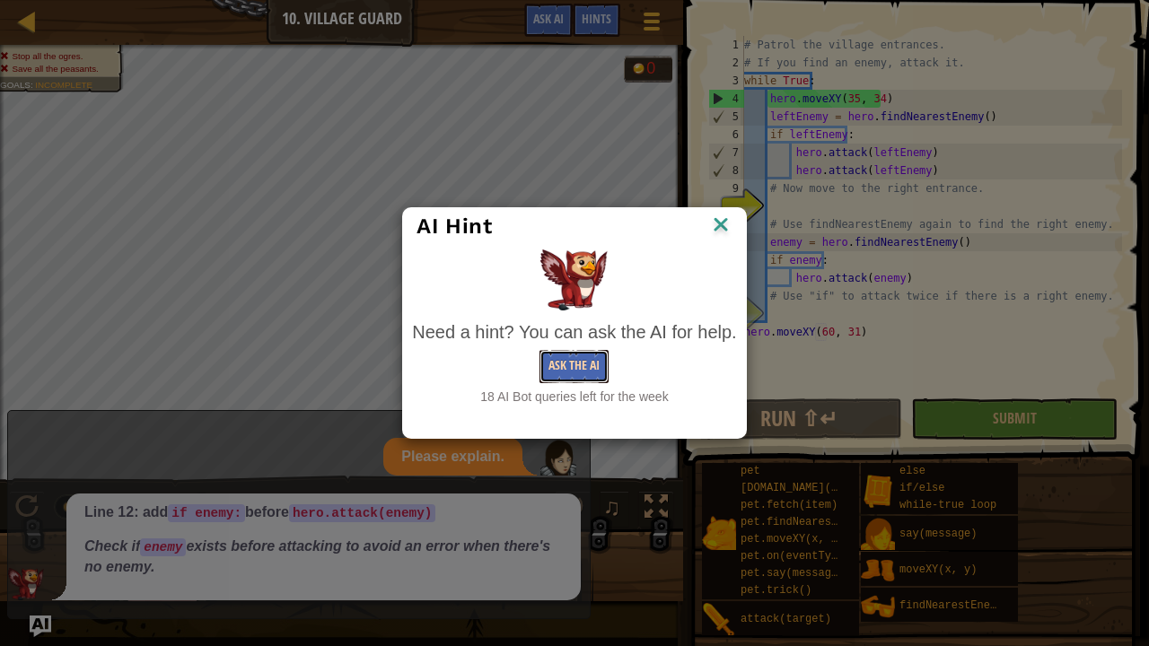
click at [576, 372] on button "Ask the AI" at bounding box center [573, 366] width 69 height 33
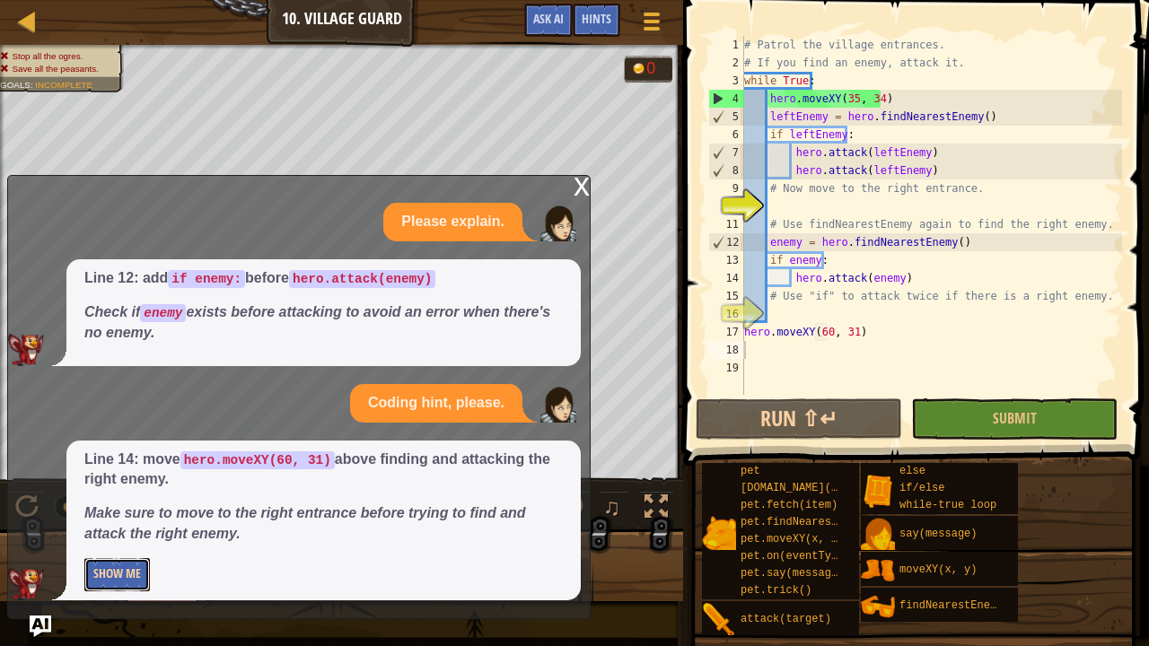
click at [113, 561] on button "Show Me" at bounding box center [117, 574] width 66 height 33
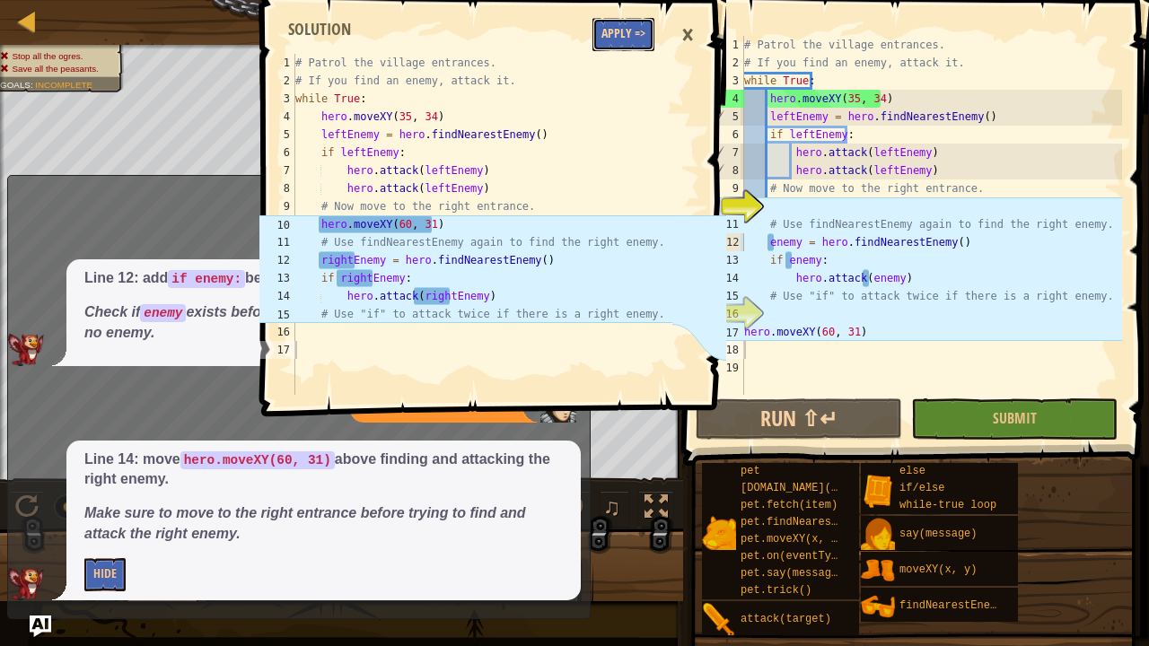
click at [621, 19] on button "Apply =>" at bounding box center [623, 34] width 62 height 33
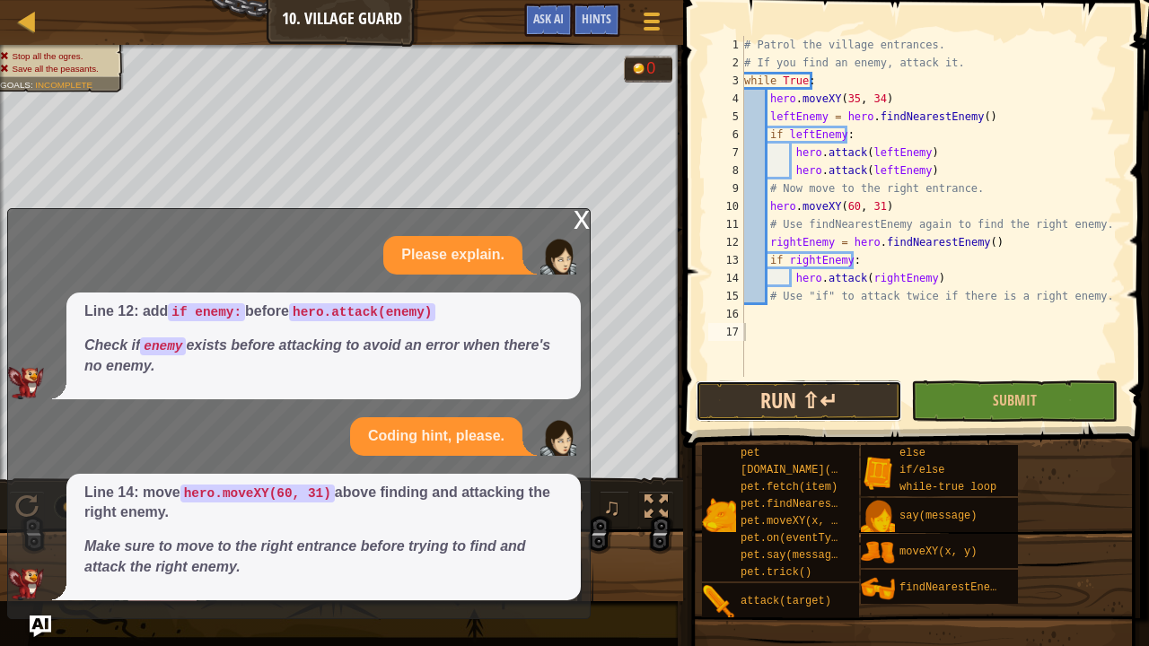
click at [810, 410] on button "Run ⇧↵" at bounding box center [799, 401] width 206 height 41
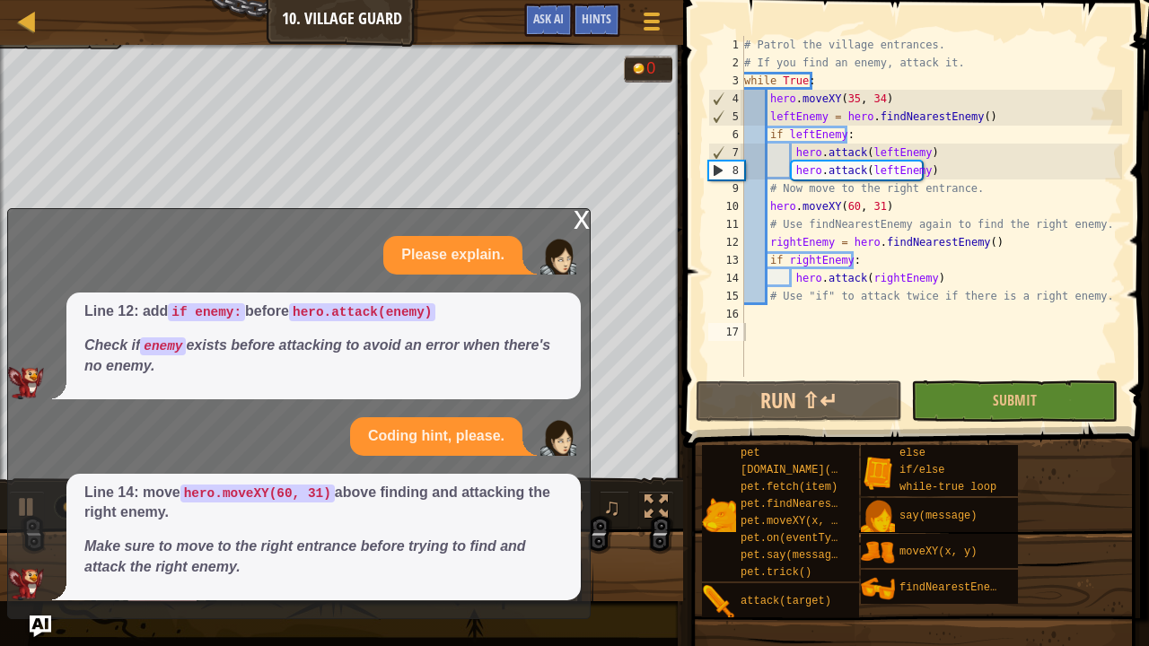
click at [584, 220] on div "x" at bounding box center [582, 218] width 16 height 18
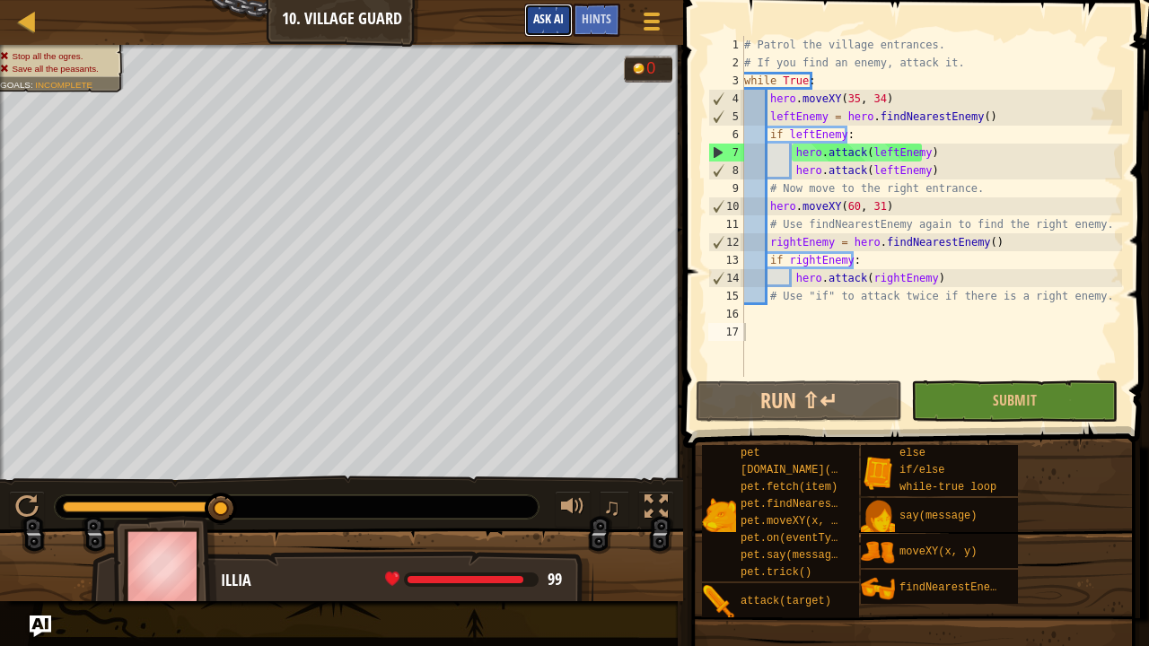
click at [536, 22] on span "Ask AI" at bounding box center [548, 18] width 31 height 17
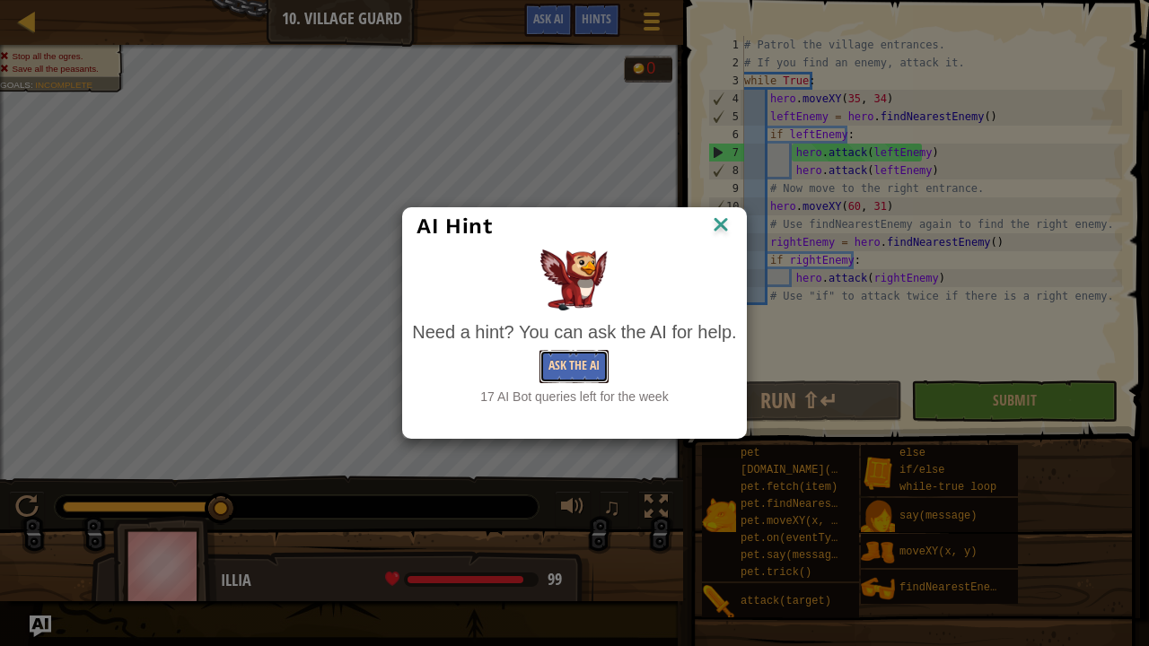
click at [574, 363] on button "Ask the AI" at bounding box center [573, 366] width 69 height 33
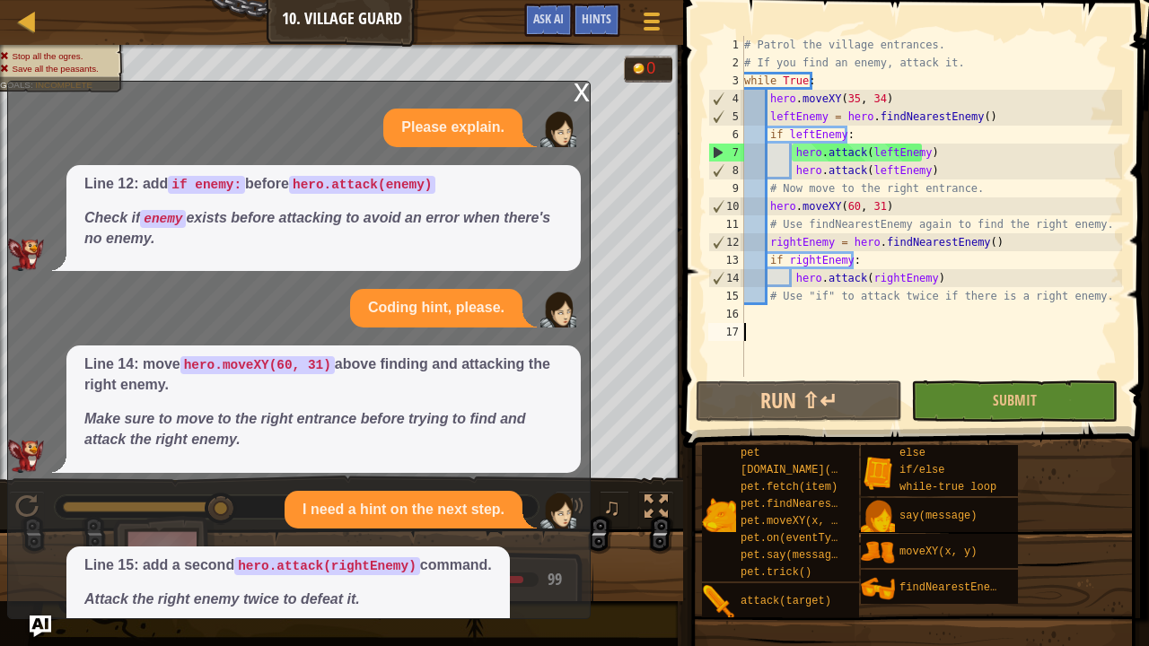
scroll to position [65, 0]
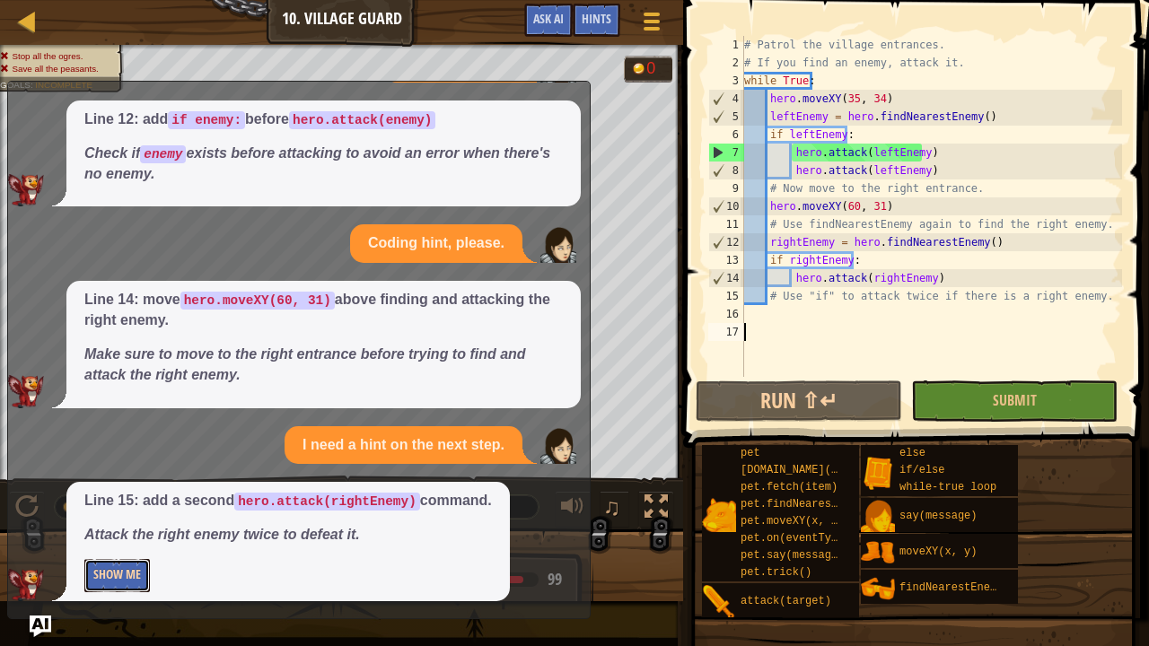
click at [108, 581] on button "Show Me" at bounding box center [117, 575] width 66 height 33
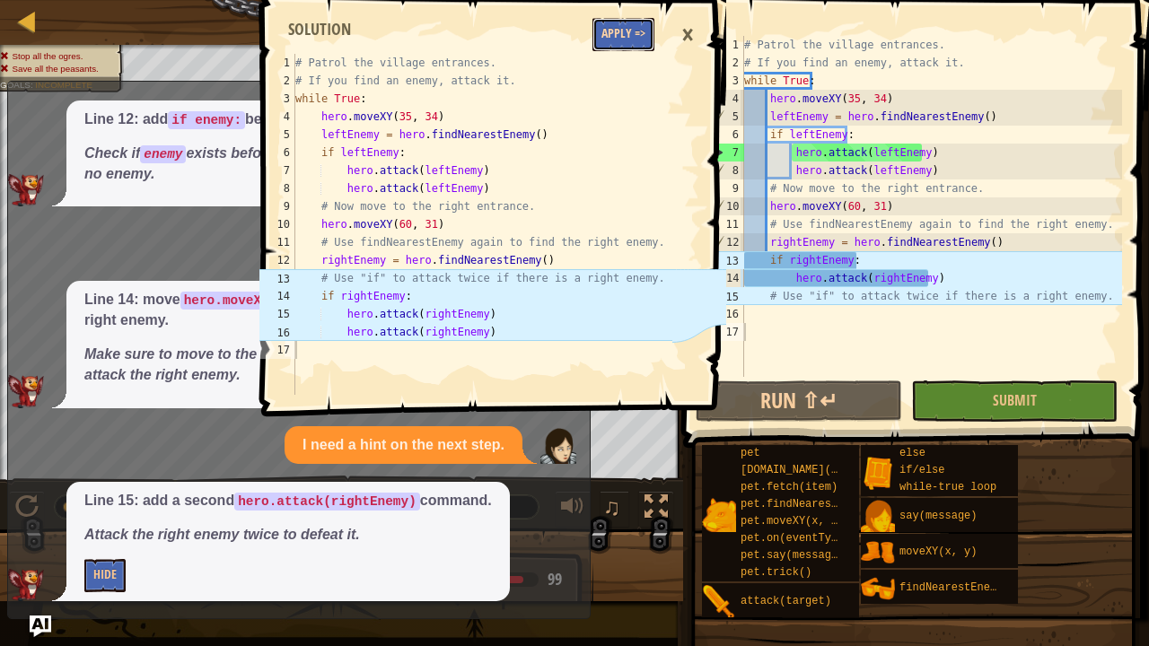
click at [621, 34] on button "Apply =>" at bounding box center [623, 34] width 62 height 33
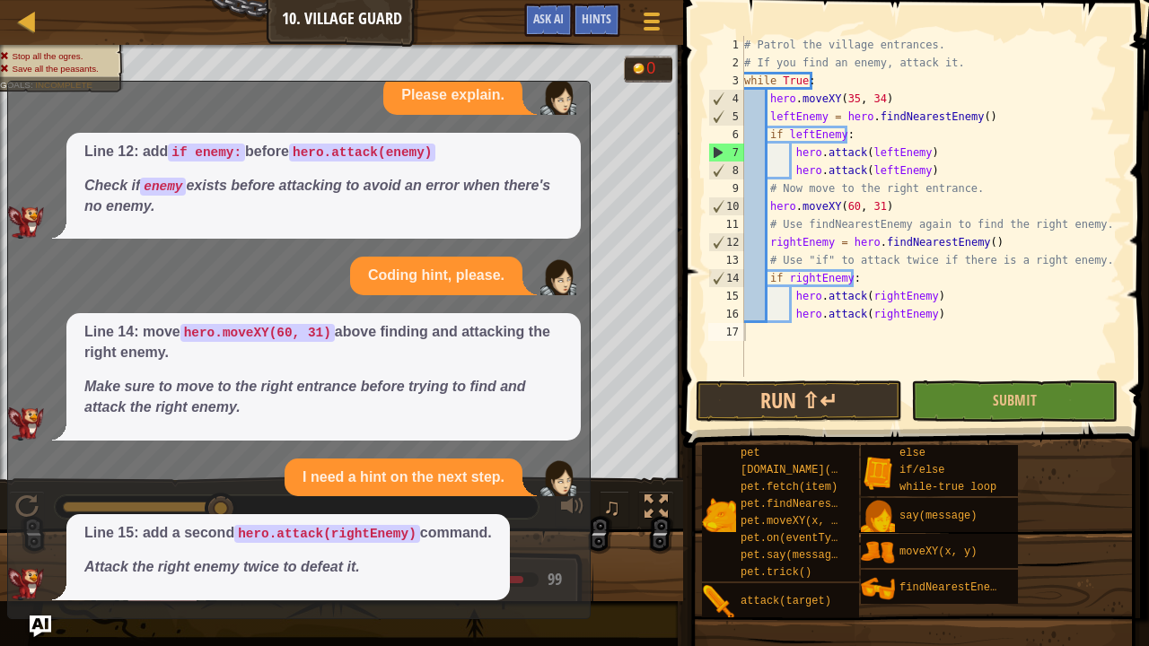
scroll to position [31, 0]
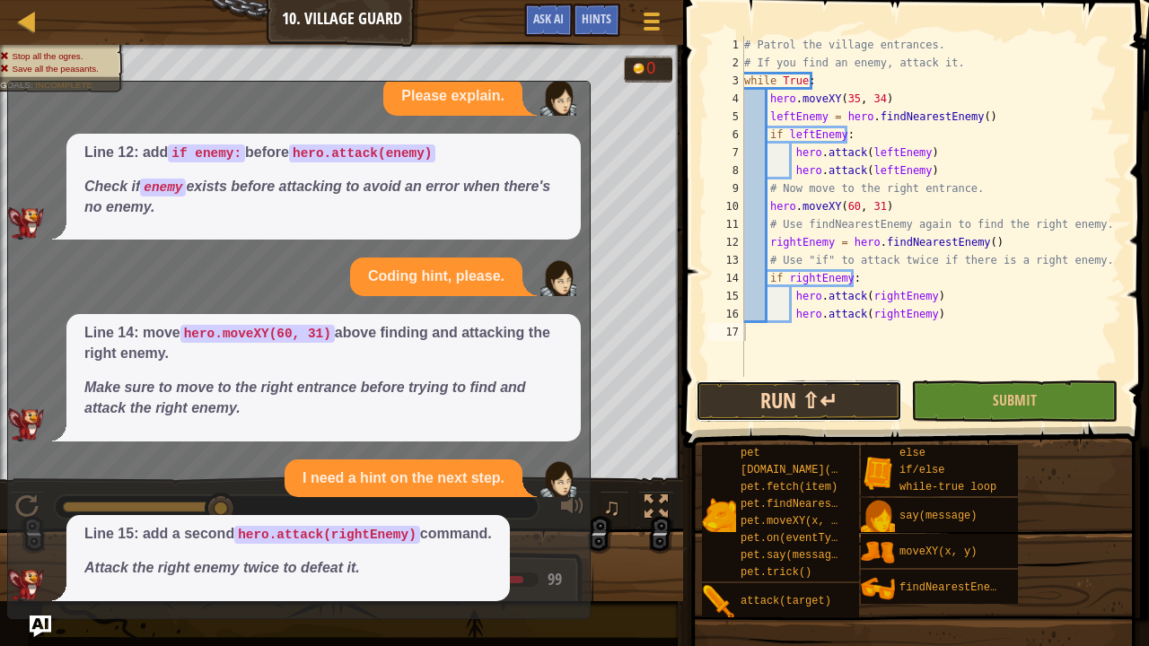
click at [873, 391] on button "Run ⇧↵" at bounding box center [799, 401] width 206 height 41
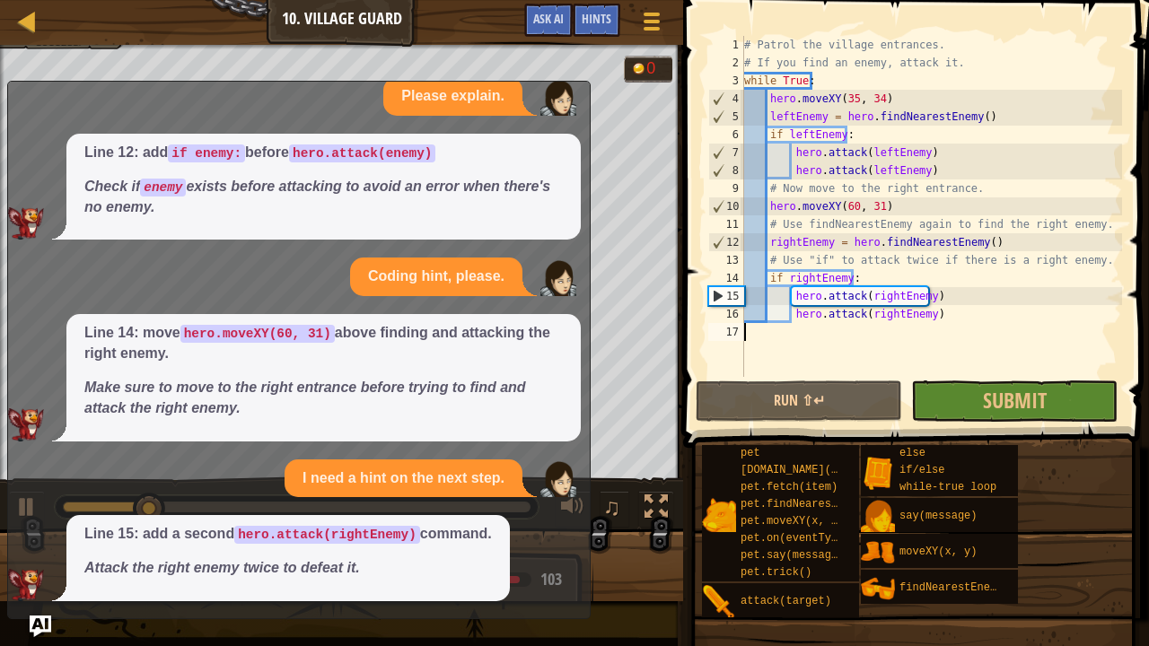
scroll to position [0, 0]
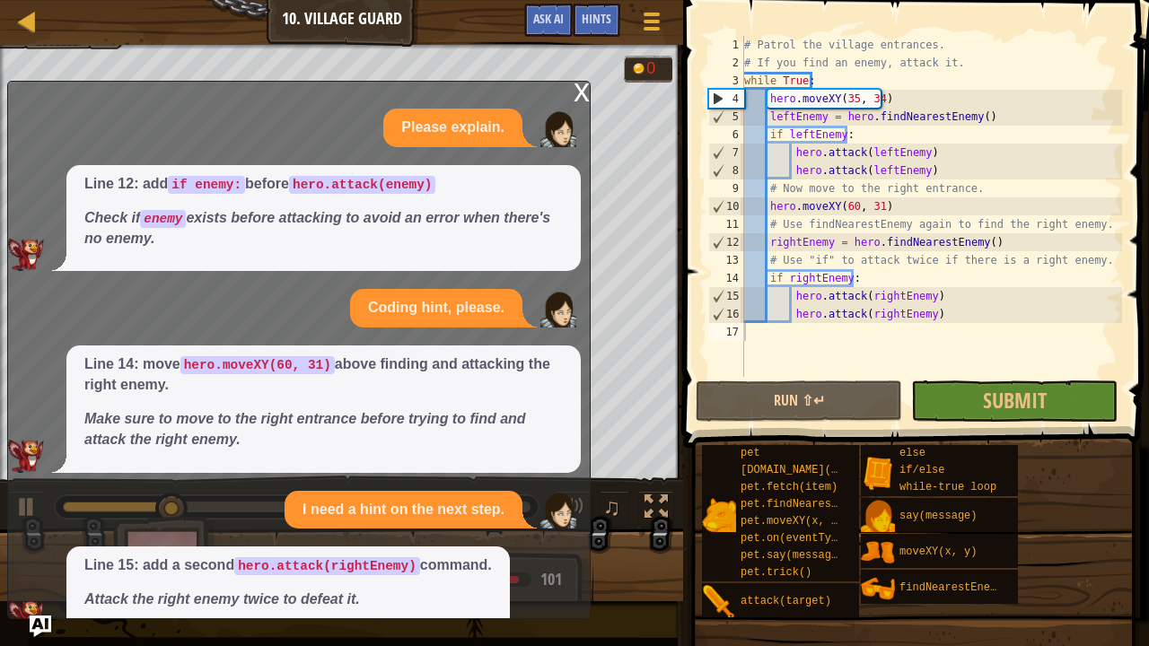
click at [582, 89] on div "x" at bounding box center [582, 91] width 16 height 18
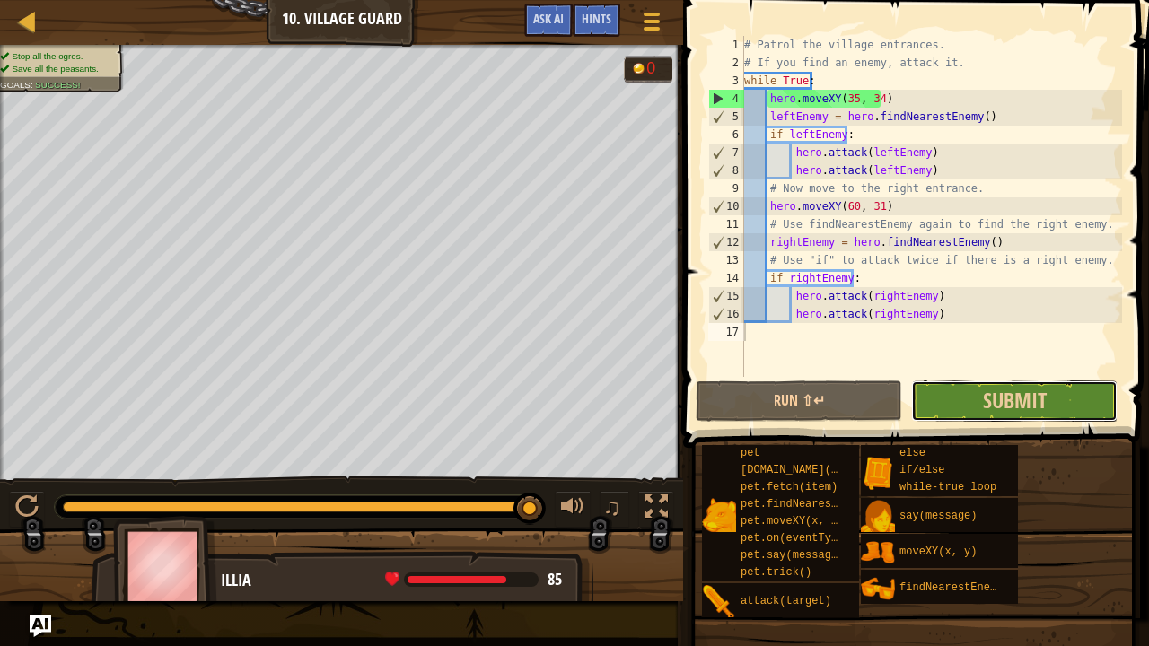
click at [967, 397] on button "Submit" at bounding box center [1014, 401] width 206 height 41
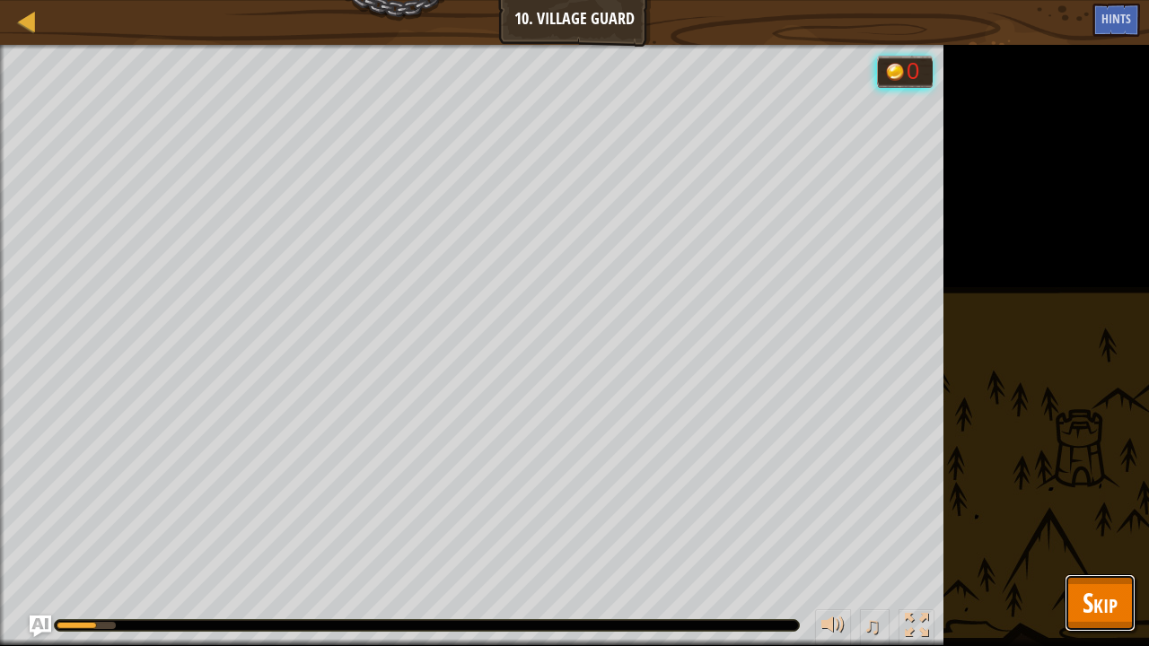
click at [1078, 582] on button "Skip" at bounding box center [1099, 602] width 71 height 57
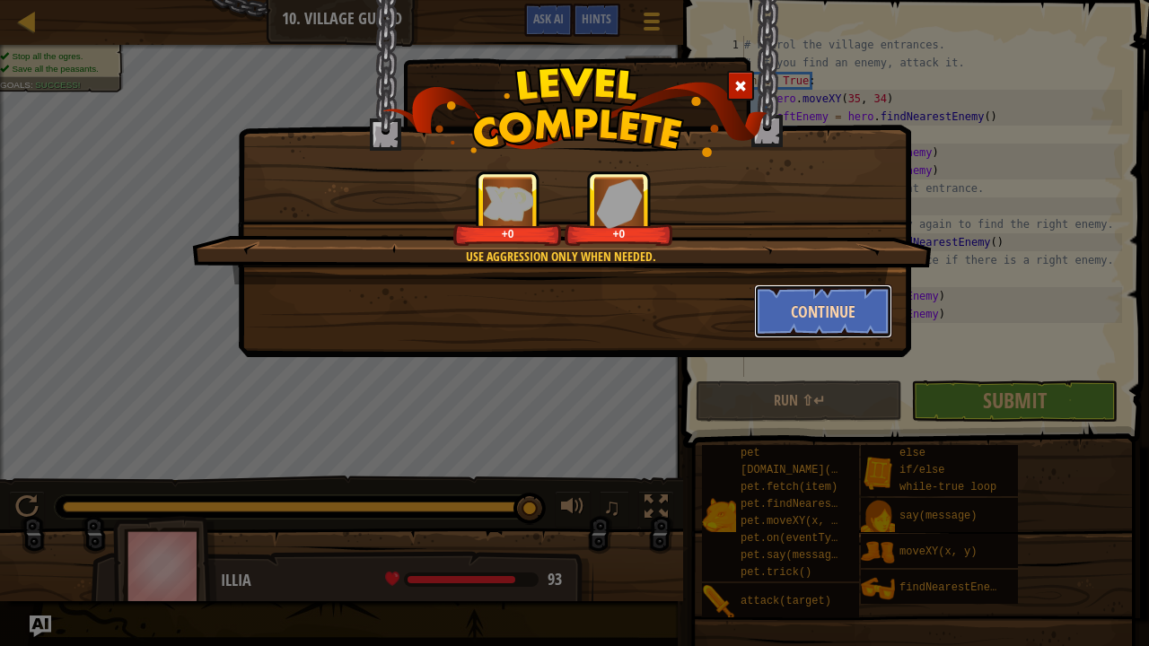
click at [790, 331] on button "Continue" at bounding box center [823, 312] width 139 height 54
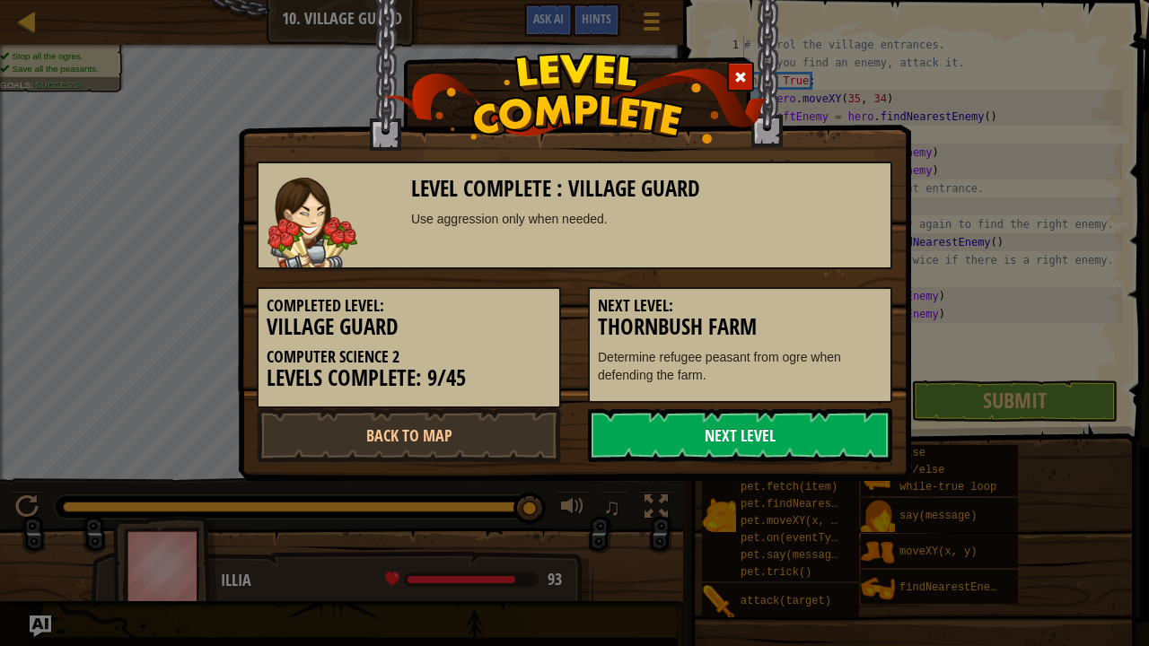
click at [809, 426] on link "Next Level" at bounding box center [740, 435] width 304 height 54
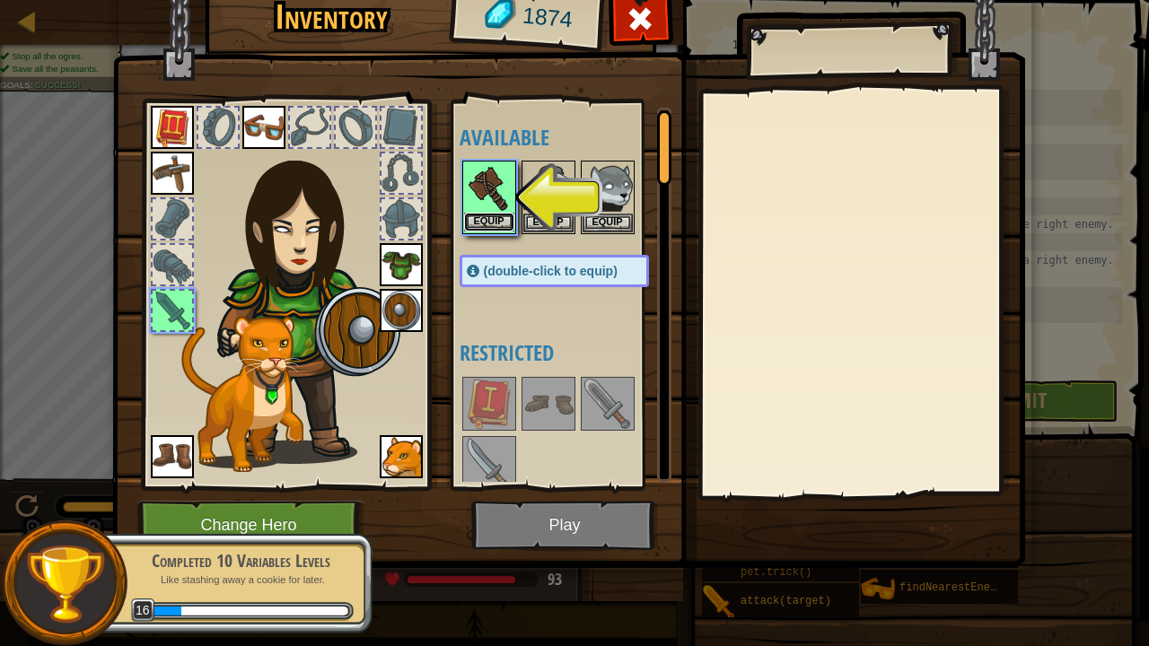
click at [478, 214] on button "Equip" at bounding box center [489, 222] width 50 height 19
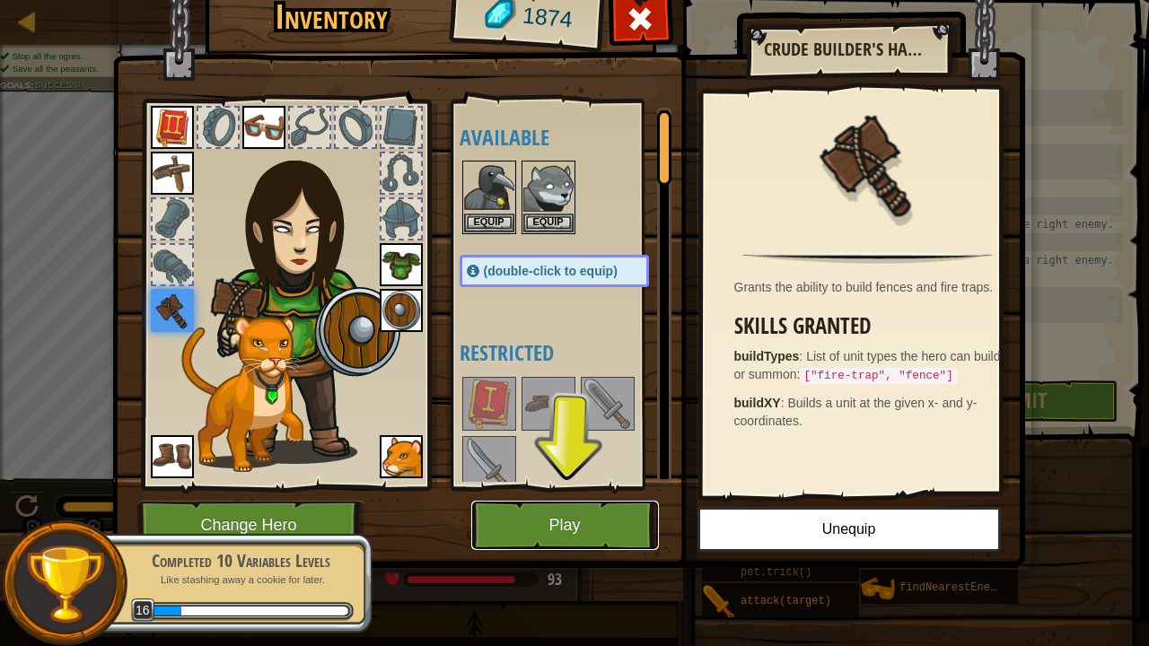
click at [592, 514] on button "Play" at bounding box center [565, 525] width 188 height 49
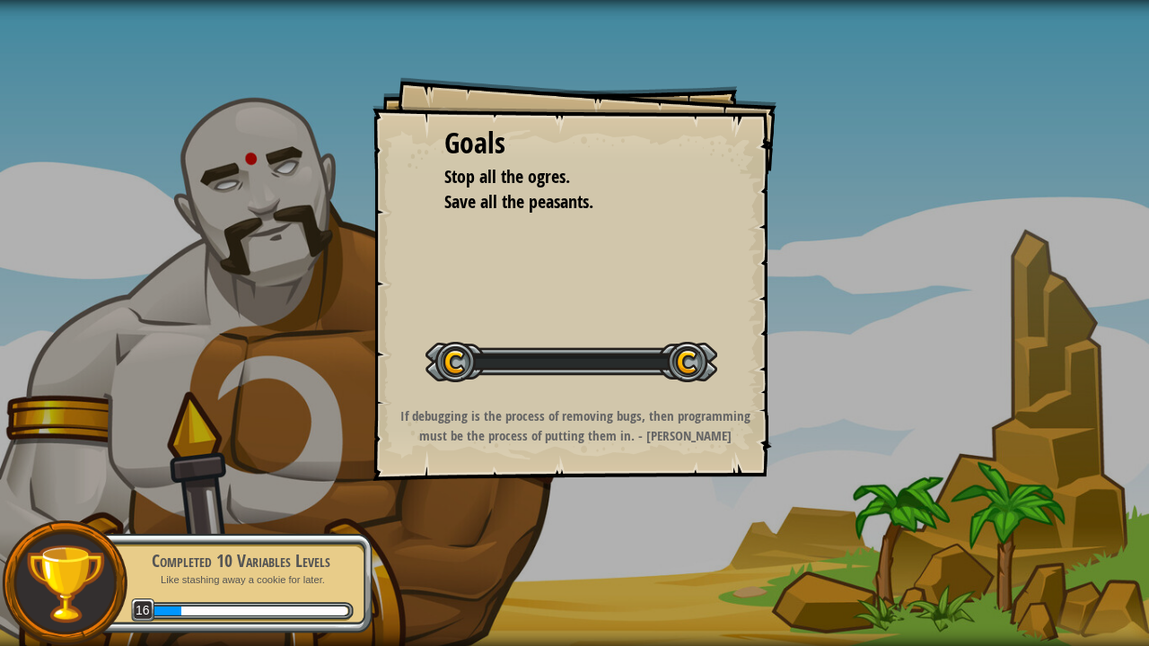
click at [592, 514] on div "Goals Stop all the ogres. Save all the peasants. Start Level Error loading from…" at bounding box center [574, 323] width 1149 height 646
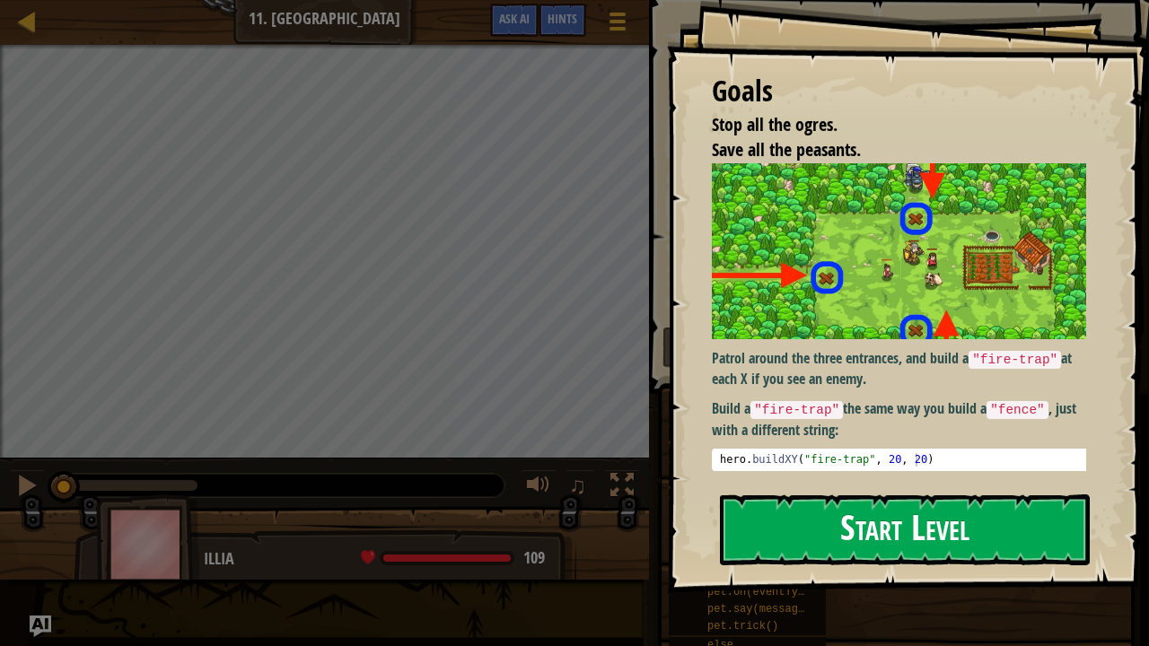
click at [880, 524] on button "Start Level" at bounding box center [905, 530] width 370 height 71
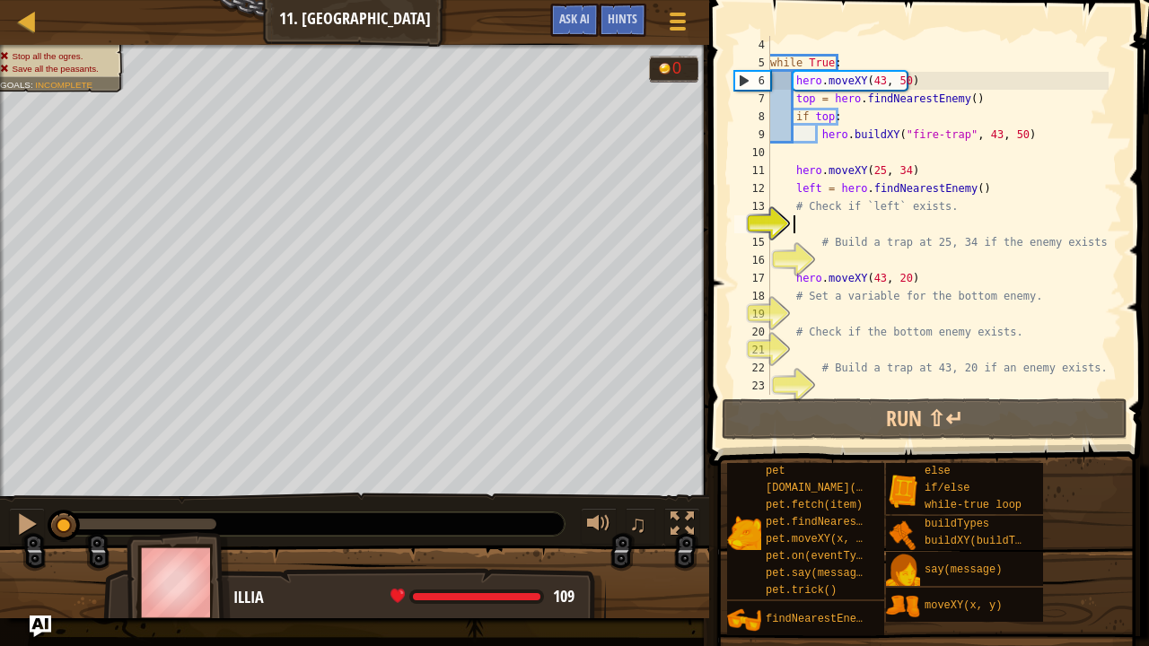
scroll to position [8, 1]
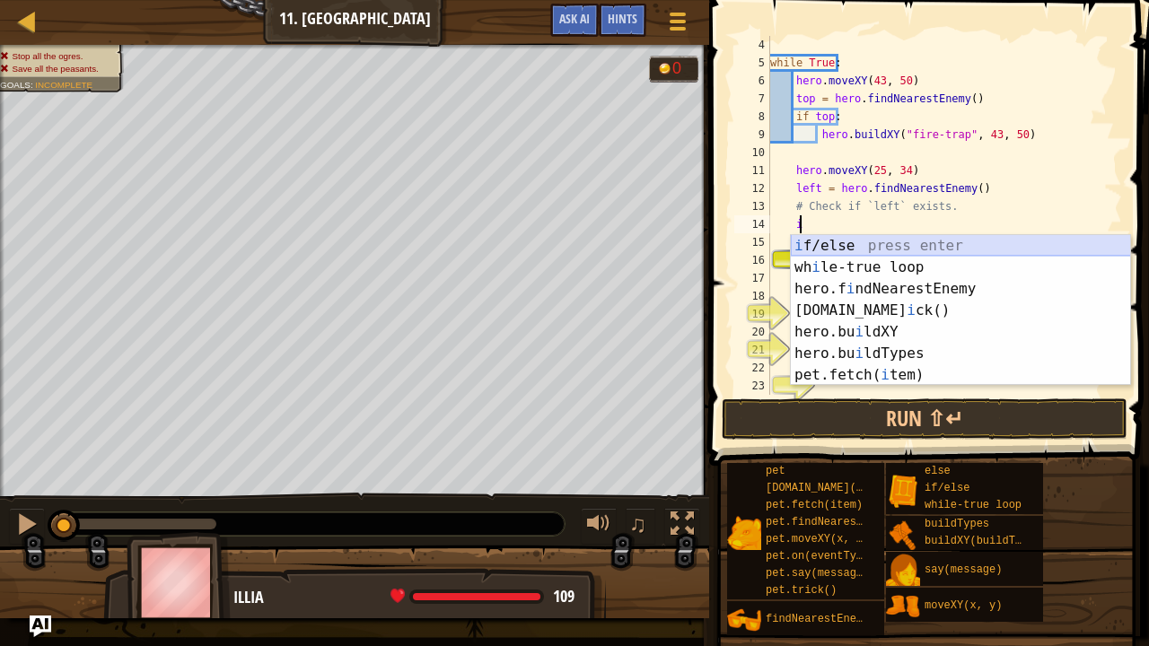
click at [844, 248] on div "i f/else press enter wh i le-true loop press enter hero.f i ndNearestEnemy pres…" at bounding box center [961, 332] width 340 height 194
type textarea "if enemy:"
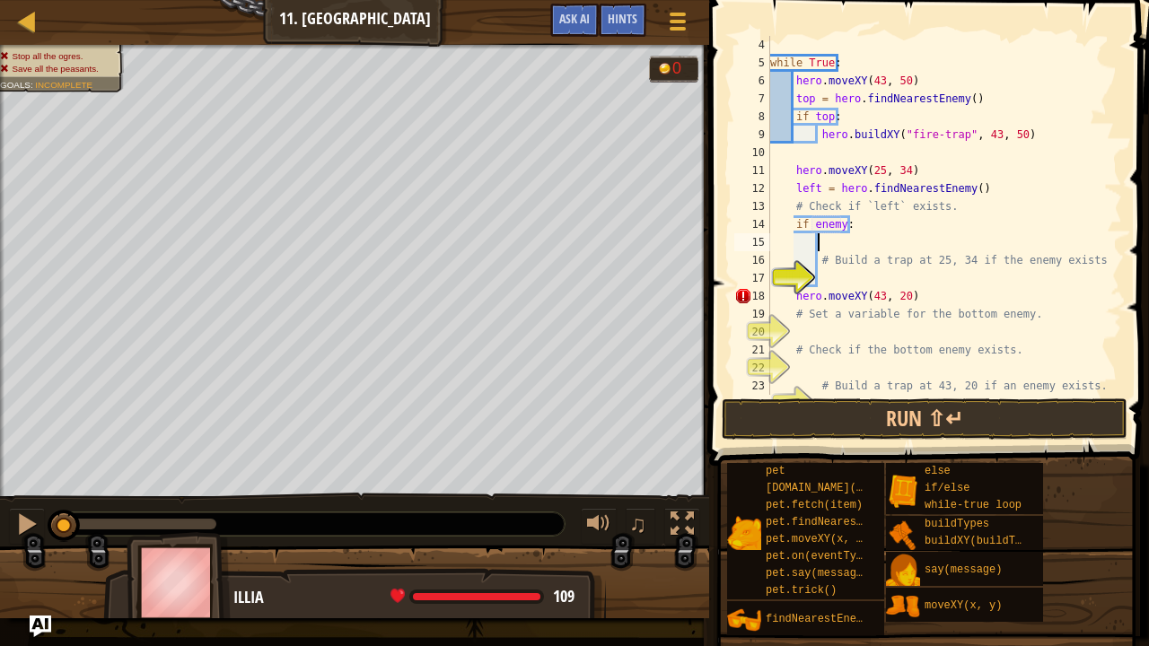
click at [824, 241] on div "while True : hero . moveXY ( 43 , 50 ) top = hero . findNearestEnemy ( ) if top…" at bounding box center [937, 233] width 342 height 395
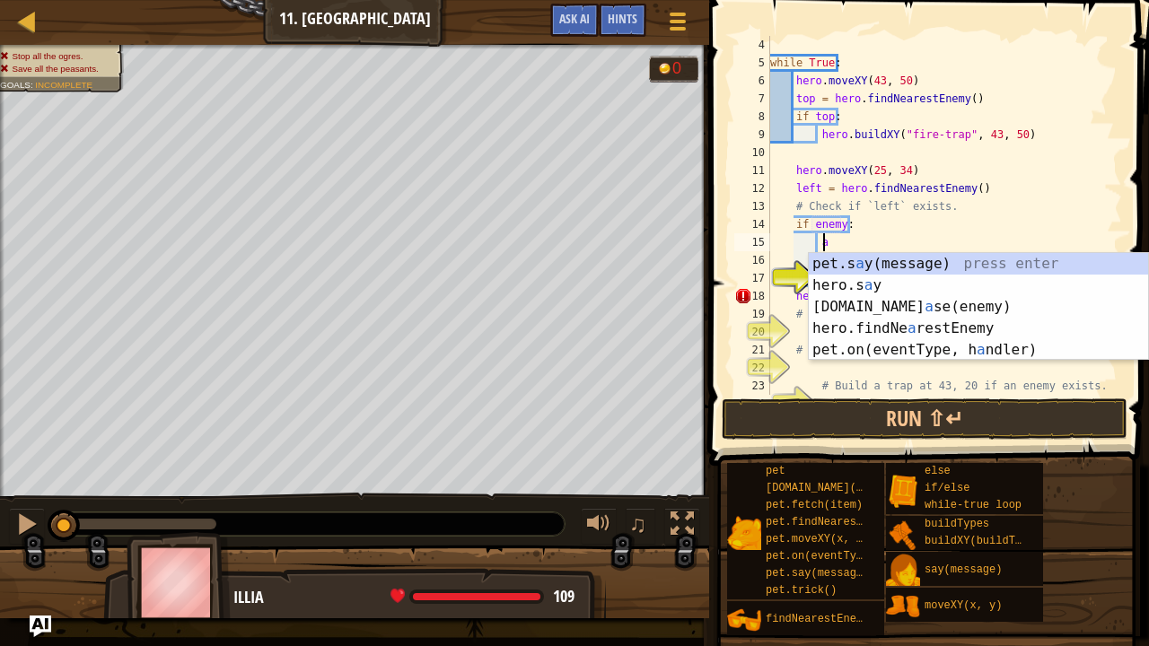
scroll to position [8, 4]
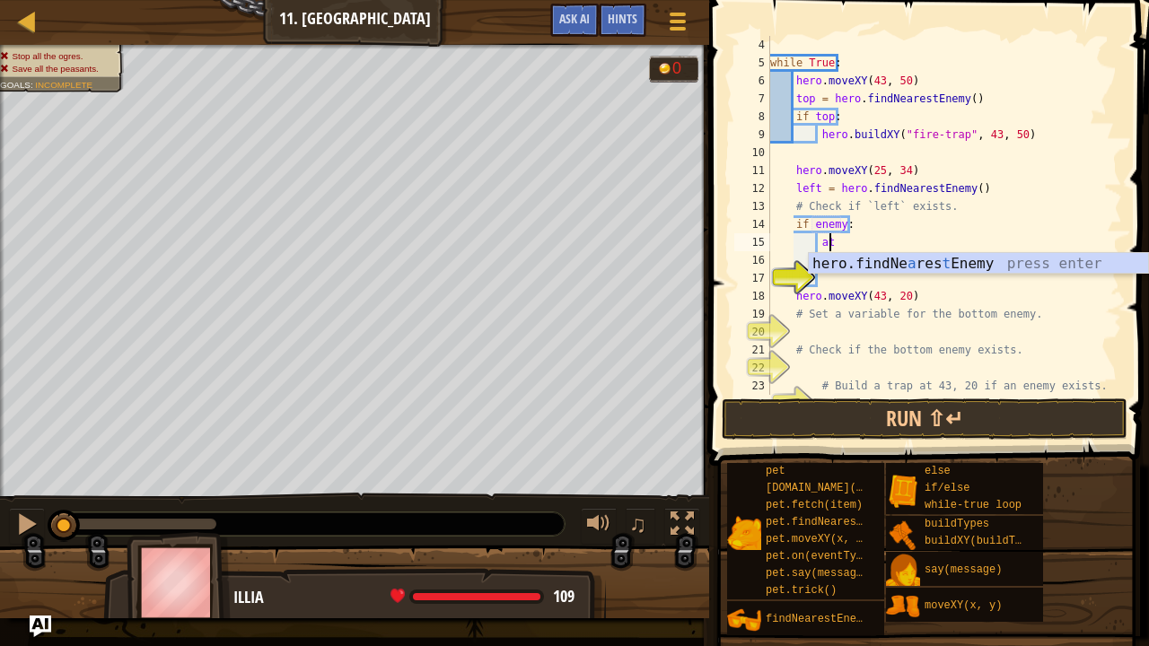
type textarea "a"
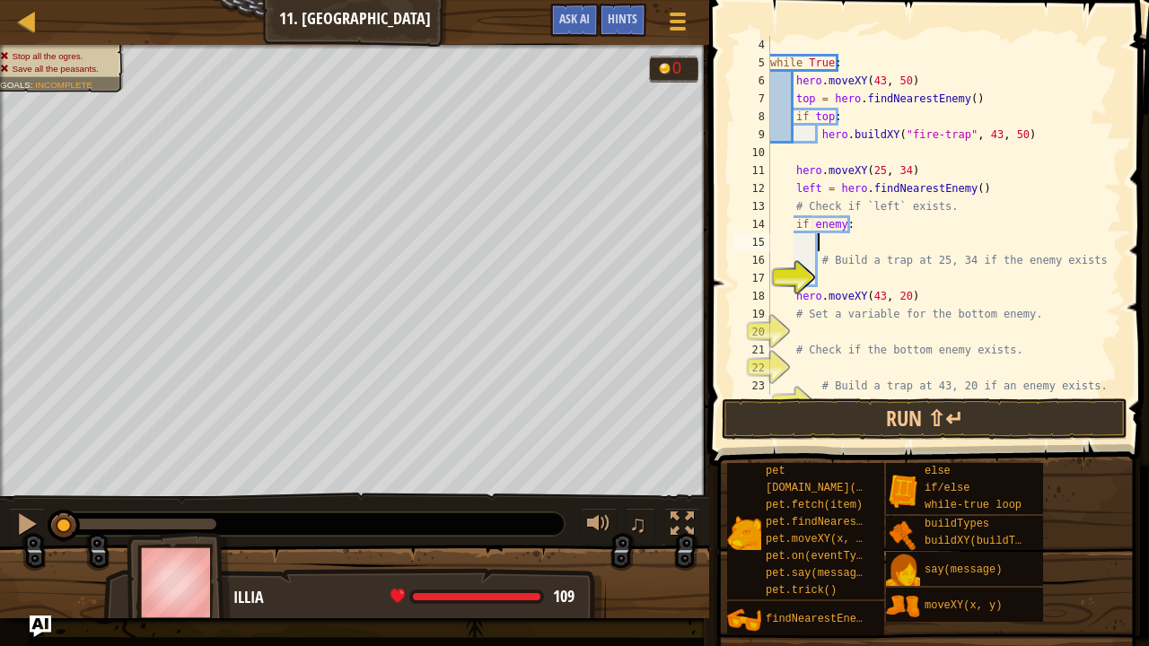
scroll to position [8, 3]
type textarea "h"
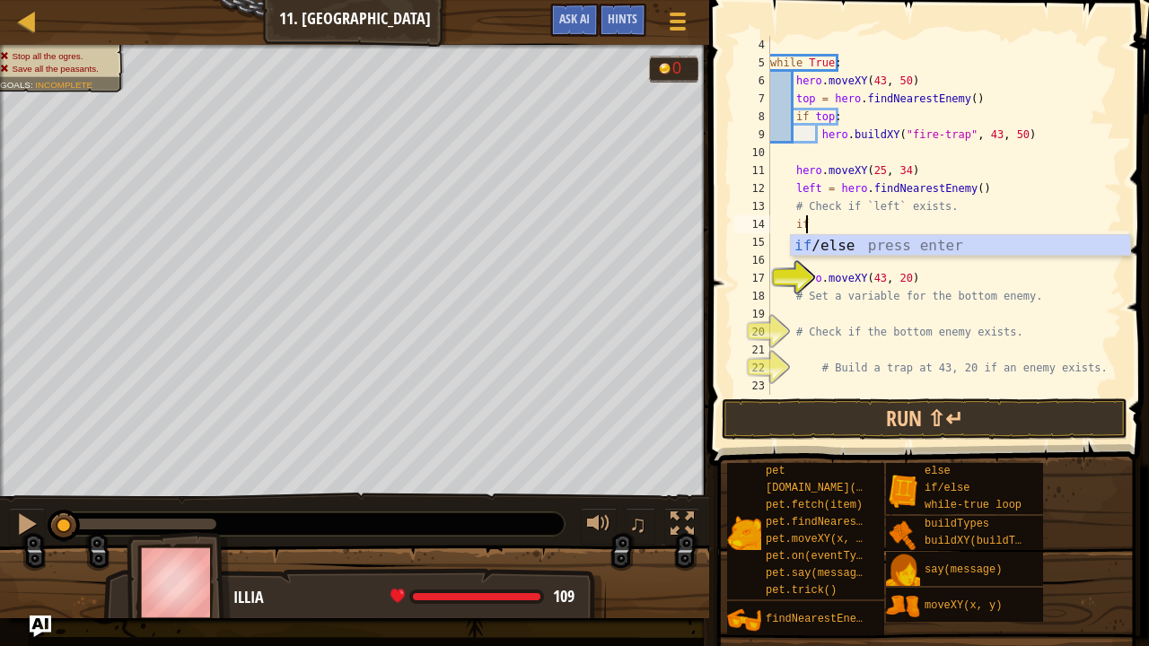
type textarea "i"
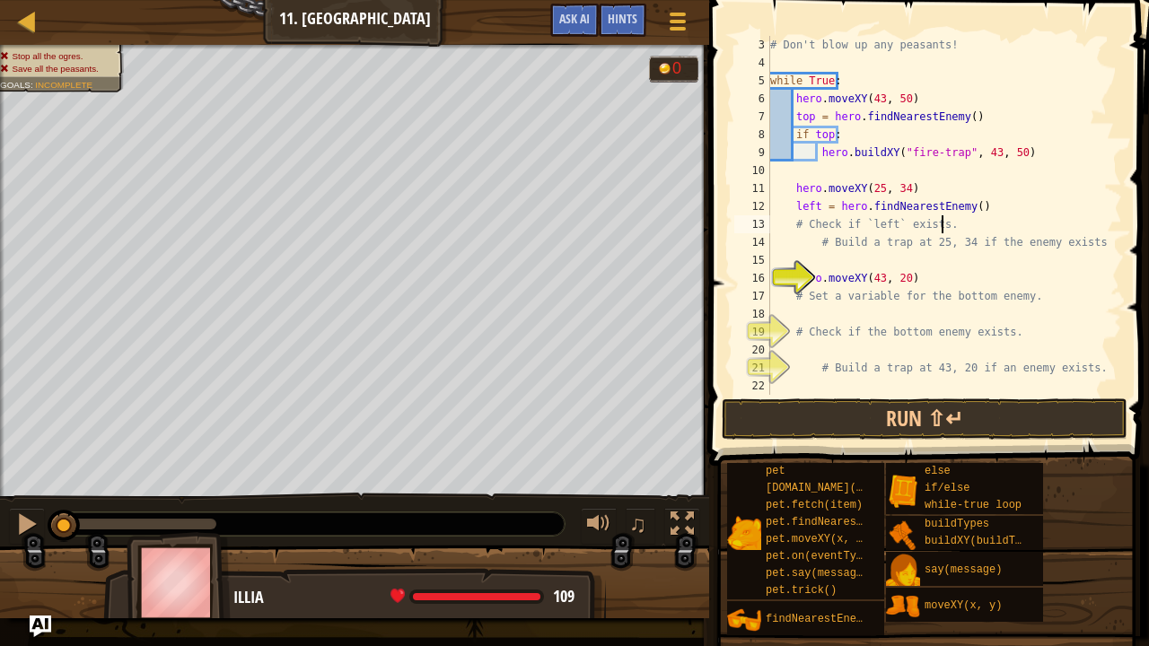
scroll to position [36, 0]
type textarea "# Check if `left` exists."
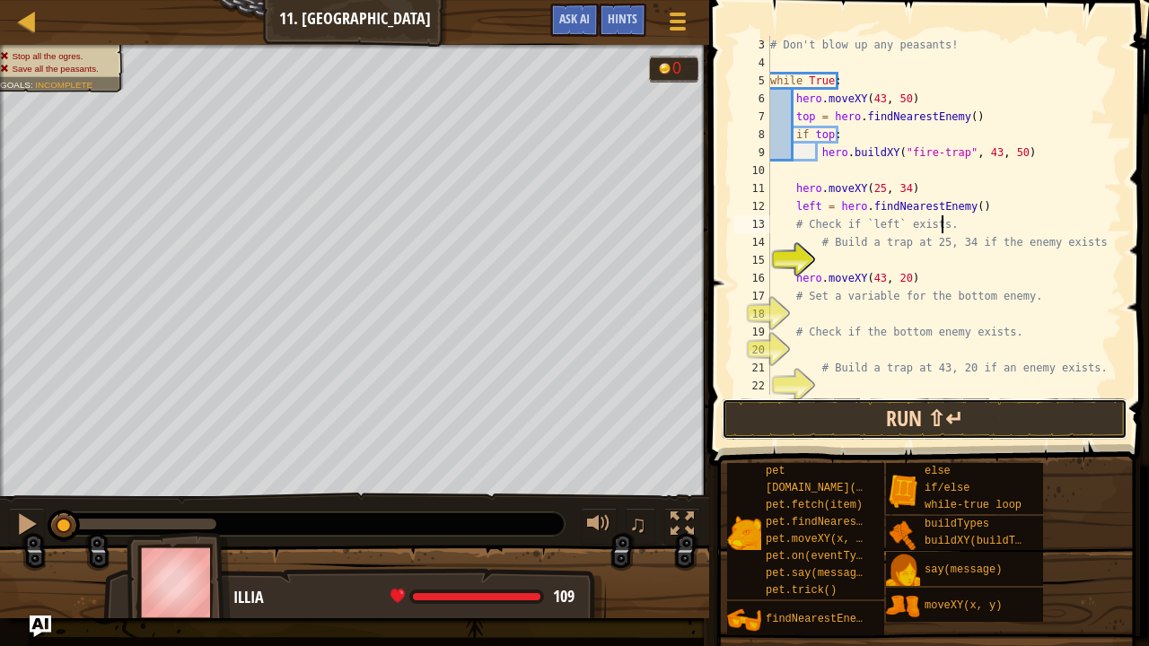
click at [838, 409] on button "Run ⇧↵" at bounding box center [925, 418] width 406 height 41
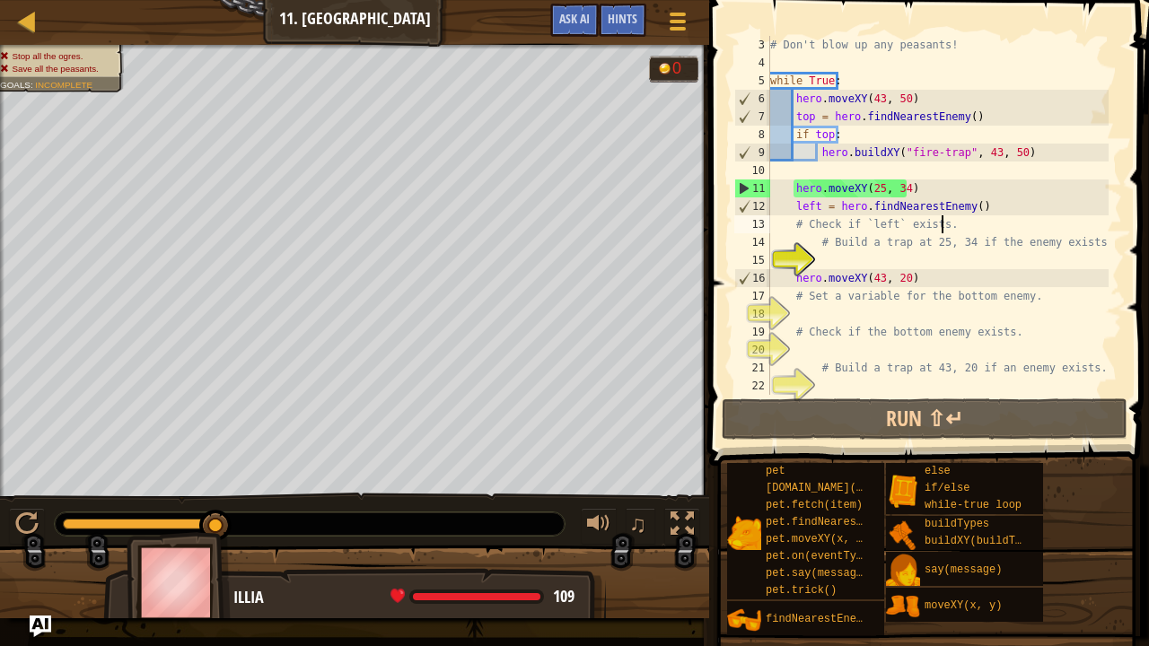
click at [838, 262] on div "# Don't blow up any peasants! while True : hero . moveXY ( 43 , 50 ) top = hero…" at bounding box center [937, 233] width 342 height 395
type textarea "t"
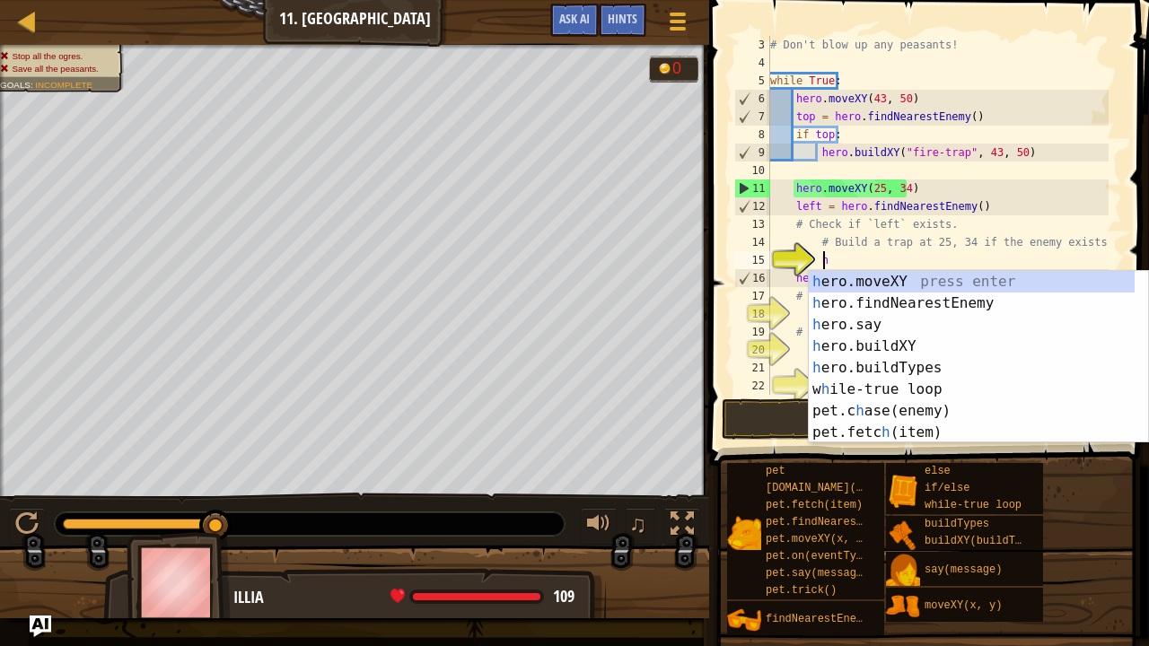
scroll to position [8, 4]
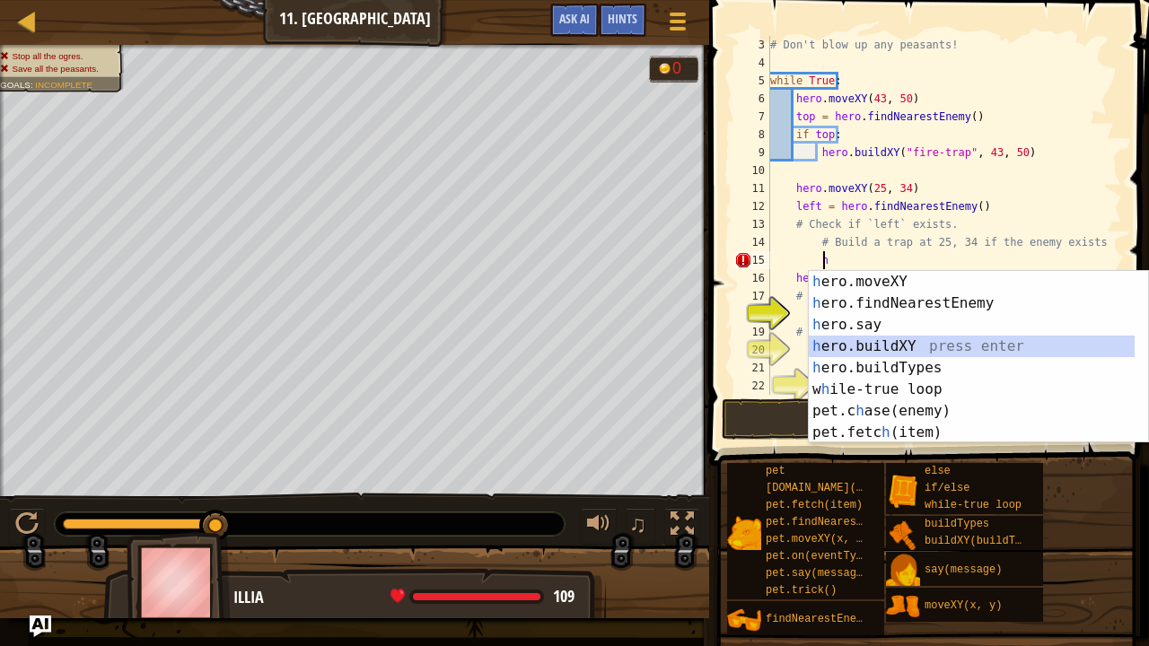
click at [905, 342] on div "h ero.moveXY press enter h ero.findNearestEnemy press enter h ero.say press ent…" at bounding box center [972, 378] width 327 height 215
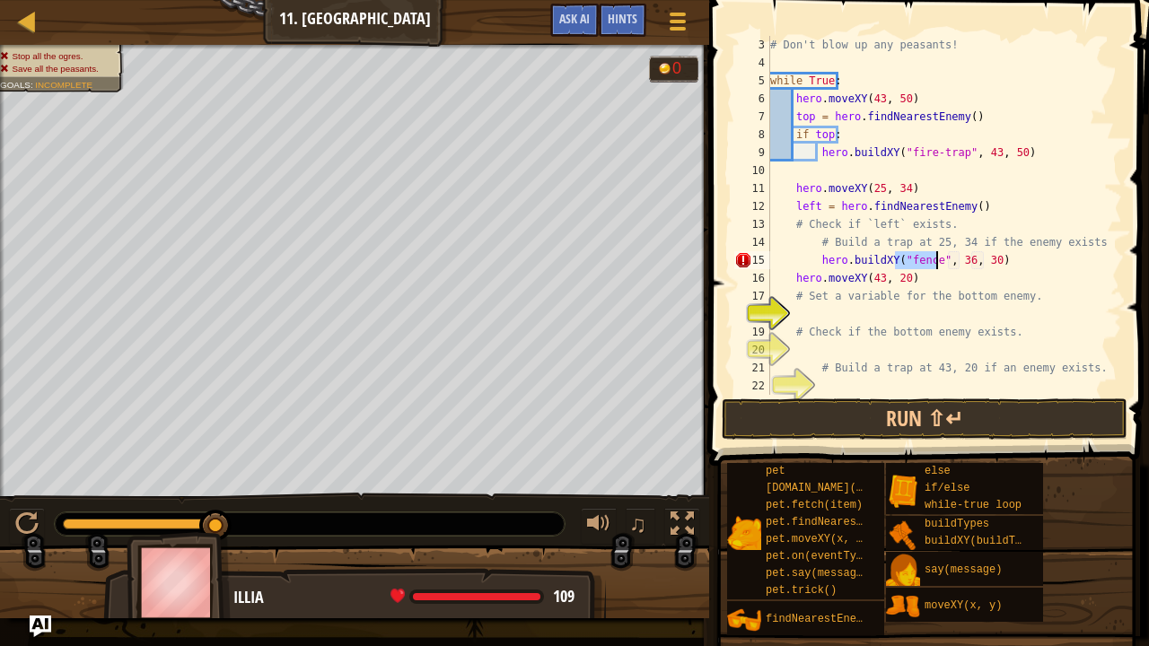
click at [930, 258] on div "# Don't blow up any peasants! while True : hero . moveXY ( 43 , 50 ) top = hero…" at bounding box center [937, 215] width 342 height 359
click at [954, 266] on div "# Don't blow up any peasants! while True : hero . moveXY ( 43 , 50 ) top = hero…" at bounding box center [937, 233] width 342 height 395
click at [977, 260] on div "# Don't blow up any peasants! while True : hero . moveXY ( 43 , 50 ) top = hero…" at bounding box center [937, 233] width 342 height 395
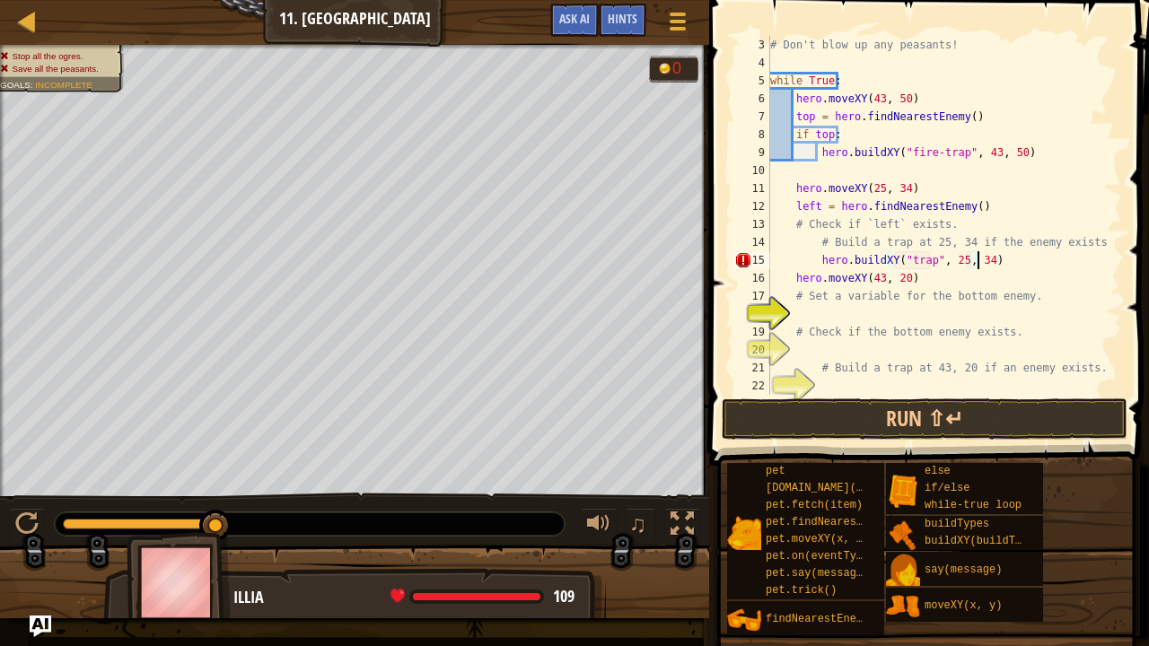
scroll to position [8, 16]
type textarea "hero.buildXY("trap", 25, 34)"
click at [933, 404] on button "Run ⇧↵" at bounding box center [925, 418] width 406 height 41
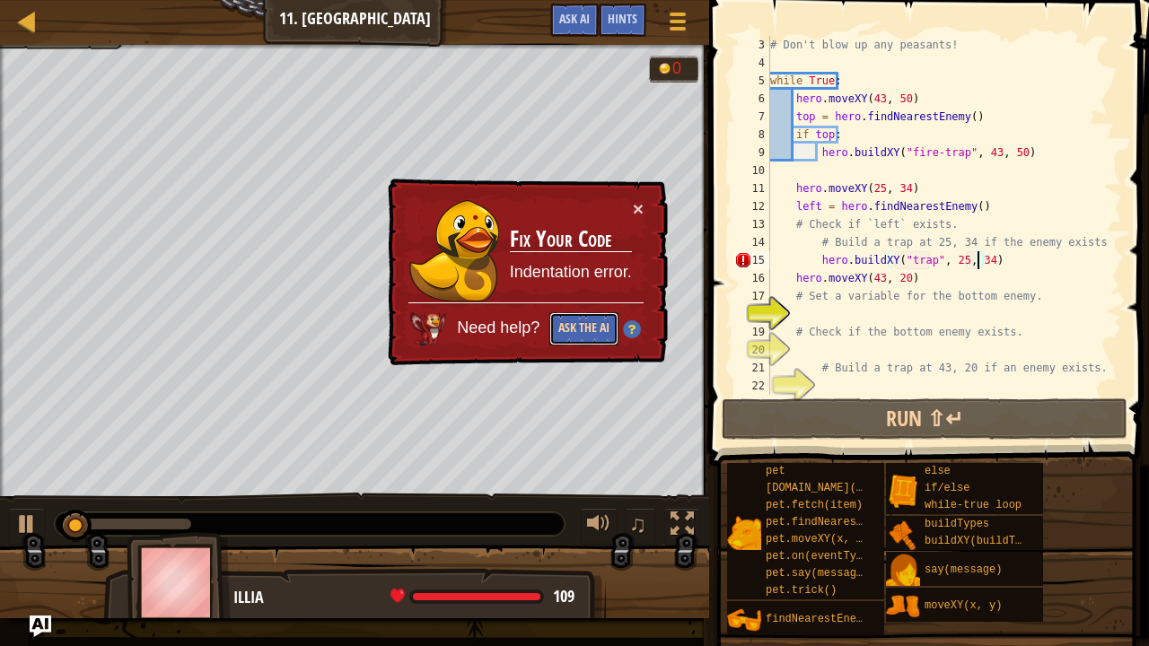
click at [585, 328] on button "Ask the AI" at bounding box center [583, 328] width 69 height 33
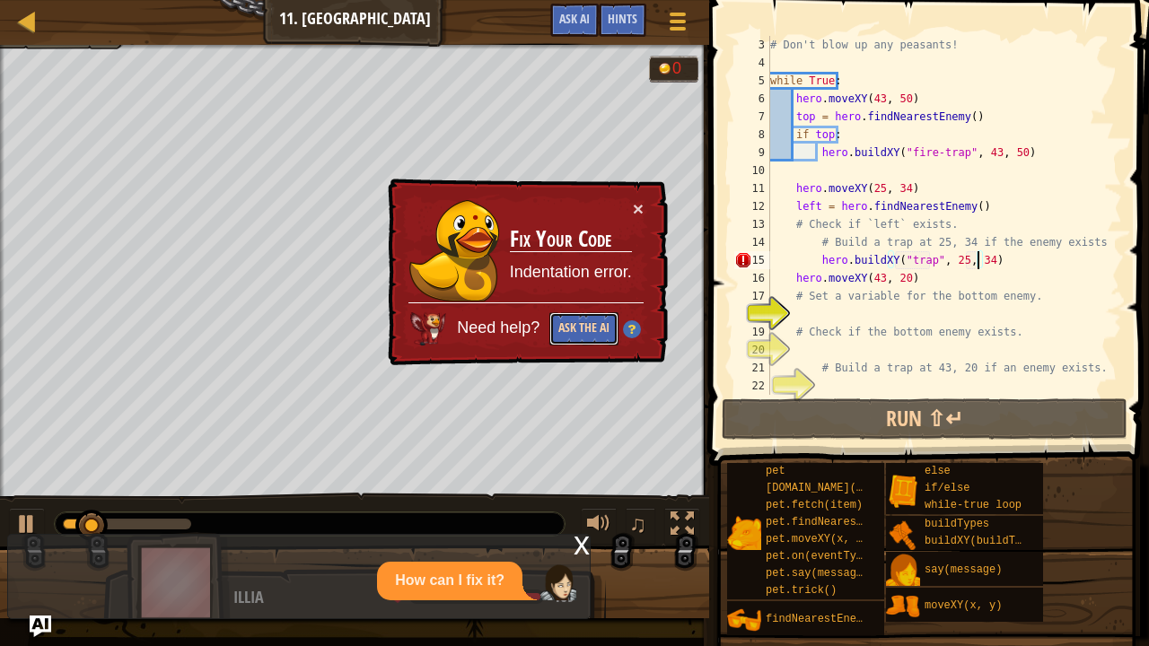
click at [573, 322] on button "Ask the AI" at bounding box center [583, 328] width 69 height 33
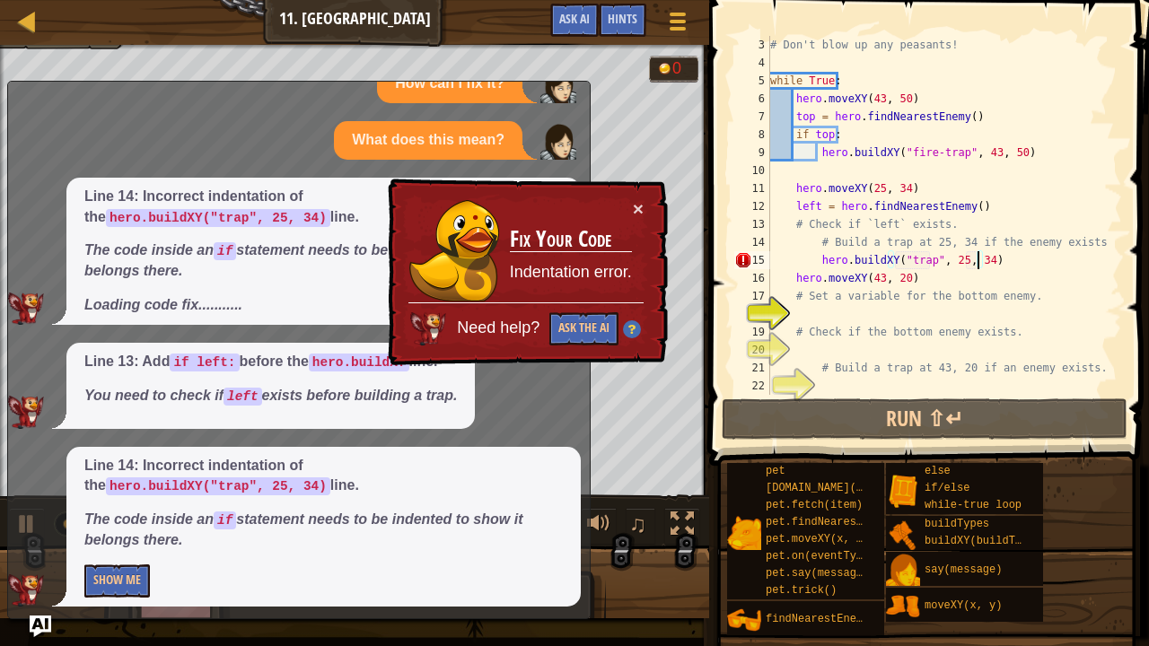
scroll to position [49, 0]
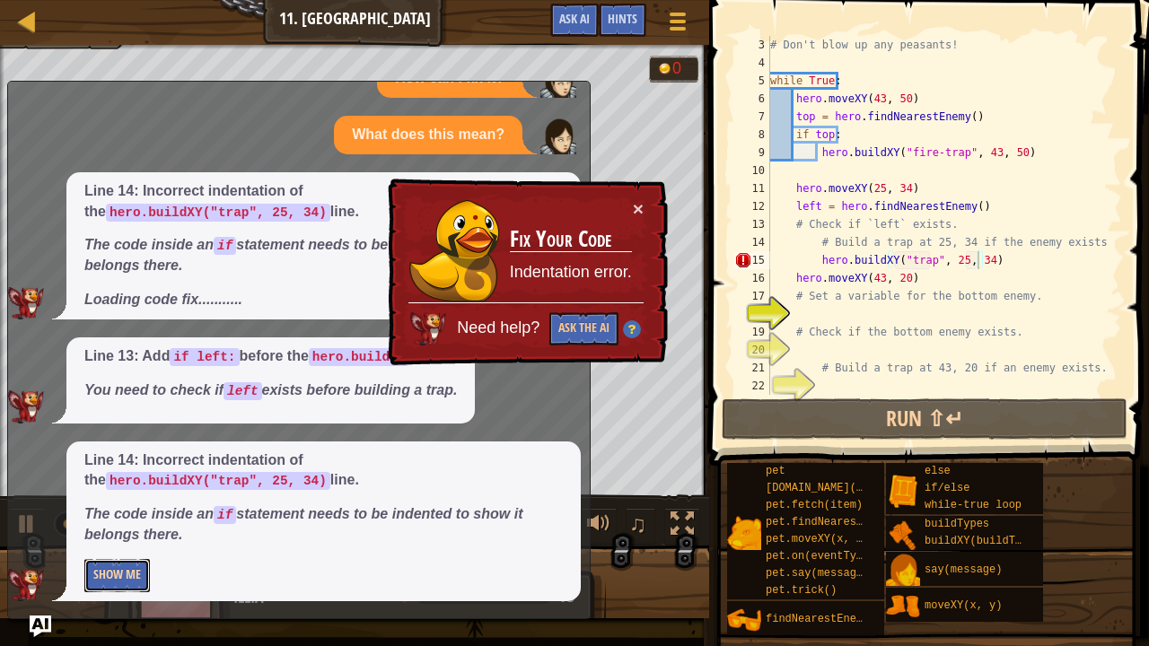
click at [102, 574] on button "Show Me" at bounding box center [117, 575] width 66 height 33
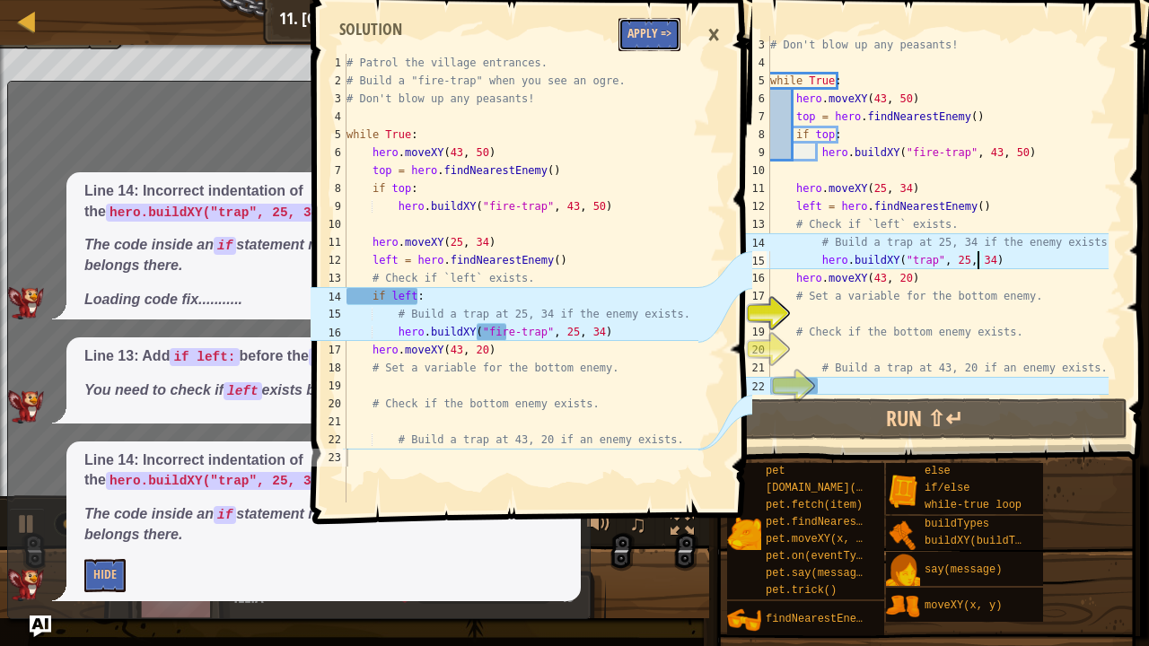
click at [644, 32] on button "Apply =>" at bounding box center [649, 34] width 62 height 33
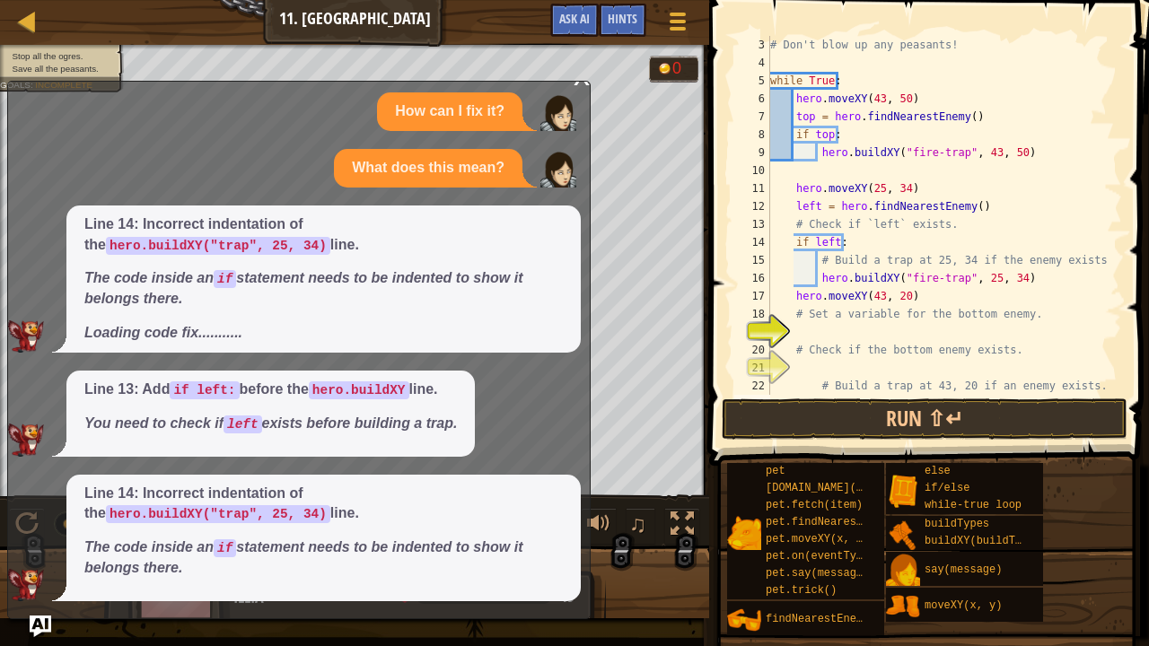
scroll to position [8, 0]
click at [582, 83] on div "x" at bounding box center [582, 75] width 16 height 18
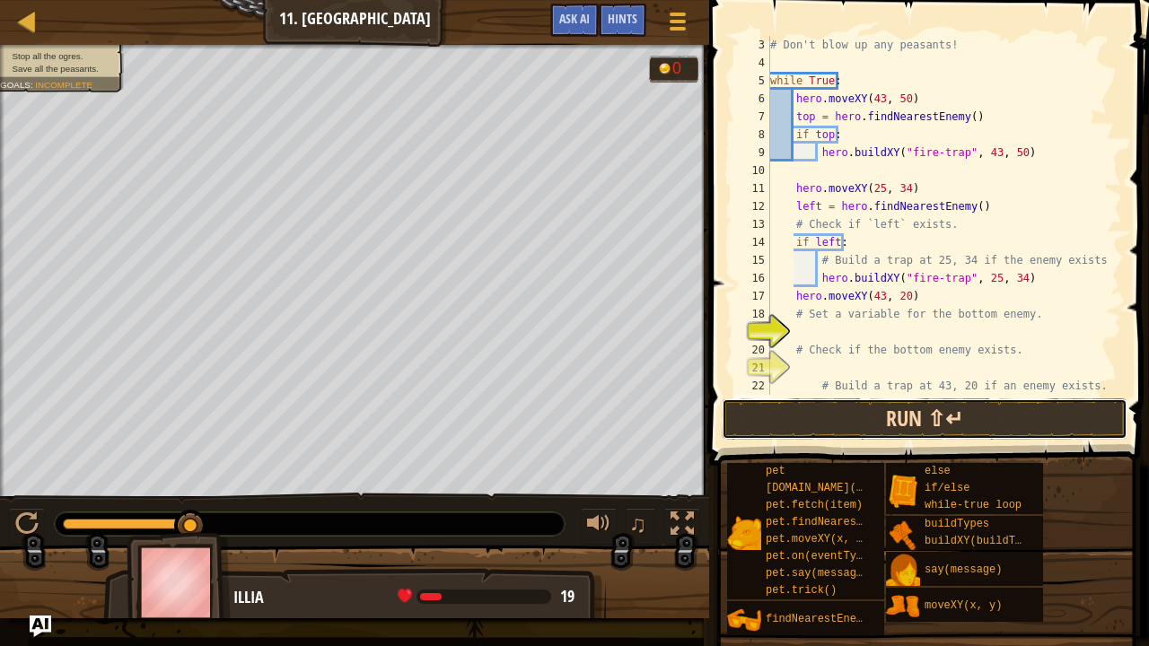
click at [768, 407] on button "Run ⇧↵" at bounding box center [925, 418] width 406 height 41
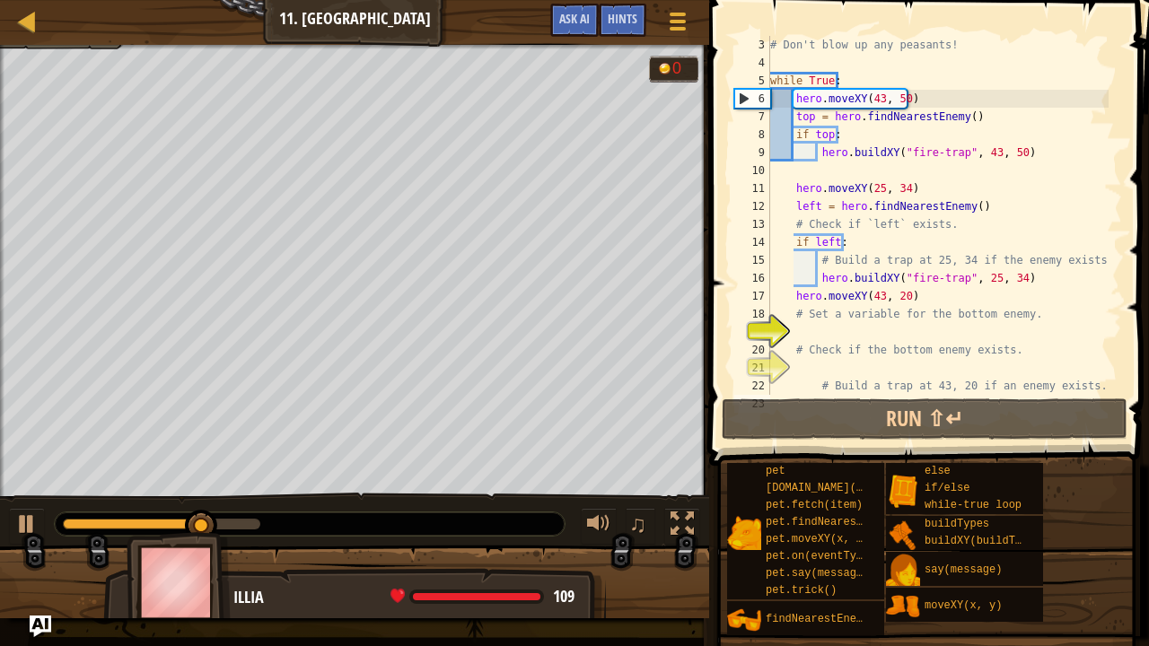
click at [881, 337] on div "# Don't blow up any peasants! while True : hero . moveXY ( 43 , 50 ) top = hero…" at bounding box center [937, 233] width 342 height 395
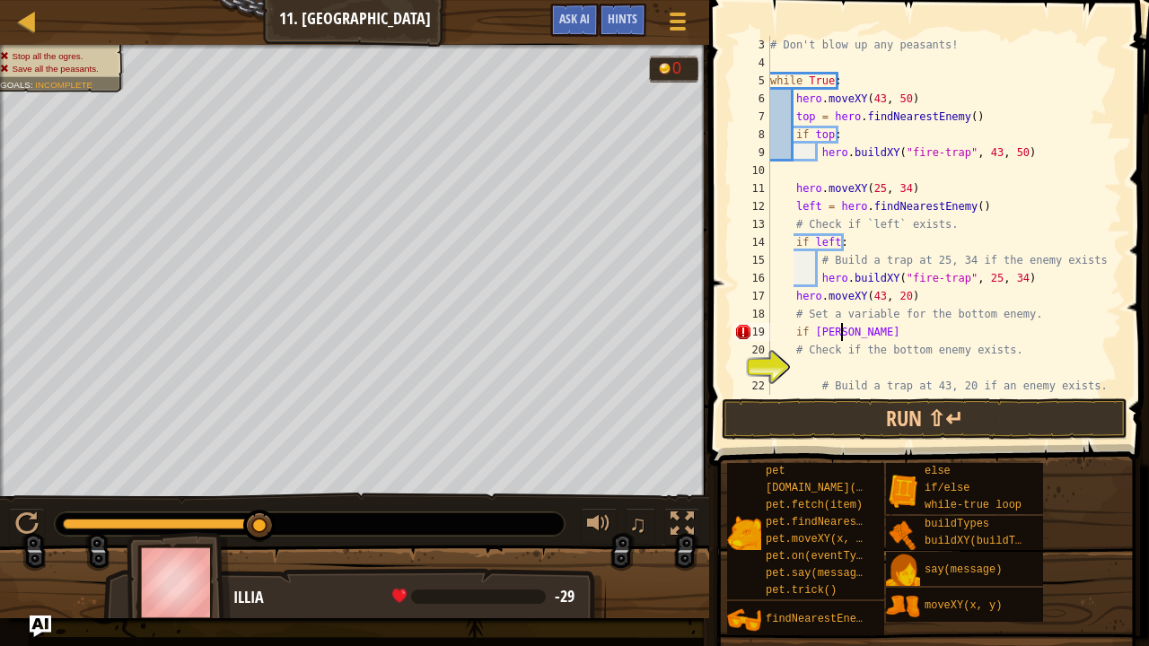
scroll to position [8, 5]
type textarea "if bottom:"
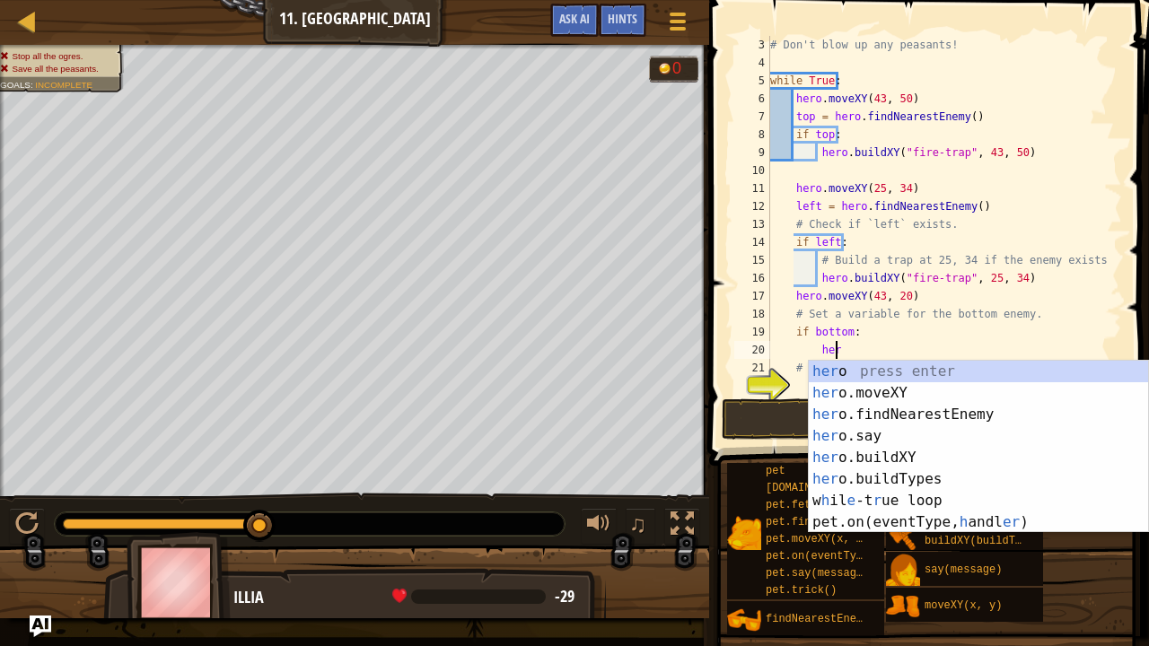
scroll to position [8, 4]
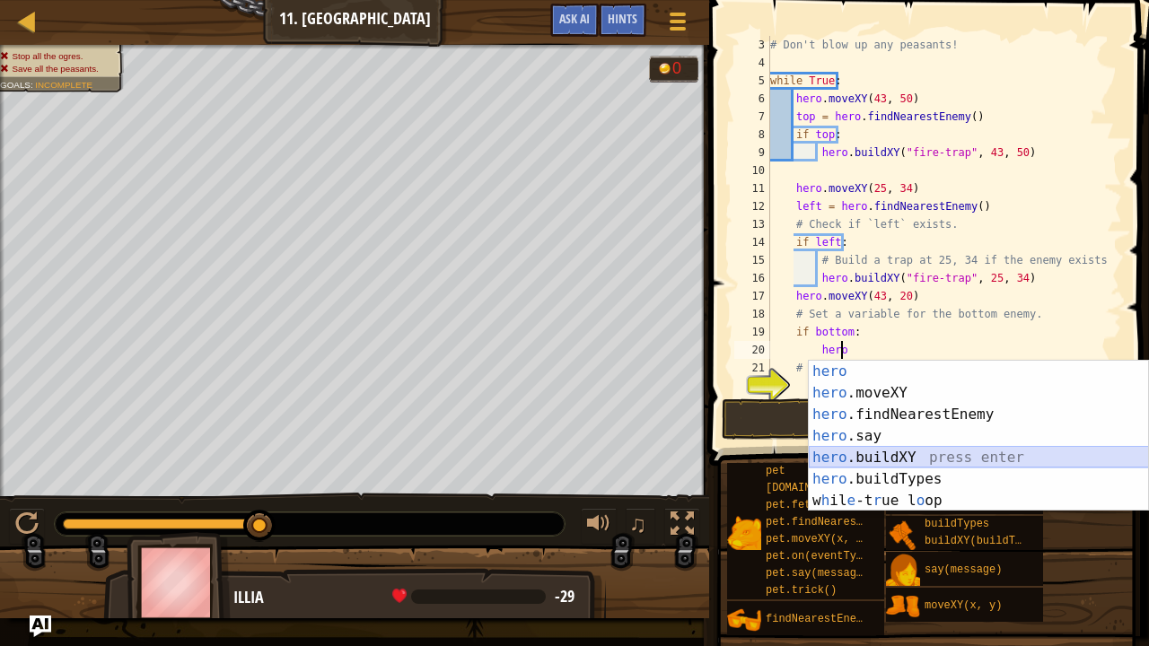
click at [906, 467] on div "hero press enter hero .moveXY press enter hero .findNearestEnemy press enter he…" at bounding box center [979, 458] width 340 height 194
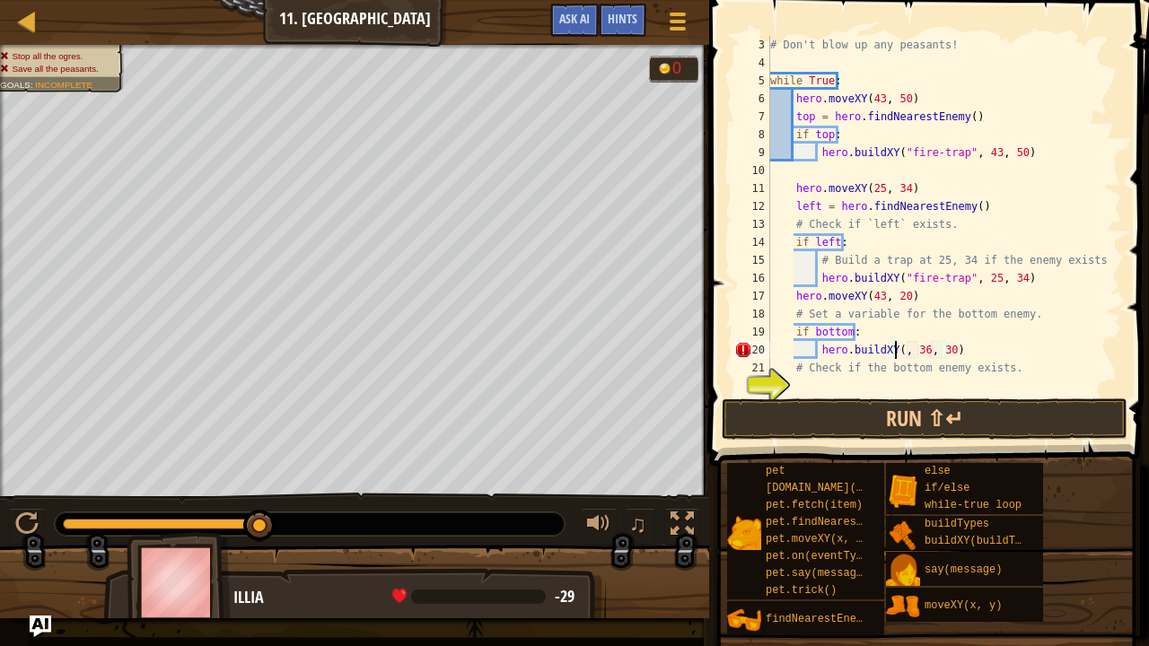
scroll to position [8, 11]
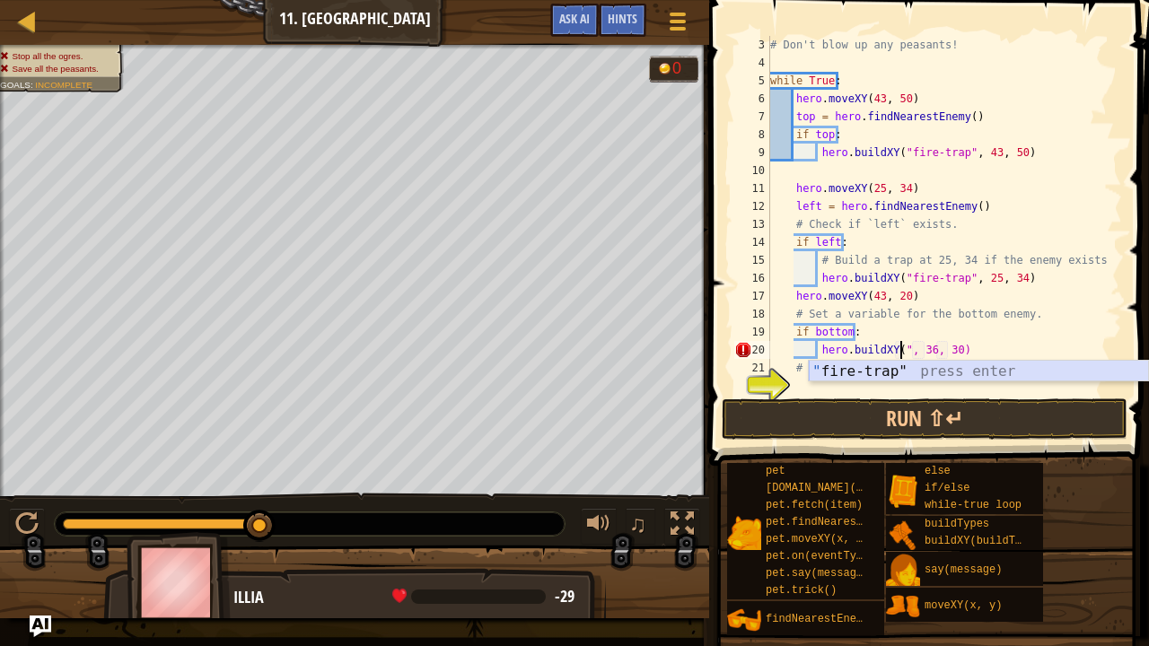
click at [902, 368] on div "" fire-trap" press enter" at bounding box center [979, 393] width 340 height 65
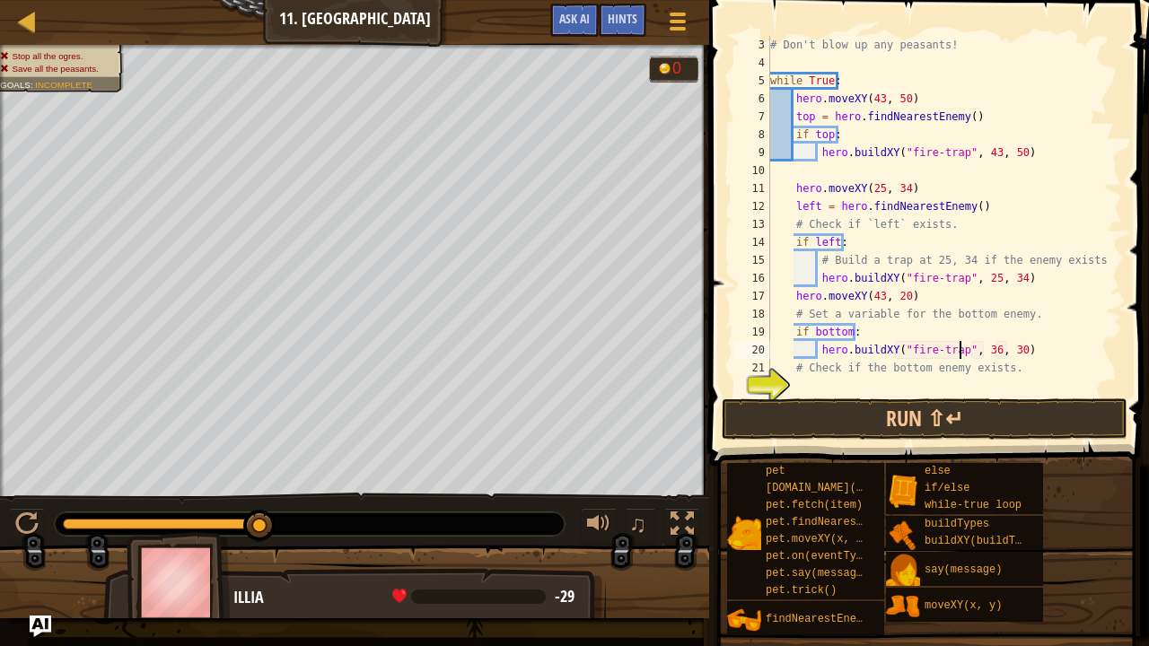
click at [982, 350] on div "# Don't blow up any peasants! while True : hero . moveXY ( 43 , 50 ) top = hero…" at bounding box center [937, 233] width 342 height 395
click at [998, 350] on div "# Don't blow up any peasants! while True : hero . moveXY ( 43 , 50 ) top = hero…" at bounding box center [937, 233] width 342 height 395
click at [1000, 350] on div "# Don't blow up any peasants! while True : hero . moveXY ( 43 , 50 ) top = hero…" at bounding box center [937, 233] width 342 height 395
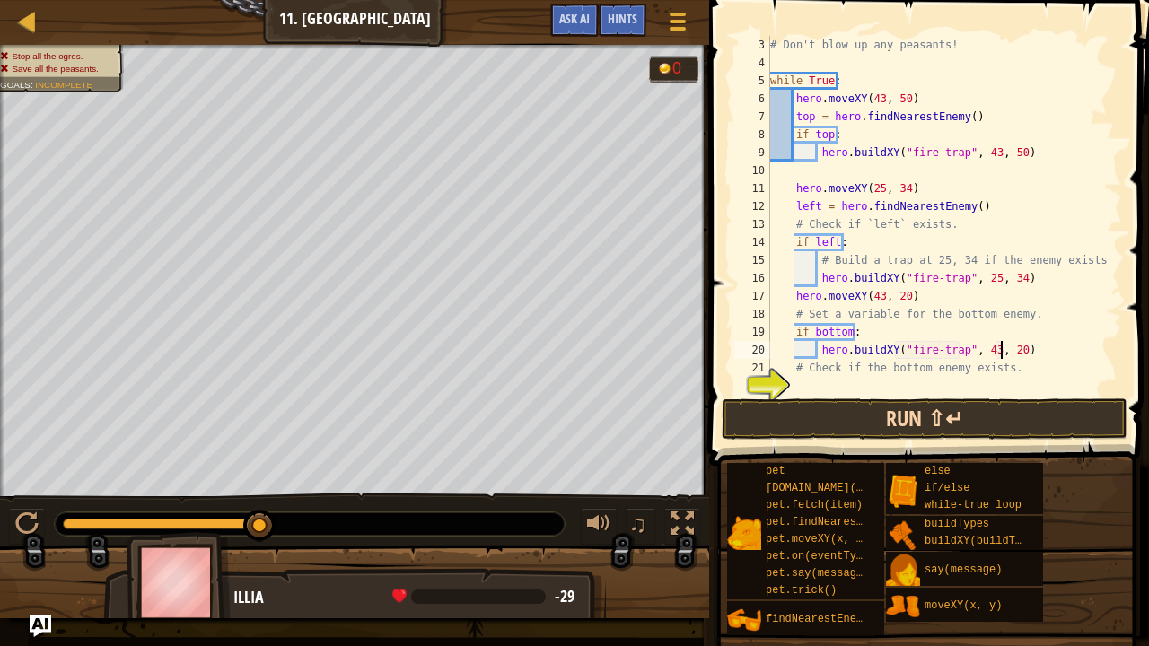
type textarea "hero.buildXY("fire-trap", 43, 20)"
click at [966, 416] on button "Run ⇧↵" at bounding box center [925, 418] width 406 height 41
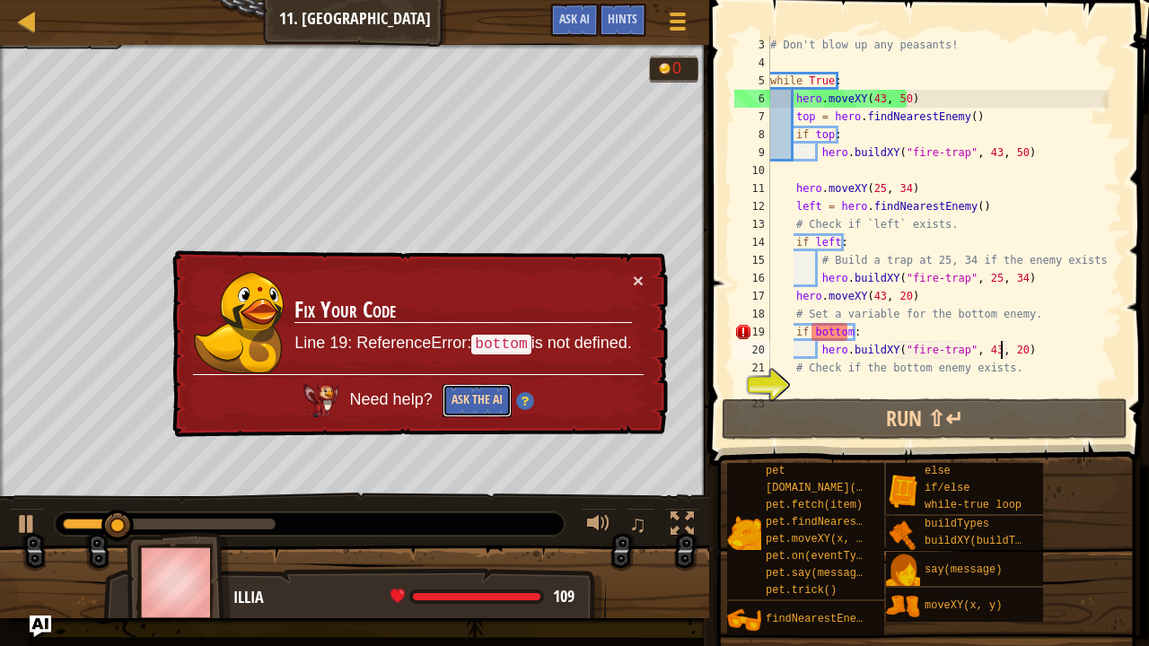
click at [474, 392] on button "Ask the AI" at bounding box center [476, 400] width 69 height 33
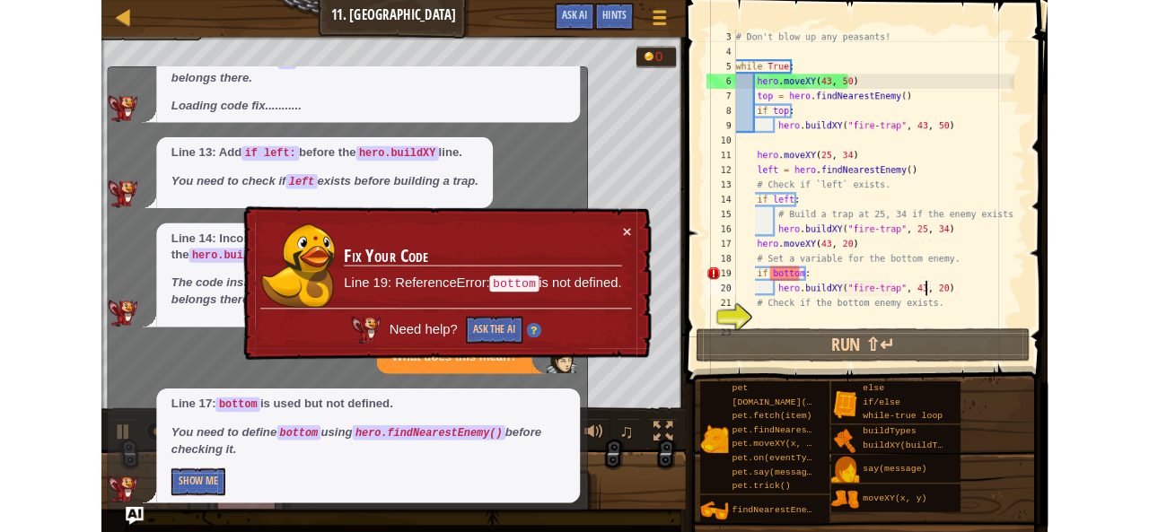
scroll to position [230, 0]
